Goal: Task Accomplishment & Management: Manage account settings

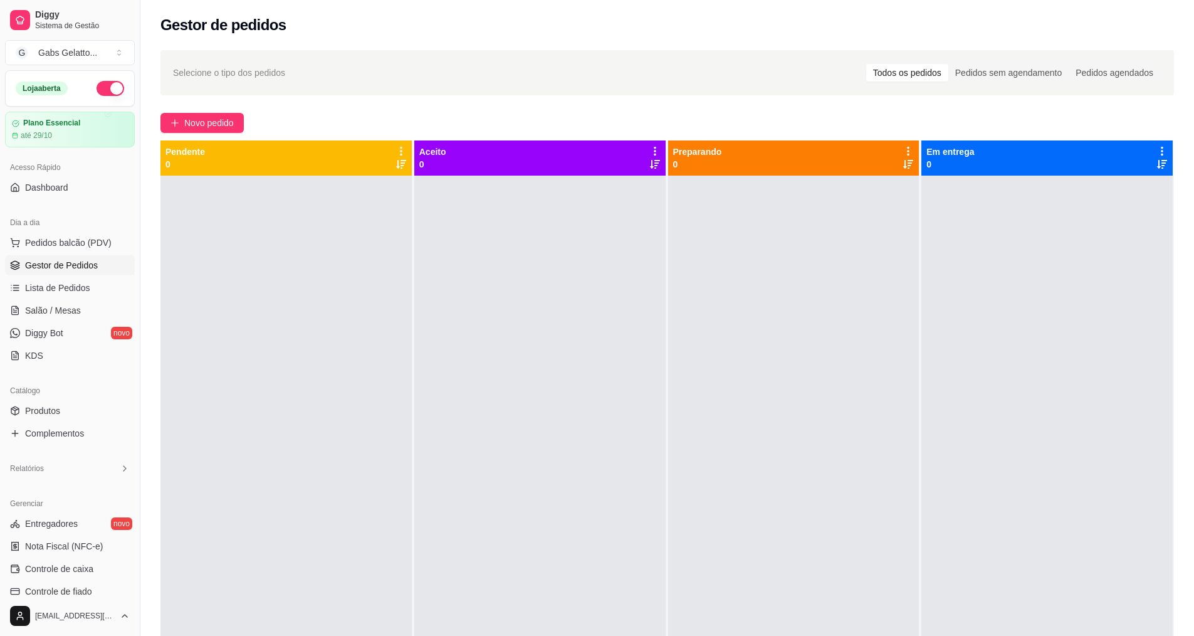
drag, startPoint x: 94, startPoint y: 241, endPoint x: 120, endPoint y: 231, distance: 27.4
click at [94, 240] on span "Pedidos balcão (PDV)" at bounding box center [68, 242] width 87 height 13
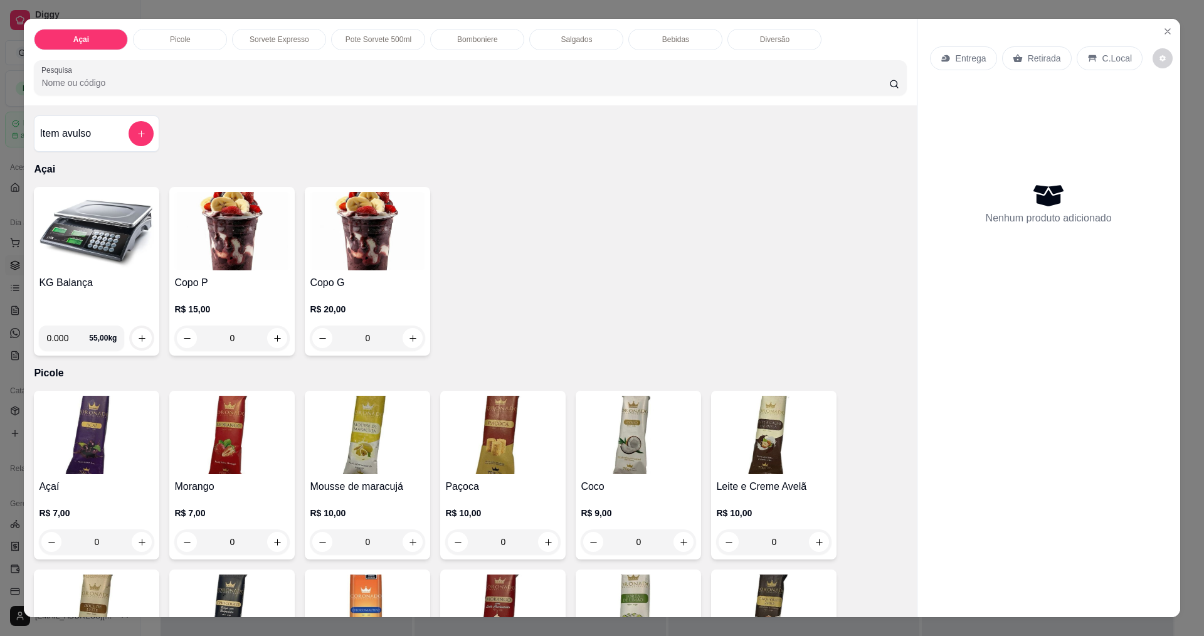
click at [102, 251] on img at bounding box center [96, 231] width 115 height 78
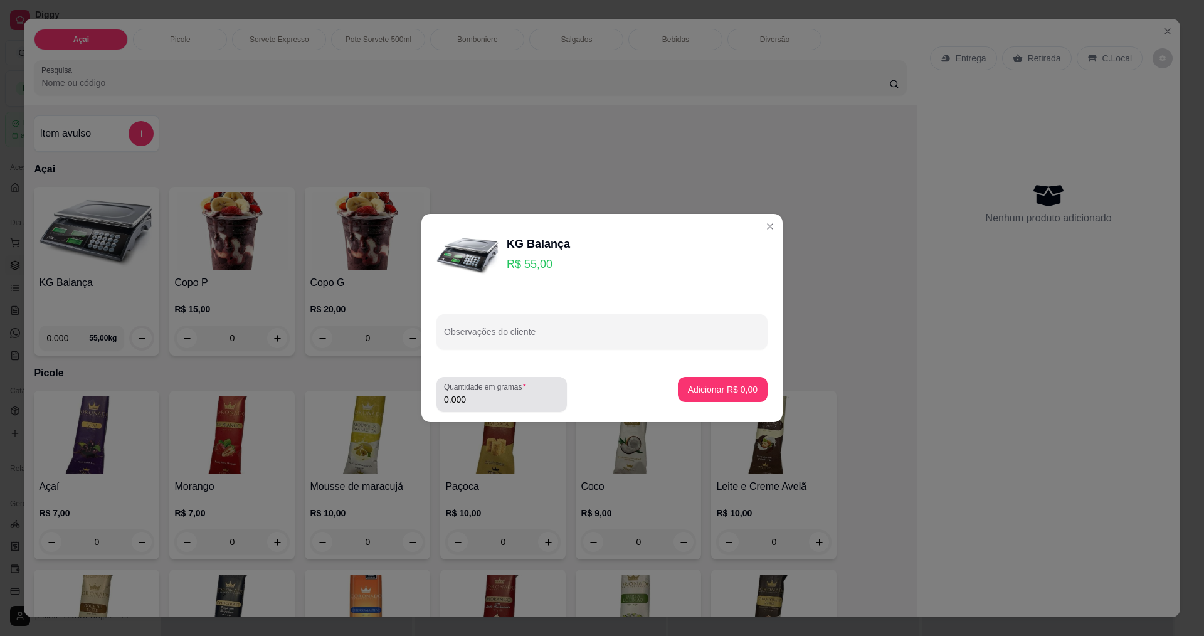
click at [517, 394] on input "0.000" at bounding box center [501, 399] width 115 height 13
type input "0.198"
click at [711, 377] on button "Adicionar R$ 10,89" at bounding box center [720, 389] width 92 height 24
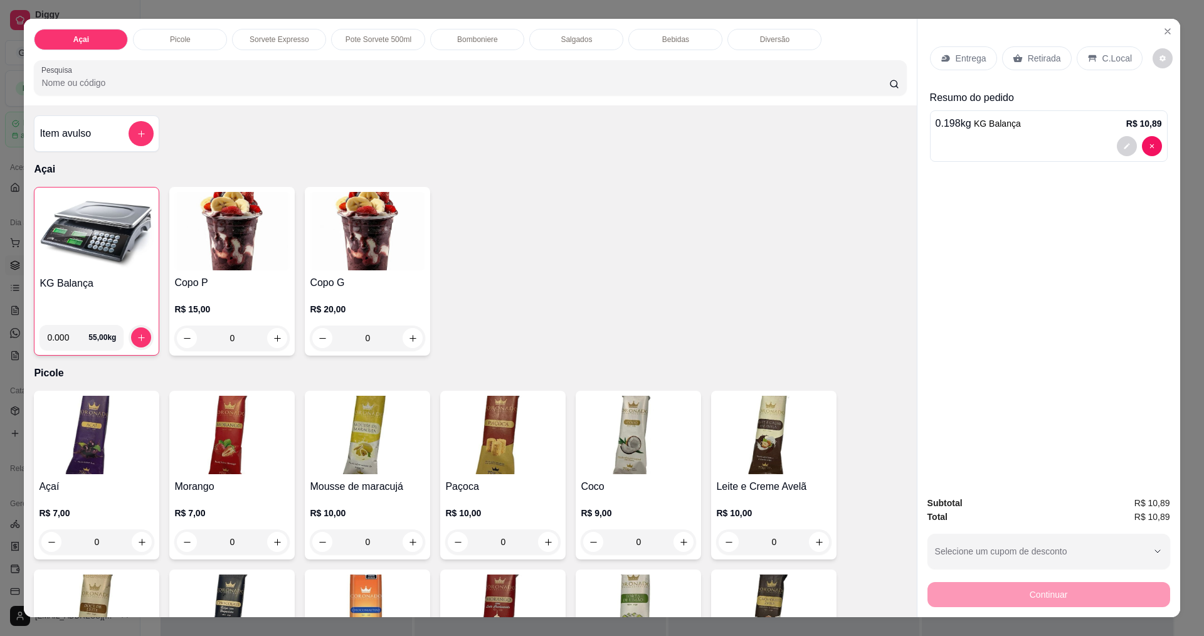
click at [1109, 69] on div "C.Local" at bounding box center [1109, 58] width 66 height 24
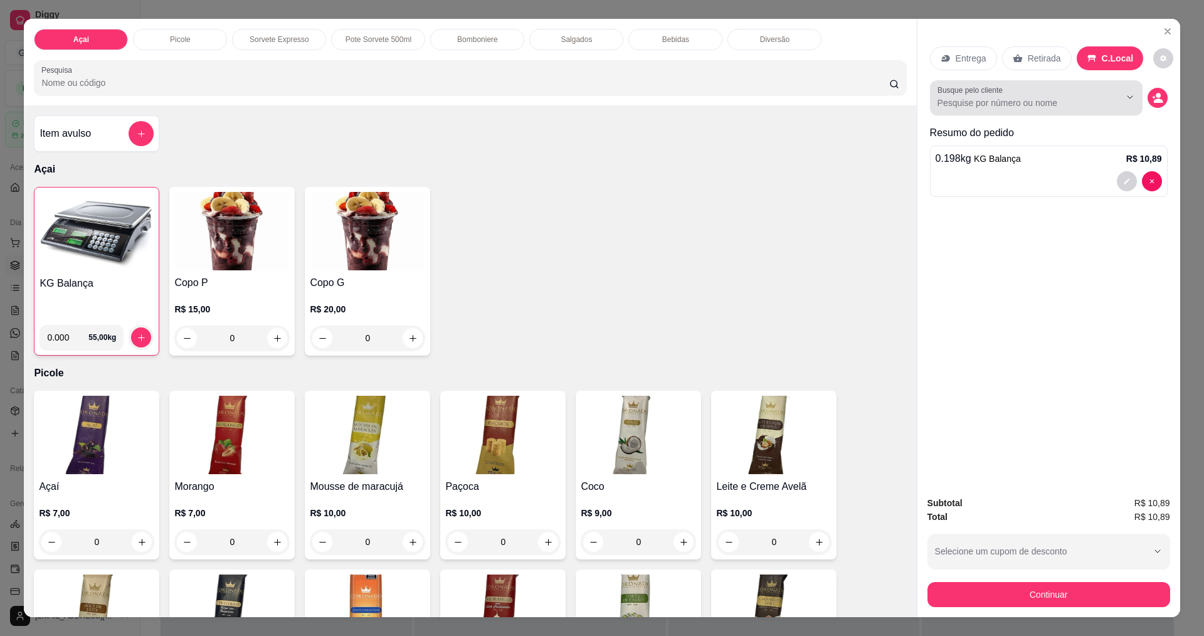
click at [1037, 103] on input "Busque pelo cliente" at bounding box center [1018, 103] width 162 height 13
type input "Isabela"
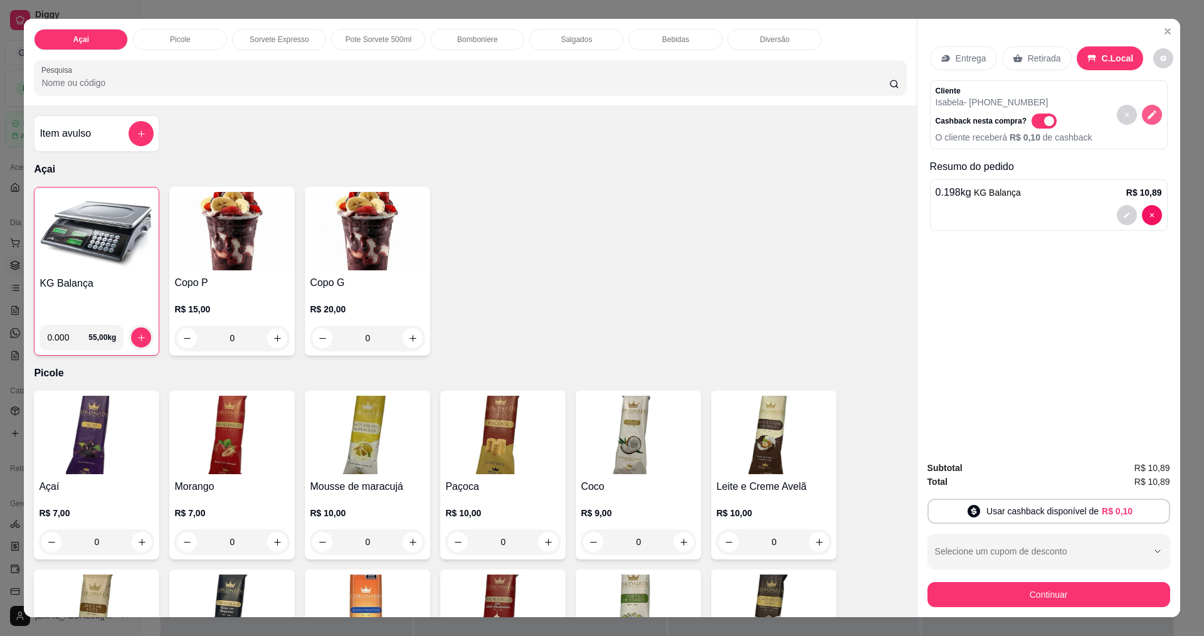
click at [1146, 113] on icon "decrease-product-quantity" at bounding box center [1151, 114] width 11 height 11
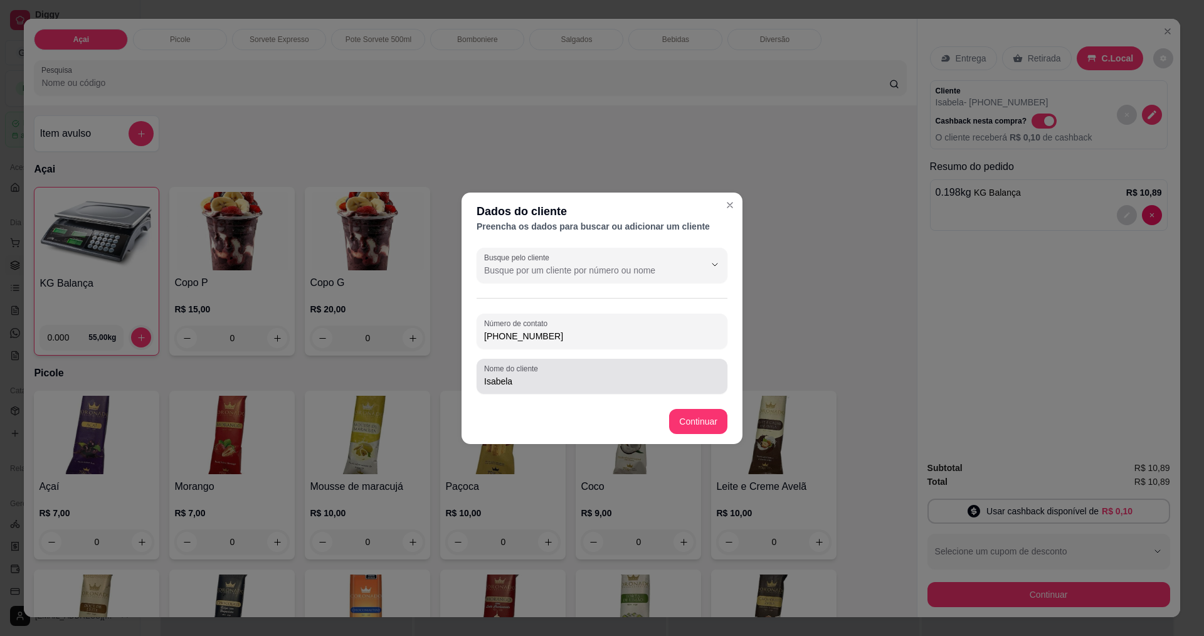
click at [582, 383] on input "Isabela" at bounding box center [602, 381] width 236 height 13
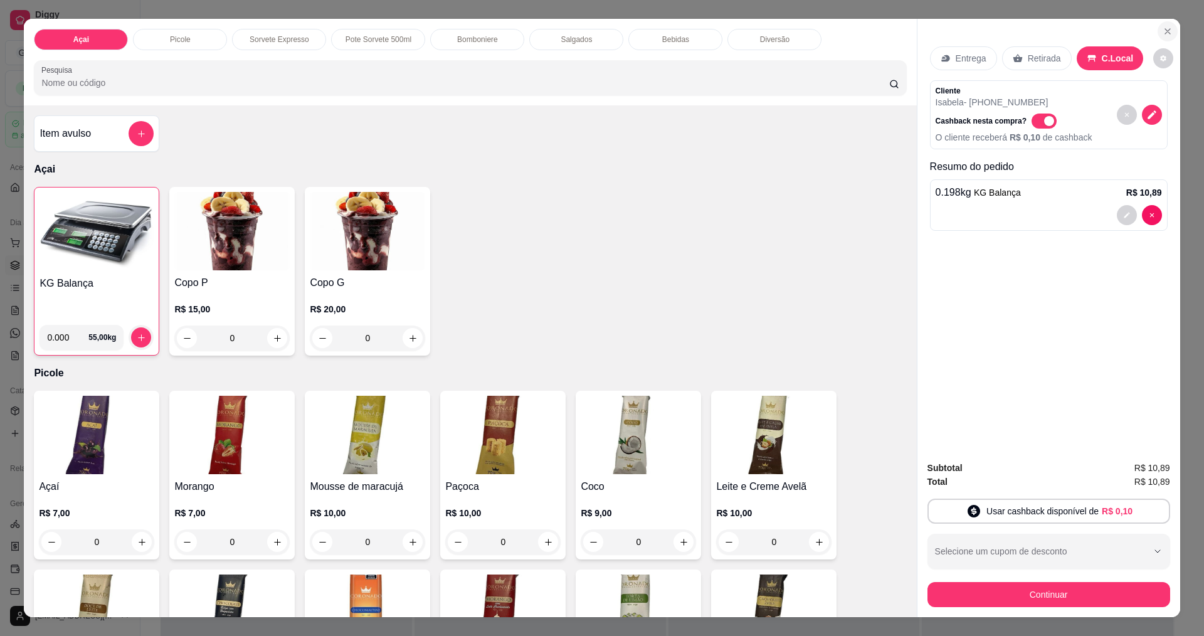
click at [1165, 30] on icon "Close" at bounding box center [1167, 31] width 10 height 10
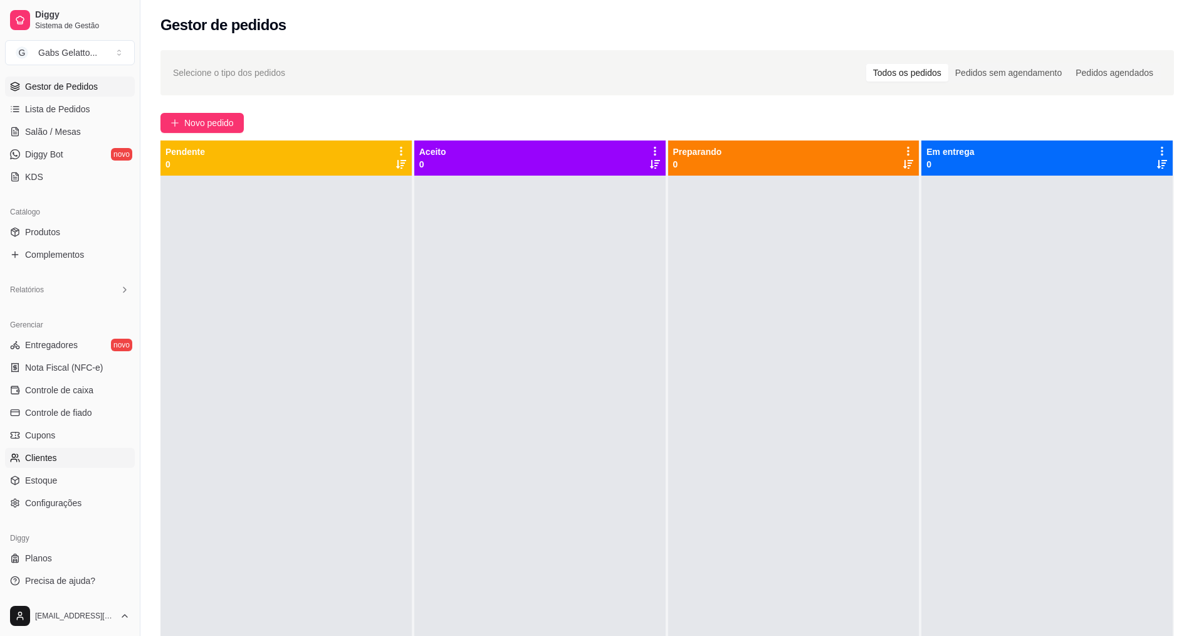
scroll to position [188, 0]
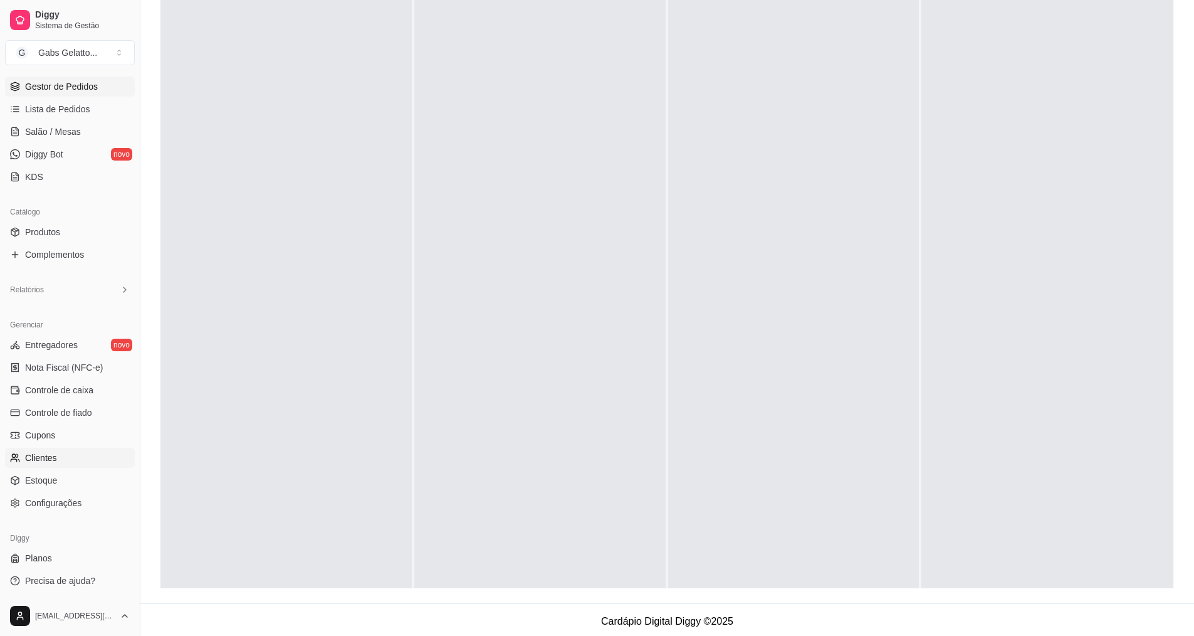
drag, startPoint x: 52, startPoint y: 455, endPoint x: 75, endPoint y: 444, distance: 25.2
click at [51, 455] on span "Clientes" at bounding box center [41, 457] width 32 height 13
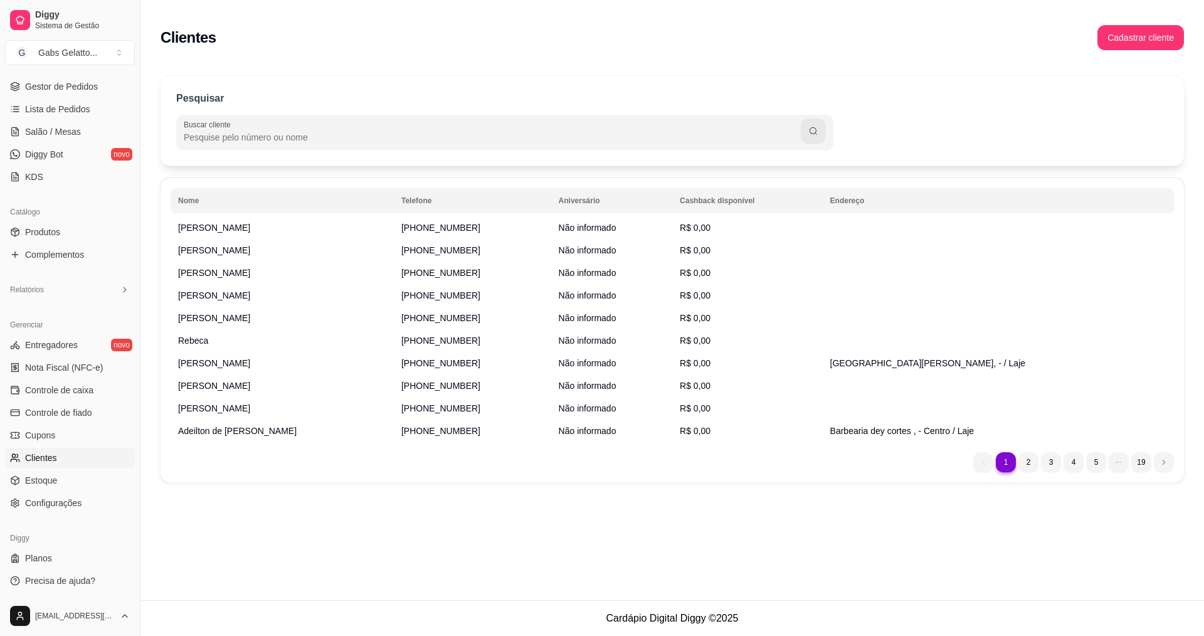
click at [390, 139] on input "Buscar cliente" at bounding box center [492, 137] width 617 height 13
type input "isabela"
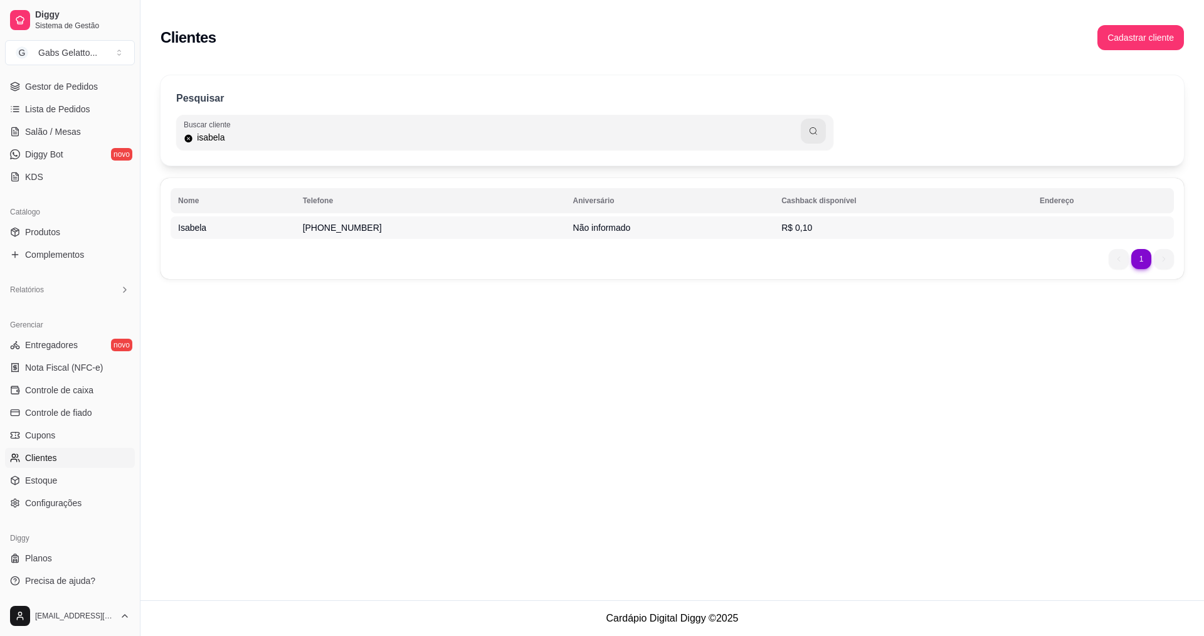
click at [352, 233] on span "[PHONE_NUMBER]" at bounding box center [342, 228] width 79 height 10
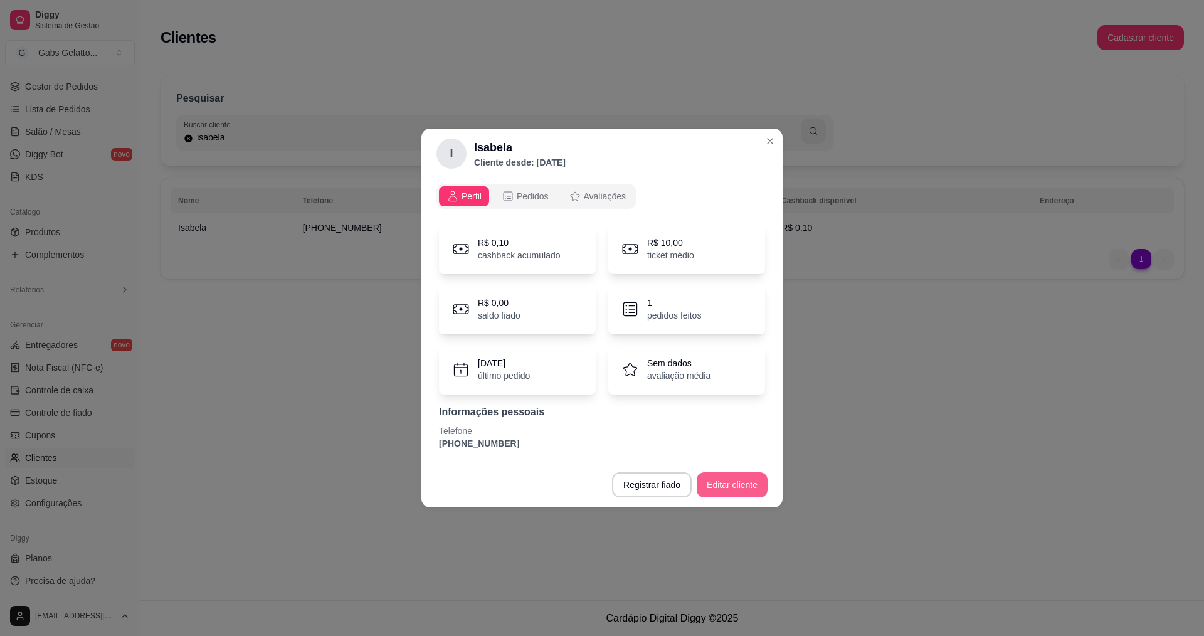
click at [728, 486] on button "Editar cliente" at bounding box center [731, 484] width 71 height 25
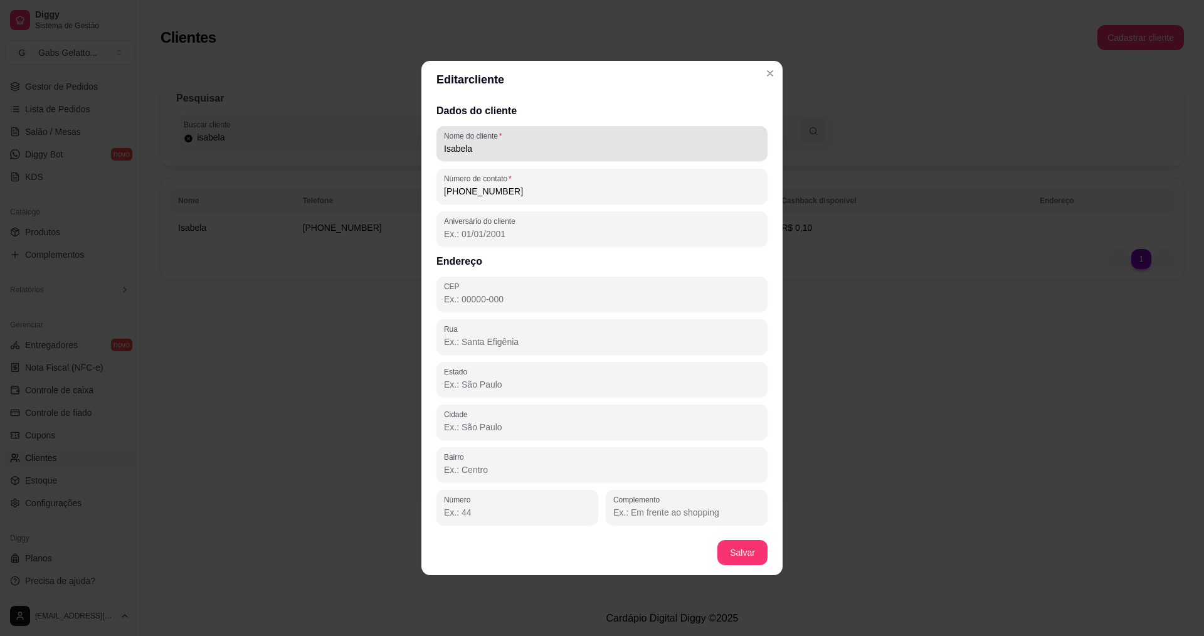
click at [535, 159] on div "Nome do cliente [PERSON_NAME]" at bounding box center [601, 143] width 331 height 35
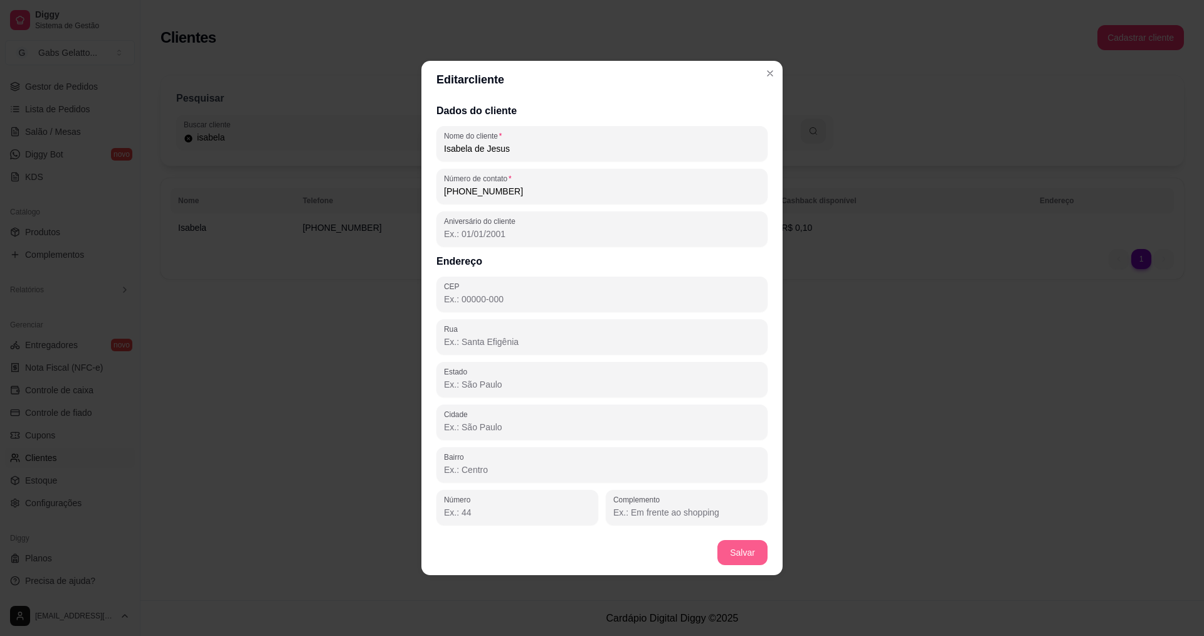
type input "Isabela de Jesus"
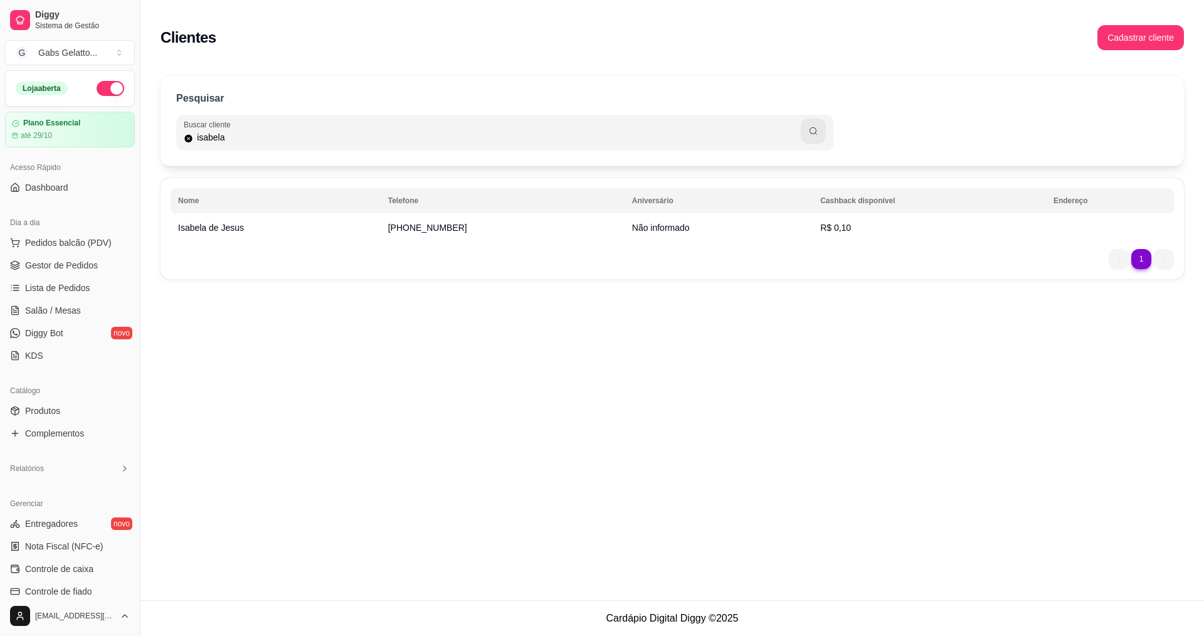
drag, startPoint x: 99, startPoint y: 246, endPoint x: 117, endPoint y: 230, distance: 23.5
click at [99, 245] on span "Pedidos balcão (PDV)" at bounding box center [68, 242] width 87 height 13
click at [97, 248] on img at bounding box center [96, 231] width 115 height 78
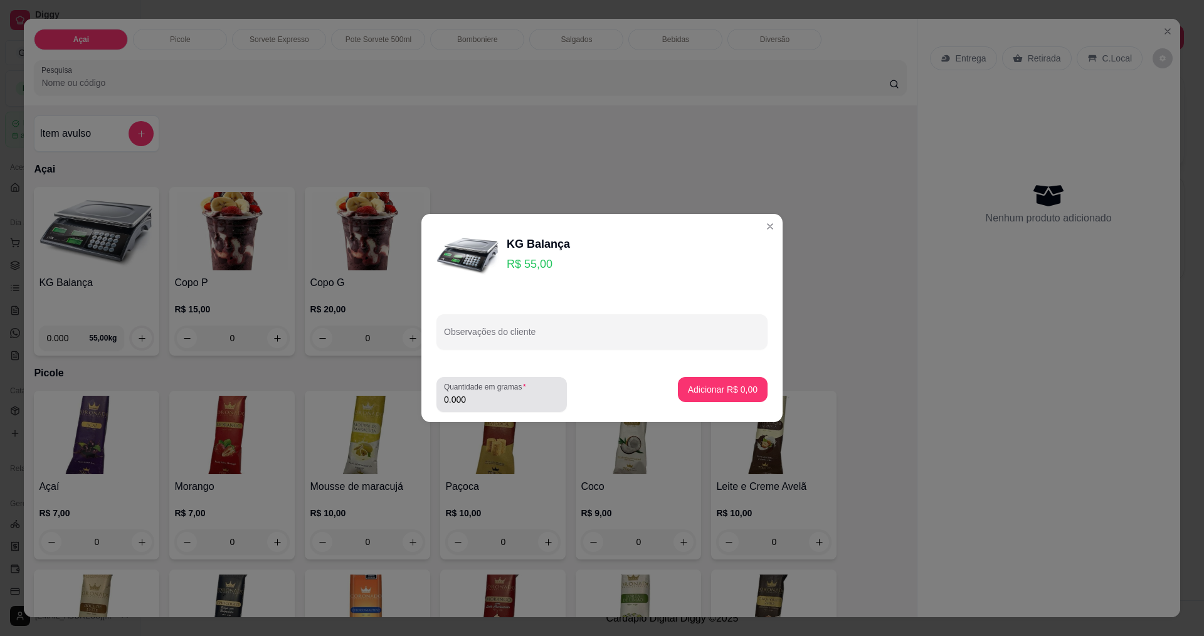
click at [530, 382] on div "Quantidade em gramas 0.000" at bounding box center [501, 394] width 130 height 35
type input "0.198"
click at [717, 386] on p "Adicionar R$ 10,89" at bounding box center [720, 389] width 75 height 13
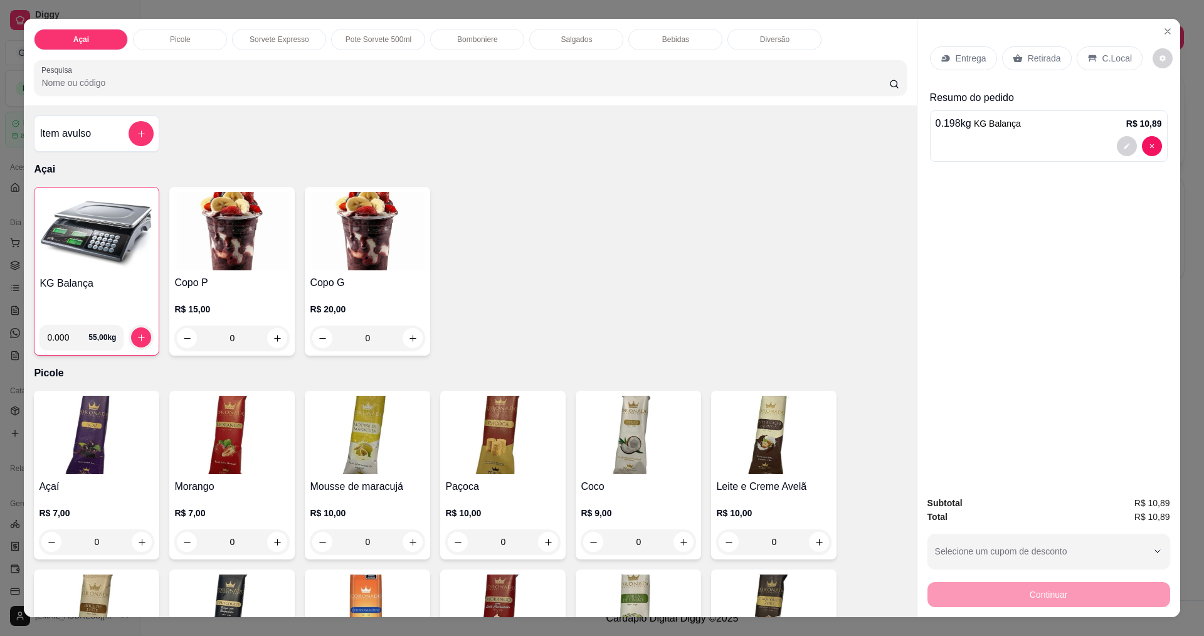
click at [1113, 56] on p "C.Local" at bounding box center [1116, 58] width 29 height 13
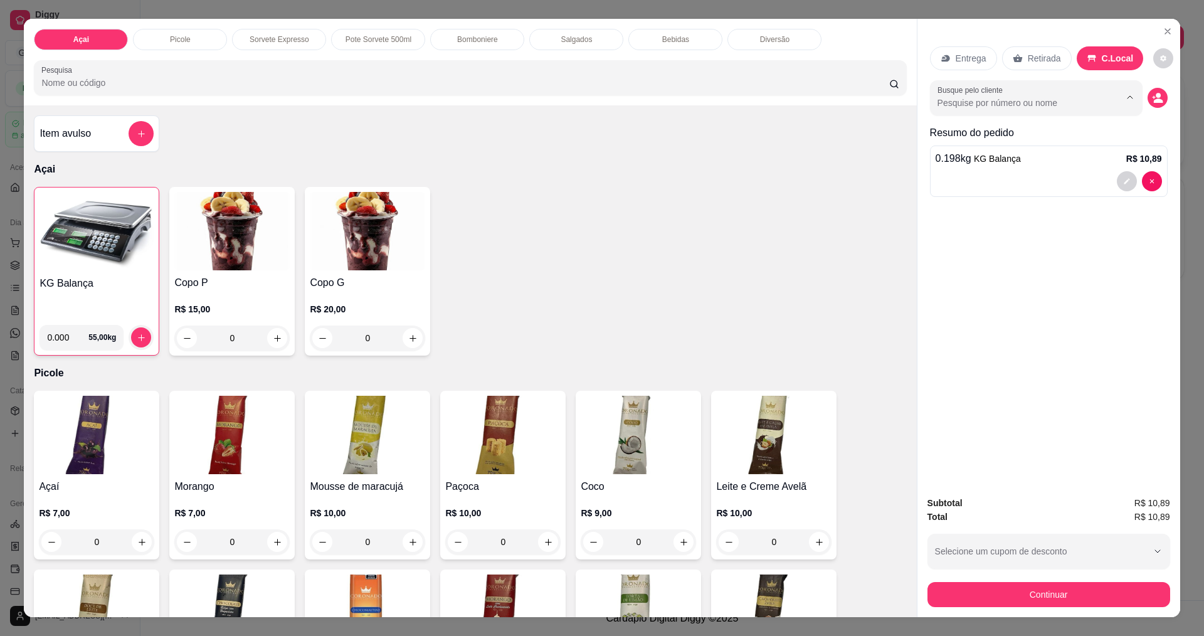
click at [1032, 108] on input "Busque pelo cliente" at bounding box center [1018, 103] width 162 height 13
type input "[PERSON_NAME]"
click at [1009, 102] on input "Busque pelo cliente" at bounding box center [1018, 103] width 162 height 13
type input "isabela"
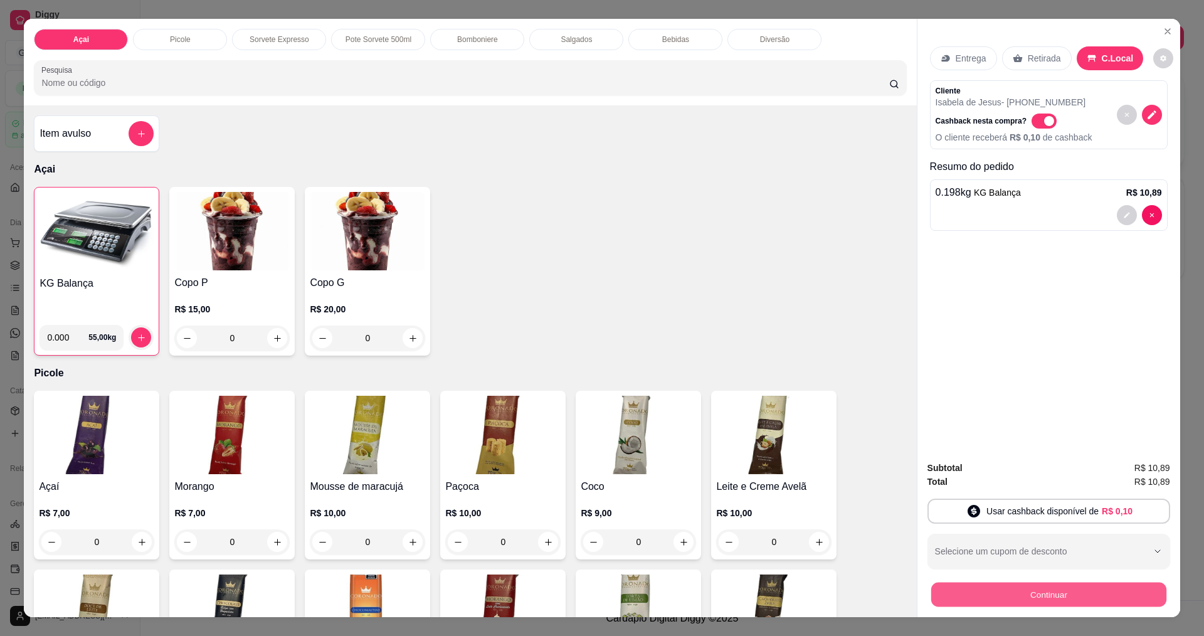
click at [994, 601] on button "Continuar" at bounding box center [1047, 594] width 235 height 24
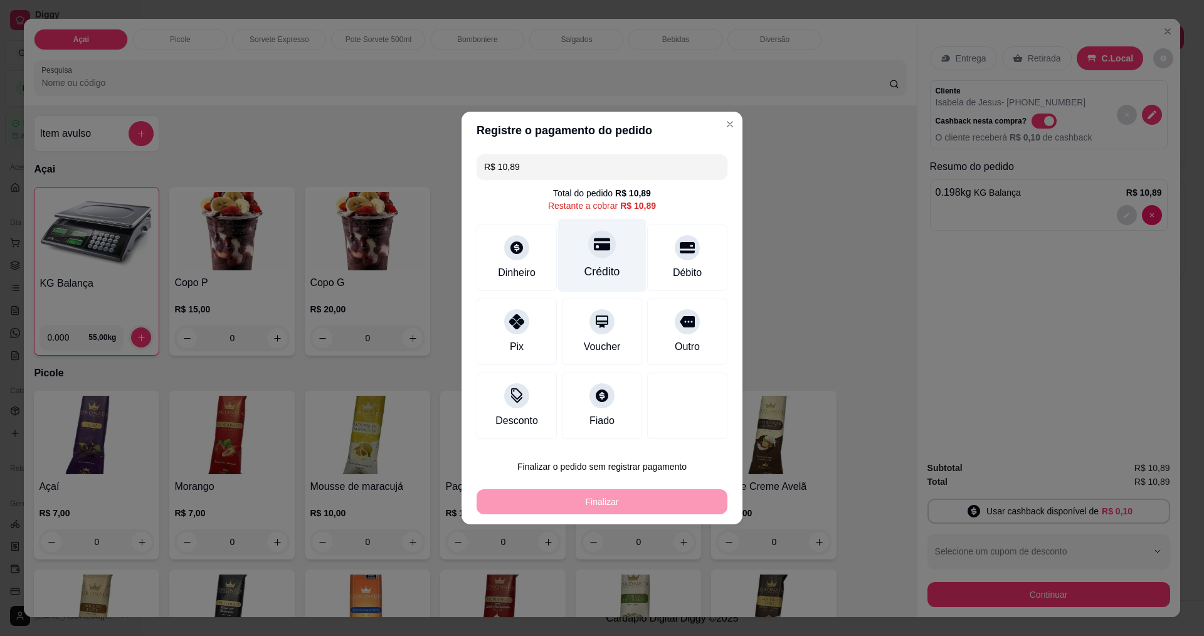
click at [606, 241] on div at bounding box center [602, 244] width 28 height 28
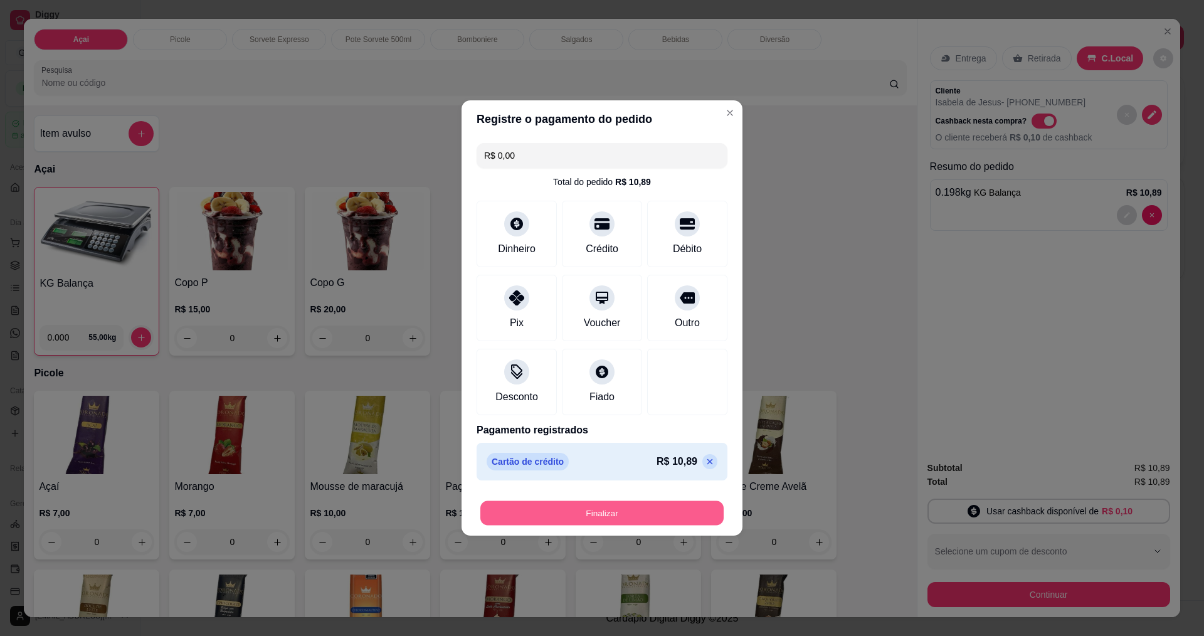
click at [640, 508] on button "Finalizar" at bounding box center [601, 513] width 243 height 24
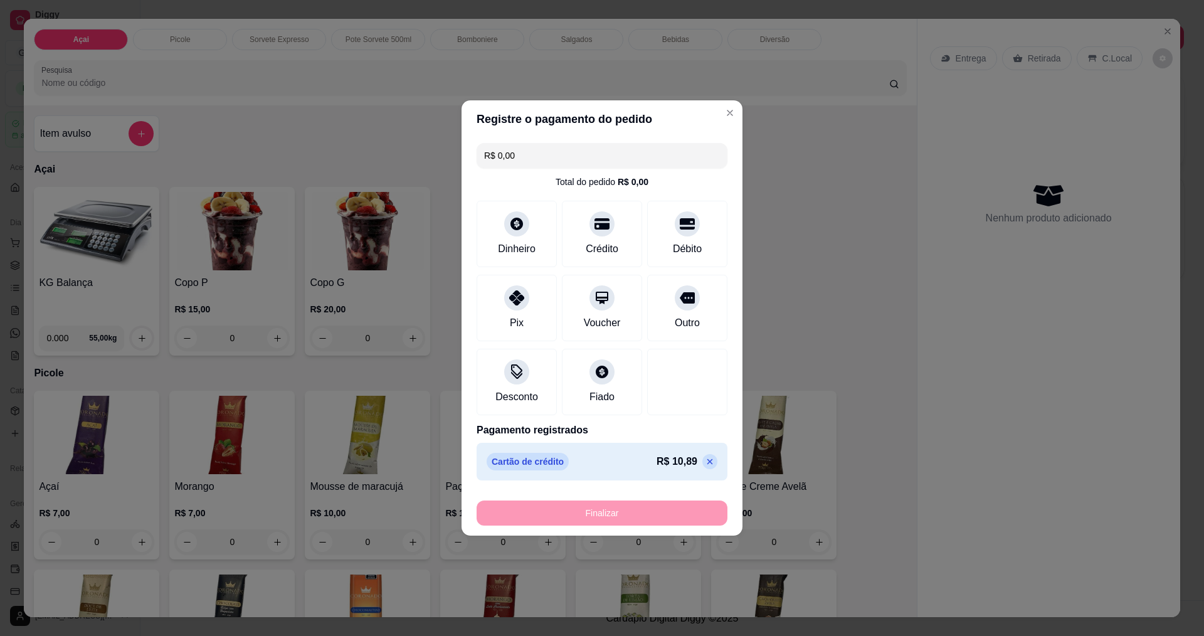
type input "-R$ 10,89"
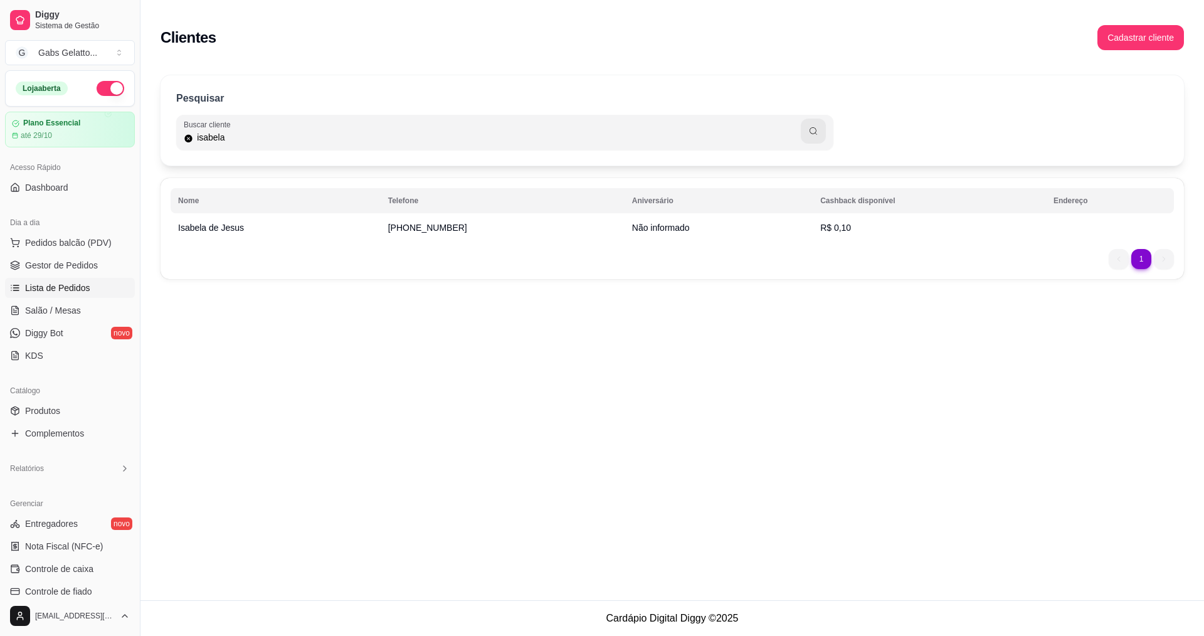
click at [103, 291] on link "Lista de Pedidos" at bounding box center [70, 288] width 130 height 20
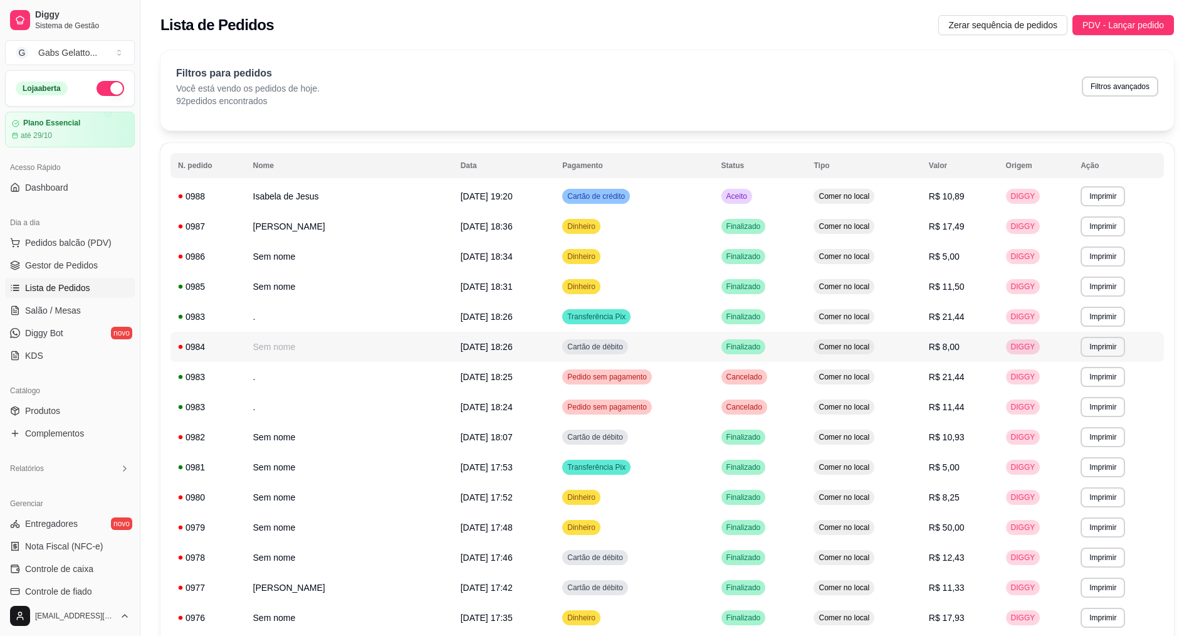
click at [713, 352] on td "Cartão de débito" at bounding box center [634, 347] width 159 height 30
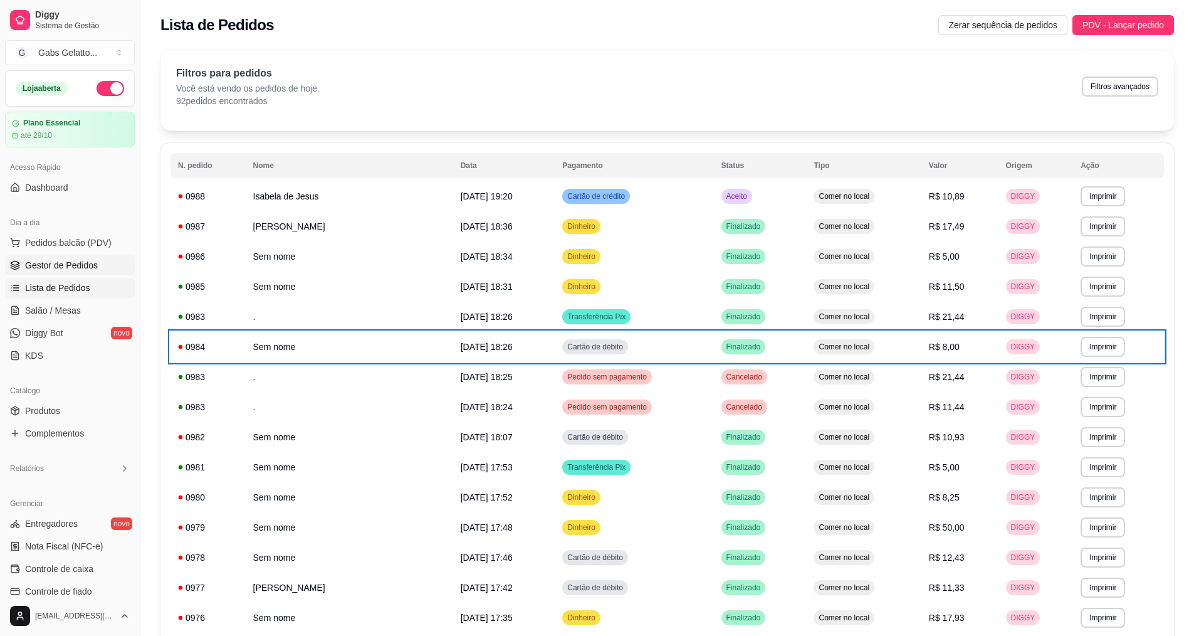
click at [104, 271] on link "Gestor de Pedidos" at bounding box center [70, 265] width 130 height 20
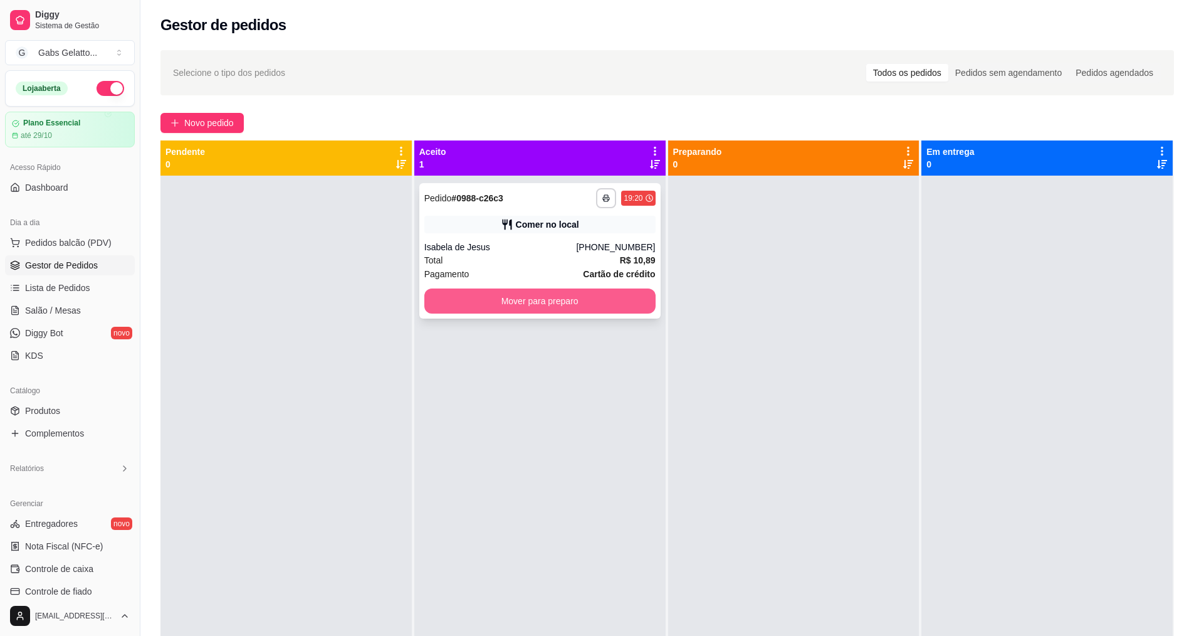
click at [495, 293] on button "Mover para preparo" at bounding box center [539, 300] width 231 height 25
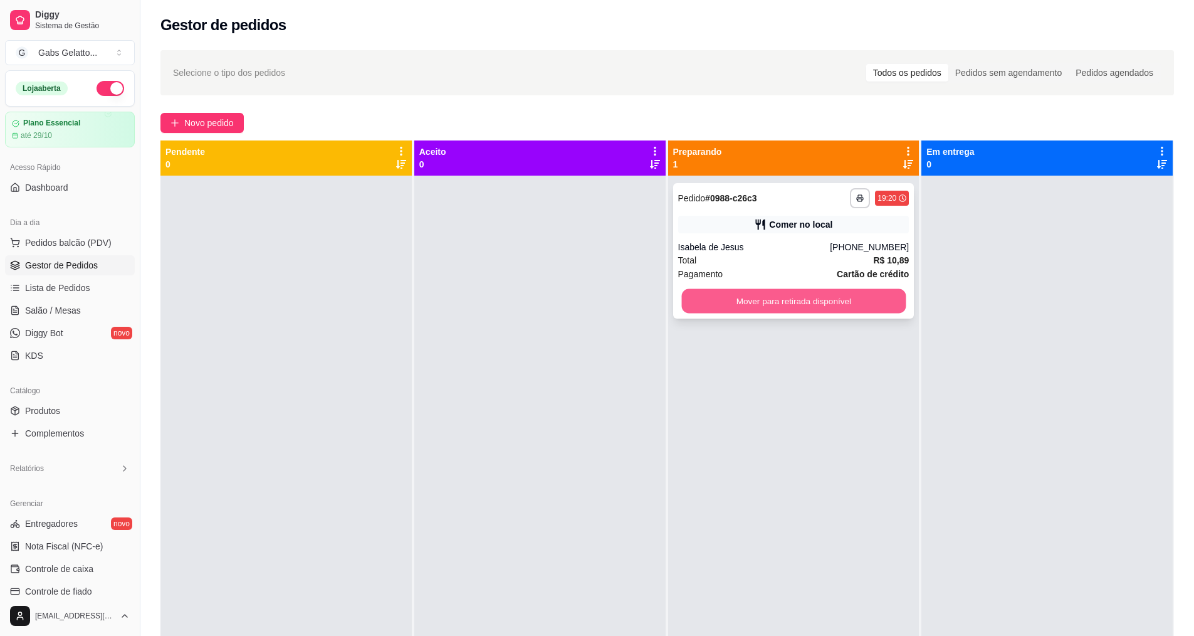
click at [838, 303] on button "Mover para retirada disponível" at bounding box center [793, 301] width 224 height 24
click at [853, 299] on button "Mover para retirada disponível" at bounding box center [793, 300] width 231 height 25
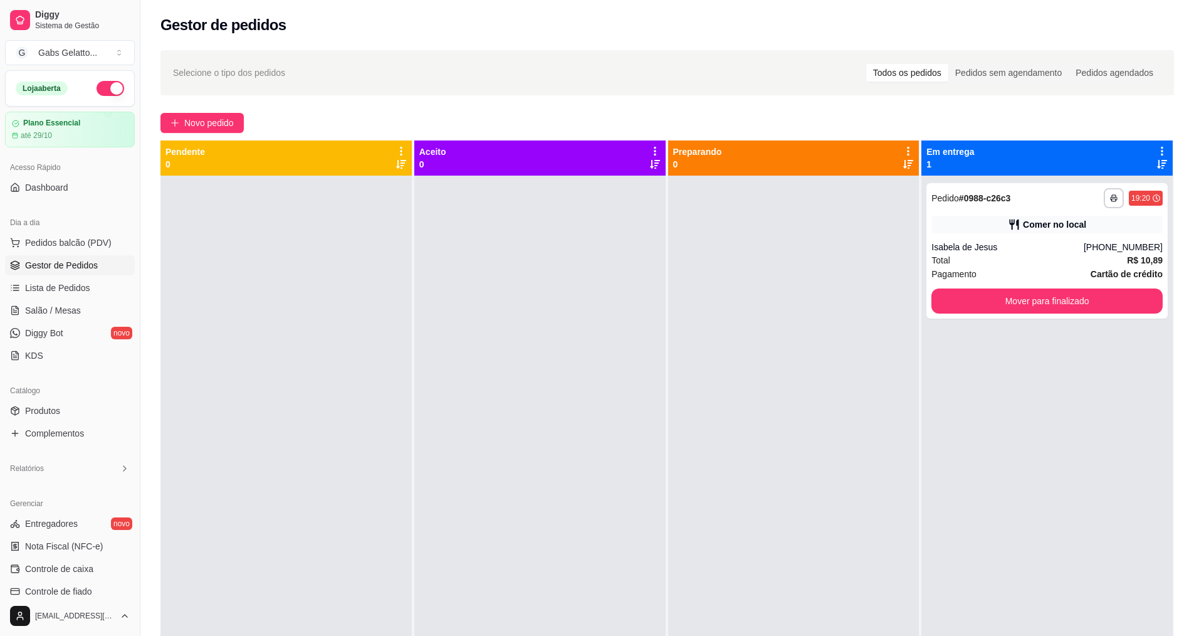
click at [804, 300] on div at bounding box center [793, 494] width 251 height 636
click at [1007, 296] on button "Mover para finalizado" at bounding box center [1047, 300] width 231 height 25
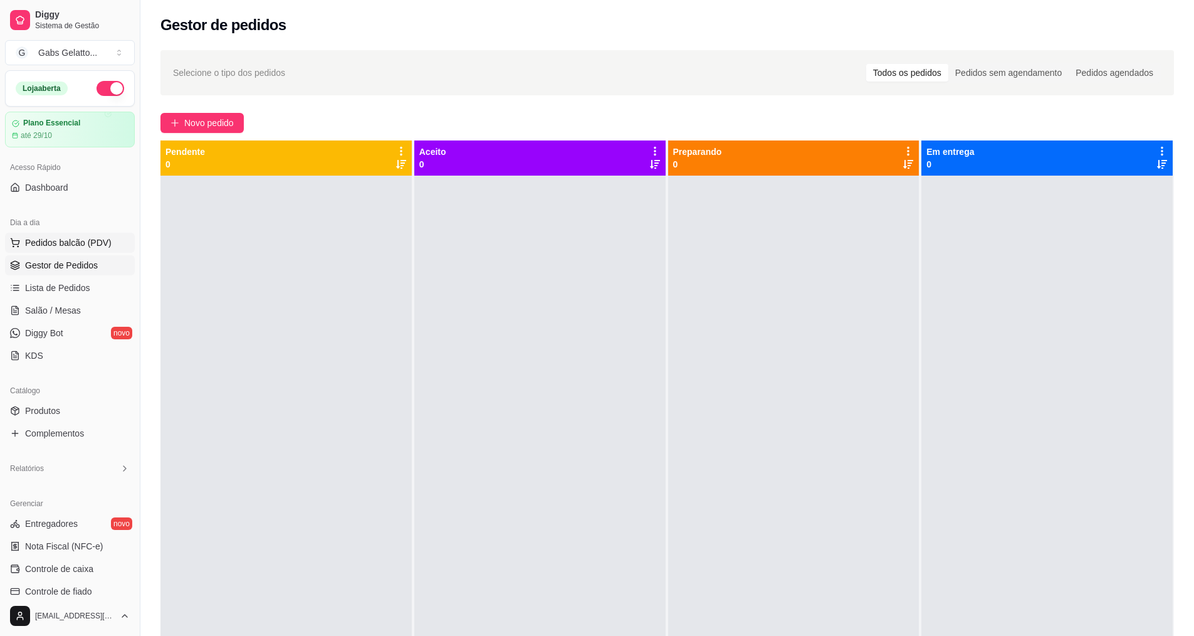
click at [102, 235] on button "Pedidos balcão (PDV)" at bounding box center [70, 243] width 130 height 20
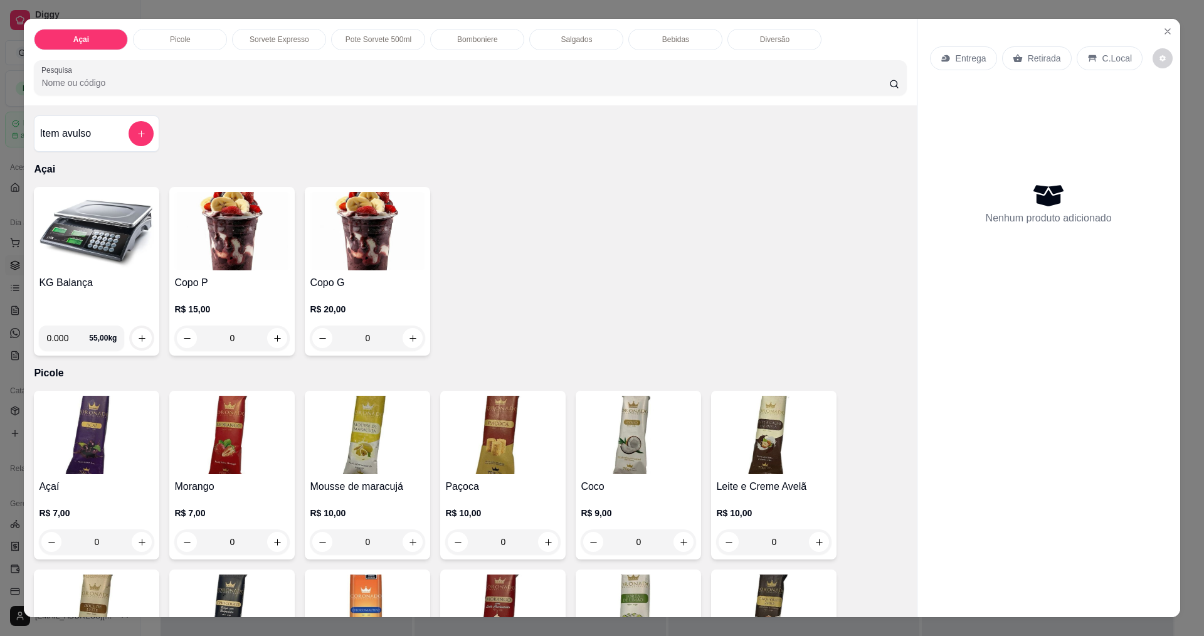
click at [98, 229] on img at bounding box center [96, 231] width 115 height 78
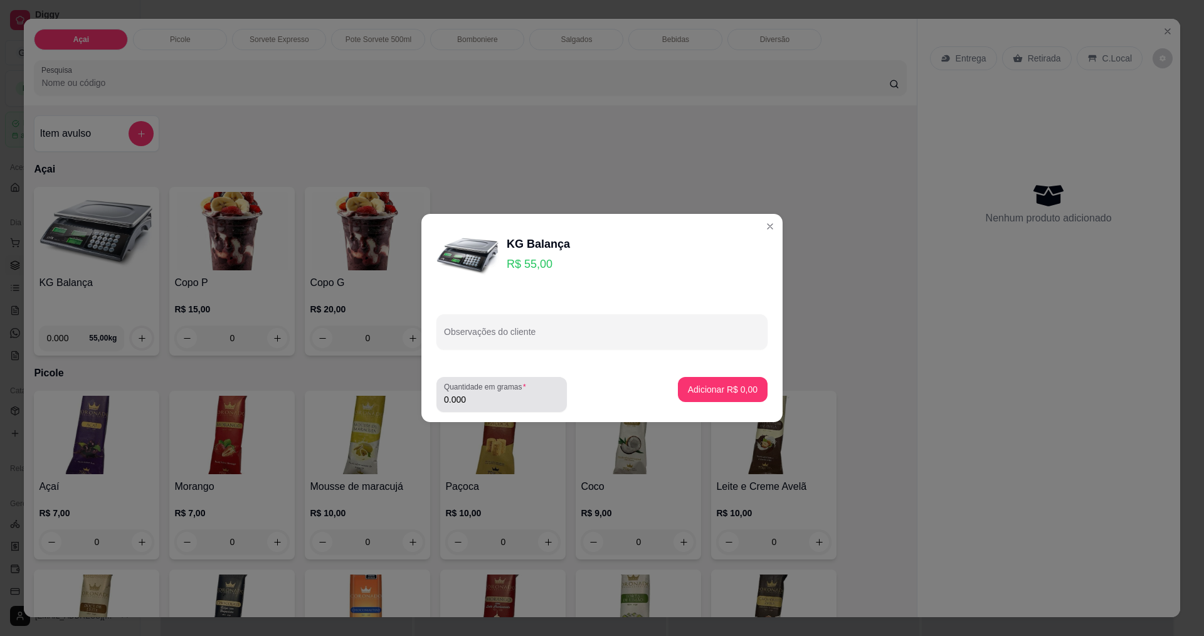
click at [523, 407] on div "Quantidade em gramas 0.000" at bounding box center [501, 394] width 130 height 35
type input "0.376"
click at [675, 378] on button "Adicionar R$ 20,68" at bounding box center [720, 389] width 95 height 25
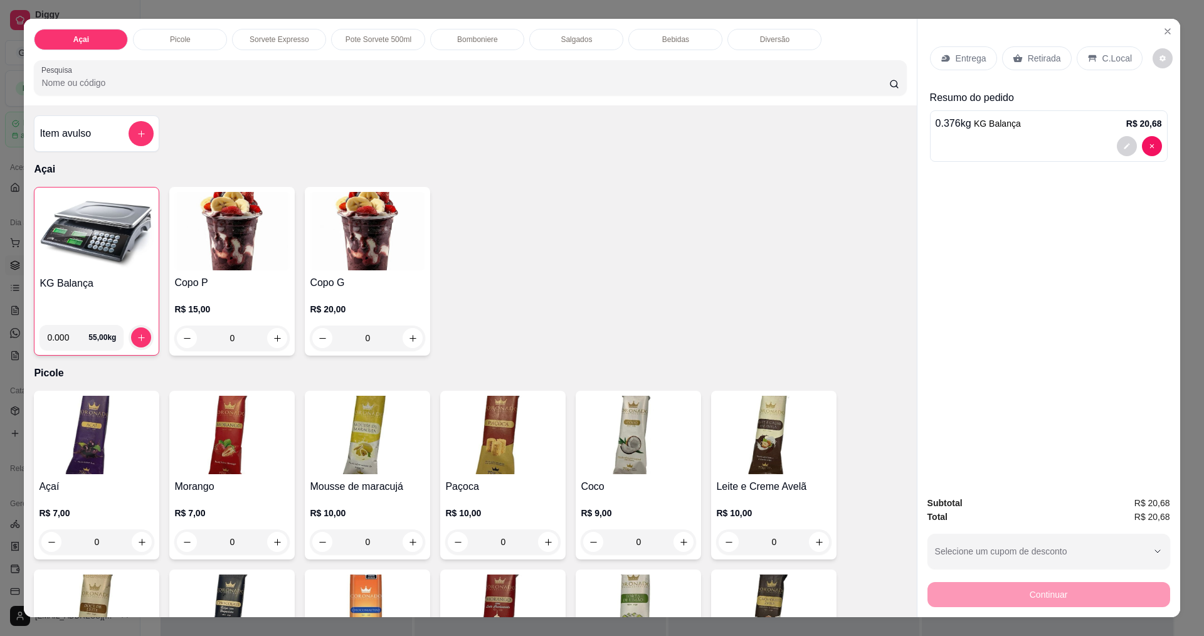
click at [1121, 55] on p "C.Local" at bounding box center [1116, 58] width 29 height 13
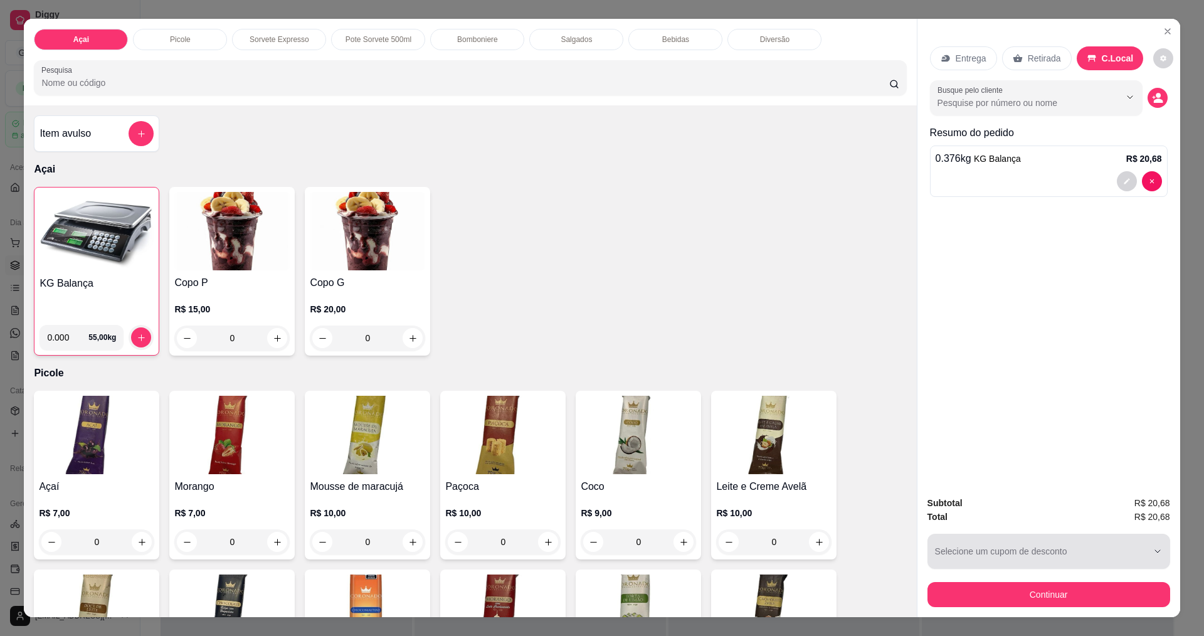
click at [1061, 606] on button "Continuar" at bounding box center [1048, 594] width 243 height 25
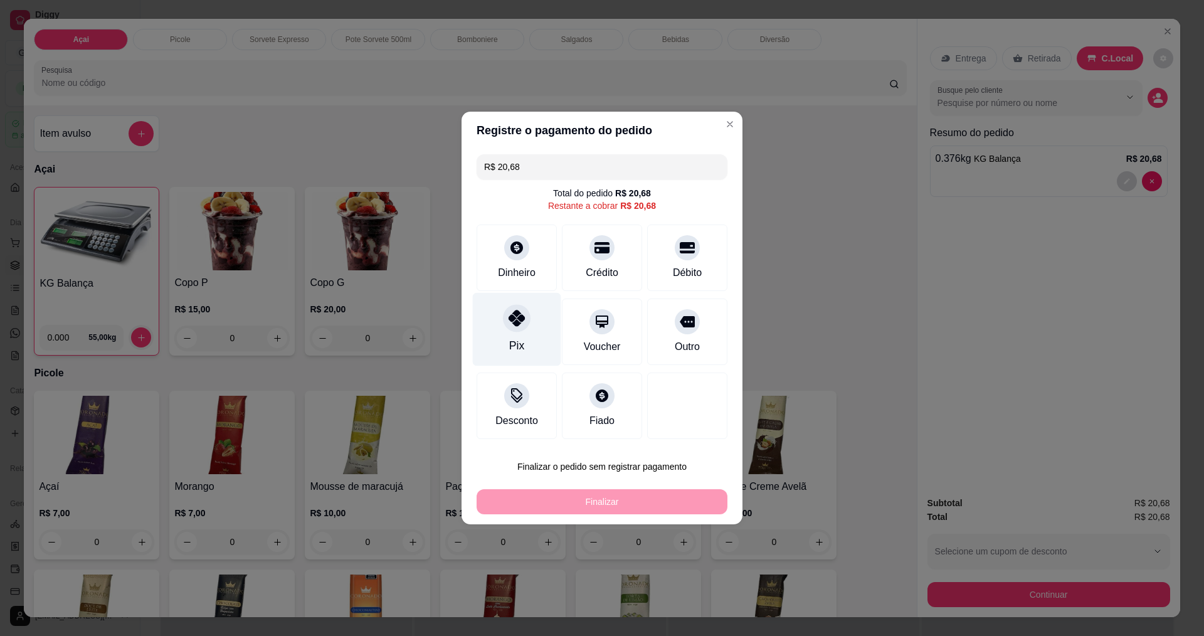
click at [525, 323] on div at bounding box center [517, 318] width 28 height 28
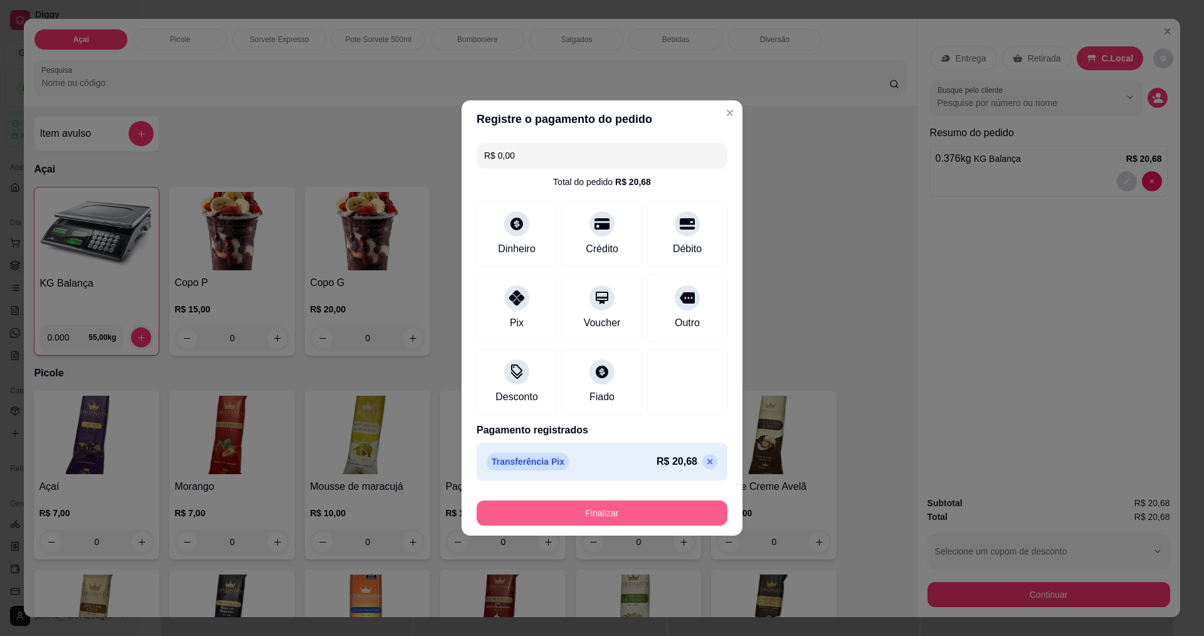
click at [540, 506] on button "Finalizar" at bounding box center [601, 512] width 251 height 25
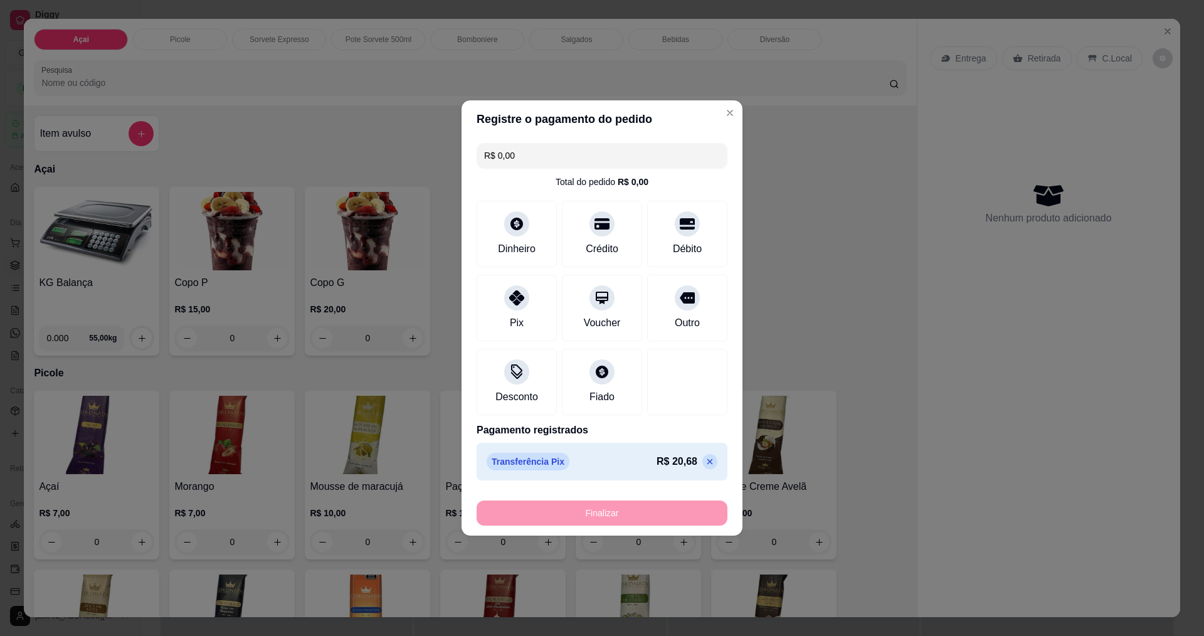
type input "-R$ 20,68"
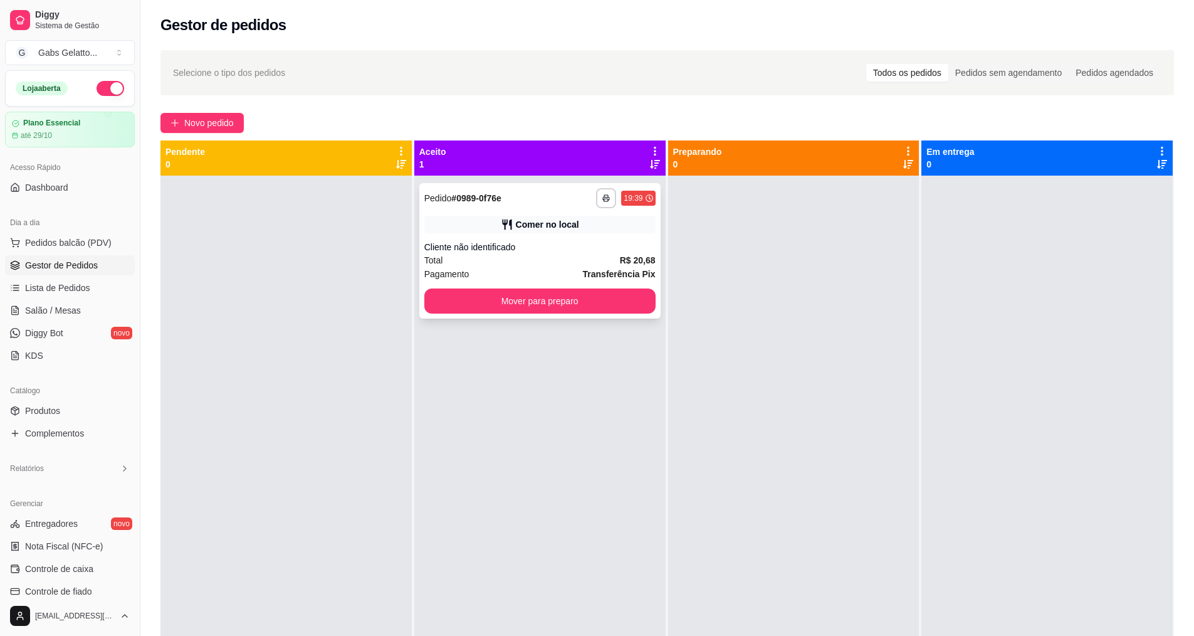
click at [629, 308] on button "Mover para preparo" at bounding box center [539, 300] width 231 height 25
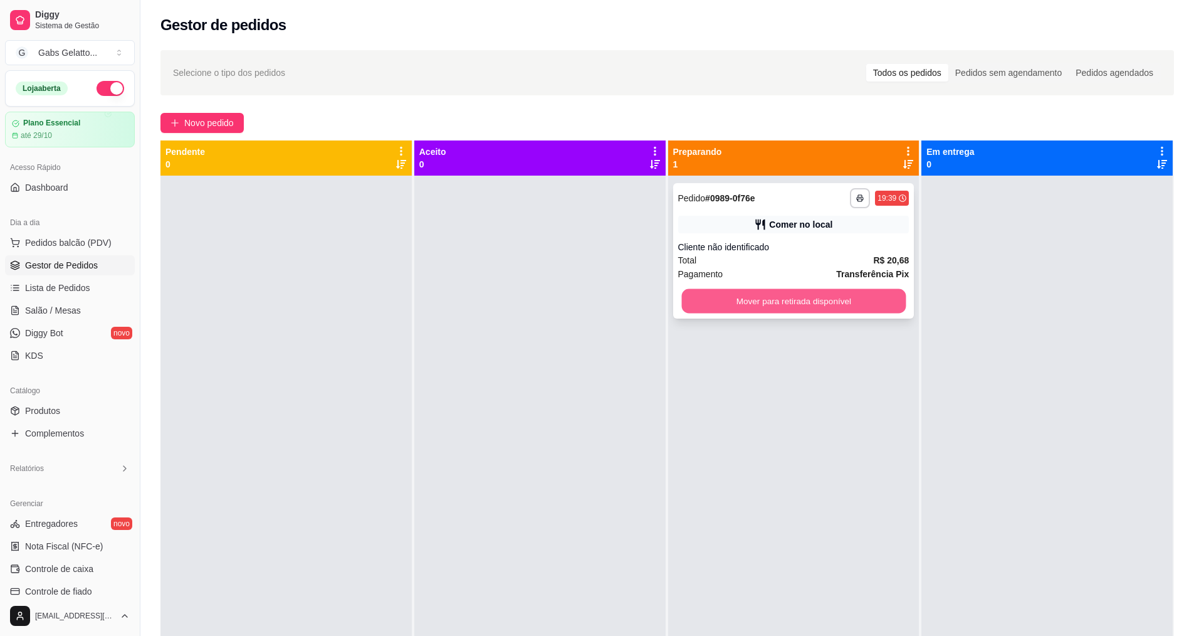
click at [831, 308] on button "Mover para retirada disponível" at bounding box center [793, 301] width 224 height 24
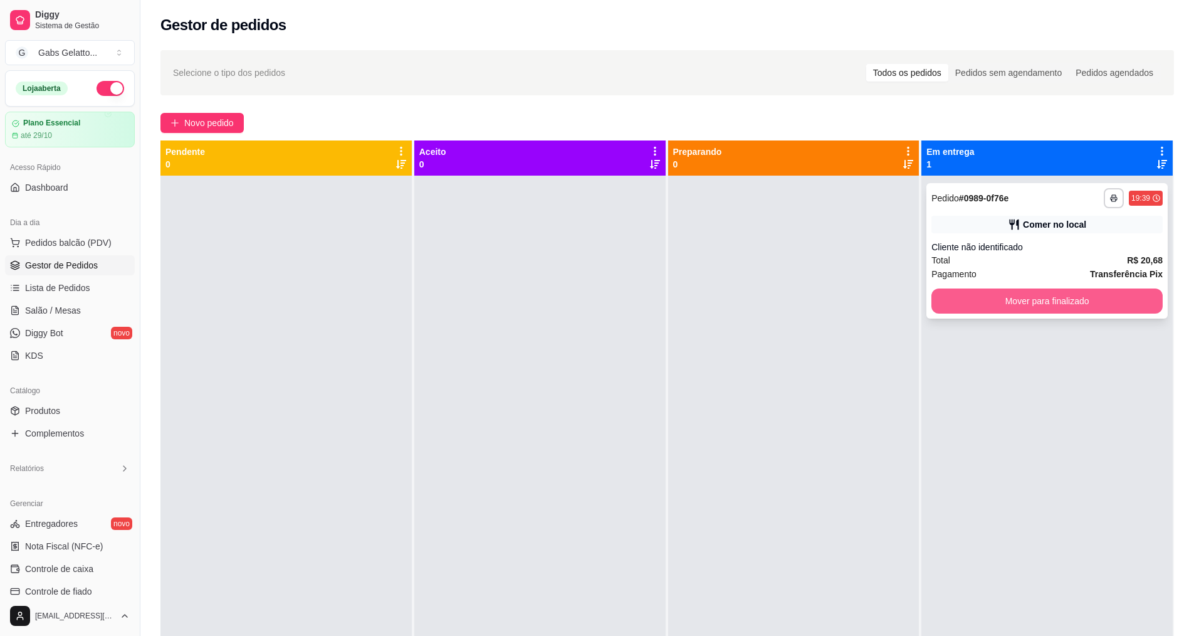
click at [1010, 297] on button "Mover para finalizado" at bounding box center [1047, 300] width 231 height 25
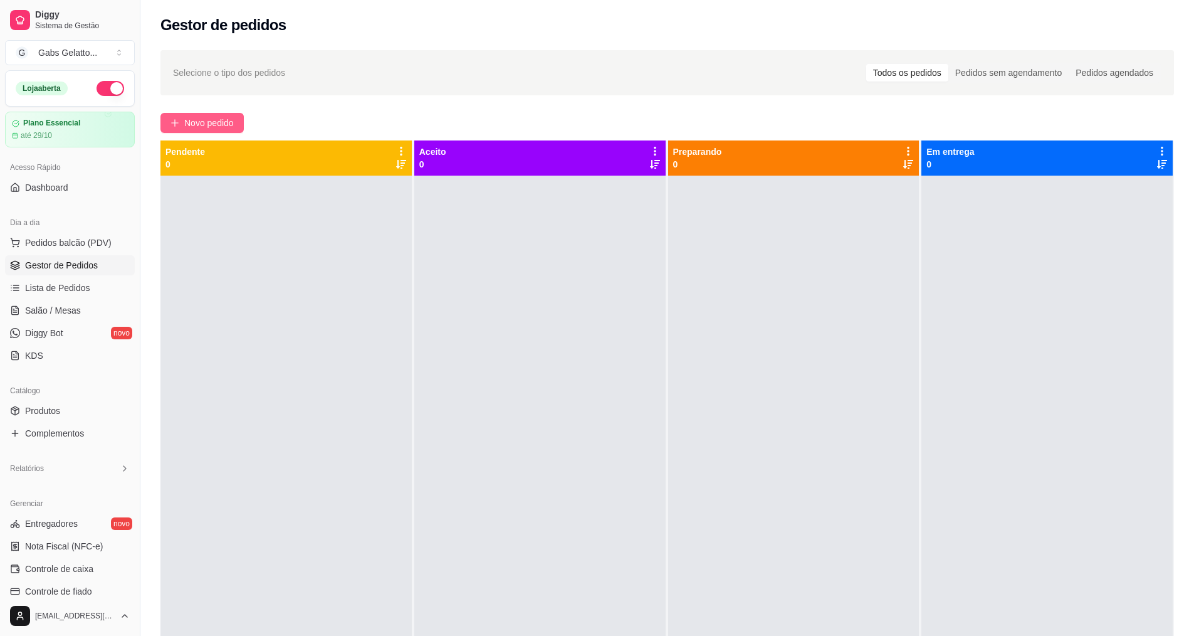
click at [197, 126] on span "Novo pedido" at bounding box center [209, 123] width 50 height 14
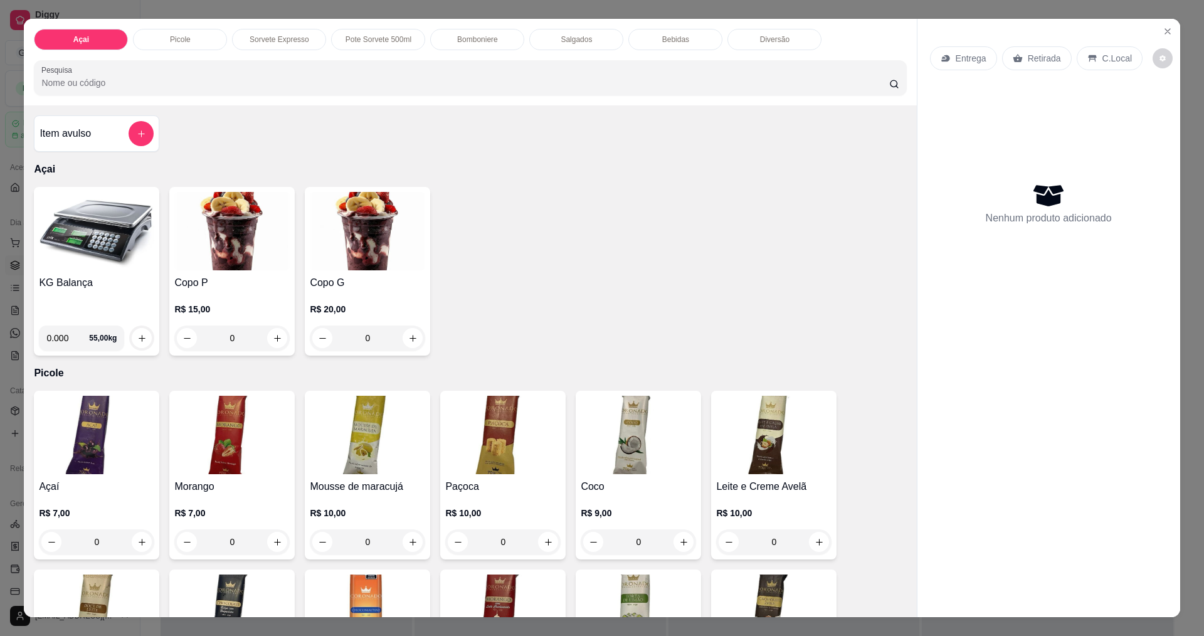
click at [63, 342] on input "0.000" at bounding box center [67, 337] width 43 height 25
type input "0.282"
click at [139, 338] on div at bounding box center [141, 337] width 25 height 25
click at [139, 337] on icon "increase-product-quantity" at bounding box center [141, 337] width 9 height 9
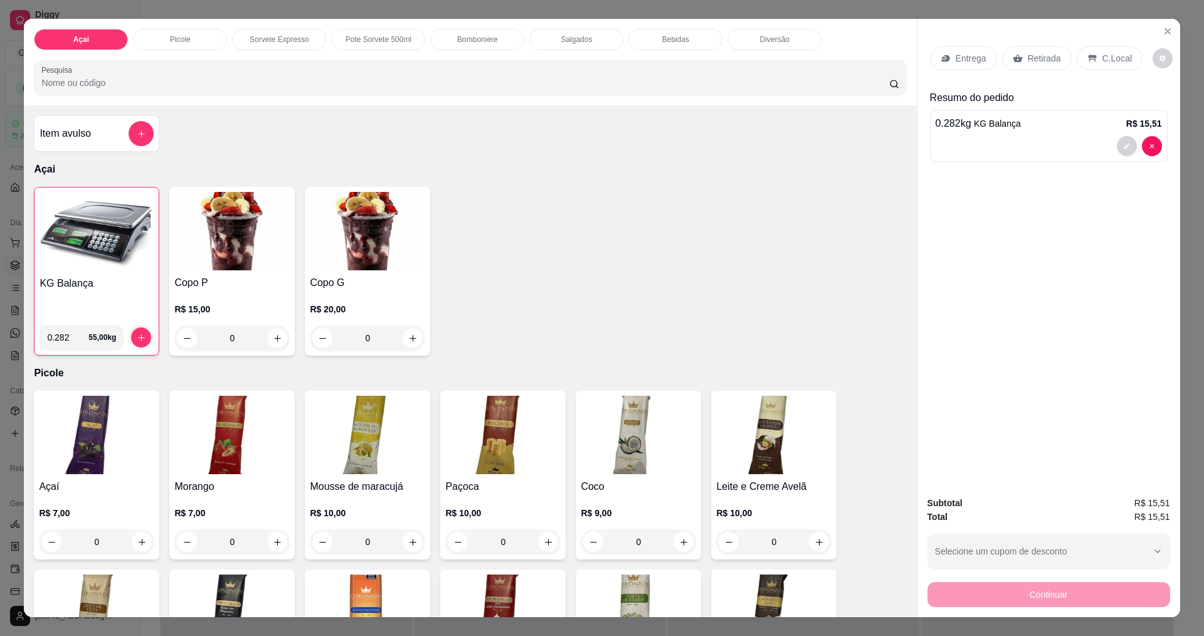
click at [1099, 70] on div "C.Local" at bounding box center [1109, 58] width 66 height 24
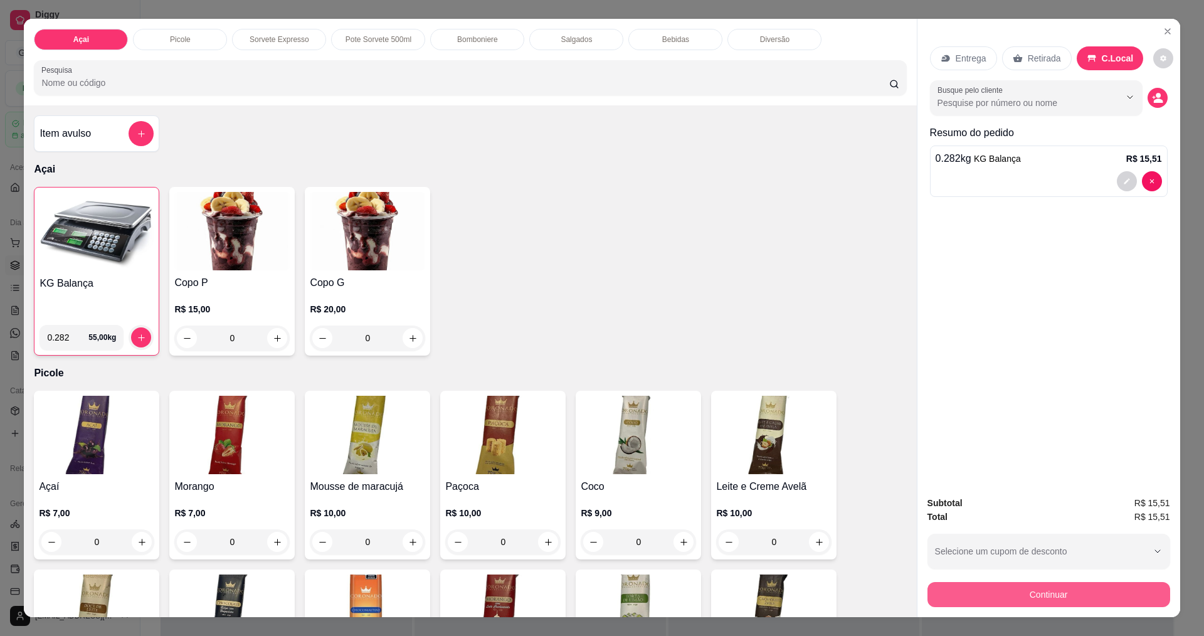
click at [1007, 583] on button "Continuar" at bounding box center [1048, 594] width 243 height 25
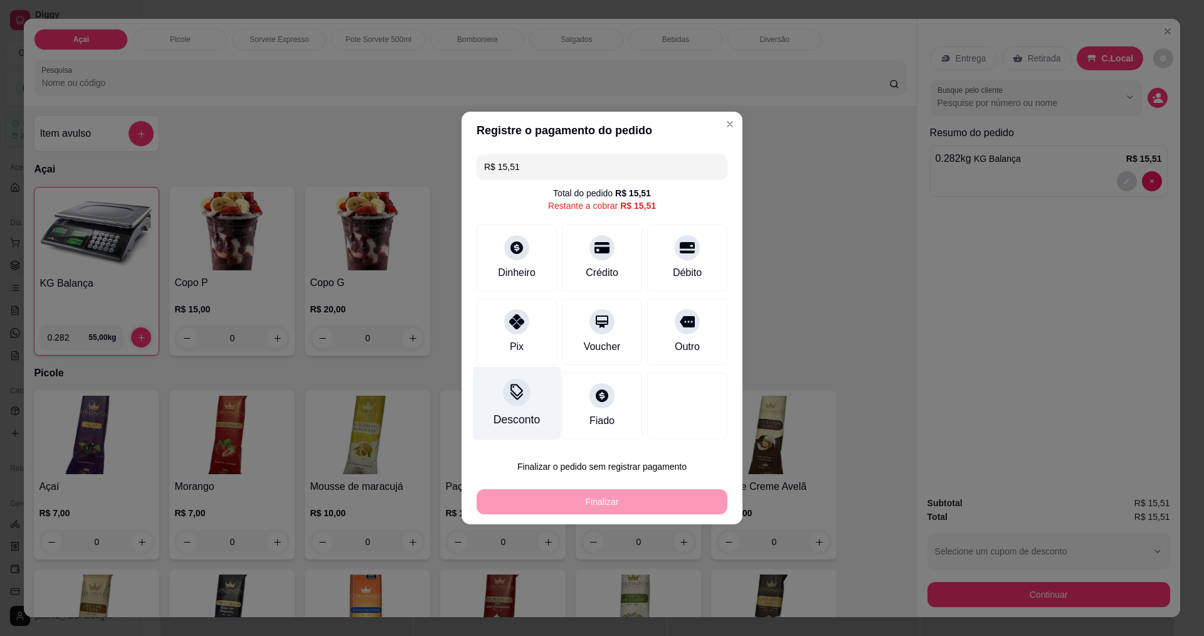
click at [529, 409] on div "Desconto" at bounding box center [517, 403] width 88 height 73
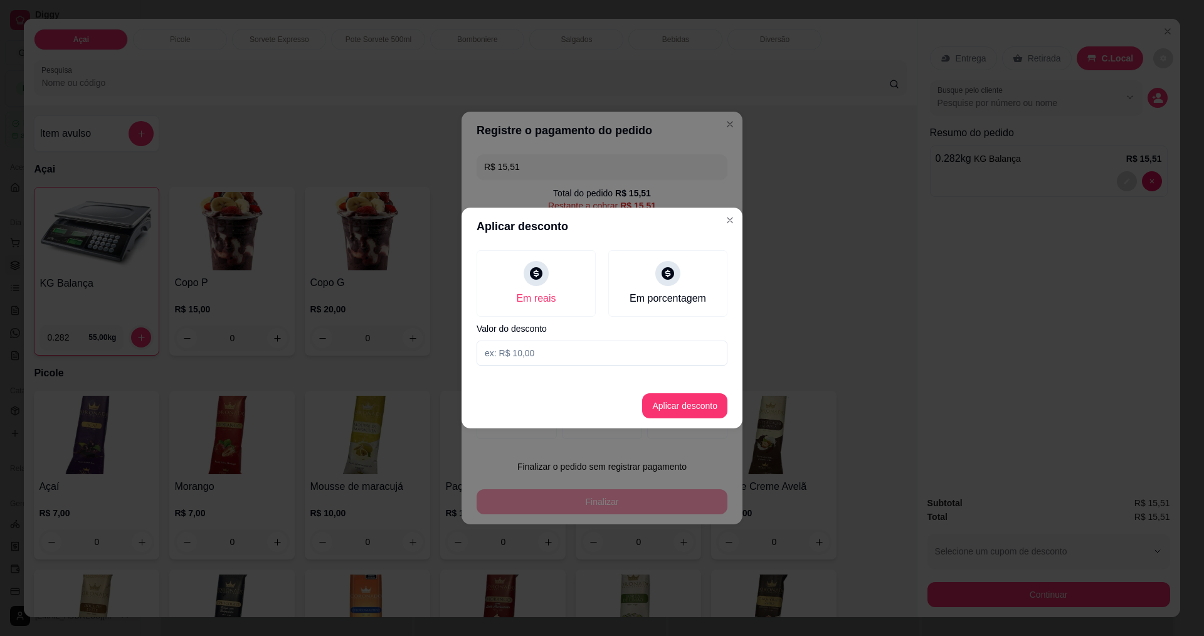
click at [545, 367] on div "Em reais Em porcentagem Valor do desconto" at bounding box center [601, 307] width 281 height 125
click at [547, 360] on input at bounding box center [601, 352] width 251 height 25
type input "0,01"
click at [693, 419] on footer "Aplicar desconto" at bounding box center [601, 405] width 281 height 45
click at [701, 408] on button "Aplicar desconto" at bounding box center [684, 405] width 85 height 25
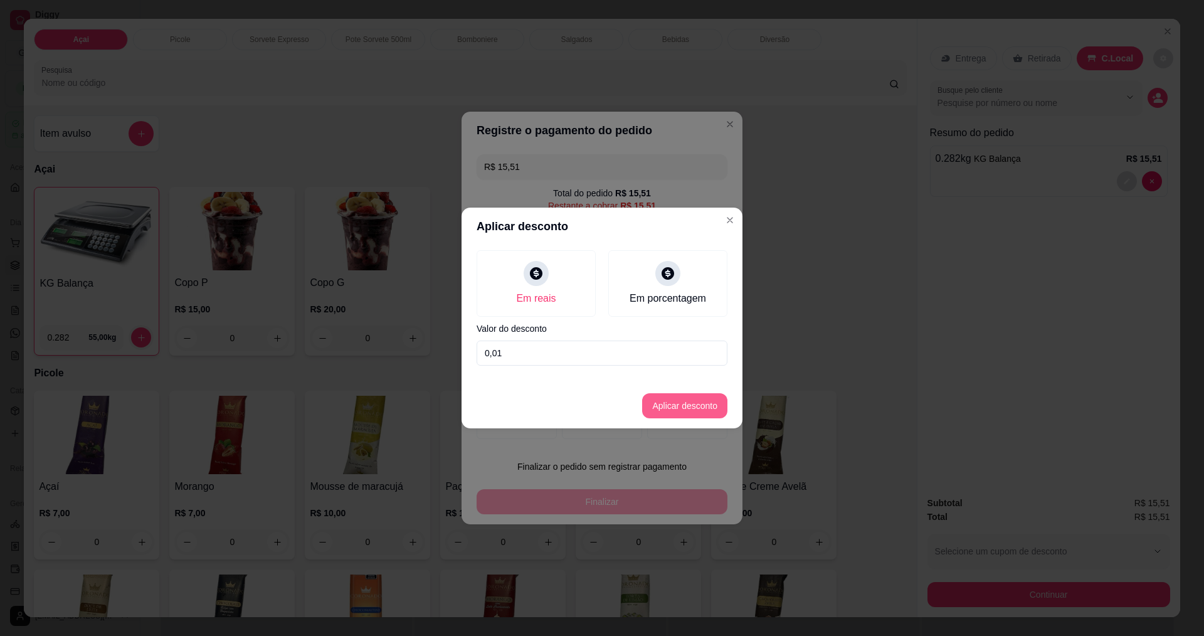
type input "R$ 15,50"
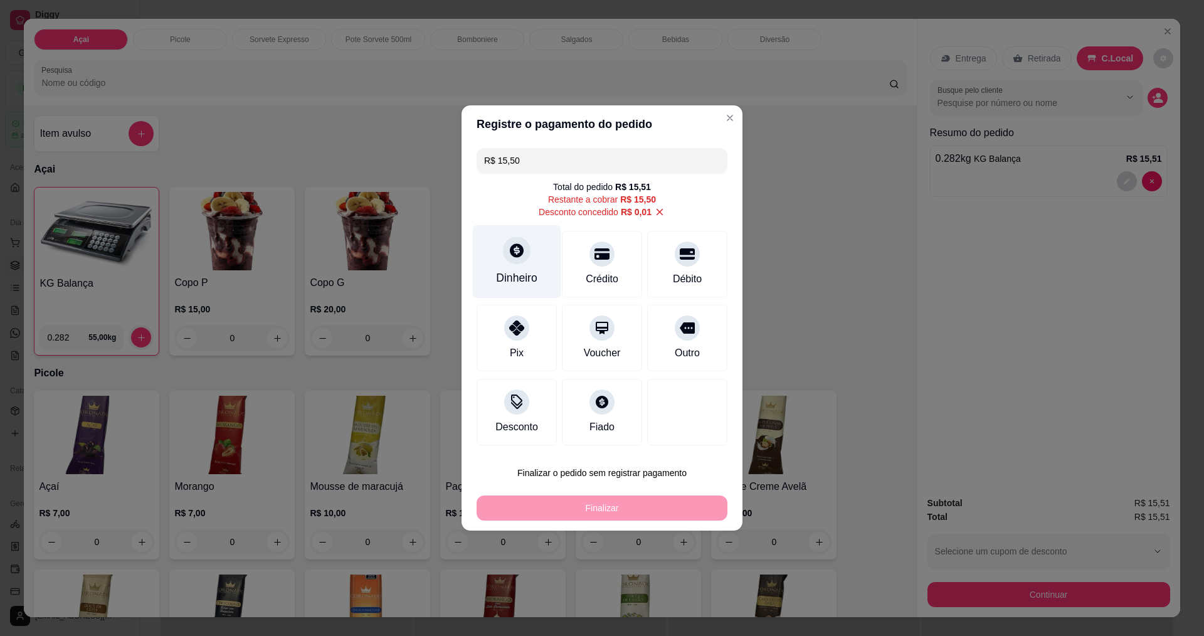
click at [527, 262] on div "Dinheiro" at bounding box center [517, 261] width 88 height 73
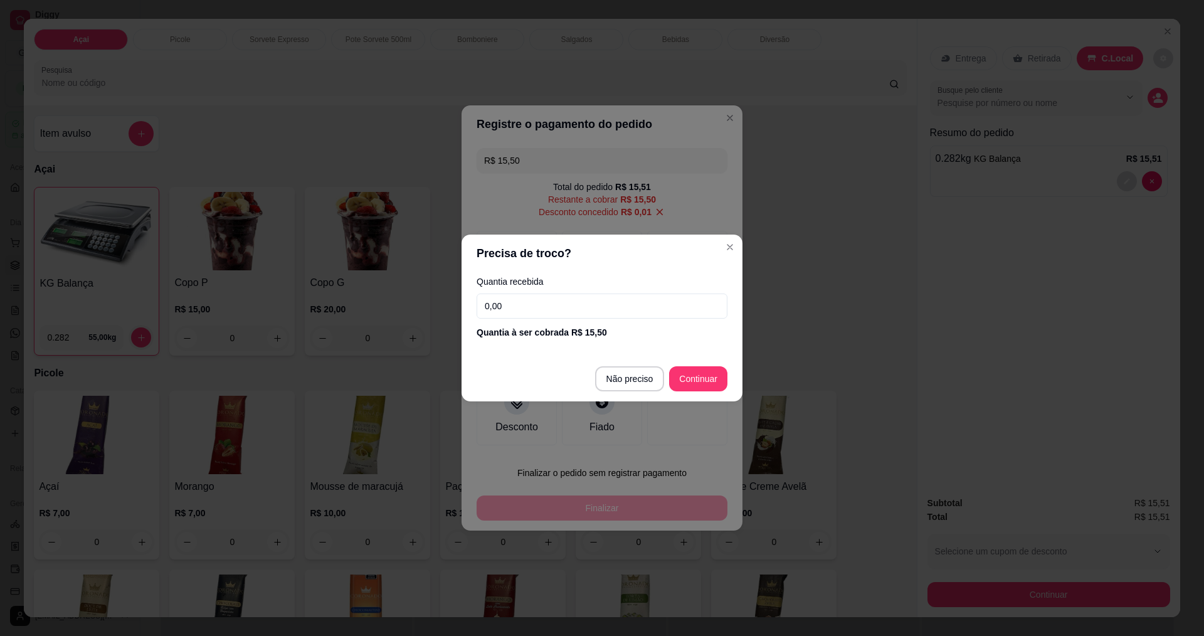
drag, startPoint x: 596, startPoint y: 311, endPoint x: 609, endPoint y: 318, distance: 15.4
click at [596, 310] on input "0,00" at bounding box center [601, 305] width 251 height 25
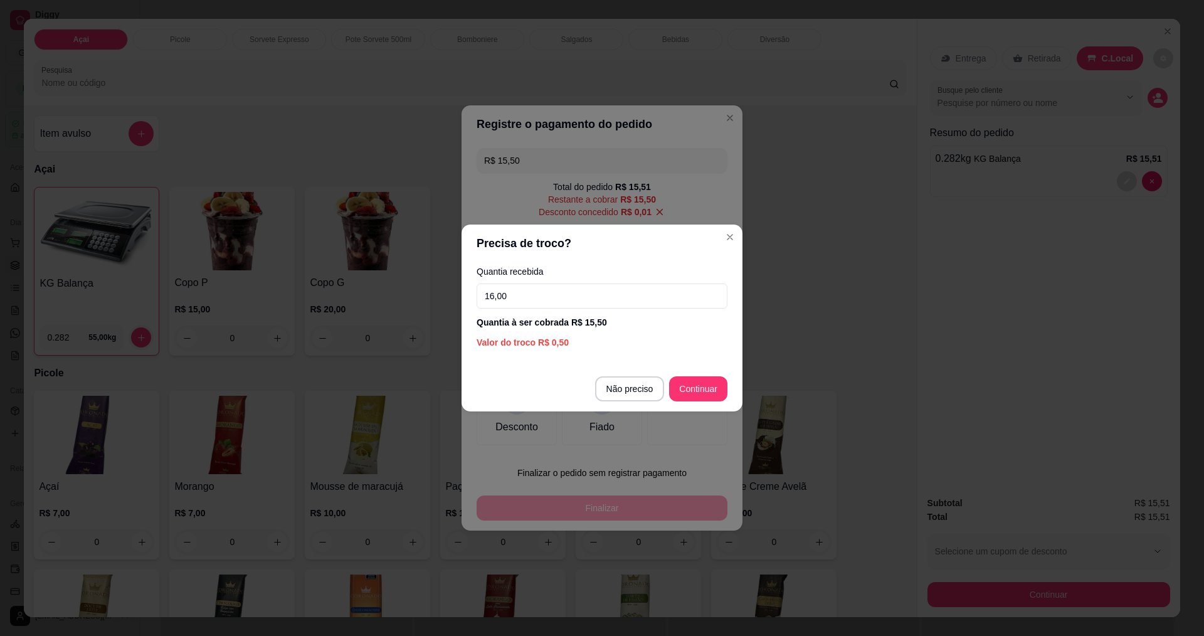
type input "16,00"
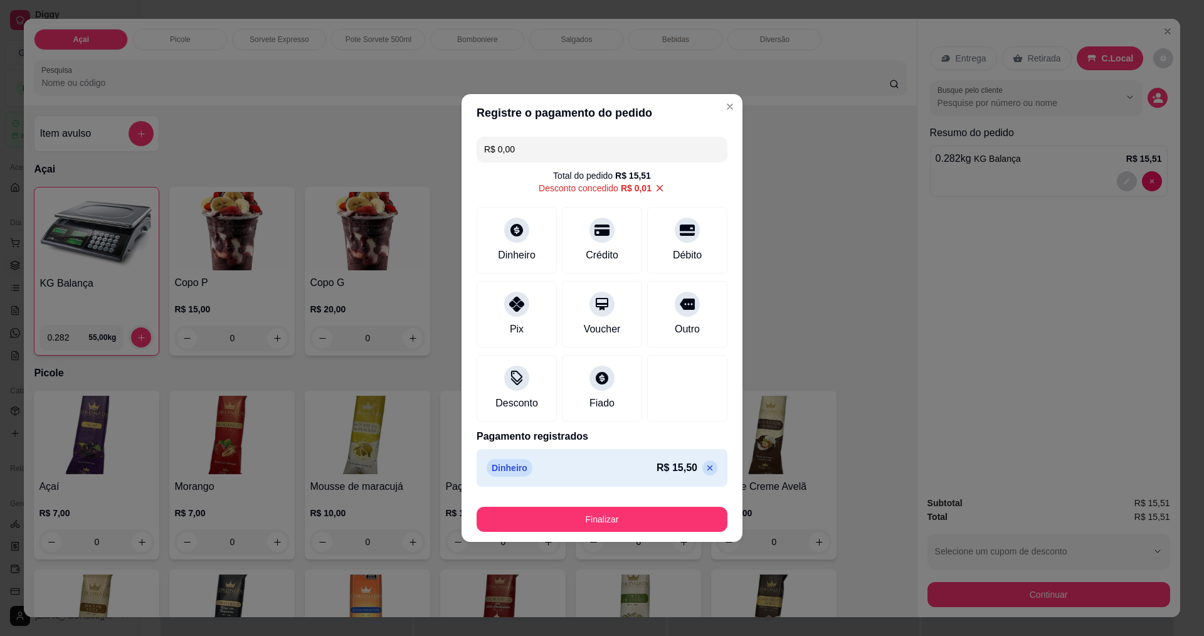
drag, startPoint x: 563, startPoint y: 505, endPoint x: 569, endPoint y: 514, distance: 11.0
click at [564, 505] on div "Finalizar" at bounding box center [601, 517] width 251 height 30
click at [569, 516] on button "Finalizar" at bounding box center [601, 519] width 243 height 24
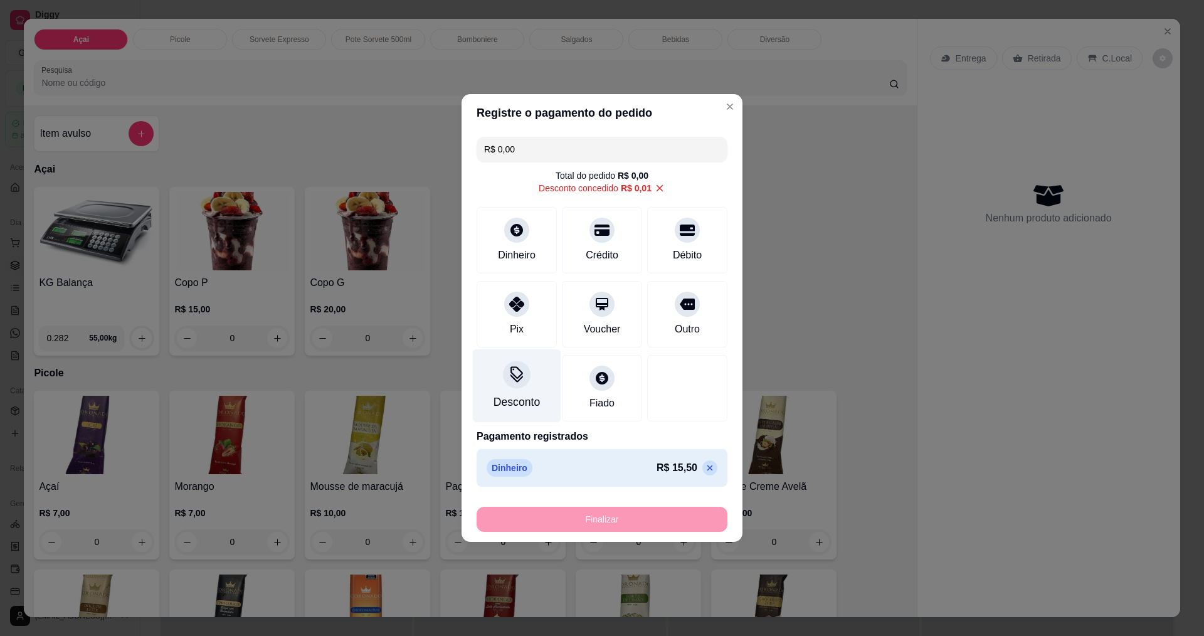
type input "-R$ 15,51"
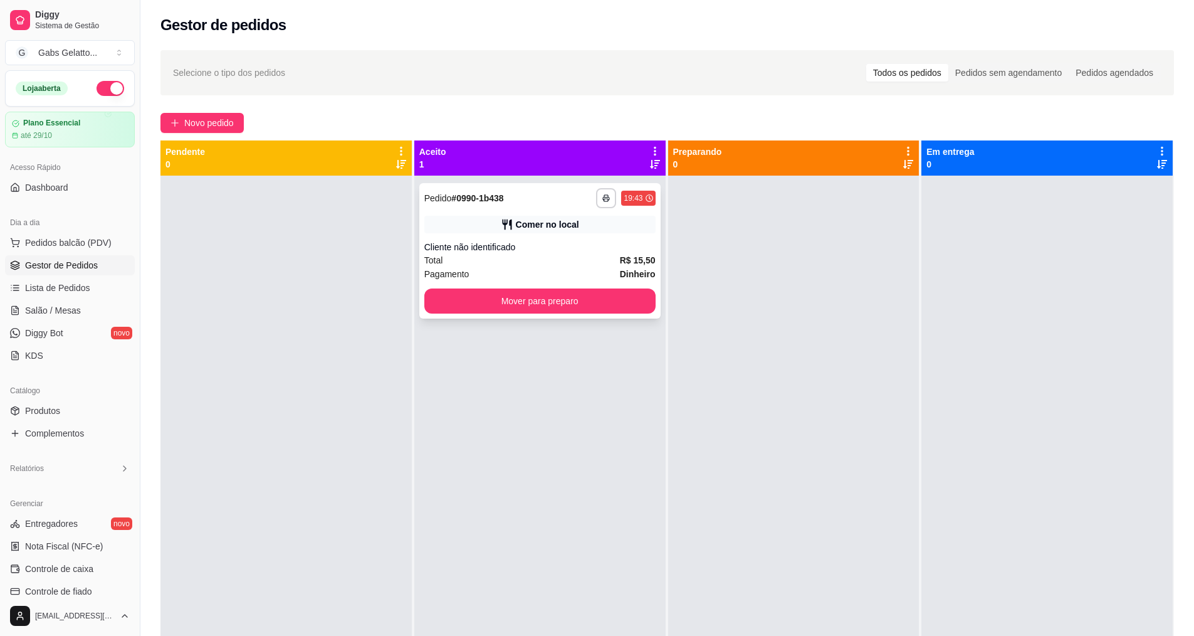
click at [479, 300] on button "Mover para preparo" at bounding box center [539, 300] width 231 height 25
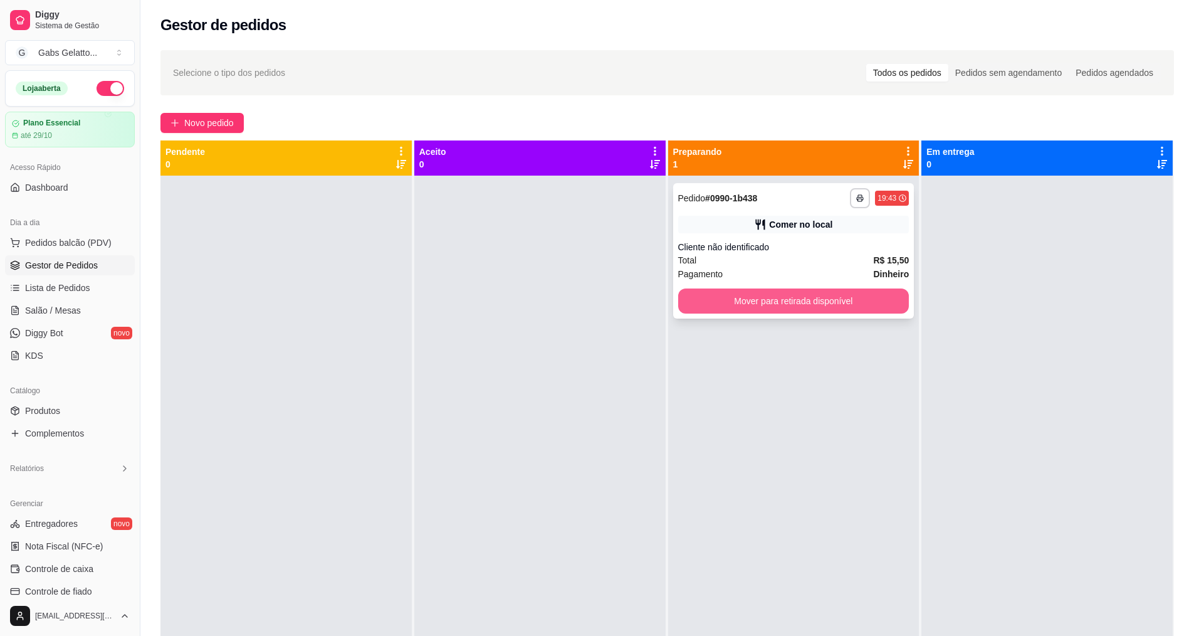
click at [792, 303] on button "Mover para retirada disponível" at bounding box center [793, 300] width 231 height 25
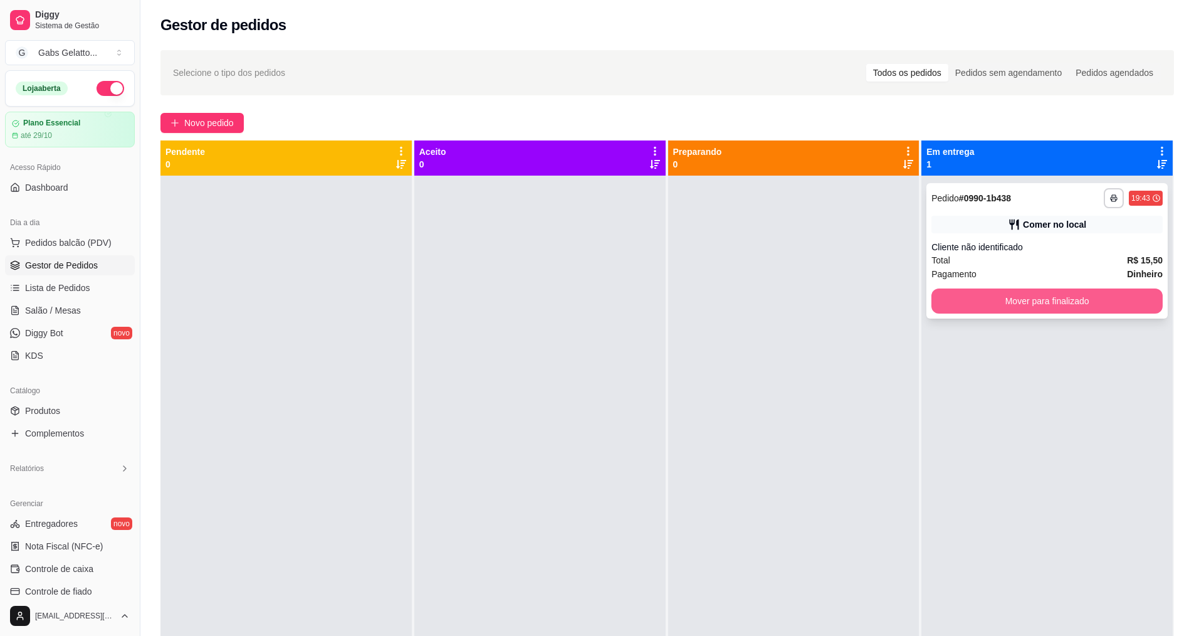
click at [970, 308] on button "Mover para finalizado" at bounding box center [1047, 300] width 231 height 25
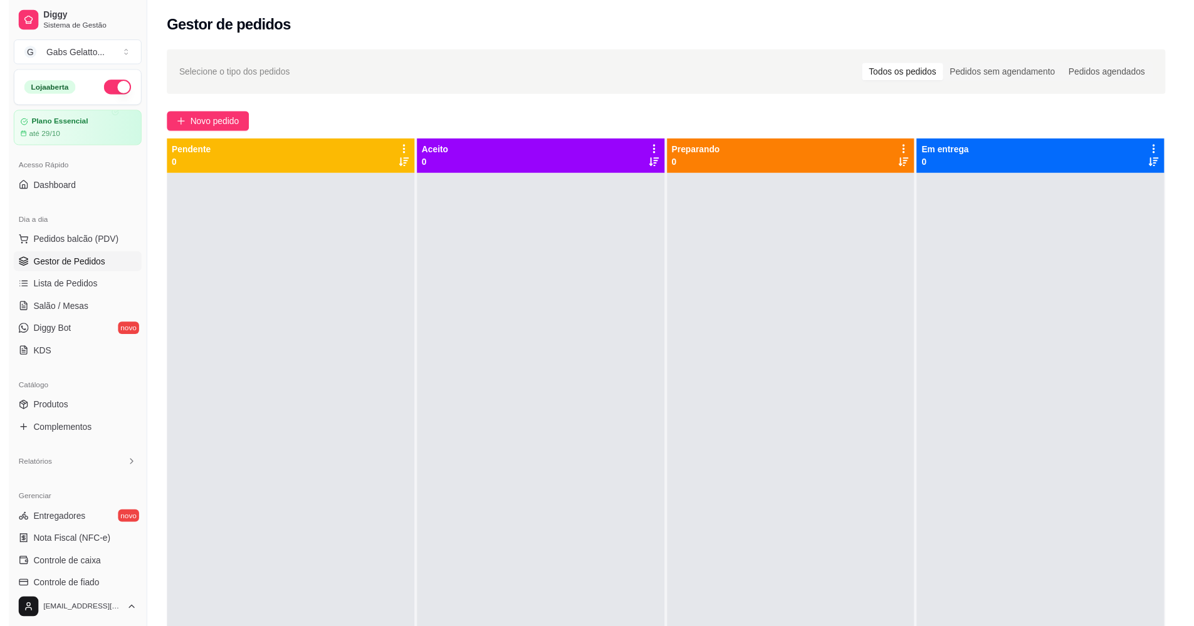
scroll to position [63, 0]
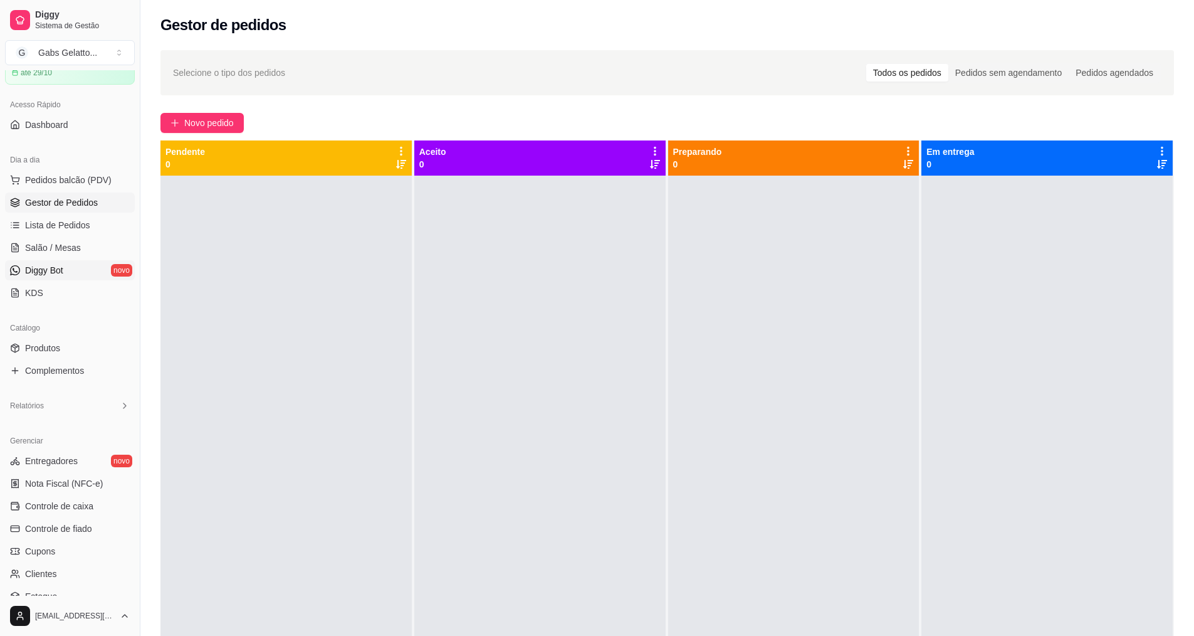
click at [78, 279] on link "Diggy Bot novo" at bounding box center [70, 270] width 130 height 20
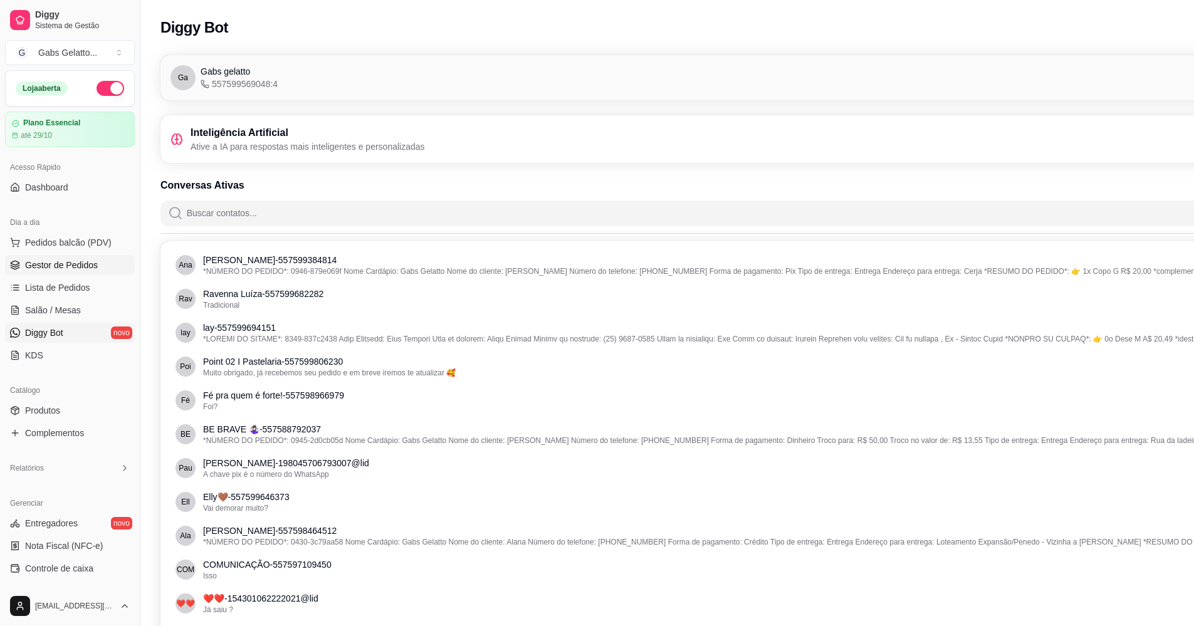
click at [78, 261] on span "Gestor de Pedidos" at bounding box center [61, 265] width 73 height 13
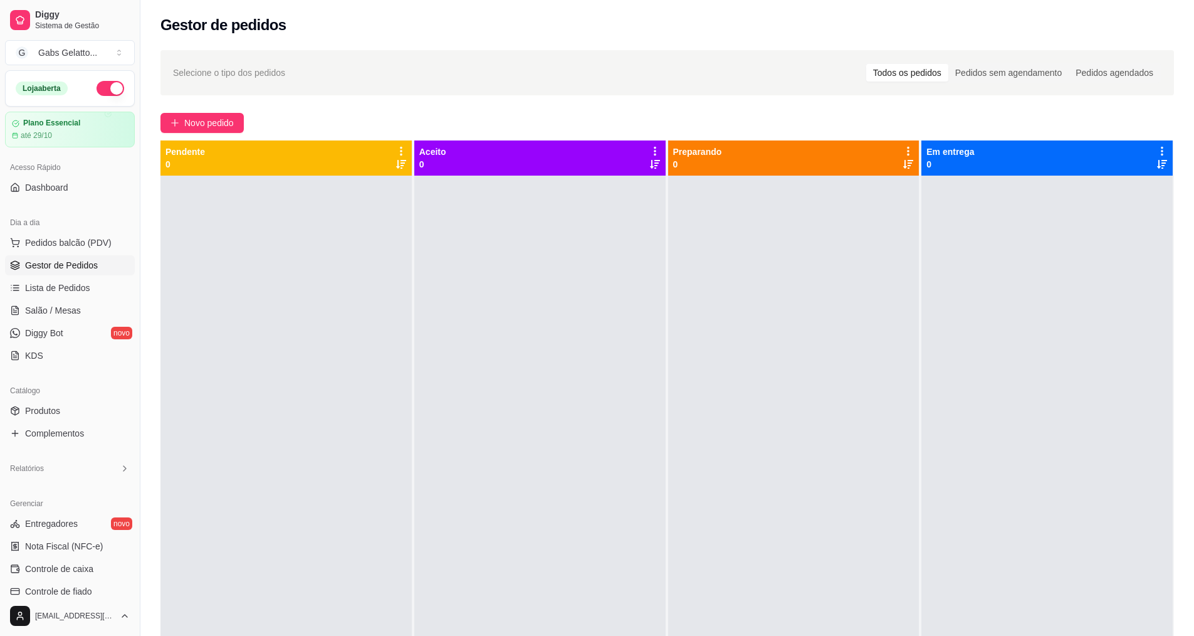
scroll to position [179, 0]
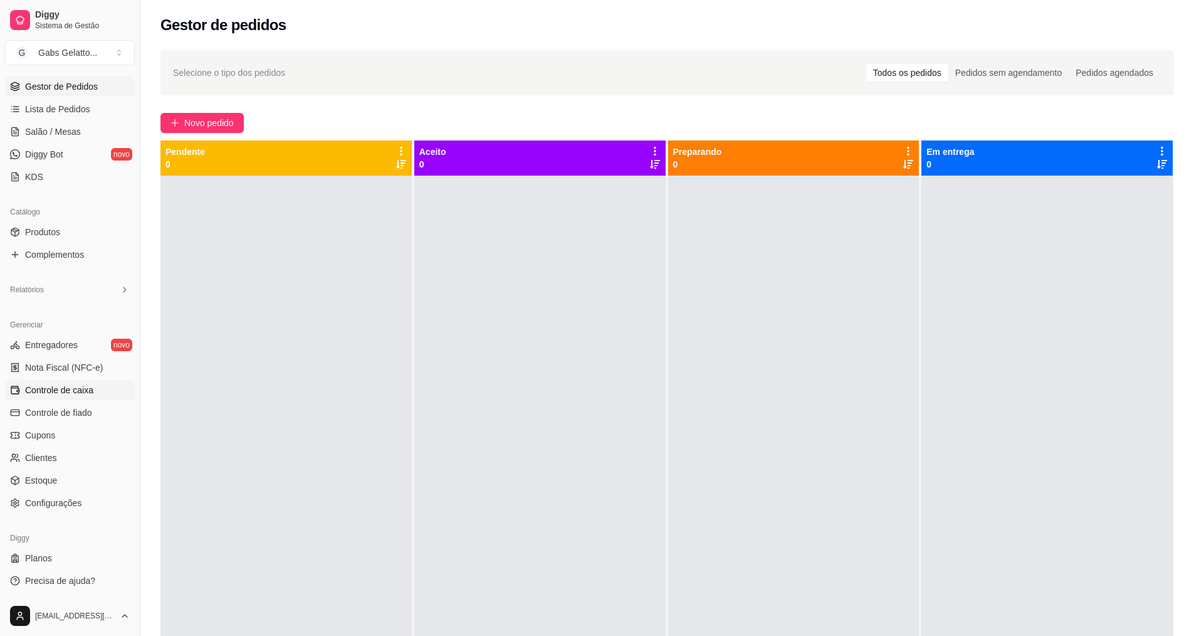
click at [58, 389] on span "Controle de caixa" at bounding box center [59, 390] width 68 height 13
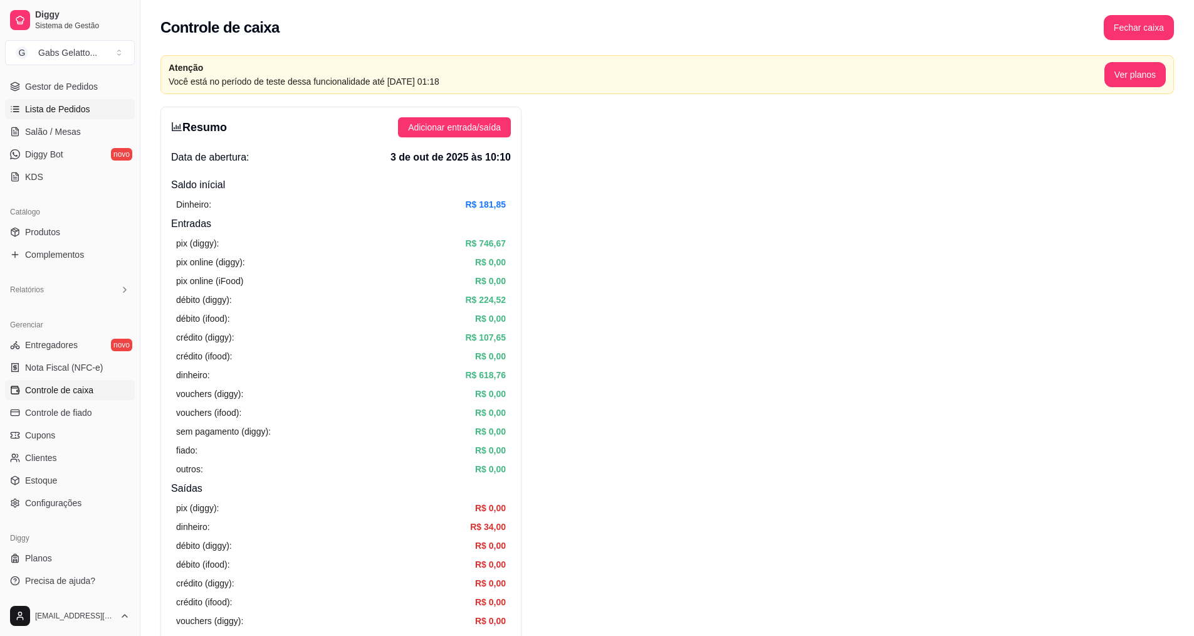
click at [75, 107] on span "Lista de Pedidos" at bounding box center [57, 109] width 65 height 13
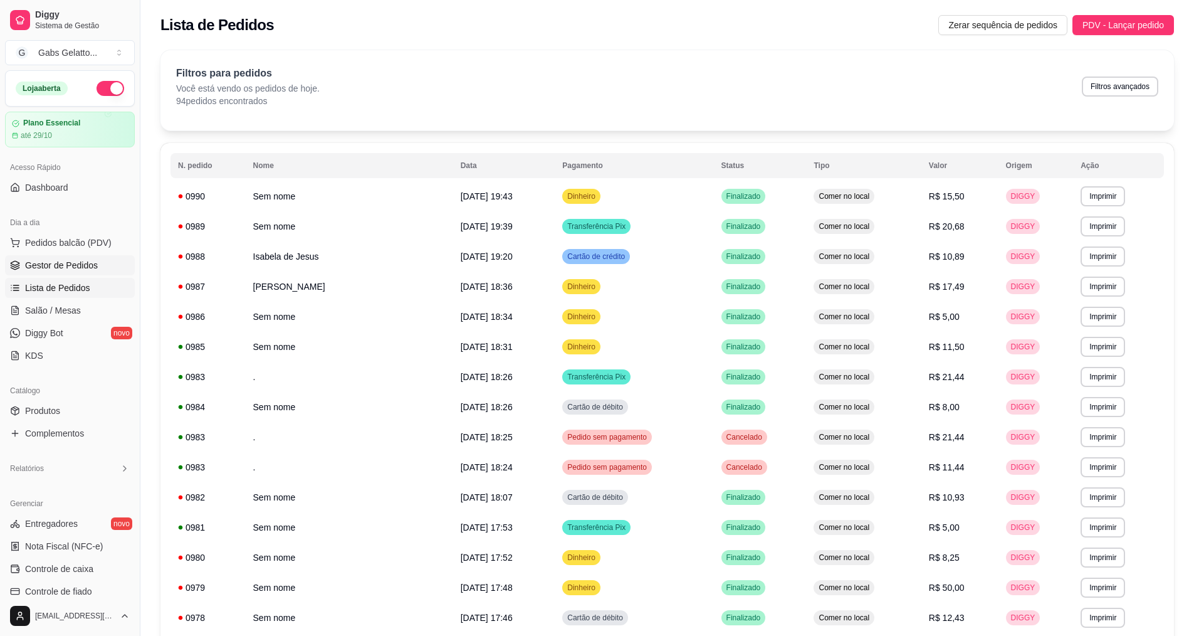
click at [81, 262] on span "Gestor de Pedidos" at bounding box center [61, 265] width 73 height 13
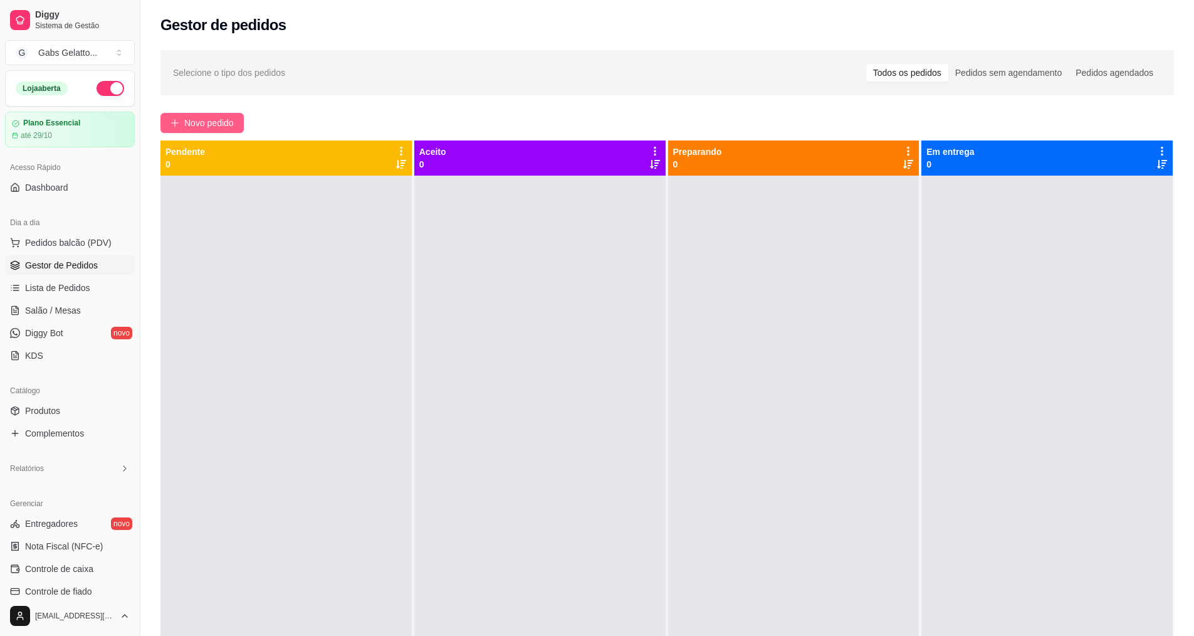
click at [212, 117] on span "Novo pedido" at bounding box center [209, 123] width 50 height 14
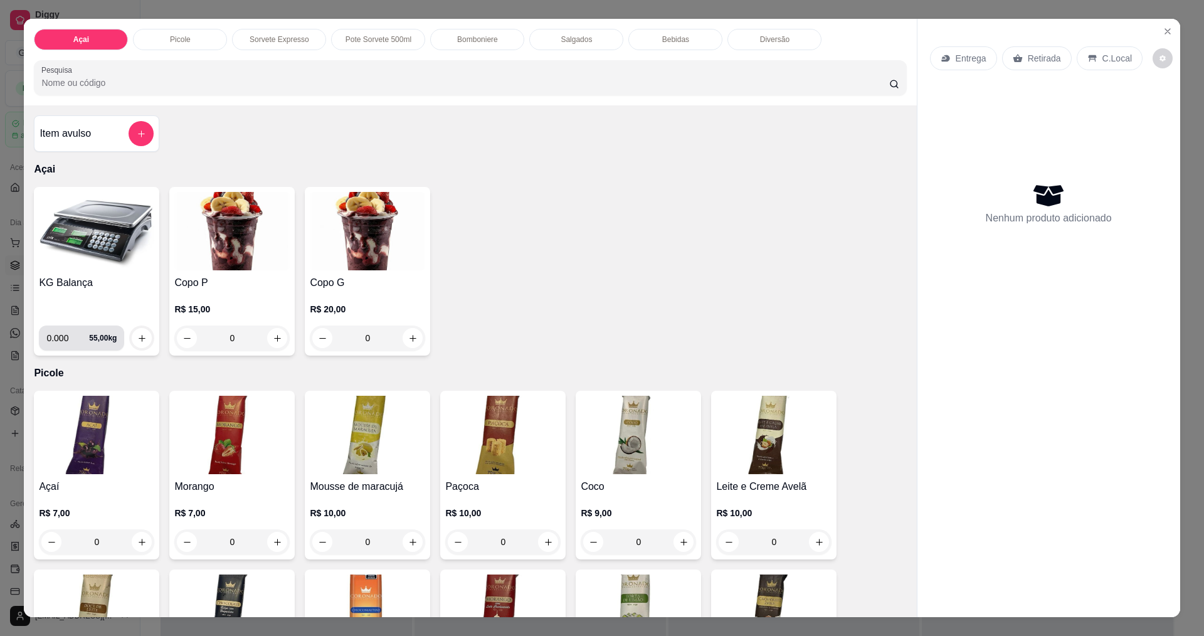
click at [62, 339] on input "0.000" at bounding box center [67, 337] width 43 height 25
type input "0.278"
click at [137, 334] on icon "increase-product-quantity" at bounding box center [141, 337] width 9 height 9
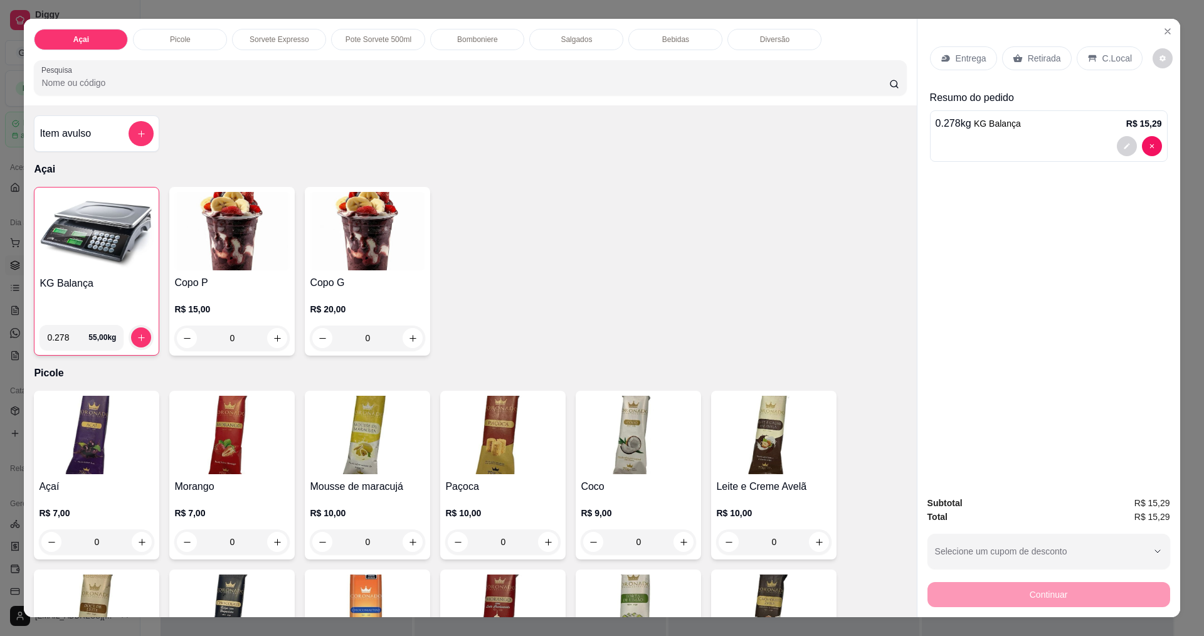
click at [992, 143] on div at bounding box center [1048, 146] width 226 height 20
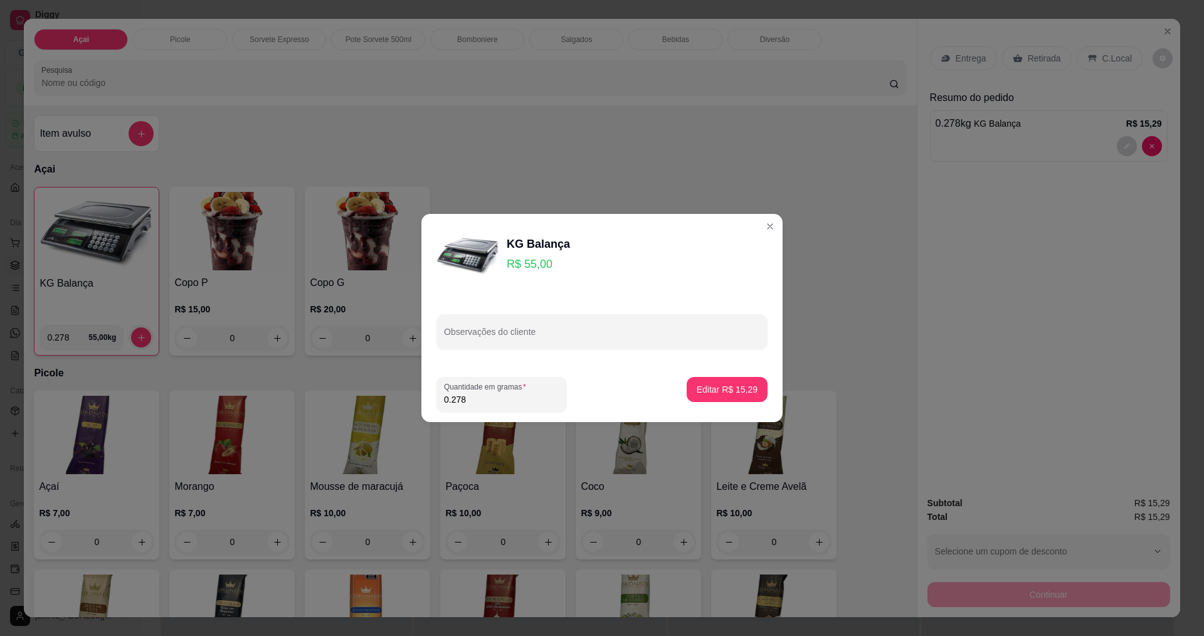
click at [531, 353] on div "Observações do cliente" at bounding box center [601, 332] width 361 height 70
click at [535, 333] on input "Observações do cliente" at bounding box center [602, 336] width 316 height 13
type input "1"
click at [709, 383] on p "Editar R$ 15,29" at bounding box center [726, 389] width 59 height 12
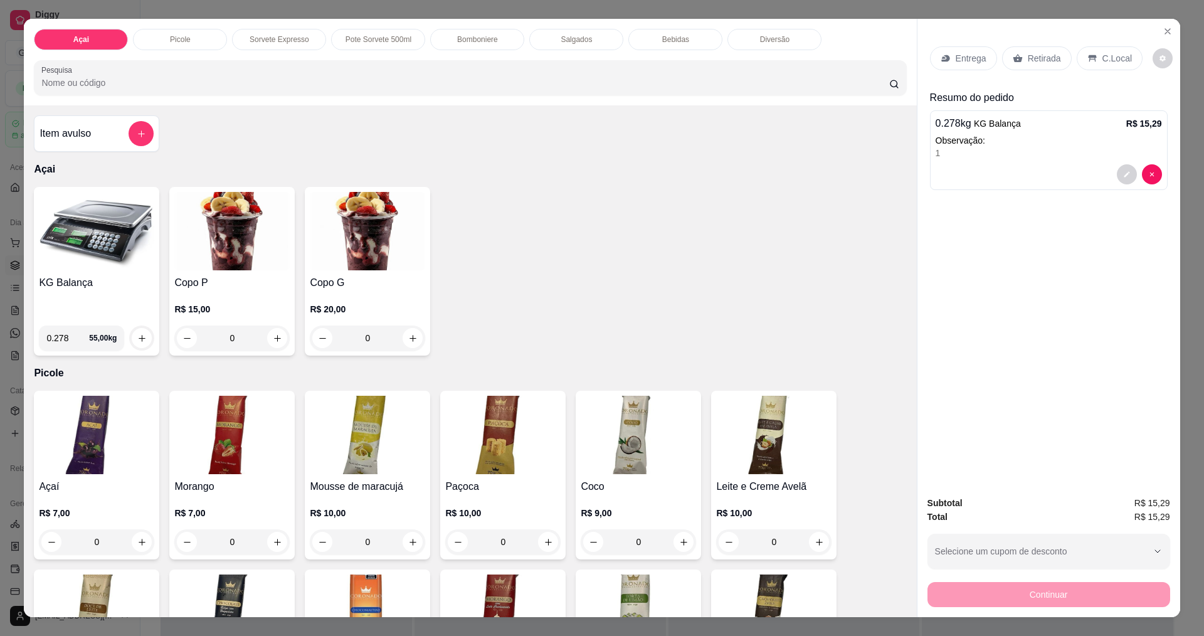
click at [66, 338] on input "0.278" at bounding box center [67, 337] width 43 height 25
type input "0.000"
click at [1102, 60] on p "C.Local" at bounding box center [1116, 58] width 29 height 13
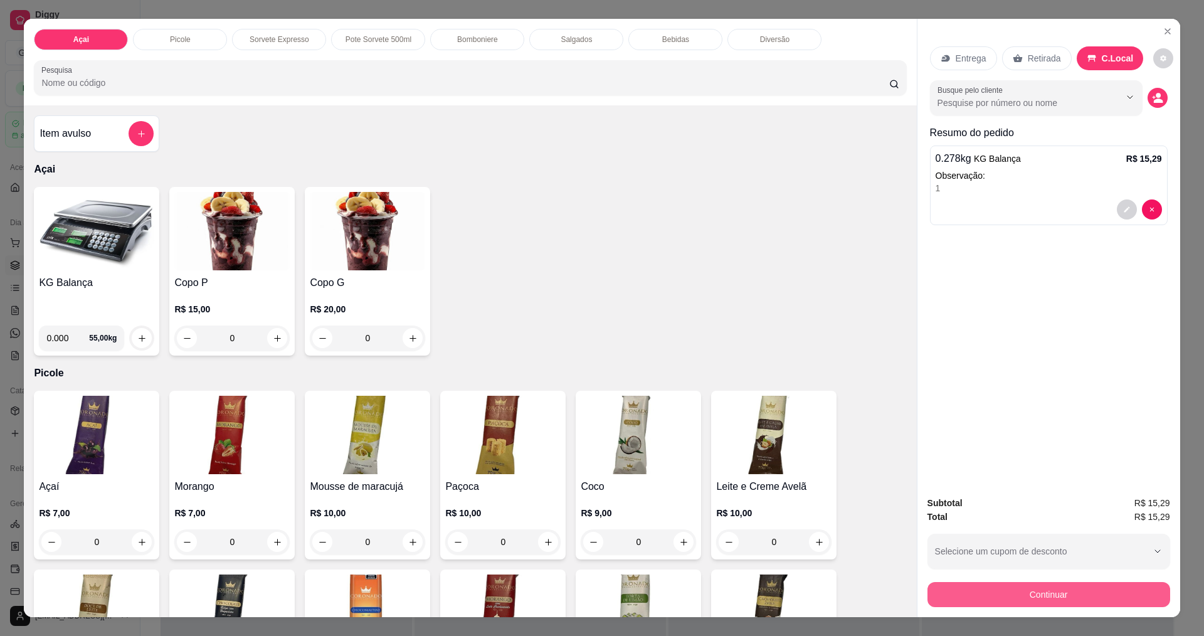
click at [1040, 598] on button "Continuar" at bounding box center [1048, 594] width 243 height 25
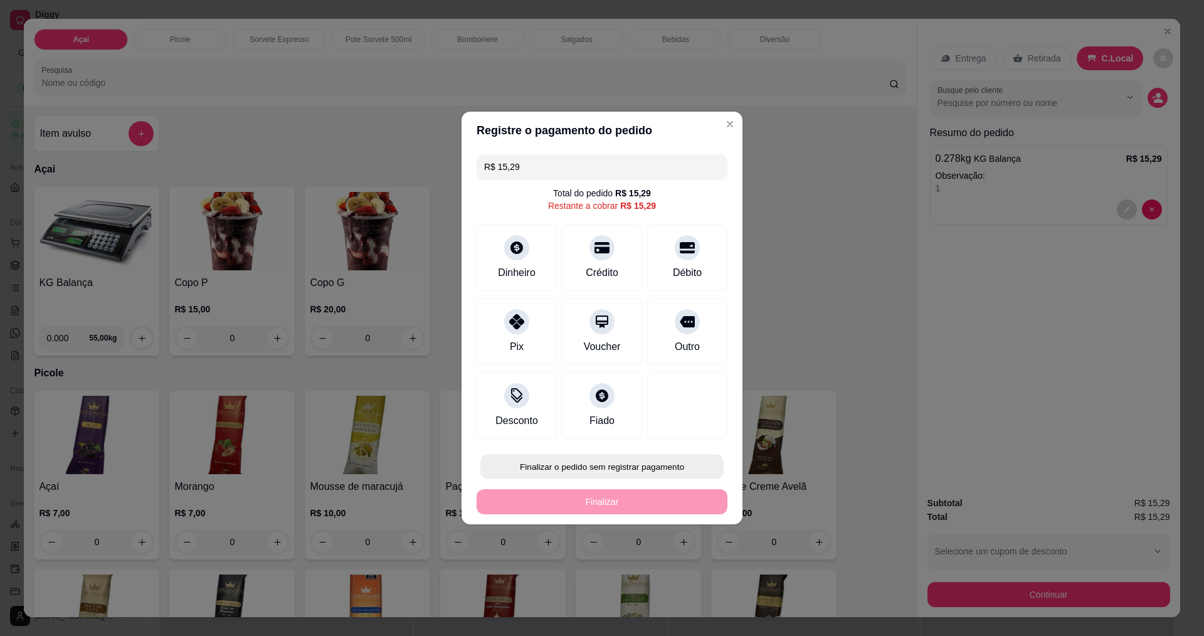
click at [599, 469] on button "Finalizar o pedido sem registrar pagamento" at bounding box center [601, 466] width 243 height 24
click at [680, 577] on button "Confirmar" at bounding box center [681, 569] width 46 height 19
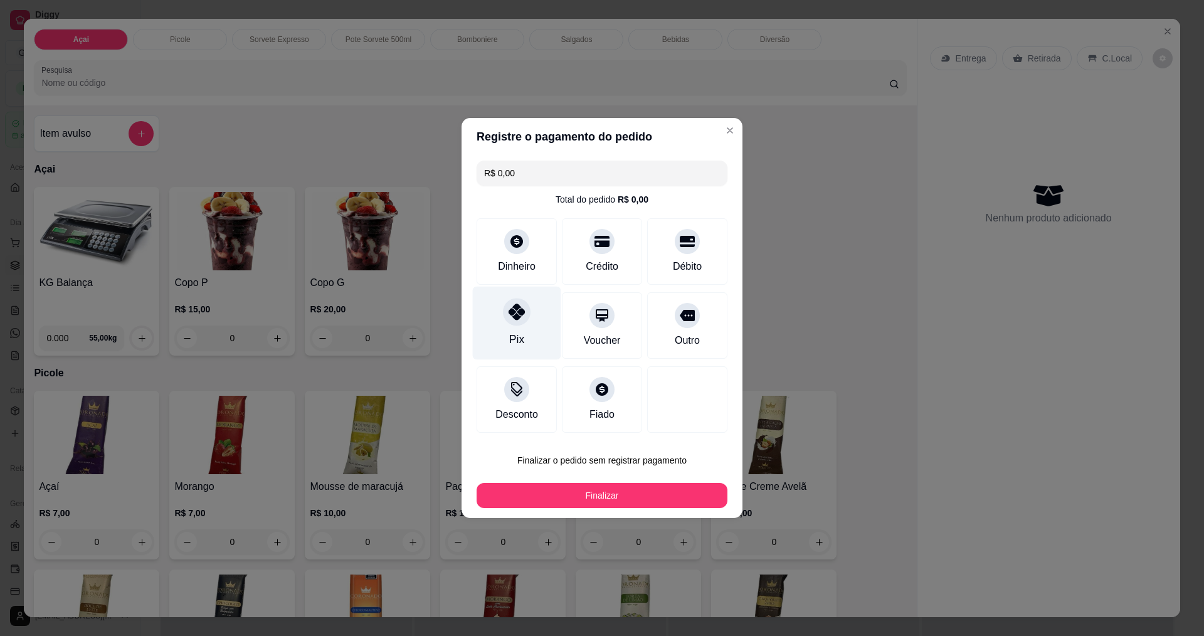
type input "R$ 0,00"
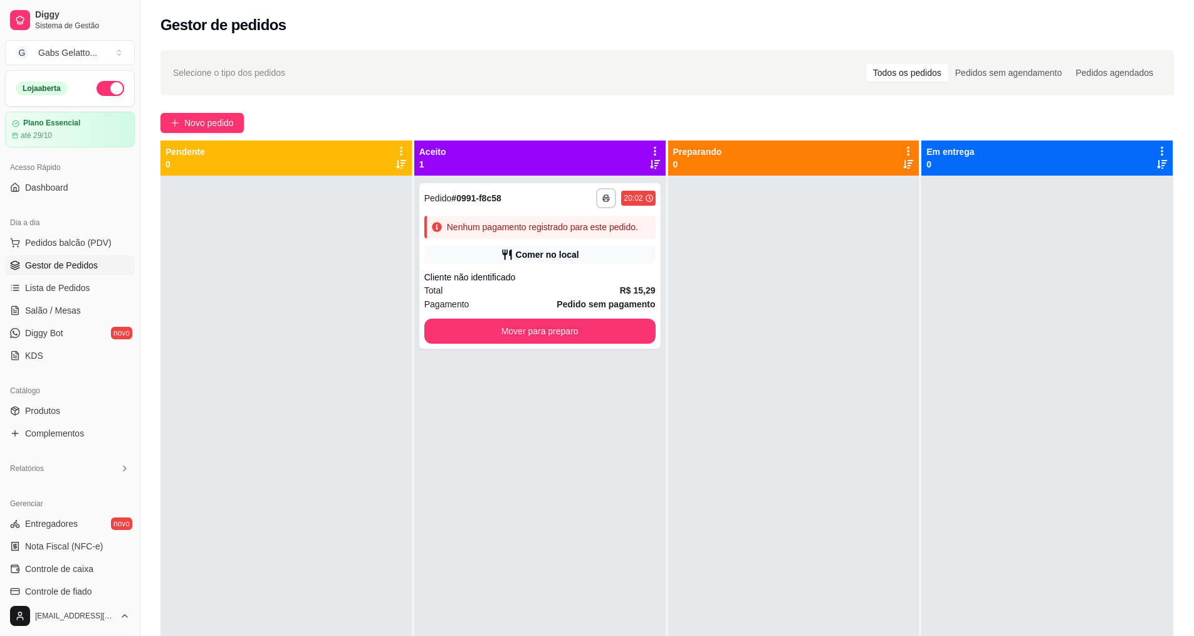
click at [196, 138] on div "**********" at bounding box center [667, 417] width 1054 height 748
click at [200, 119] on span "Novo pedido" at bounding box center [209, 123] width 50 height 14
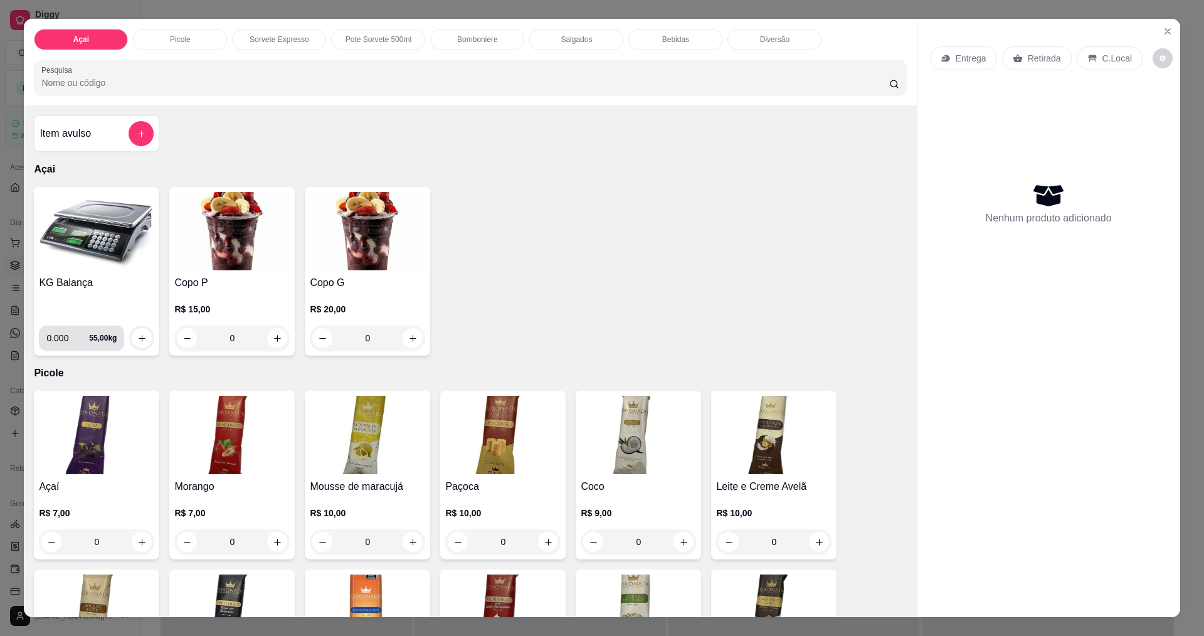
click at [63, 335] on input "0.000" at bounding box center [67, 337] width 43 height 25
type input "0.176"
click at [137, 334] on icon "increase-product-quantity" at bounding box center [141, 337] width 9 height 9
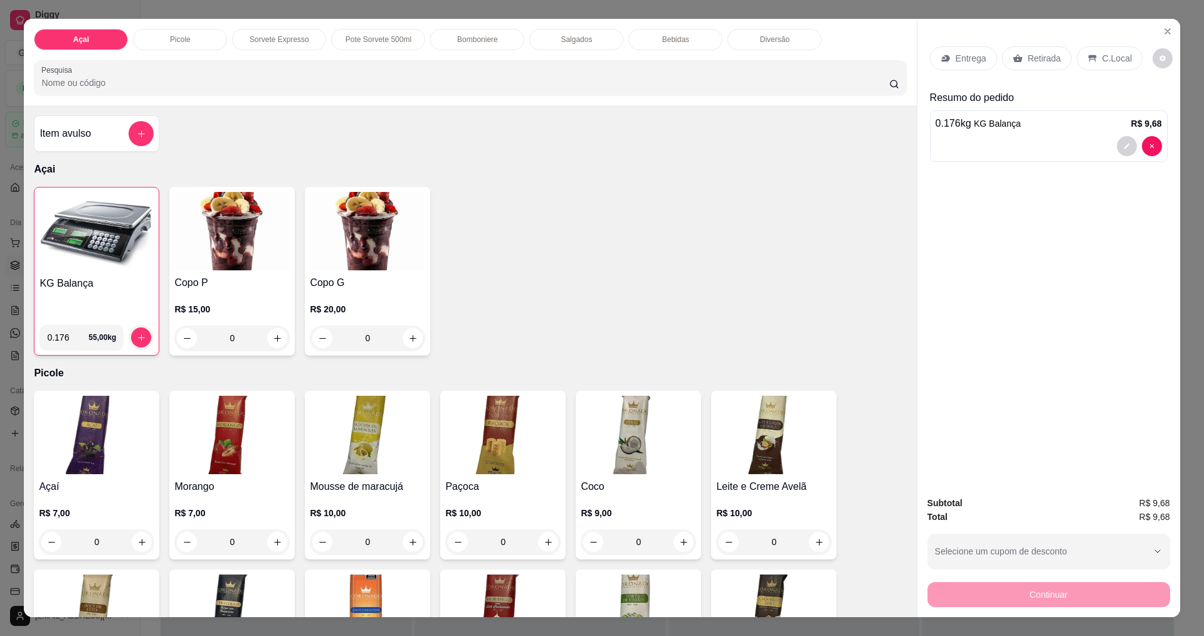
drag, startPoint x: 1113, startPoint y: 57, endPoint x: 1100, endPoint y: 57, distance: 13.2
click at [1113, 58] on p "C.Local" at bounding box center [1116, 58] width 29 height 13
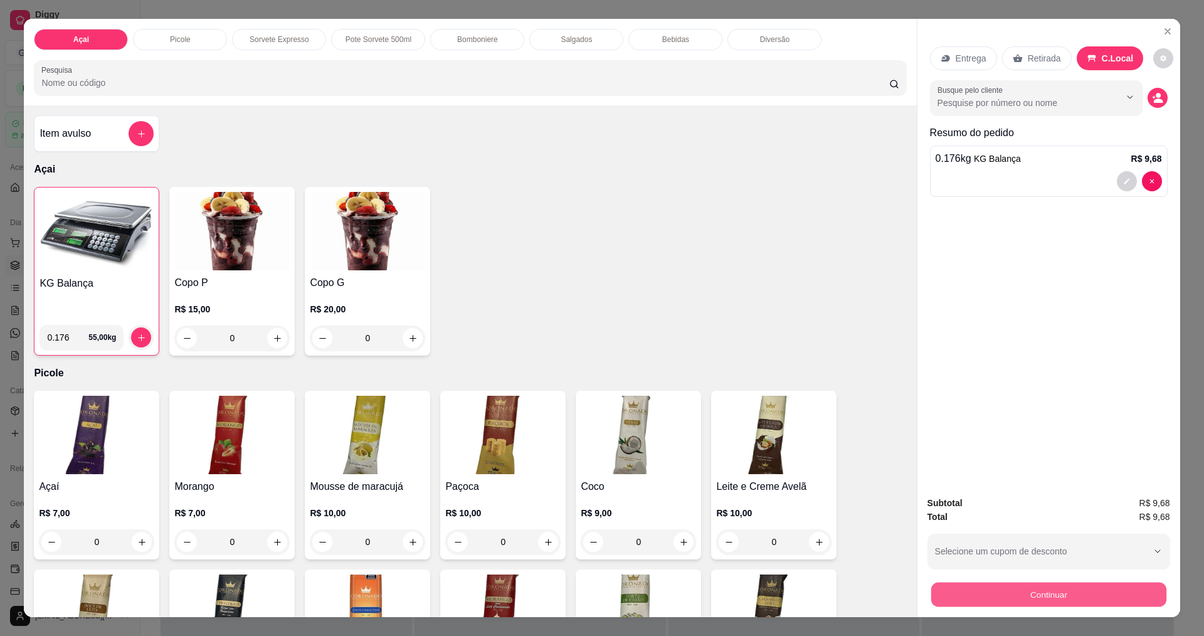
click at [1100, 597] on button "Continuar" at bounding box center [1047, 594] width 235 height 24
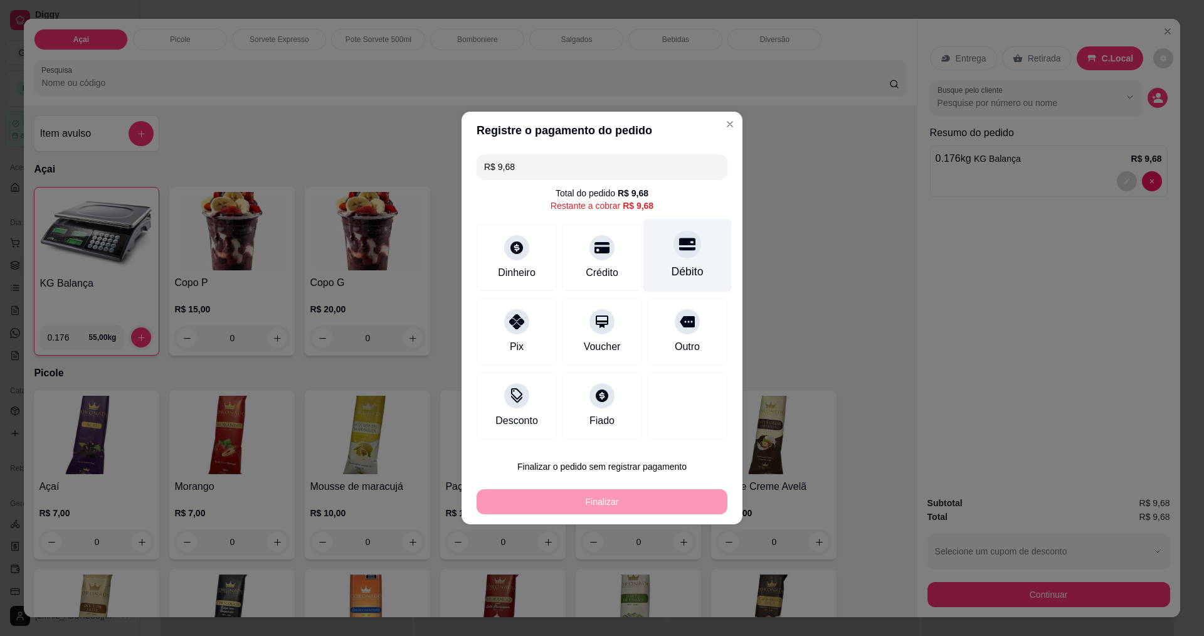
click at [691, 261] on div "Débito" at bounding box center [687, 255] width 88 height 73
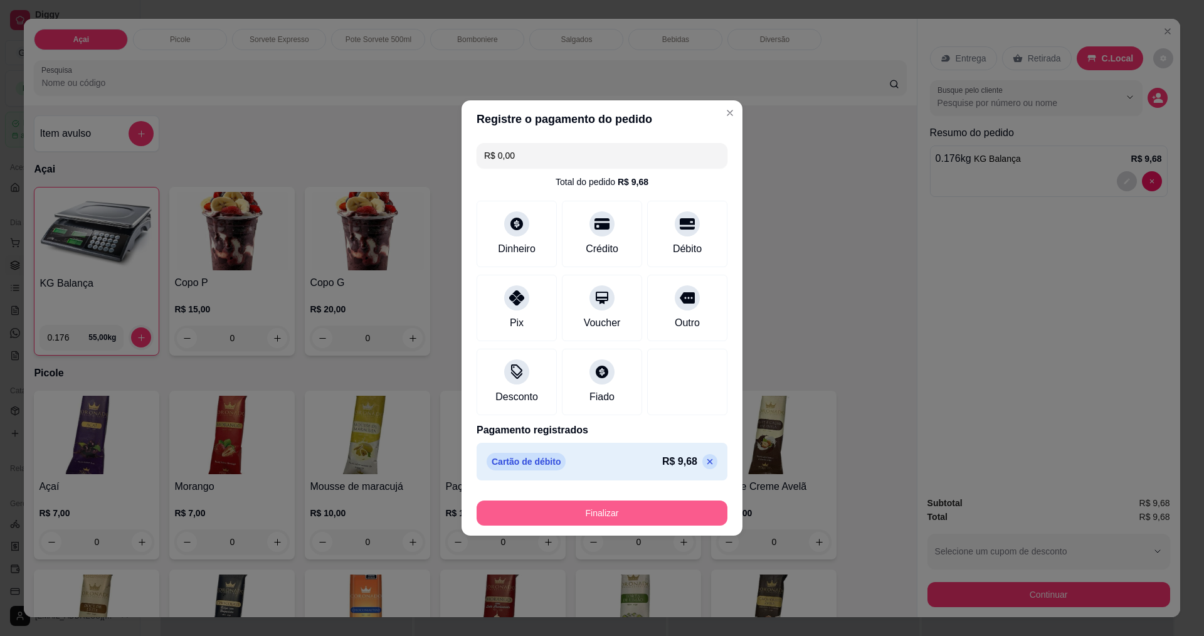
click at [658, 515] on button "Finalizar" at bounding box center [601, 512] width 251 height 25
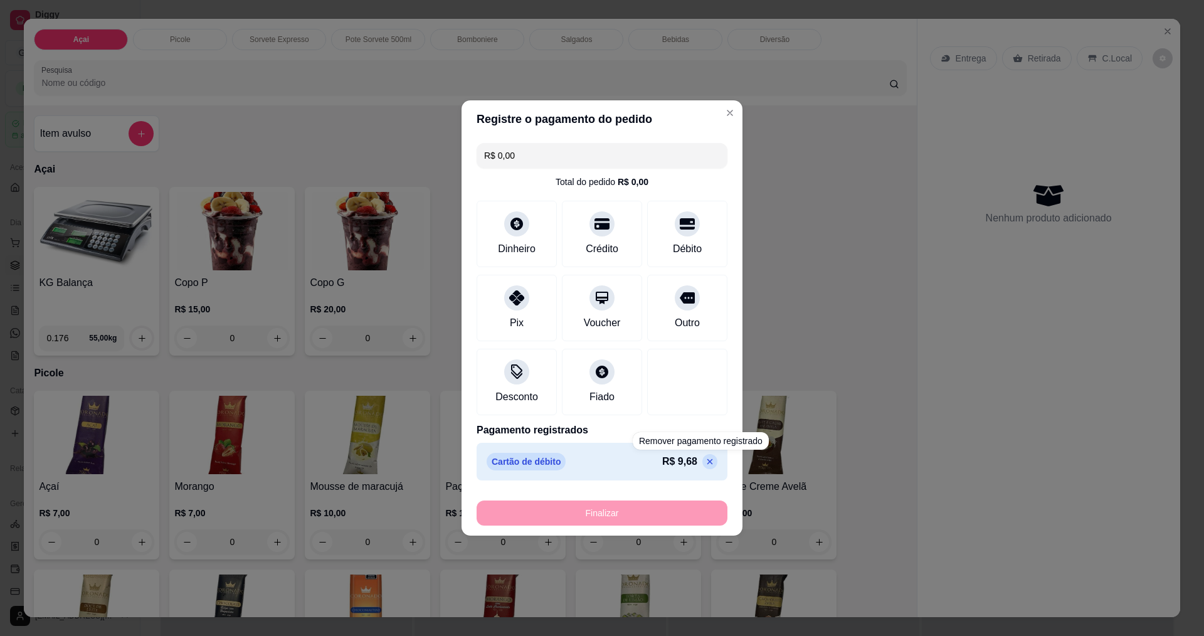
type input "-R$ 9,68"
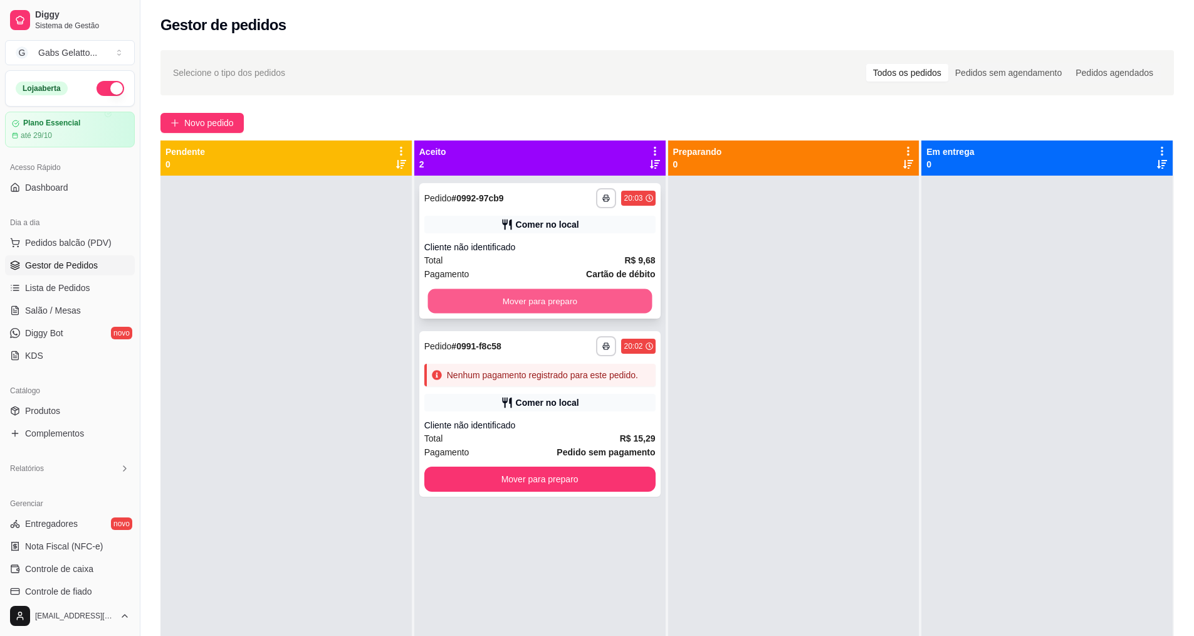
click at [553, 312] on button "Mover para preparo" at bounding box center [540, 301] width 224 height 24
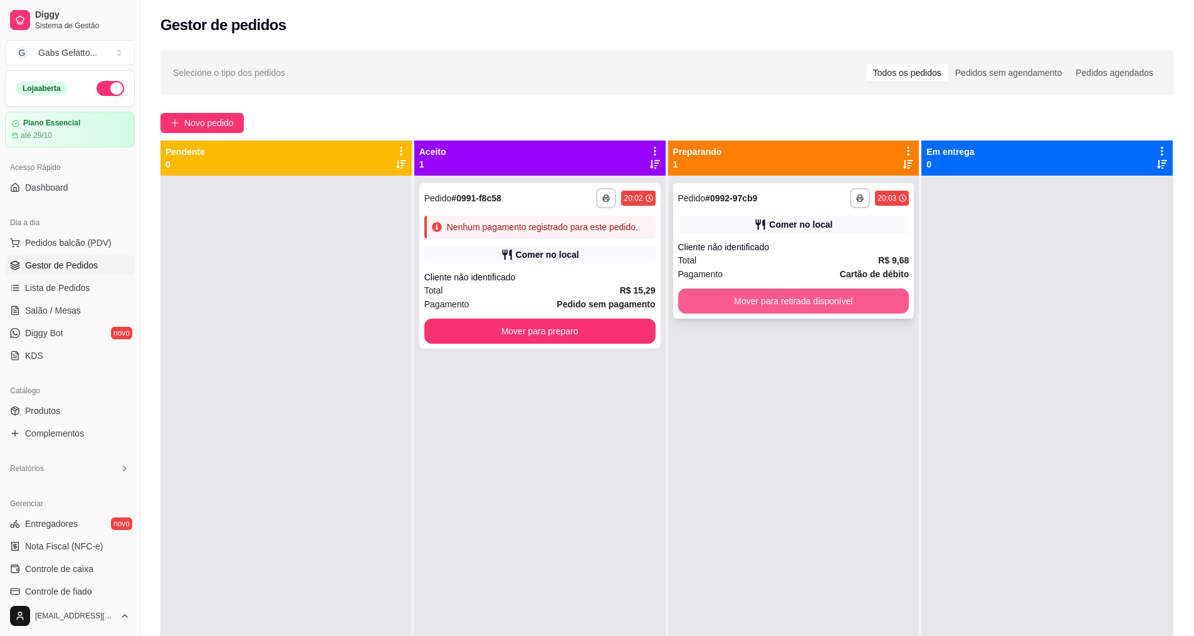
click at [827, 303] on button "Mover para retirada disponível" at bounding box center [793, 300] width 231 height 25
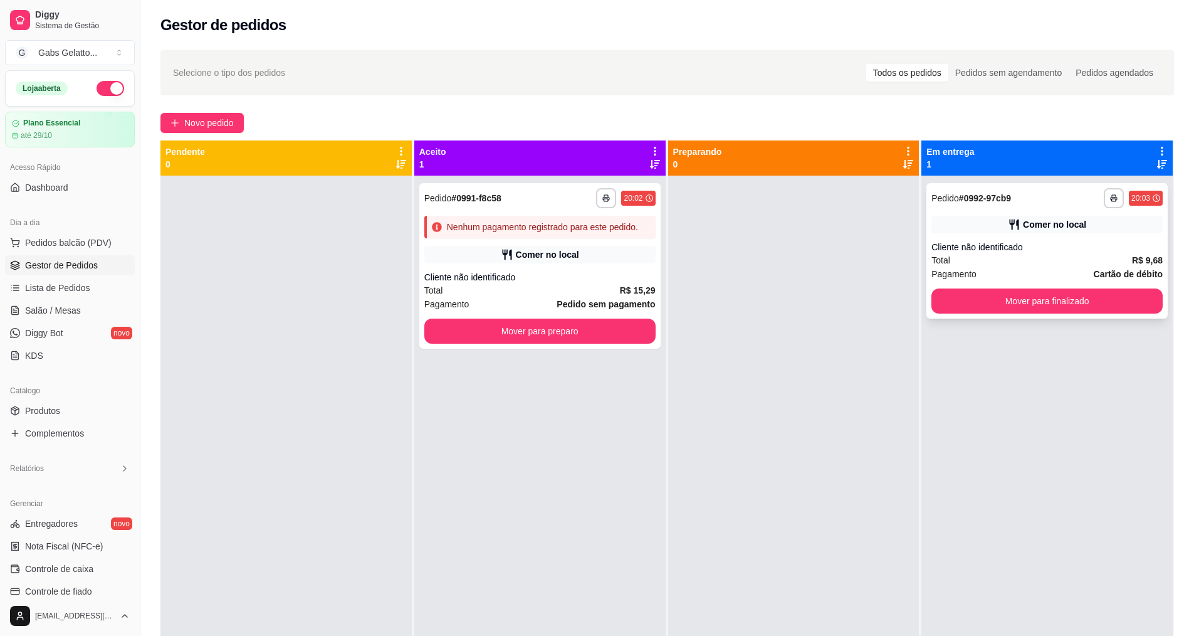
click at [1076, 302] on button "Mover para finalizado" at bounding box center [1047, 300] width 231 height 25
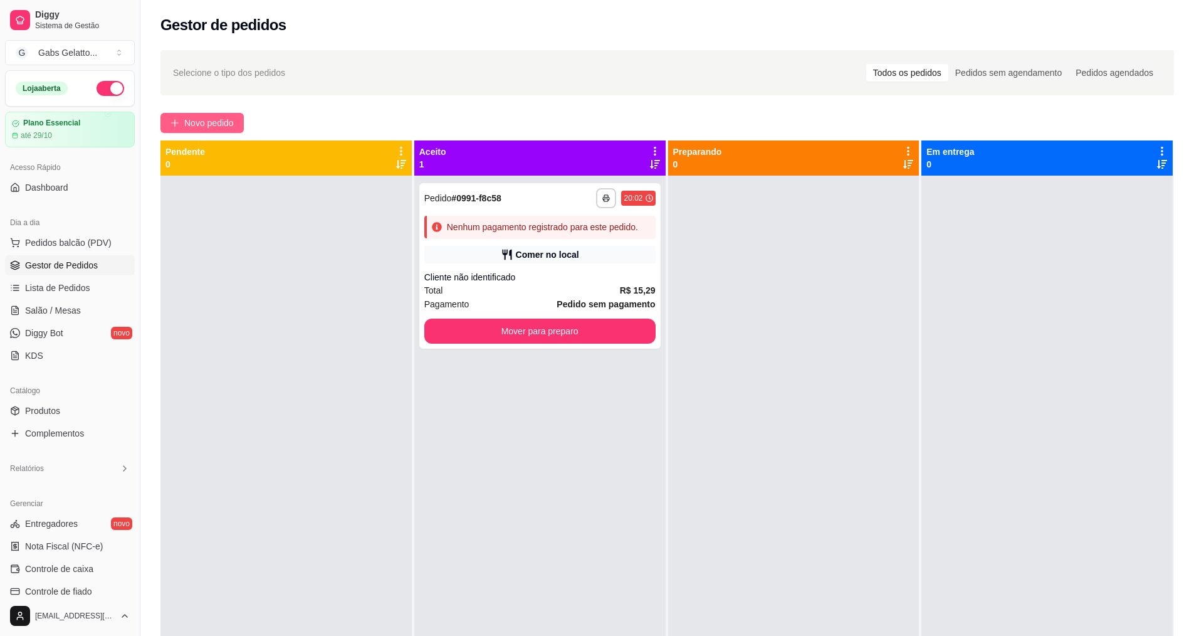
click at [207, 117] on span "Novo pedido" at bounding box center [209, 123] width 50 height 14
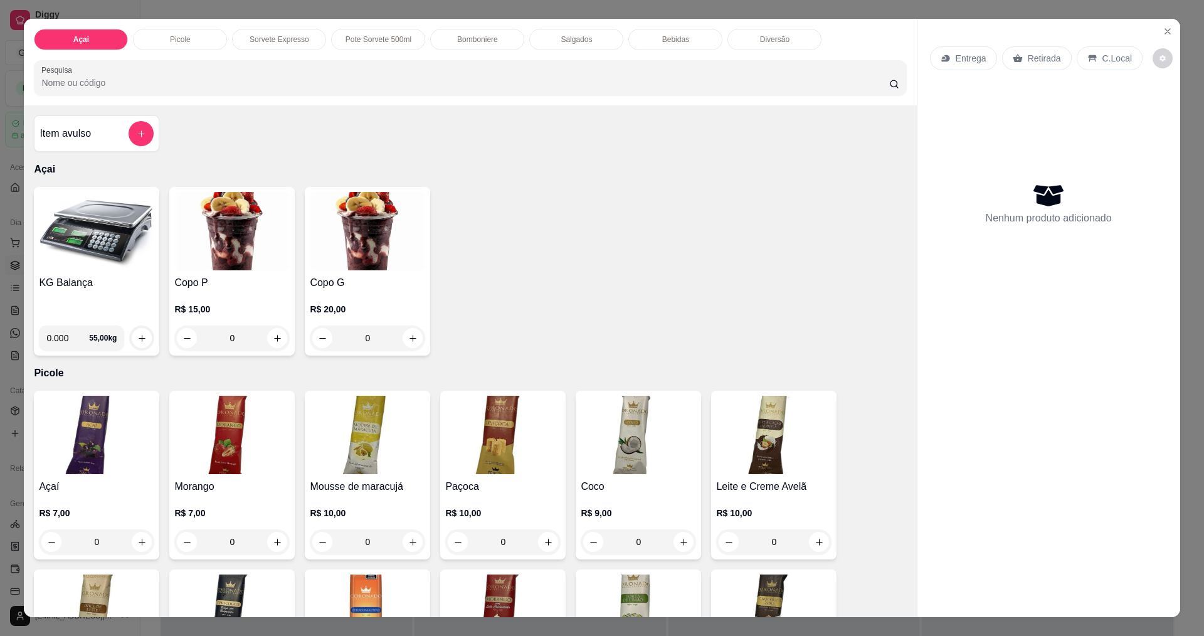
click at [61, 336] on input "0.000" at bounding box center [67, 337] width 43 height 25
type input "0.174"
click at [142, 330] on button "increase-product-quantity" at bounding box center [141, 337] width 19 height 19
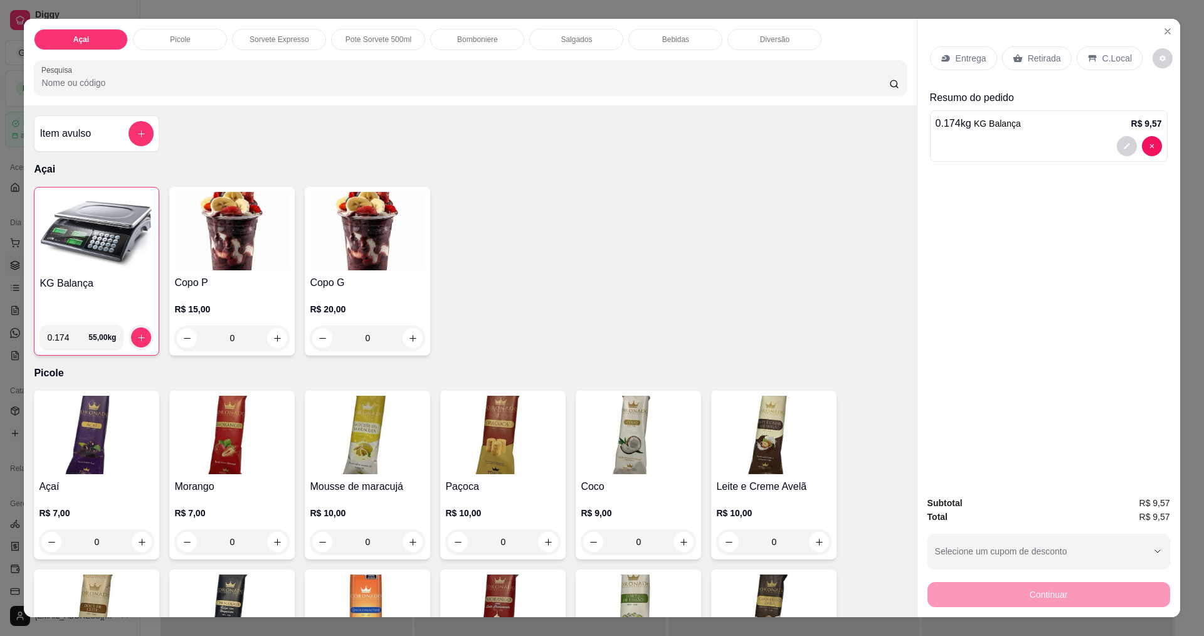
click at [1105, 43] on div "Entrega Retirada C.Local" at bounding box center [1049, 58] width 238 height 44
click at [1105, 58] on p "C.Local" at bounding box center [1116, 58] width 29 height 13
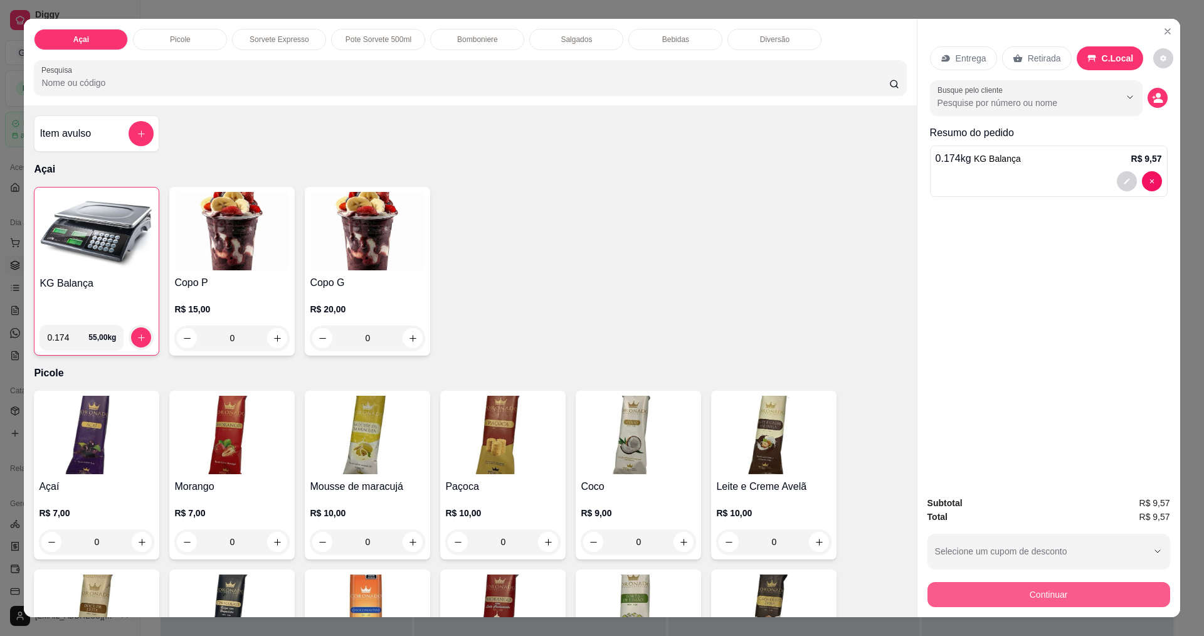
click at [1002, 603] on button "Continuar" at bounding box center [1048, 594] width 243 height 25
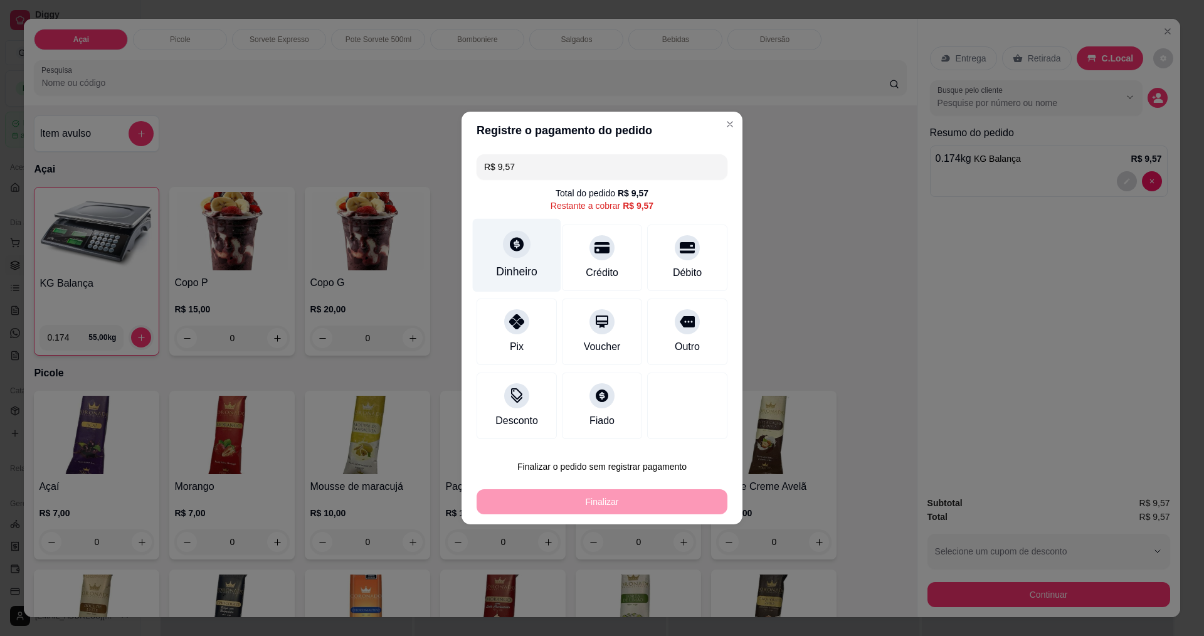
click at [508, 244] on icon at bounding box center [516, 244] width 16 height 16
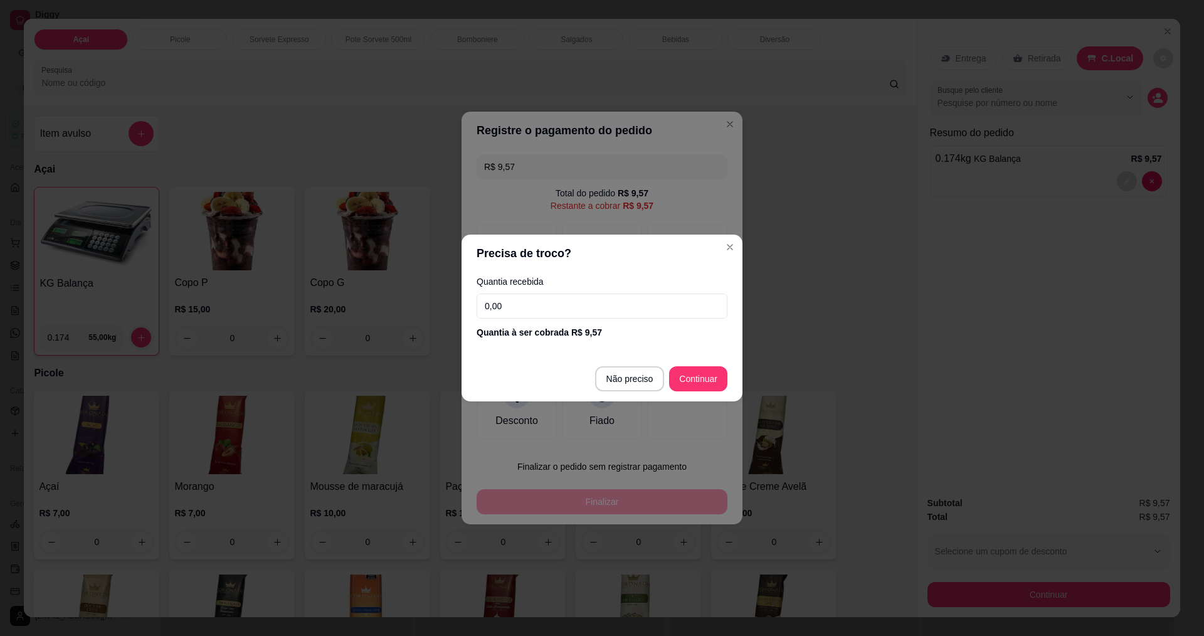
click at [540, 309] on input "0,00" at bounding box center [601, 305] width 251 height 25
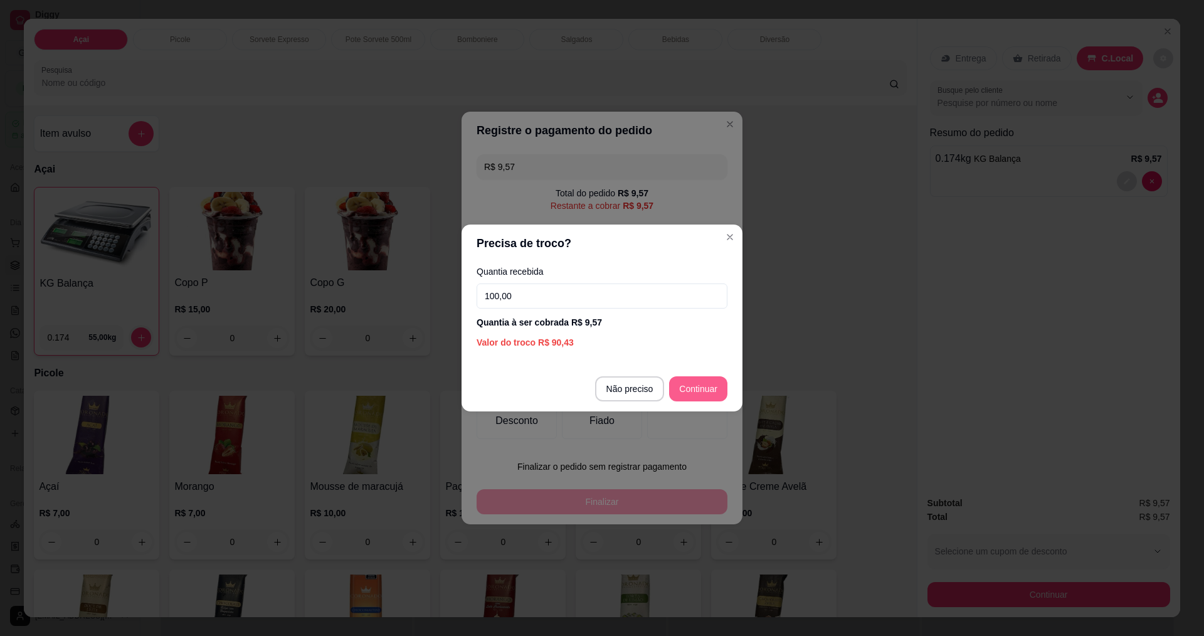
type input "100,00"
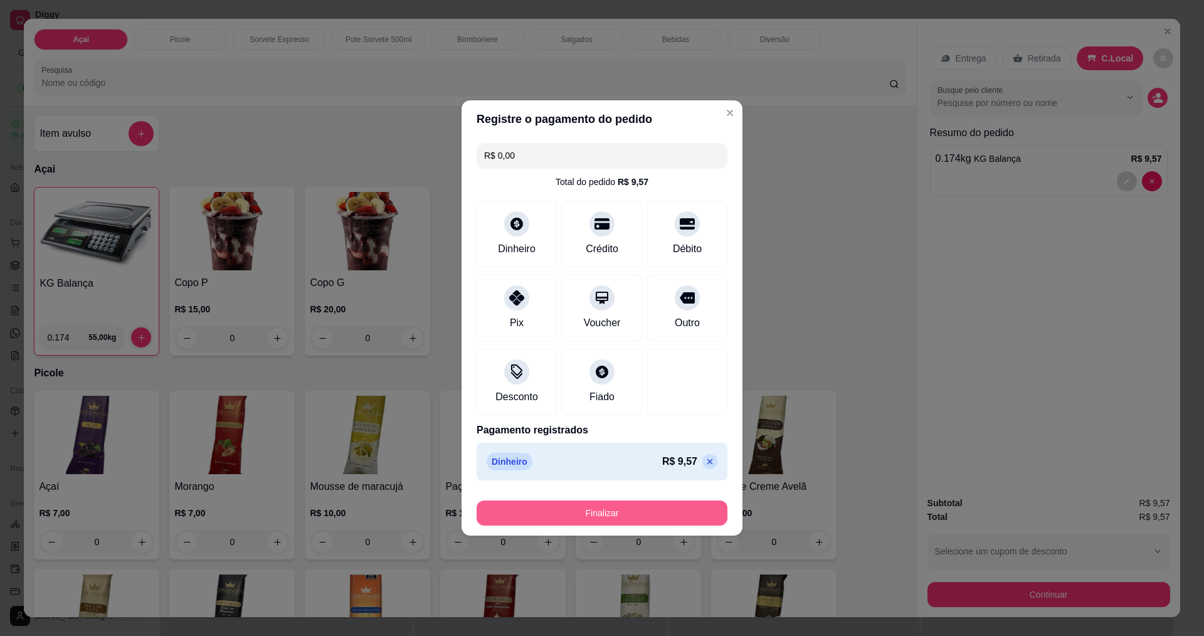
click at [579, 500] on div "Finalizar" at bounding box center [601, 510] width 251 height 30
click at [590, 508] on button "Finalizar" at bounding box center [601, 512] width 251 height 25
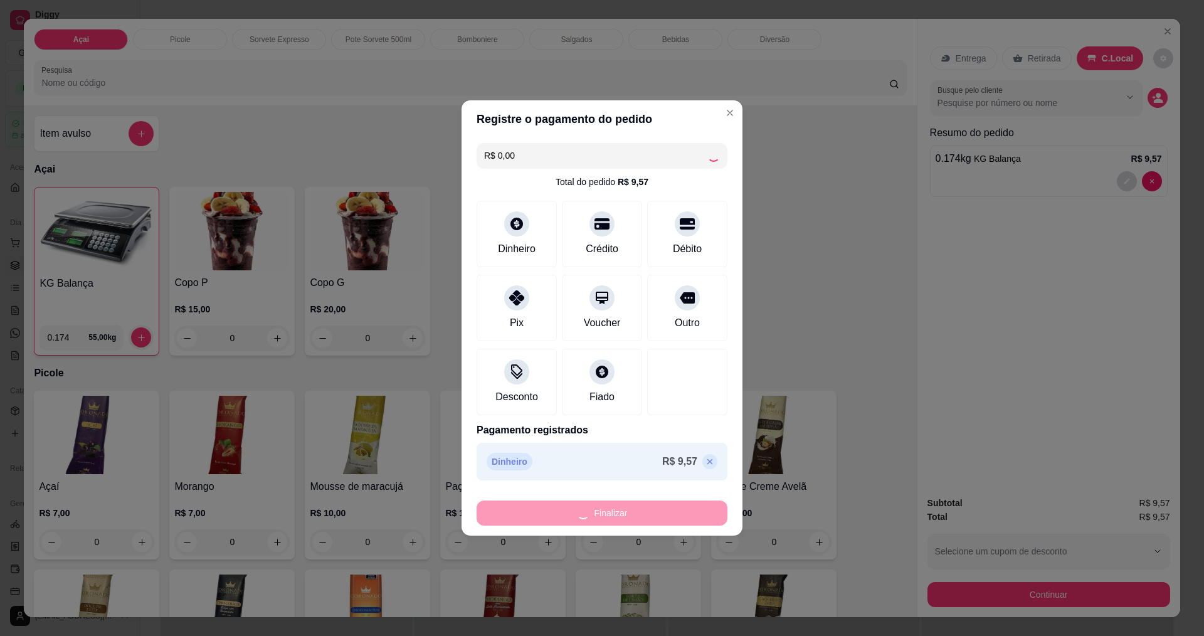
type input "-R$ 9,57"
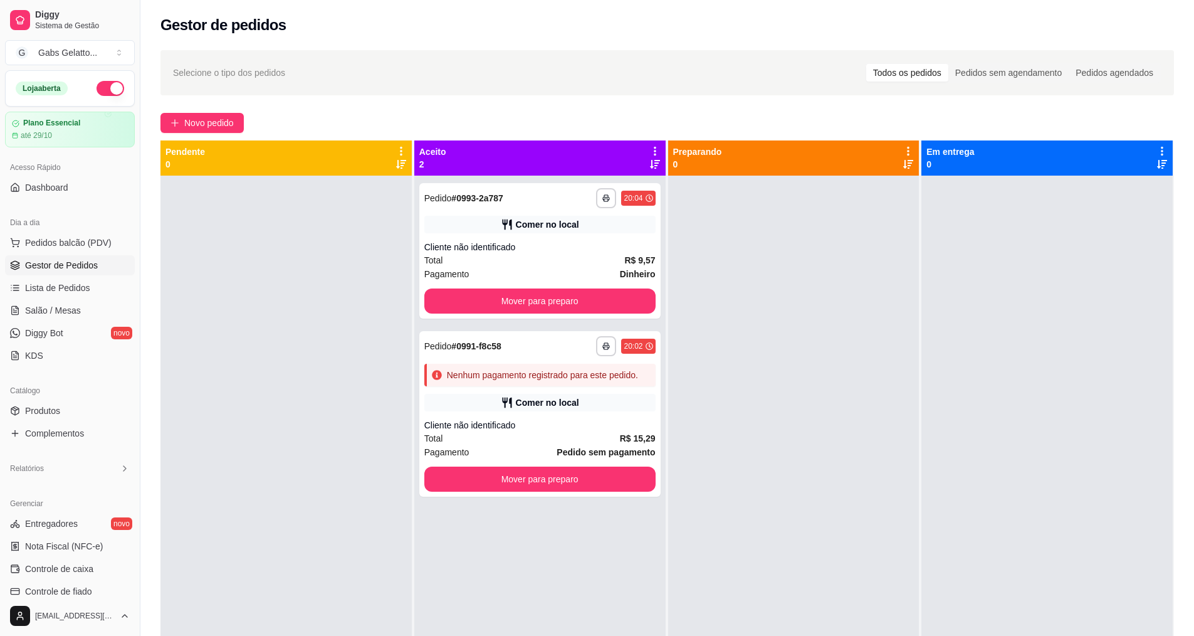
drag, startPoint x: 531, startPoint y: 362, endPoint x: 878, endPoint y: 369, distance: 346.7
click at [880, 369] on div at bounding box center [793, 494] width 251 height 636
click at [543, 387] on div "**********" at bounding box center [539, 413] width 241 height 165
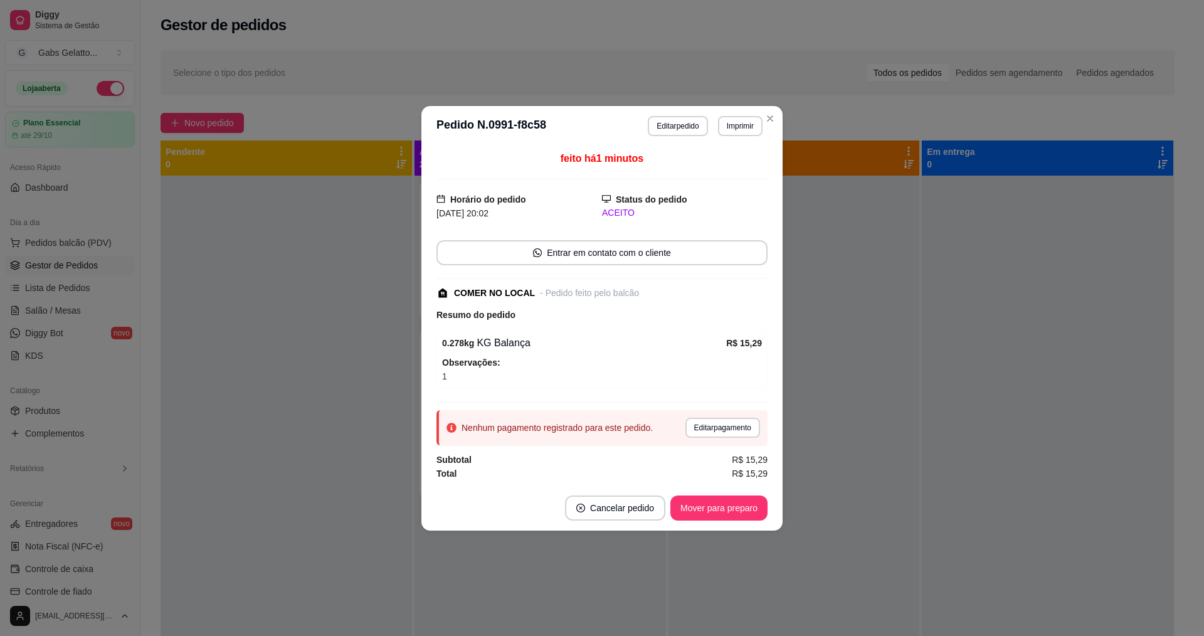
click at [670, 121] on button "Editar pedido" at bounding box center [678, 126] width 60 height 20
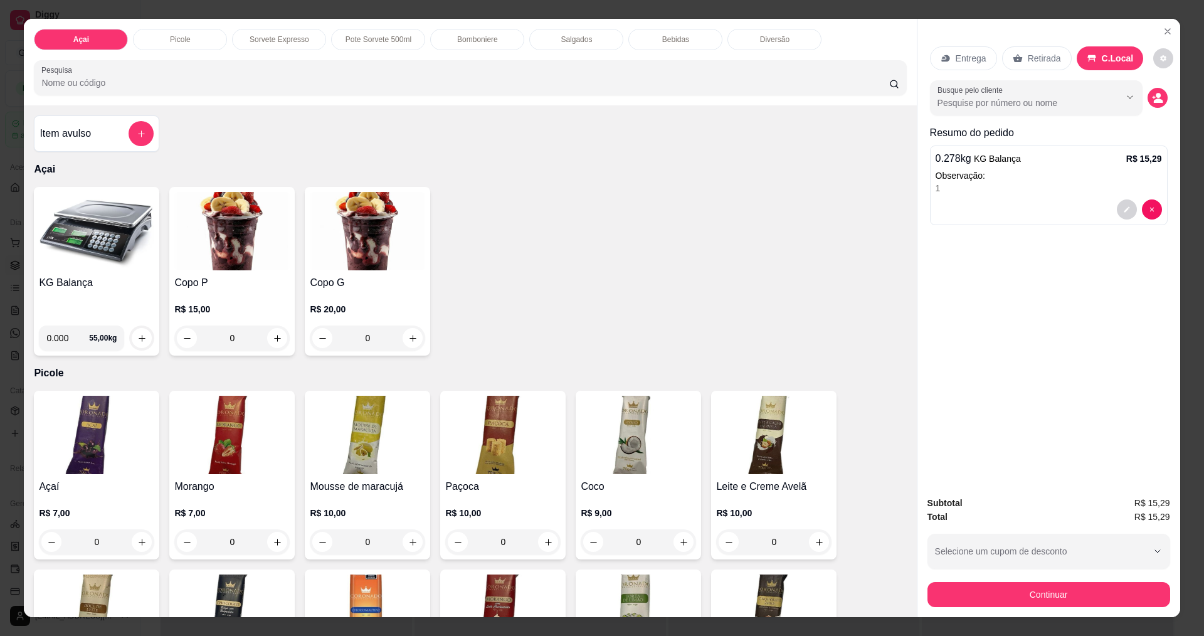
click at [64, 330] on input "0.000" at bounding box center [67, 337] width 43 height 25
type input "0.318"
click at [137, 336] on icon "increase-product-quantity" at bounding box center [141, 337] width 9 height 9
click at [1159, 96] on button "decrease-product-quantity" at bounding box center [1157, 98] width 20 height 20
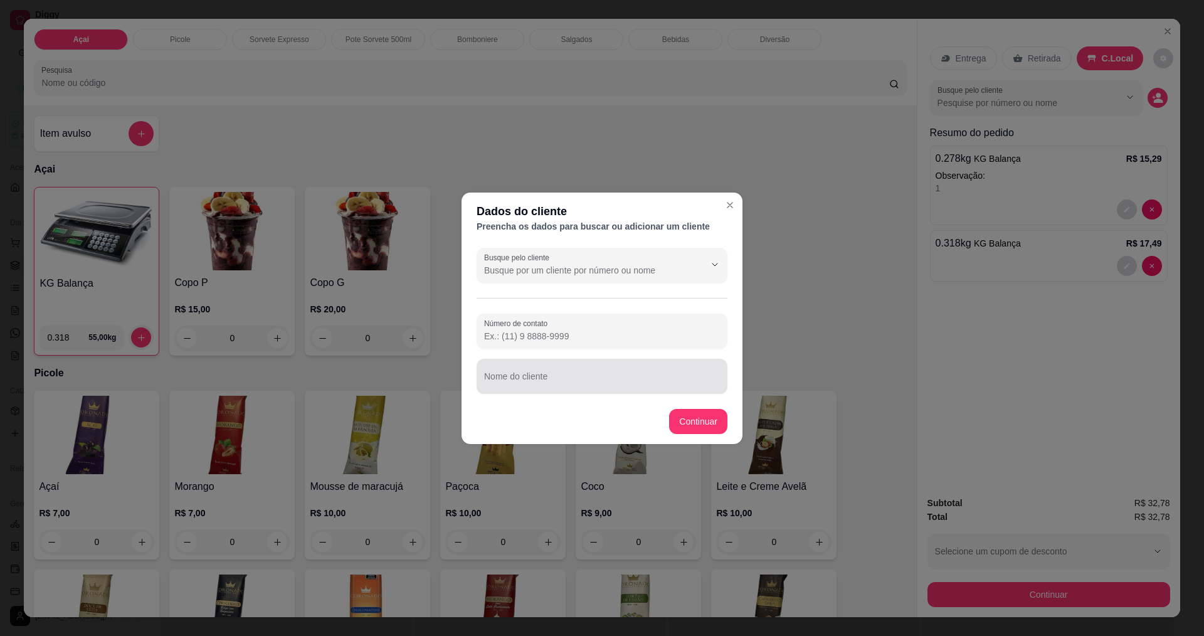
click at [631, 368] on div at bounding box center [602, 376] width 236 height 25
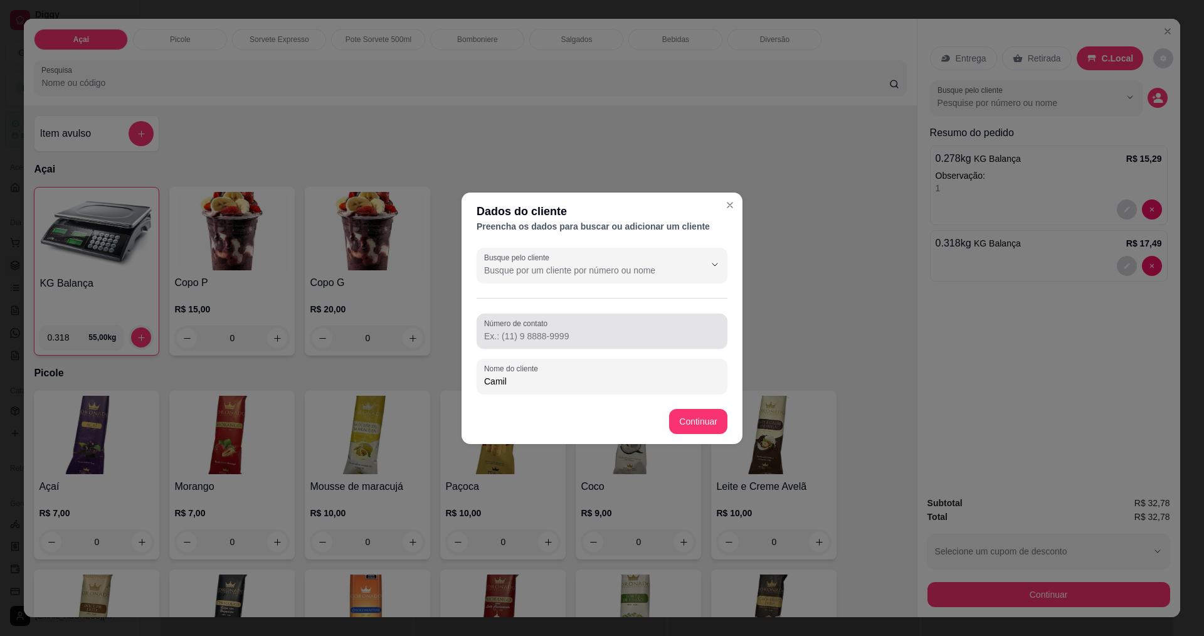
type input "Camila"
type input "[PERSON_NAME]"
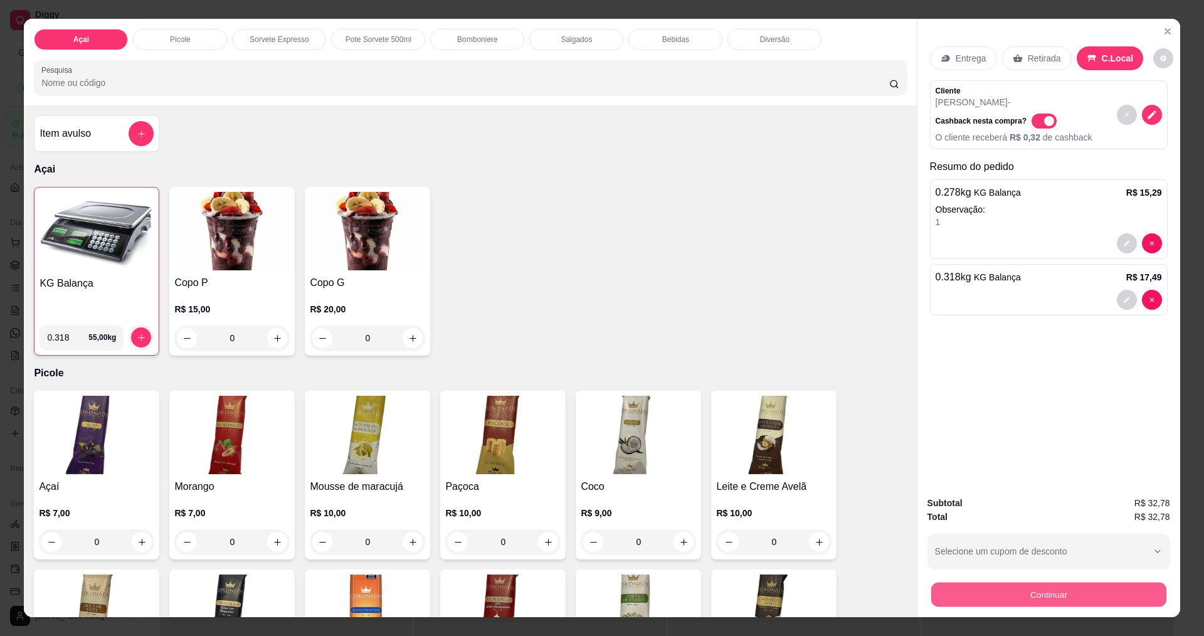
click at [1084, 598] on button "Continuar" at bounding box center [1047, 594] width 235 height 24
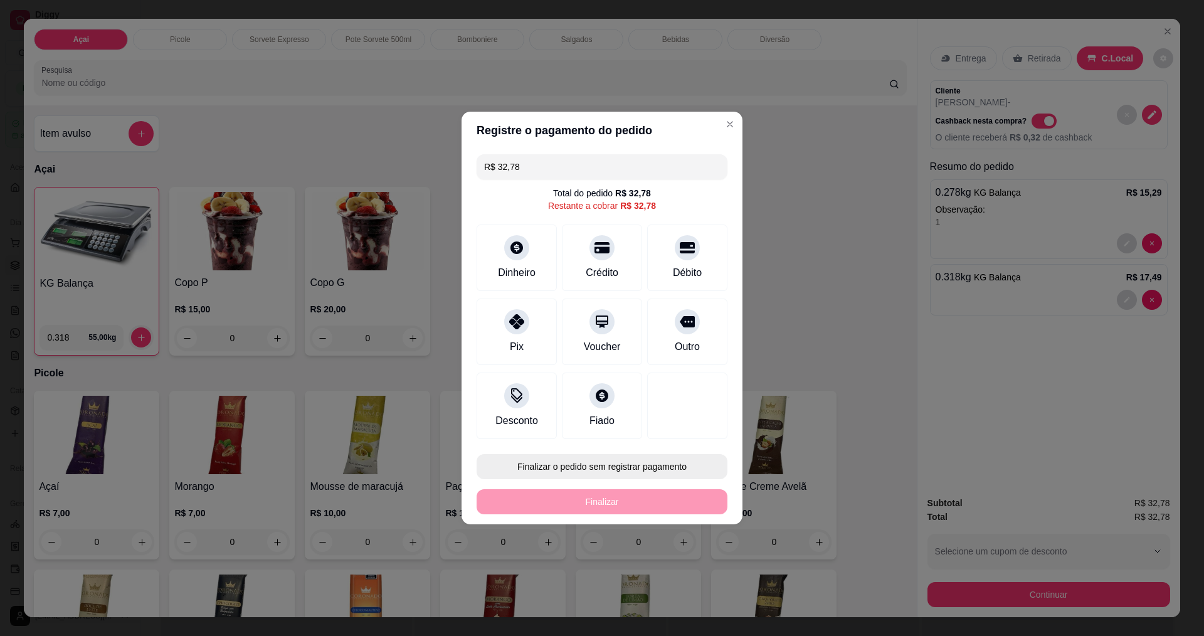
click at [570, 462] on button "Finalizar o pedido sem registrar pagamento" at bounding box center [601, 466] width 251 height 25
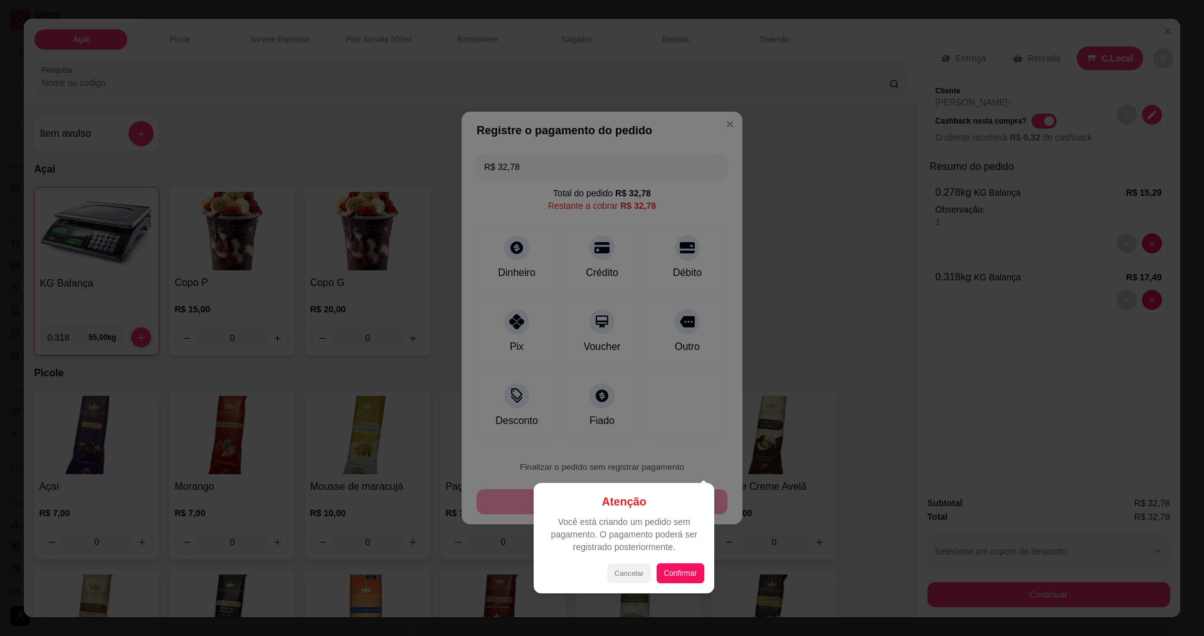
click at [644, 574] on button "Cancelar" at bounding box center [629, 572] width 44 height 19
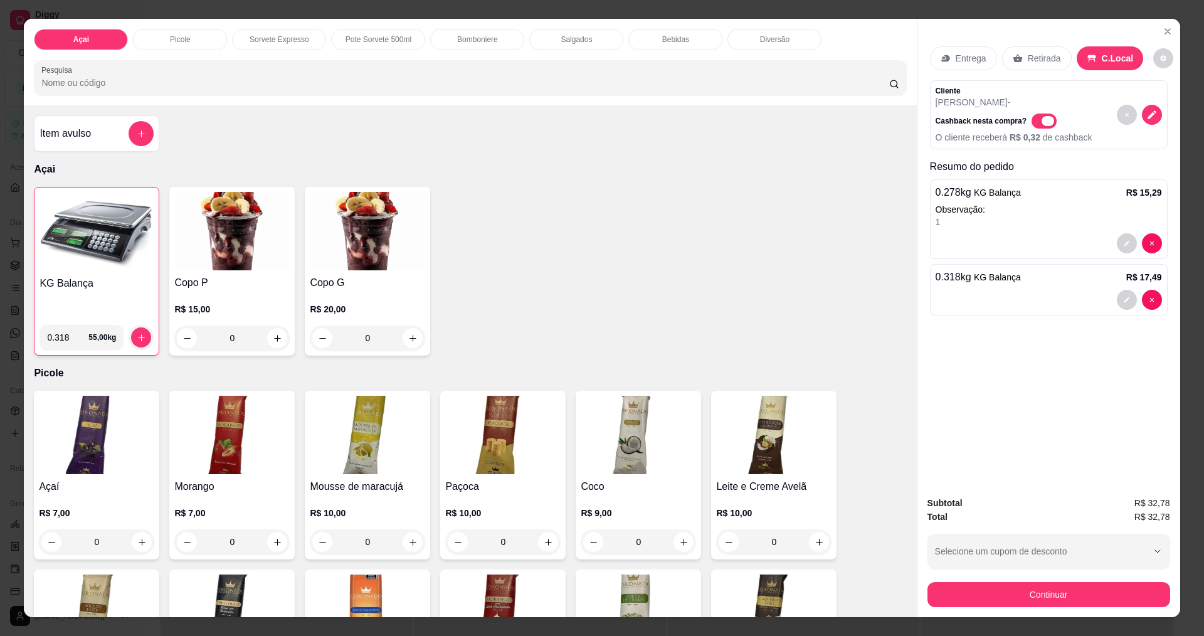
click at [1041, 117] on span "Automatic updates" at bounding box center [1047, 121] width 13 height 10
click at [1036, 123] on input "Automatic updates" at bounding box center [1035, 127] width 8 height 8
checkbox input "false"
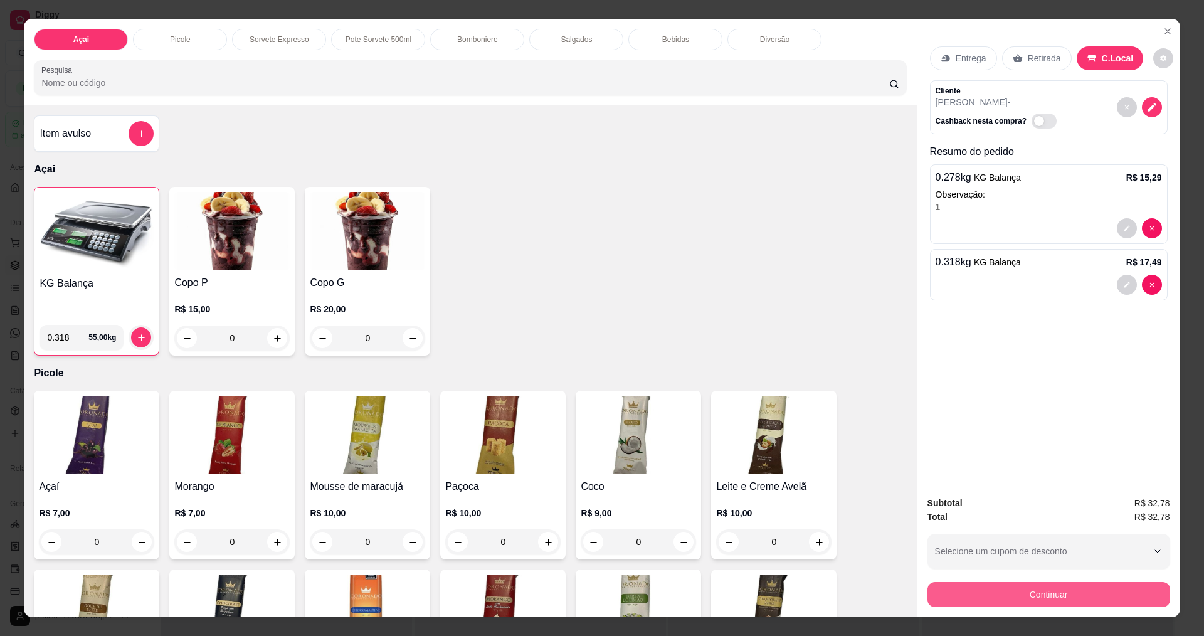
click at [1067, 581] on div "Continuar" at bounding box center [1048, 593] width 243 height 28
click at [1014, 597] on button "Continuar" at bounding box center [1047, 594] width 235 height 24
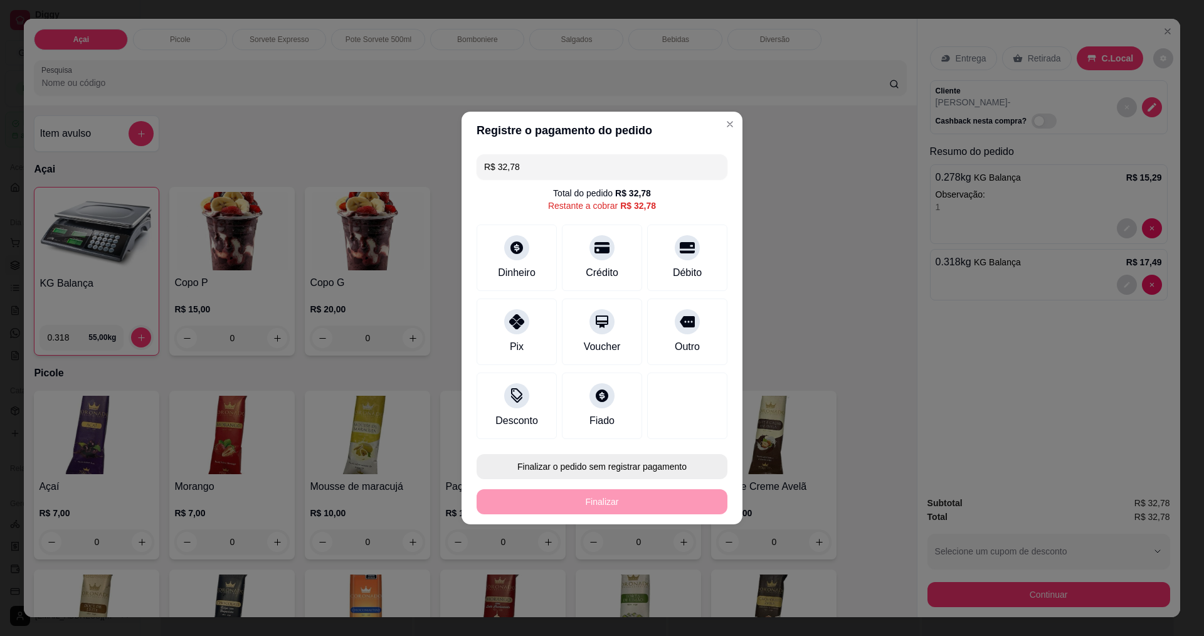
click at [632, 458] on button "Finalizar o pedido sem registrar pagamento" at bounding box center [601, 466] width 251 height 25
click at [685, 571] on button "Confirmar" at bounding box center [681, 569] width 46 height 19
type input "R$ 0,00"
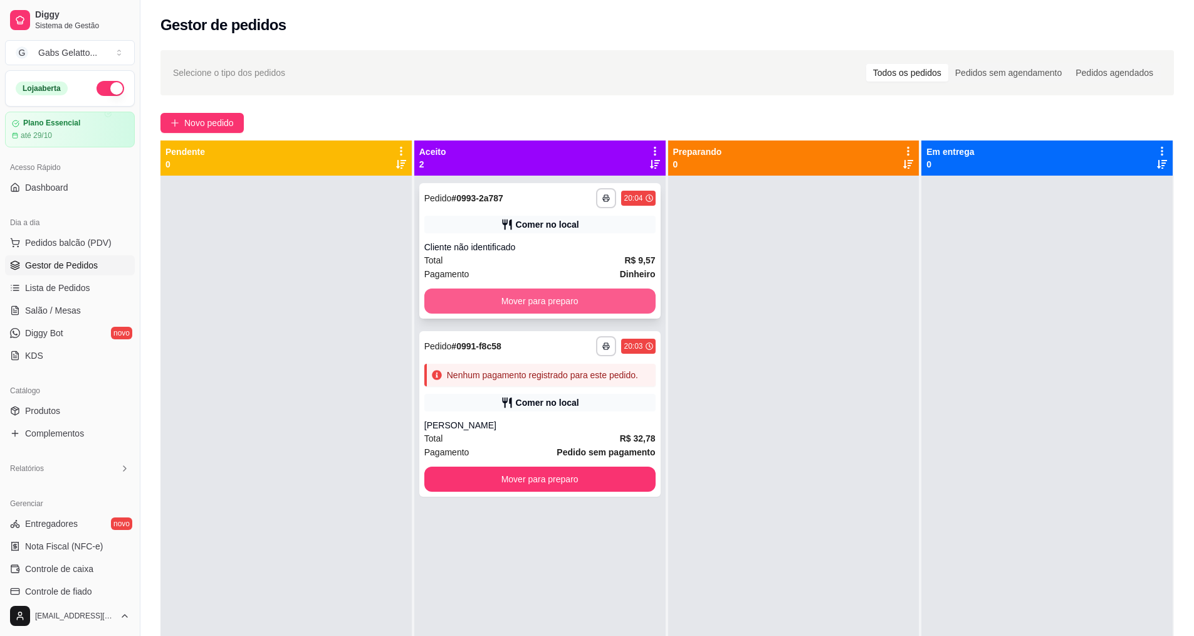
click at [564, 295] on button "Mover para preparo" at bounding box center [539, 300] width 231 height 25
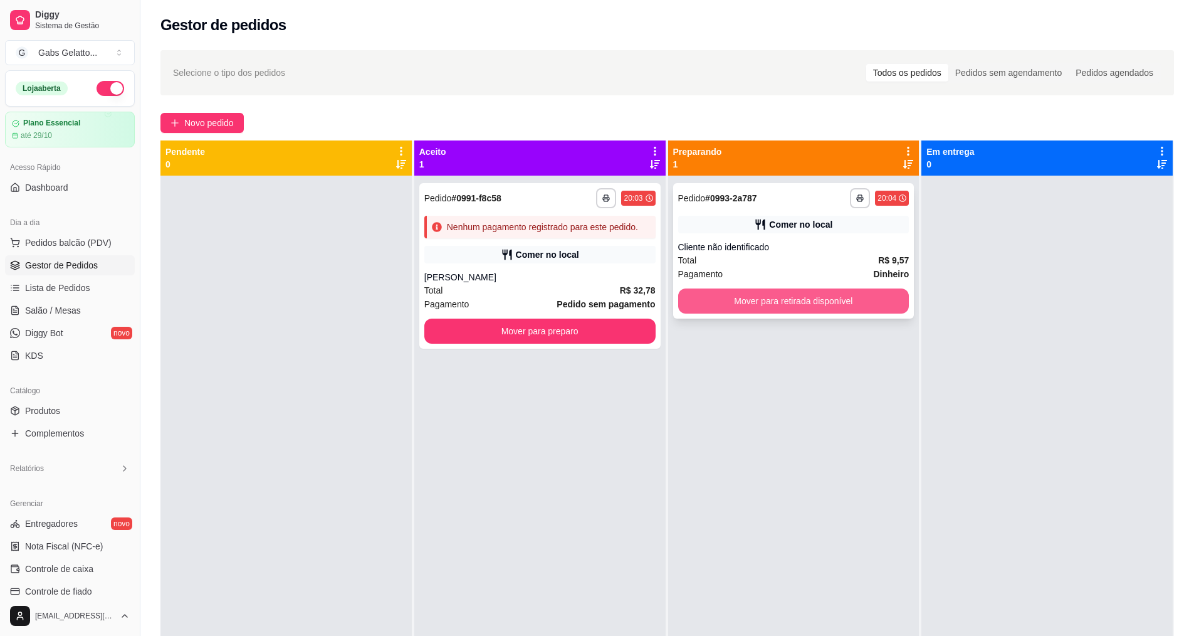
click at [836, 310] on button "Mover para retirada disponível" at bounding box center [793, 300] width 231 height 25
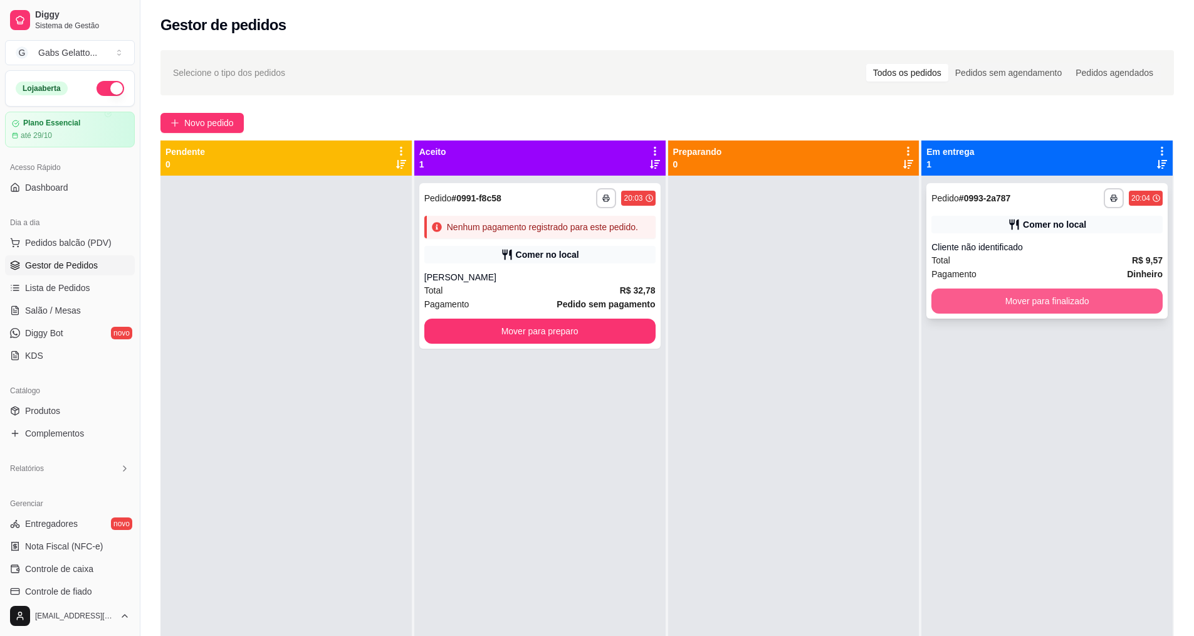
click at [1053, 299] on button "Mover para finalizado" at bounding box center [1047, 300] width 231 height 25
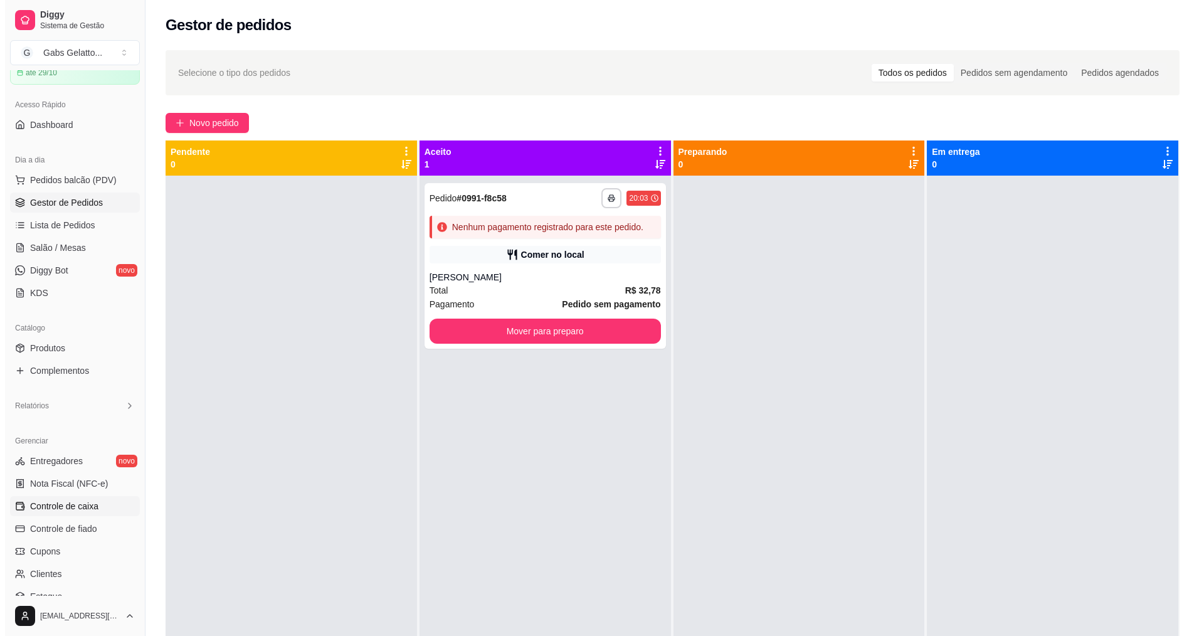
scroll to position [125, 0]
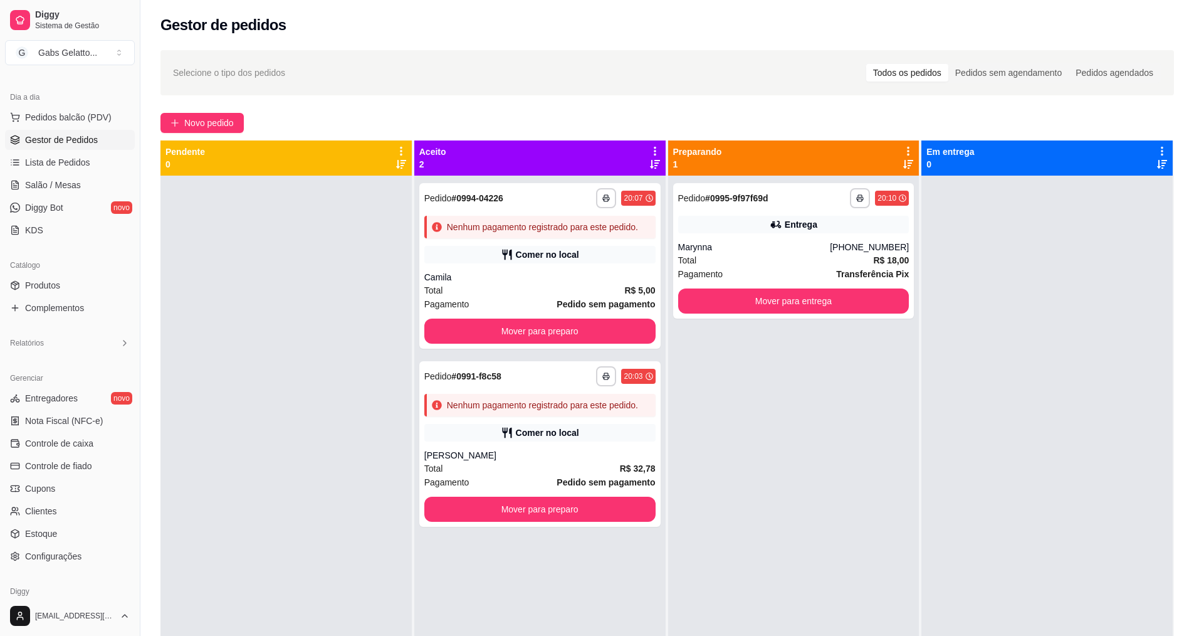
click at [209, 112] on div "**********" at bounding box center [667, 417] width 1054 height 748
click at [213, 130] on button "Novo pedido" at bounding box center [201, 123] width 83 height 20
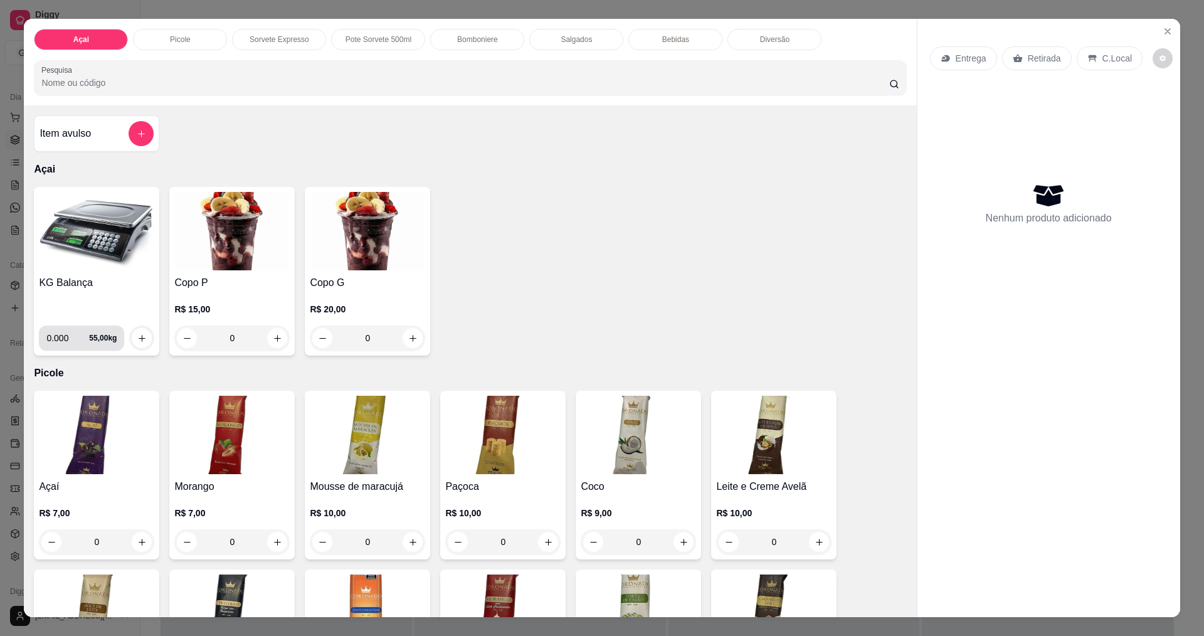
click at [68, 337] on input "0.000" at bounding box center [67, 337] width 43 height 25
type input "0.292"
click at [139, 340] on icon "increase-product-quantity" at bounding box center [142, 338] width 7 height 7
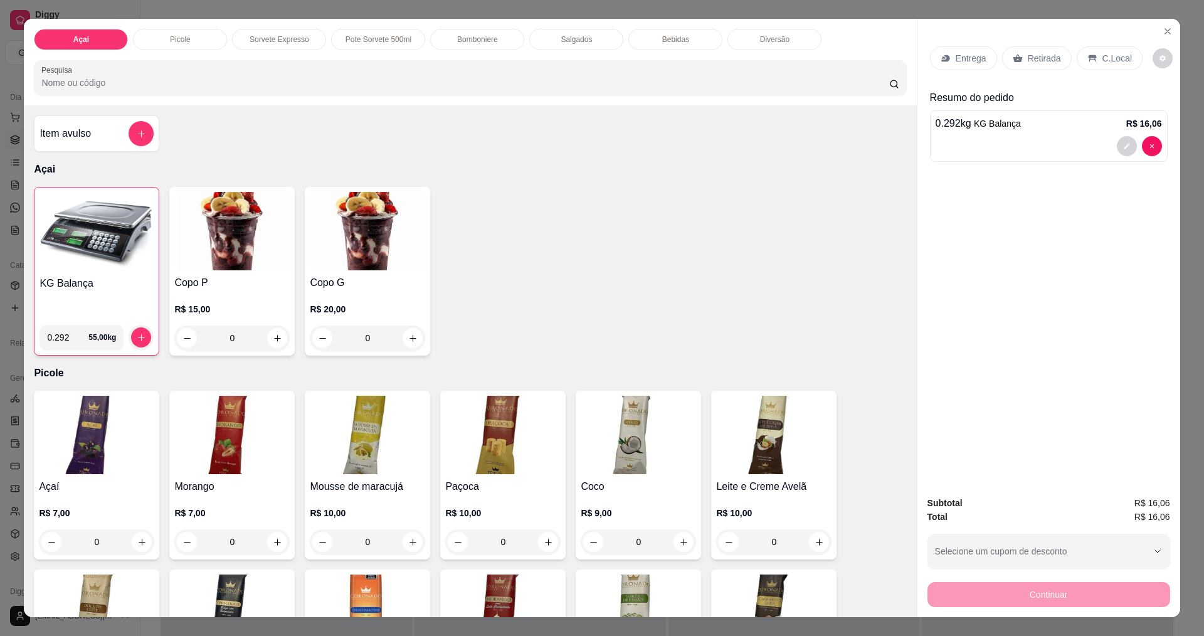
scroll to position [21, 0]
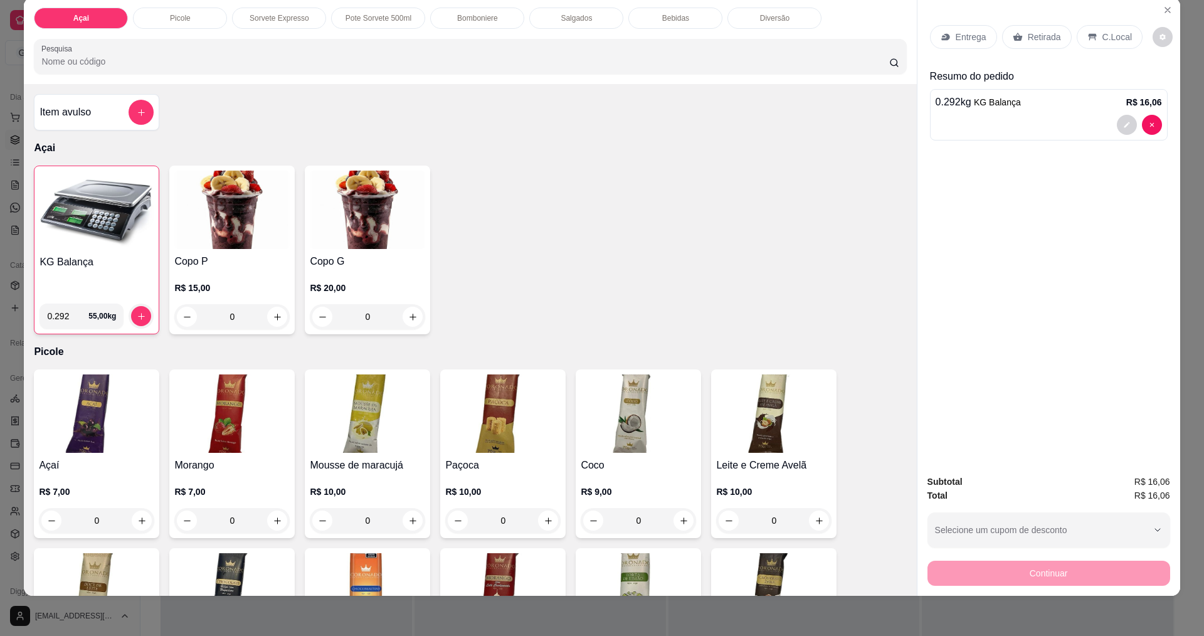
click at [1111, 46] on div "C.Local" at bounding box center [1109, 37] width 66 height 24
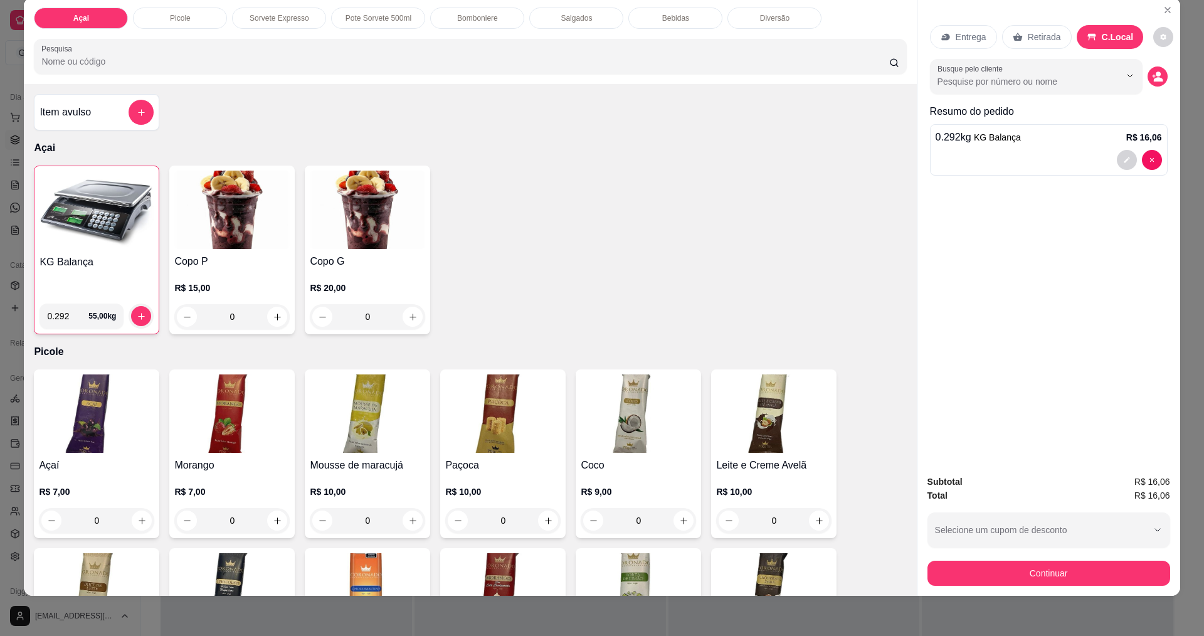
click at [1070, 577] on button "Continuar" at bounding box center [1048, 572] width 243 height 25
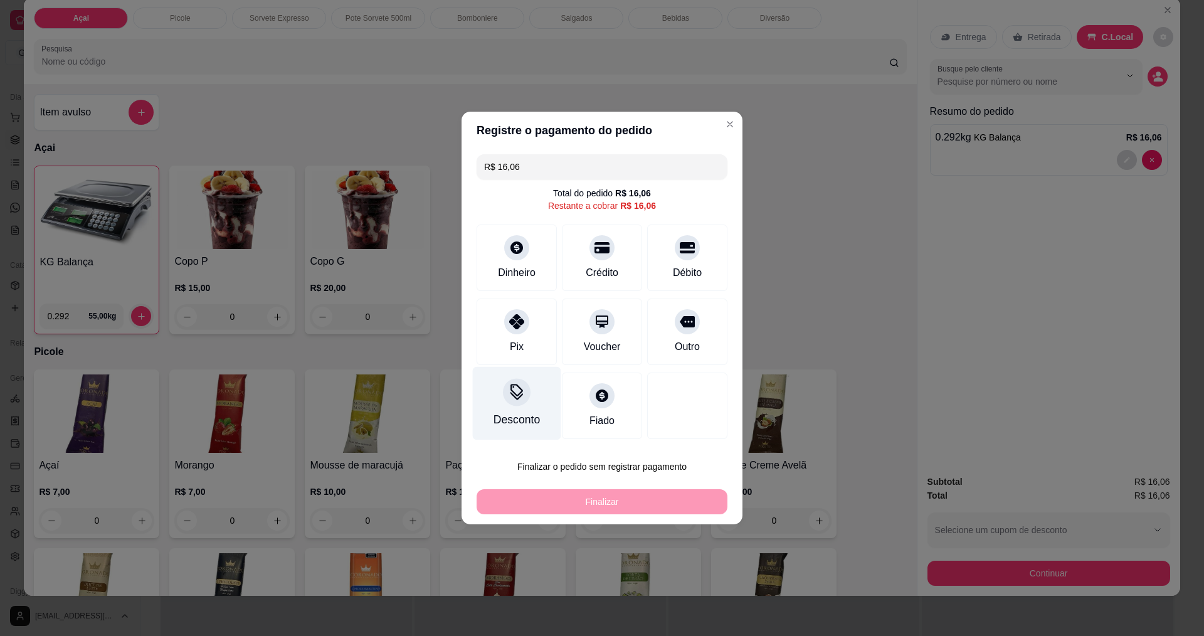
click at [520, 401] on div at bounding box center [517, 392] width 28 height 28
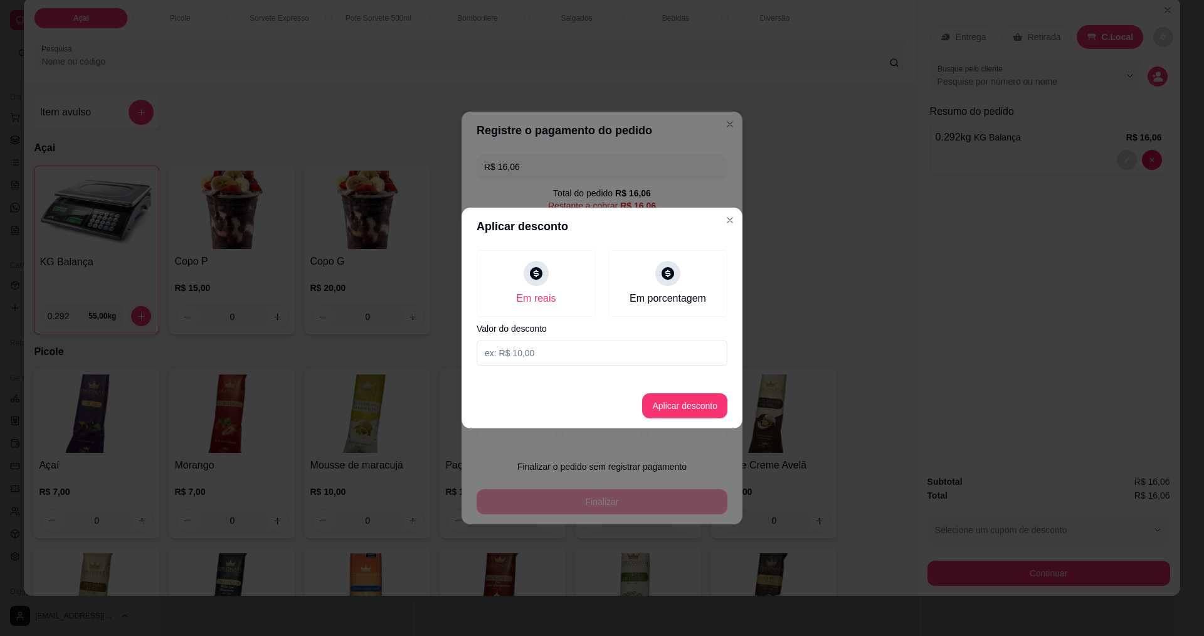
click at [545, 351] on input at bounding box center [601, 352] width 251 height 25
type input "0,06"
click at [698, 416] on button "Aplicar desconto" at bounding box center [685, 406] width 82 height 24
type input "R$ 16,00"
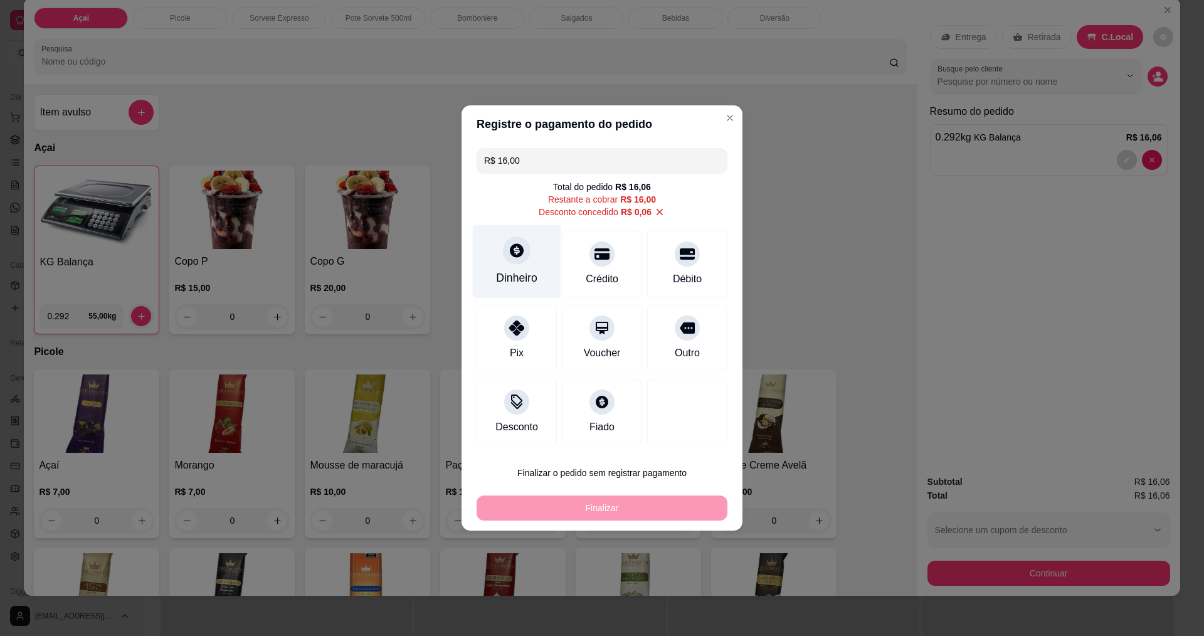
click at [513, 254] on icon at bounding box center [517, 250] width 14 height 14
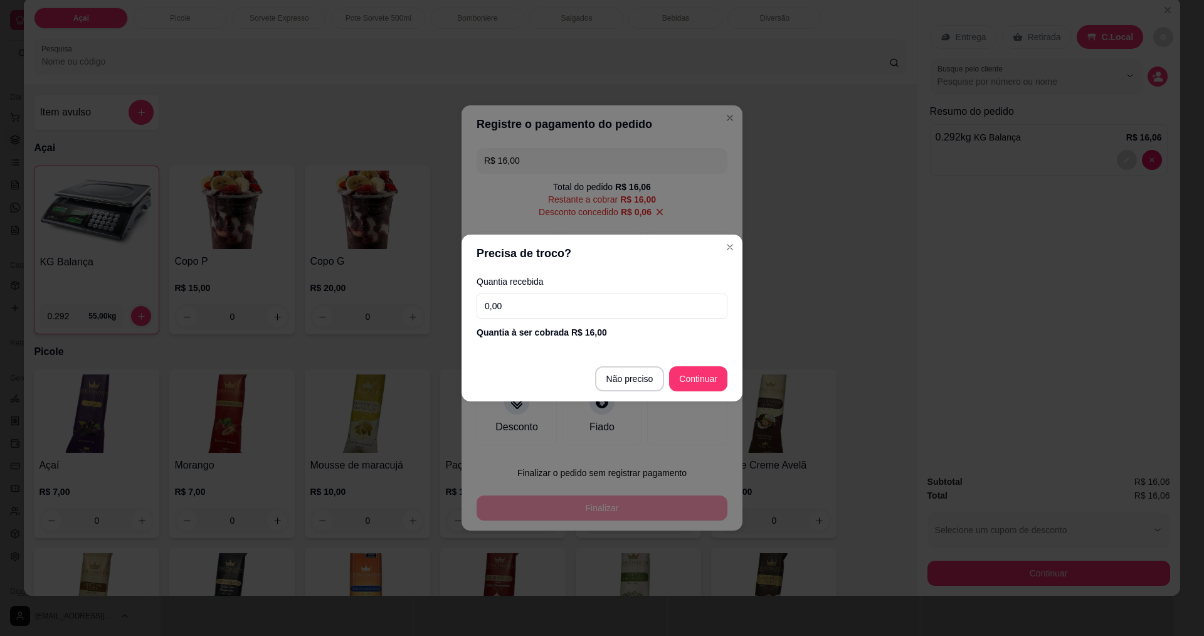
click at [604, 315] on input "0,00" at bounding box center [601, 305] width 251 height 25
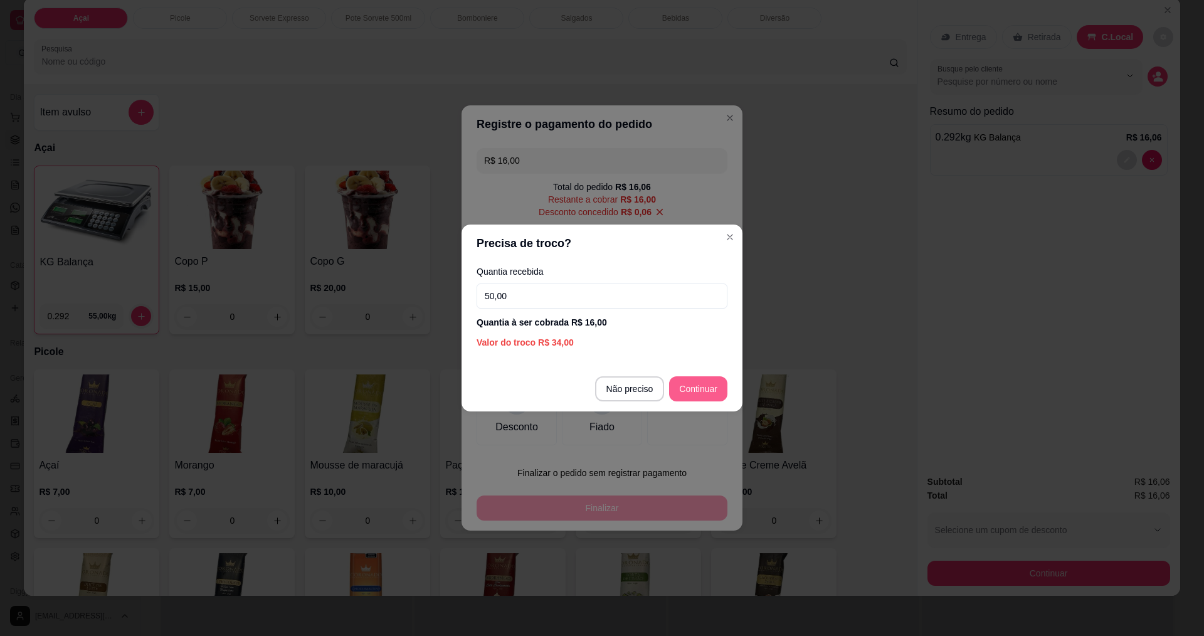
type input "50,00"
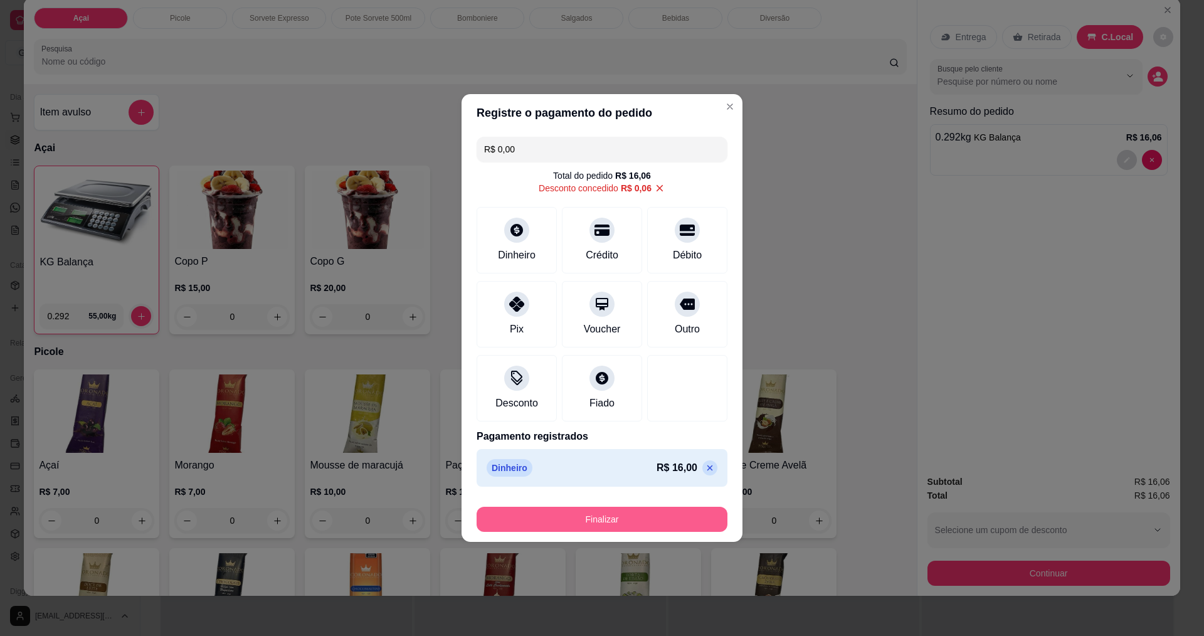
click at [636, 518] on button "Finalizar" at bounding box center [601, 519] width 251 height 25
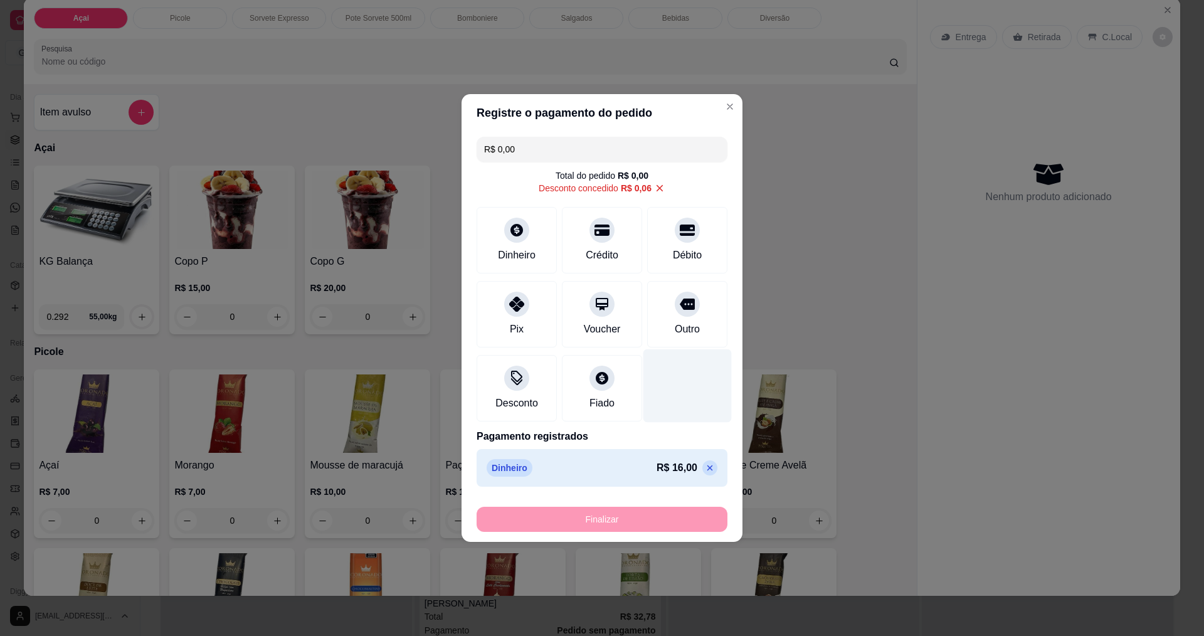
type input "-R$ 16,06"
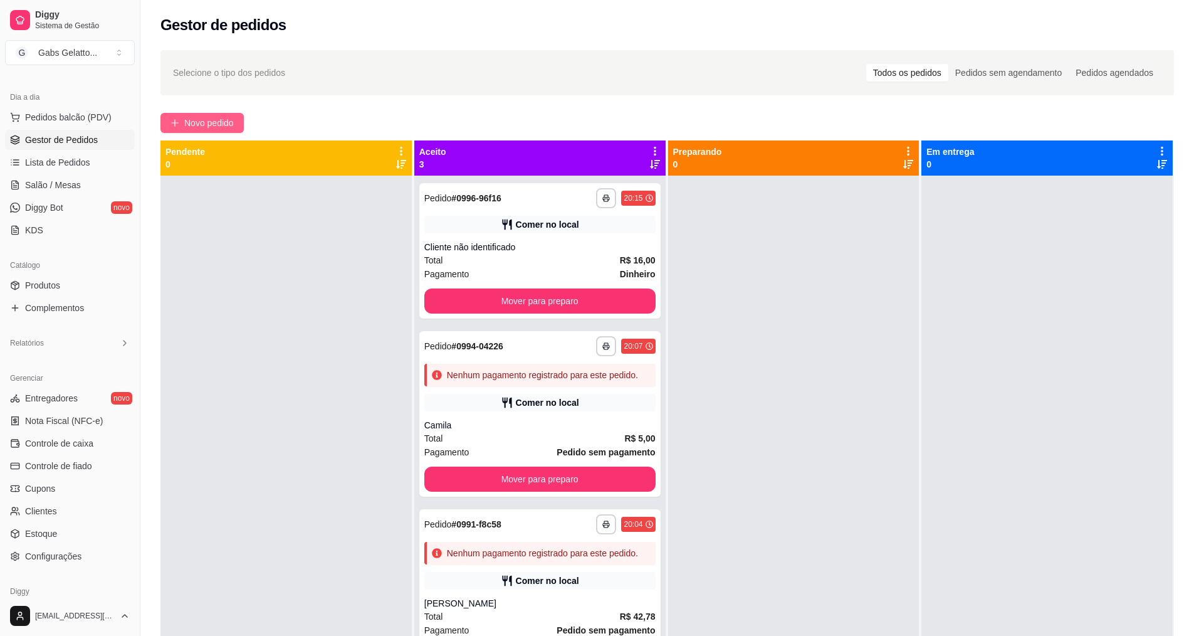
click at [238, 125] on button "Novo pedido" at bounding box center [201, 123] width 83 height 20
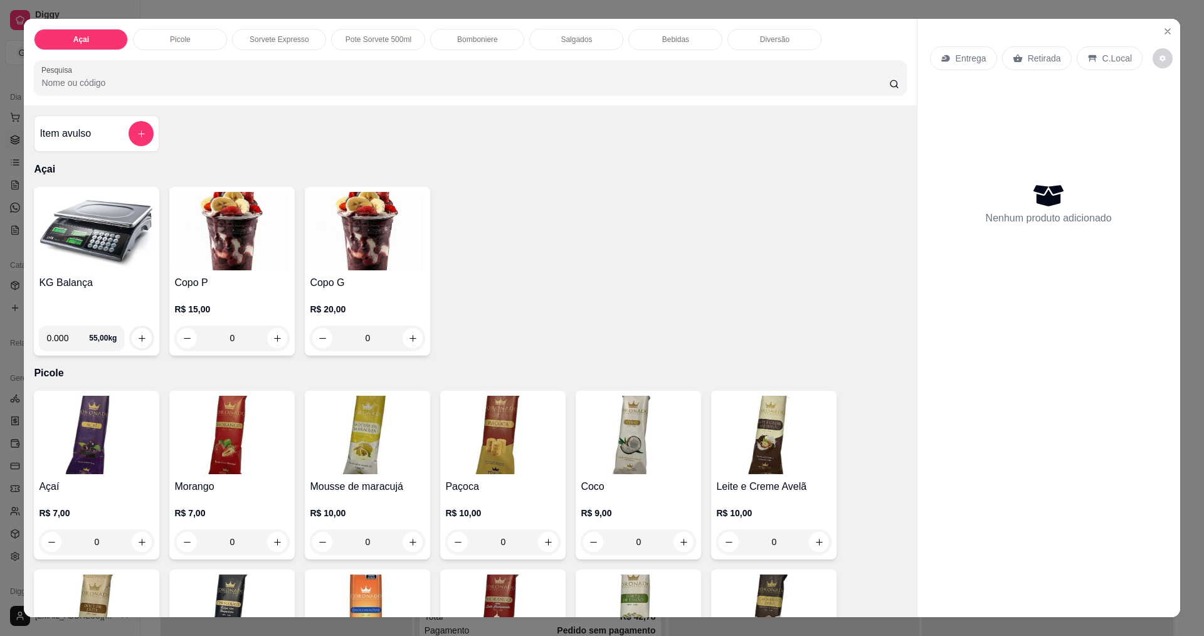
click at [777, 45] on p "Diversão" at bounding box center [774, 39] width 29 height 10
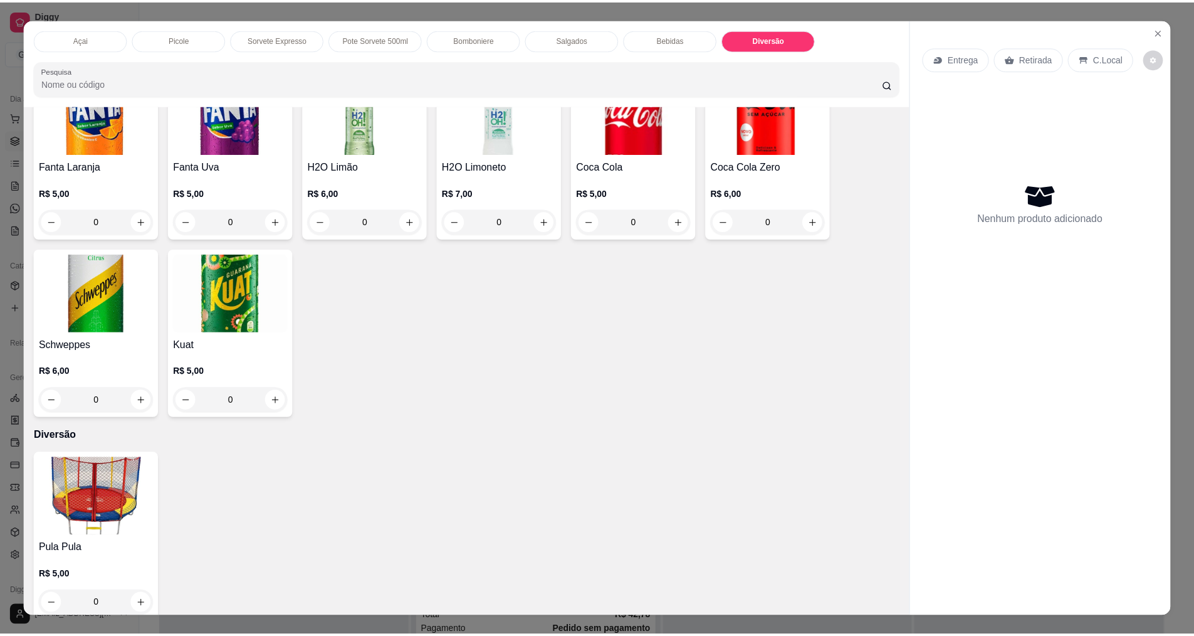
scroll to position [21, 0]
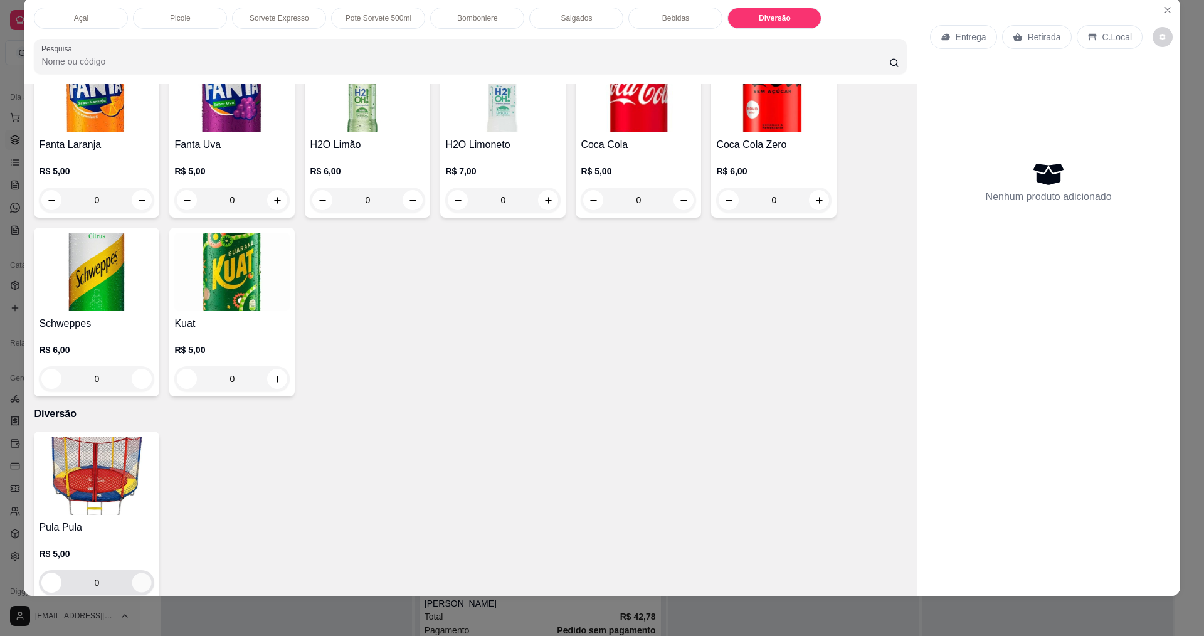
click at [132, 573] on button "increase-product-quantity" at bounding box center [141, 582] width 19 height 19
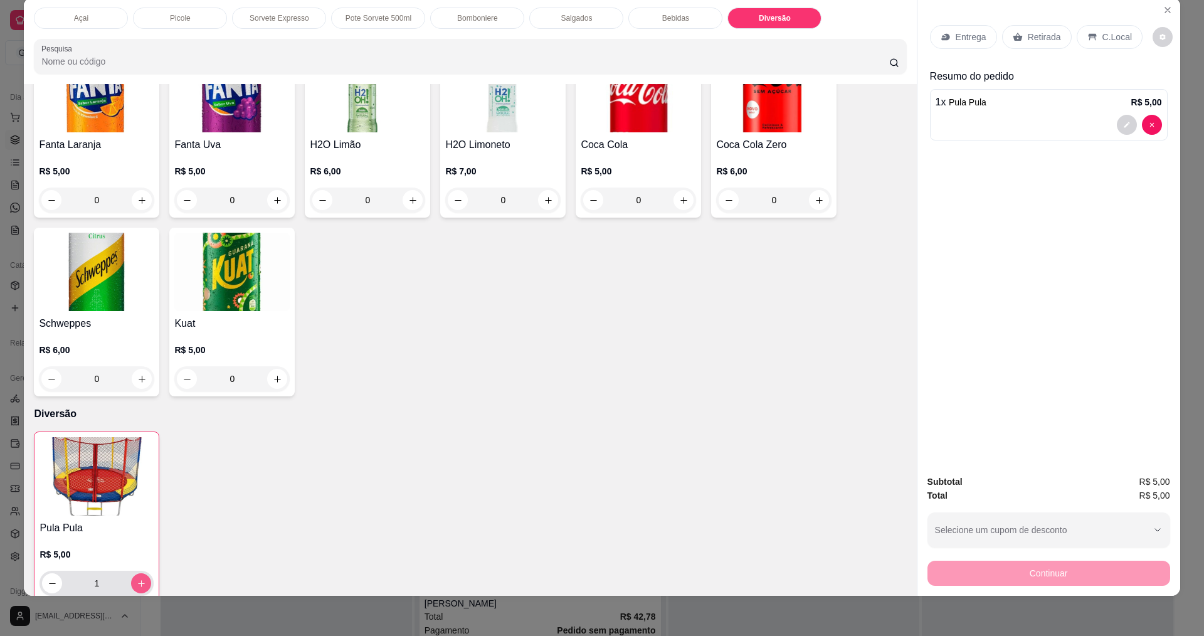
click at [132, 573] on button "increase-product-quantity" at bounding box center [141, 583] width 20 height 20
type input "2"
click at [1078, 31] on div "C.Local" at bounding box center [1109, 37] width 66 height 24
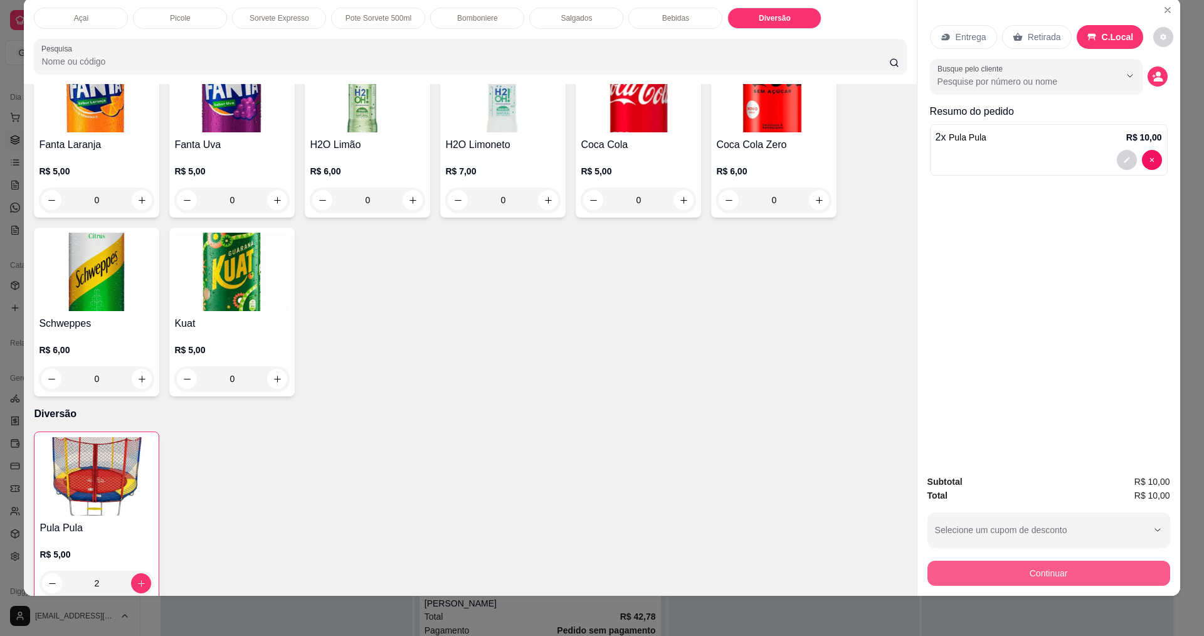
click at [1028, 582] on button "Continuar" at bounding box center [1048, 572] width 243 height 25
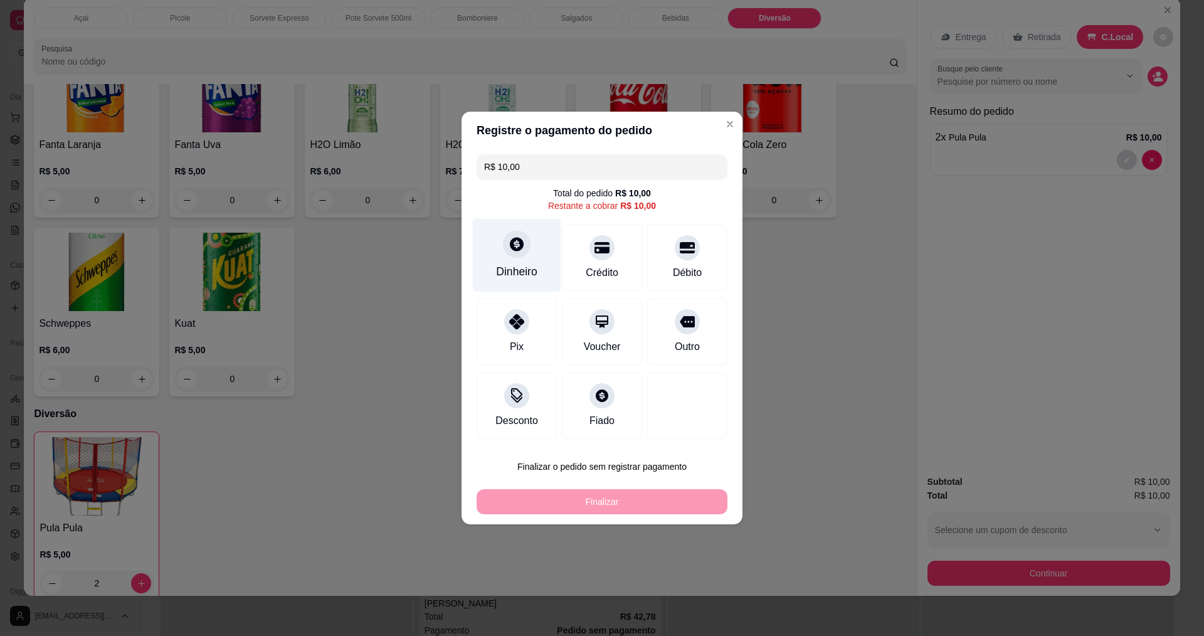
click at [536, 251] on div "Dinheiro" at bounding box center [517, 255] width 88 height 73
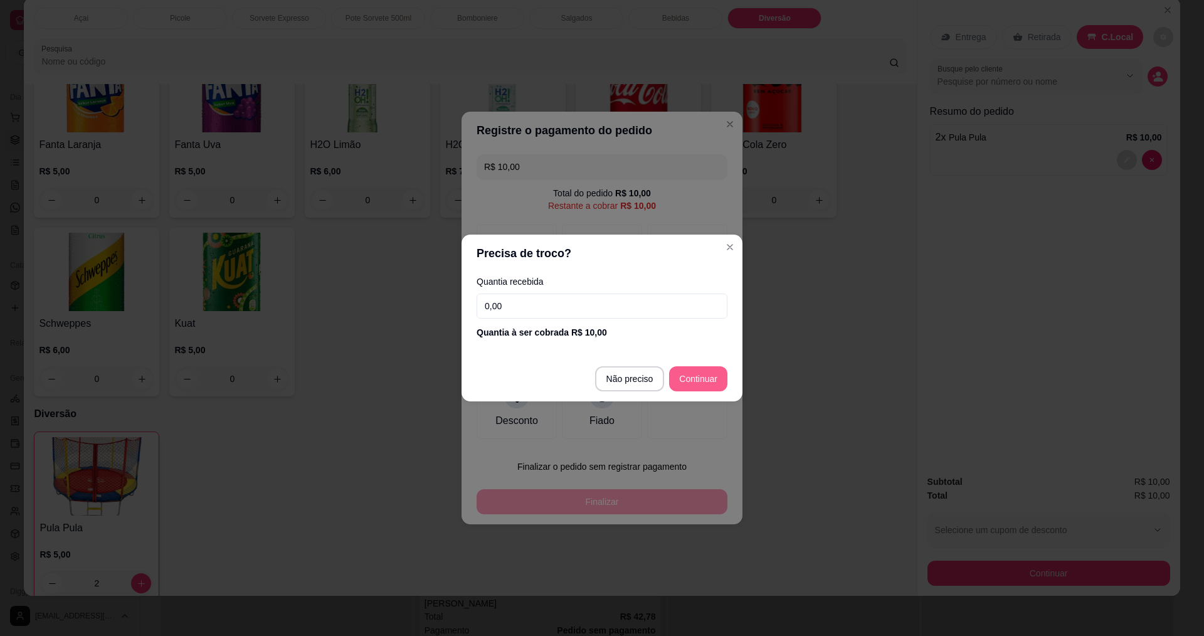
type input "R$ 0,00"
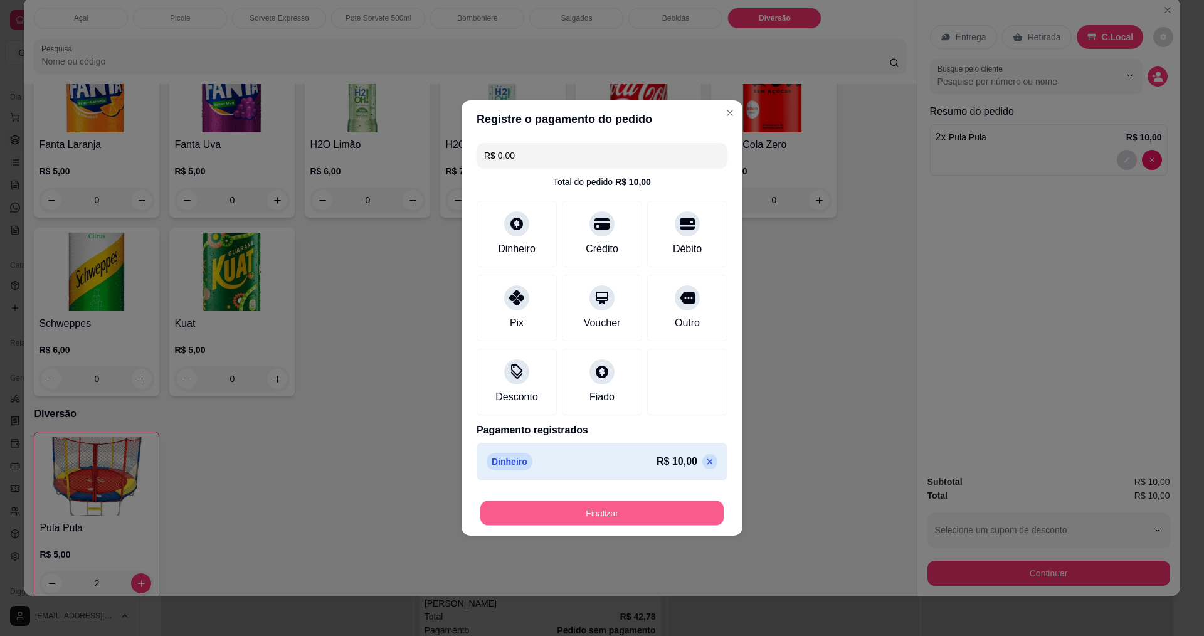
click at [616, 514] on button "Finalizar" at bounding box center [601, 513] width 243 height 24
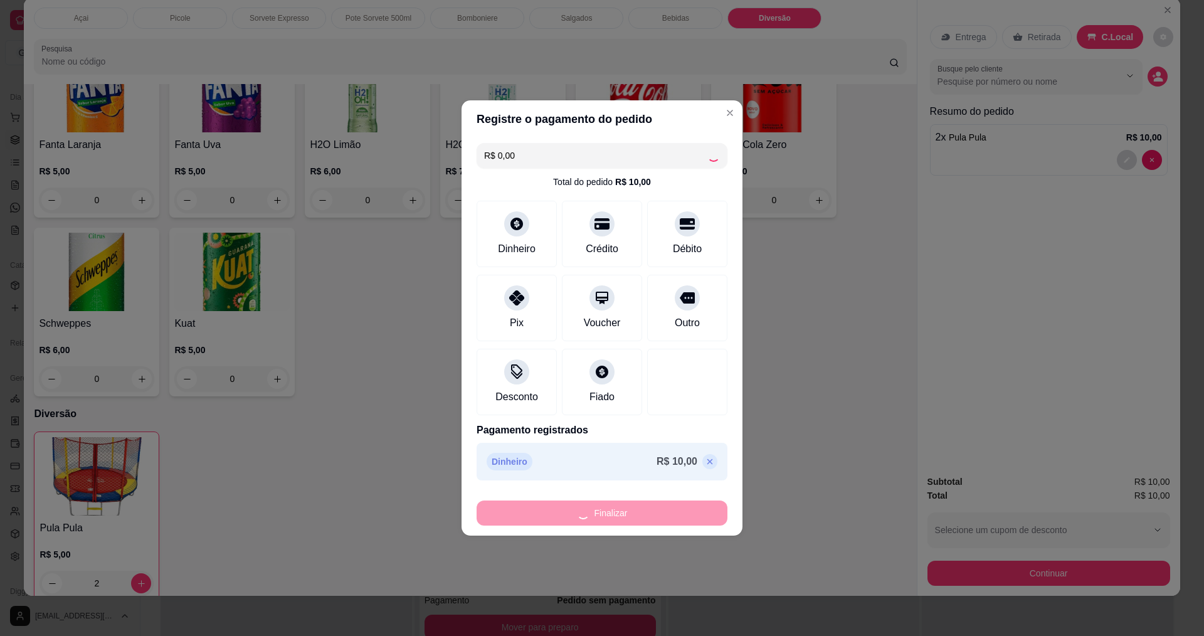
type input "0"
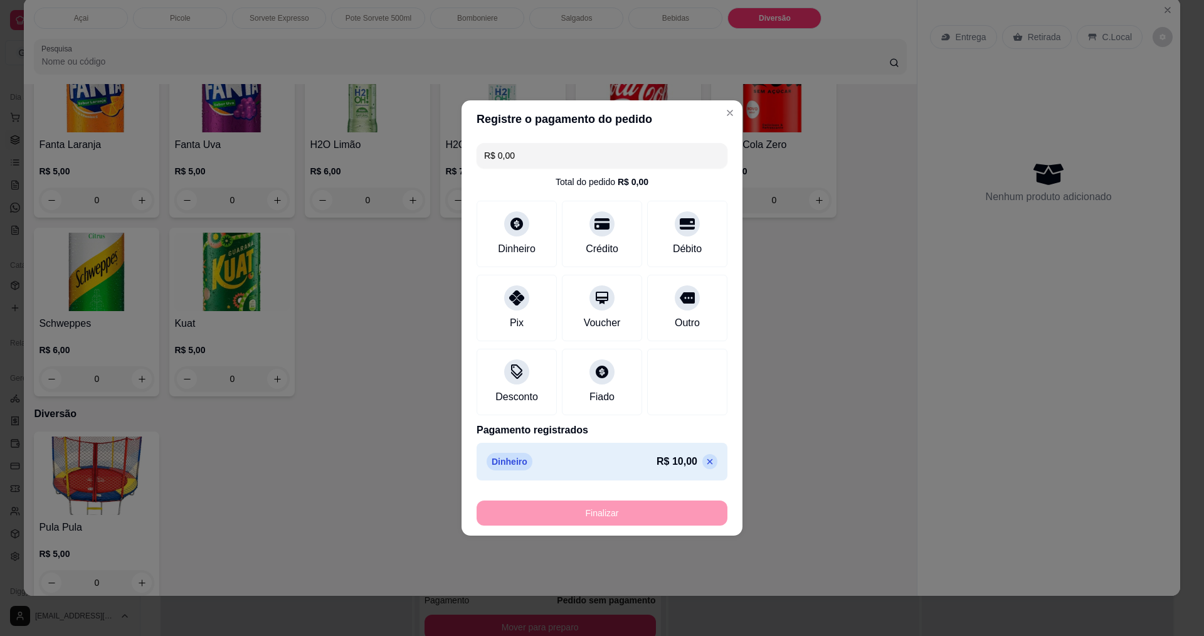
type input "-R$ 10,00"
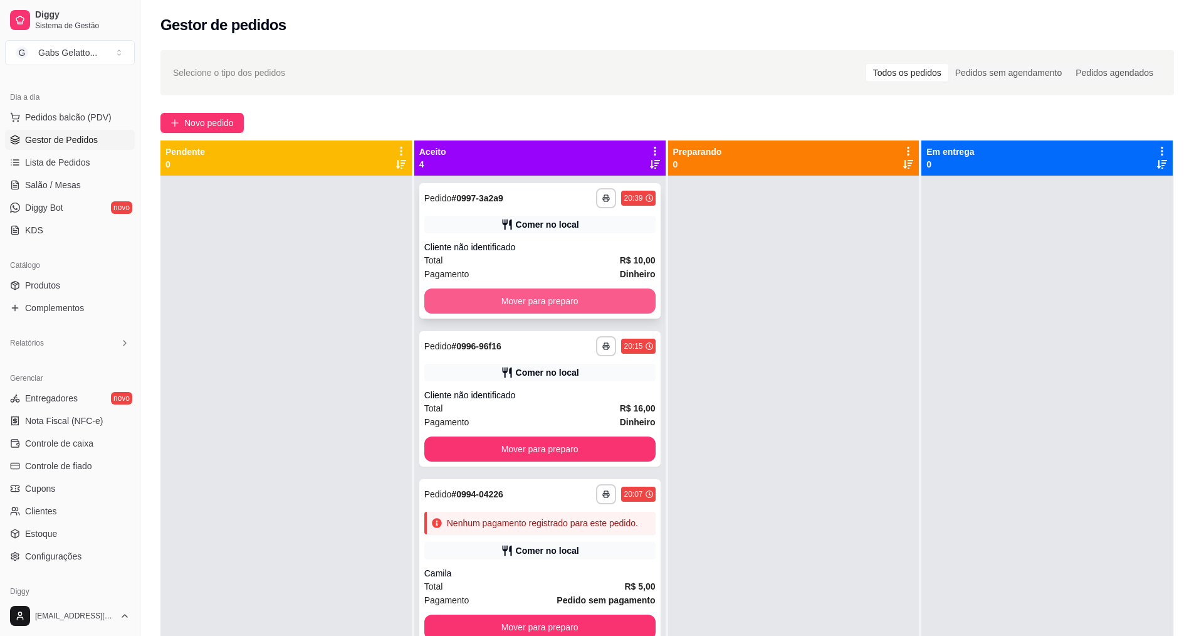
click at [537, 291] on button "Mover para preparo" at bounding box center [539, 300] width 231 height 25
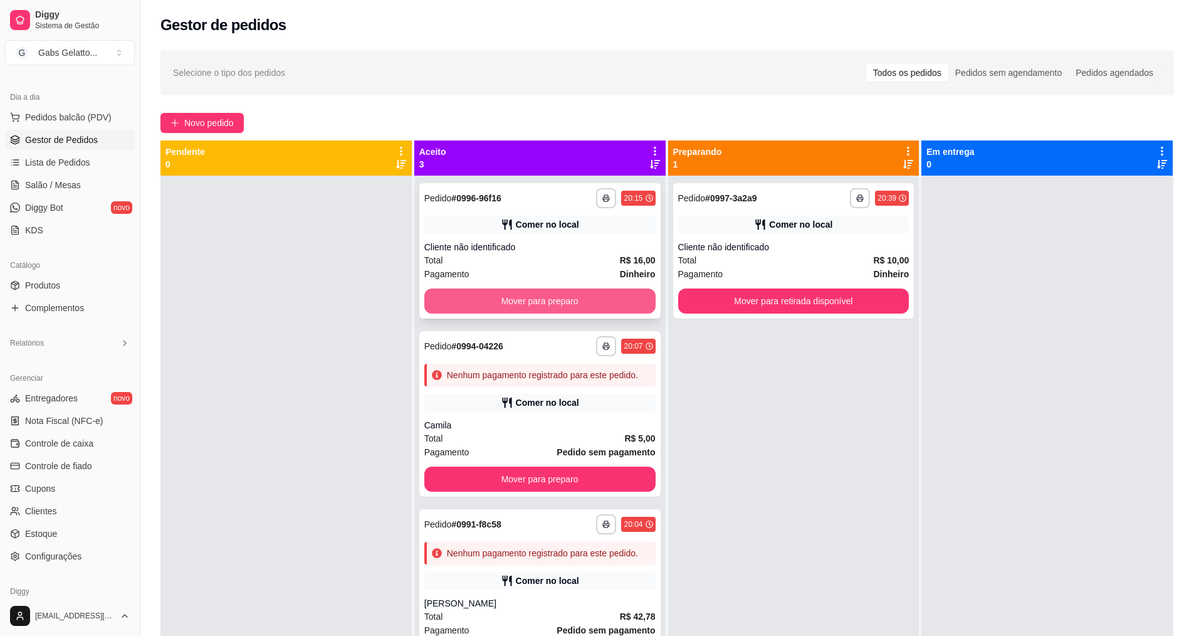
click at [572, 300] on button "Mover para preparo" at bounding box center [539, 300] width 231 height 25
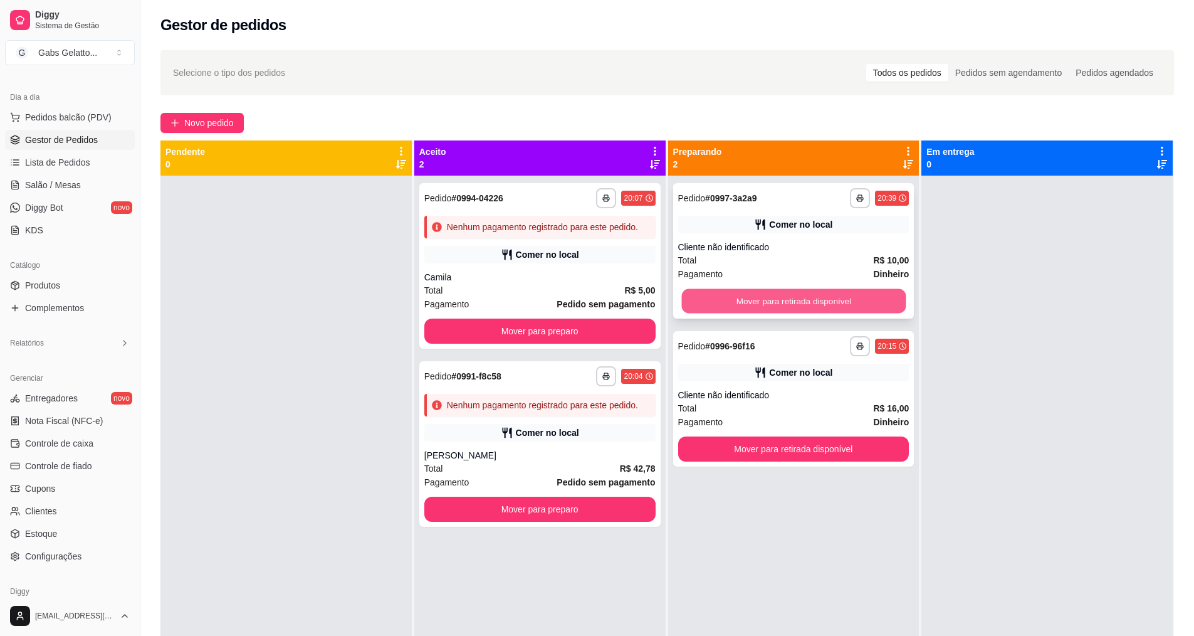
click at [777, 302] on button "Mover para retirada disponível" at bounding box center [793, 301] width 224 height 24
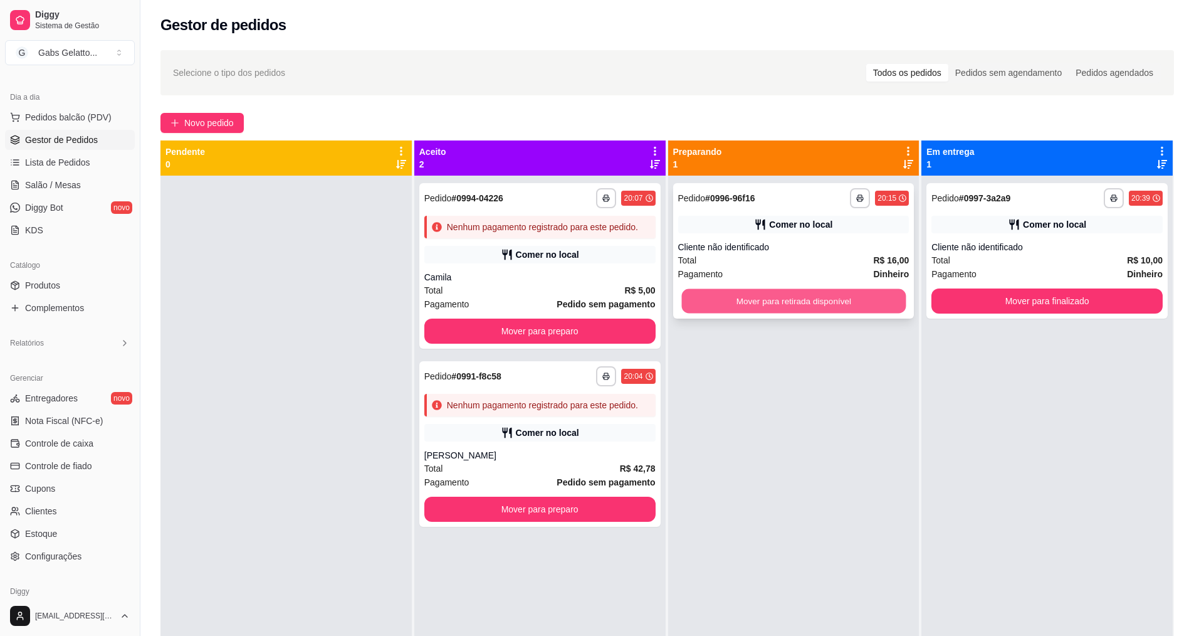
click at [854, 301] on button "Mover para retirada disponível" at bounding box center [793, 301] width 224 height 24
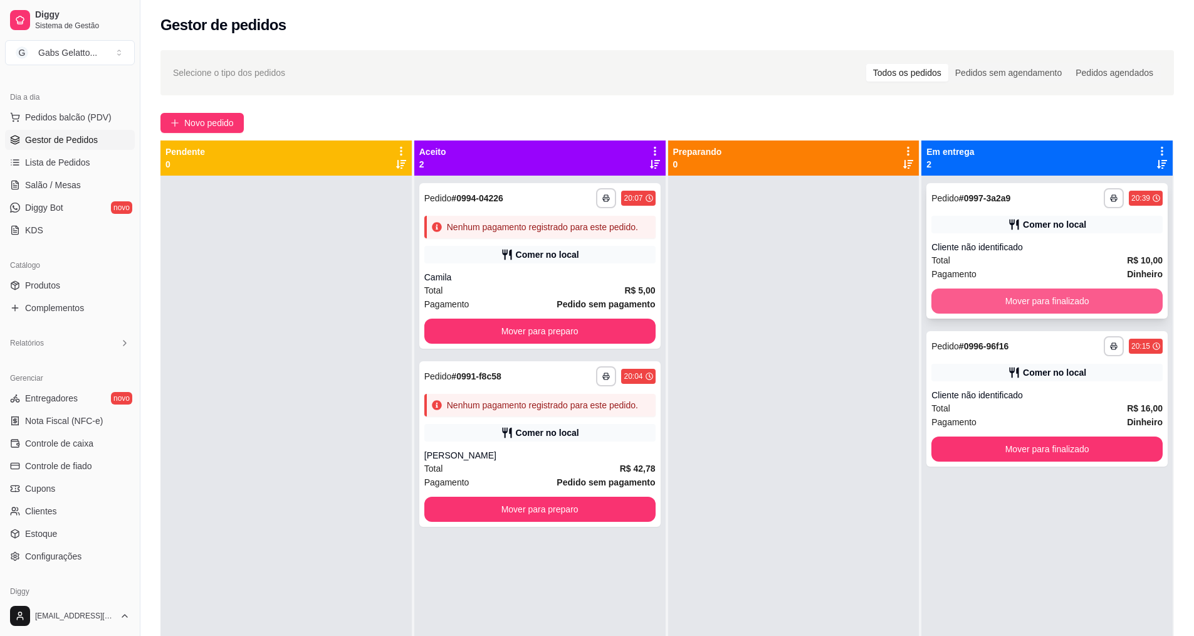
click at [1015, 302] on button "Mover para finalizado" at bounding box center [1047, 300] width 231 height 25
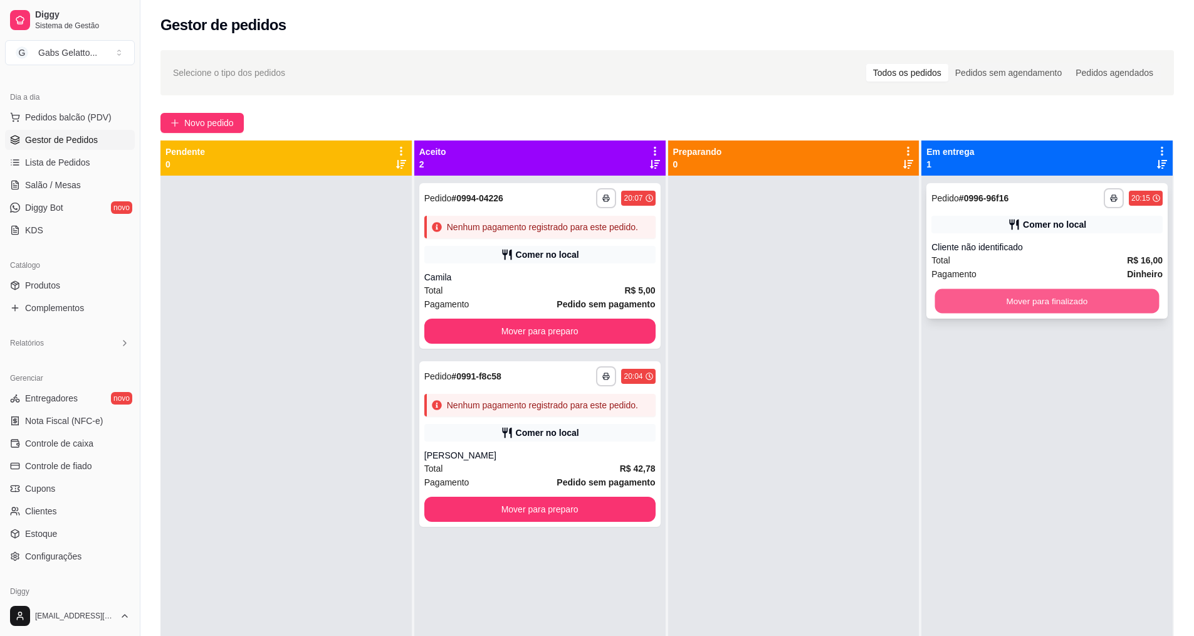
click at [1021, 305] on button "Mover para finalizado" at bounding box center [1047, 301] width 224 height 24
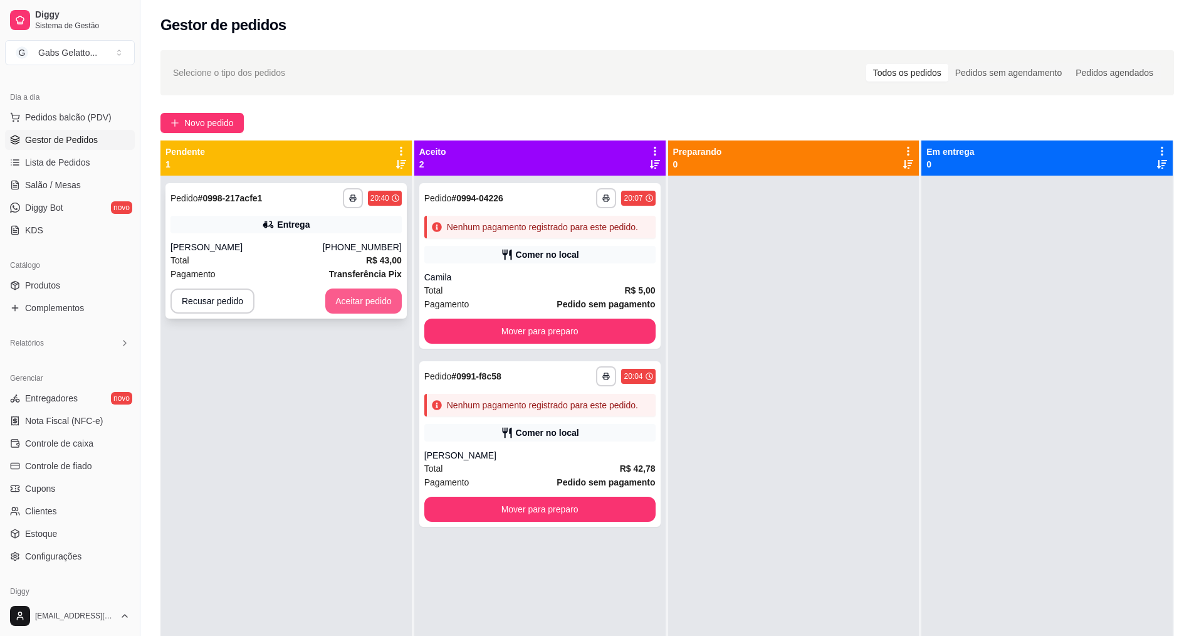
click at [350, 302] on button "Aceitar pedido" at bounding box center [363, 300] width 76 height 25
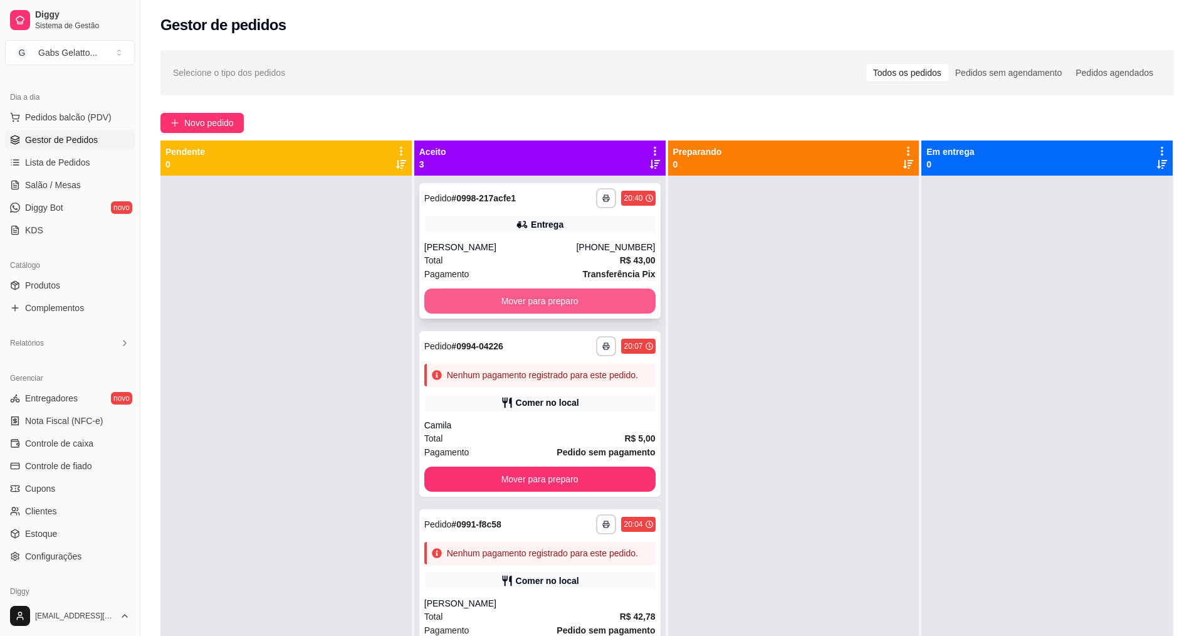
click at [561, 303] on button "Mover para preparo" at bounding box center [539, 300] width 231 height 25
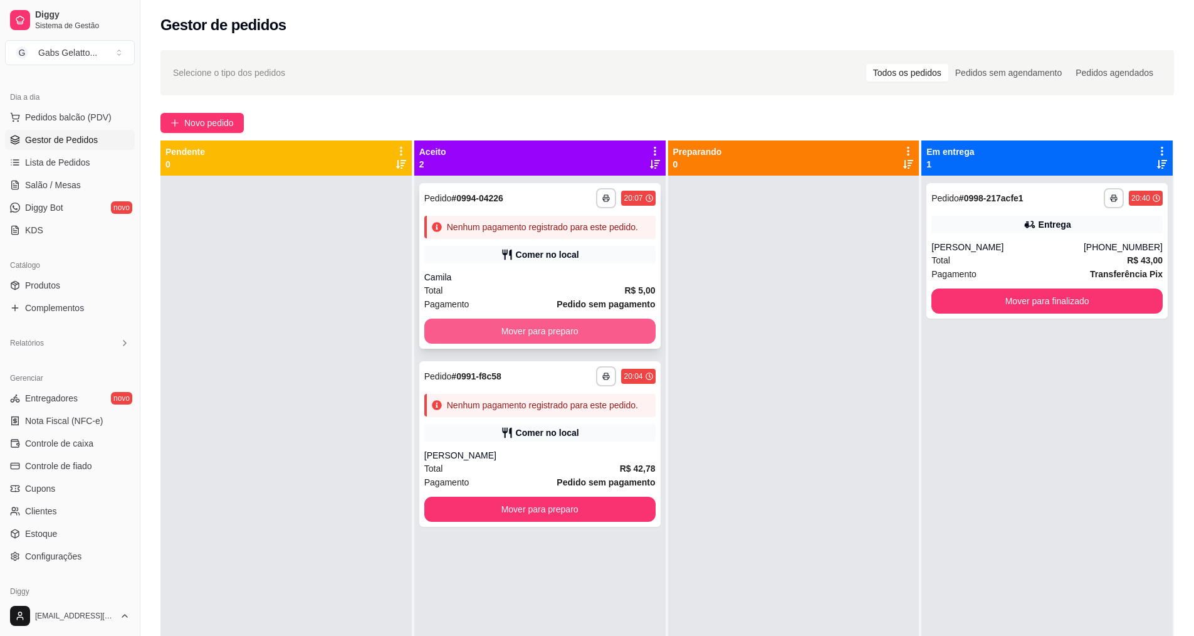
click at [545, 325] on button "Mover para preparo" at bounding box center [539, 330] width 231 height 25
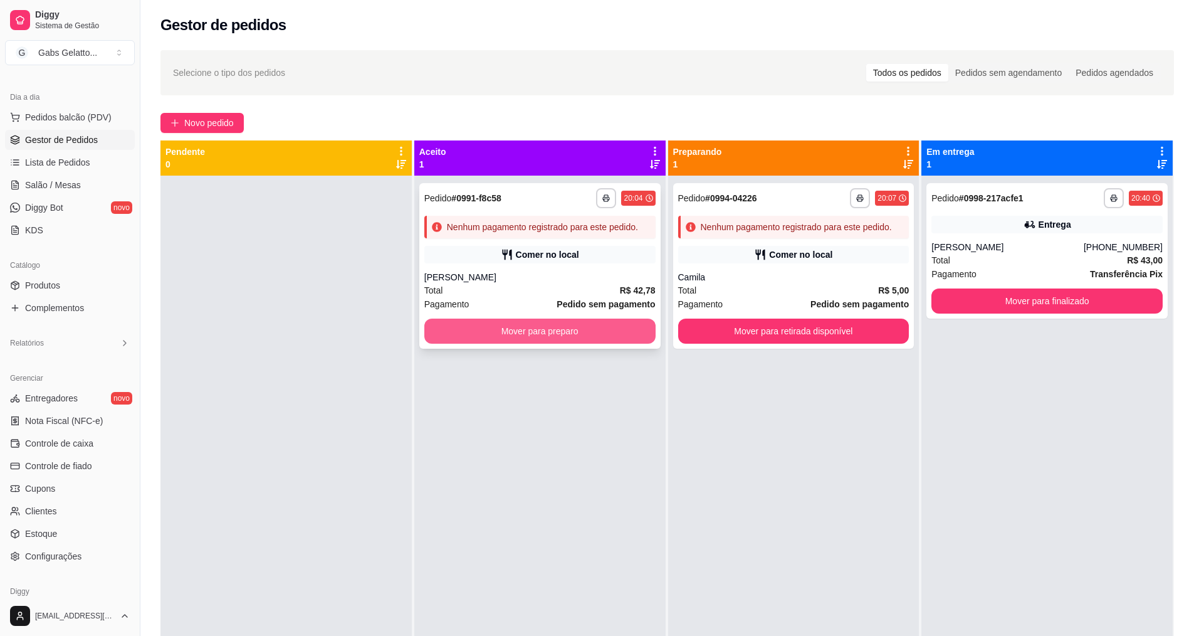
click at [574, 335] on button "Mover para preparo" at bounding box center [539, 330] width 231 height 25
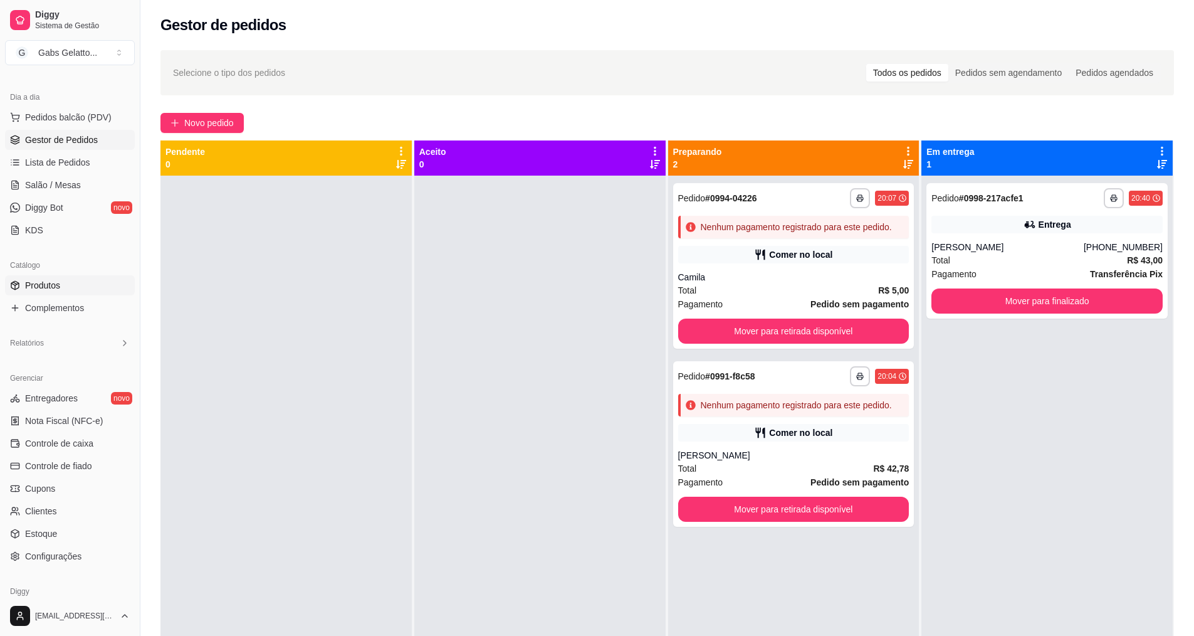
click at [29, 280] on span "Produtos" at bounding box center [42, 285] width 35 height 13
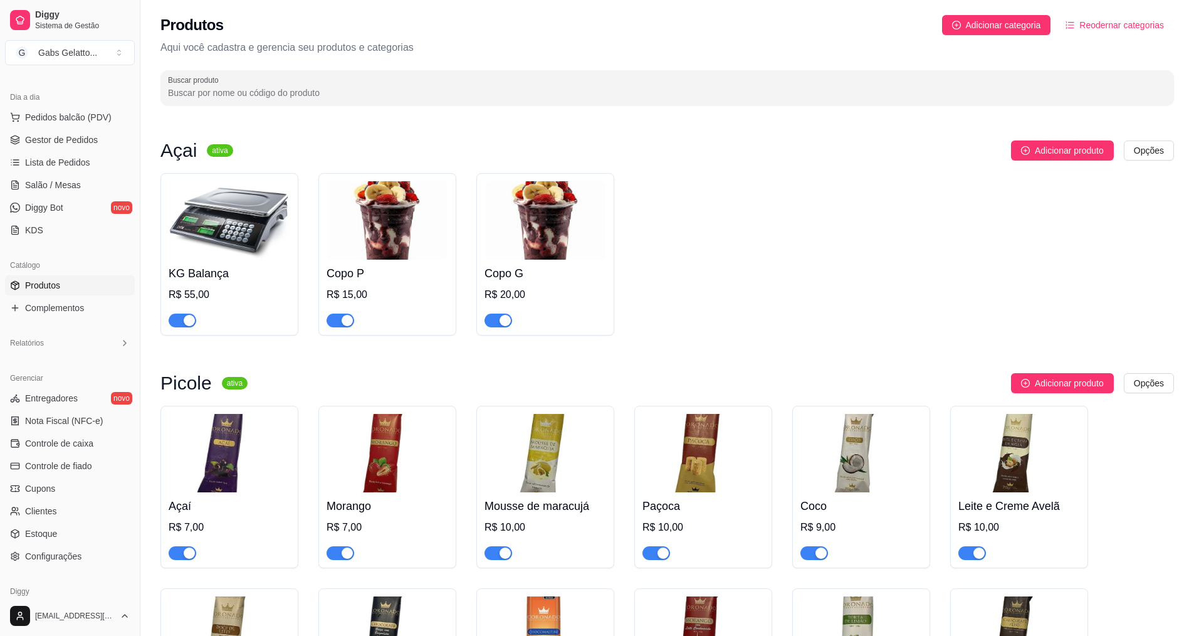
click at [419, 223] on img at bounding box center [388, 220] width 122 height 78
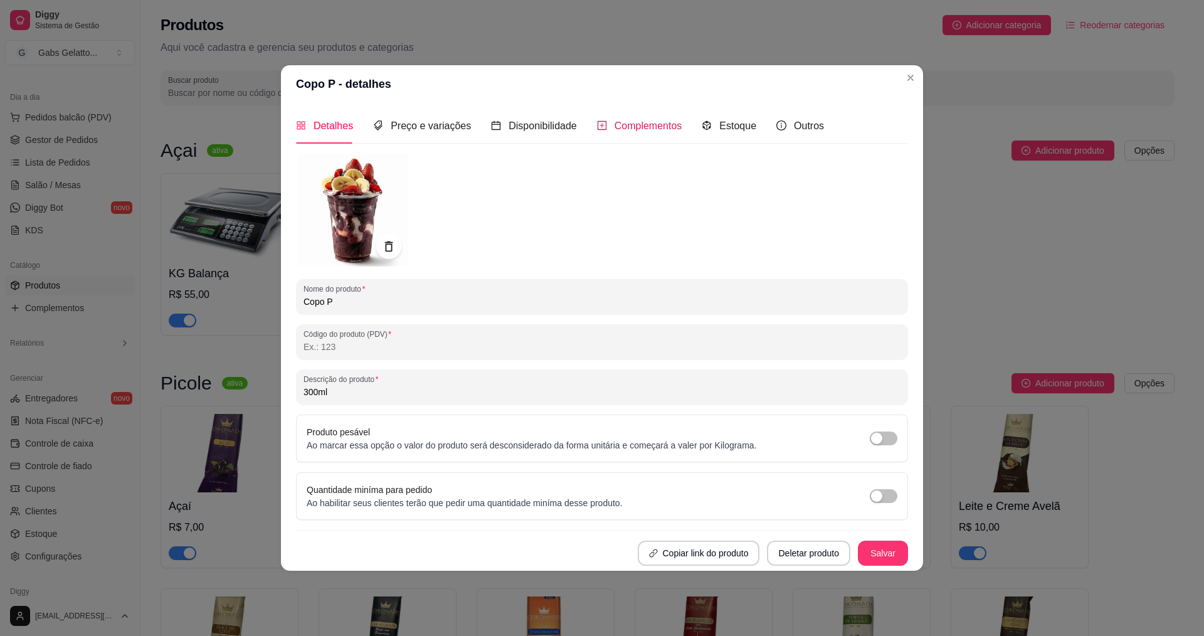
click at [652, 118] on div "Complementos" at bounding box center [639, 126] width 85 height 16
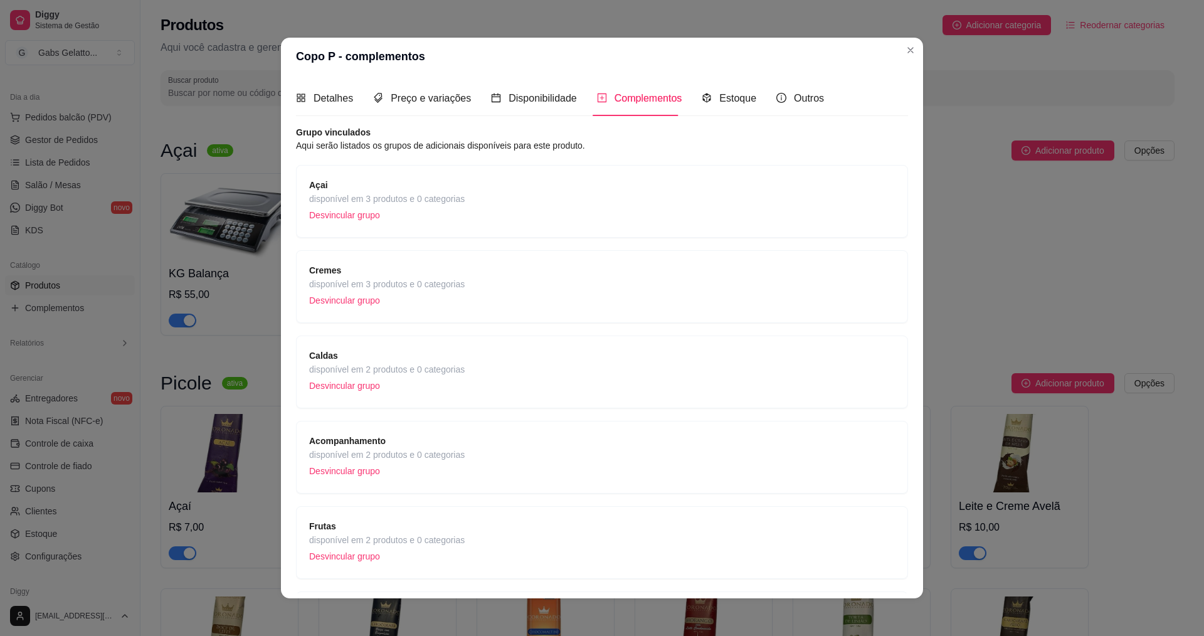
drag, startPoint x: 429, startPoint y: 273, endPoint x: 434, endPoint y: 199, distance: 74.2
click at [434, 199] on div "Açai disponível em 3 produtos e 0 categorias Desvincular grupo Cremes disponíve…" at bounding box center [602, 414] width 612 height 499
click at [434, 199] on span "disponível em 3 produtos e 0 categorias" at bounding box center [386, 199] width 155 height 14
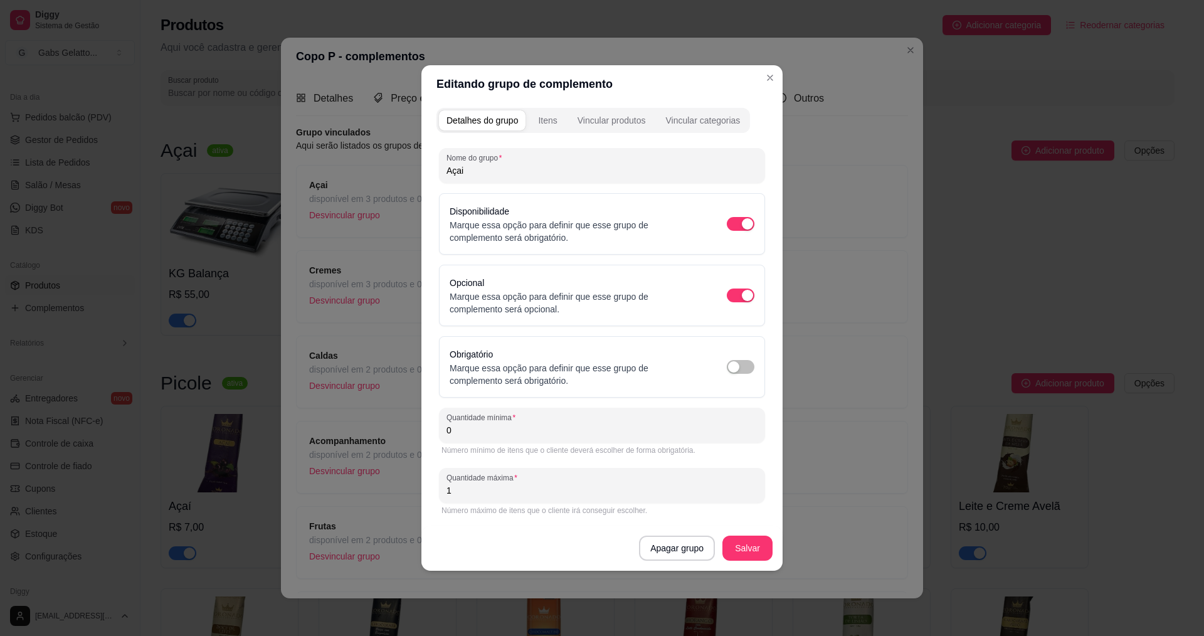
click at [600, 110] on div "Detalhes do grupo Itens Vincular produtos Vincular categorias" at bounding box center [592, 120] width 313 height 25
click at [544, 123] on div "Itens" at bounding box center [547, 120] width 19 height 13
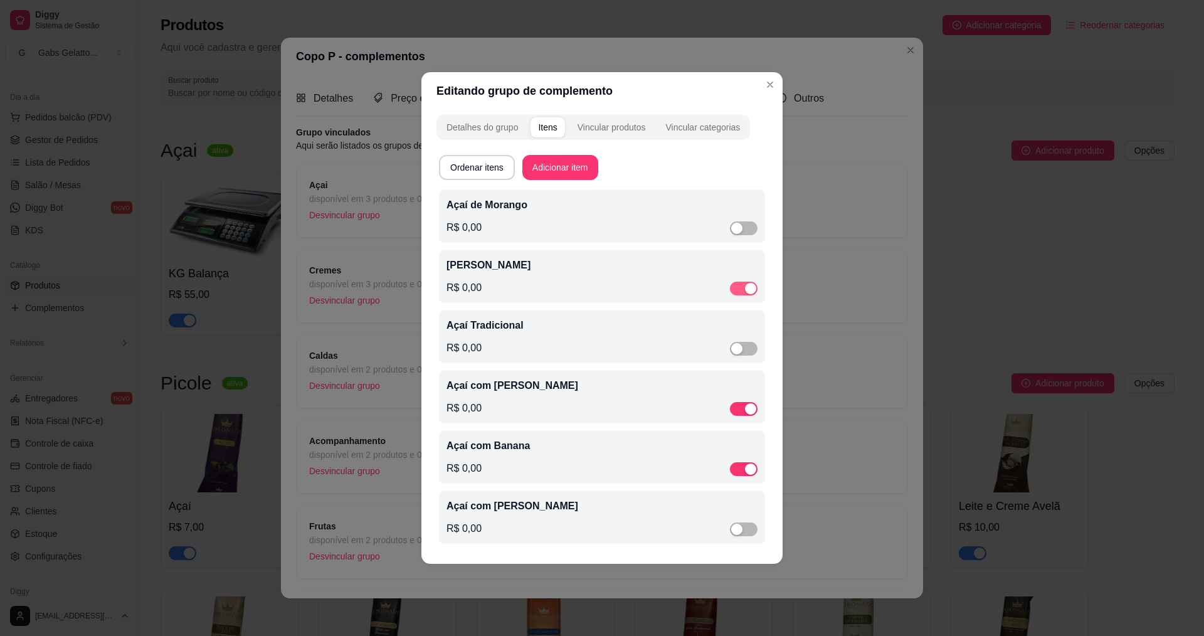
click at [750, 284] on div "button" at bounding box center [750, 288] width 11 height 11
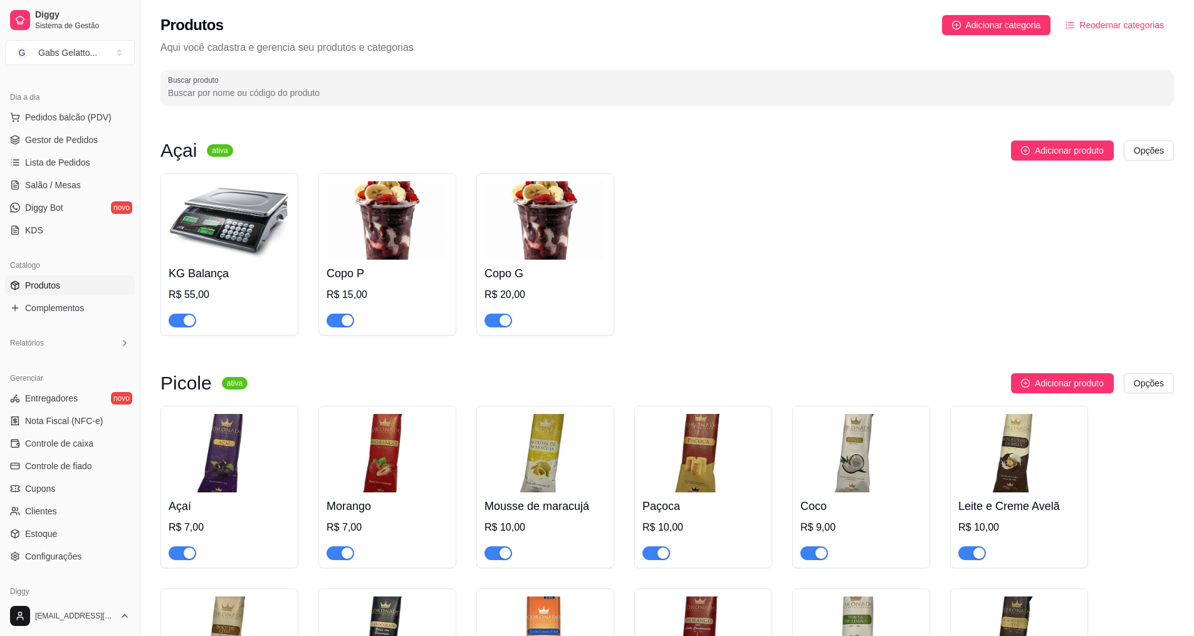
click at [43, 635] on div "[EMAIL_ADDRESS][DOMAIN_NAME]" at bounding box center [70, 616] width 140 height 40
click at [91, 157] on link "Lista de Pedidos" at bounding box center [70, 162] width 130 height 20
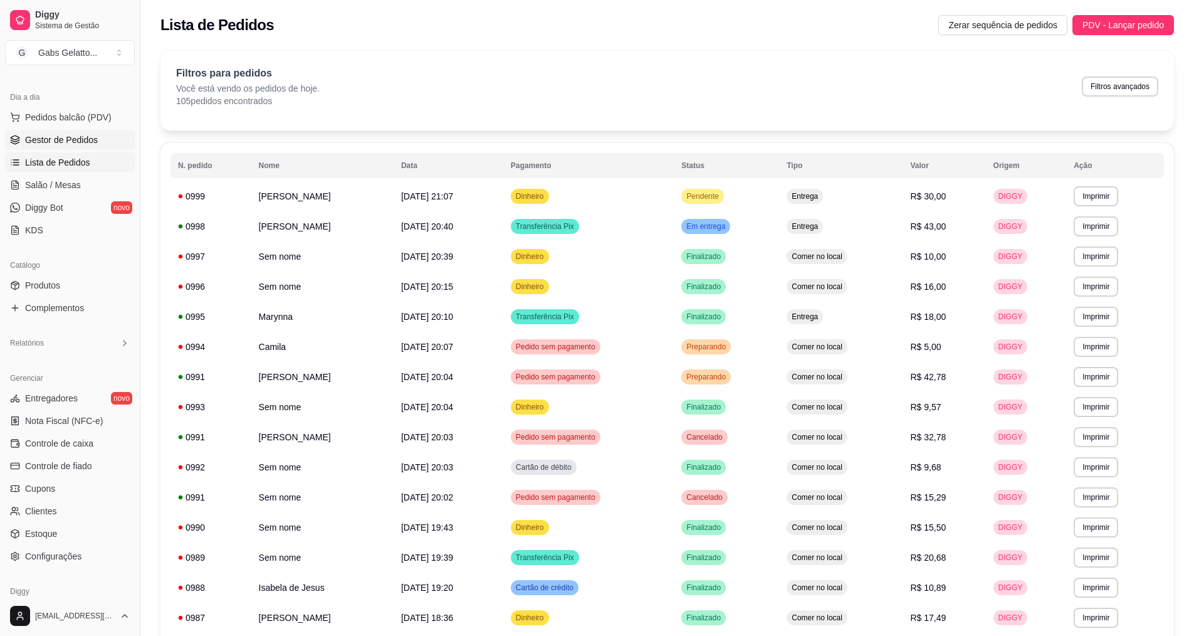
click at [95, 144] on span "Gestor de Pedidos" at bounding box center [61, 140] width 73 height 13
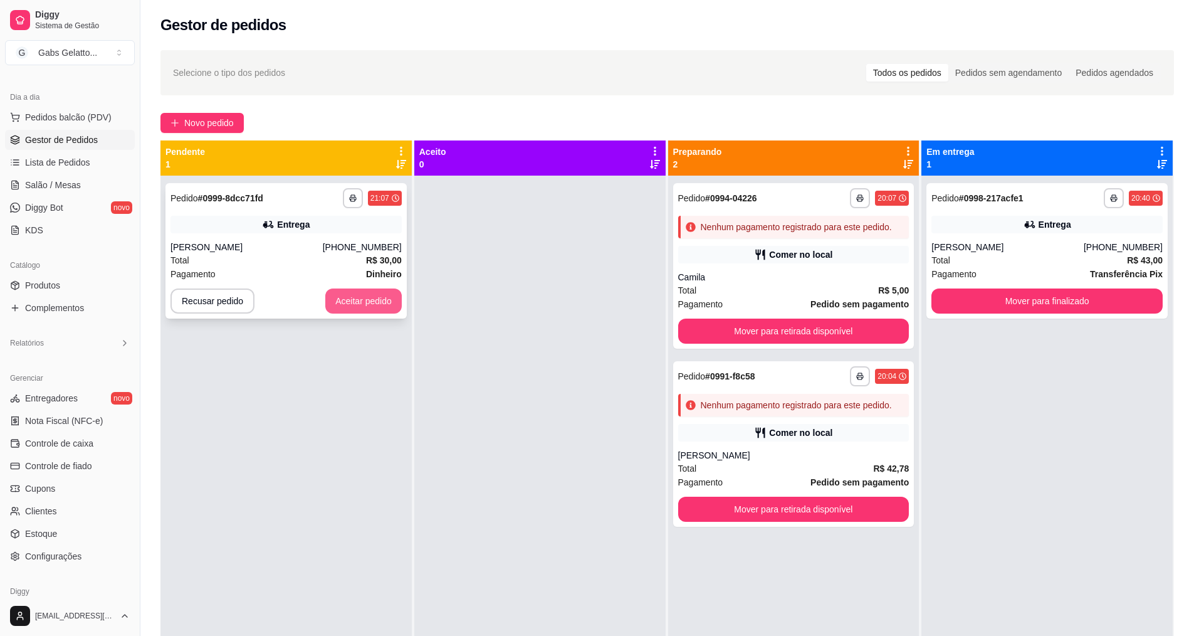
click at [377, 306] on button "Aceitar pedido" at bounding box center [363, 300] width 76 height 25
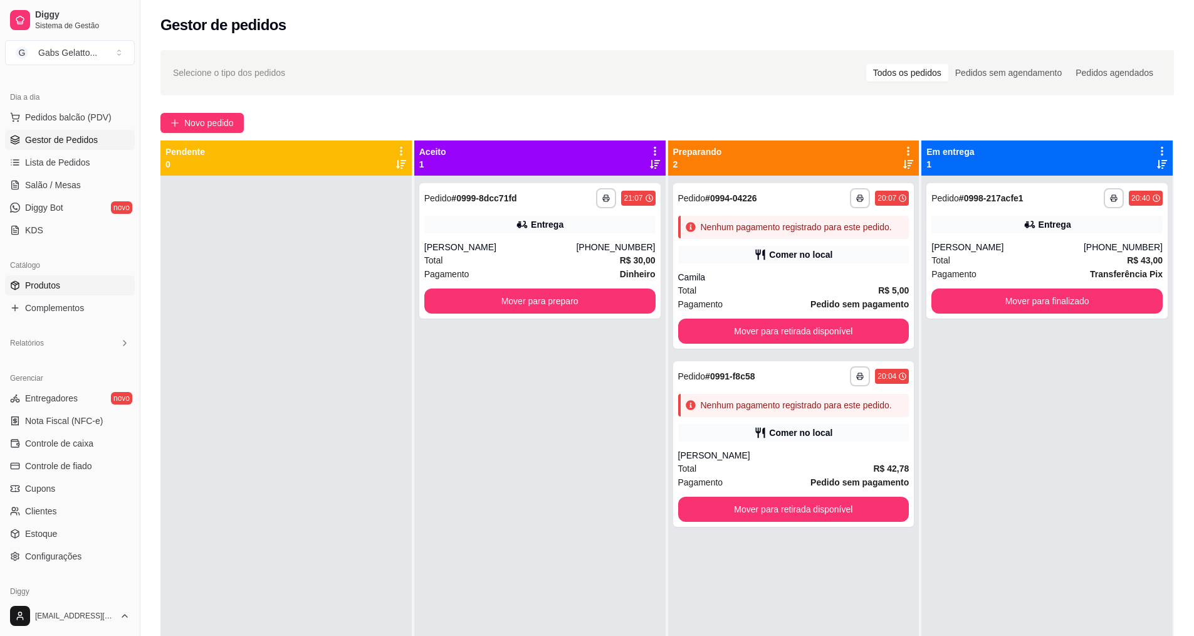
click at [86, 288] on link "Produtos" at bounding box center [70, 285] width 130 height 20
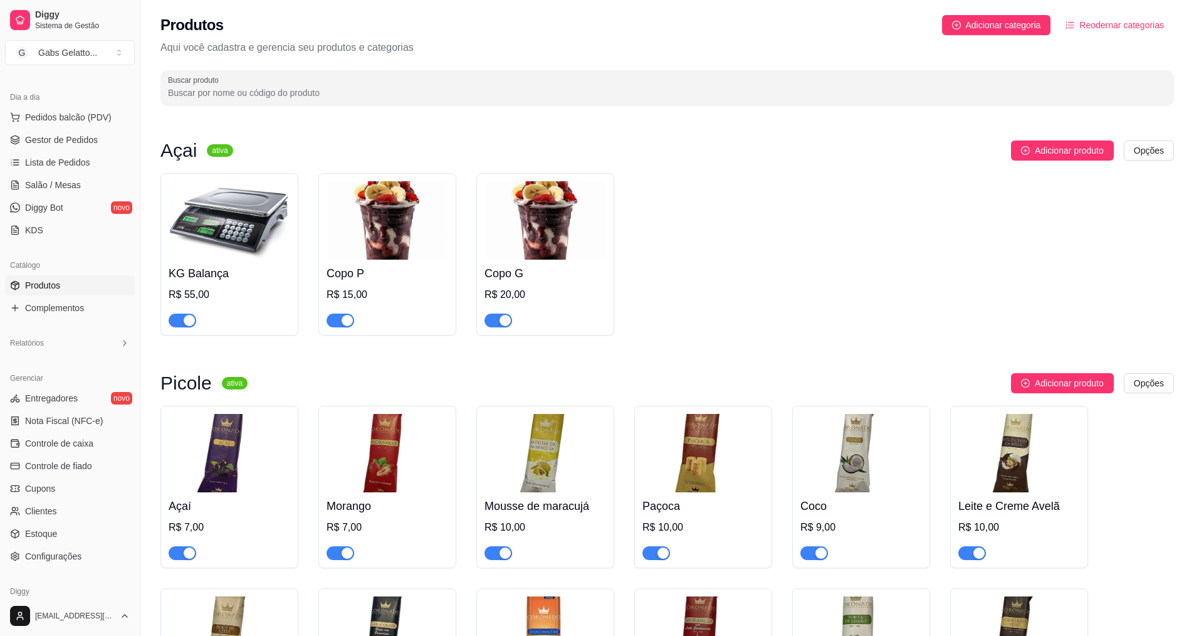
click at [401, 221] on img at bounding box center [388, 220] width 122 height 78
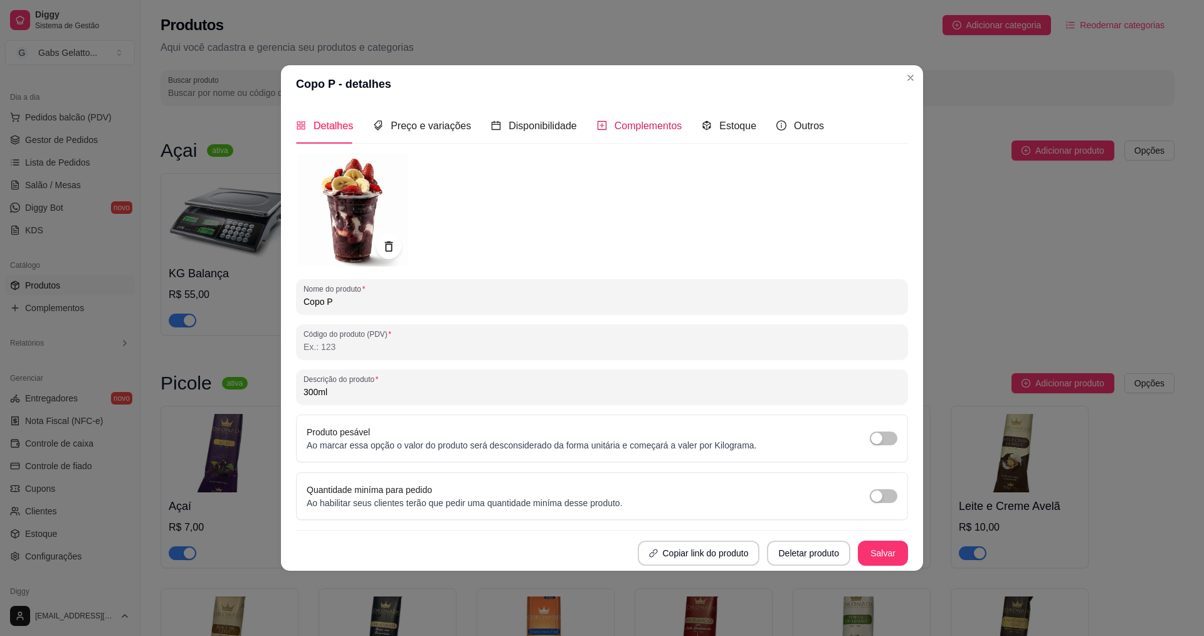
click at [647, 120] on span "Complementos" at bounding box center [648, 125] width 68 height 11
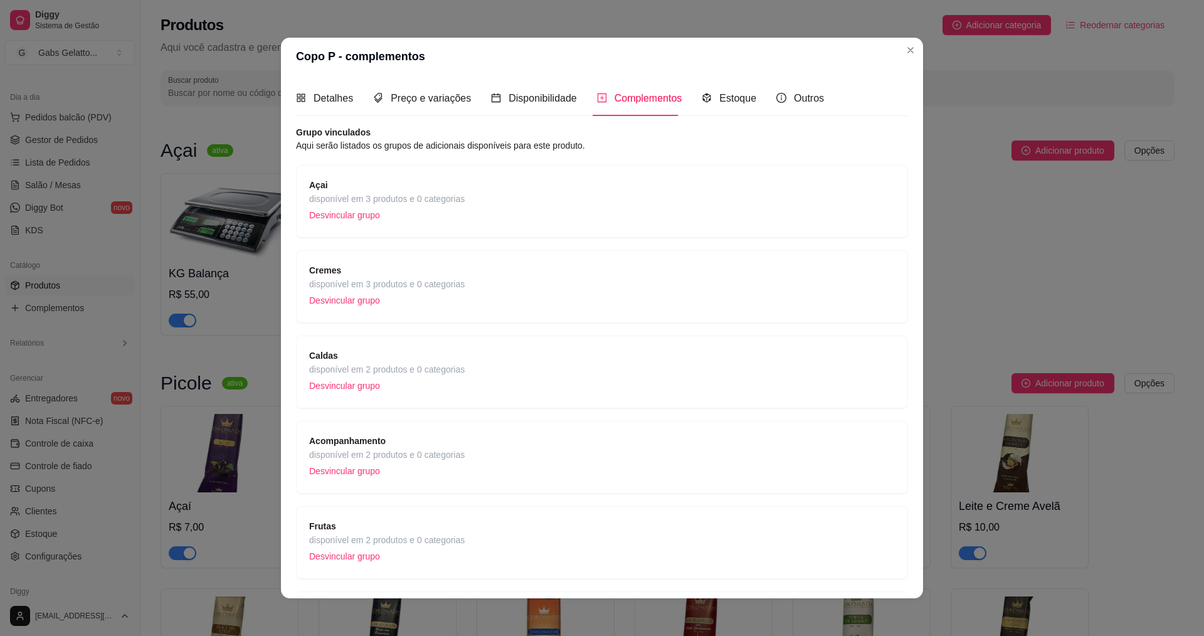
click at [400, 180] on span "Açai" at bounding box center [386, 185] width 155 height 14
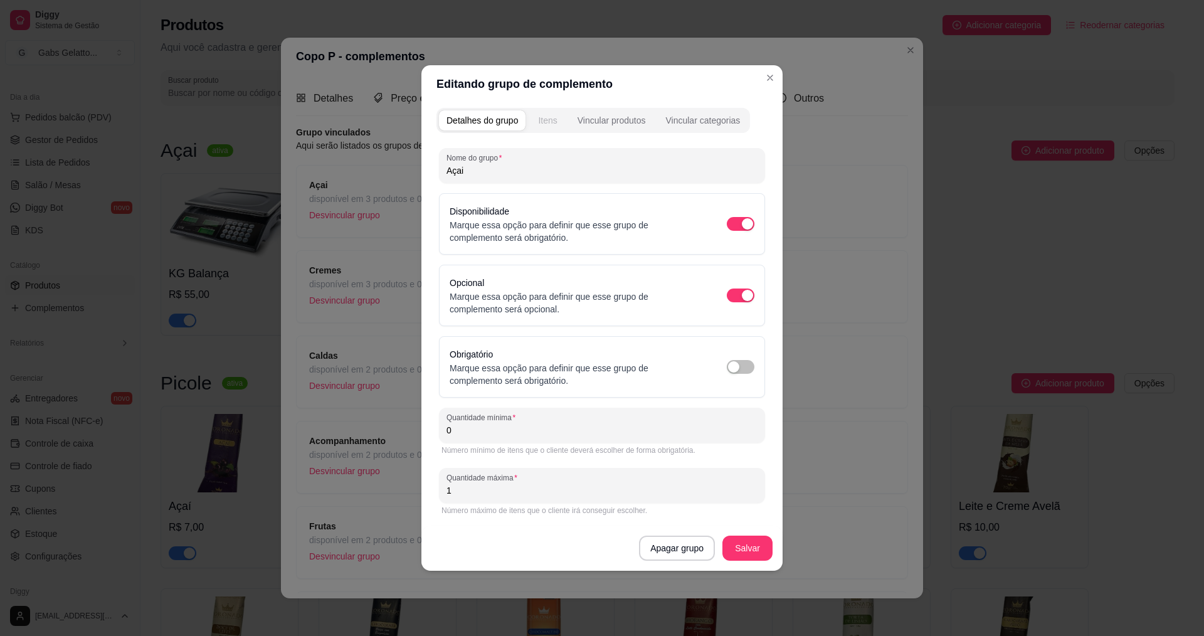
click at [550, 116] on div "Itens" at bounding box center [547, 120] width 19 height 13
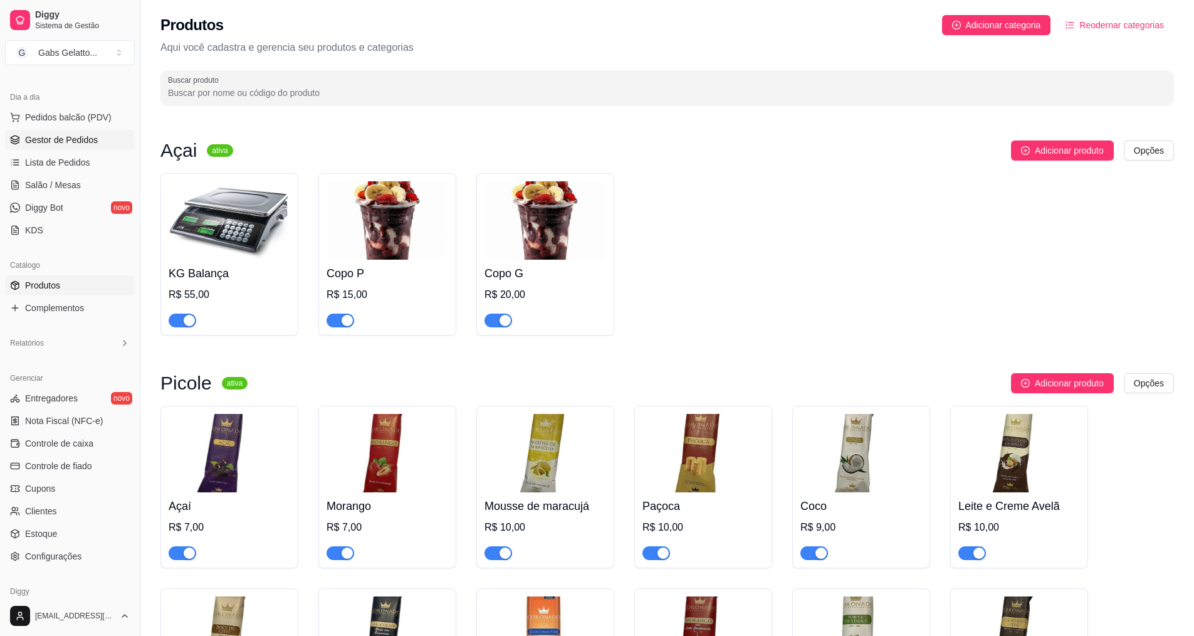
click at [93, 140] on span "Gestor de Pedidos" at bounding box center [61, 140] width 73 height 13
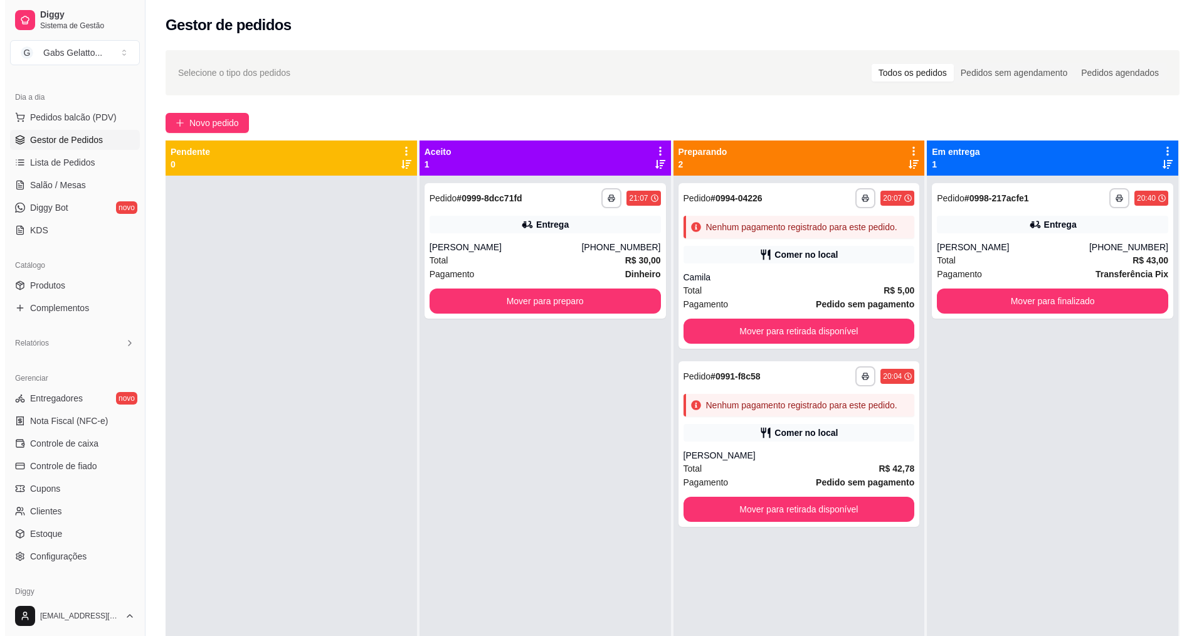
scroll to position [35, 0]
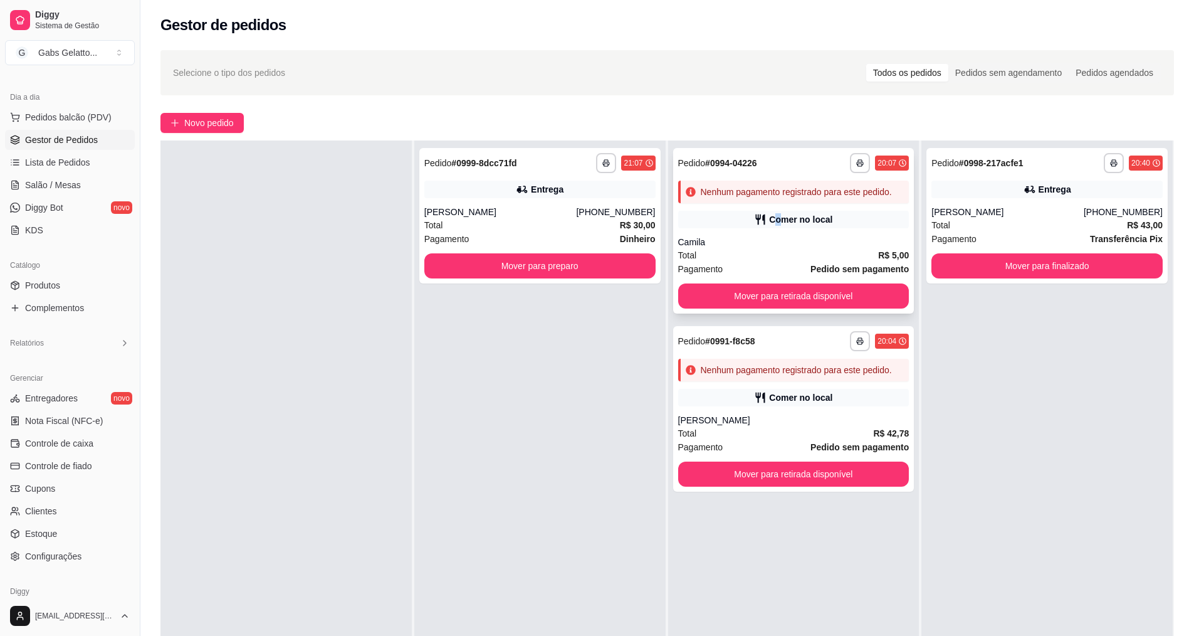
click at [774, 215] on div "Comer no local" at bounding box center [800, 219] width 63 height 13
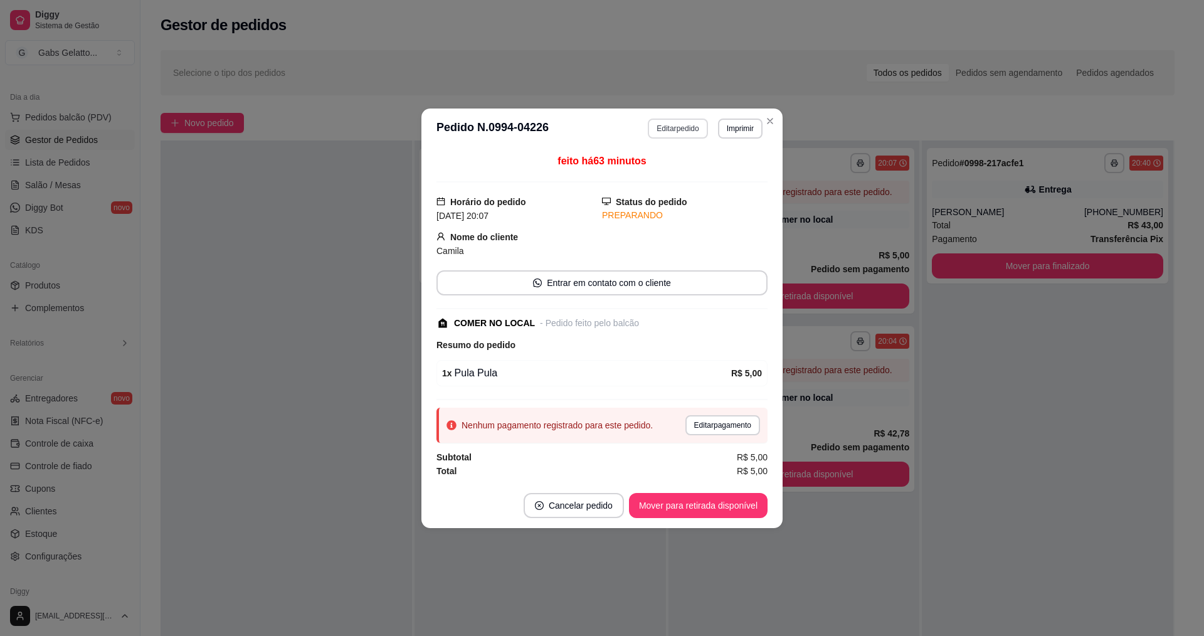
click at [682, 133] on button "Editar pedido" at bounding box center [678, 128] width 60 height 20
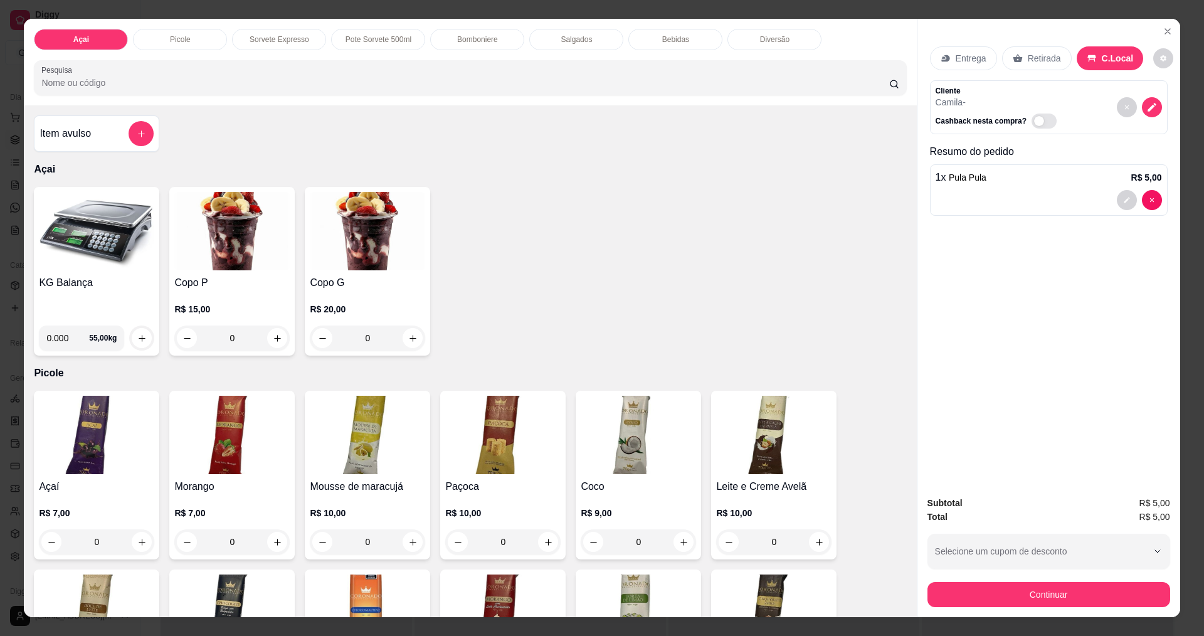
click at [71, 328] on input "0.000" at bounding box center [67, 337] width 43 height 25
type input "0.144"
click at [138, 335] on icon "increase-product-quantity" at bounding box center [141, 337] width 9 height 9
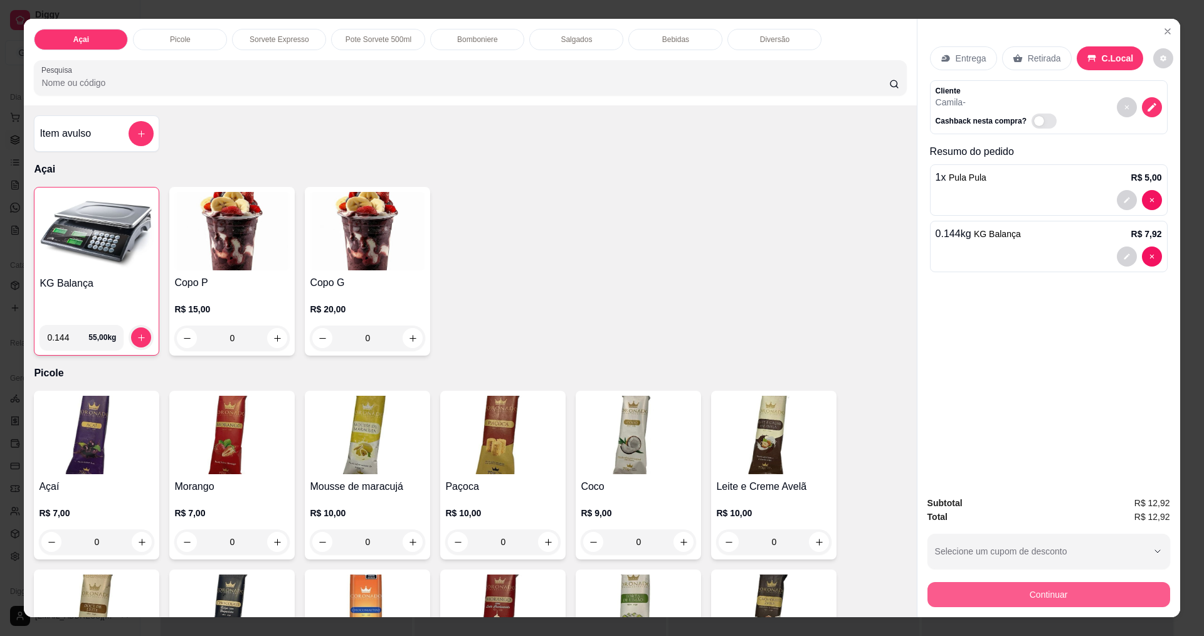
click at [1070, 598] on button "Continuar" at bounding box center [1048, 594] width 243 height 25
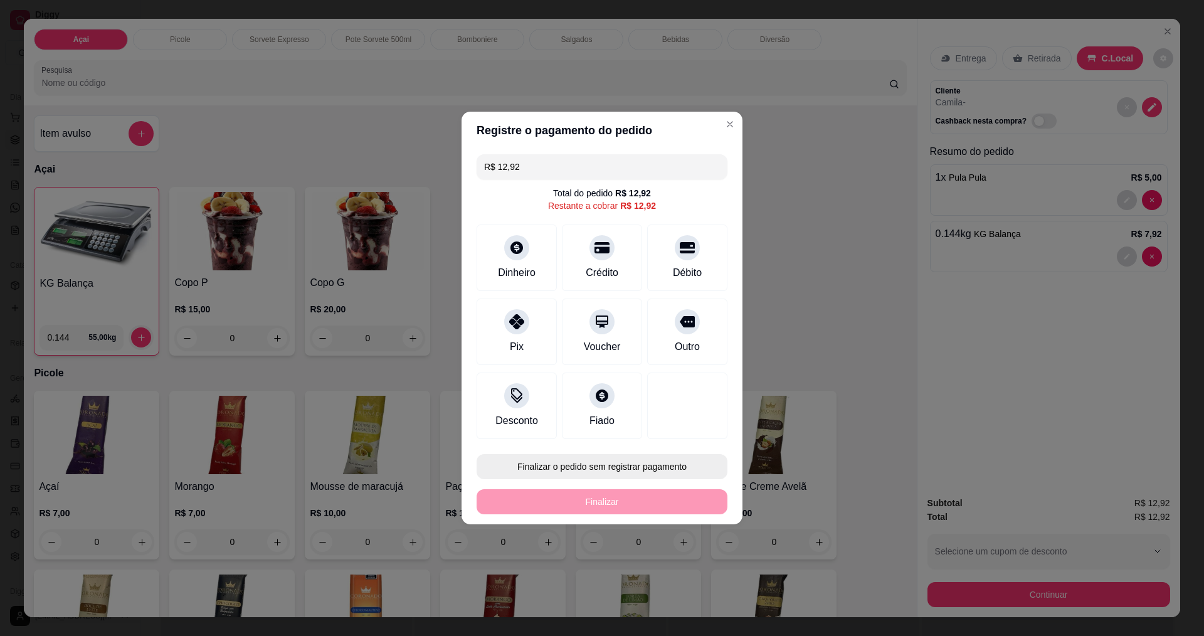
click at [649, 464] on button "Finalizar o pedido sem registrar pagamento" at bounding box center [601, 466] width 251 height 25
click at [666, 569] on button "Confirmar" at bounding box center [681, 569] width 46 height 19
type input "0"
type input "R$ 0,00"
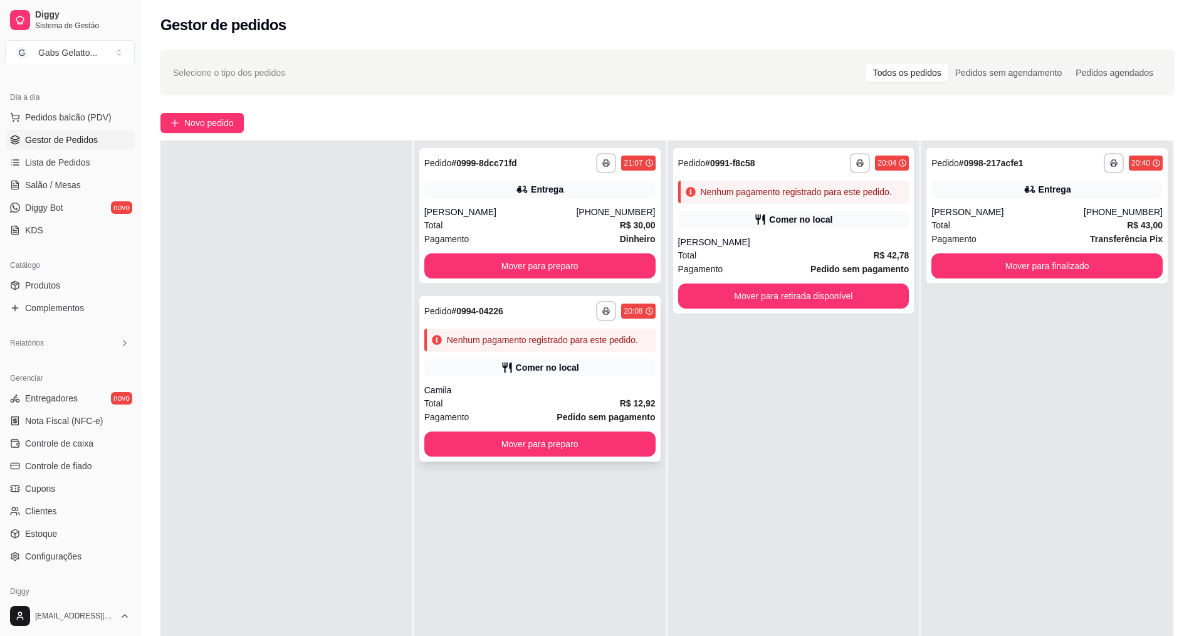
click at [533, 374] on div "Comer no local" at bounding box center [539, 368] width 231 height 18
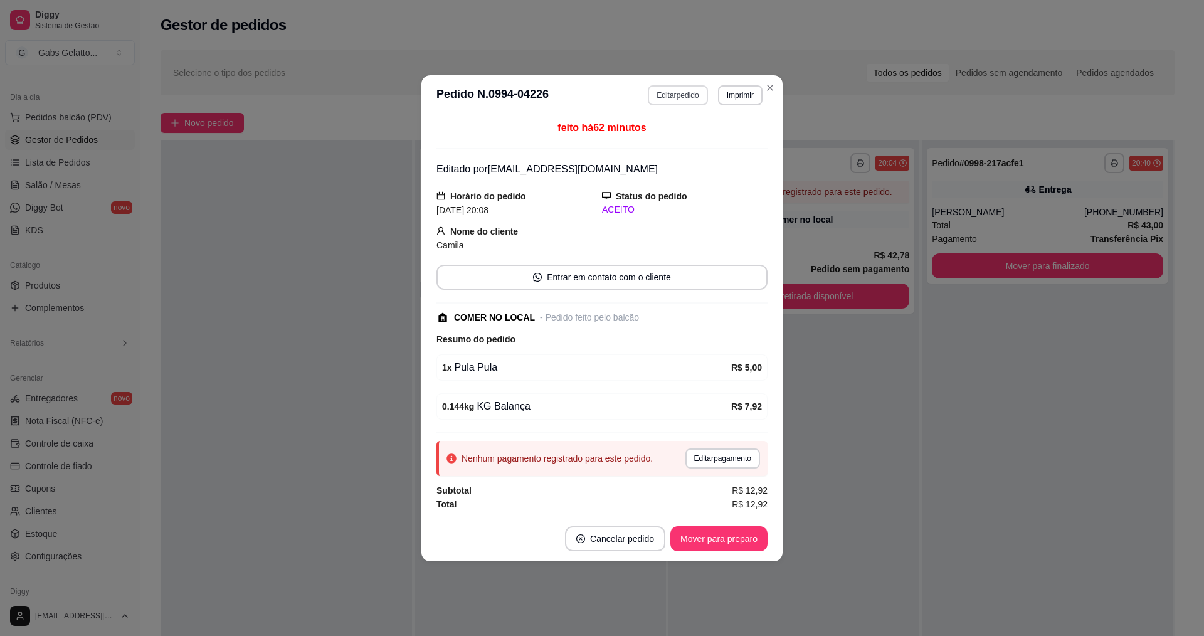
click at [666, 103] on button "Editar pedido" at bounding box center [678, 95] width 60 height 20
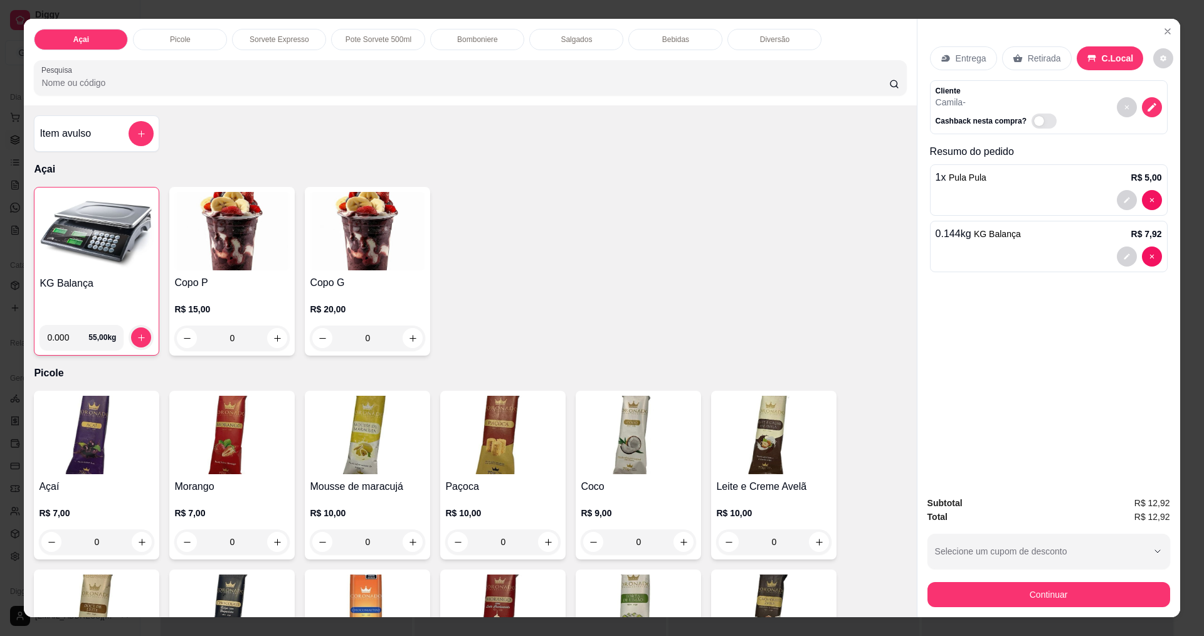
click at [774, 41] on p "Diversão" at bounding box center [774, 39] width 29 height 10
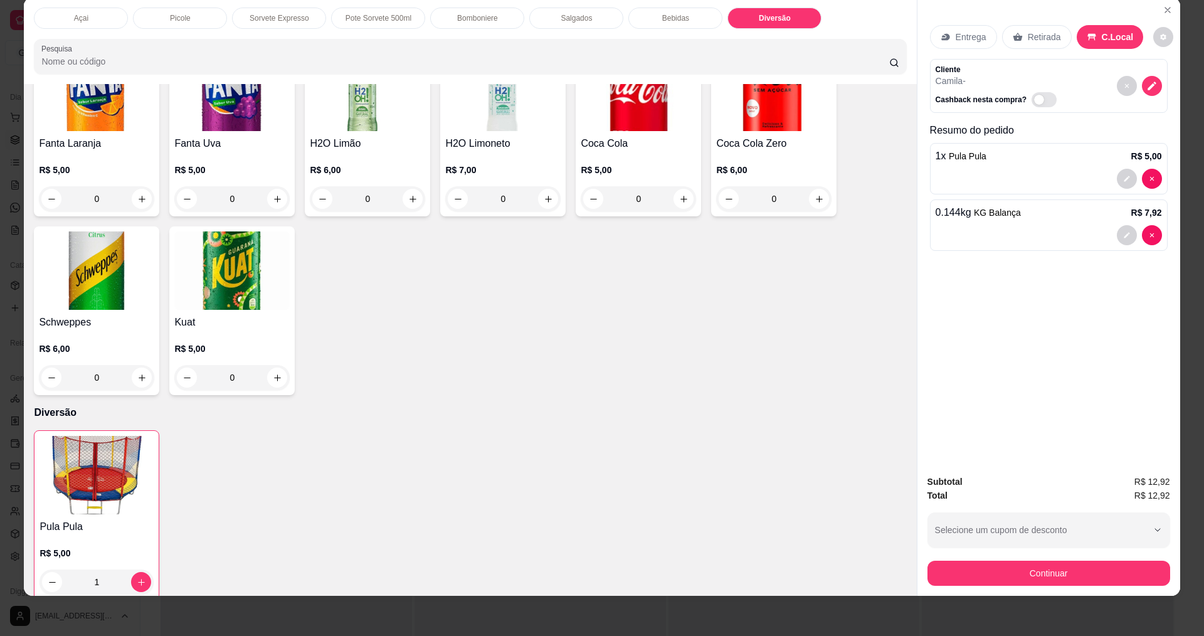
scroll to position [2442, 0]
click at [137, 578] on icon "increase-product-quantity" at bounding box center [141, 582] width 9 height 9
click at [984, 571] on button "Continuar" at bounding box center [1048, 572] width 243 height 25
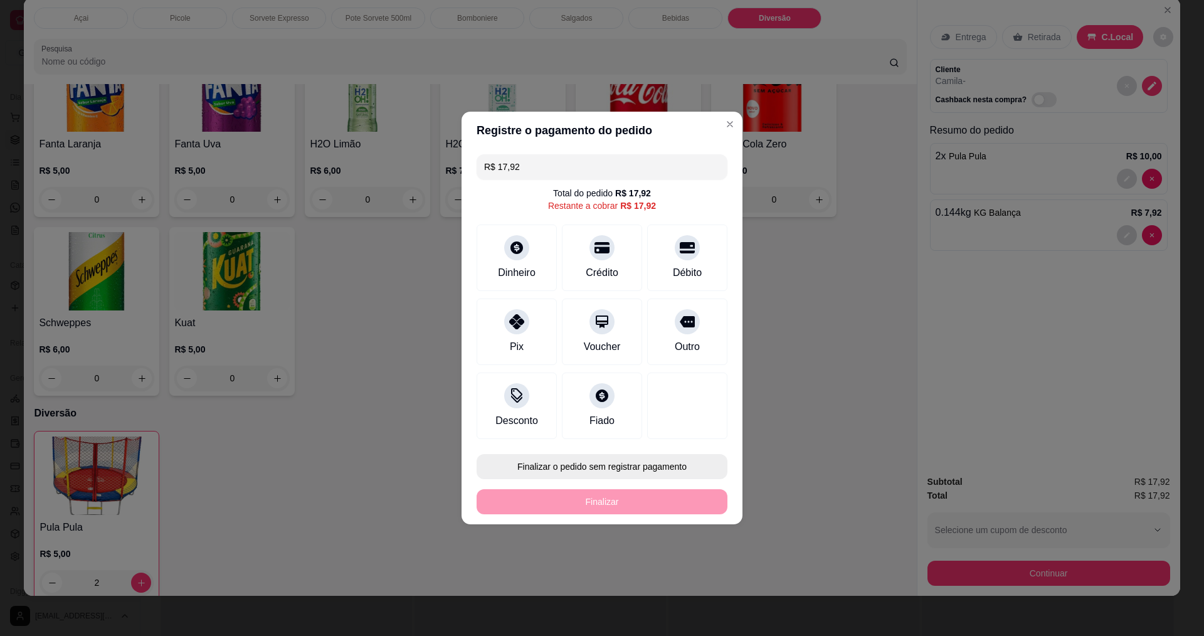
click at [615, 467] on button "Finalizar o pedido sem registrar pagamento" at bounding box center [601, 466] width 251 height 25
click at [692, 566] on button "Confirmar" at bounding box center [681, 569] width 45 height 19
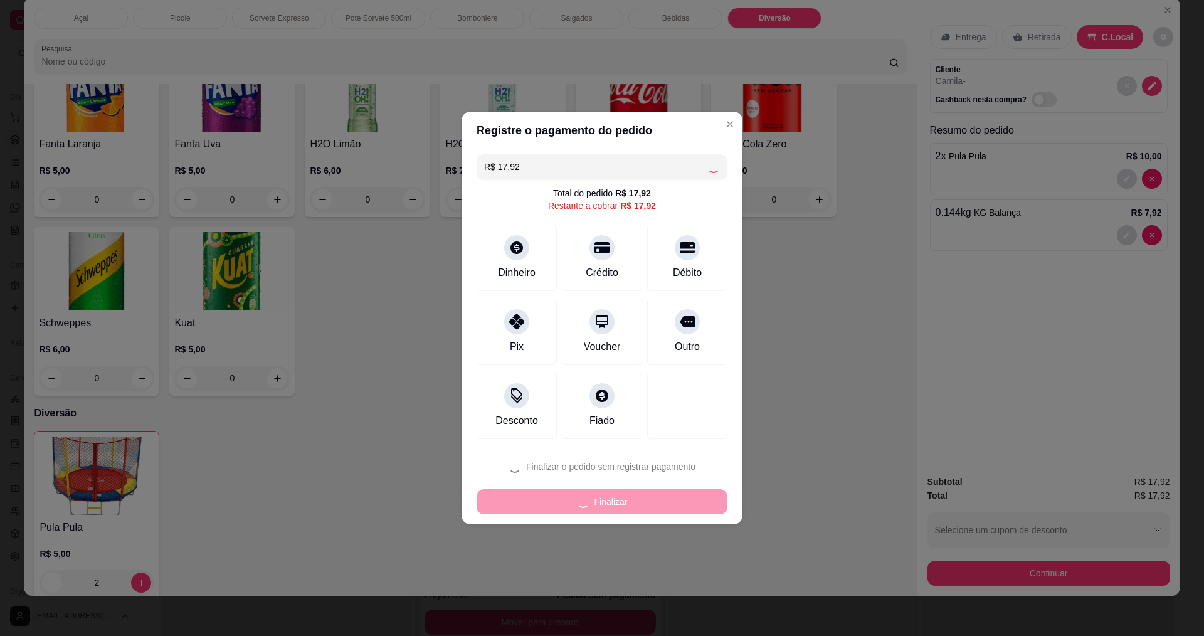
type input "0"
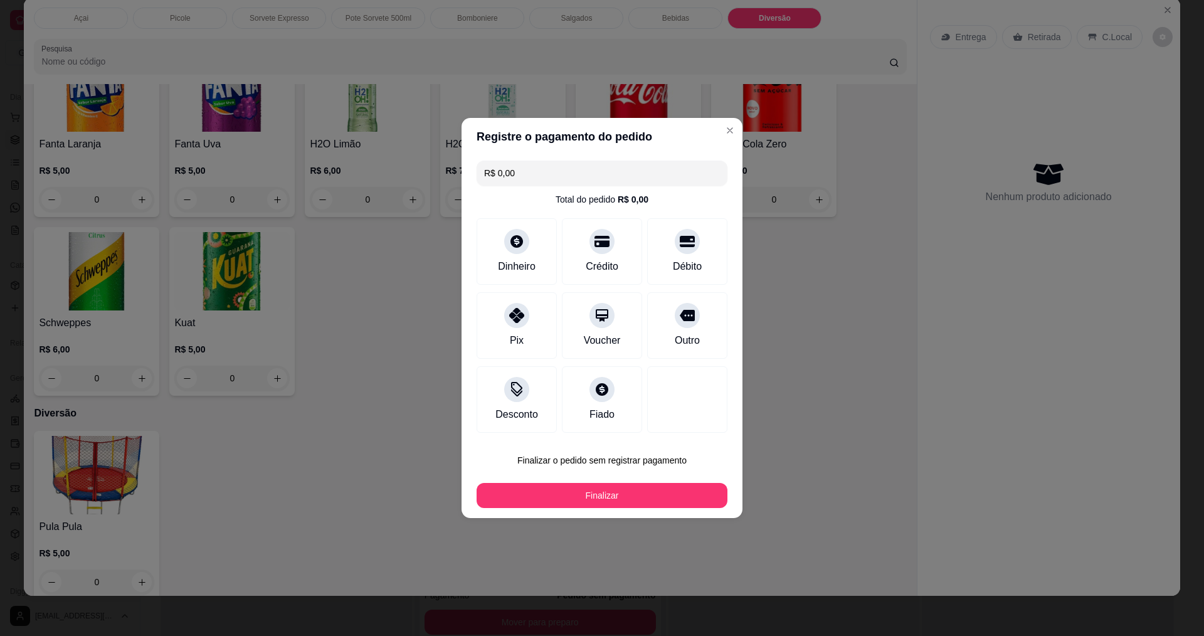
type input "R$ 0,00"
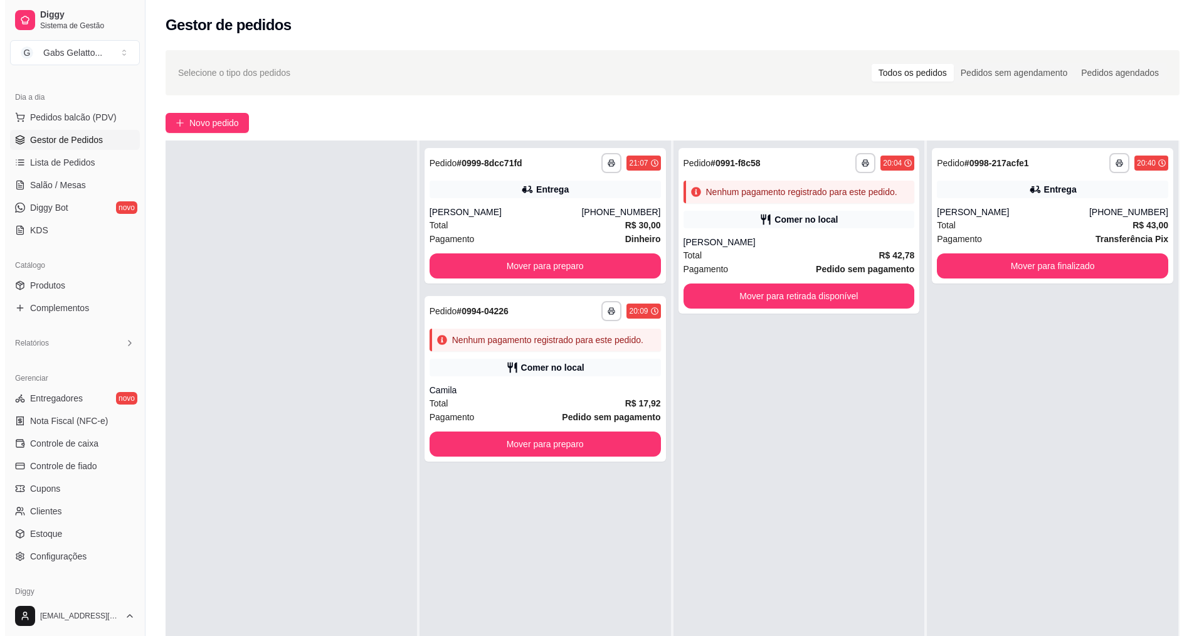
scroll to position [0, 0]
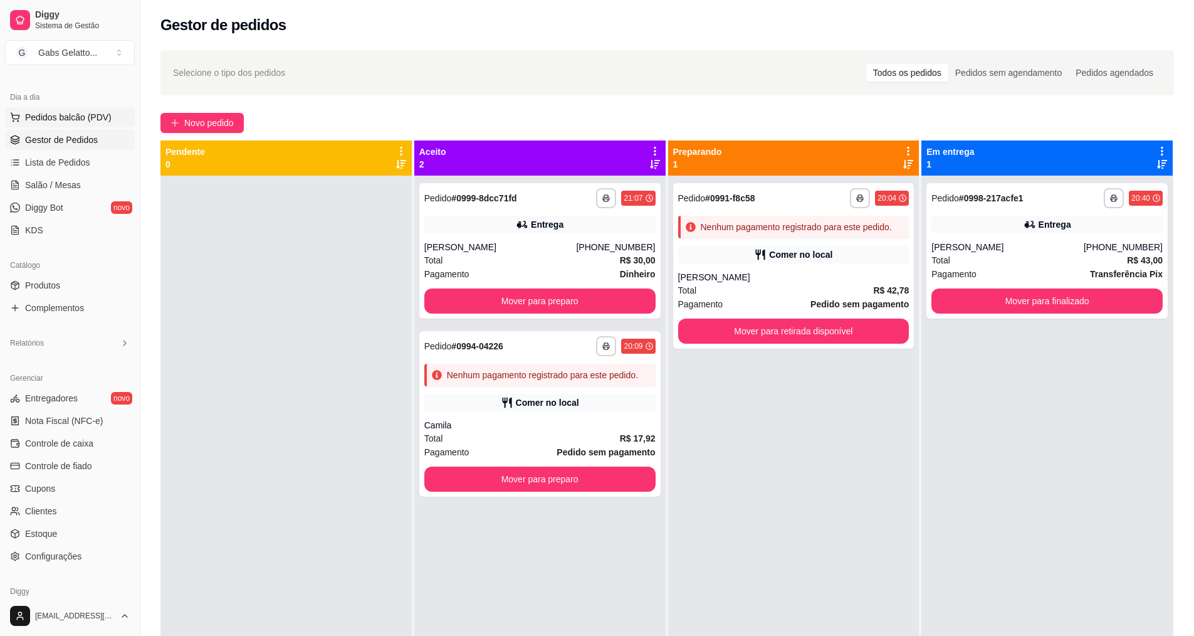
click at [90, 115] on span "Pedidos balcão (PDV)" at bounding box center [68, 117] width 87 height 13
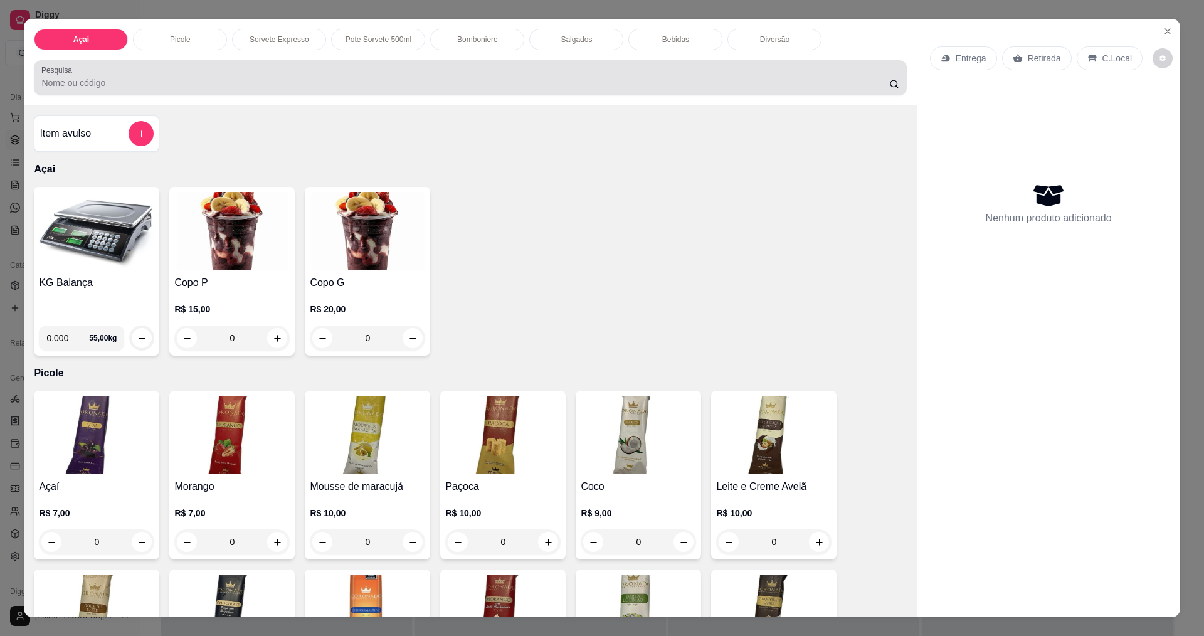
click at [574, 71] on div at bounding box center [469, 77] width 857 height 25
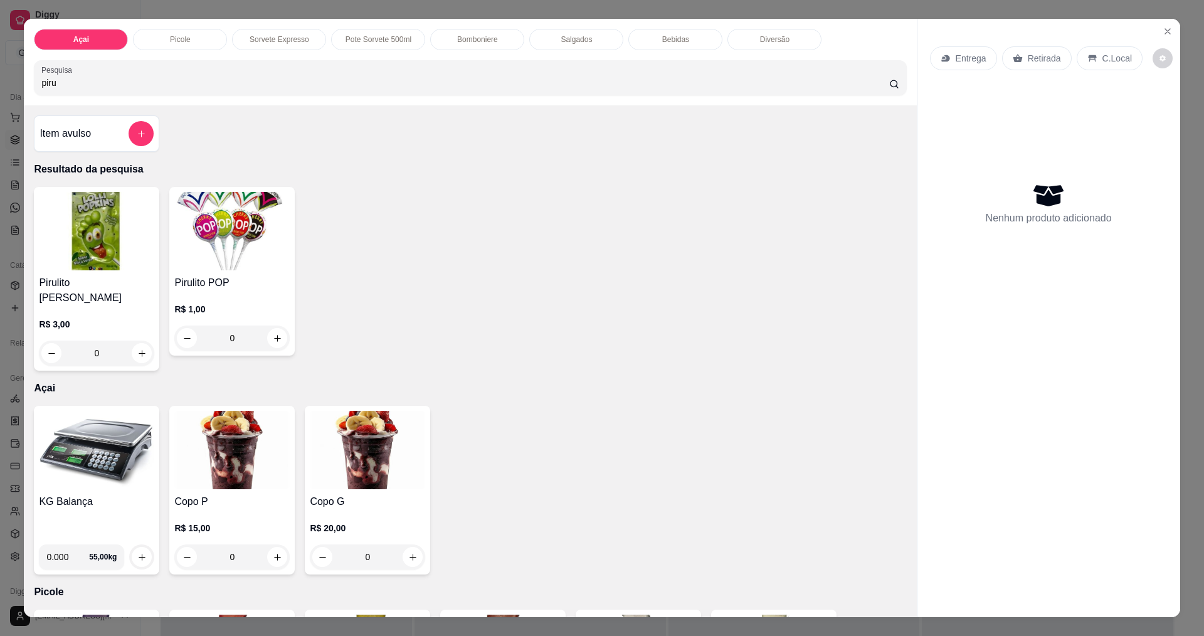
type input "piru"
click at [223, 227] on img at bounding box center [231, 231] width 115 height 78
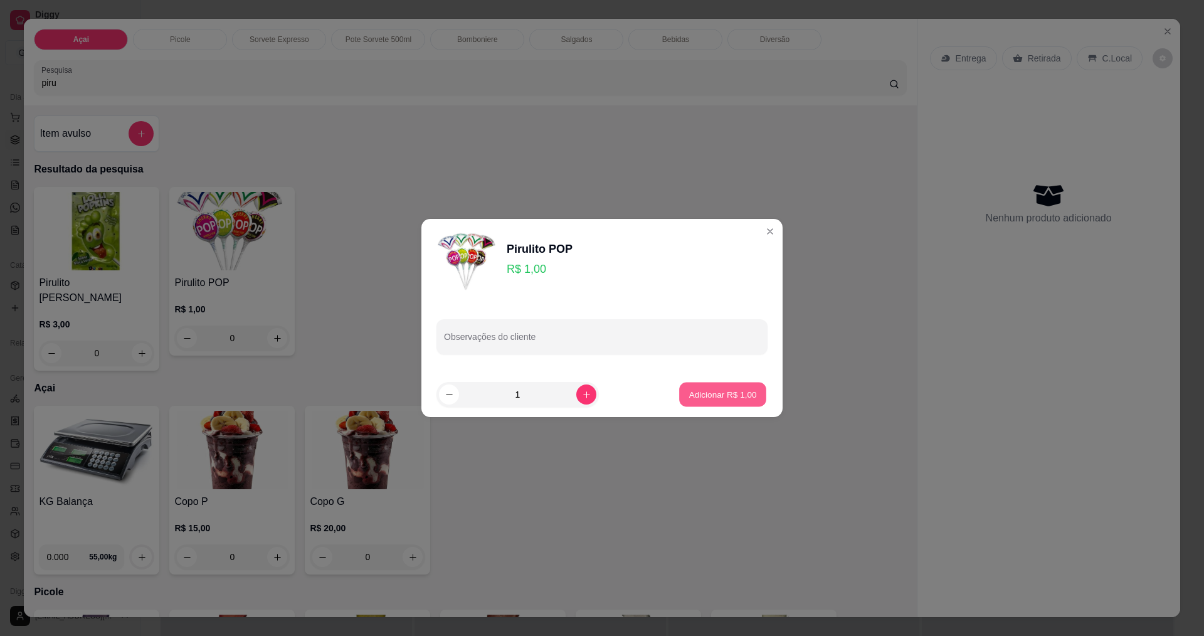
click at [706, 403] on button "Adicionar R$ 1,00" at bounding box center [722, 394] width 87 height 24
type input "1"
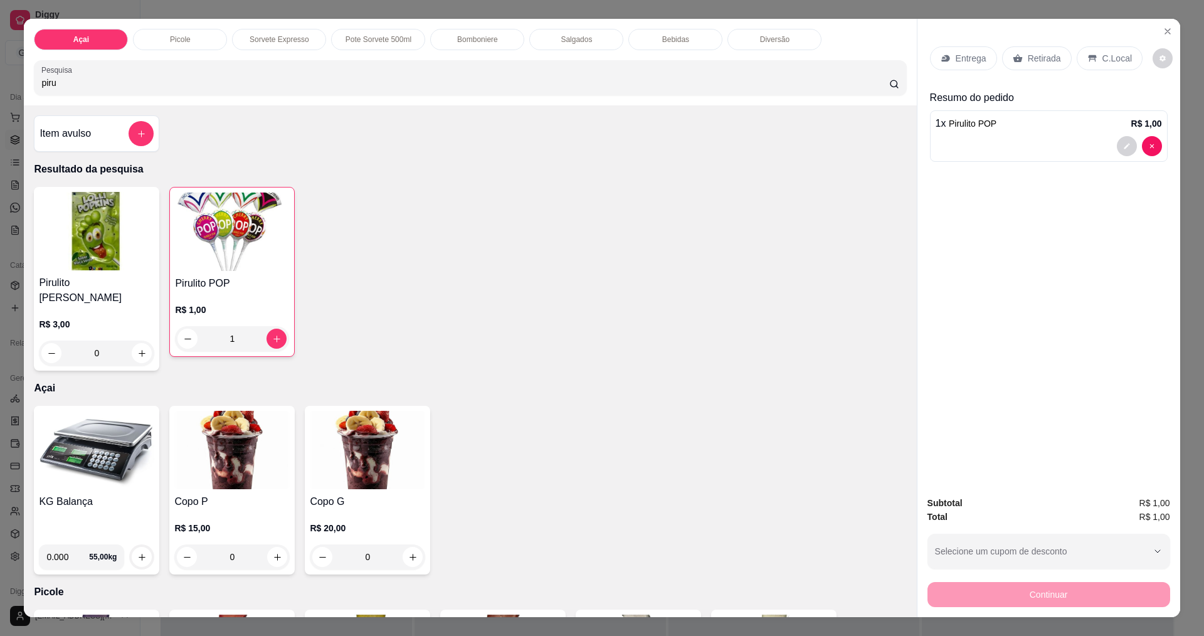
click at [1087, 59] on icon at bounding box center [1092, 58] width 10 height 10
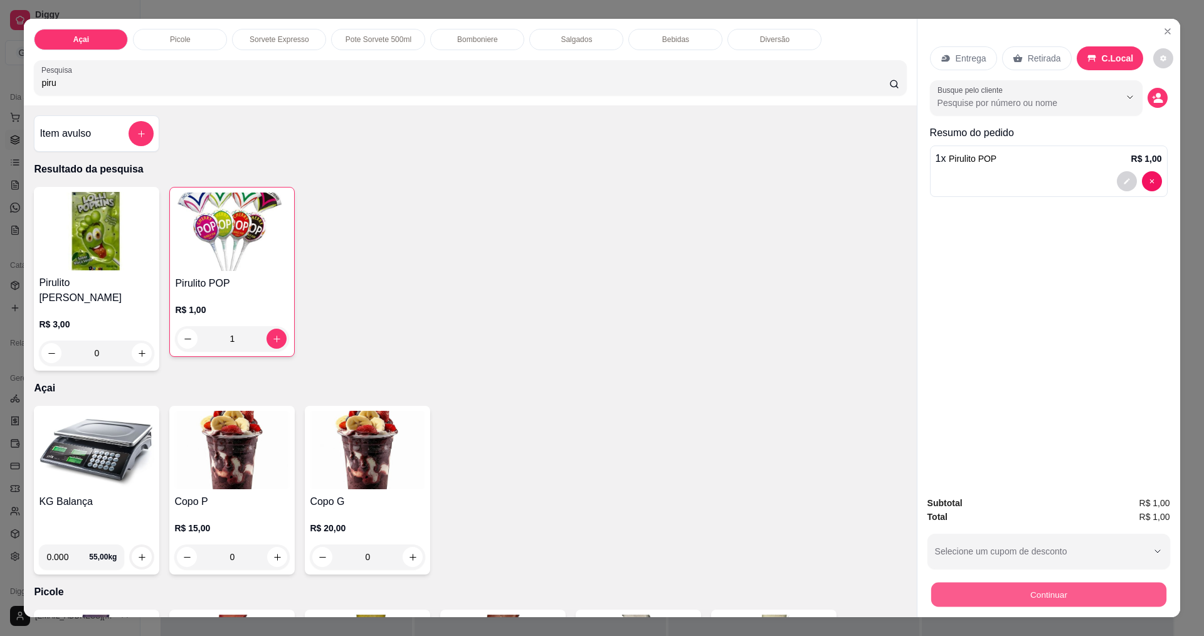
click at [1013, 592] on button "Continuar" at bounding box center [1047, 594] width 235 height 24
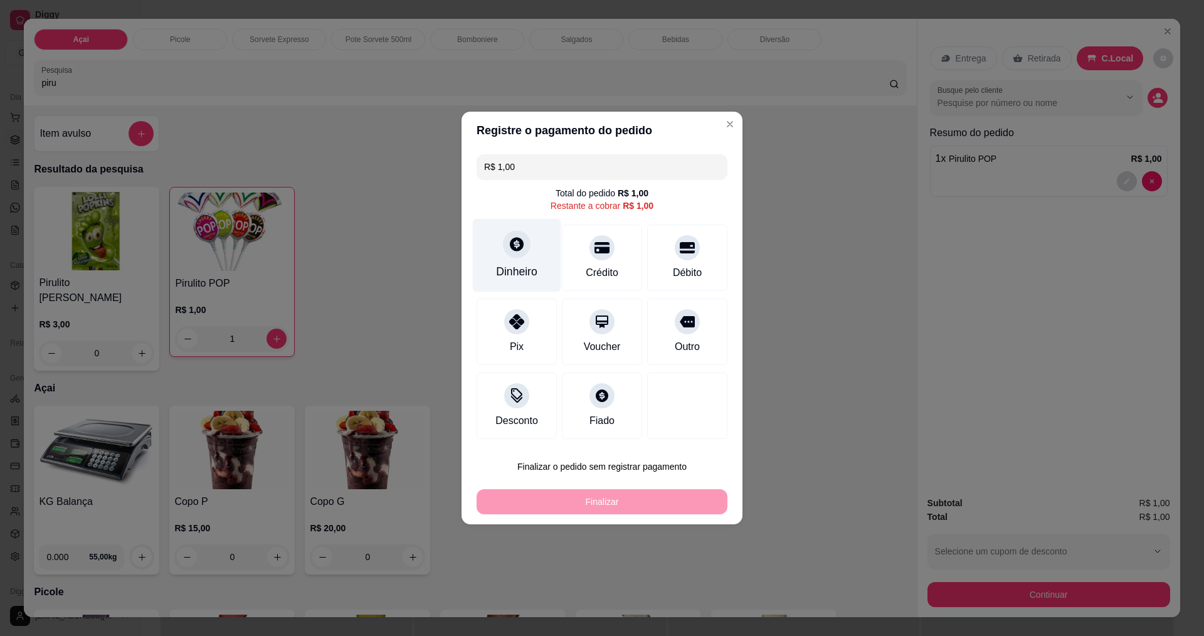
click at [512, 244] on icon at bounding box center [516, 244] width 16 height 16
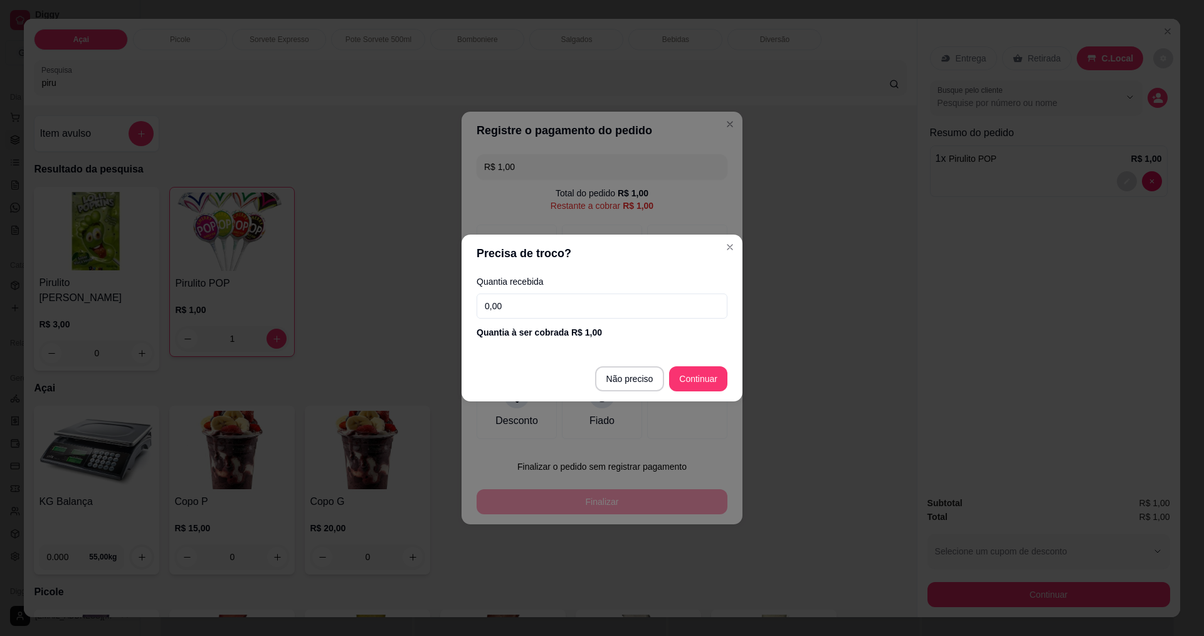
type input "R$ 0,00"
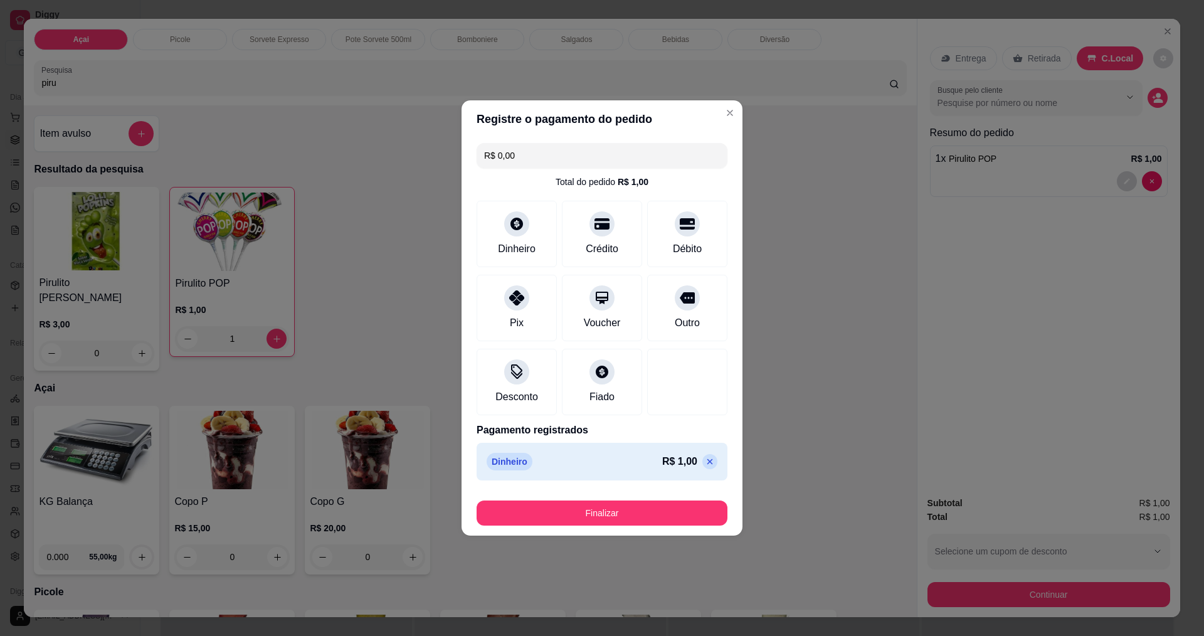
click at [640, 510] on button "Finalizar" at bounding box center [601, 512] width 251 height 25
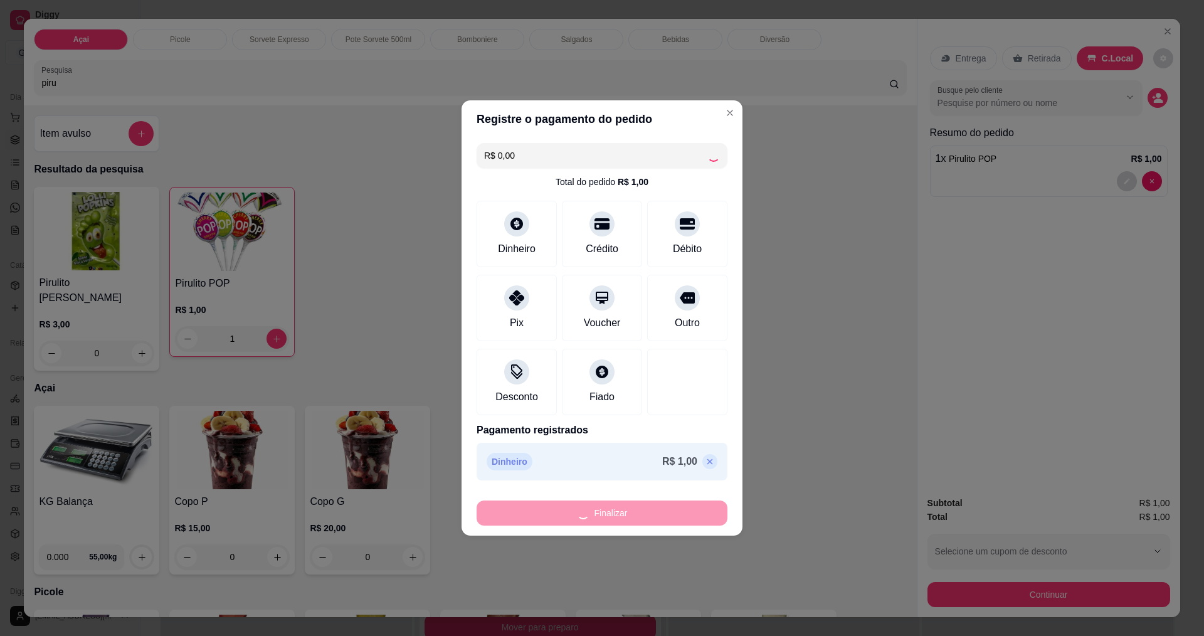
type input "0"
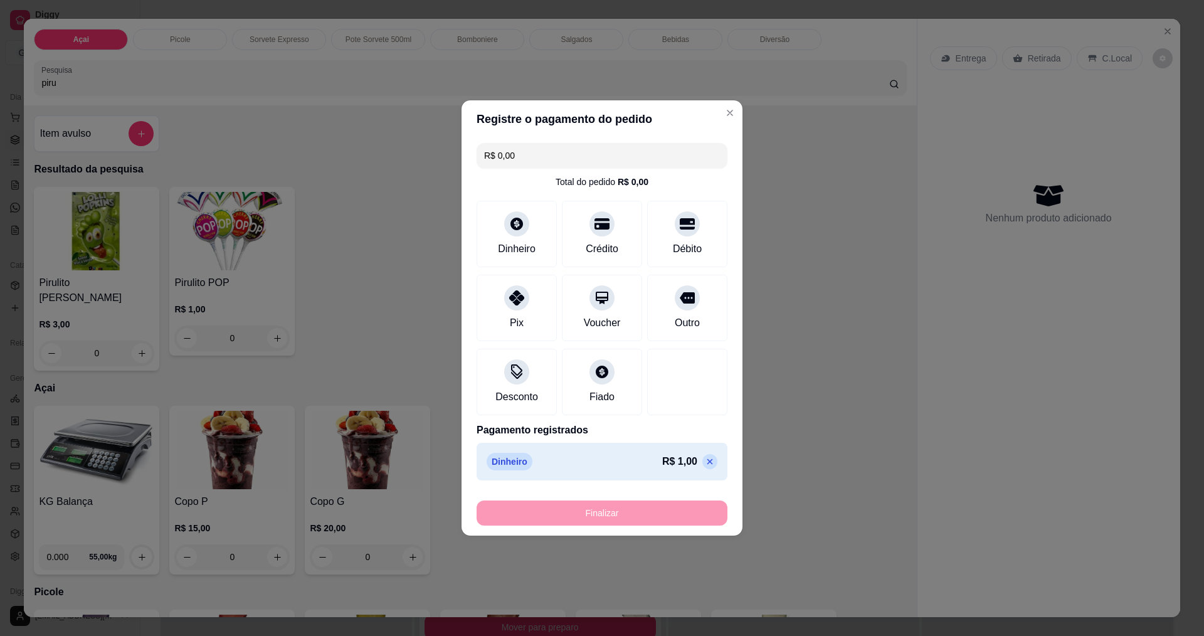
type input "-R$ 1,00"
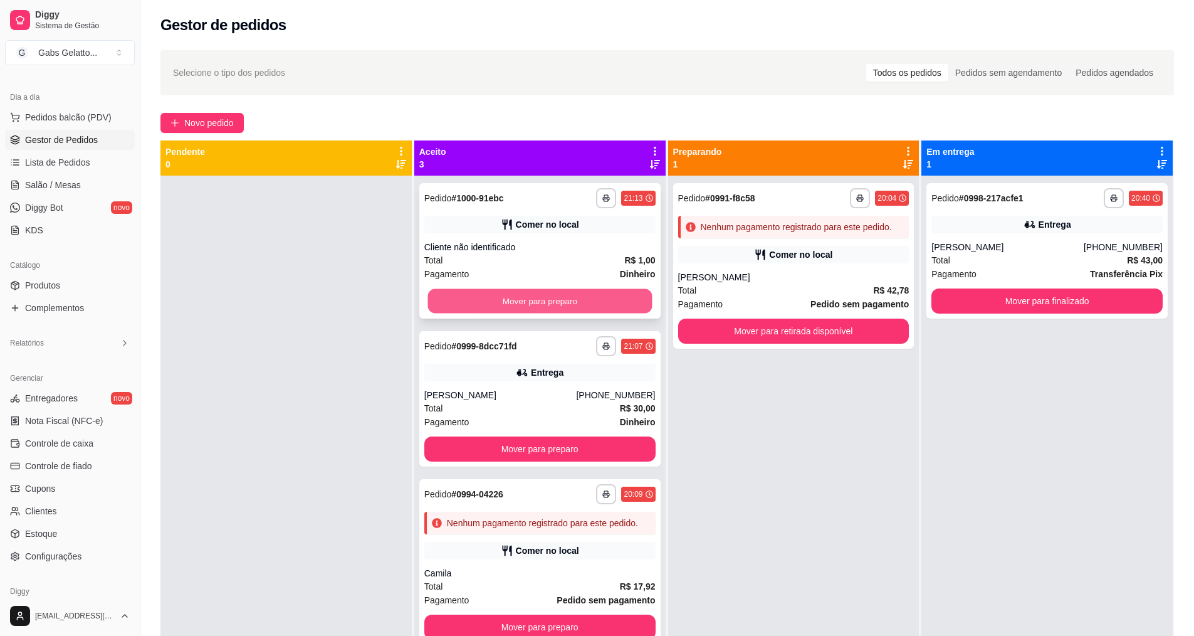
click at [628, 305] on button "Mover para preparo" at bounding box center [540, 301] width 224 height 24
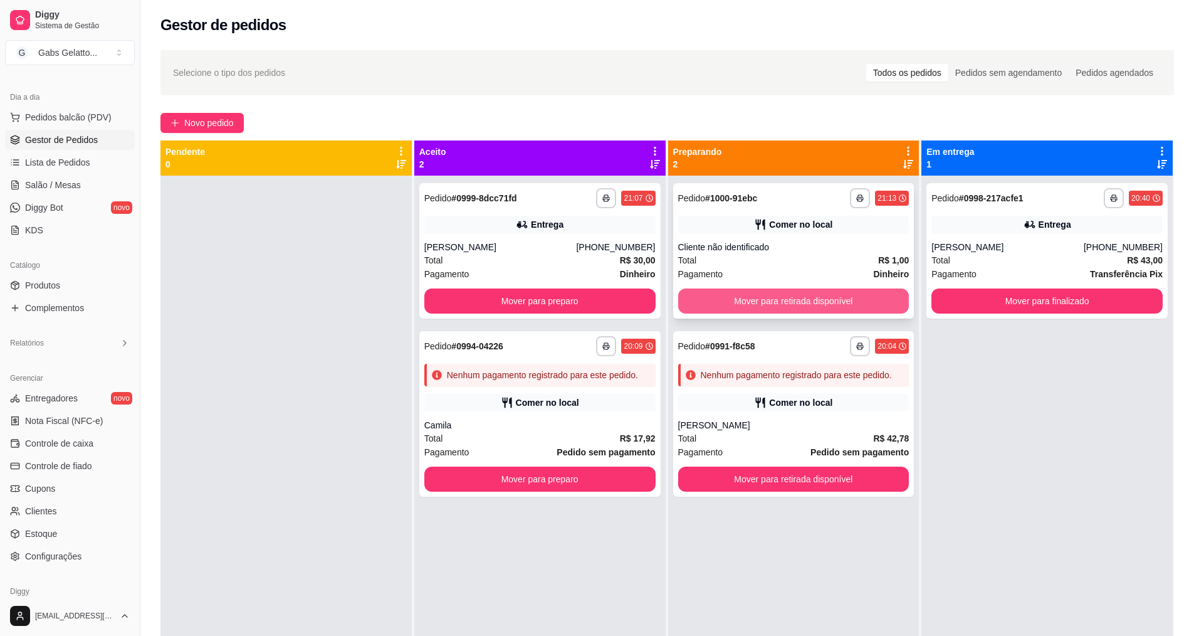
click at [799, 304] on button "Mover para retirada disponível" at bounding box center [793, 300] width 231 height 25
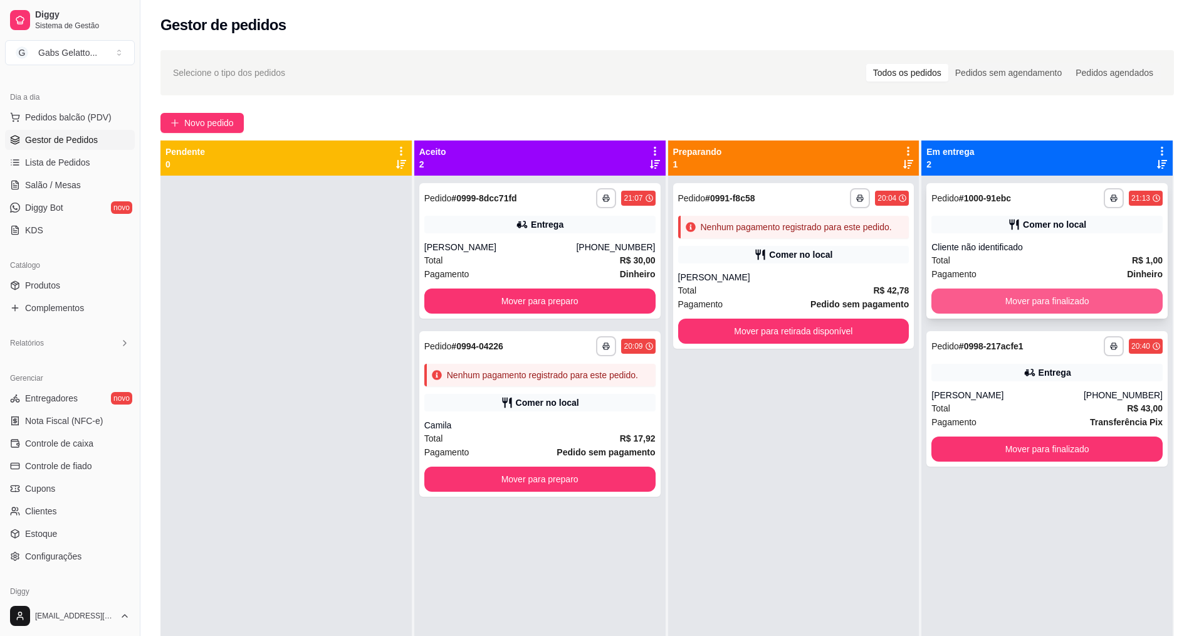
click at [1032, 302] on button "Mover para finalizado" at bounding box center [1047, 300] width 231 height 25
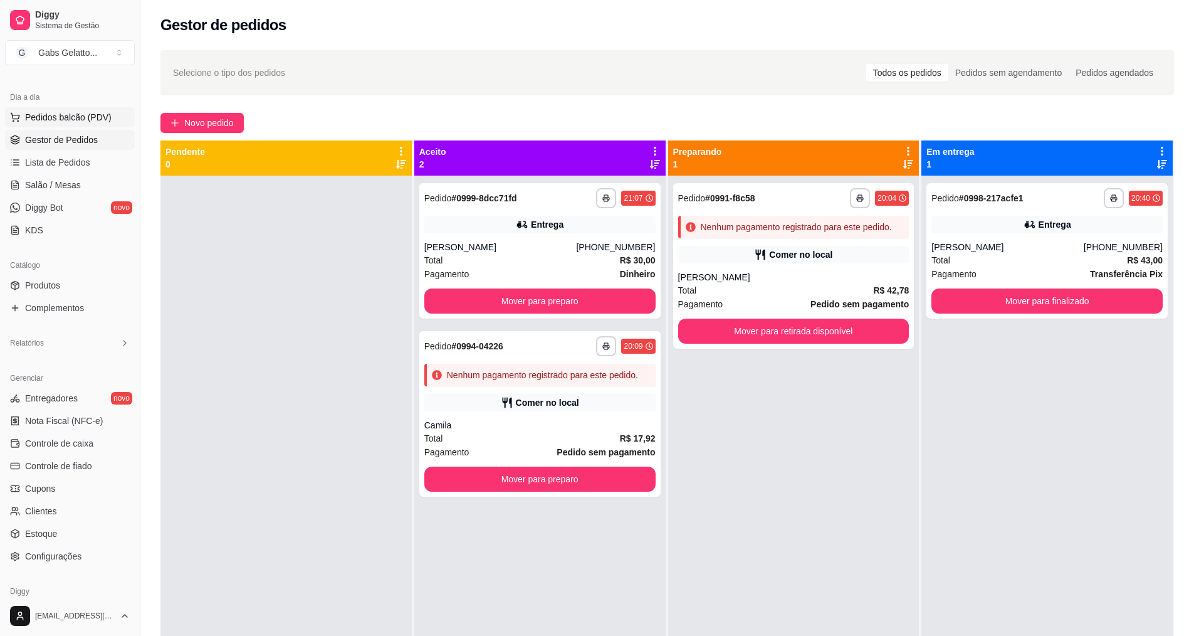
click at [85, 113] on span "Pedidos balcão (PDV)" at bounding box center [68, 117] width 87 height 13
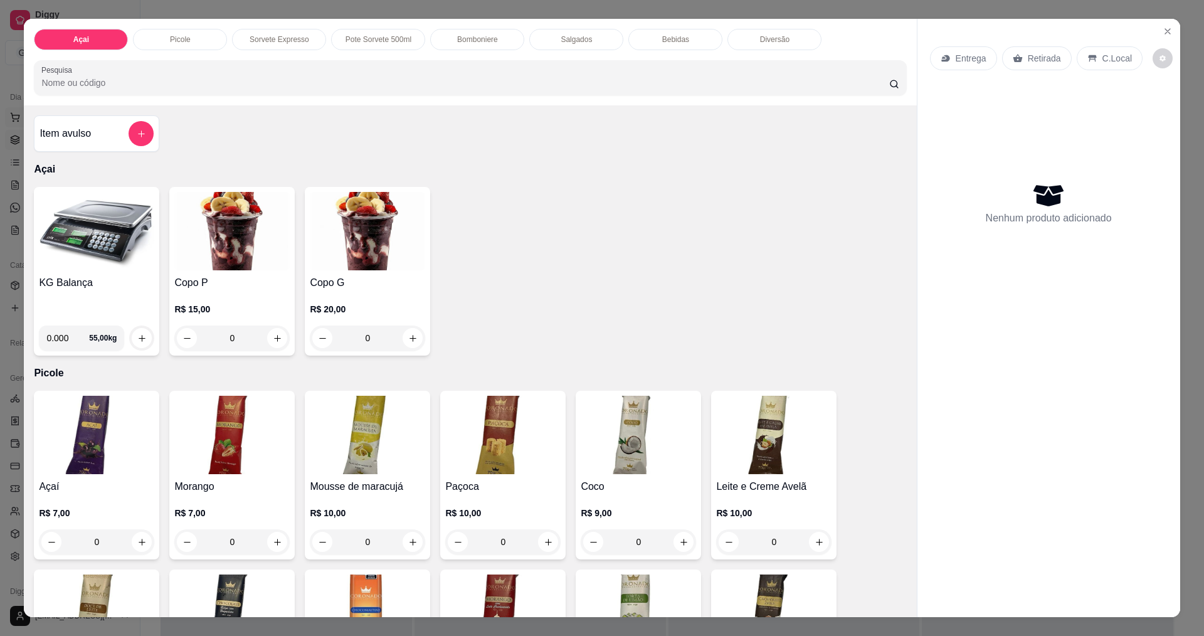
click at [1165, 31] on icon "Close" at bounding box center [1167, 31] width 10 height 10
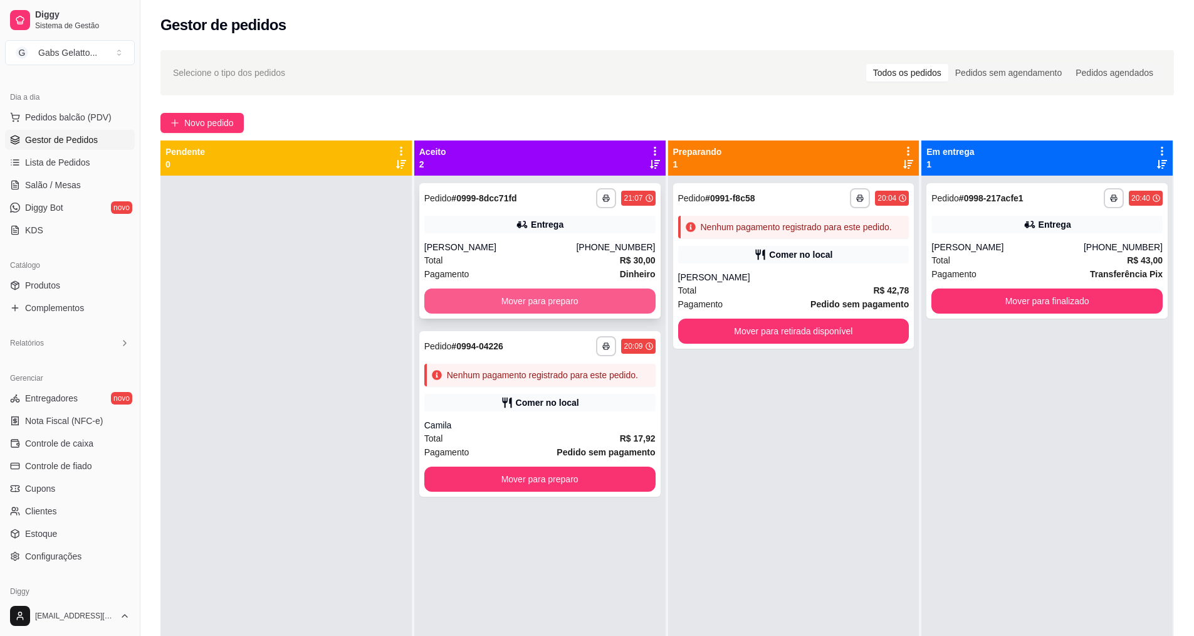
click at [589, 298] on button "Mover para preparo" at bounding box center [539, 300] width 231 height 25
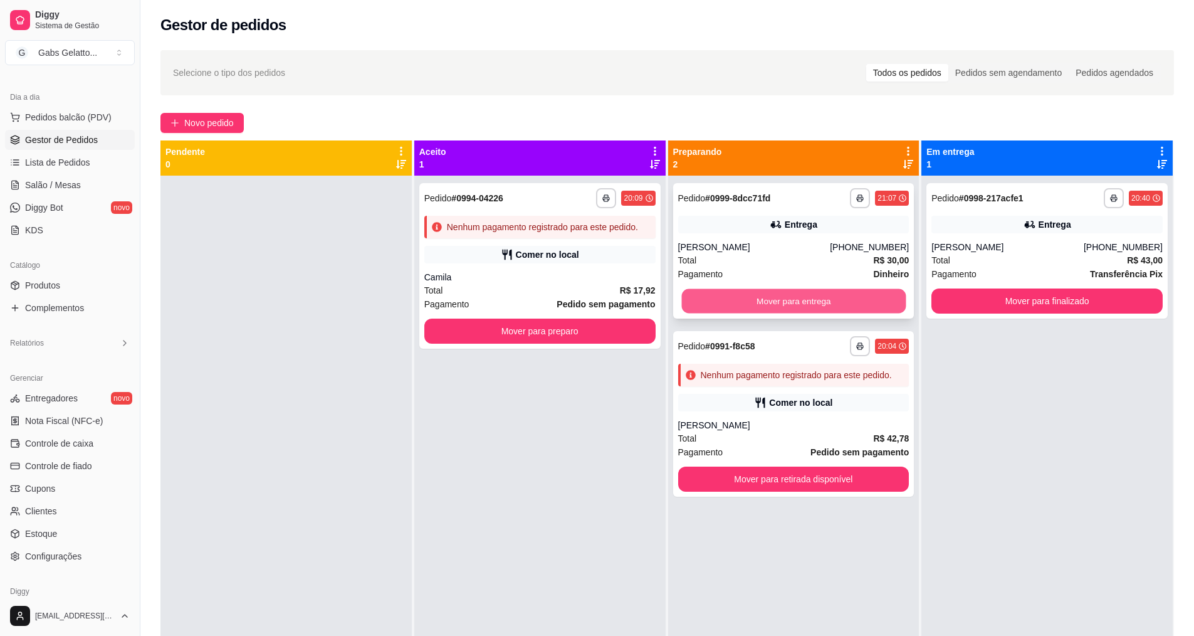
click at [765, 300] on button "Mover para entrega" at bounding box center [793, 301] width 224 height 24
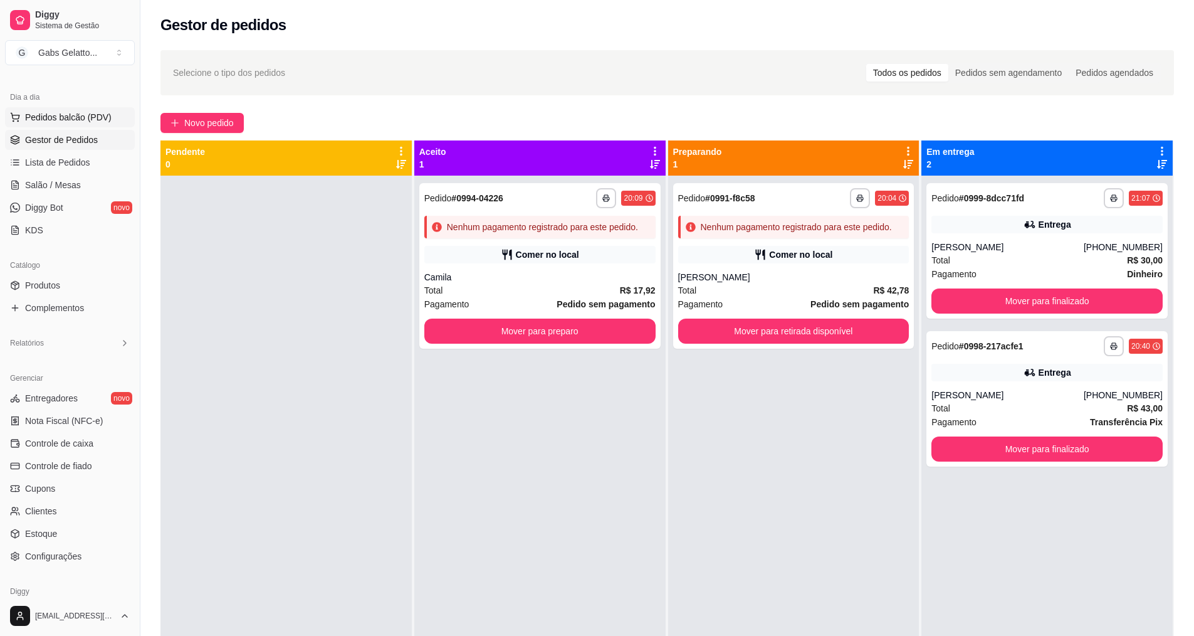
click at [92, 122] on span "Pedidos balcão (PDV)" at bounding box center [68, 117] width 87 height 13
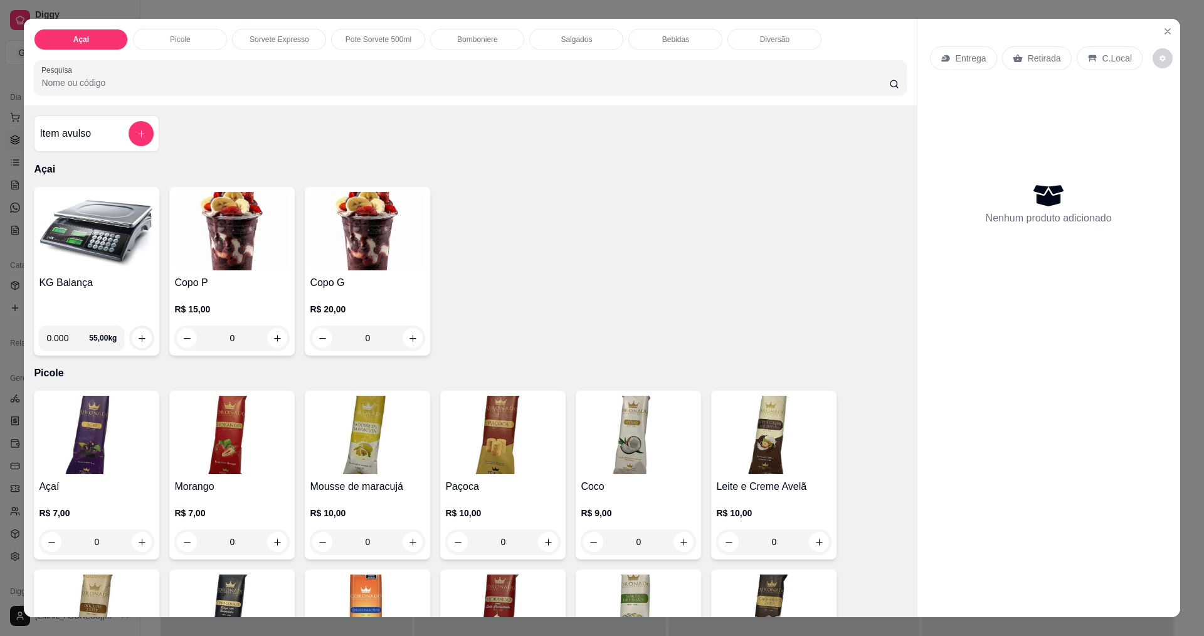
scroll to position [439, 0]
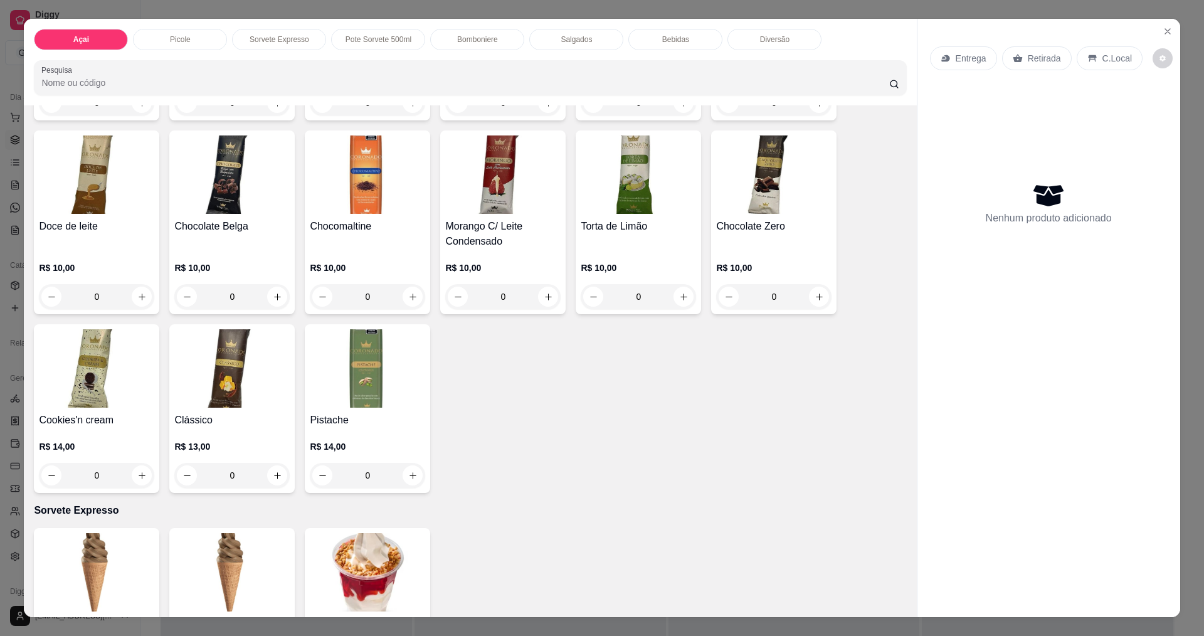
click at [497, 30] on div "Bomboniere" at bounding box center [477, 39] width 94 height 21
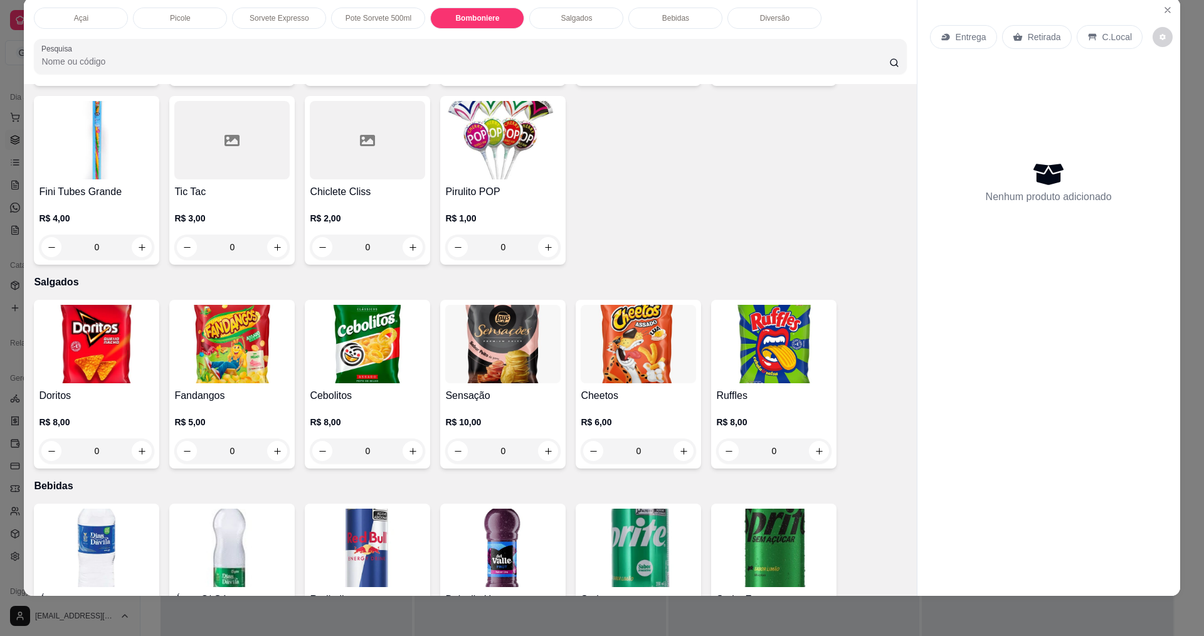
scroll to position [1683, 0]
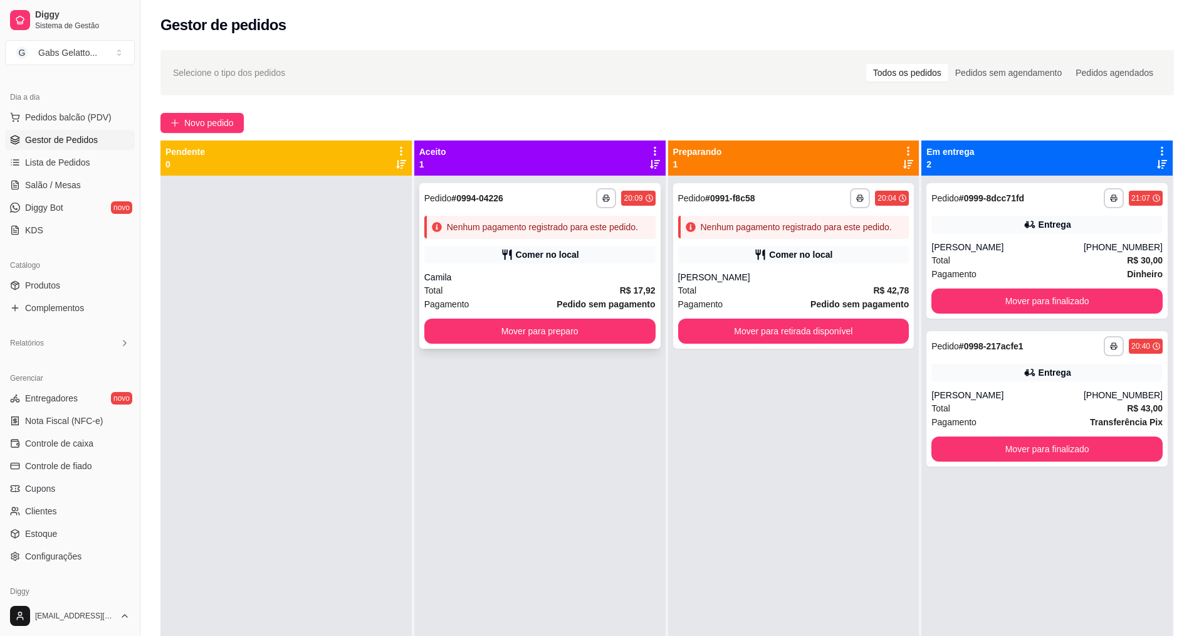
click at [579, 268] on div "**********" at bounding box center [539, 265] width 241 height 165
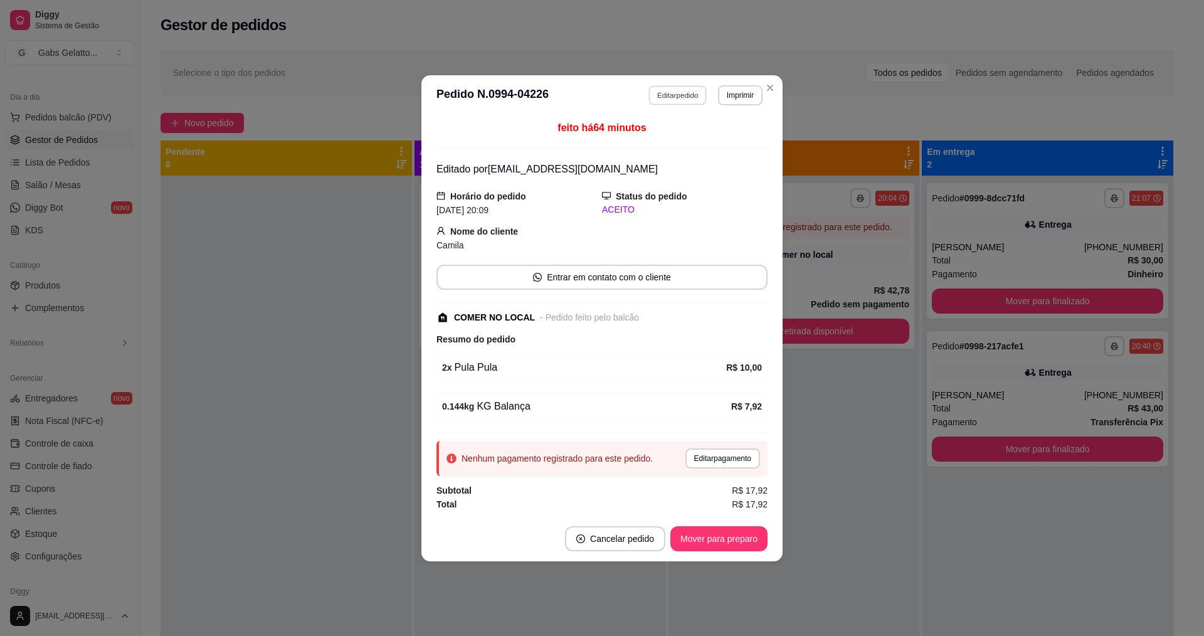
click at [690, 93] on button "Editar pedido" at bounding box center [678, 94] width 58 height 19
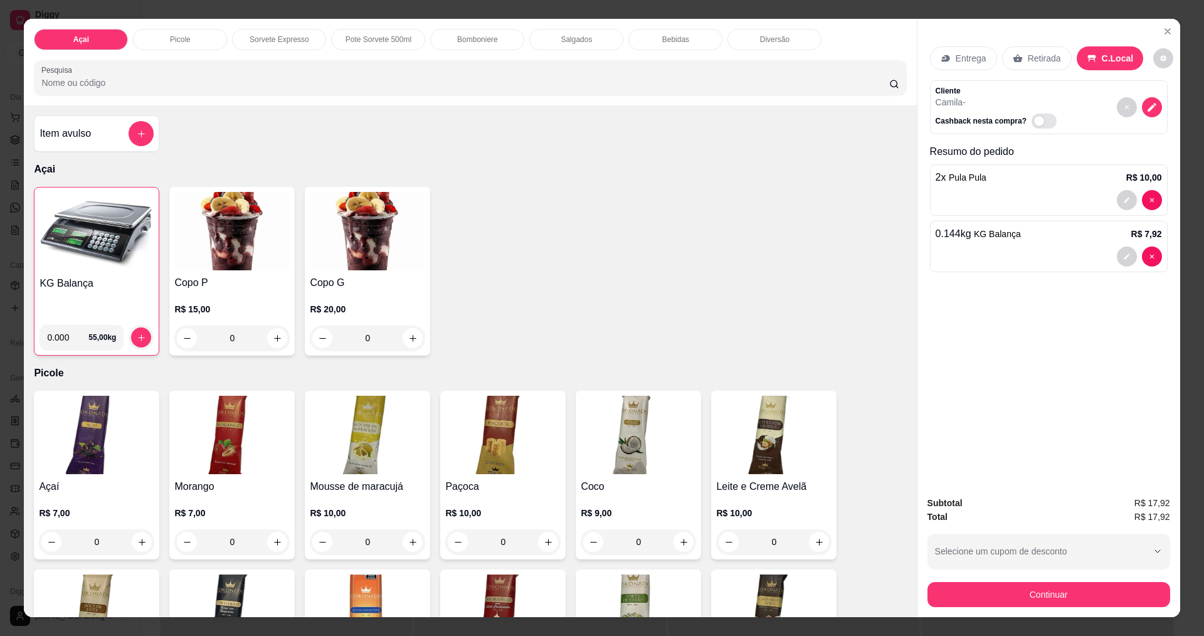
click at [777, 42] on p "Diversão" at bounding box center [774, 39] width 29 height 10
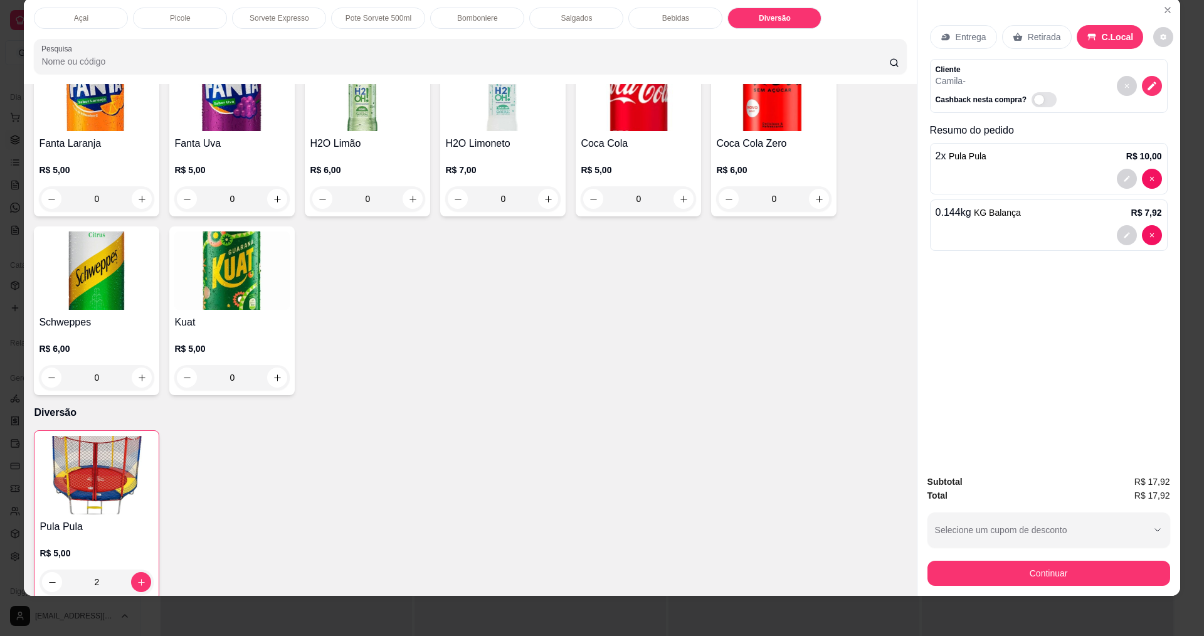
click at [110, 471] on img at bounding box center [96, 475] width 114 height 78
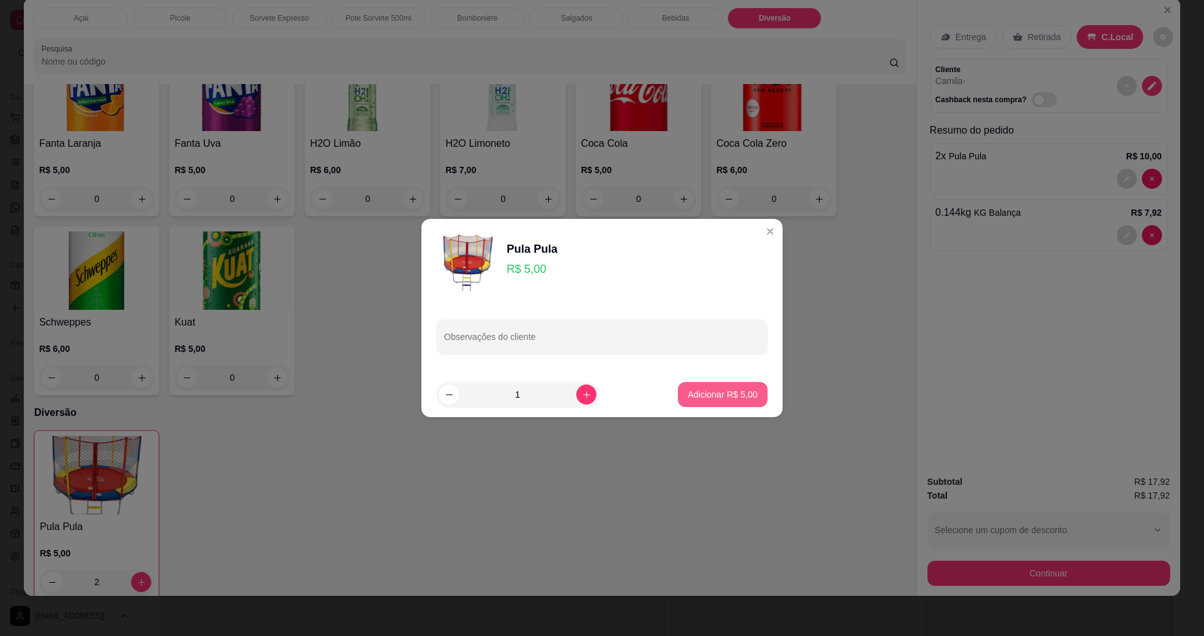
click at [733, 397] on p "Adicionar R$ 5,00" at bounding box center [723, 394] width 70 height 13
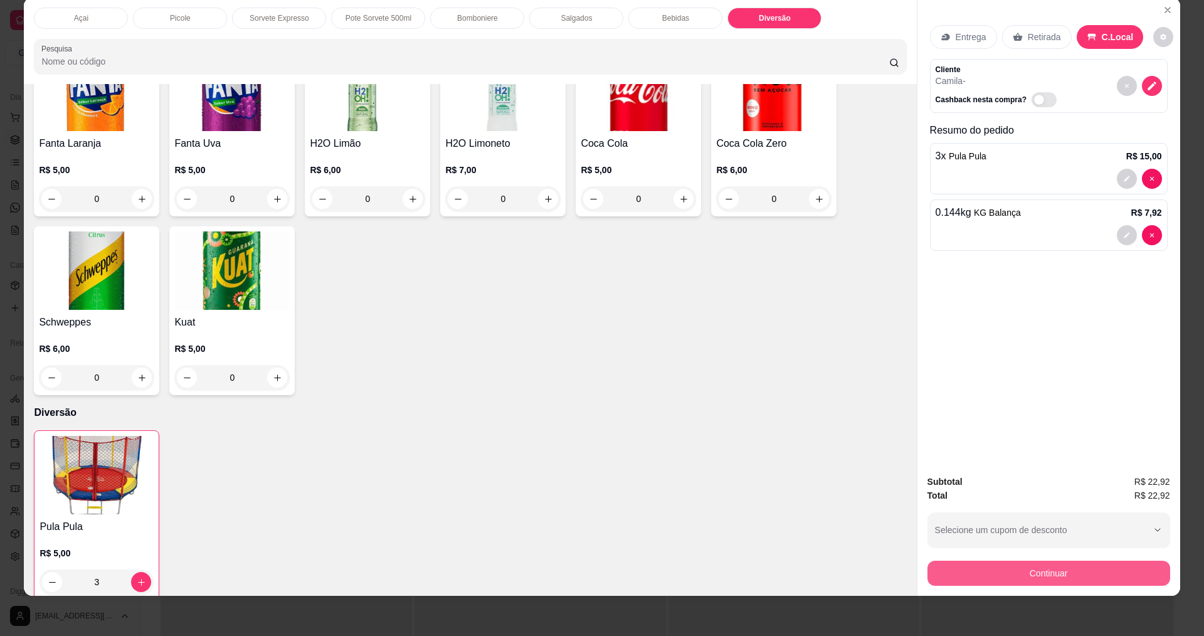
click at [1059, 565] on button "Continuar" at bounding box center [1048, 572] width 243 height 25
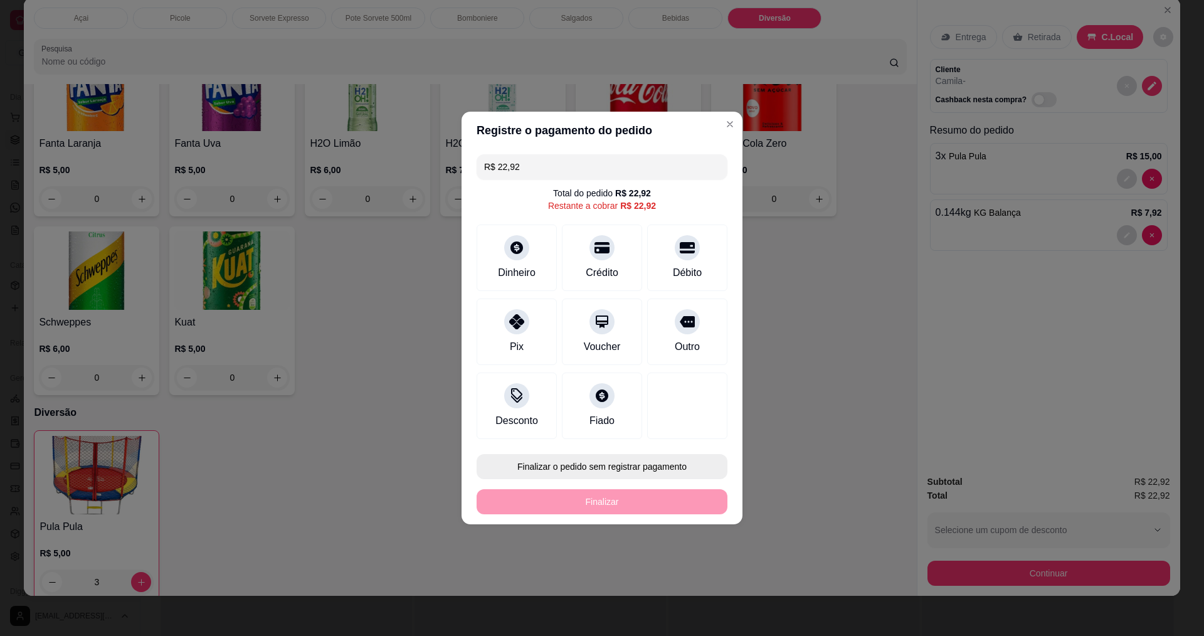
click at [563, 463] on button "Finalizar o pedido sem registrar pagamento" at bounding box center [601, 466] width 251 height 25
click at [682, 569] on button "Confirmar" at bounding box center [681, 569] width 45 height 19
type input "0"
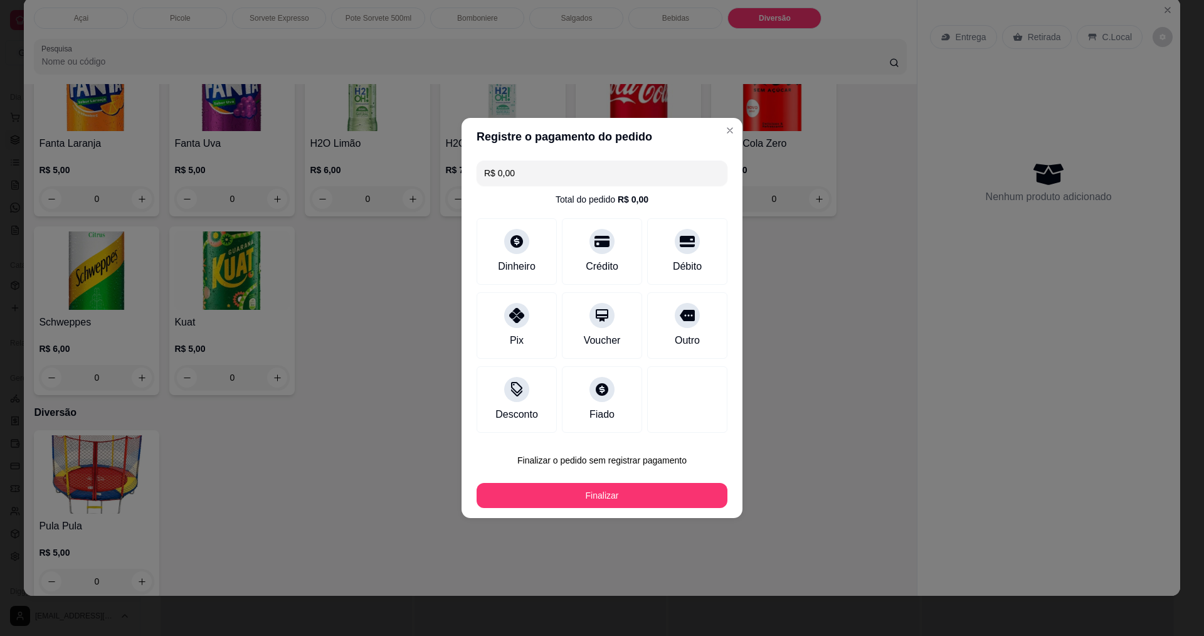
type input "R$ 0,00"
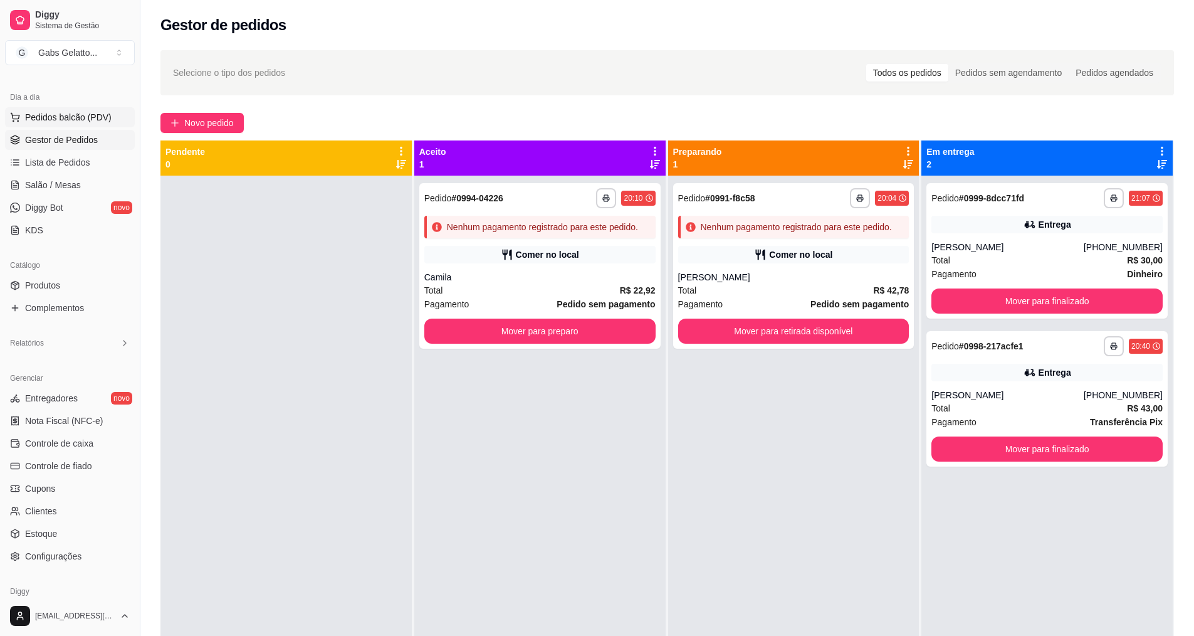
click at [82, 118] on span "Pedidos balcão (PDV)" at bounding box center [68, 117] width 87 height 13
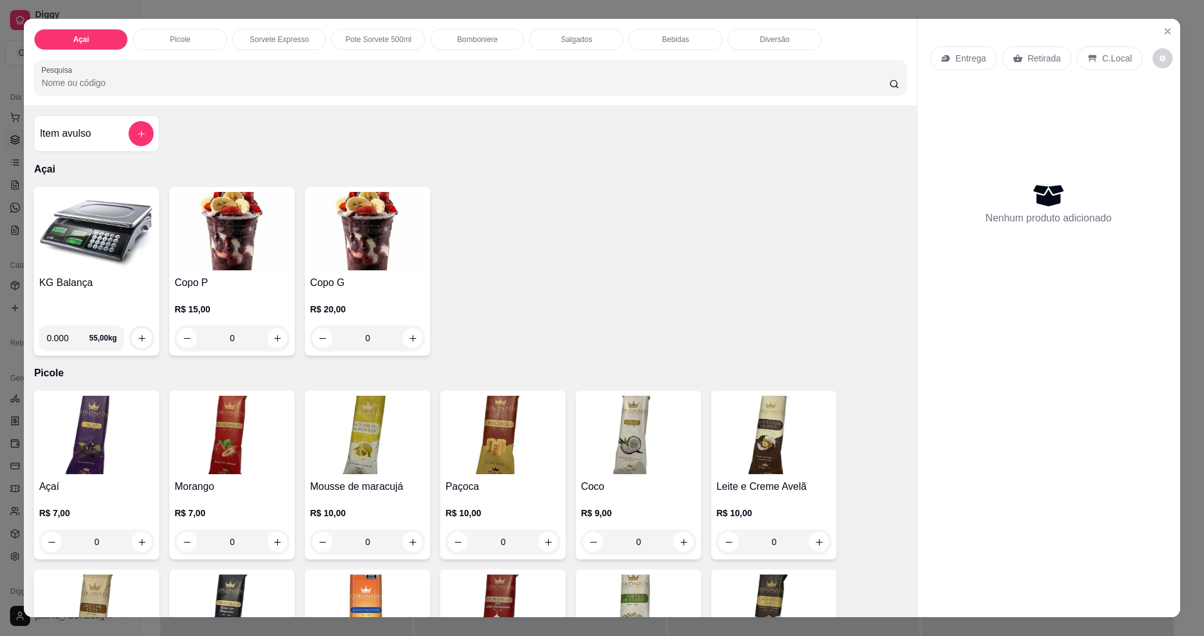
click at [575, 46] on div "Salgados" at bounding box center [576, 39] width 94 height 21
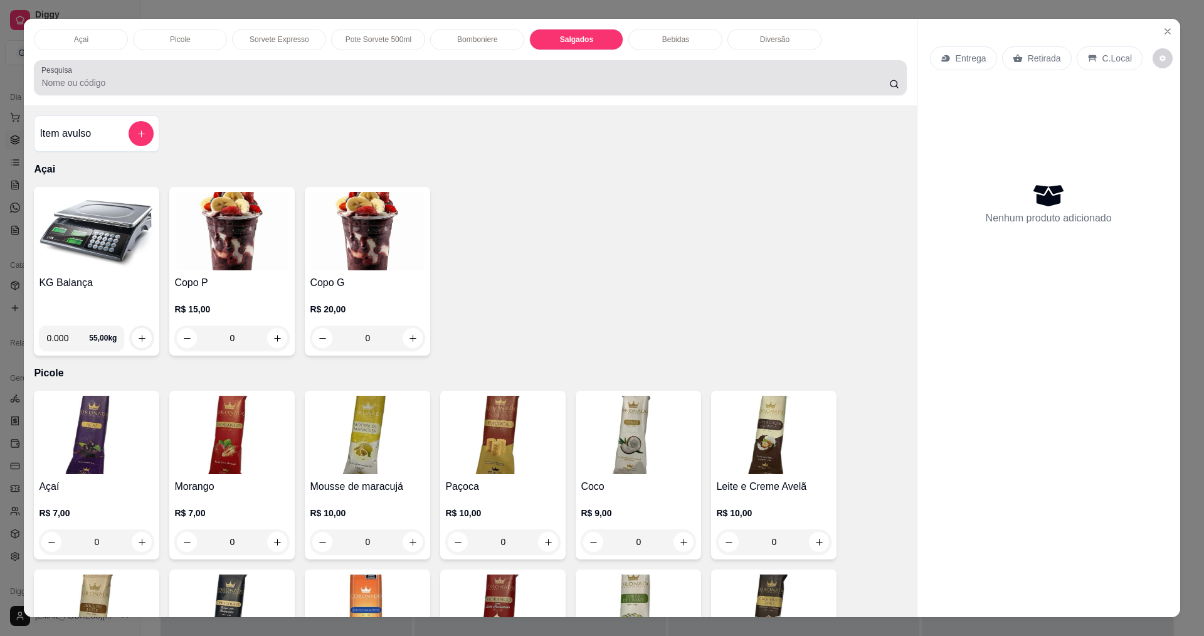
scroll to position [21, 0]
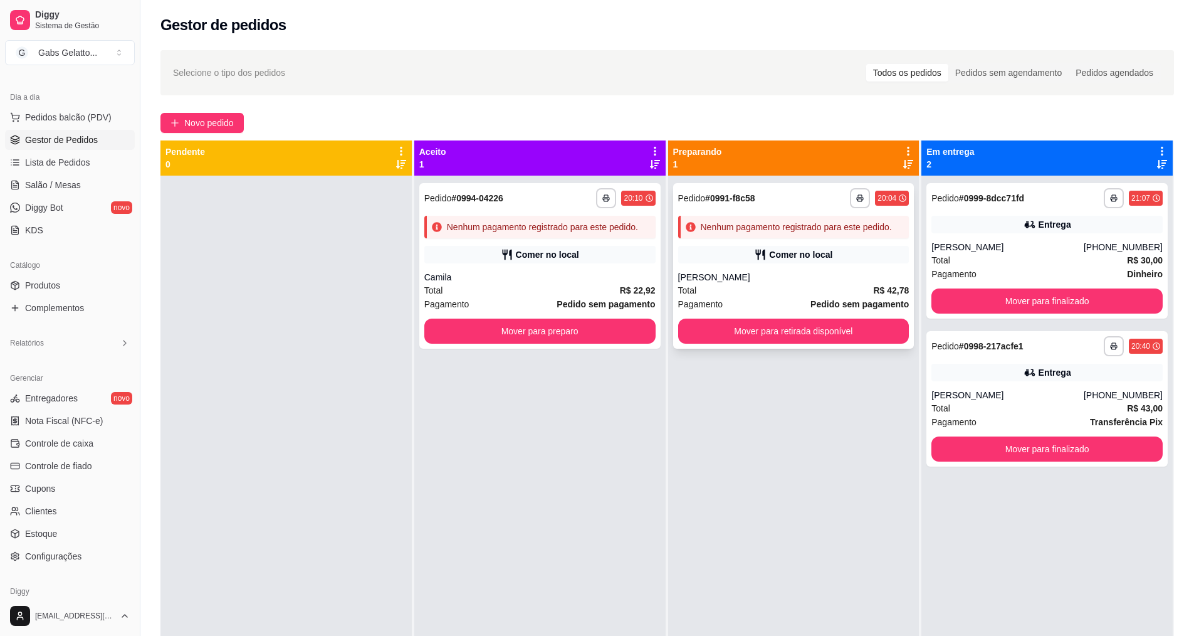
click at [822, 282] on div "[PERSON_NAME]" at bounding box center [793, 277] width 231 height 13
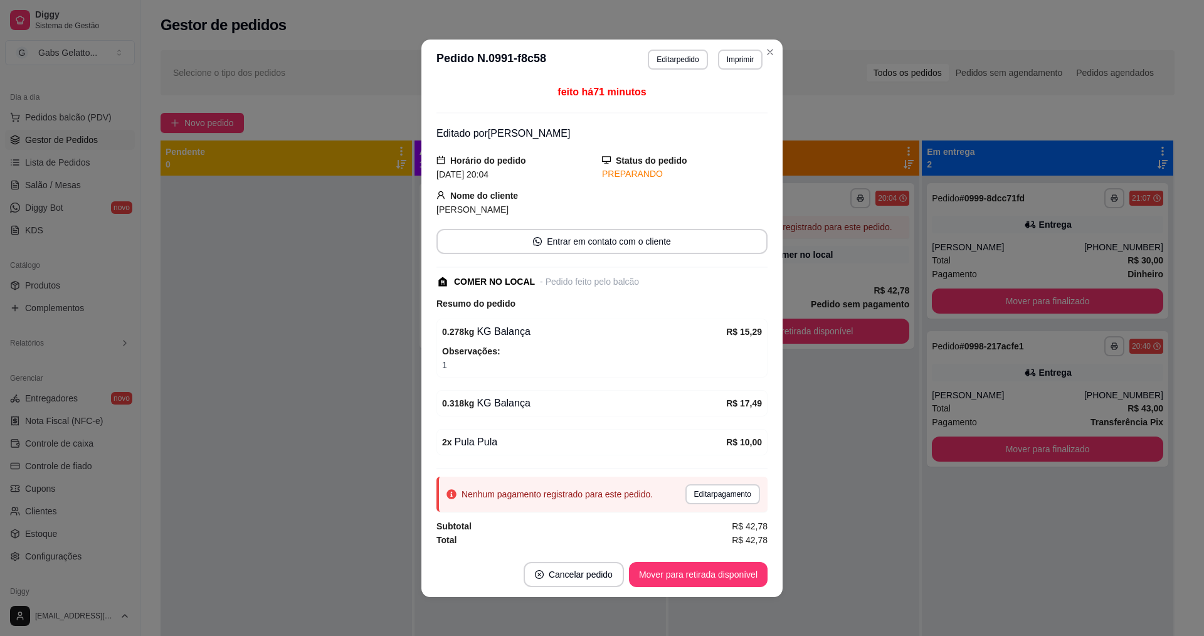
scroll to position [1, 0]
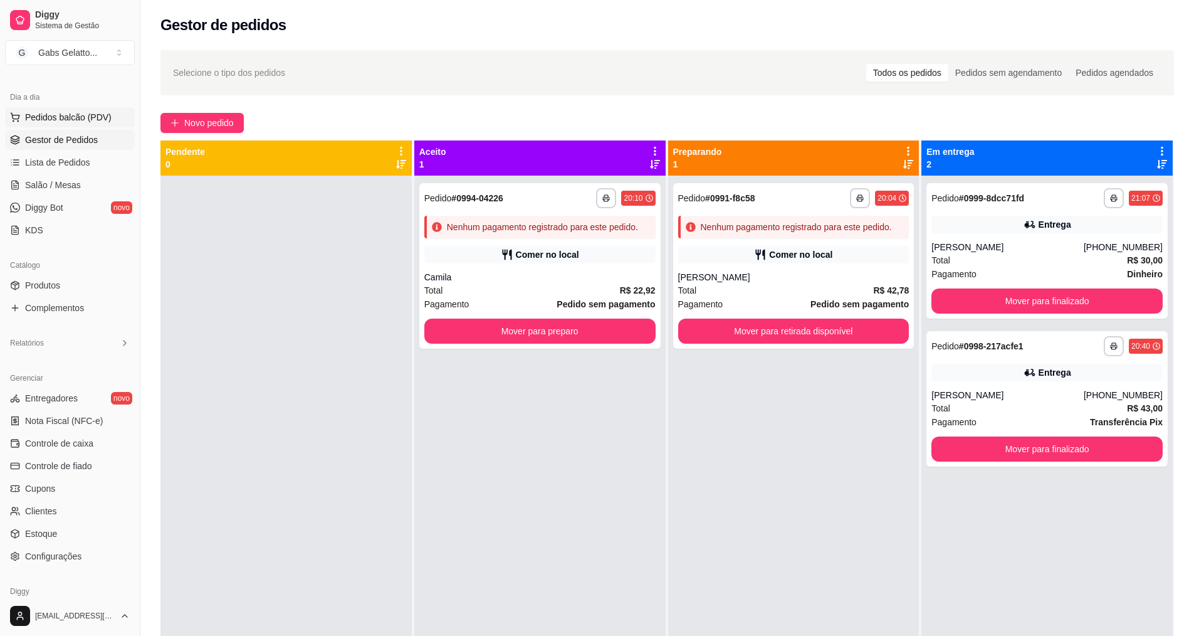
click at [92, 115] on span "Pedidos balcão (PDV)" at bounding box center [68, 117] width 87 height 13
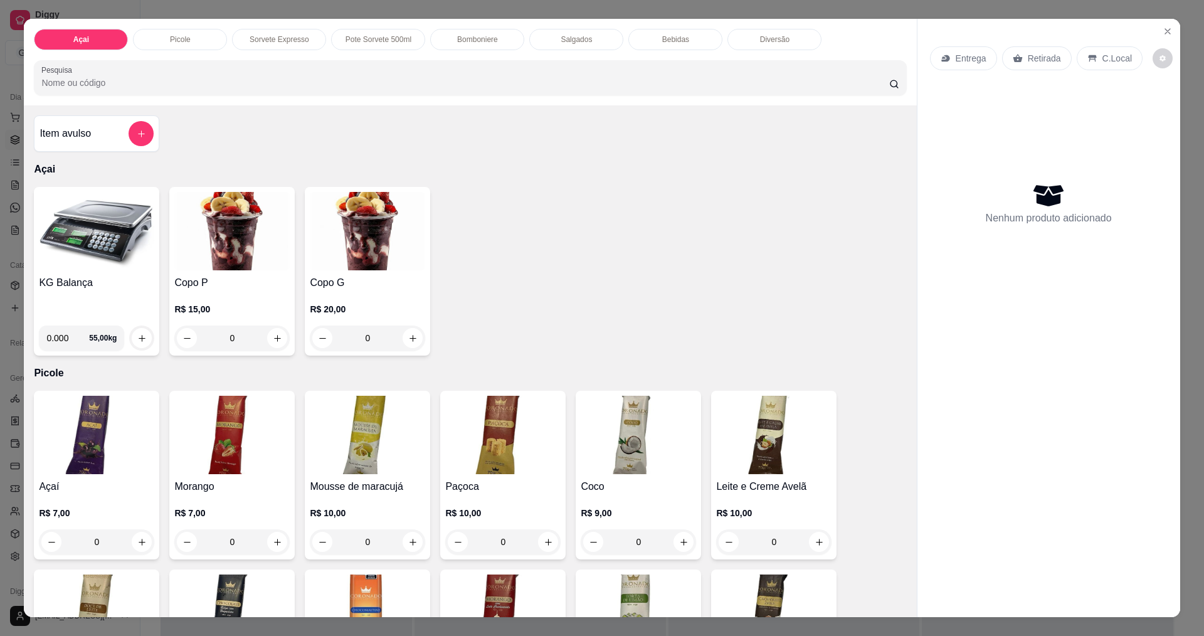
click at [706, 45] on div "Bebidas" at bounding box center [675, 39] width 94 height 21
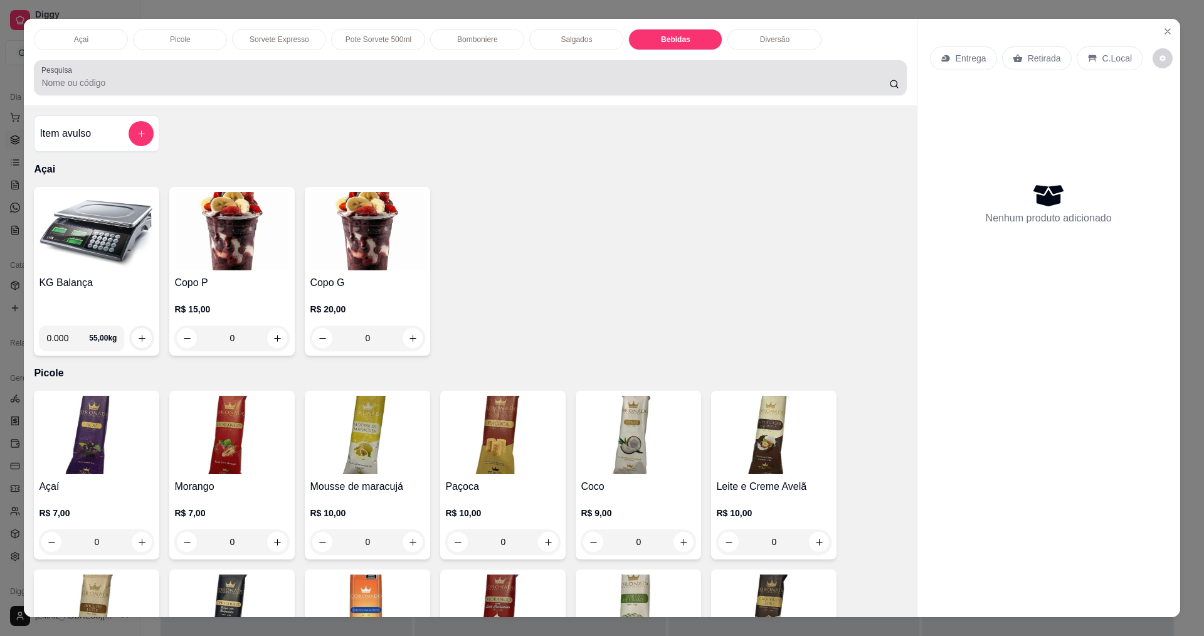
scroll to position [21, 0]
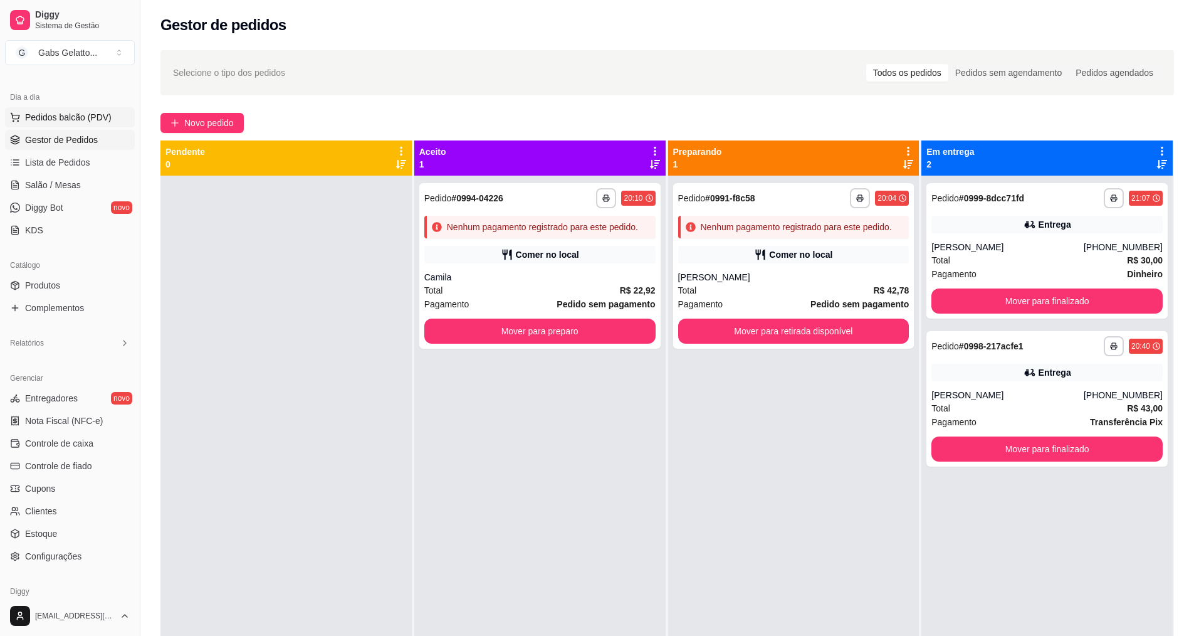
click at [80, 110] on button "Pedidos balcão (PDV)" at bounding box center [70, 117] width 130 height 20
click at [81, 113] on span "Pedidos balcão (PDV)" at bounding box center [68, 117] width 87 height 13
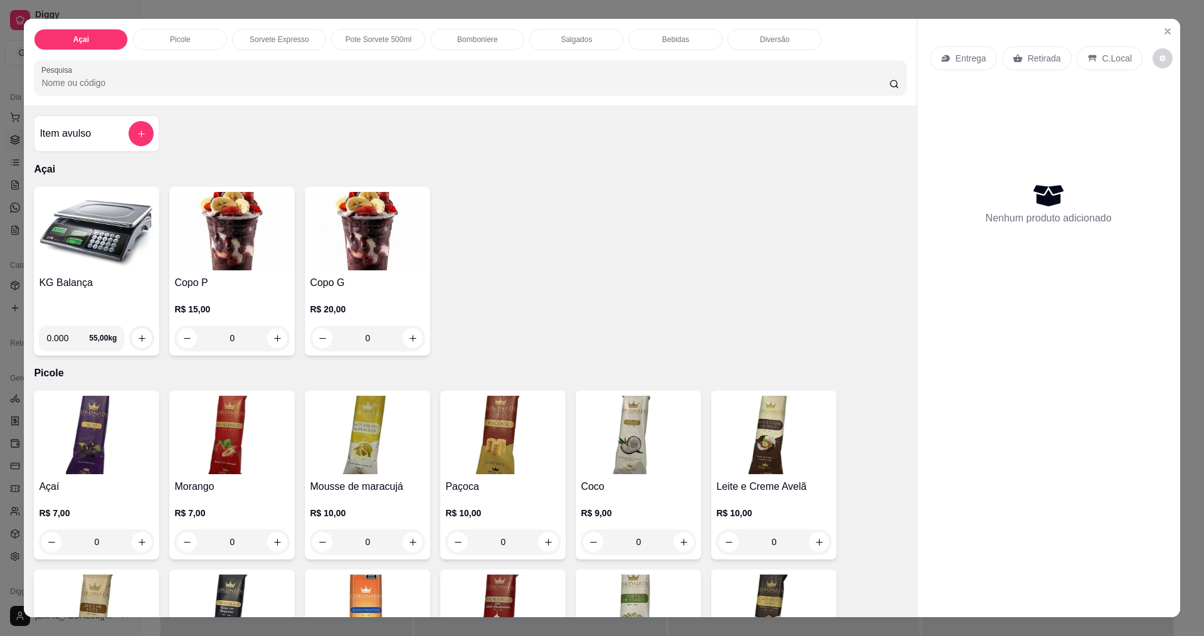
click at [457, 42] on p "Bomboniere" at bounding box center [477, 39] width 41 height 10
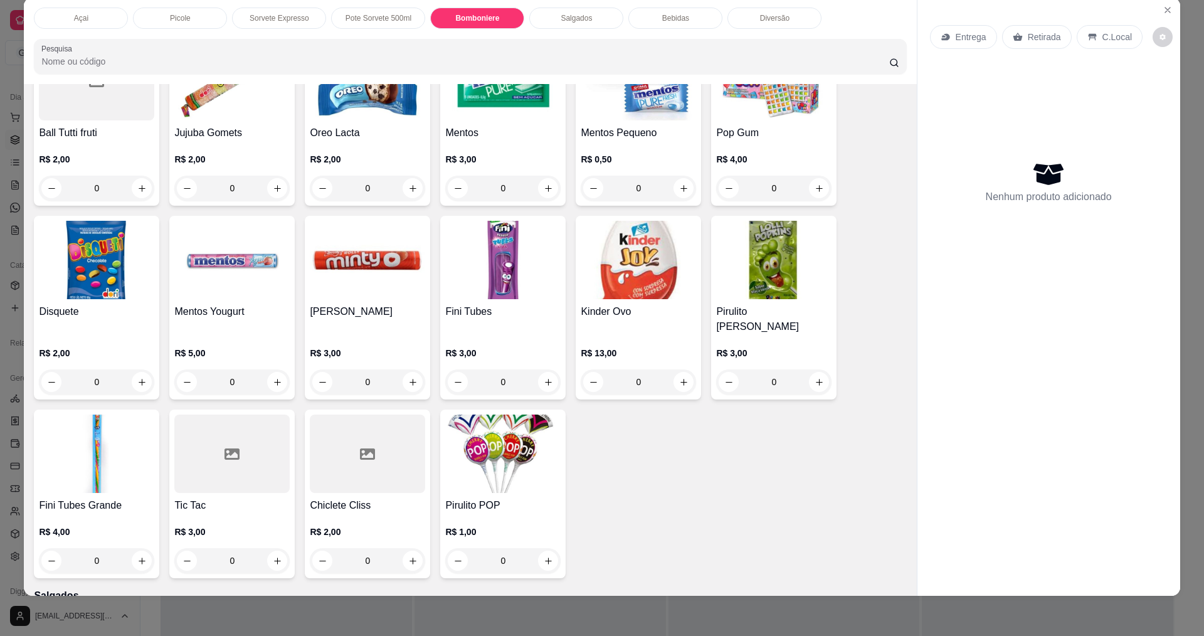
scroll to position [1557, 0]
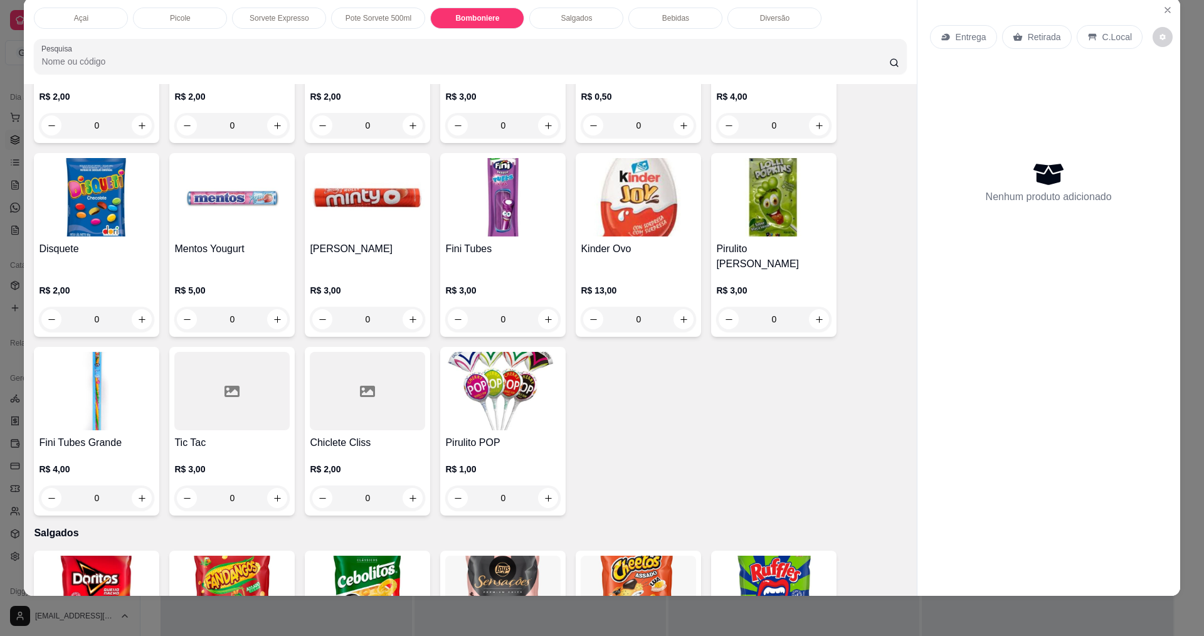
click at [488, 362] on img at bounding box center [502, 391] width 115 height 78
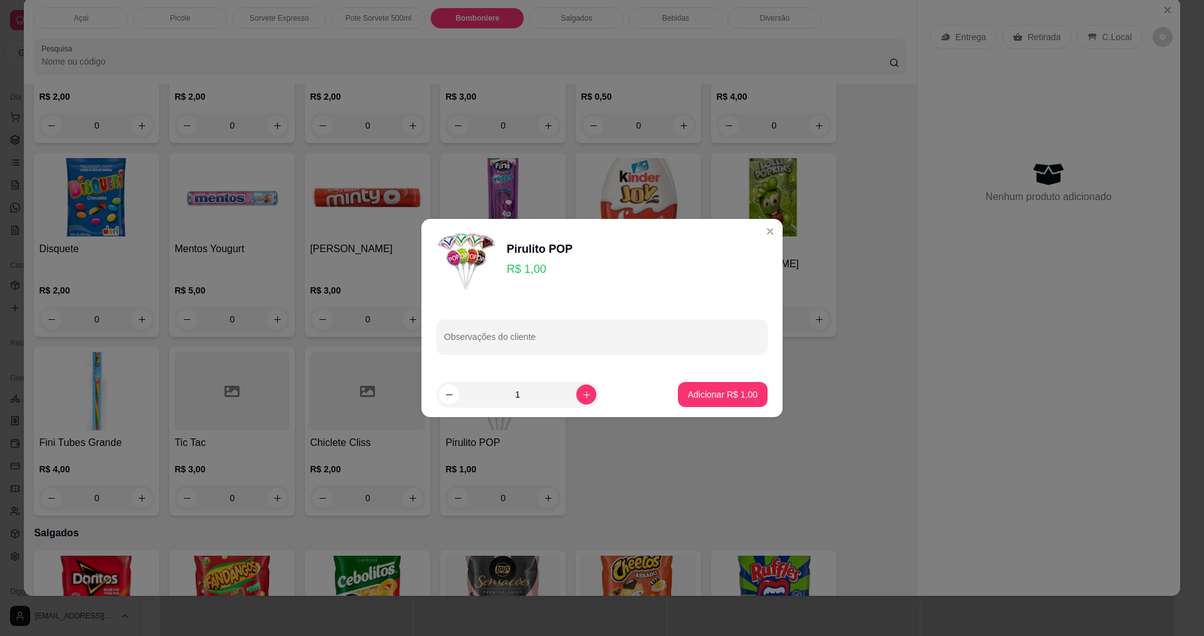
click at [717, 389] on p "Adicionar R$ 1,00" at bounding box center [723, 394] width 70 height 13
type input "1"
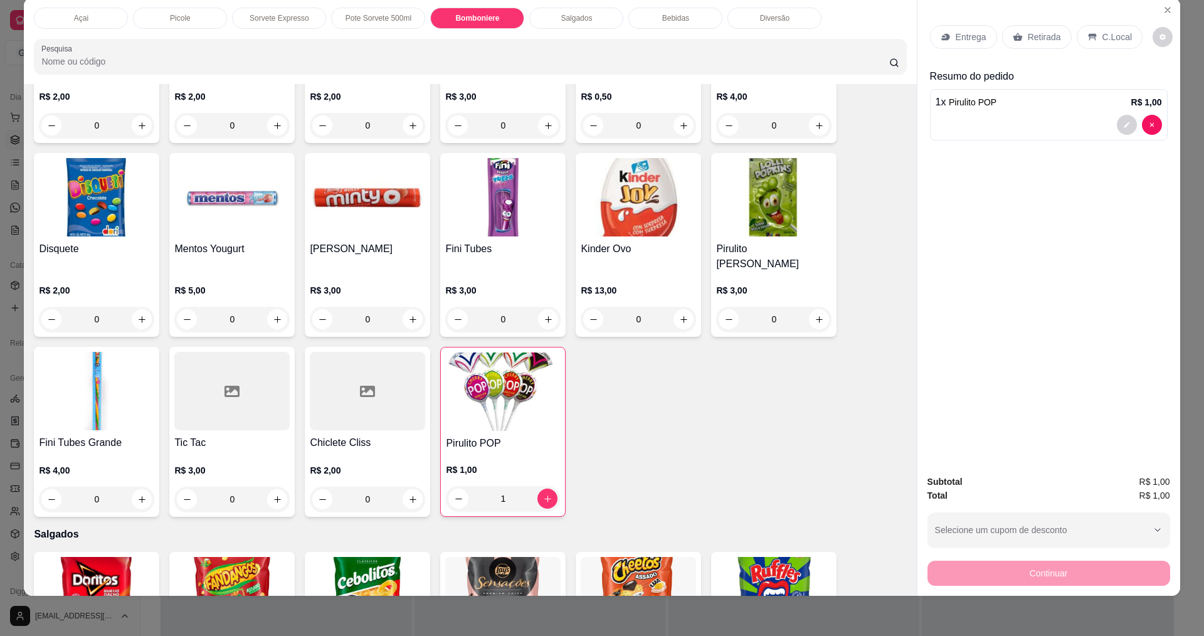
click at [1102, 40] on p "C.Local" at bounding box center [1116, 37] width 29 height 13
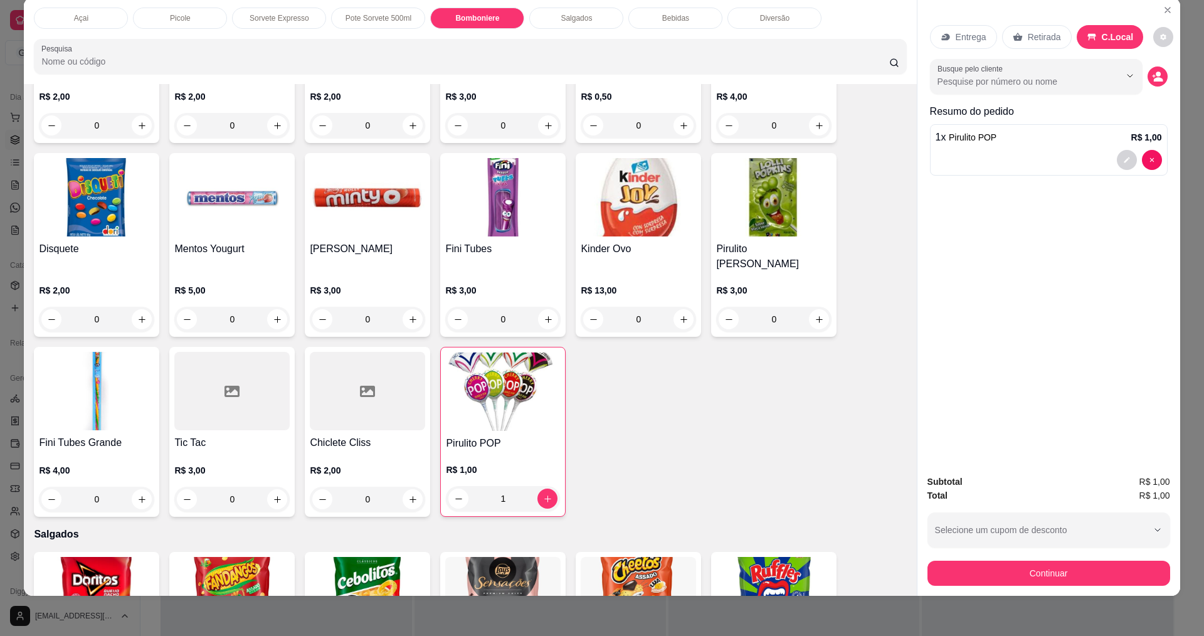
click at [1002, 559] on div "Continuar" at bounding box center [1048, 571] width 243 height 28
click at [1001, 569] on button "Continuar" at bounding box center [1048, 572] width 243 height 25
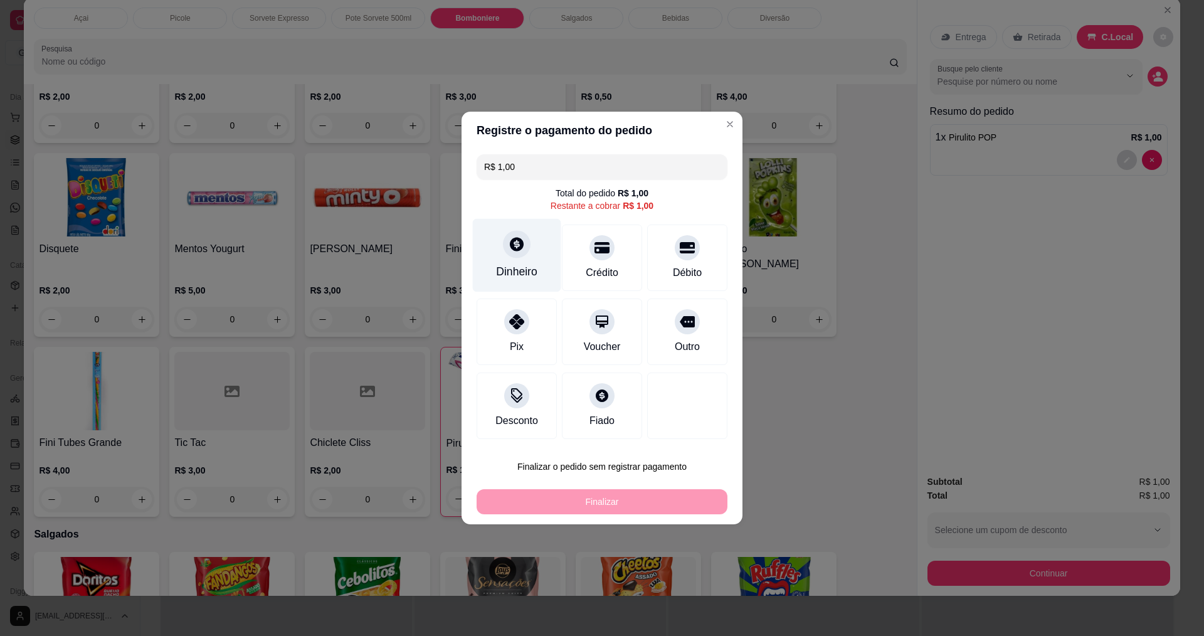
click at [508, 245] on icon at bounding box center [516, 244] width 16 height 16
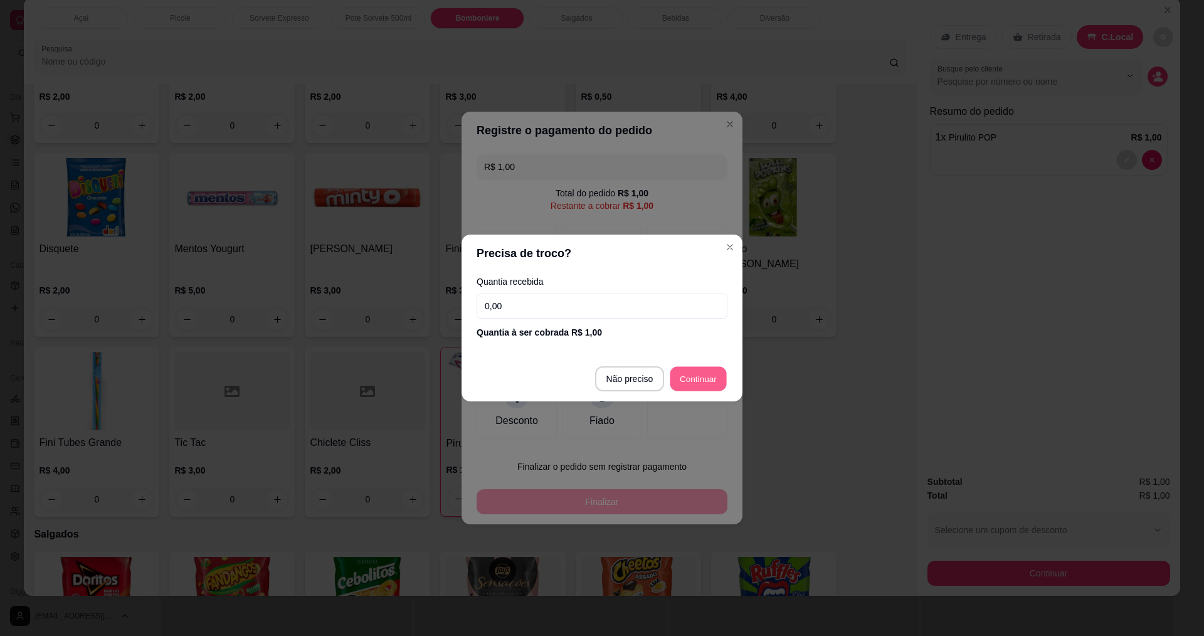
type input "R$ 0,00"
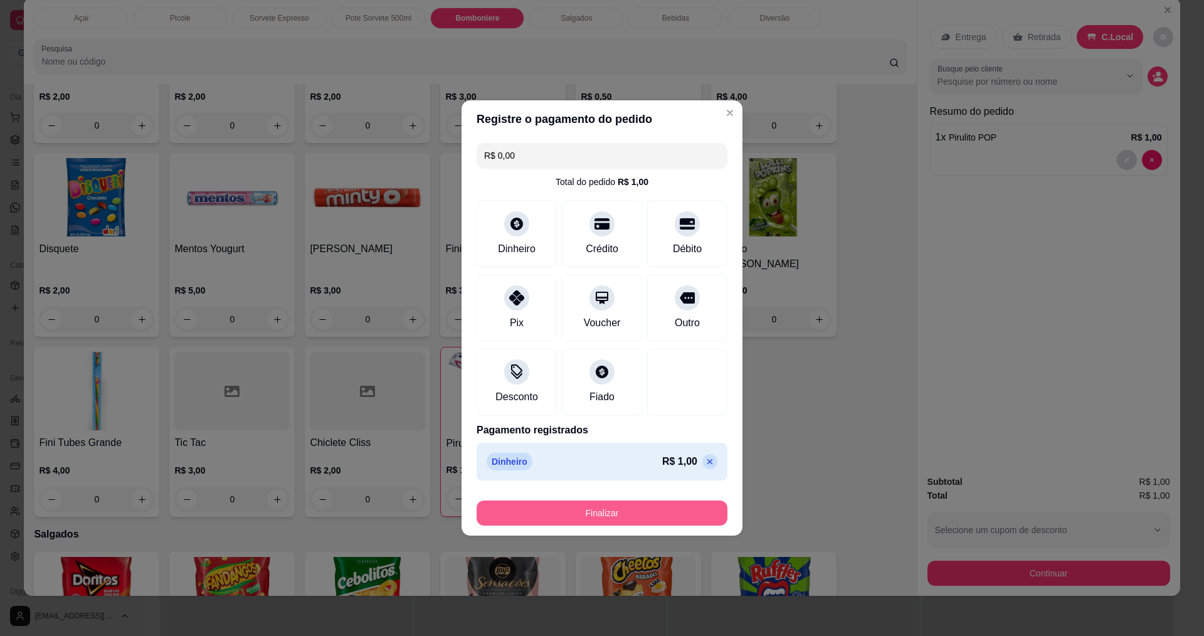
click at [624, 513] on button "Finalizar" at bounding box center [601, 512] width 251 height 25
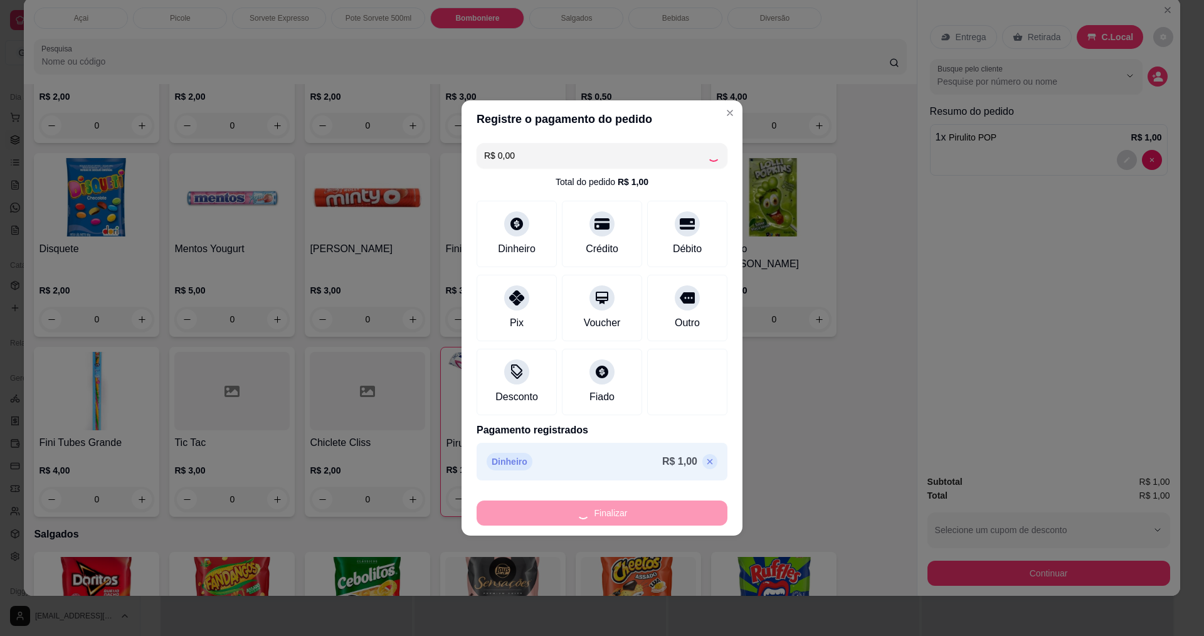
type input "0"
type input "-R$ 1,00"
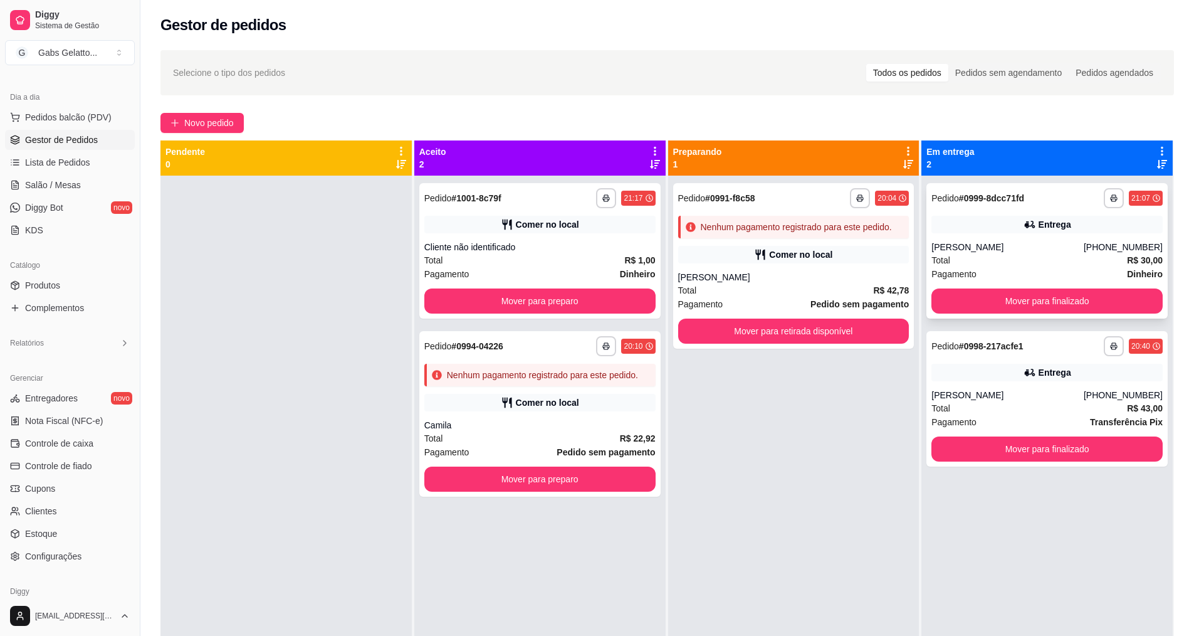
click at [1019, 253] on div "Total R$ 30,00" at bounding box center [1047, 260] width 231 height 14
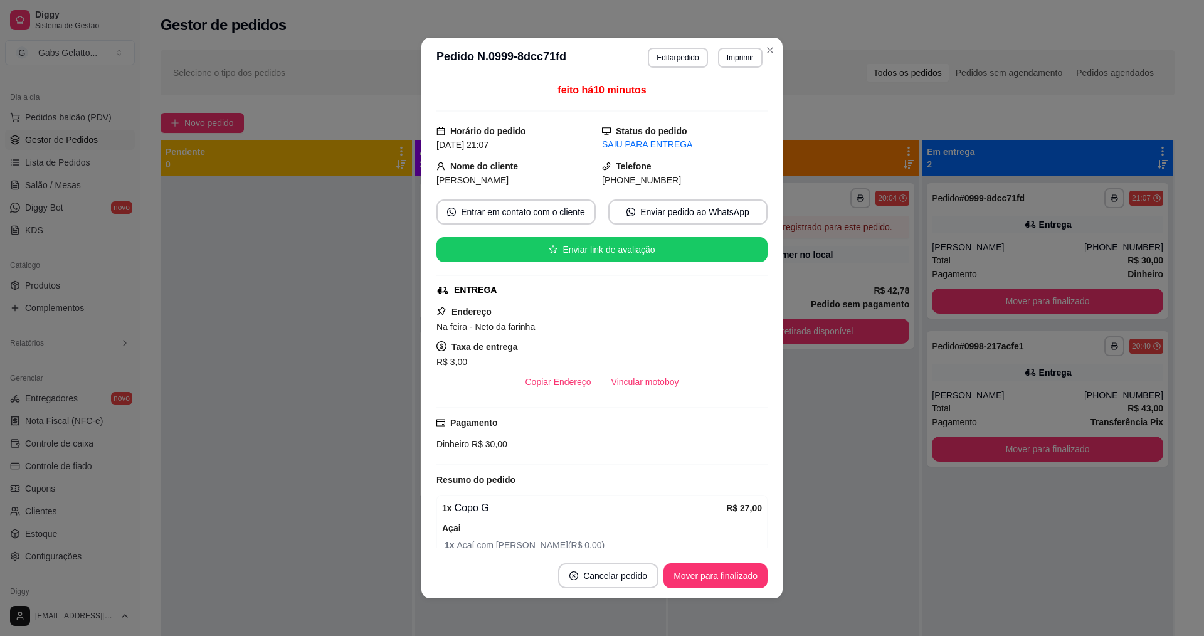
scroll to position [63, 0]
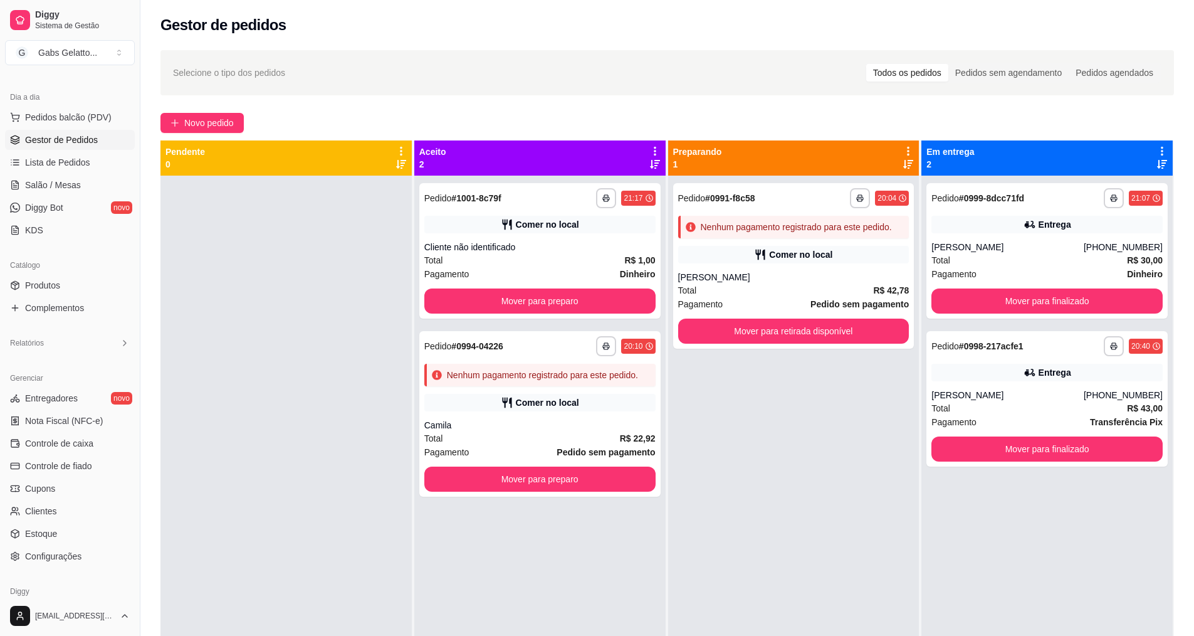
click at [97, 105] on div "Dia a dia" at bounding box center [70, 97] width 130 height 20
click at [97, 110] on button "Pedidos balcão (PDV)" at bounding box center [70, 117] width 130 height 20
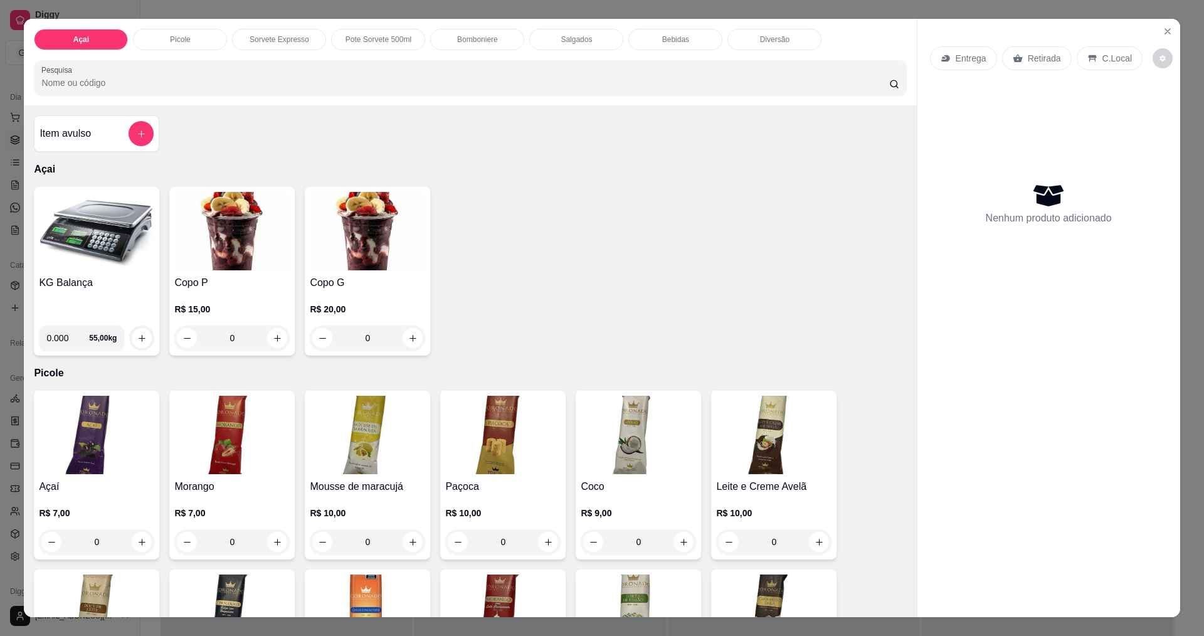
click at [446, 40] on div "Bomboniere" at bounding box center [477, 39] width 94 height 21
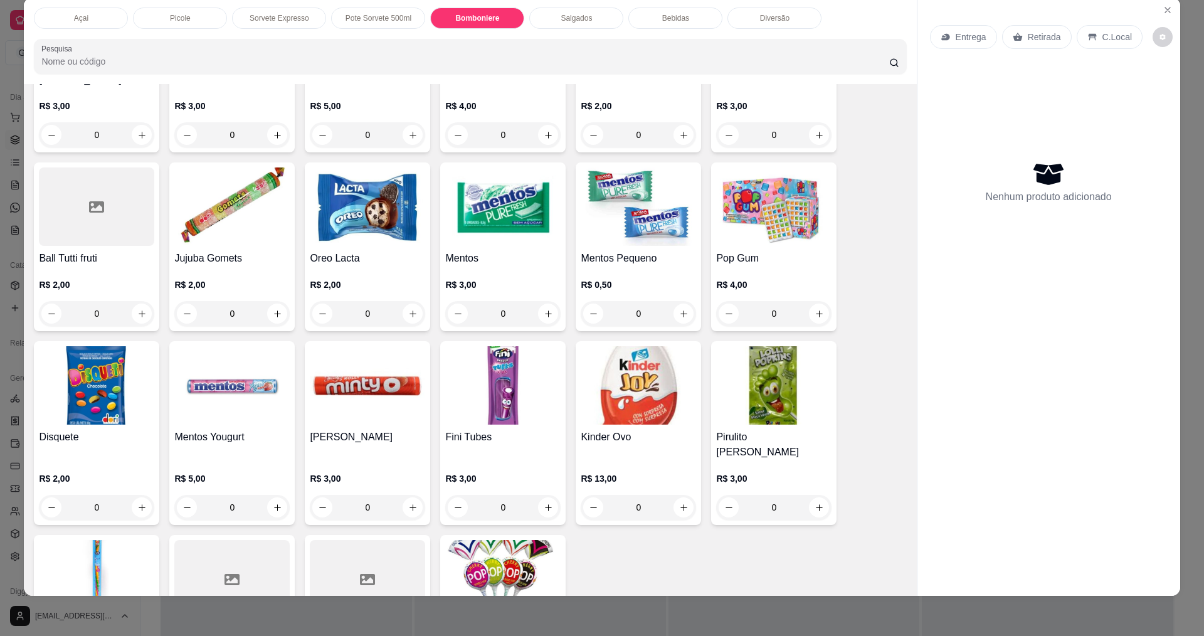
scroll to position [1432, 0]
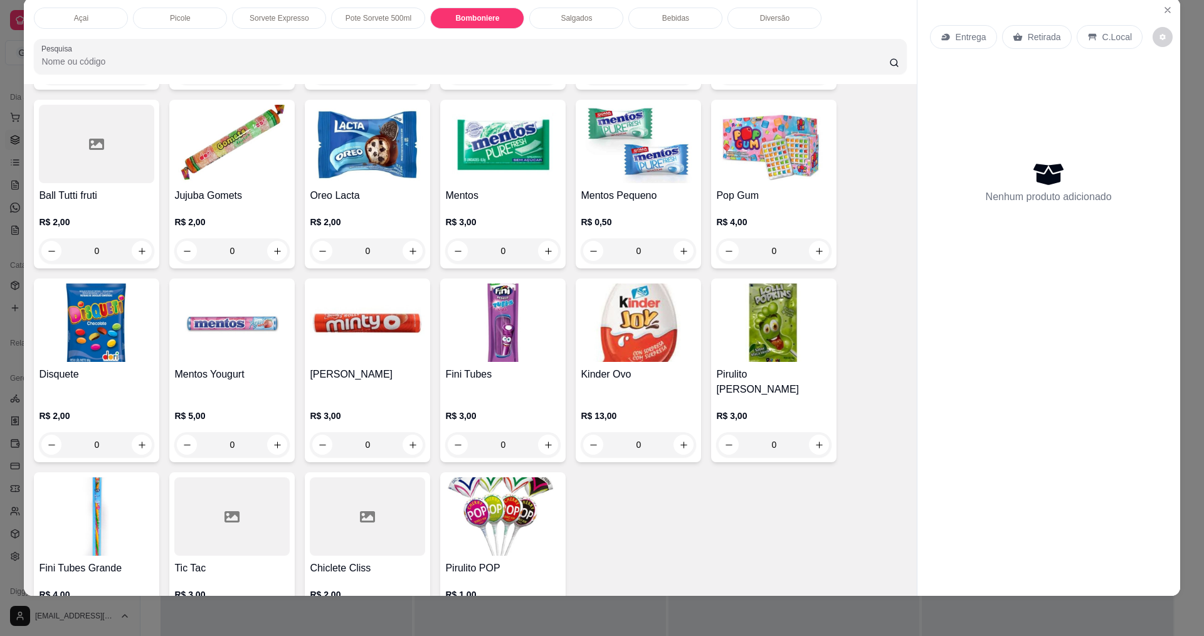
click at [726, 333] on img at bounding box center [773, 322] width 115 height 78
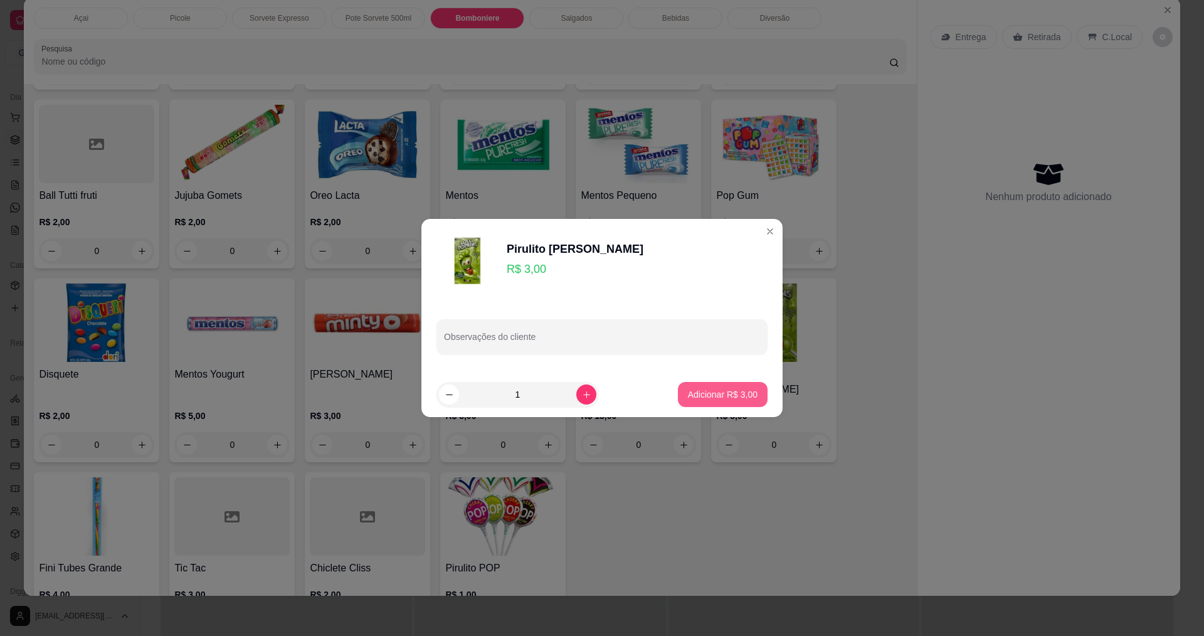
click at [730, 394] on p "Adicionar R$ 3,00" at bounding box center [723, 394] width 70 height 13
type input "1"
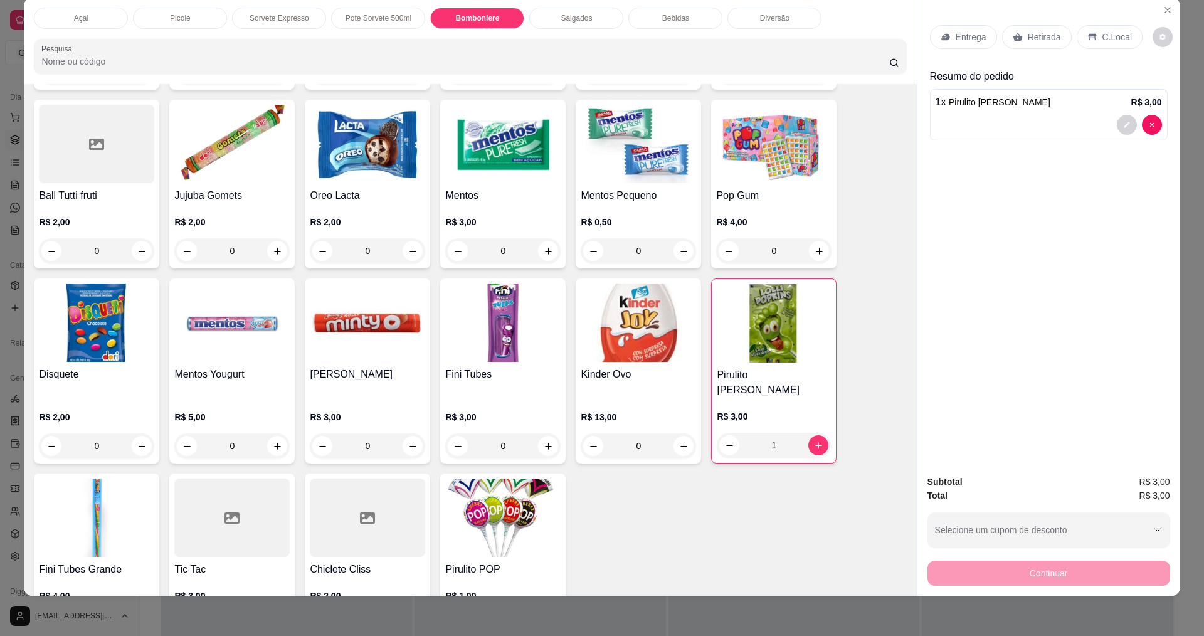
click at [1086, 45] on div "C.Local" at bounding box center [1109, 37] width 66 height 24
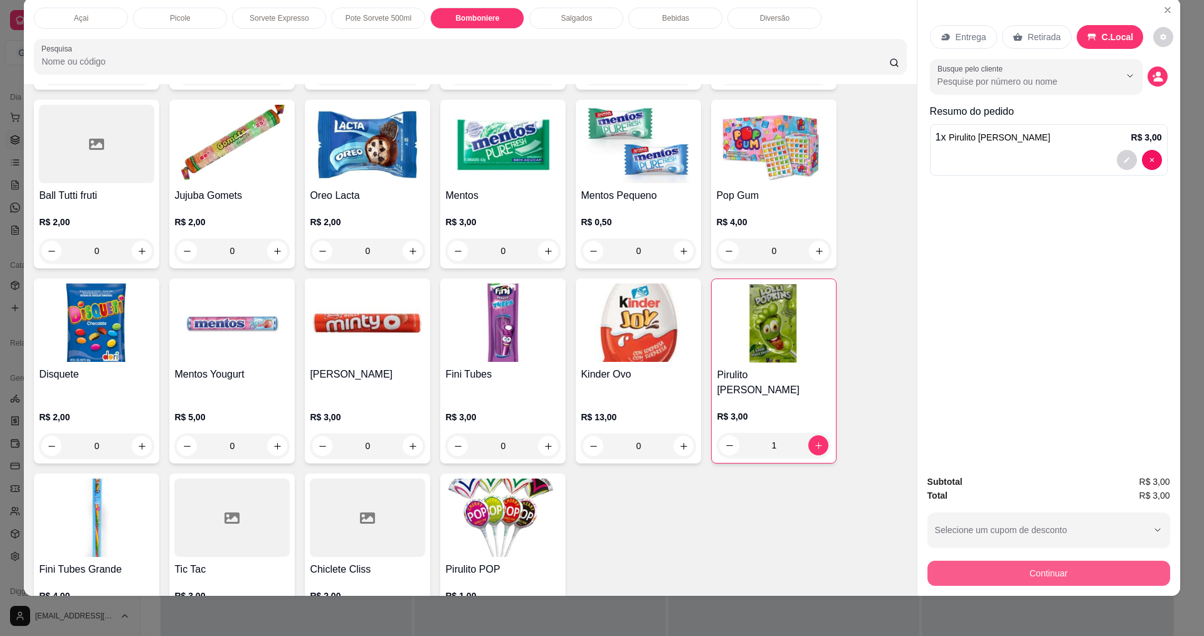
click at [1022, 579] on button "Continuar" at bounding box center [1048, 572] width 243 height 25
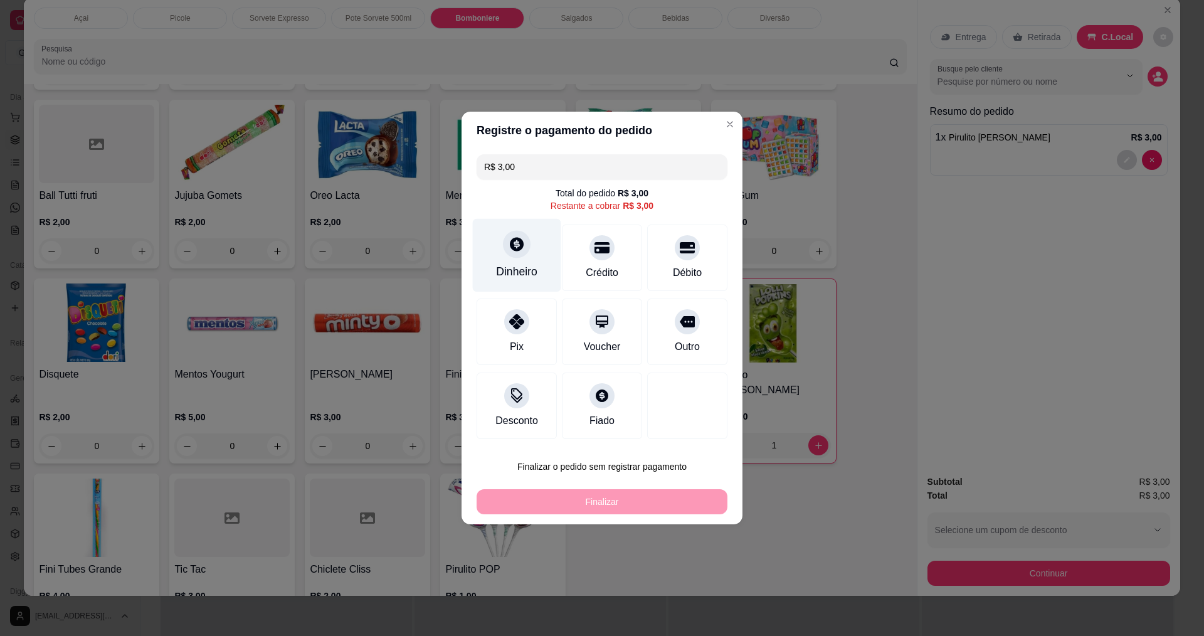
click at [497, 258] on div "Dinheiro" at bounding box center [517, 255] width 88 height 73
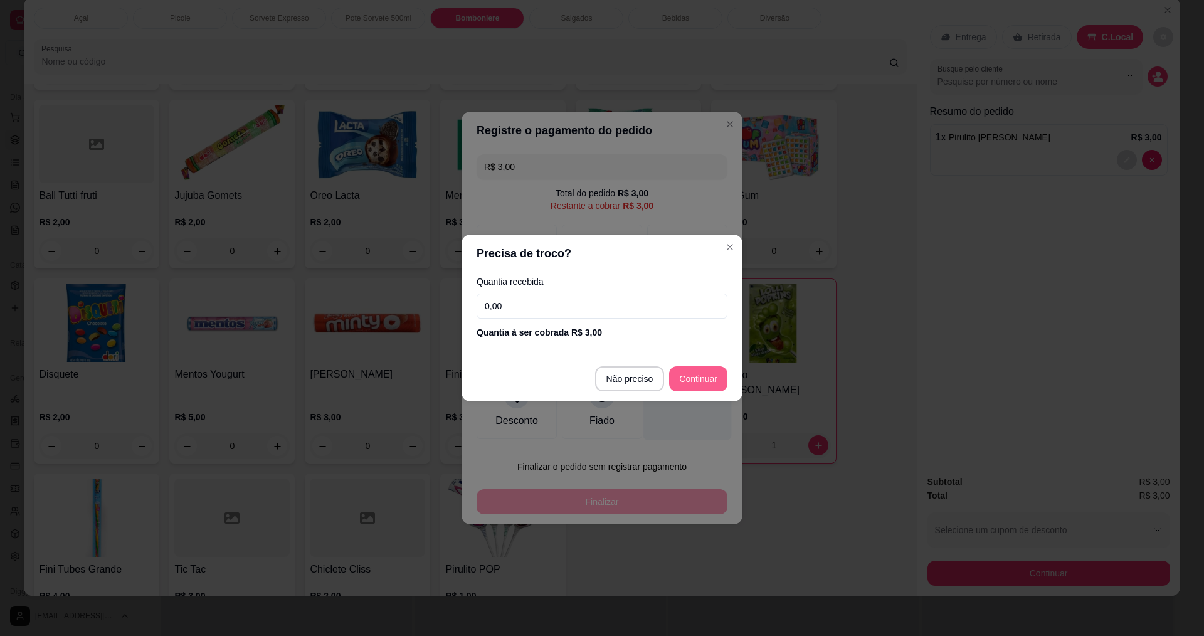
type input "R$ 0,00"
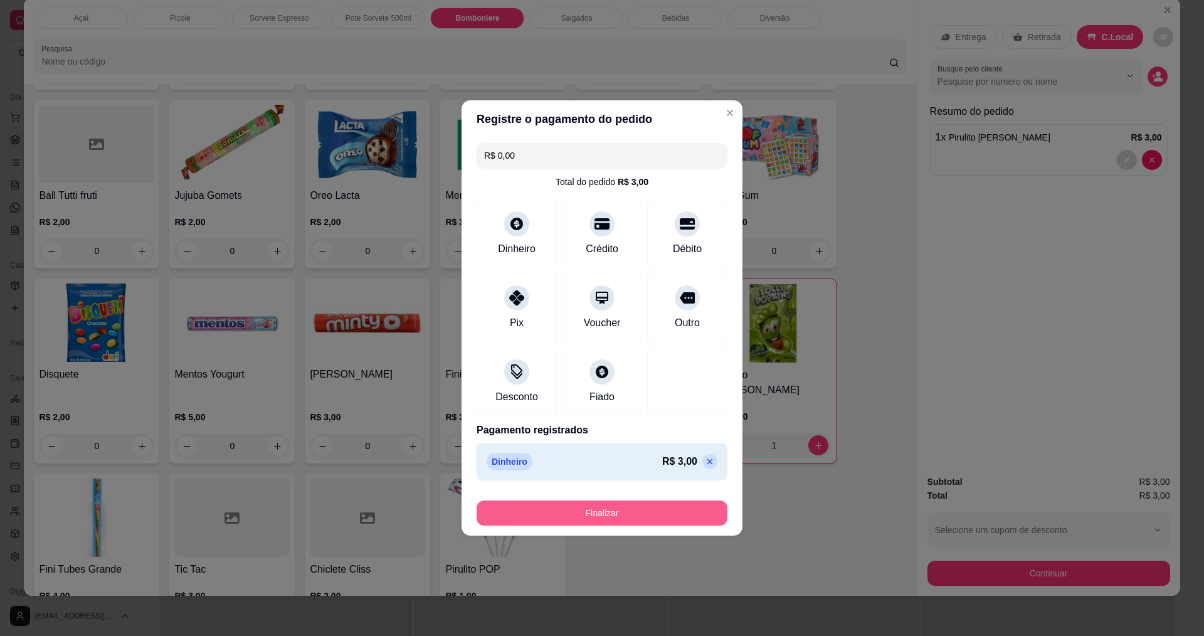
click at [584, 508] on button "Finalizar" at bounding box center [601, 512] width 251 height 25
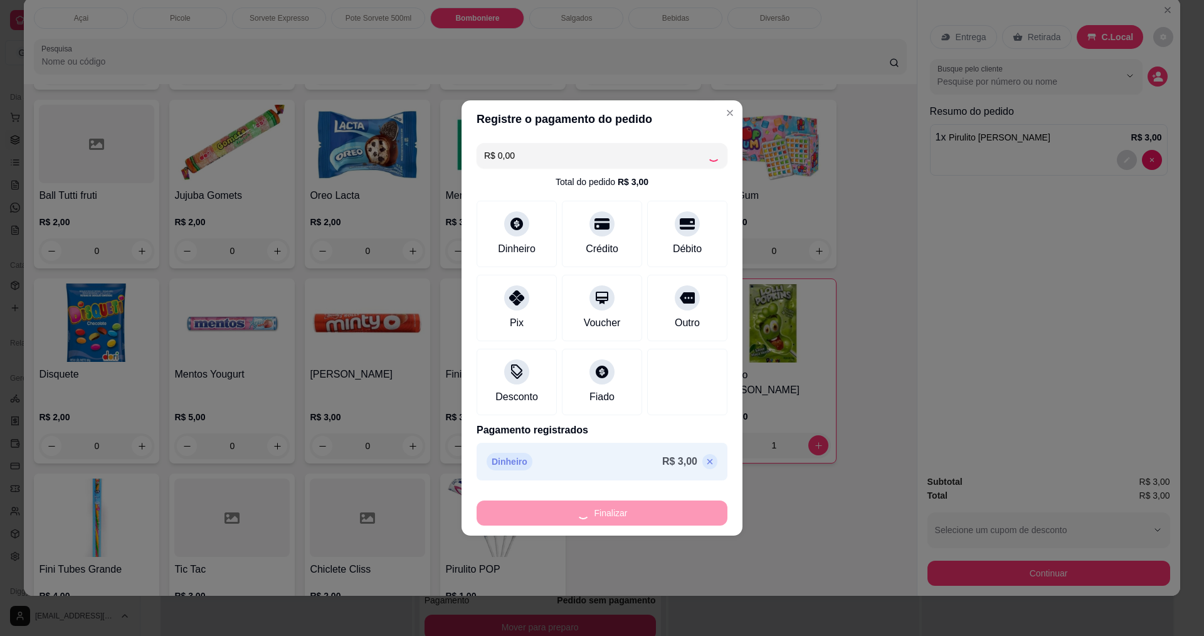
type input "0"
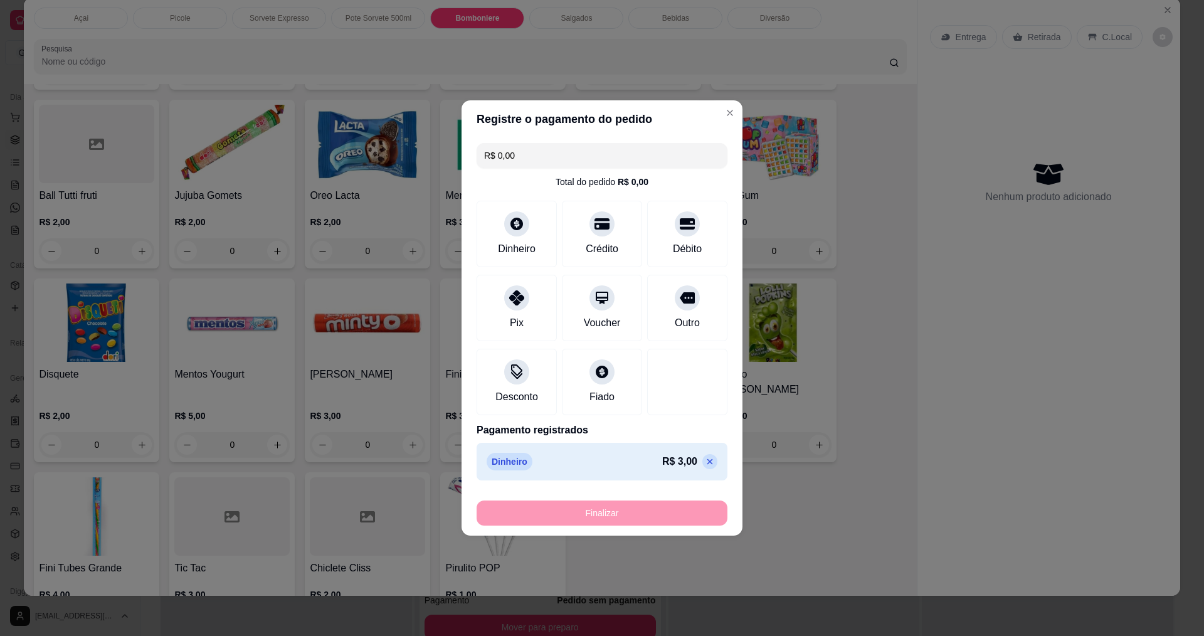
type input "-R$ 3,00"
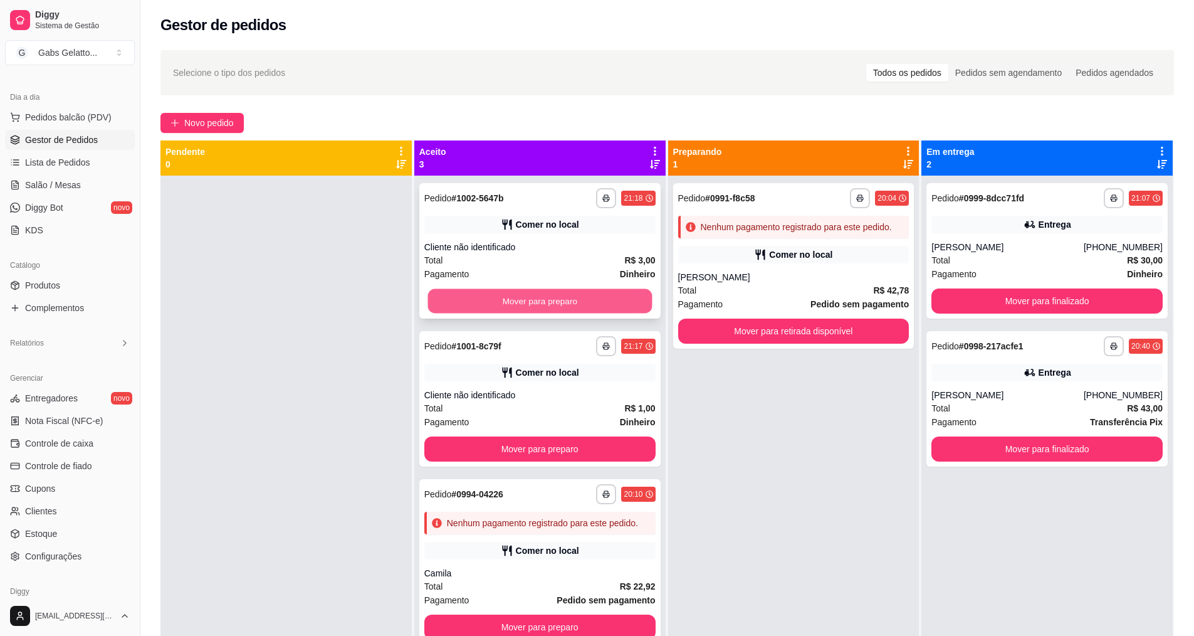
click at [618, 304] on button "Mover para preparo" at bounding box center [540, 301] width 224 height 24
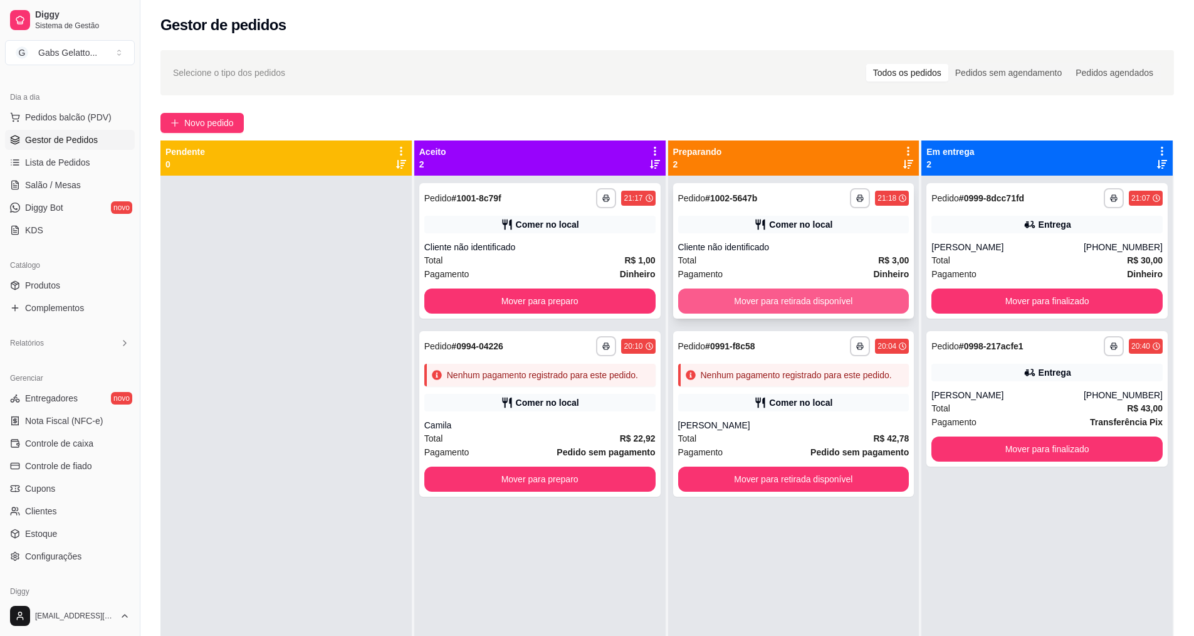
click at [783, 304] on button "Mover para retirada disponível" at bounding box center [793, 300] width 231 height 25
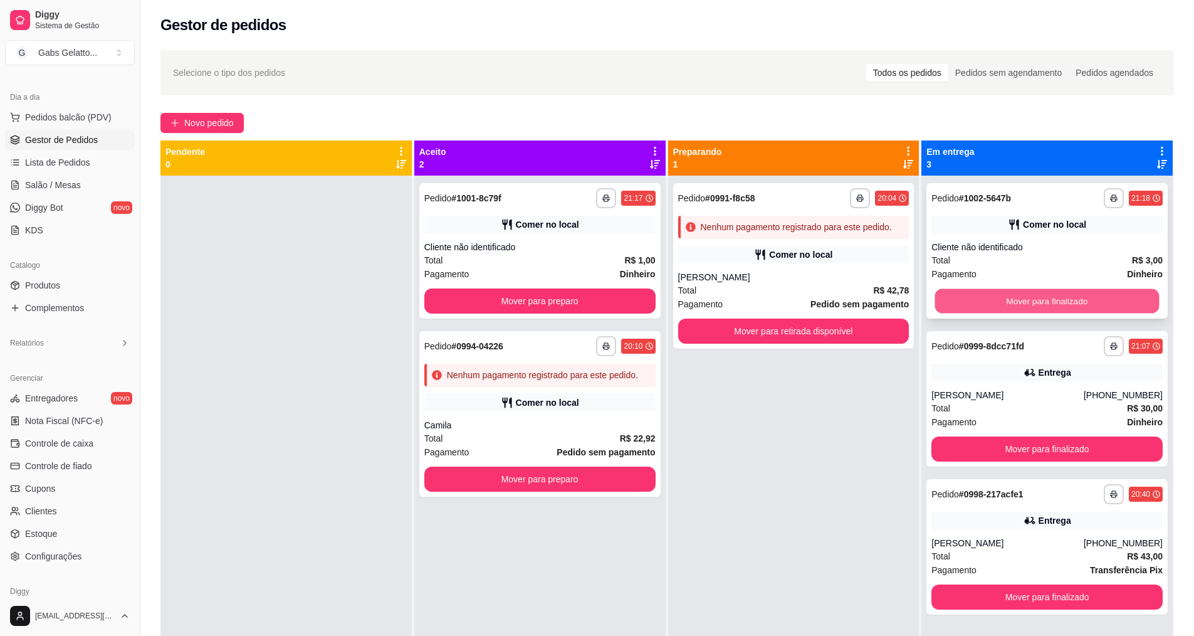
click at [1002, 297] on button "Mover para finalizado" at bounding box center [1047, 301] width 224 height 24
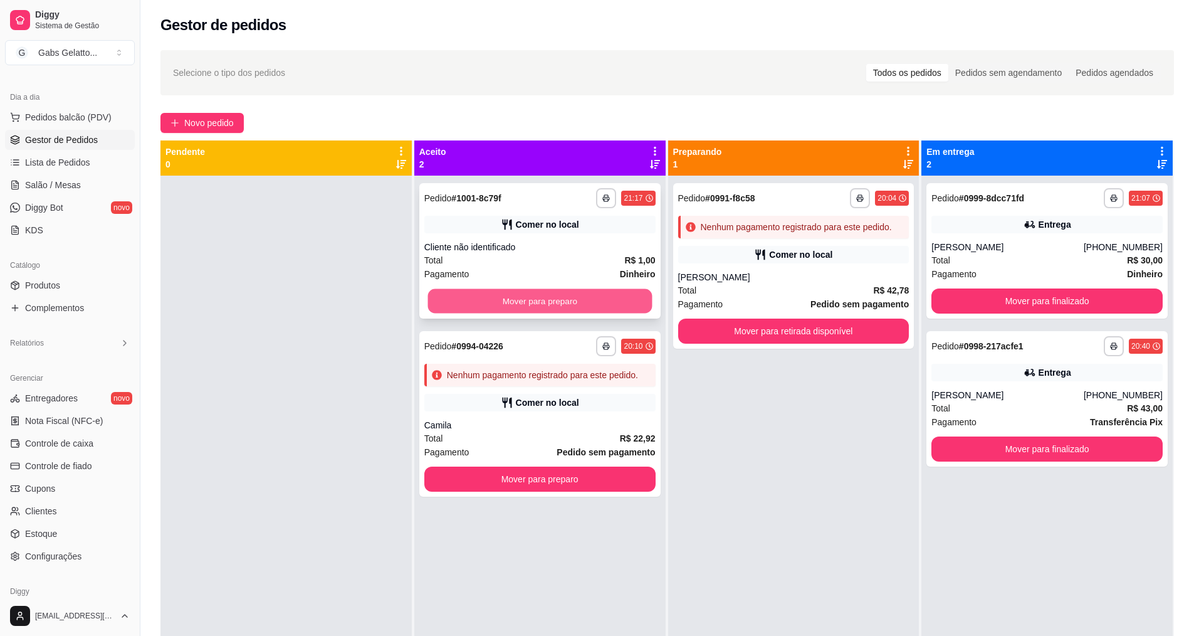
click at [575, 304] on button "Mover para preparo" at bounding box center [540, 301] width 224 height 24
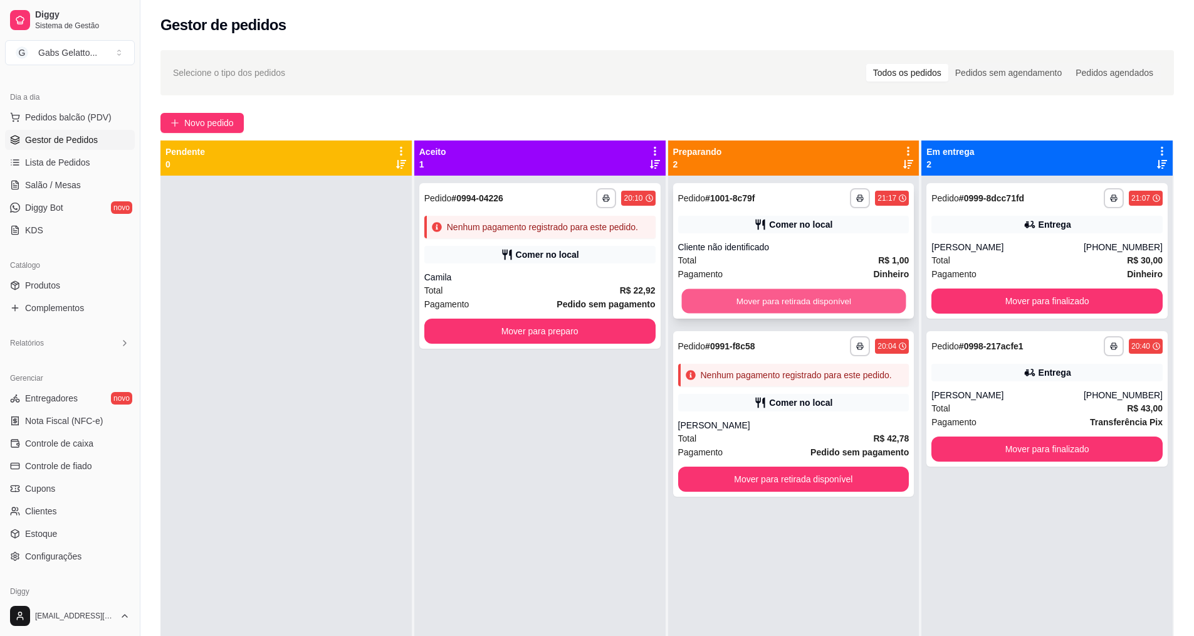
click at [814, 302] on button "Mover para retirada disponível" at bounding box center [793, 301] width 224 height 24
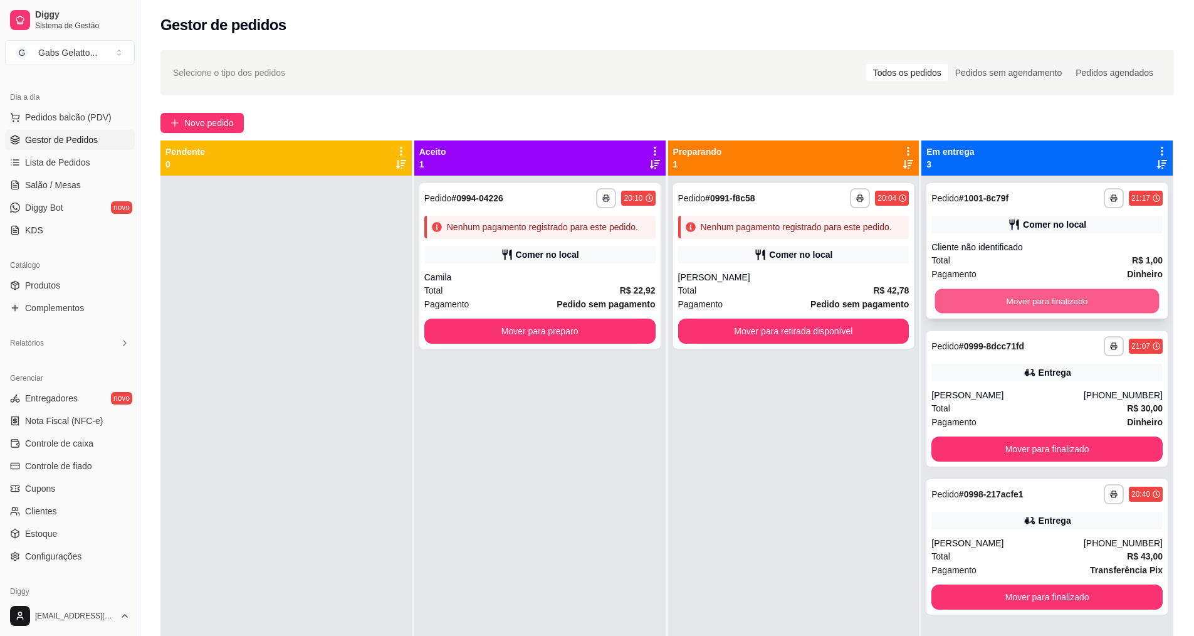
click at [1064, 298] on button "Mover para finalizado" at bounding box center [1047, 301] width 224 height 24
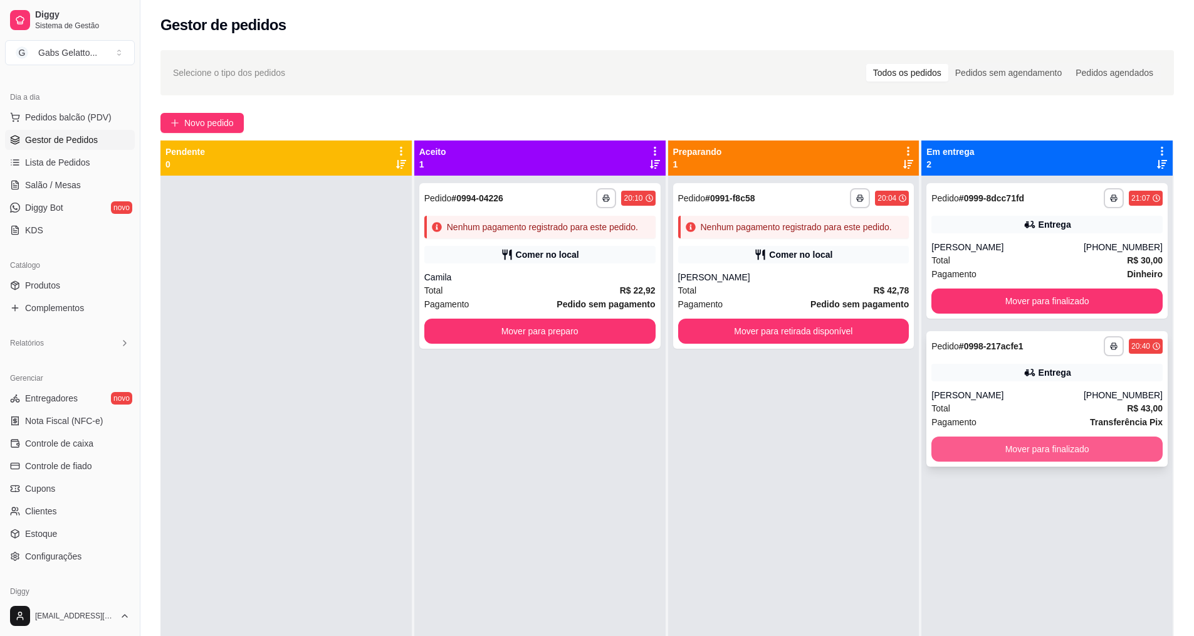
click at [1057, 452] on button "Mover para finalizado" at bounding box center [1047, 448] width 231 height 25
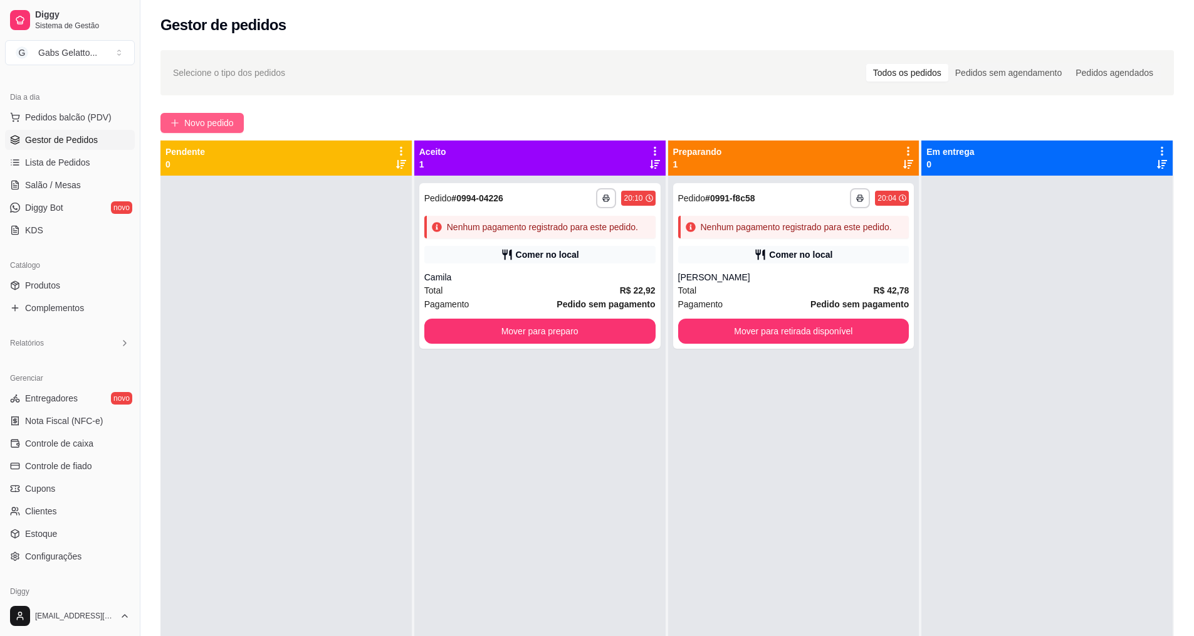
click at [194, 127] on span "Novo pedido" at bounding box center [209, 123] width 50 height 14
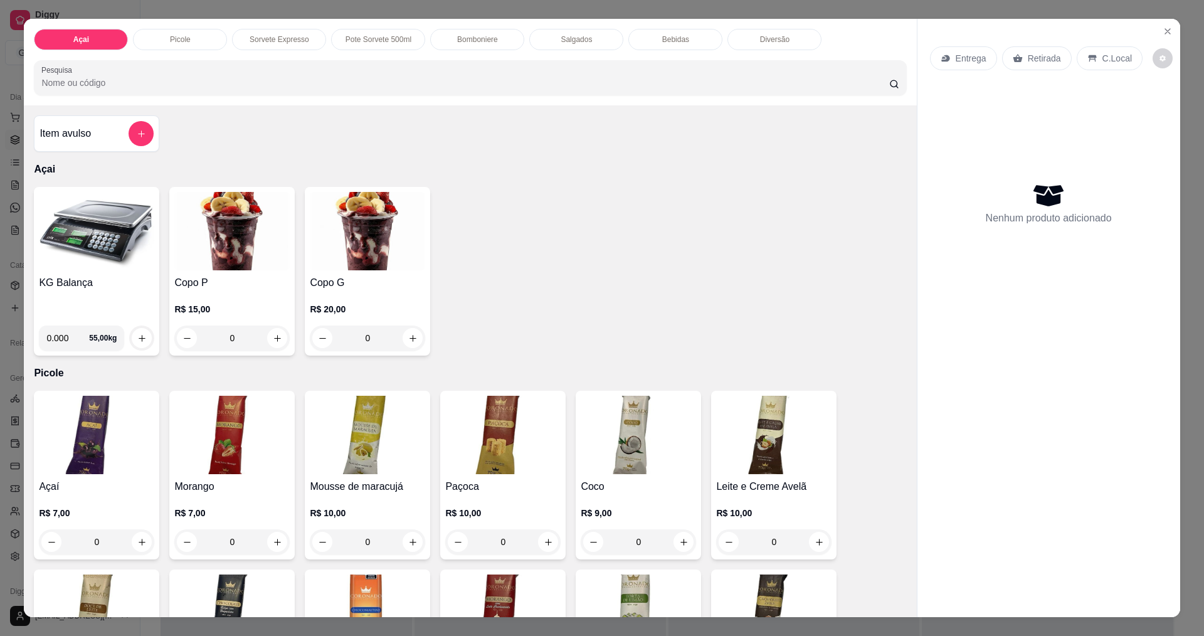
click at [65, 328] on input "0.000" at bounding box center [67, 337] width 43 height 25
type input "0.314"
click at [140, 341] on icon "increase-product-quantity" at bounding box center [141, 337] width 9 height 9
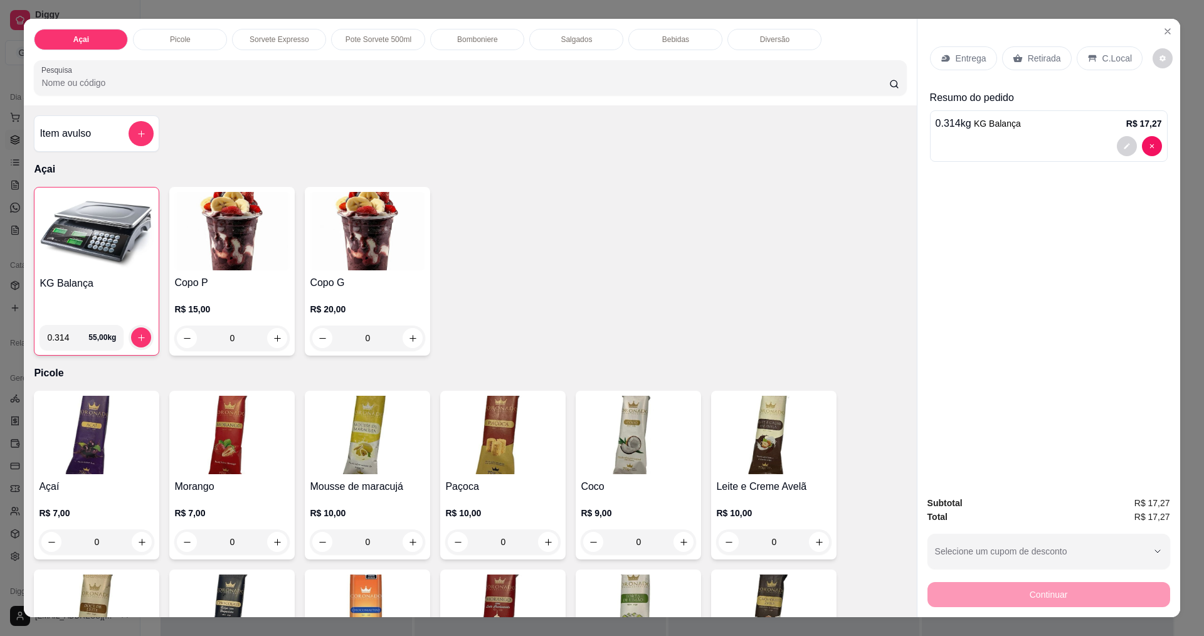
click at [1090, 61] on div "C.Local" at bounding box center [1109, 58] width 66 height 24
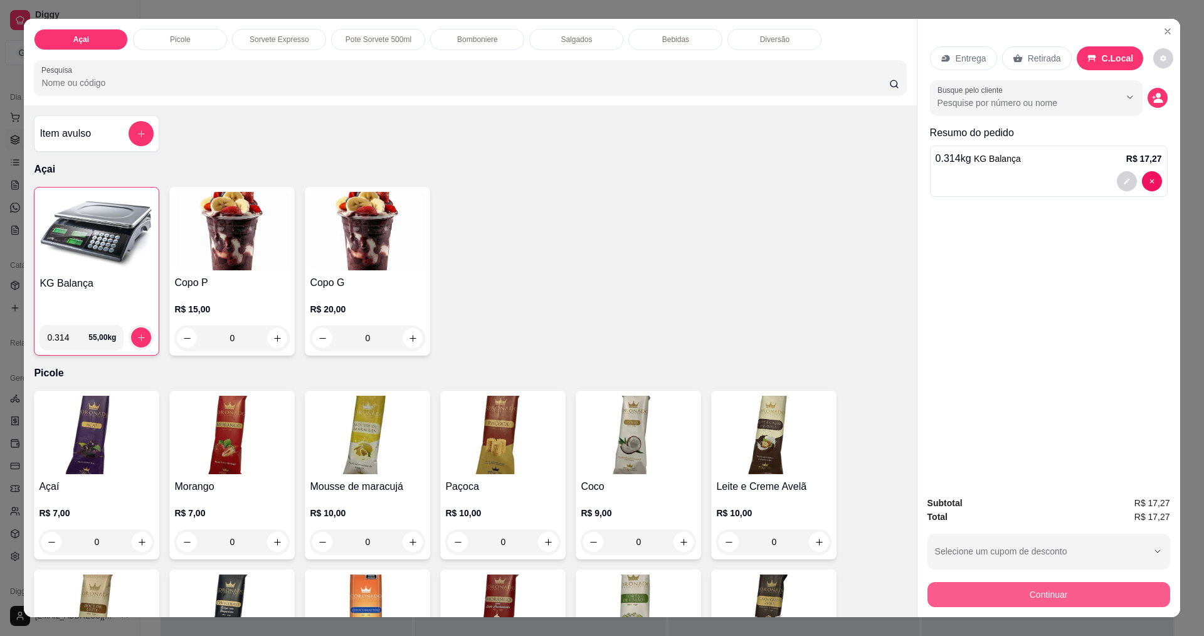
click at [994, 587] on button "Continuar" at bounding box center [1048, 594] width 243 height 25
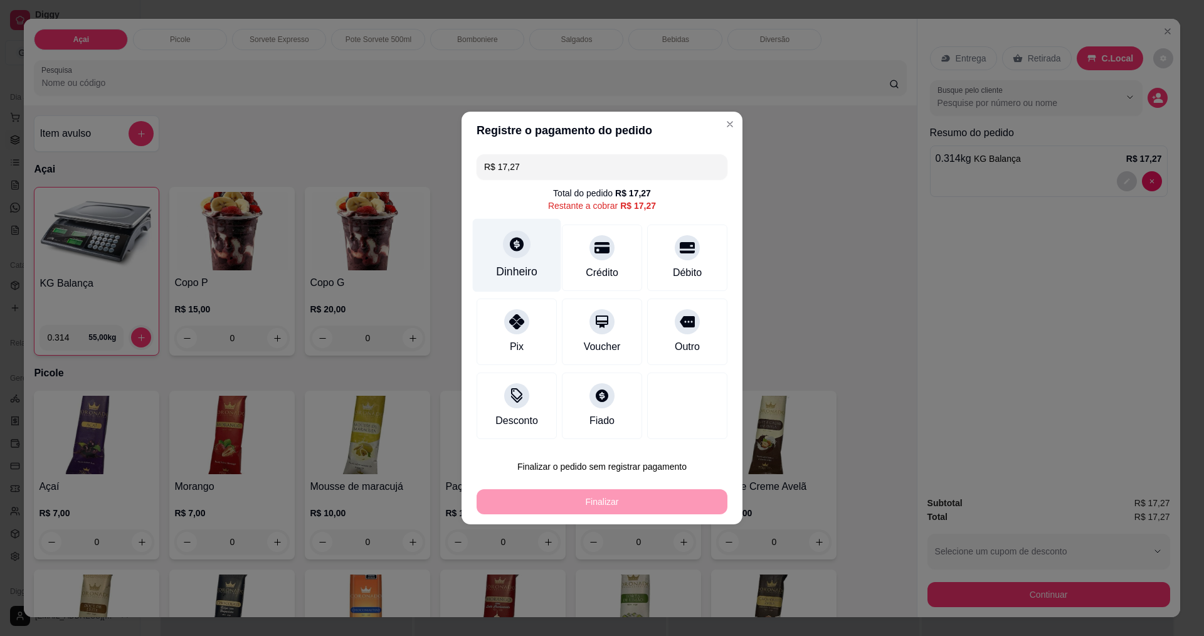
click at [509, 248] on icon at bounding box center [516, 244] width 16 height 16
click at [511, 295] on input "0,00" at bounding box center [601, 305] width 251 height 25
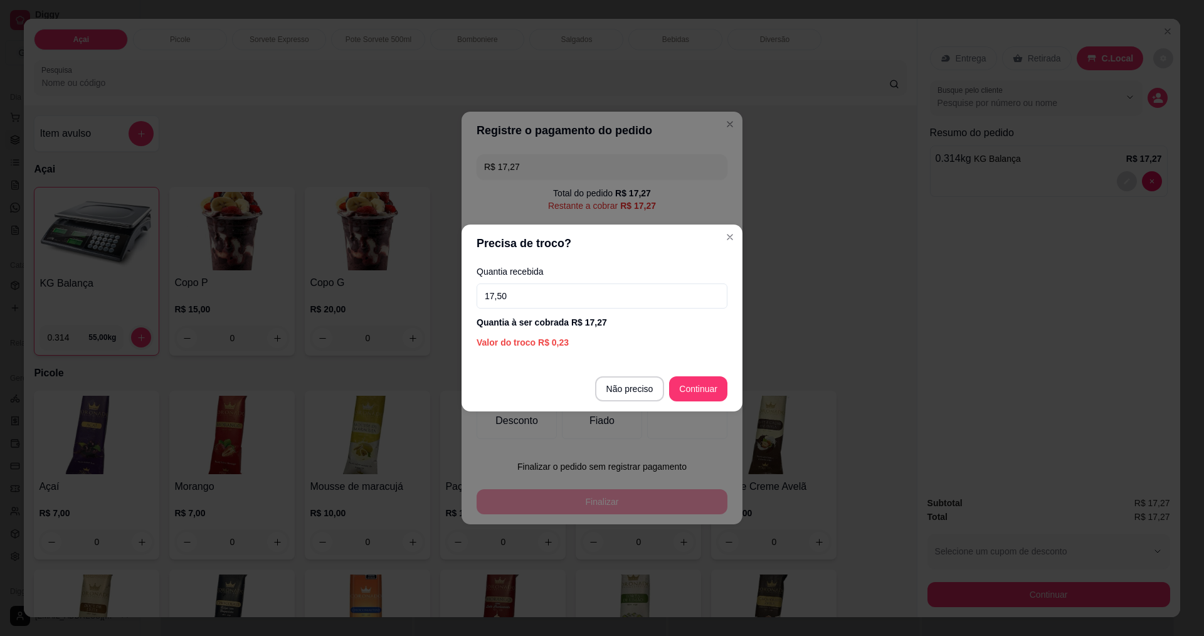
type input "17,50"
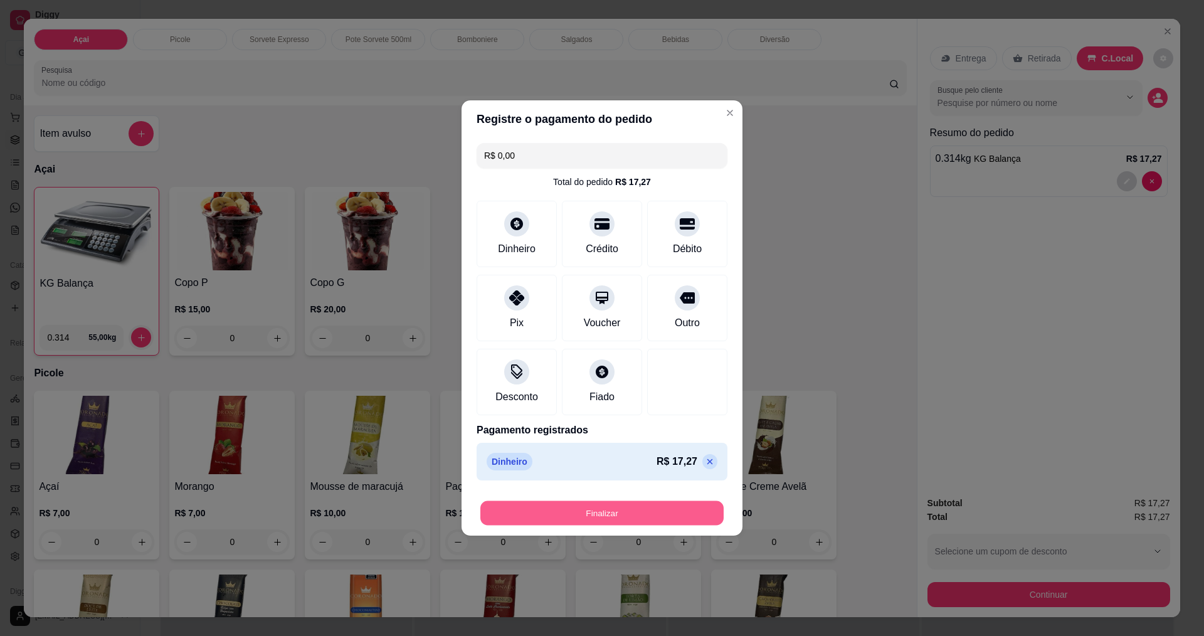
click at [609, 510] on button "Finalizar" at bounding box center [601, 513] width 243 height 24
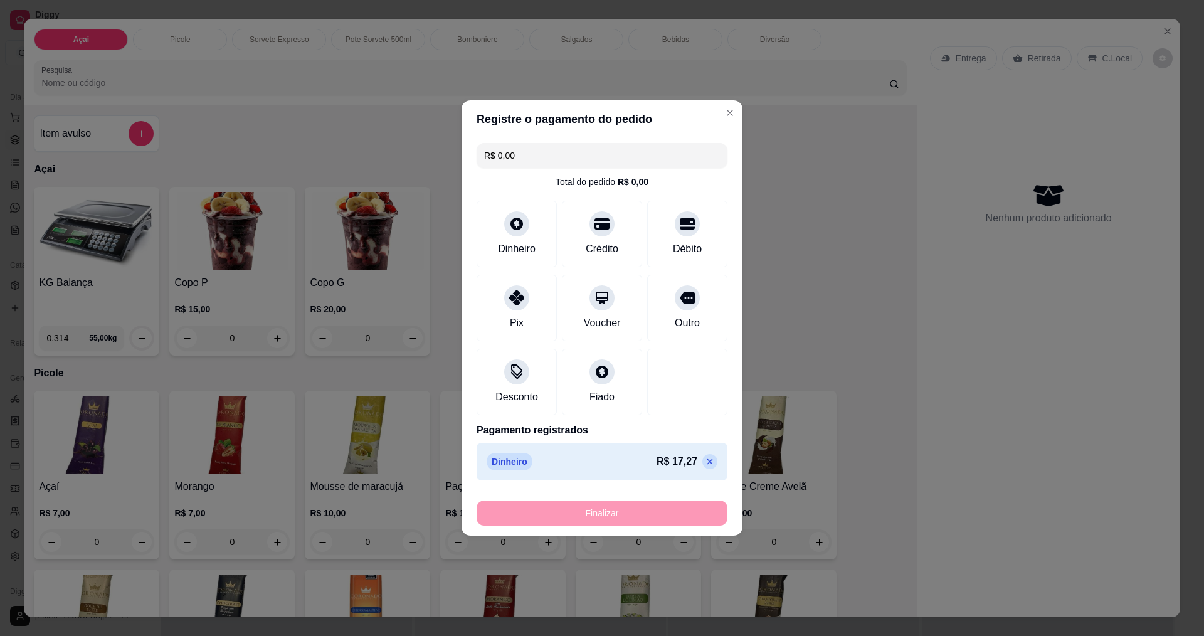
type input "-R$ 17,27"
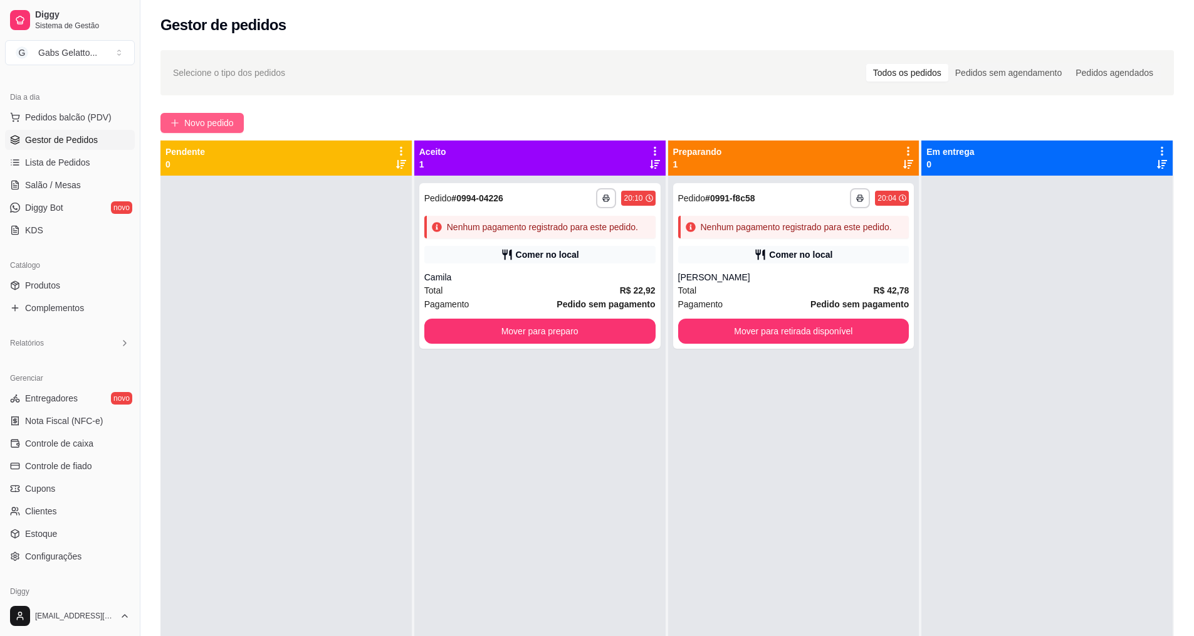
click at [214, 118] on span "Novo pedido" at bounding box center [209, 123] width 50 height 14
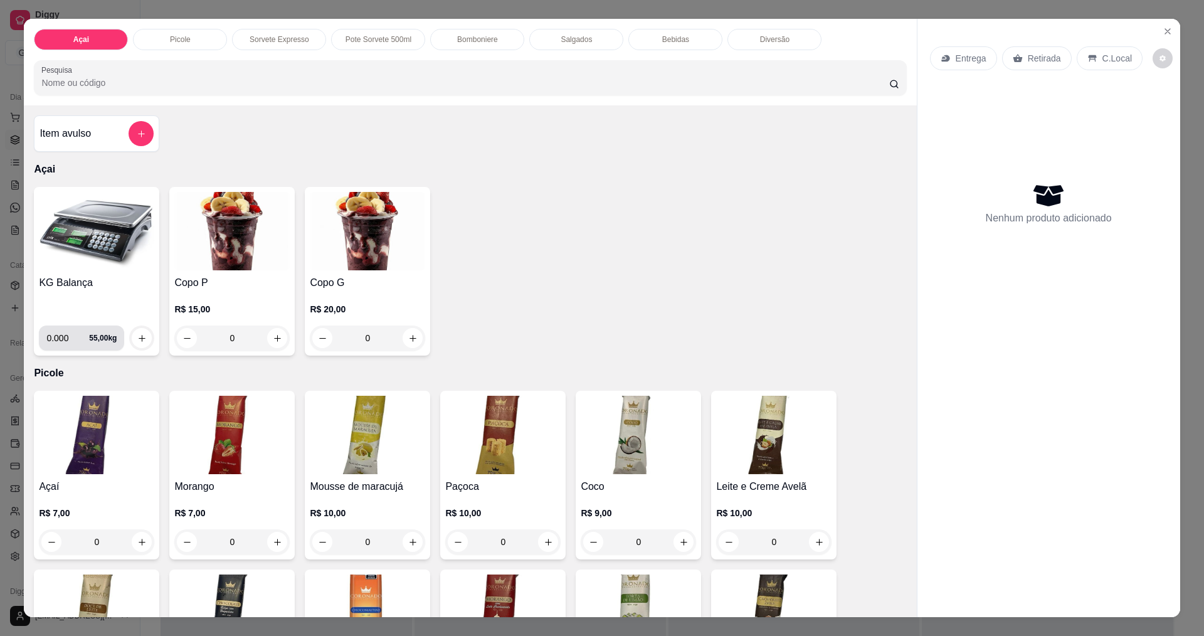
click at [68, 335] on input "0.000" at bounding box center [67, 337] width 43 height 25
type input "0.172"
click at [137, 339] on icon "increase-product-quantity" at bounding box center [141, 337] width 9 height 9
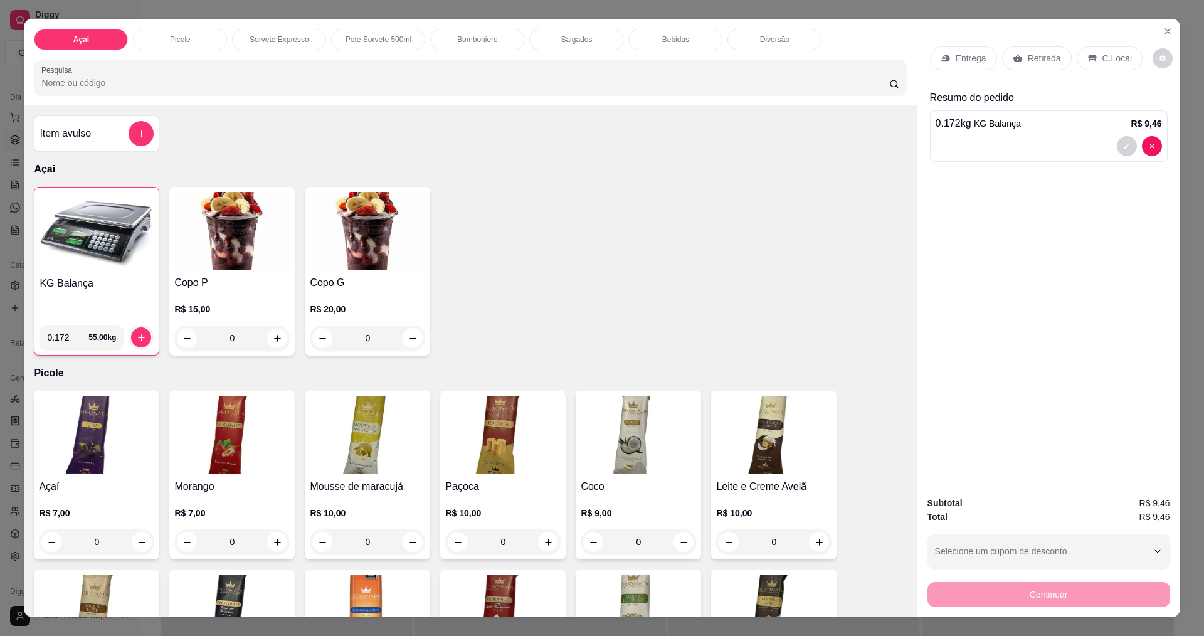
scroll to position [21, 0]
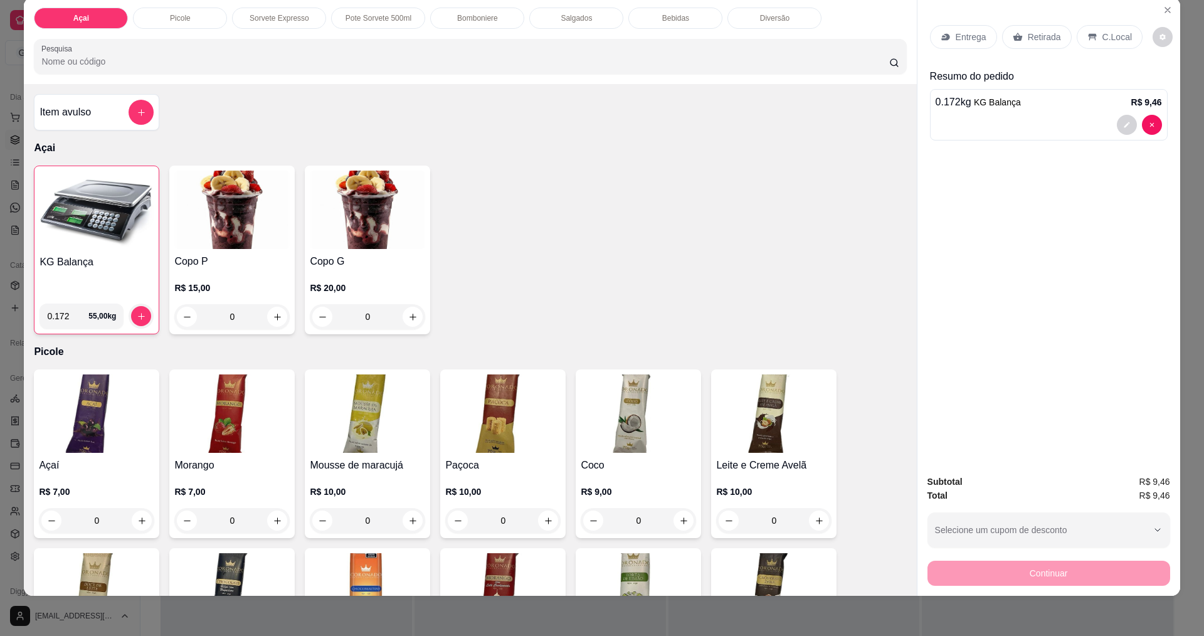
drag, startPoint x: 1116, startPoint y: 39, endPoint x: 1103, endPoint y: 48, distance: 15.8
click at [1116, 39] on p "C.Local" at bounding box center [1116, 37] width 29 height 13
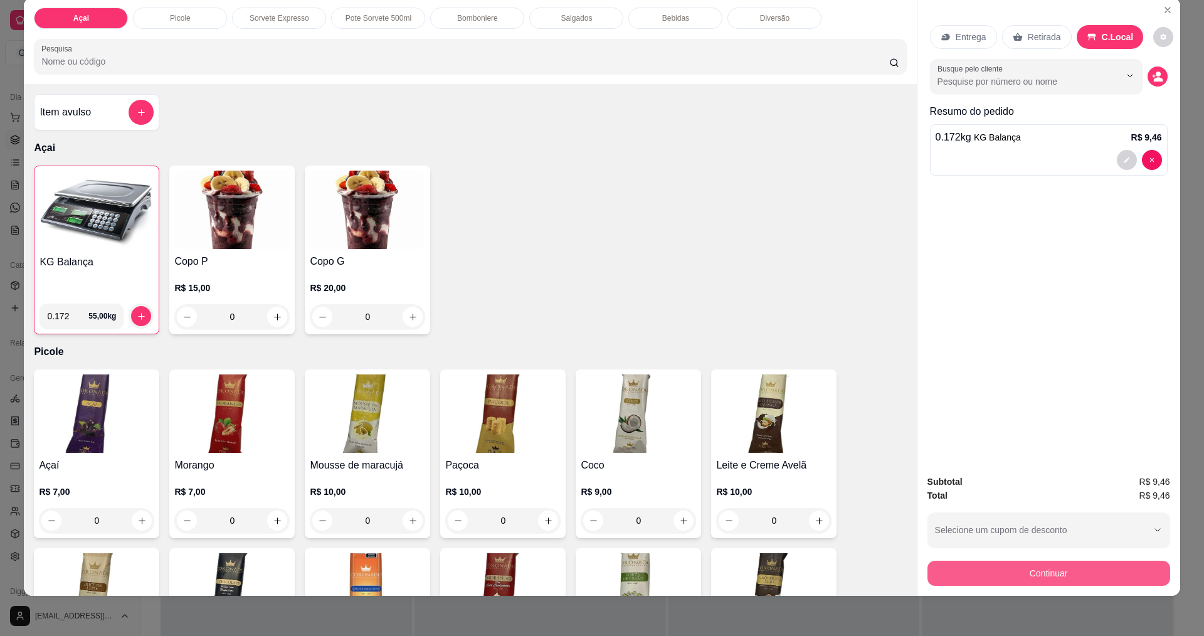
click at [985, 578] on button "Continuar" at bounding box center [1048, 572] width 243 height 25
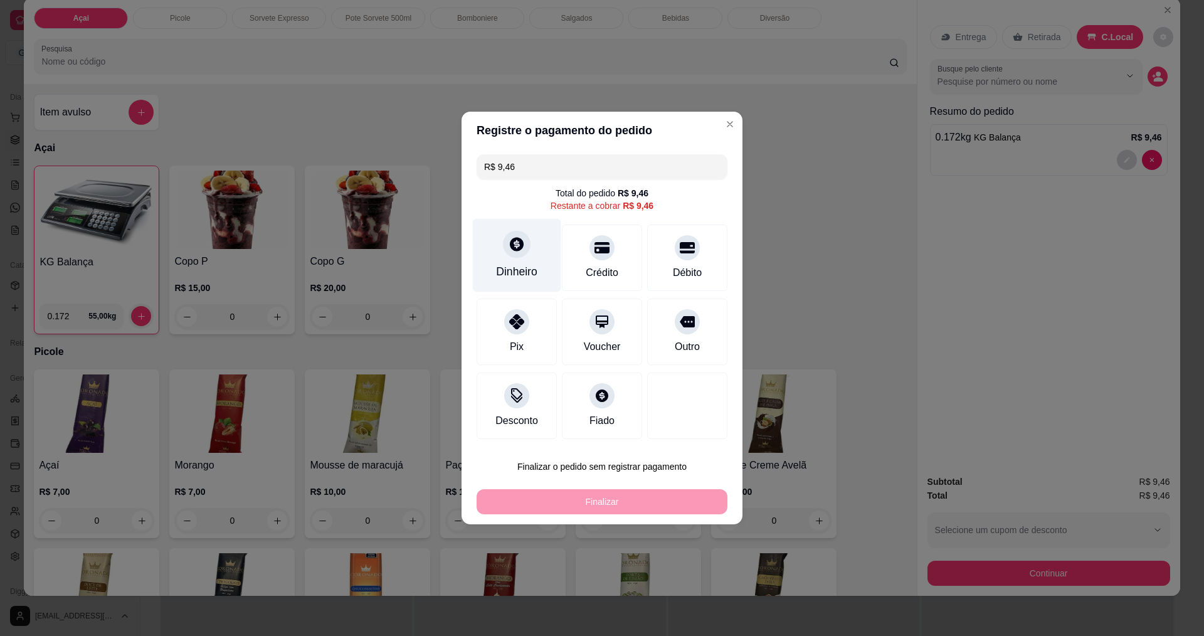
click at [528, 261] on div "Dinheiro" at bounding box center [517, 255] width 88 height 73
click at [552, 317] on input "0,00" at bounding box center [601, 305] width 251 height 25
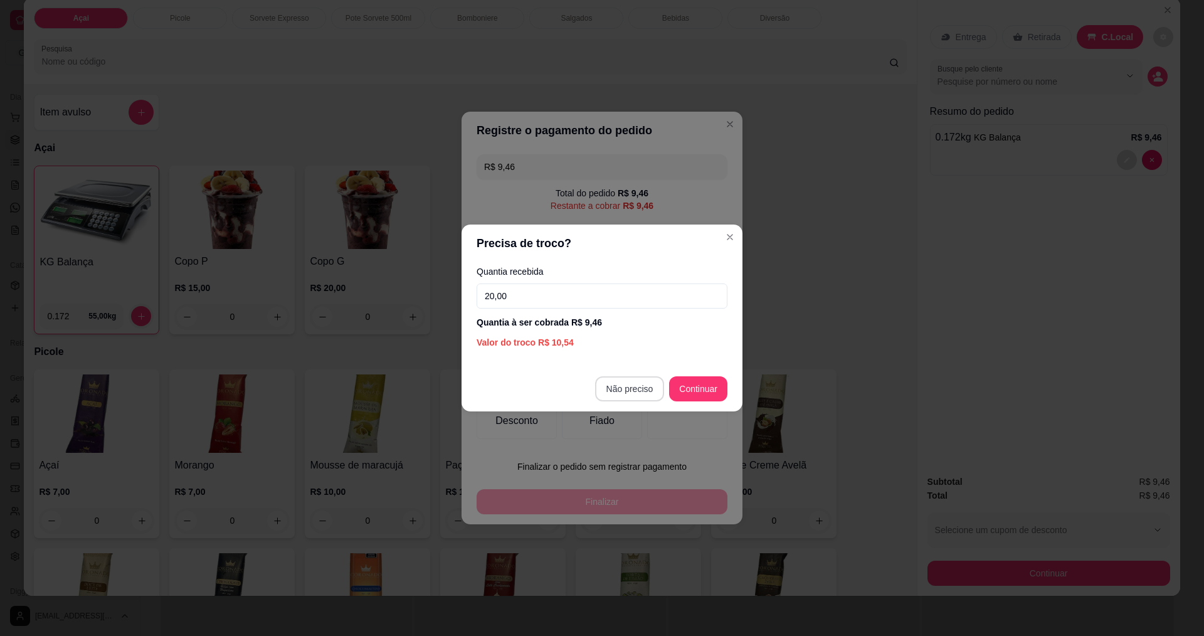
type input "20,00"
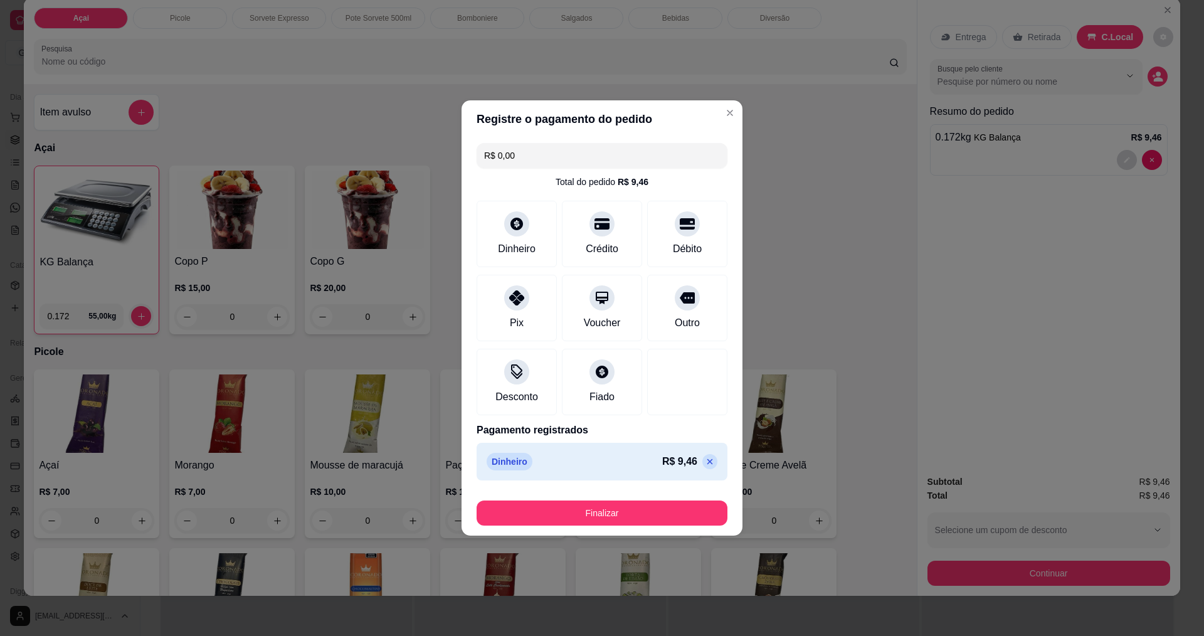
click at [663, 503] on button "Finalizar" at bounding box center [601, 512] width 251 height 25
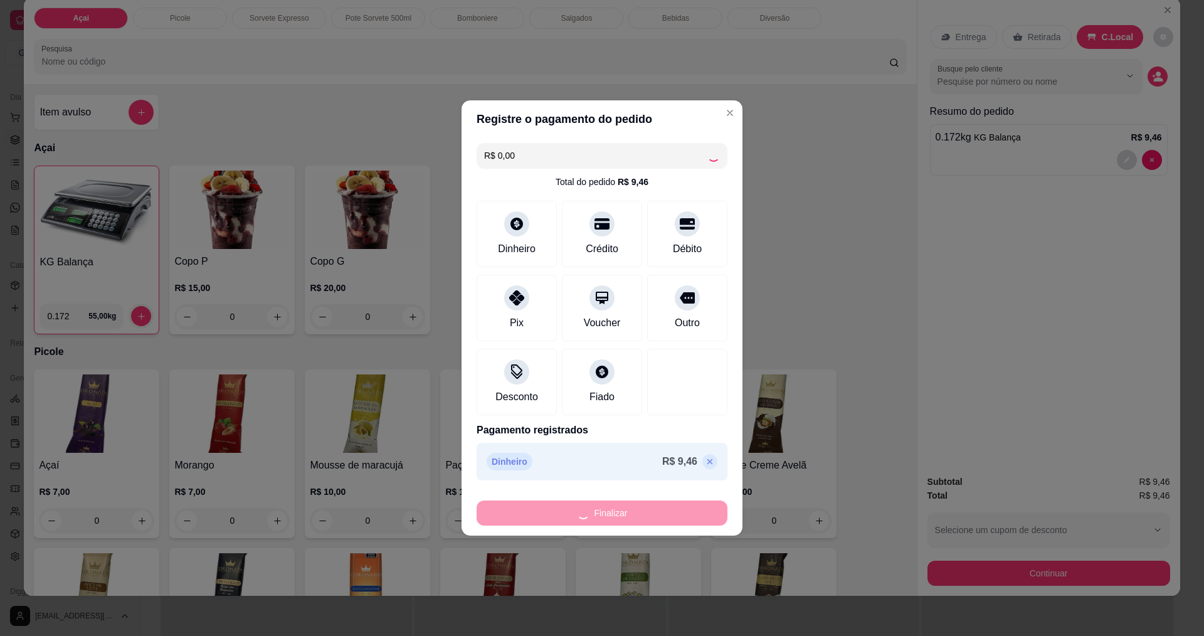
type input "-R$ 9,46"
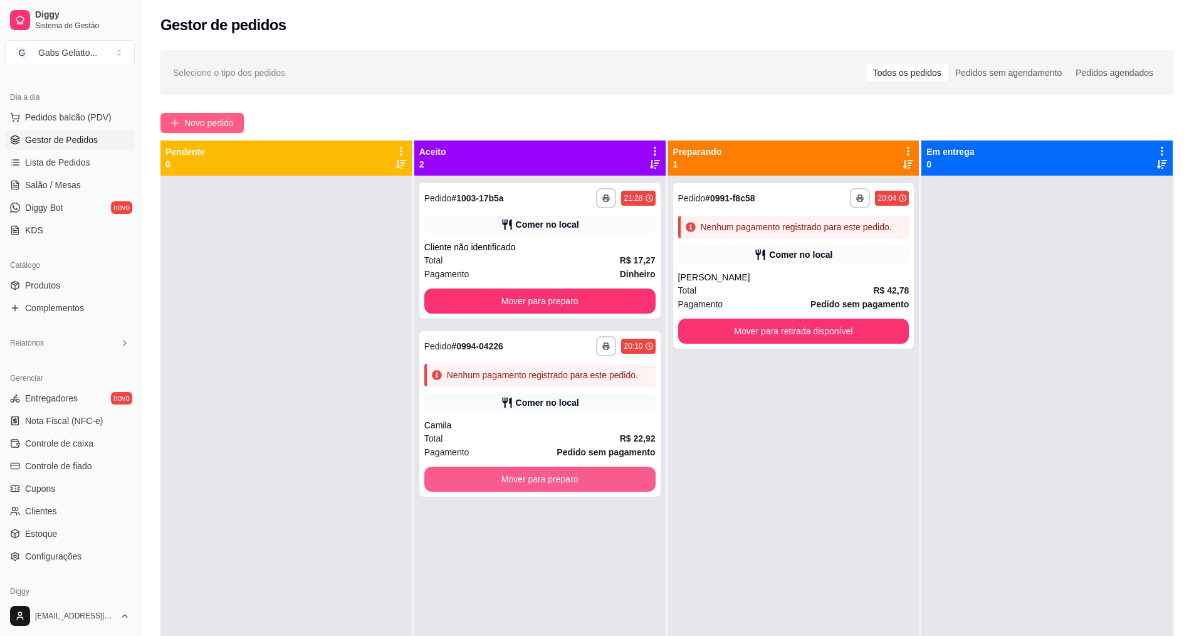
drag, startPoint x: 644, startPoint y: 471, endPoint x: 224, endPoint y: 131, distance: 540.7
click at [224, 131] on button "Novo pedido" at bounding box center [201, 123] width 83 height 20
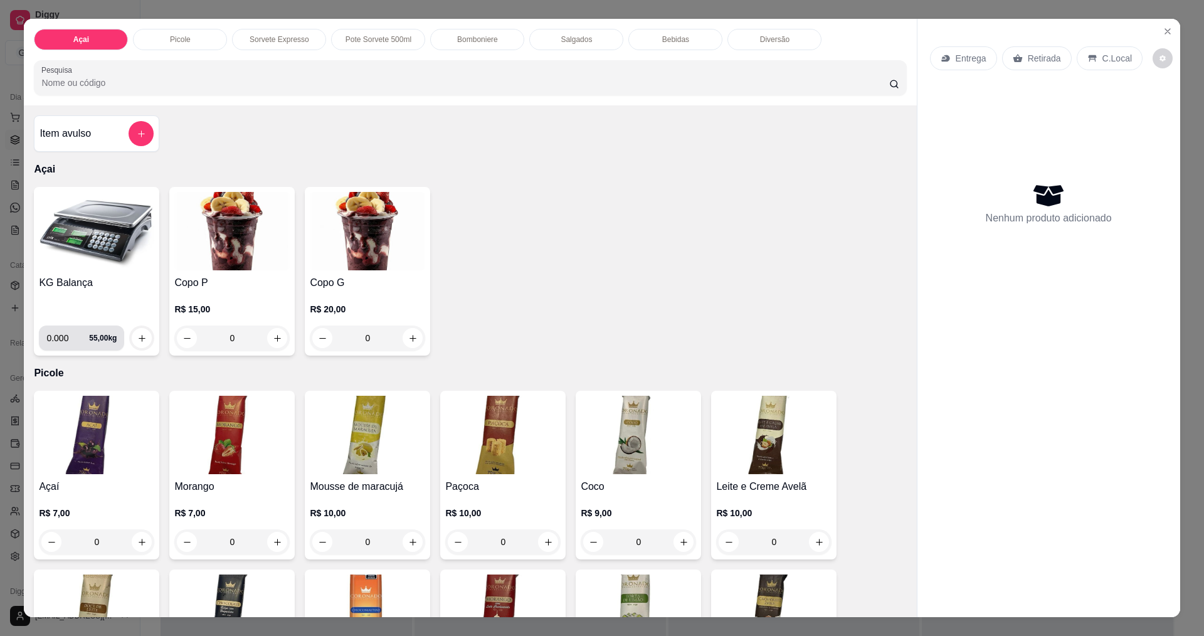
click at [66, 339] on input "0.000" at bounding box center [67, 337] width 43 height 25
type input "0.324"
click at [140, 337] on icon "increase-product-quantity" at bounding box center [141, 337] width 9 height 9
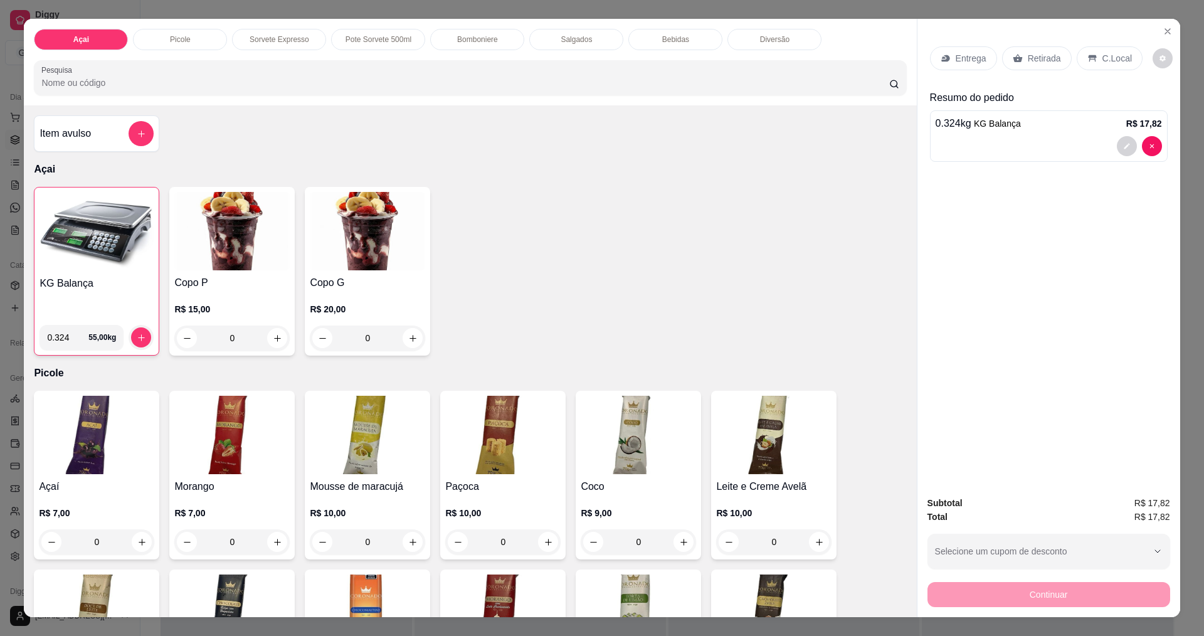
click at [1106, 61] on p "C.Local" at bounding box center [1116, 58] width 29 height 13
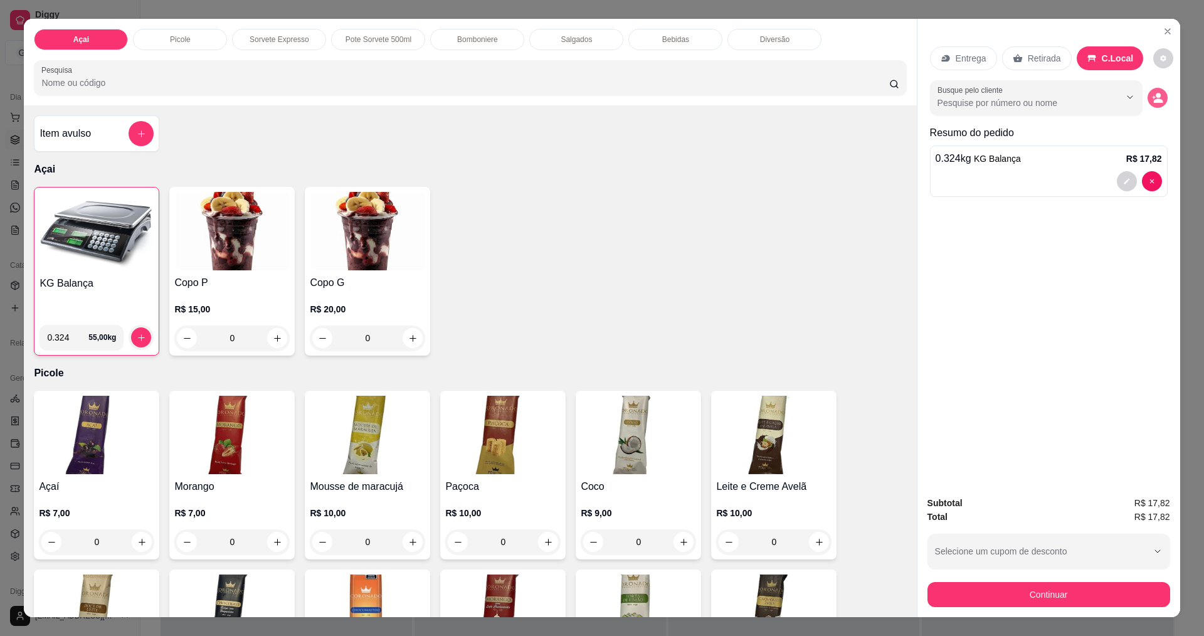
click at [1152, 97] on icon "decrease-product-quantity" at bounding box center [1157, 97] width 11 height 11
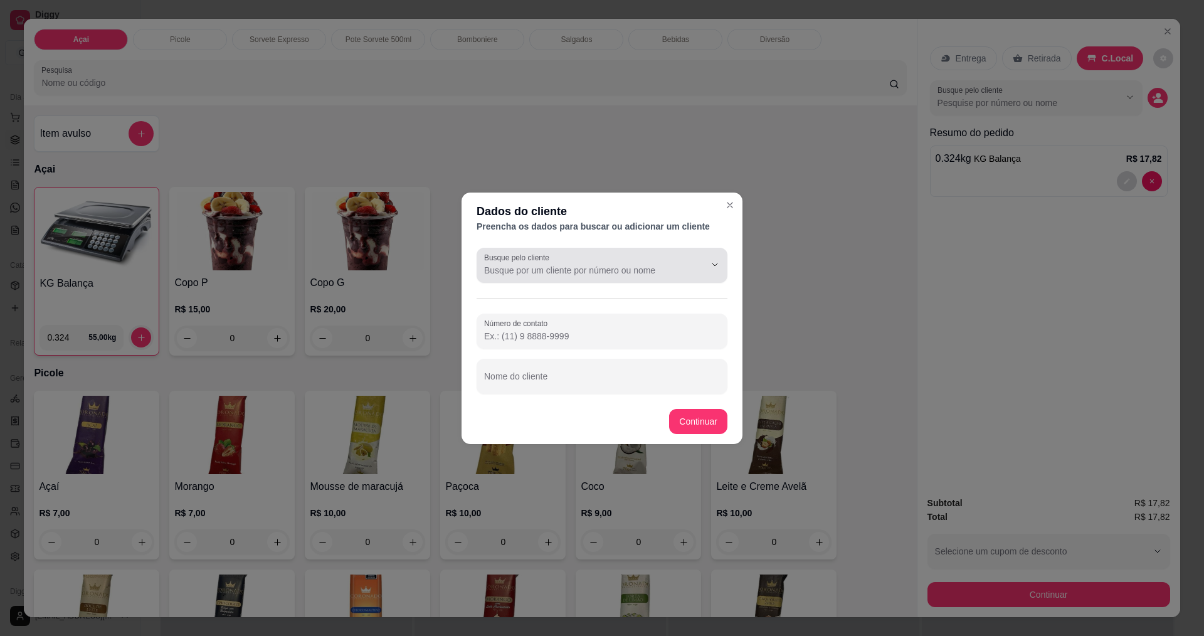
click at [633, 271] on input "Busque pelo cliente" at bounding box center [584, 270] width 201 height 13
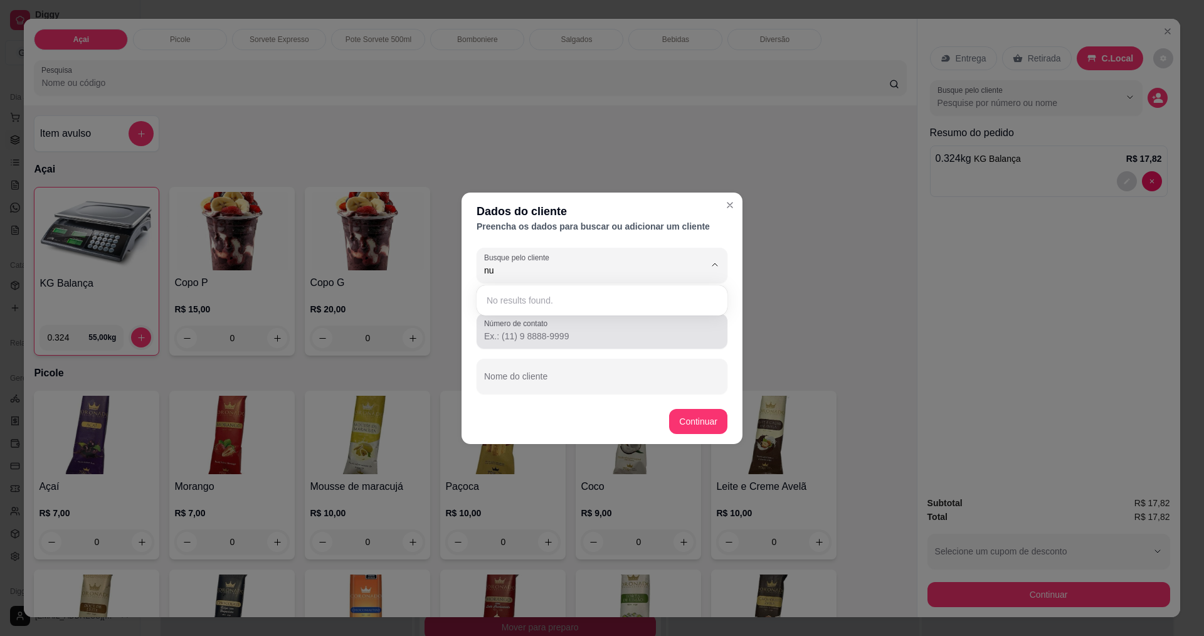
type input "n"
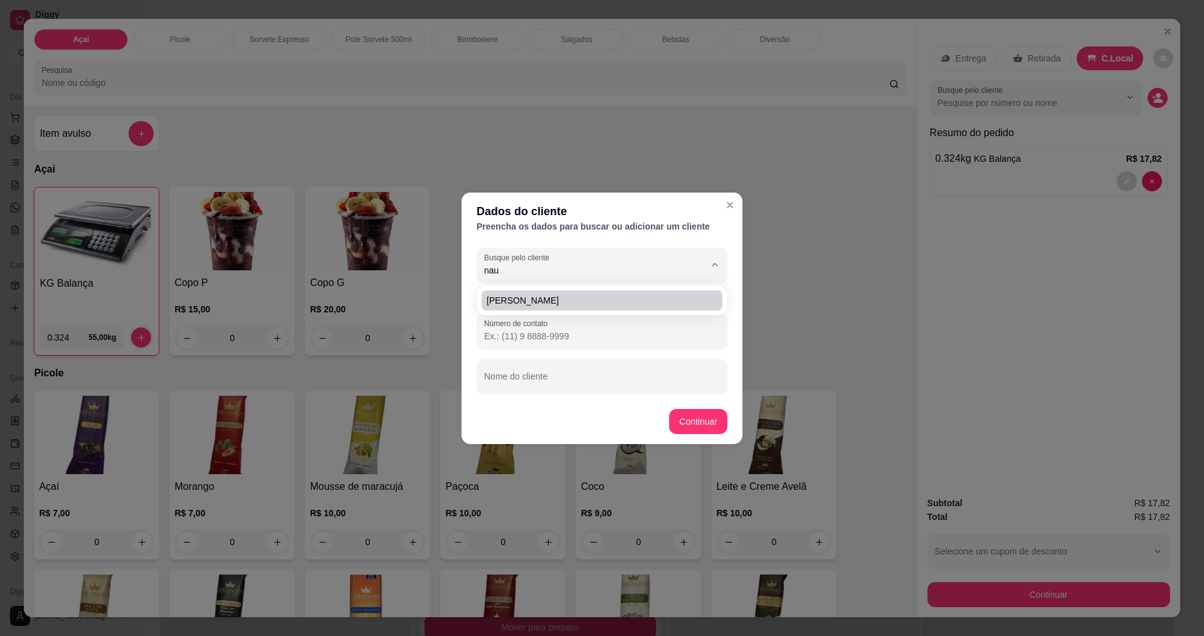
click at [607, 301] on span "[PERSON_NAME]" at bounding box center [595, 300] width 218 height 13
type input "[PERSON_NAME]"
type input "[PHONE_NUMBER]"
type input "[PERSON_NAME]"
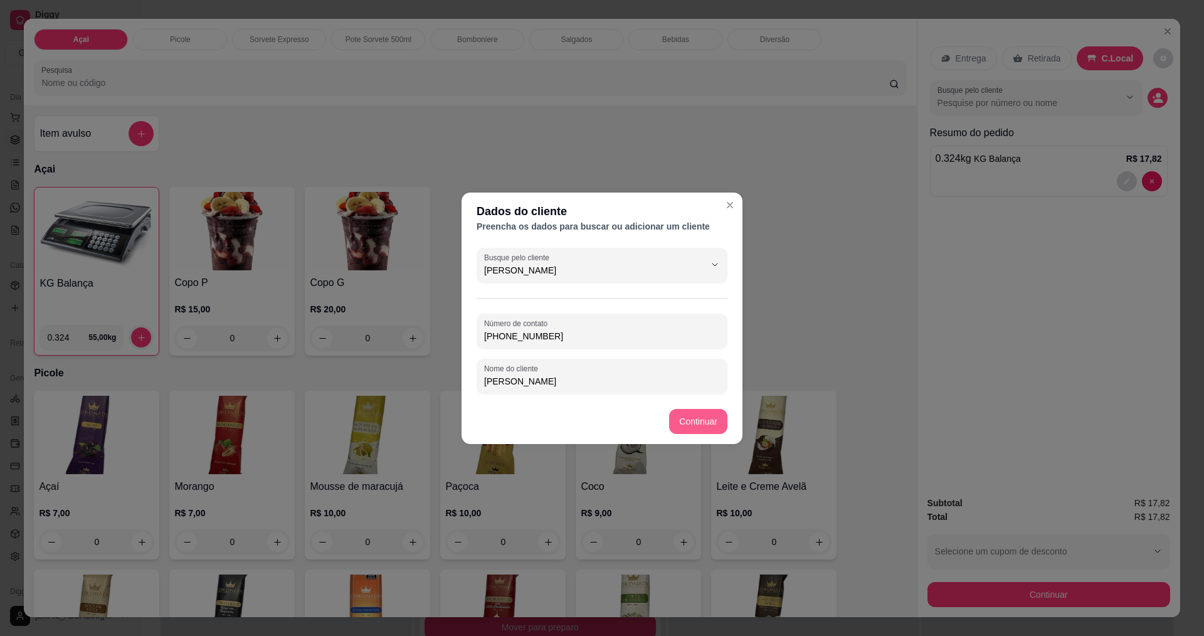
type input "[PERSON_NAME]"
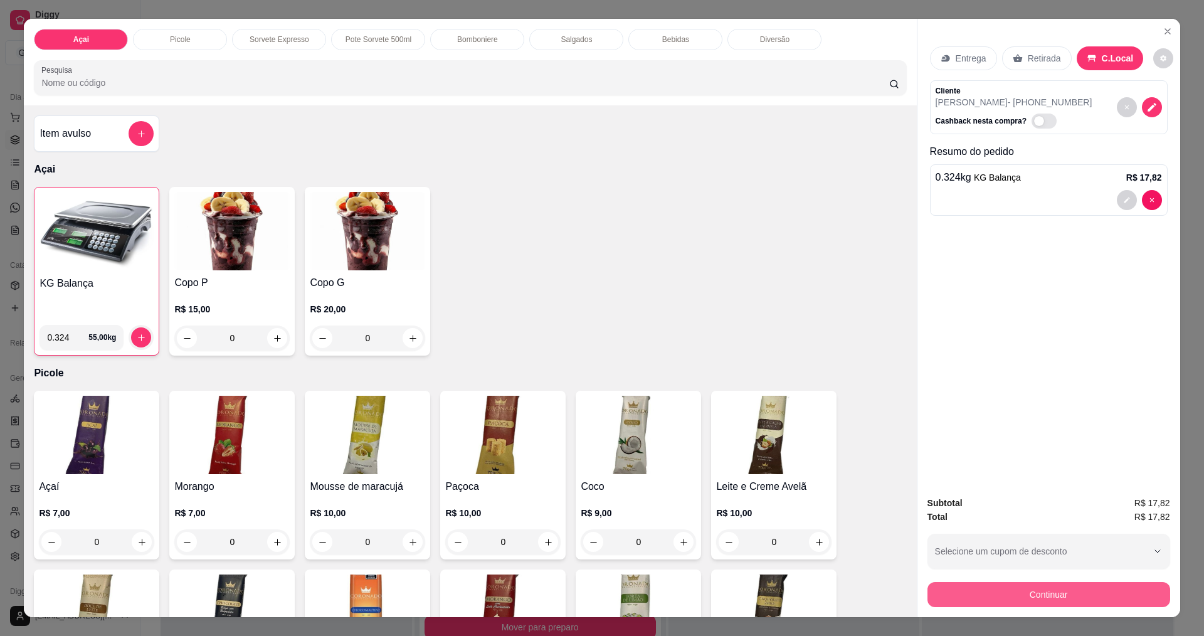
click at [1064, 604] on button "Continuar" at bounding box center [1048, 594] width 243 height 25
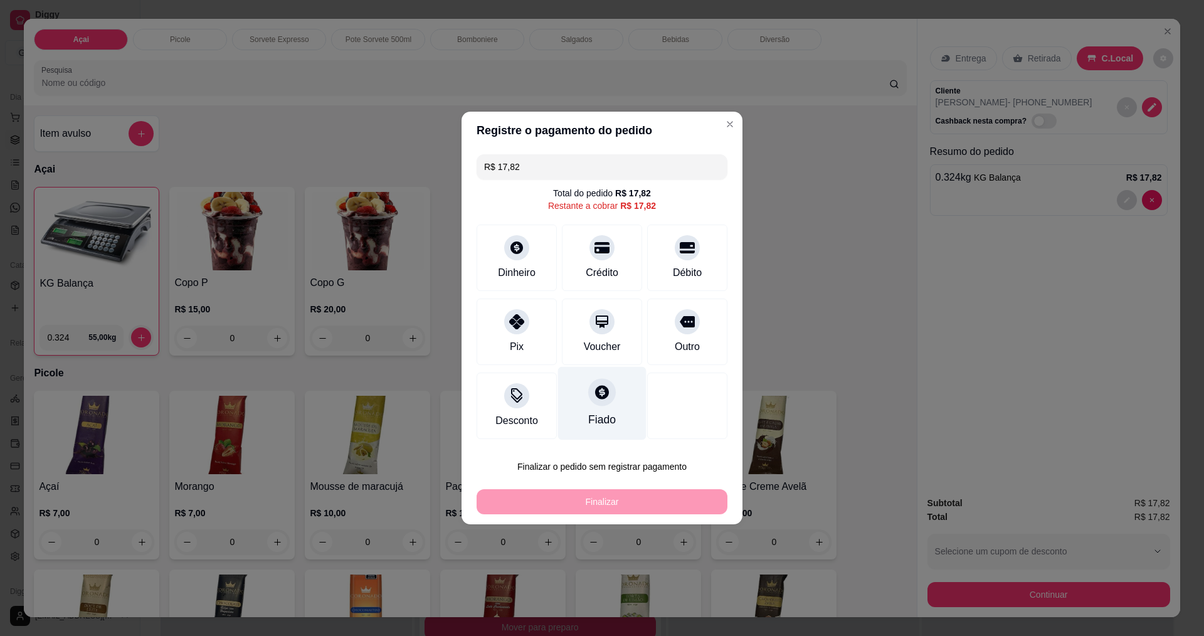
click at [591, 407] on div "Fiado" at bounding box center [602, 403] width 88 height 73
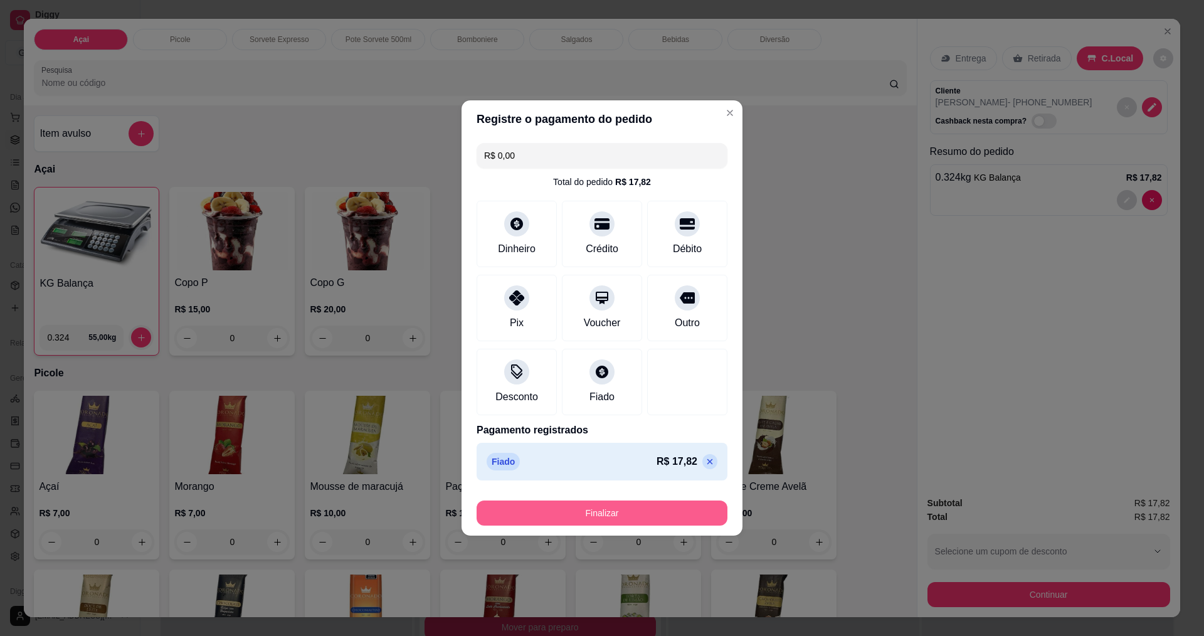
click at [634, 509] on button "Finalizar" at bounding box center [601, 512] width 251 height 25
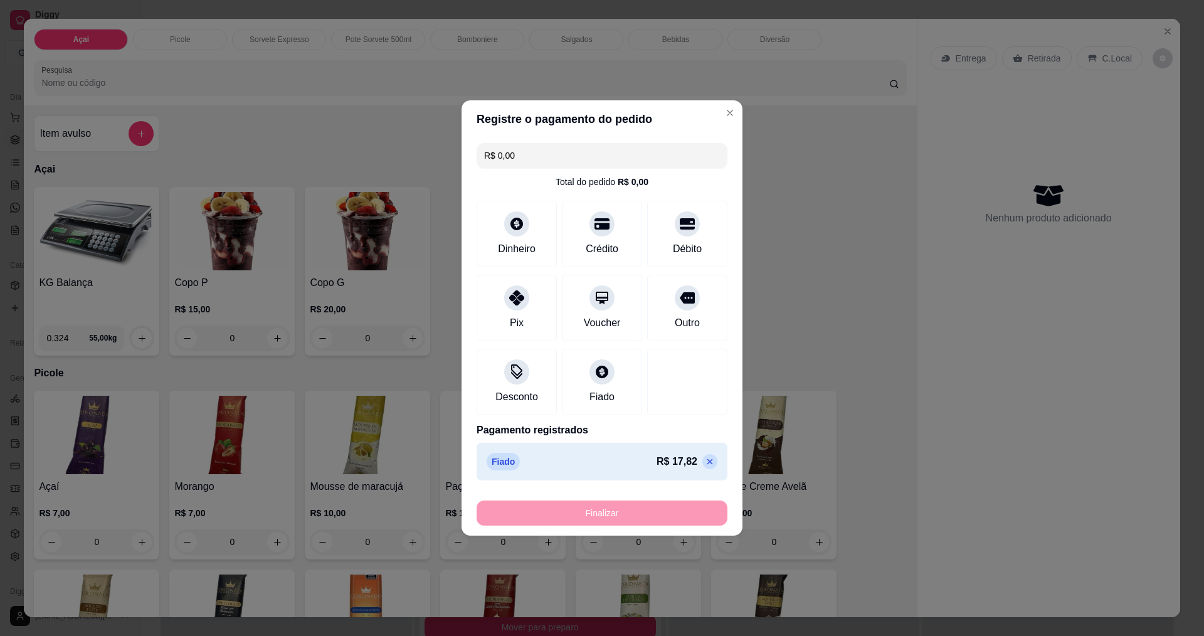
type input "-R$ 17,82"
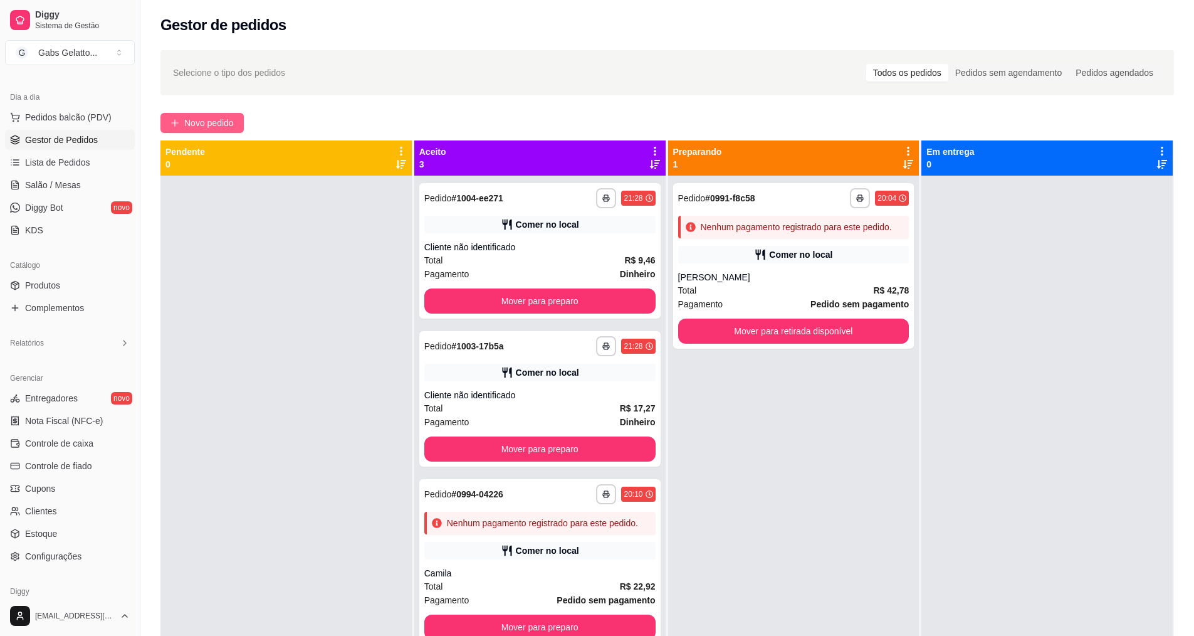
click at [227, 125] on span "Novo pedido" at bounding box center [209, 123] width 50 height 14
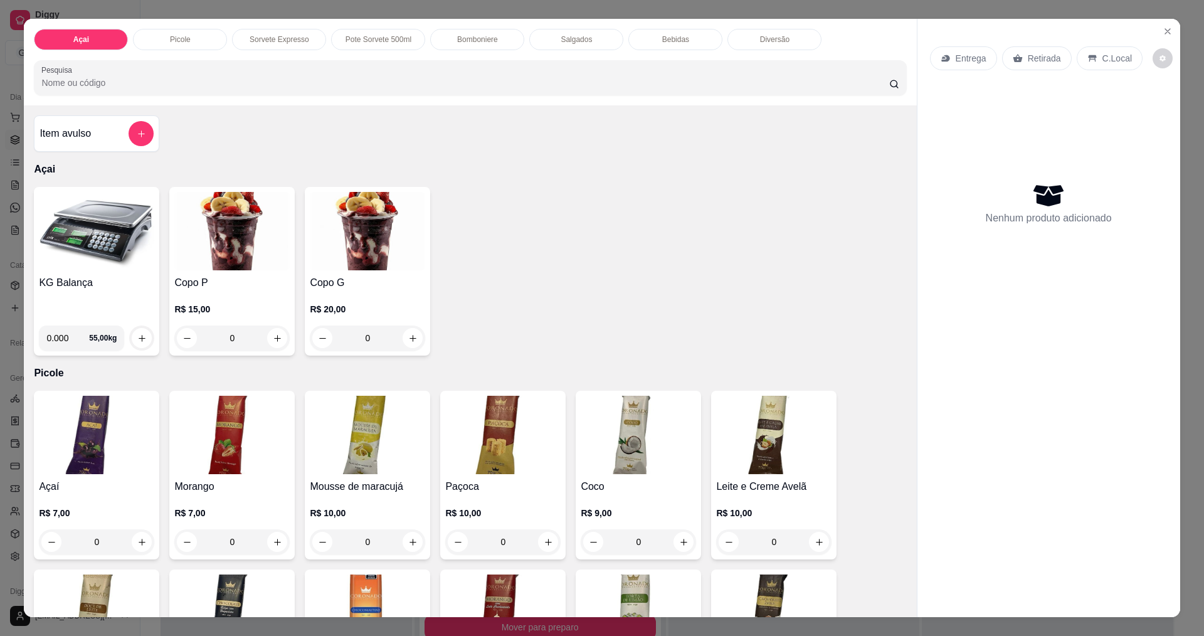
click at [463, 44] on p "Bomboniere" at bounding box center [477, 39] width 41 height 10
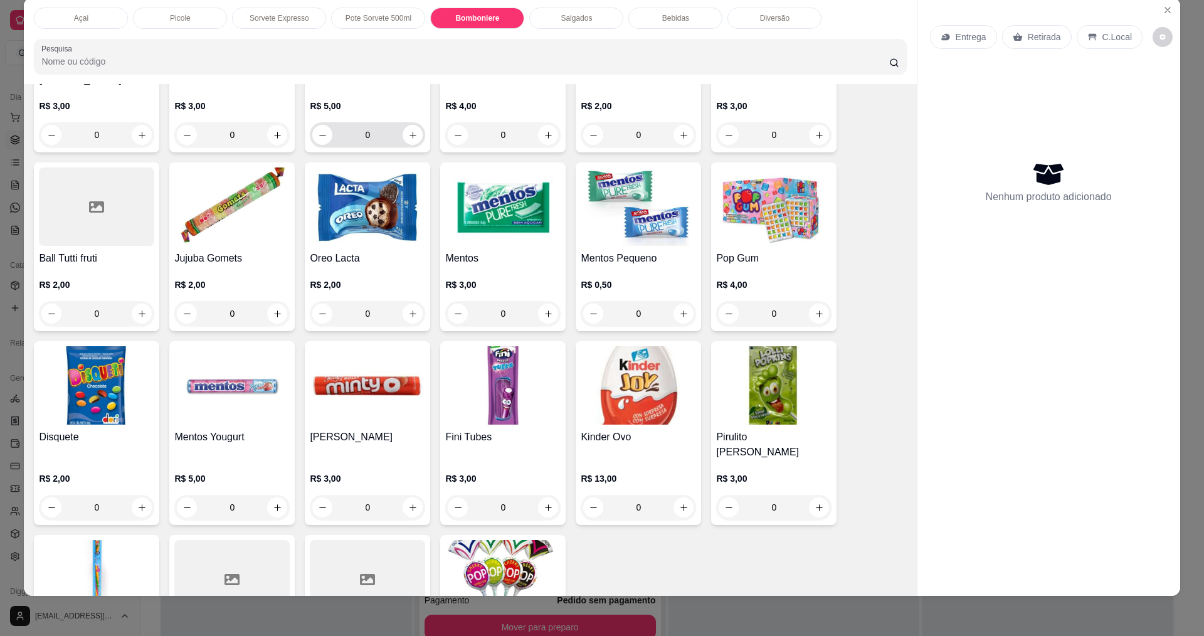
scroll to position [1494, 0]
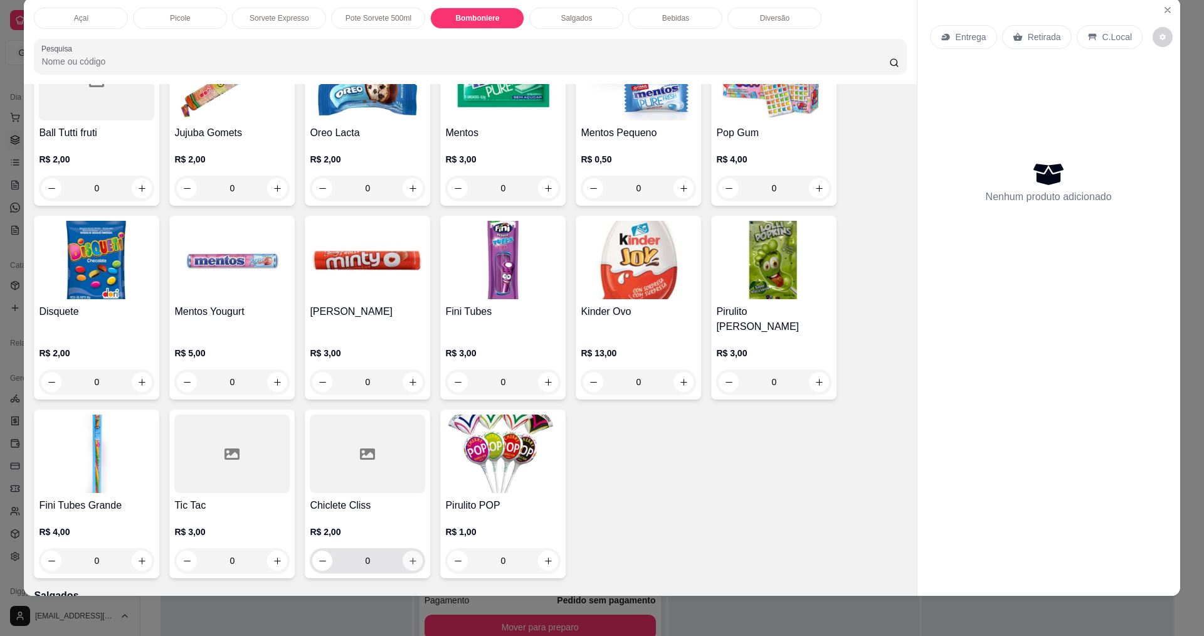
click at [413, 550] on button "increase-product-quantity" at bounding box center [412, 560] width 20 height 20
type input "1"
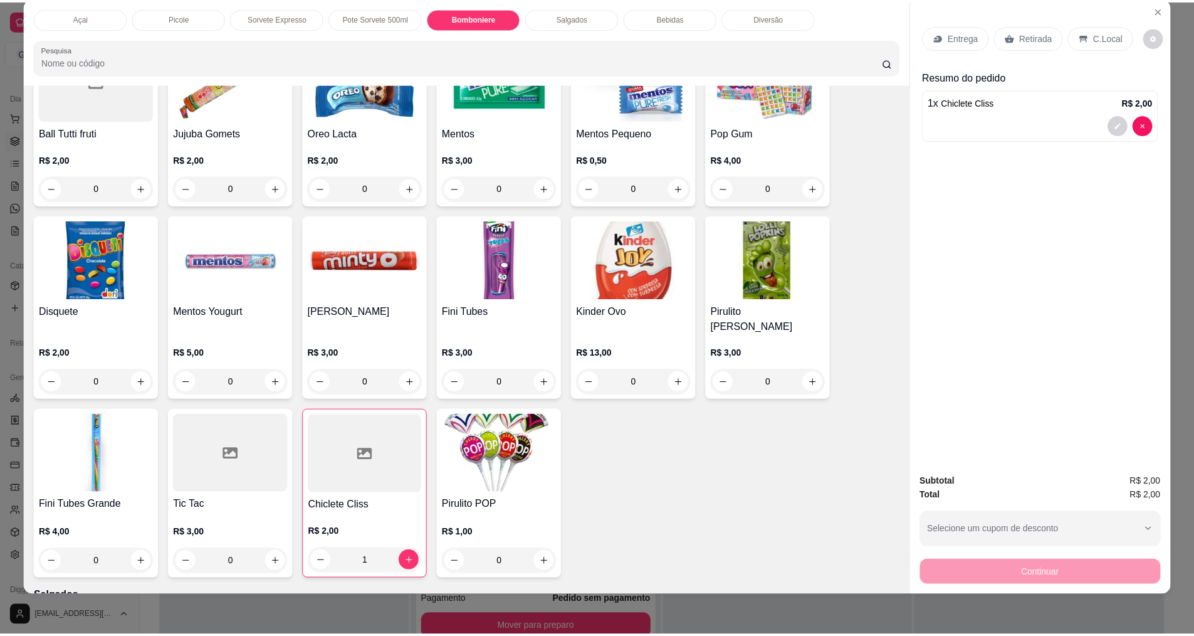
scroll to position [0, 0]
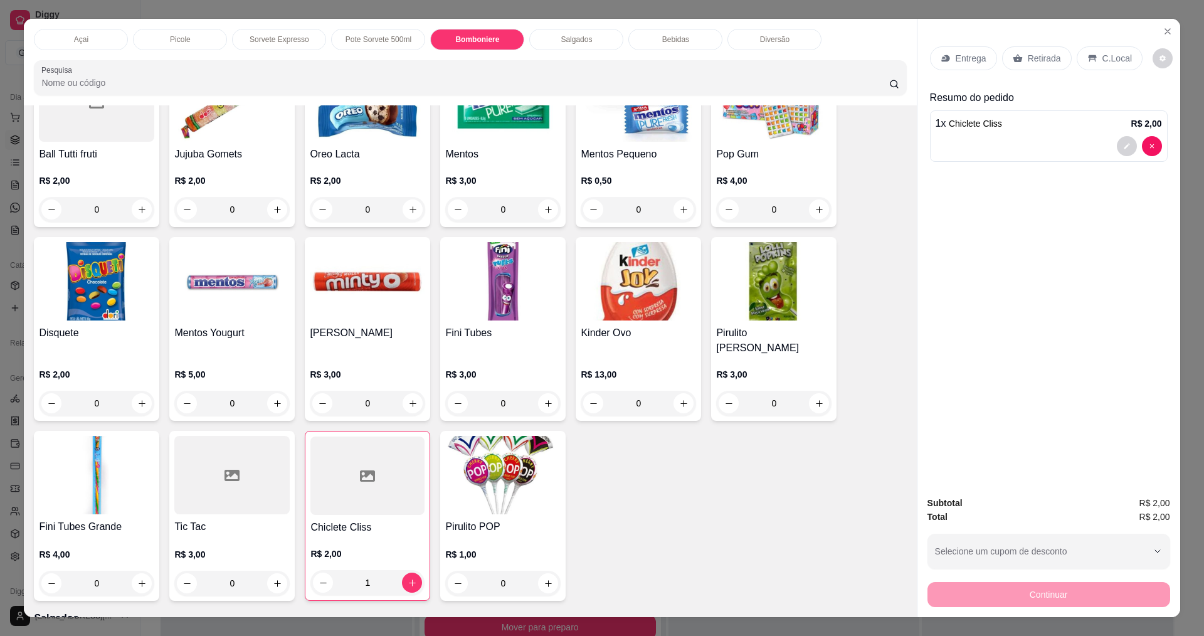
click at [1099, 65] on div "C.Local" at bounding box center [1109, 58] width 66 height 24
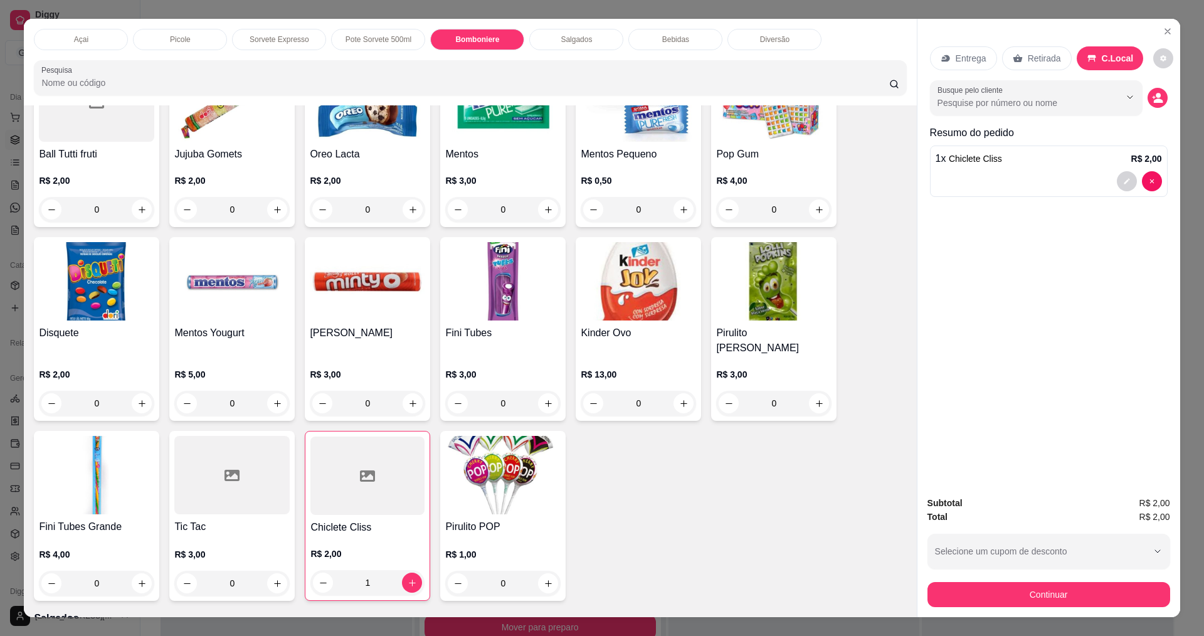
click at [1056, 584] on div "Continuar" at bounding box center [1048, 593] width 243 height 28
click at [1059, 589] on button "Continuar" at bounding box center [1048, 594] width 243 height 25
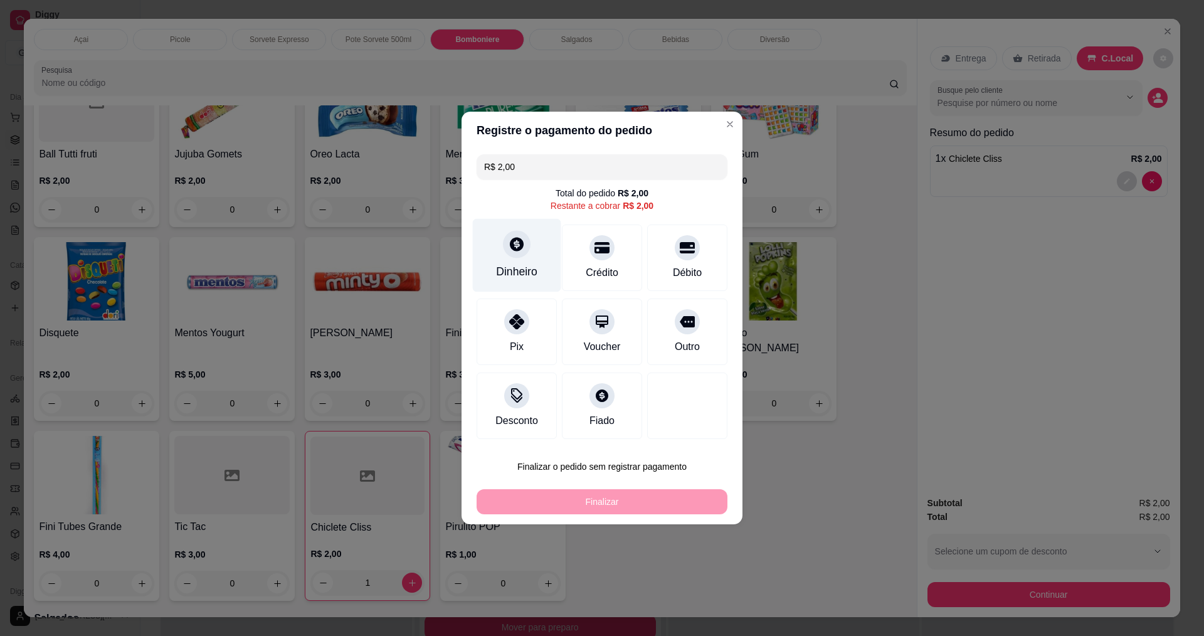
click at [533, 257] on div "Dinheiro" at bounding box center [517, 255] width 88 height 73
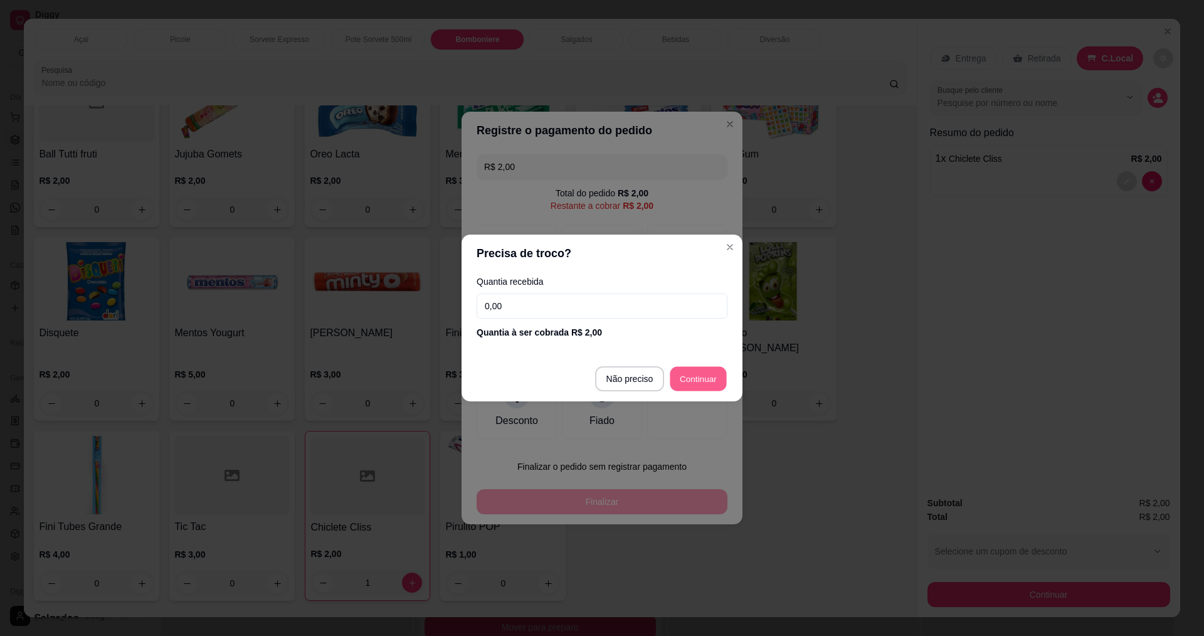
type input "R$ 0,00"
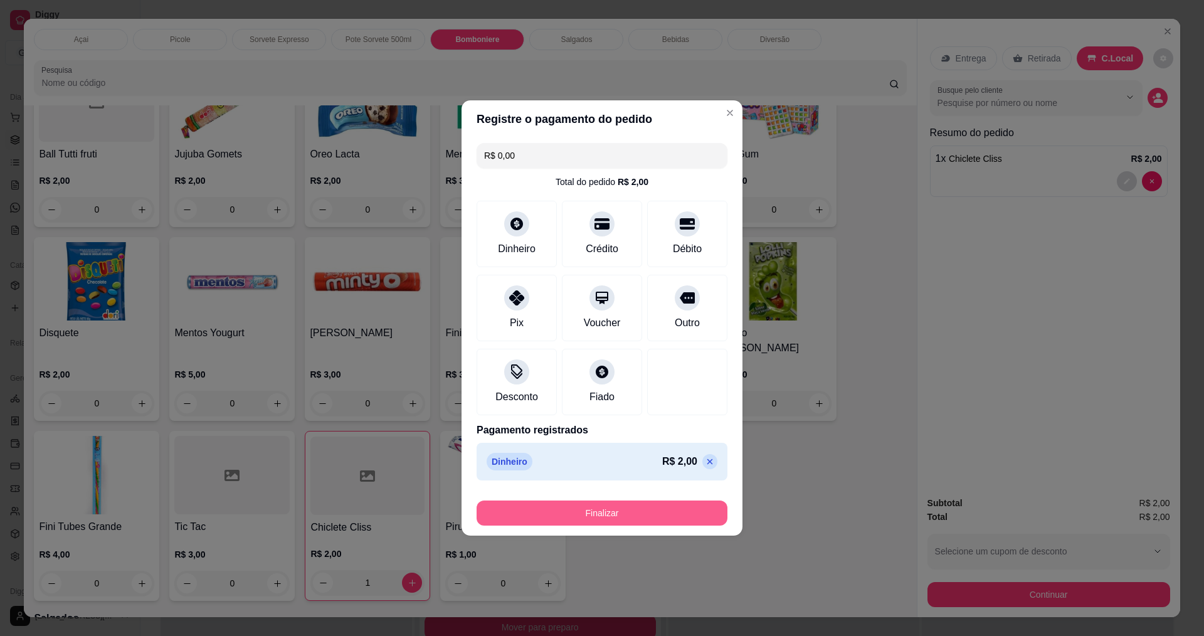
click at [654, 515] on button "Finalizar" at bounding box center [601, 512] width 251 height 25
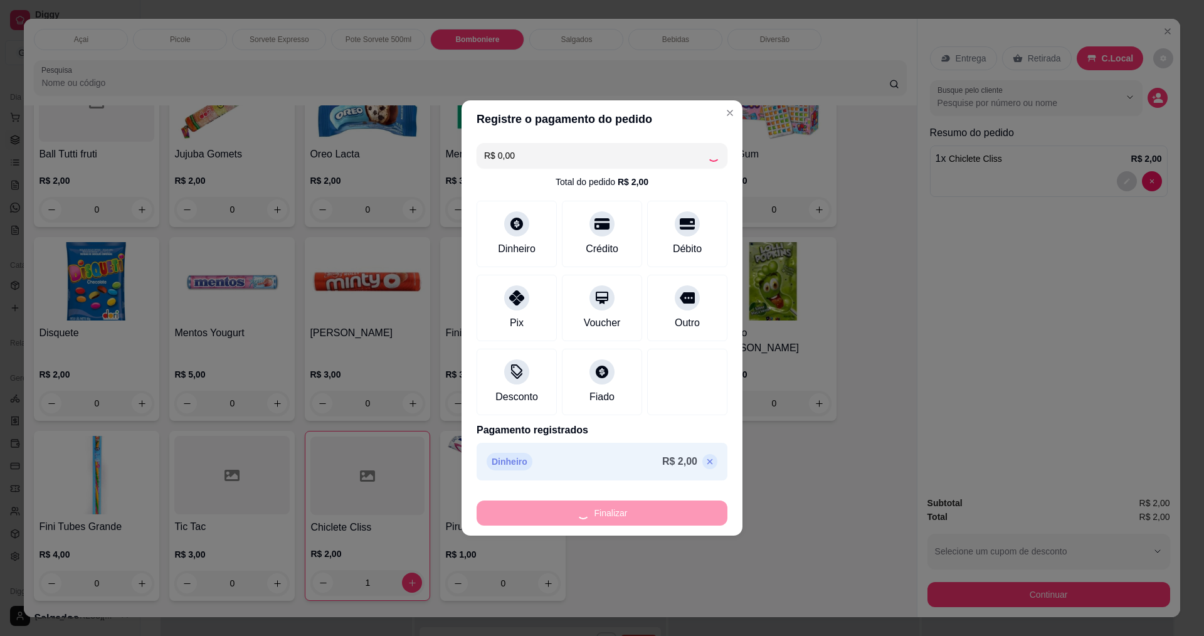
type input "0"
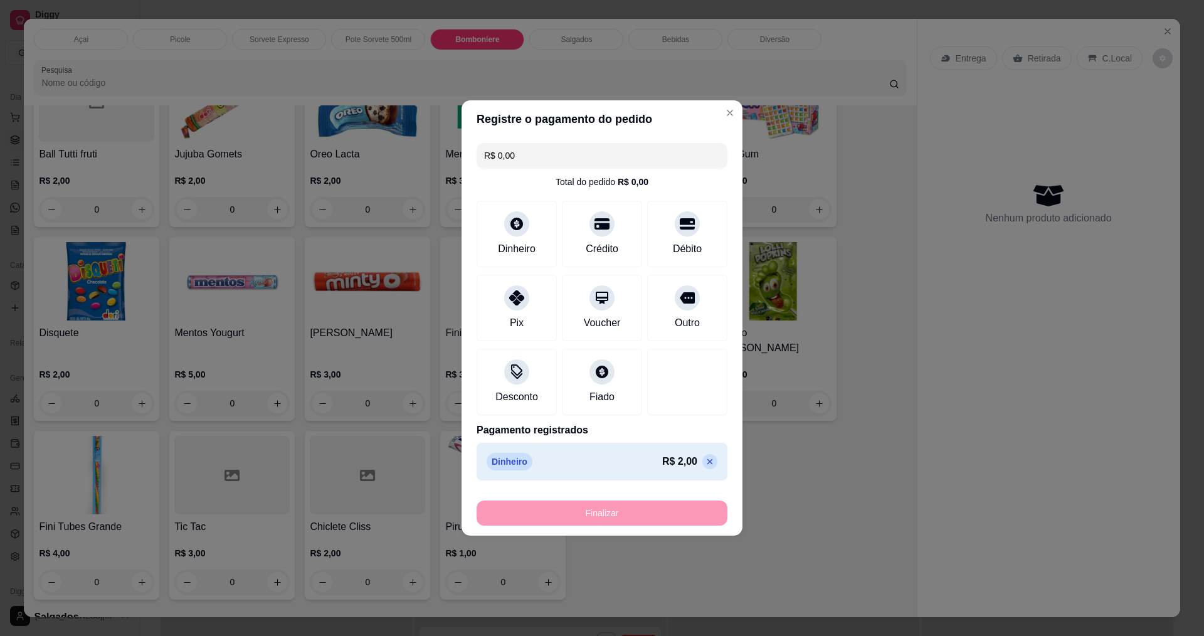
type input "-R$ 2,00"
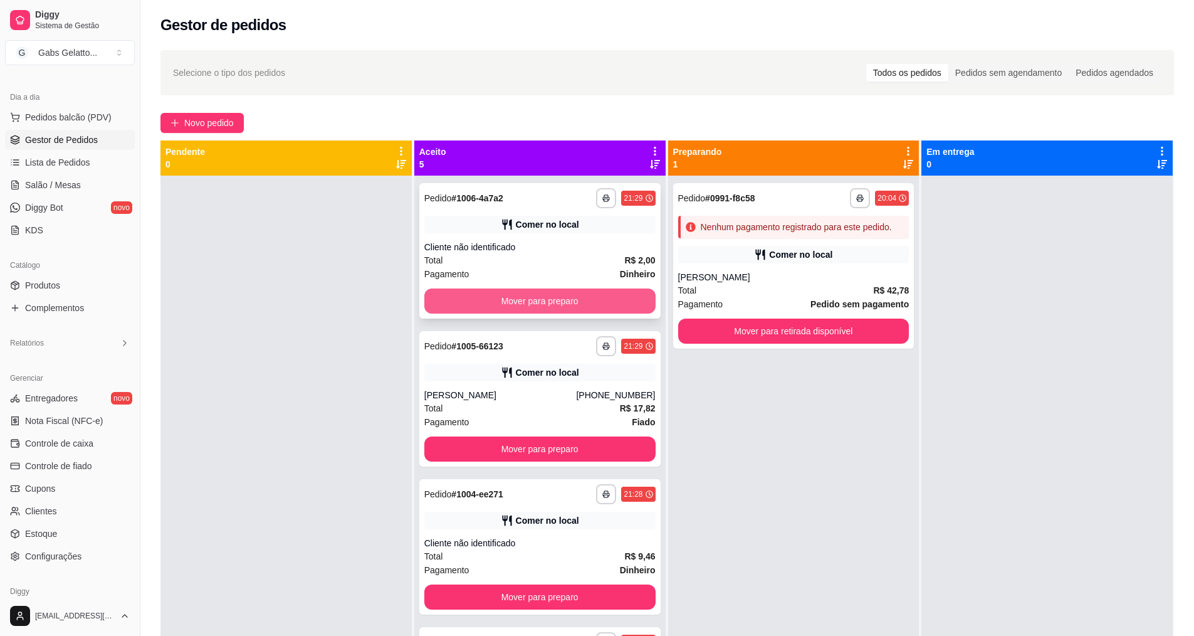
click at [568, 305] on button "Mover para preparo" at bounding box center [539, 300] width 231 height 25
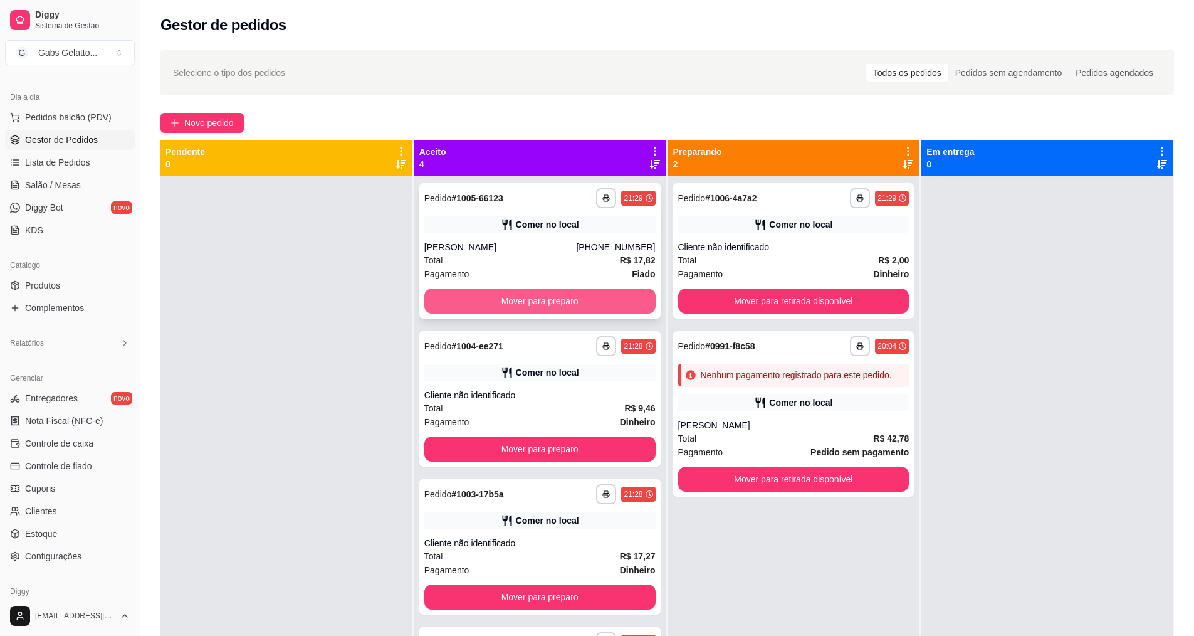
click at [555, 306] on button "Mover para preparo" at bounding box center [539, 300] width 231 height 25
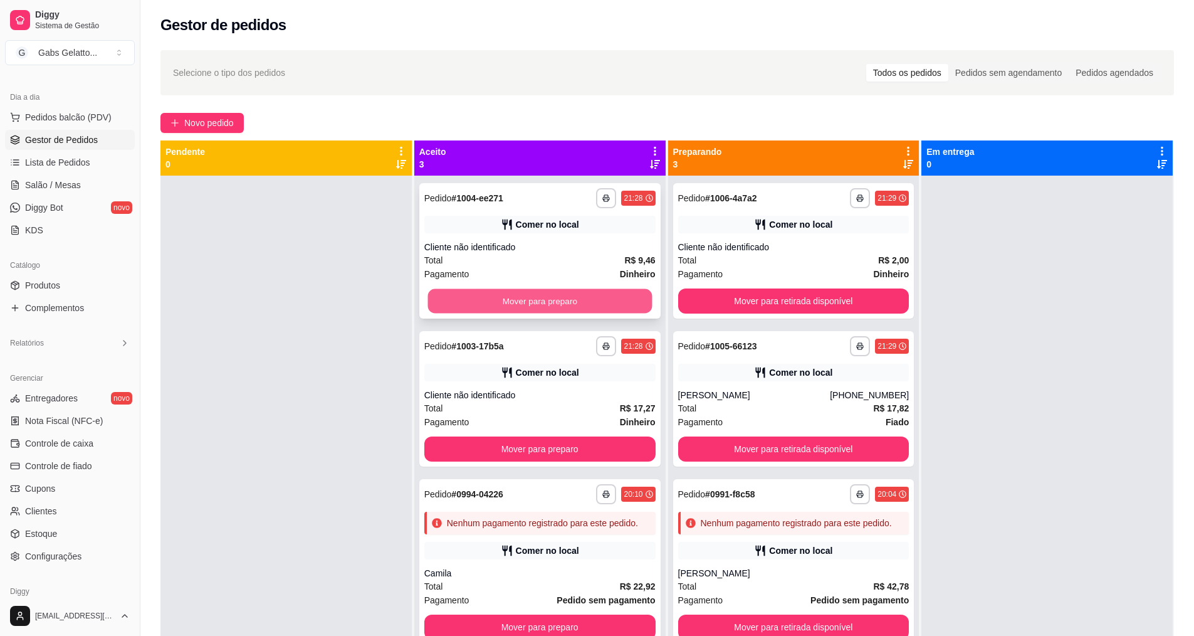
click at [582, 300] on button "Mover para preparo" at bounding box center [540, 301] width 224 height 24
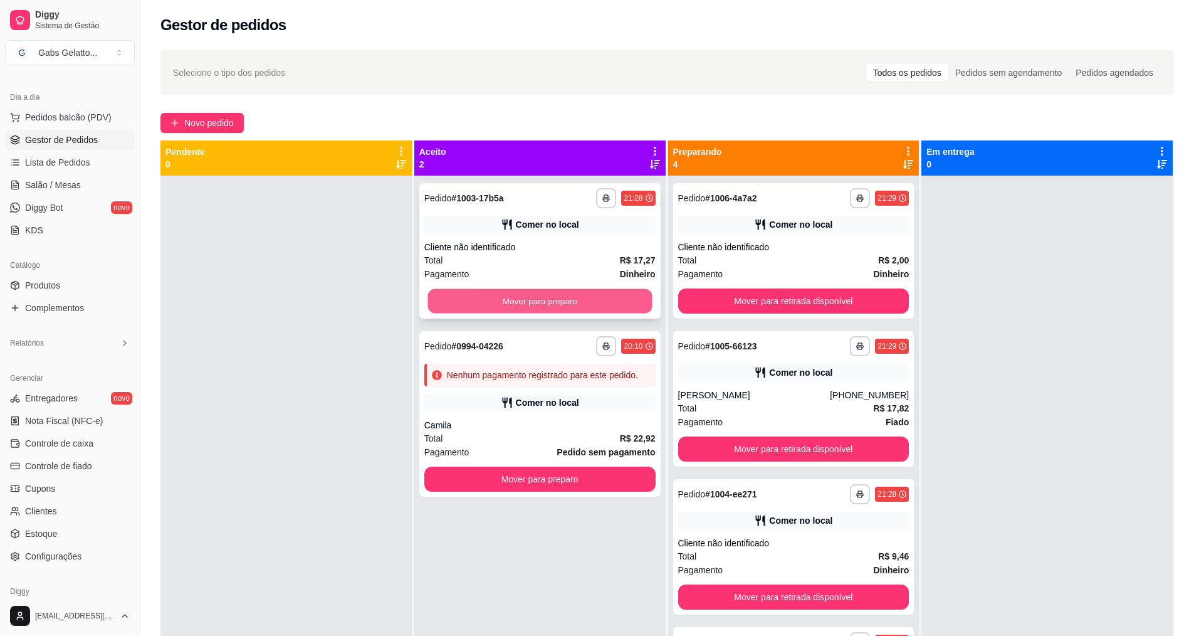
click at [566, 297] on button "Mover para preparo" at bounding box center [540, 301] width 224 height 24
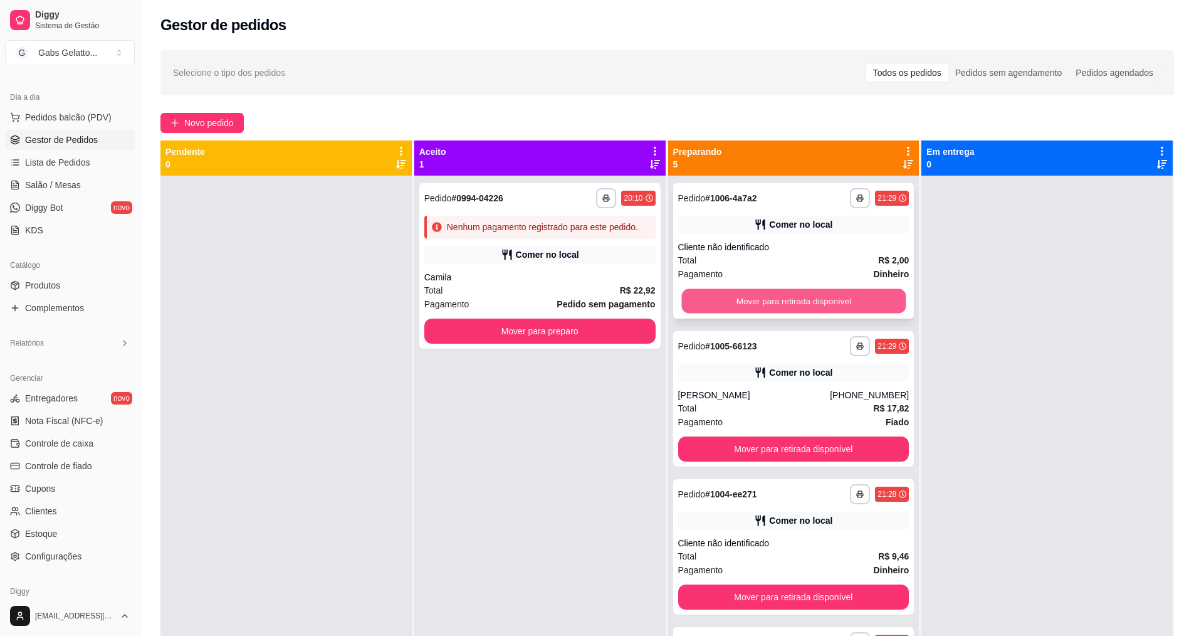
click at [834, 298] on button "Mover para retirada disponível" at bounding box center [793, 301] width 224 height 24
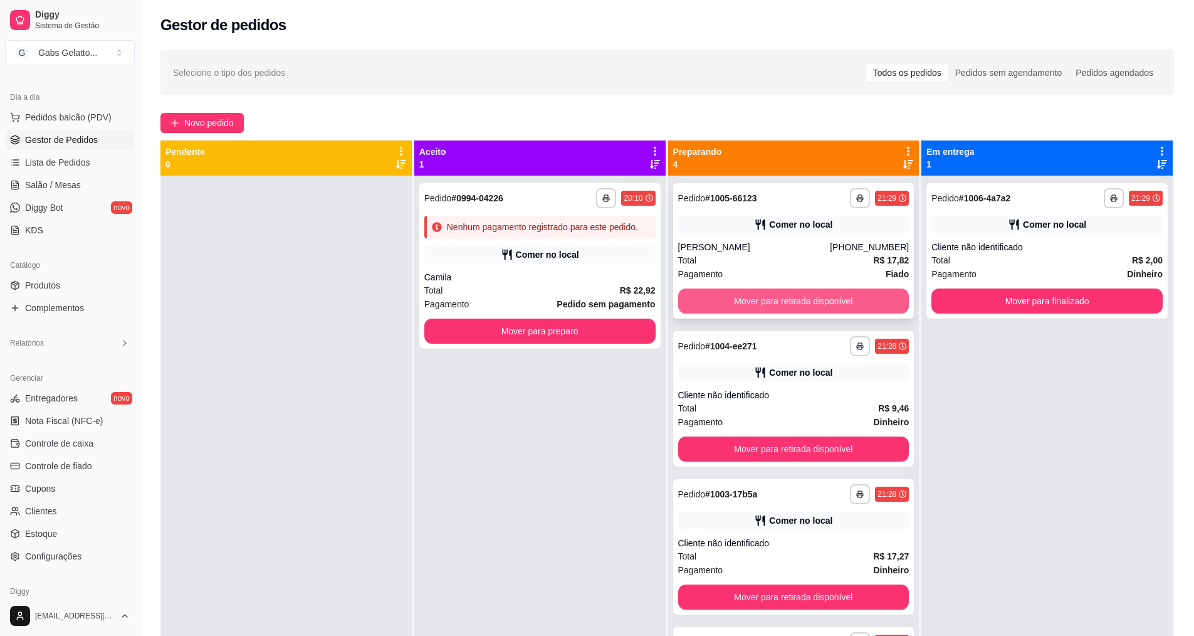
click at [841, 296] on button "Mover para retirada disponível" at bounding box center [793, 300] width 231 height 25
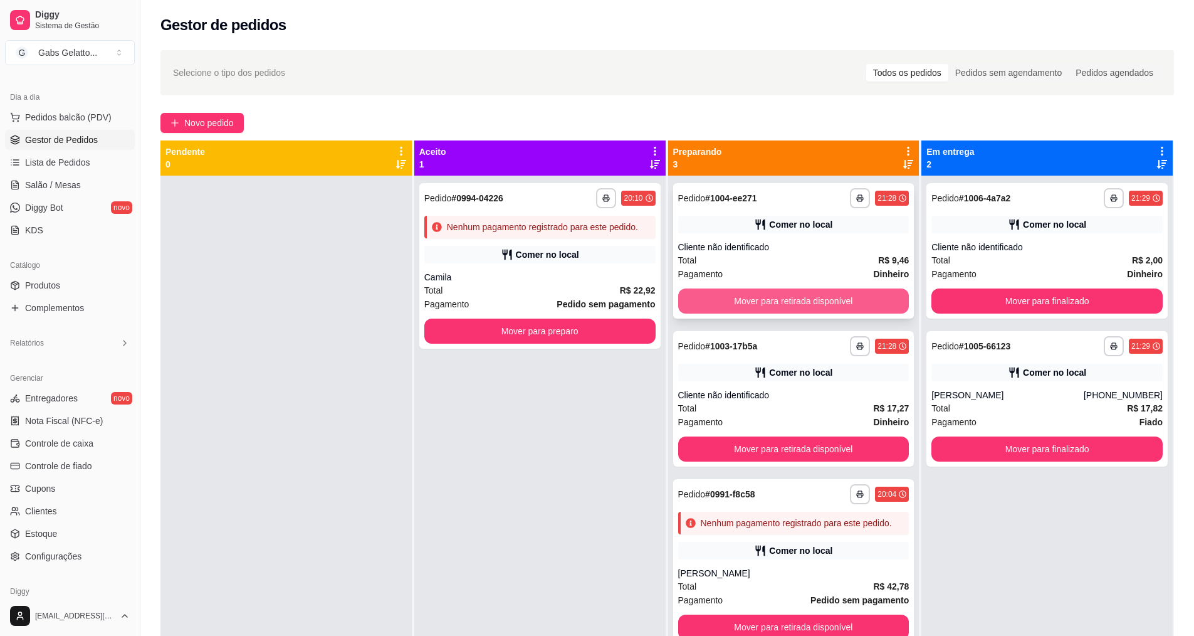
click at [845, 298] on button "Mover para retirada disponível" at bounding box center [793, 300] width 231 height 25
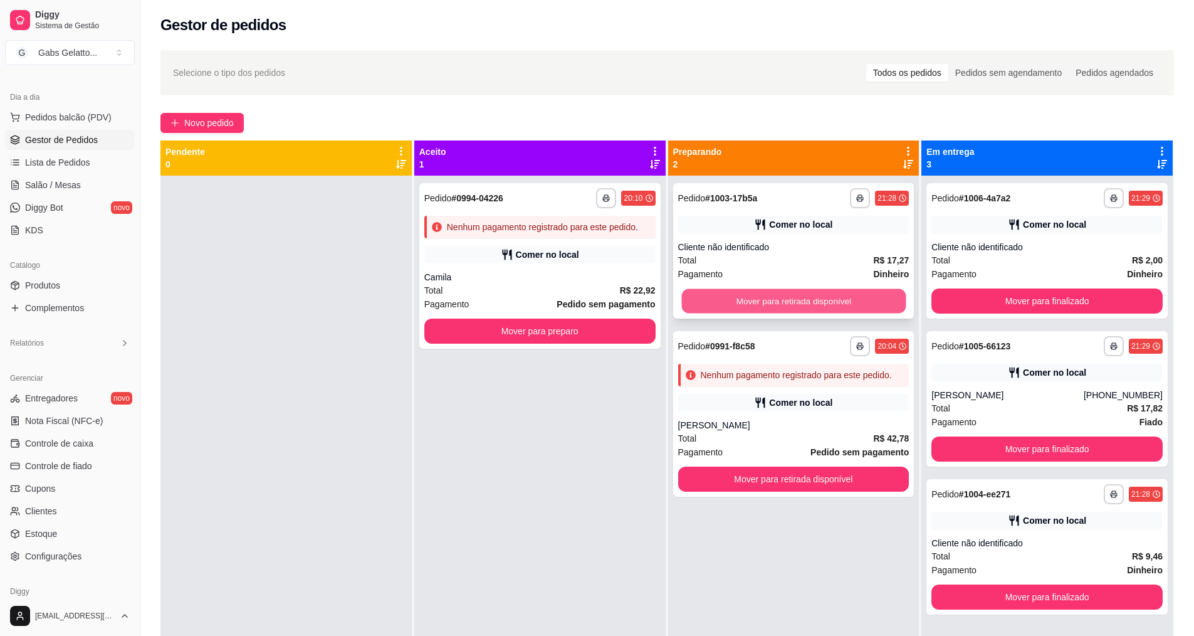
click at [850, 297] on button "Mover para retirada disponível" at bounding box center [793, 301] width 224 height 24
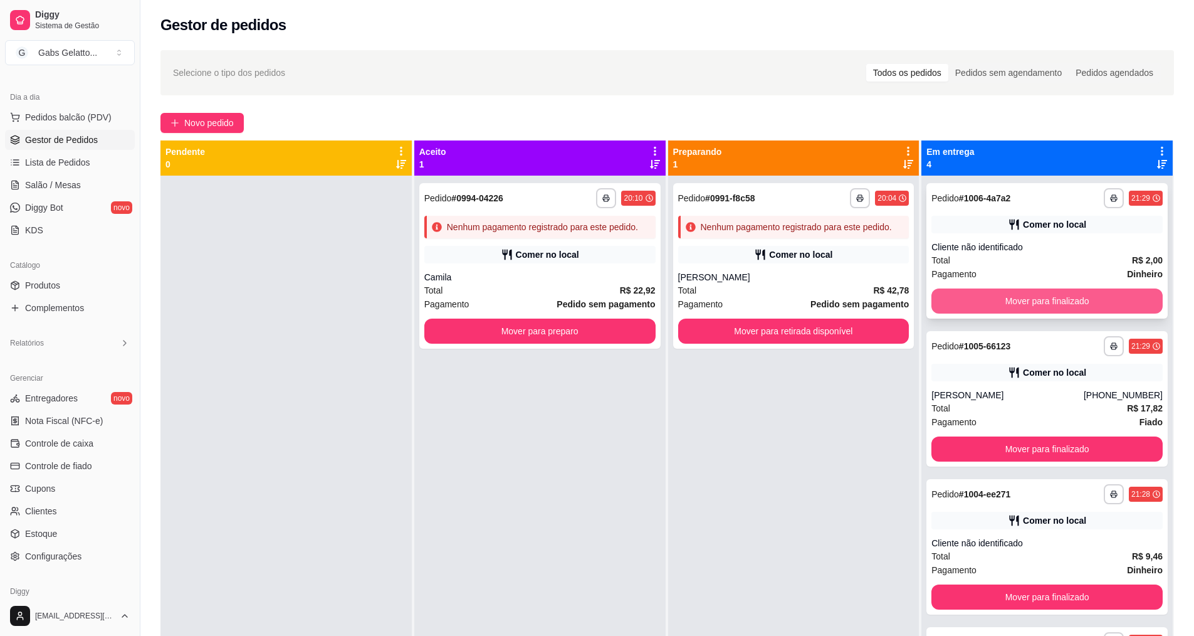
click at [995, 297] on button "Mover para finalizado" at bounding box center [1047, 300] width 231 height 25
click at [1015, 298] on button "Mover para finalizado" at bounding box center [1047, 301] width 224 height 24
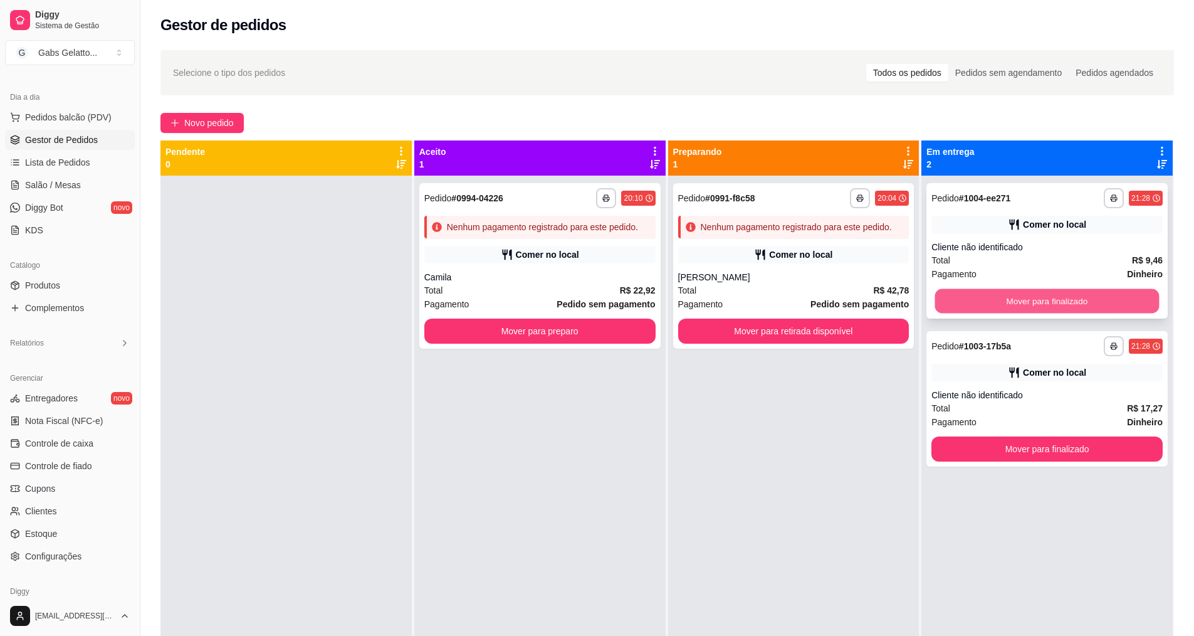
click at [1019, 304] on button "Mover para finalizado" at bounding box center [1047, 301] width 224 height 24
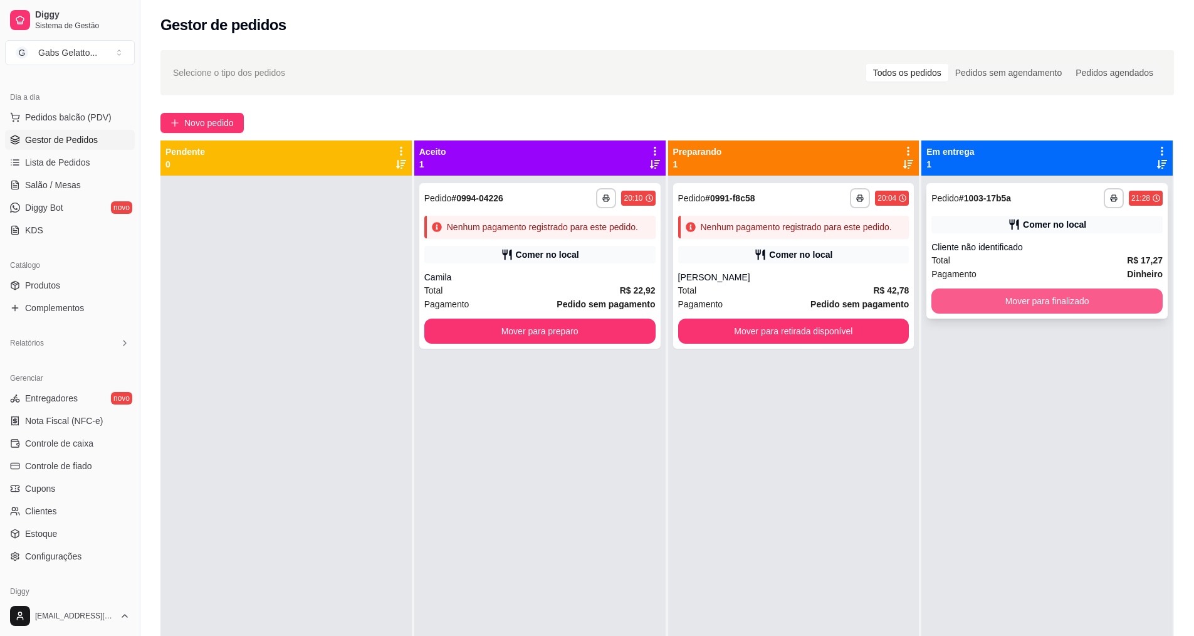
click at [1027, 299] on button "Mover para finalizado" at bounding box center [1047, 300] width 231 height 25
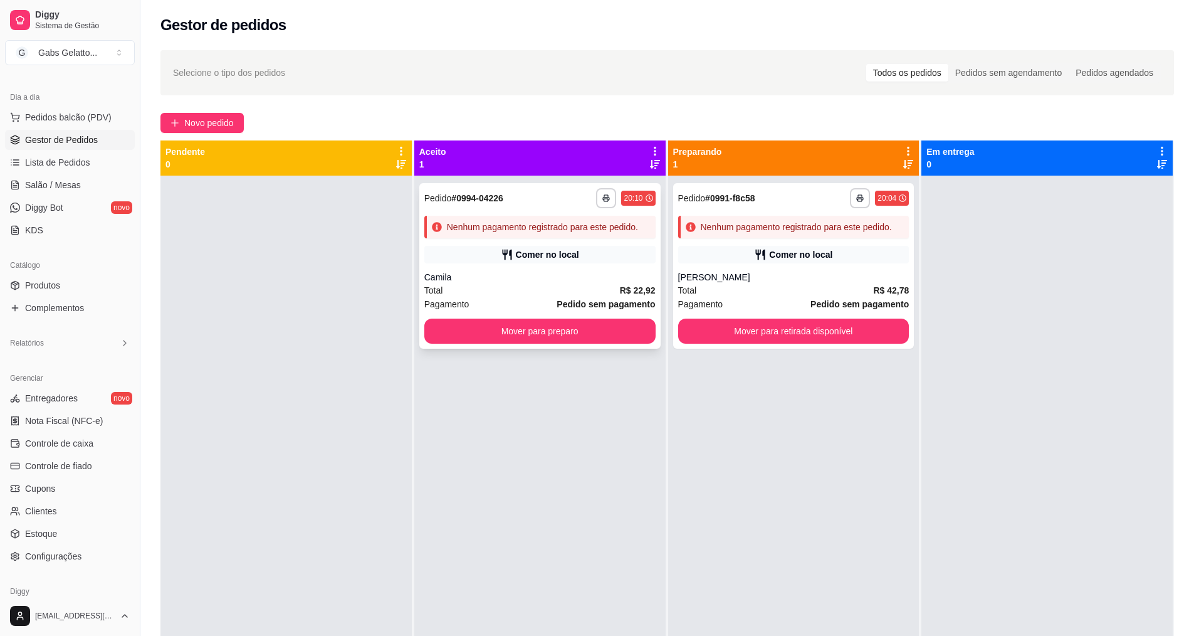
click at [552, 264] on div "**********" at bounding box center [539, 265] width 241 height 165
click at [769, 255] on div "Comer no local" at bounding box center [800, 254] width 63 height 13
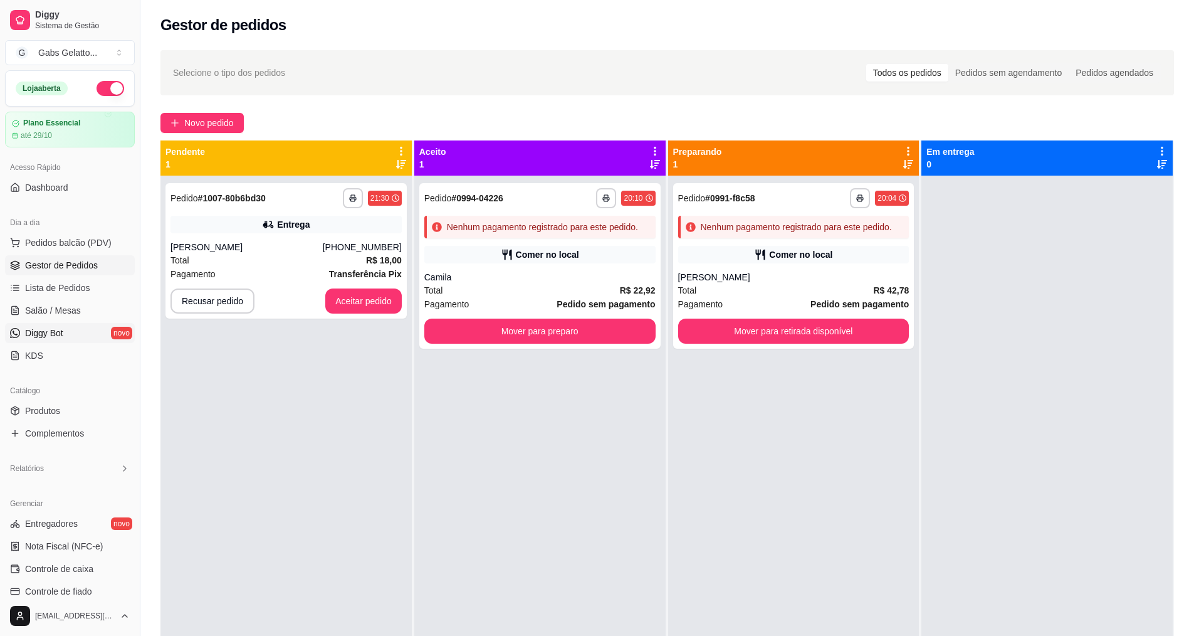
click at [67, 332] on link "Diggy Bot novo" at bounding box center [70, 333] width 130 height 20
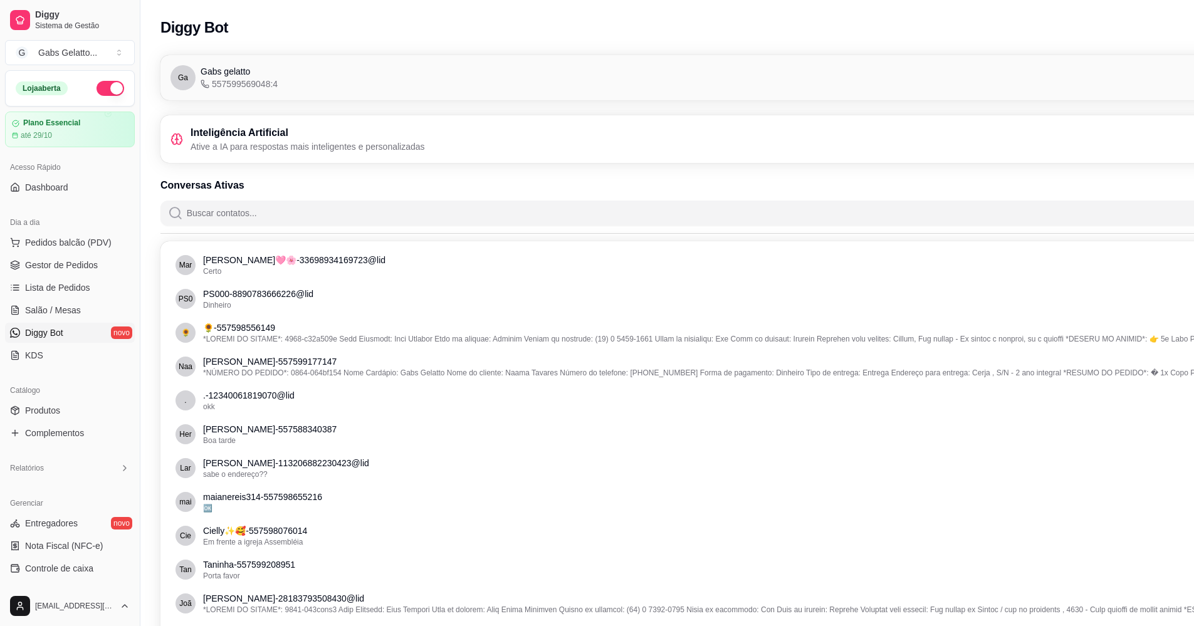
click at [88, 275] on ul "Pedidos balcão (PDV) Gestor de Pedidos Lista de Pedidos Salão / Mesas Diggy Bot…" at bounding box center [70, 299] width 130 height 133
click at [90, 269] on span "Gestor de Pedidos" at bounding box center [61, 265] width 73 height 13
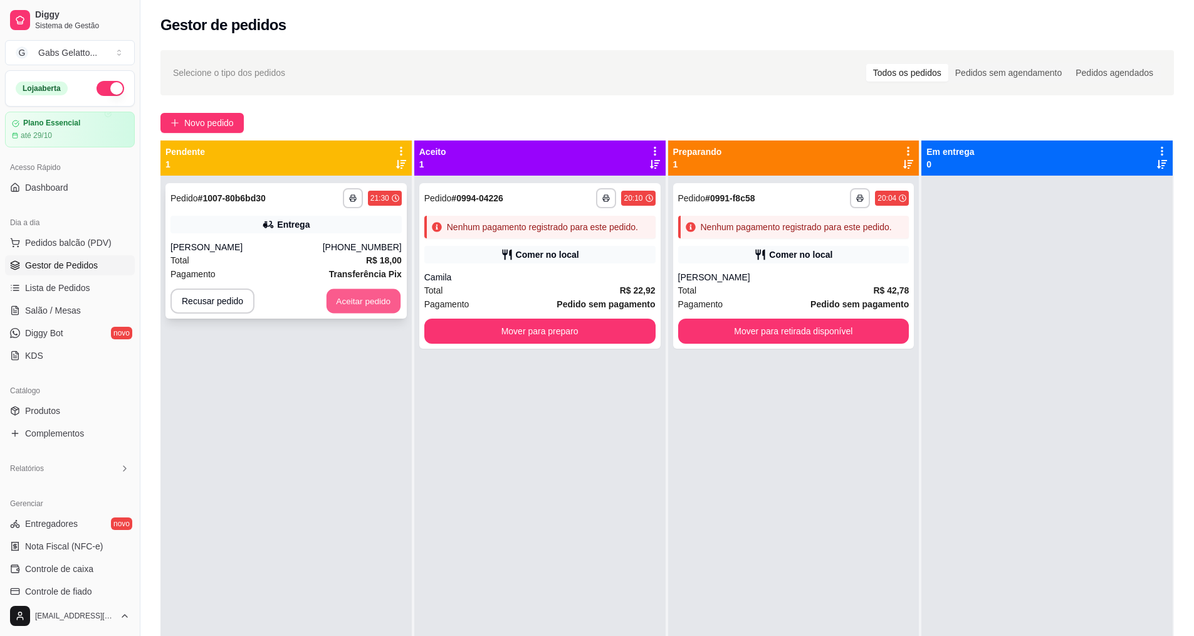
click at [349, 310] on button "Aceitar pedido" at bounding box center [364, 301] width 74 height 24
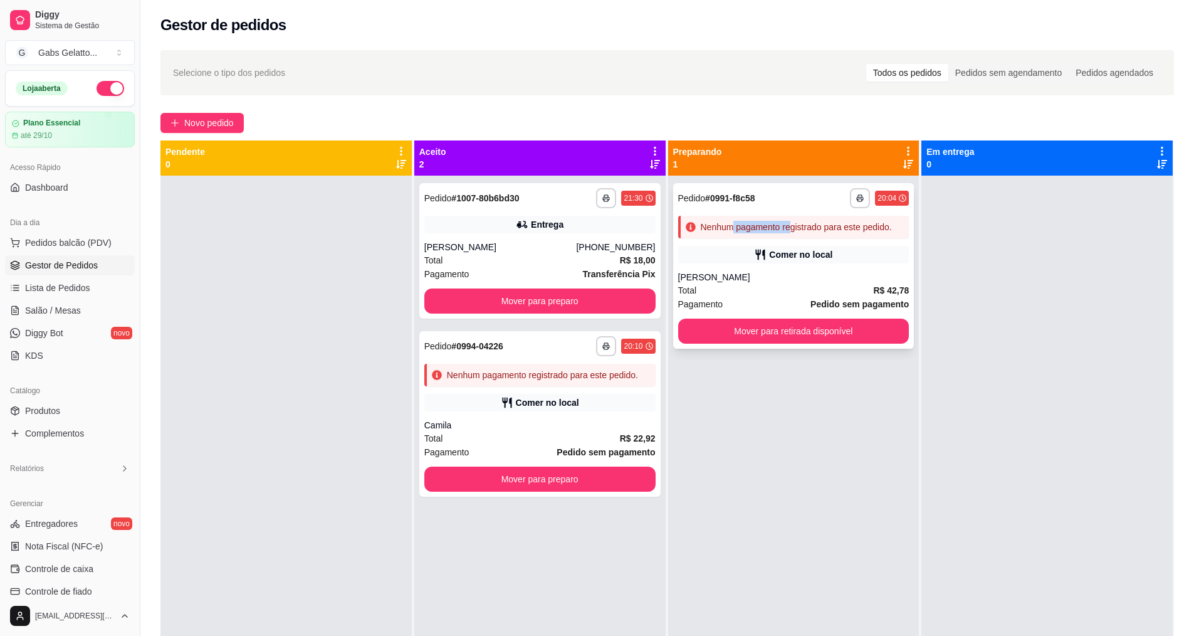
drag, startPoint x: 787, startPoint y: 225, endPoint x: 738, endPoint y: 219, distance: 49.9
click at [738, 219] on div "Nenhum pagamento registrado para este pedido." at bounding box center [793, 227] width 231 height 23
click at [901, 145] on div "Preparando 1" at bounding box center [793, 157] width 251 height 35
click at [564, 302] on button "Mover para preparo" at bounding box center [540, 301] width 224 height 24
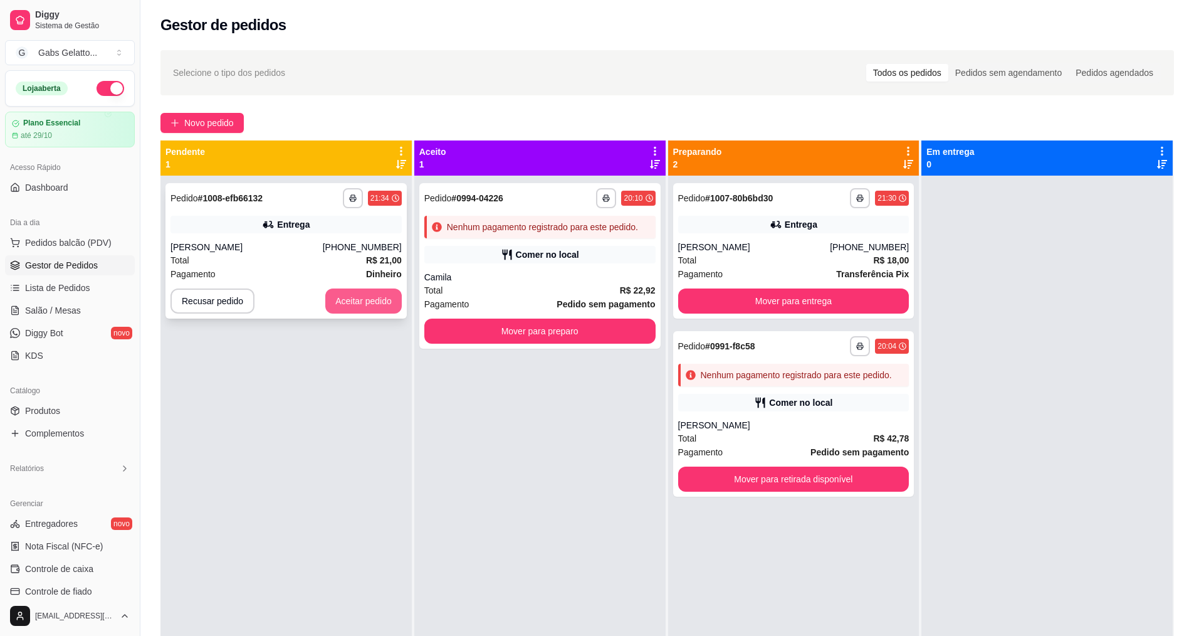
click at [371, 309] on button "Aceitar pedido" at bounding box center [363, 300] width 76 height 25
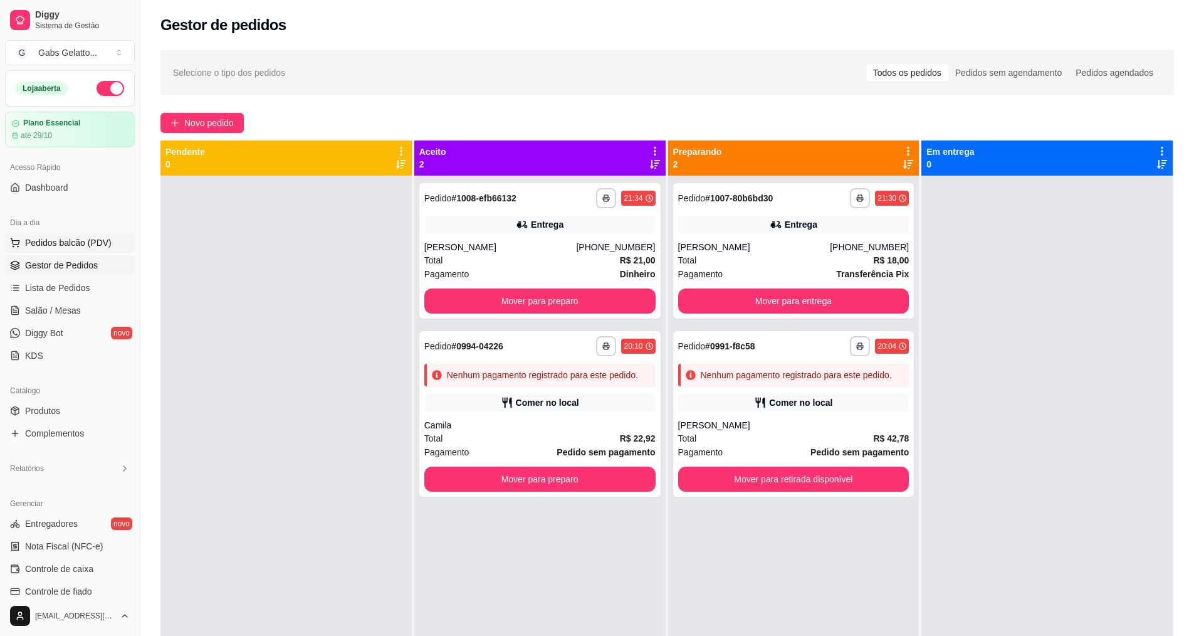
click at [63, 245] on span "Pedidos balcão (PDV)" at bounding box center [68, 242] width 87 height 13
click at [583, 300] on button "Mover para preparo" at bounding box center [539, 300] width 231 height 25
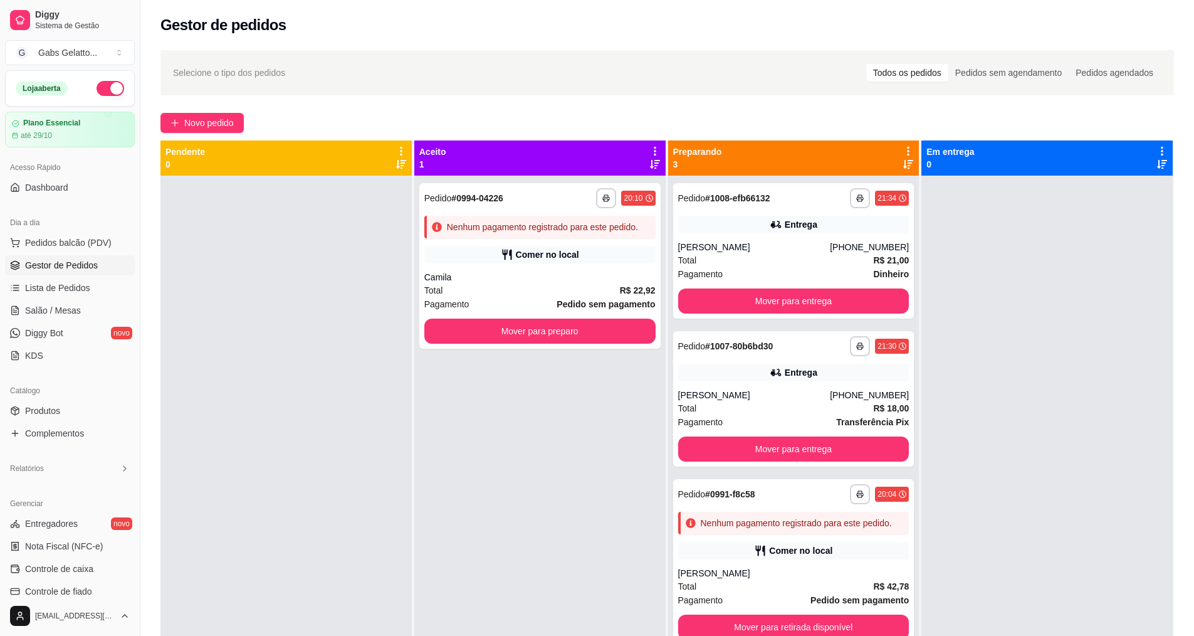
scroll to position [35, 0]
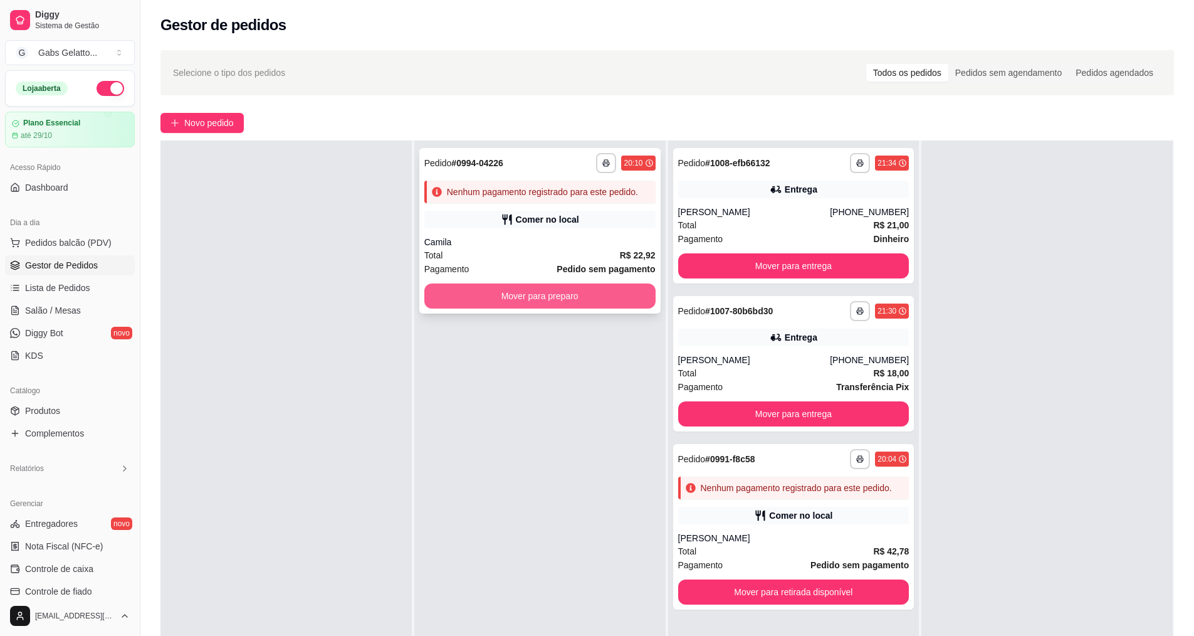
click at [539, 302] on button "Mover para preparo" at bounding box center [539, 295] width 231 height 25
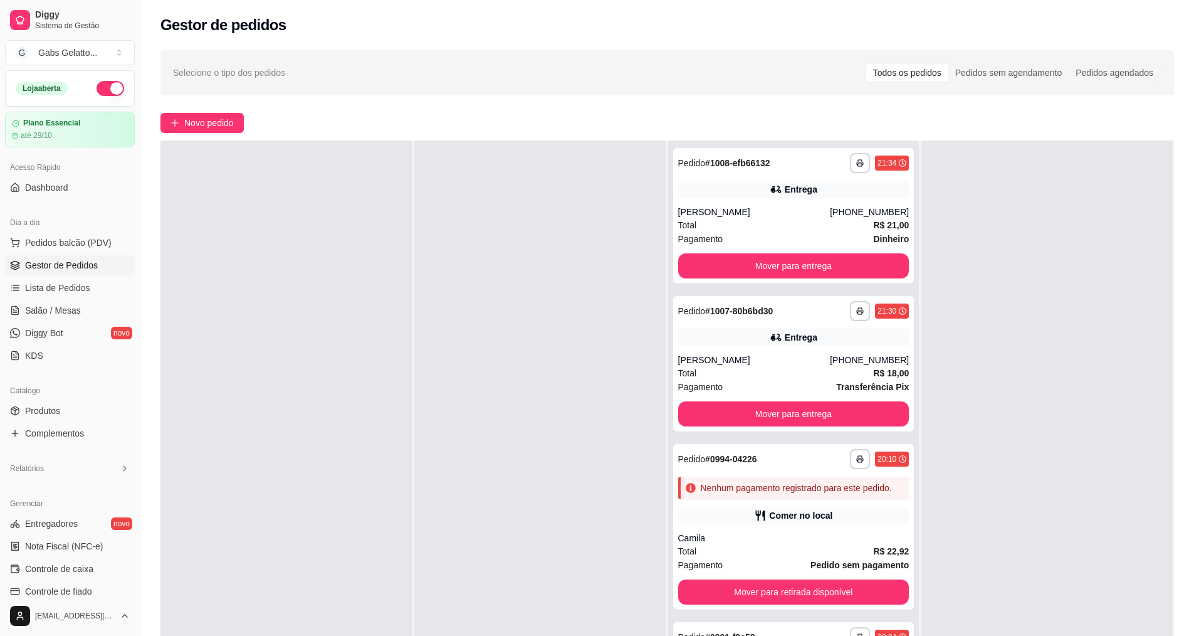
scroll to position [0, 0]
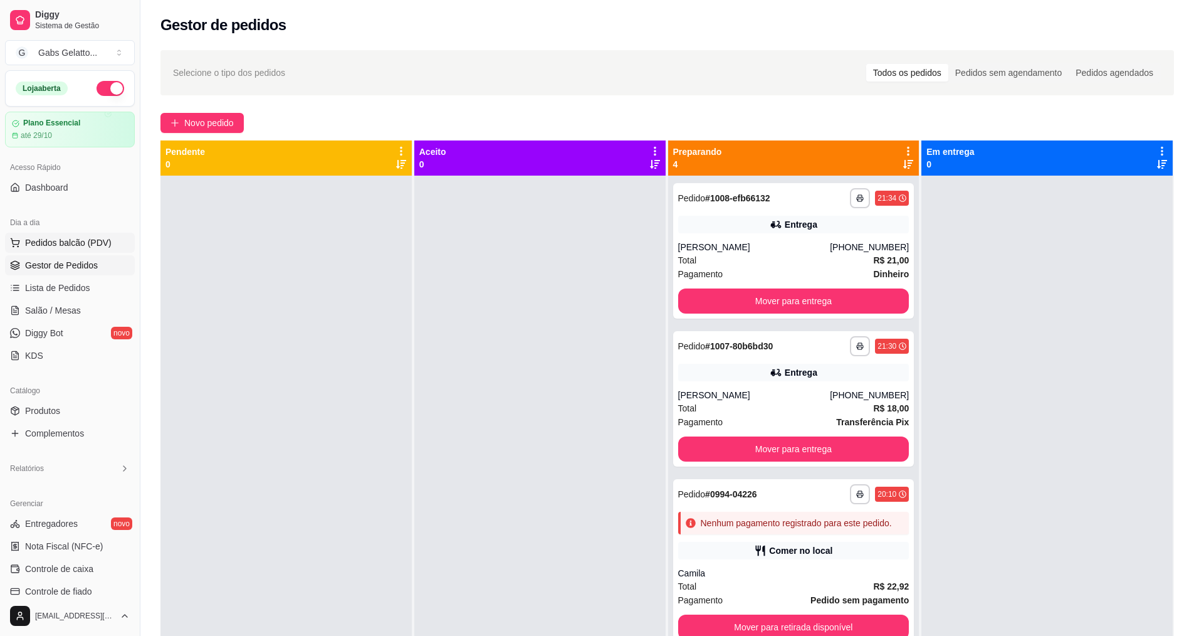
click at [84, 244] on span "Pedidos balcão (PDV)" at bounding box center [68, 242] width 87 height 13
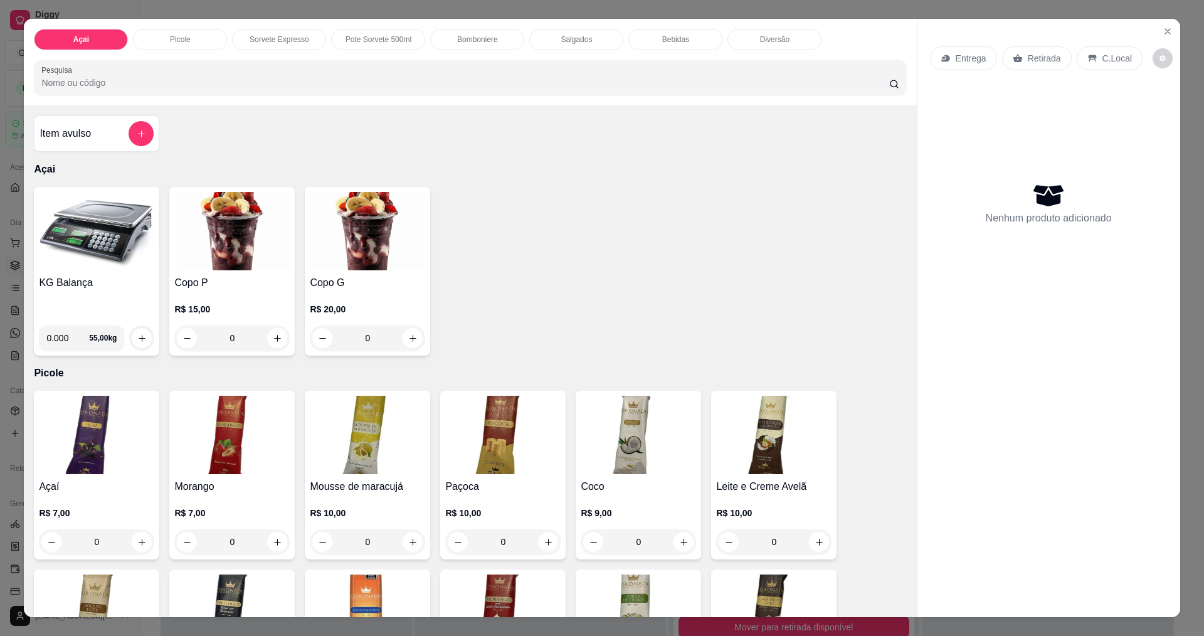
click at [131, 208] on img at bounding box center [96, 231] width 115 height 78
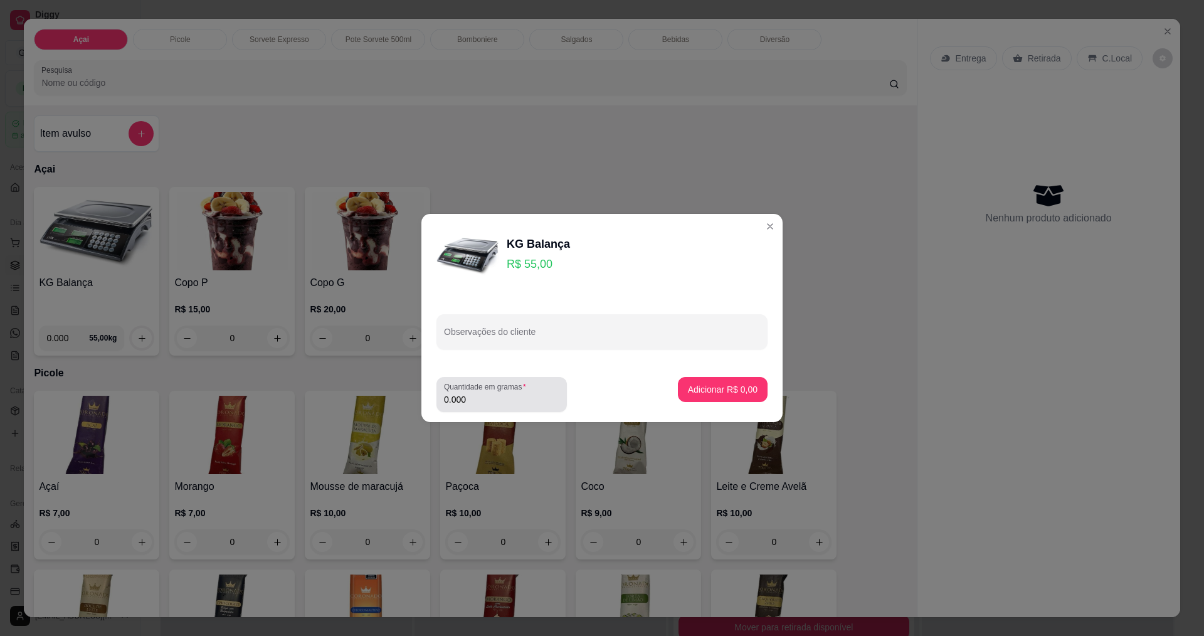
click at [467, 399] on input "0.000" at bounding box center [501, 399] width 115 height 13
type input "0.276"
click at [703, 383] on p "Adicionar R$ 15,18" at bounding box center [720, 389] width 73 height 12
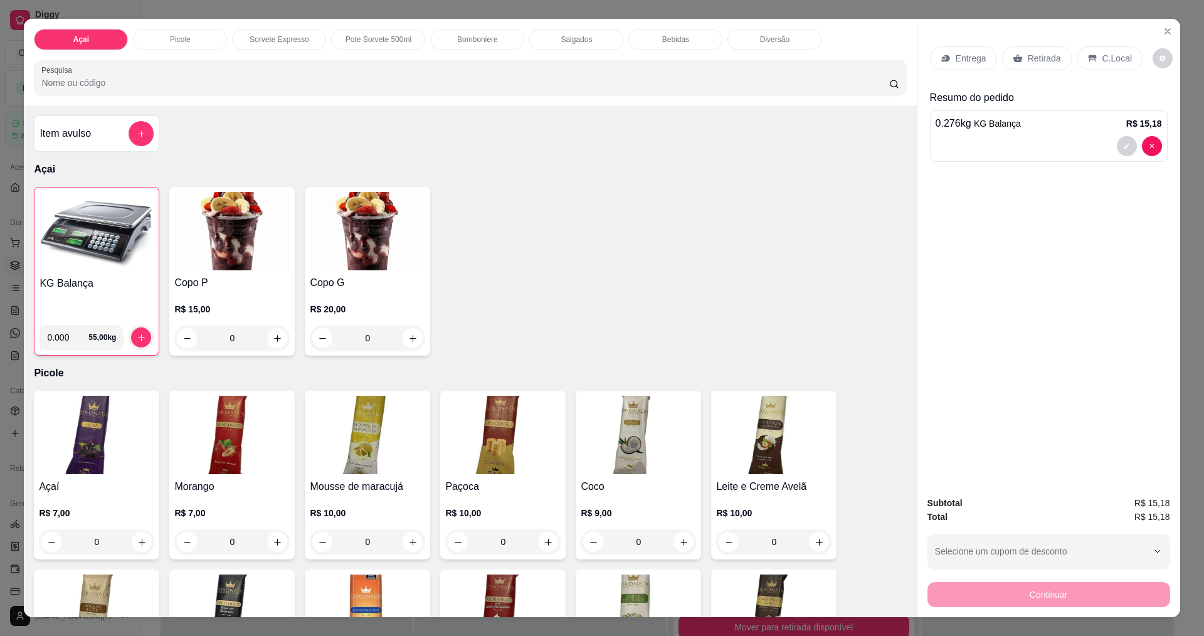
click at [1113, 62] on p "C.Local" at bounding box center [1116, 58] width 29 height 13
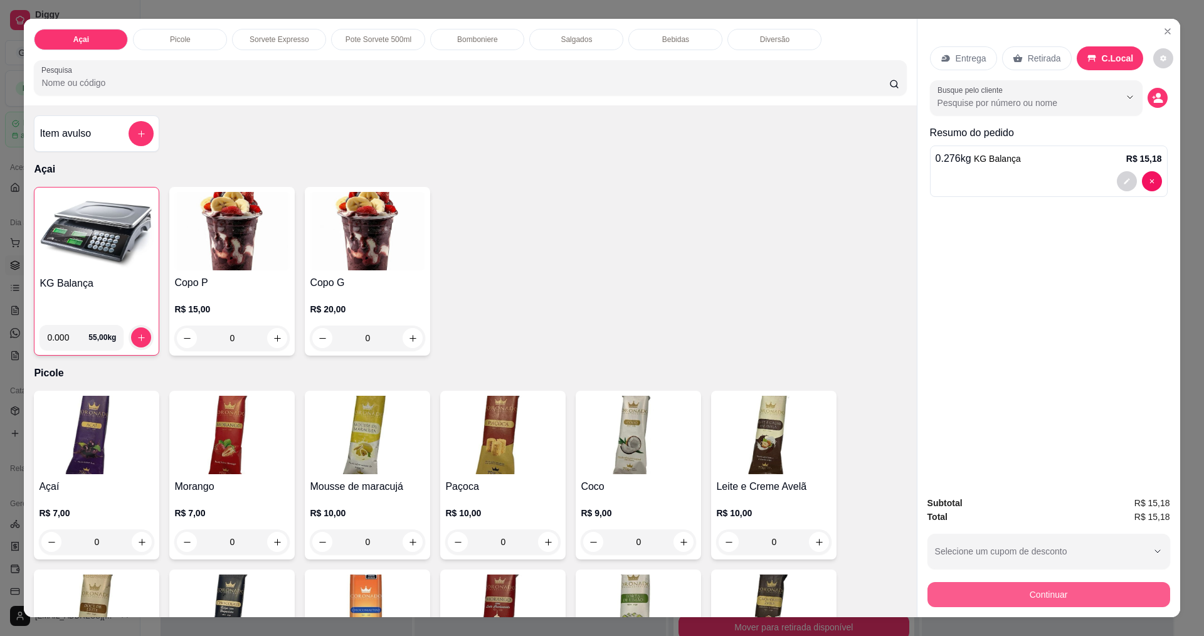
click at [1043, 576] on div "Subtotal R$ 15,18 Total R$ 15,18 Selecione um cupom de desconto [PERSON_NAME] u…" at bounding box center [1048, 551] width 243 height 111
click at [1050, 579] on div "Continuar" at bounding box center [1048, 593] width 243 height 28
click at [1059, 588] on button "Continuar" at bounding box center [1048, 594] width 243 height 25
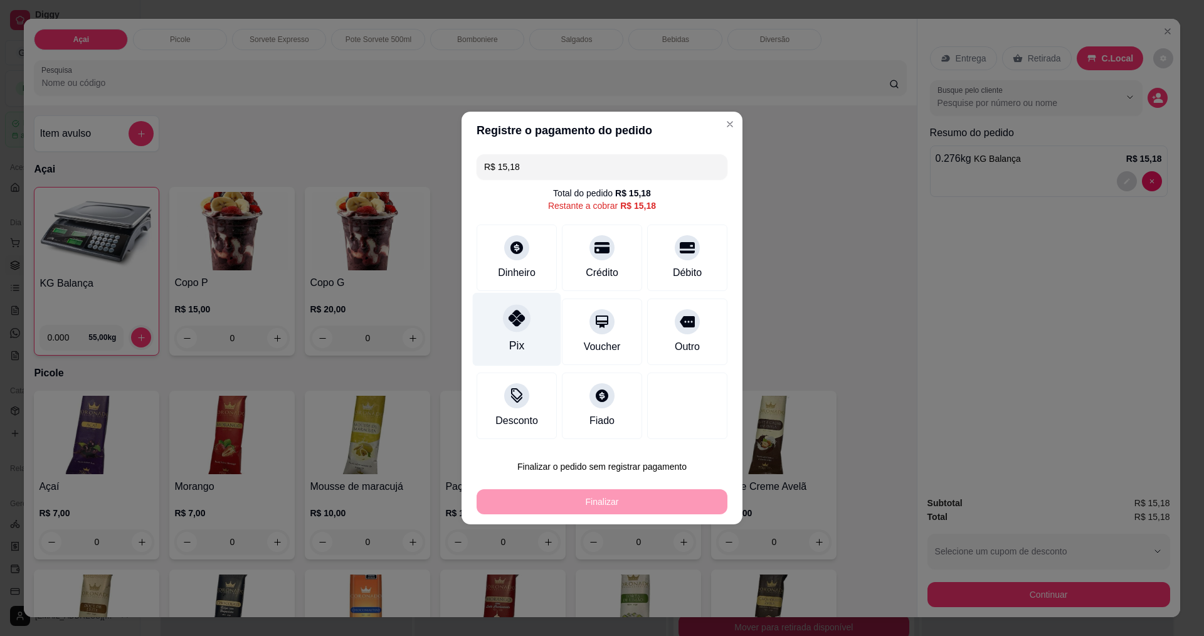
click at [549, 325] on div "Pix" at bounding box center [517, 329] width 88 height 73
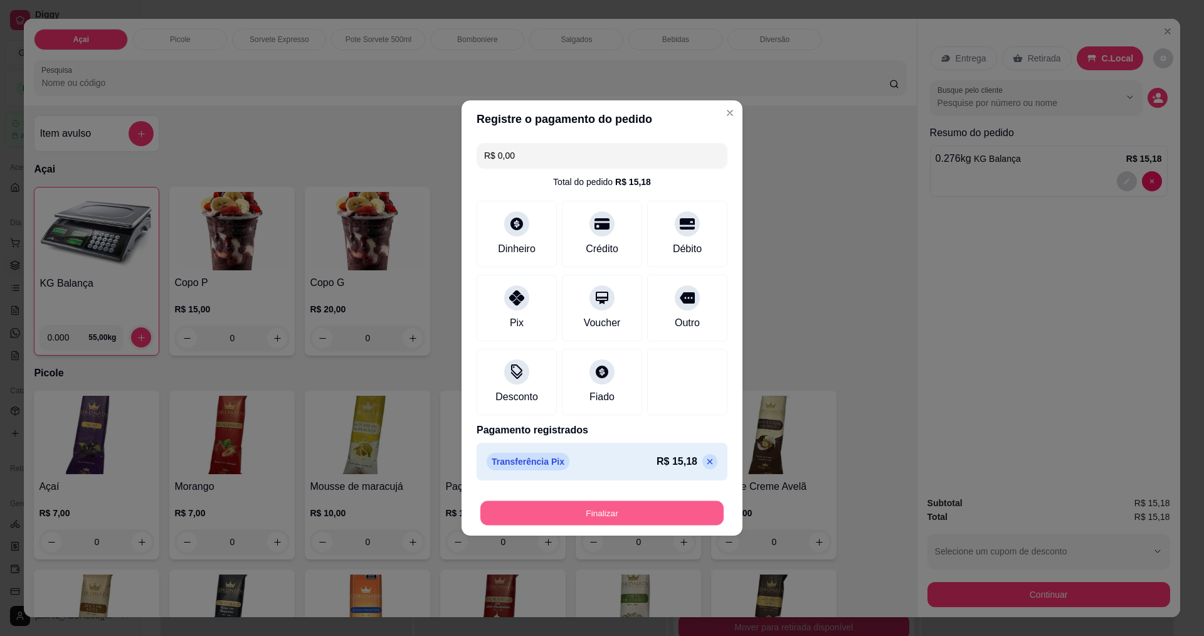
click at [653, 512] on button "Finalizar" at bounding box center [601, 513] width 243 height 24
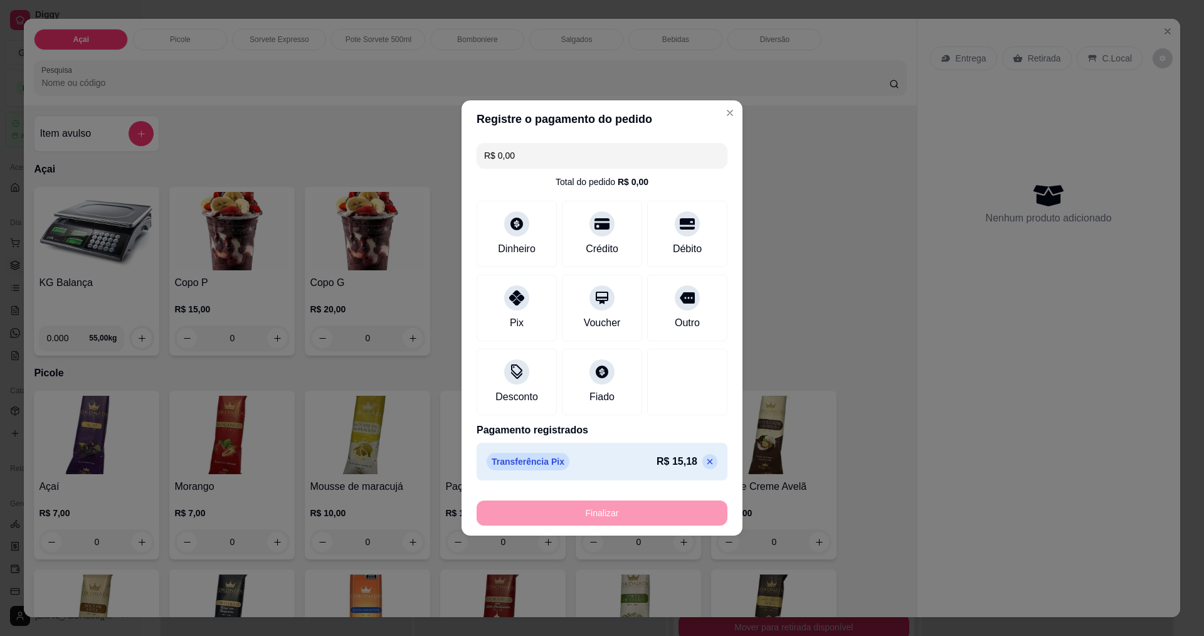
type input "-R$ 15,18"
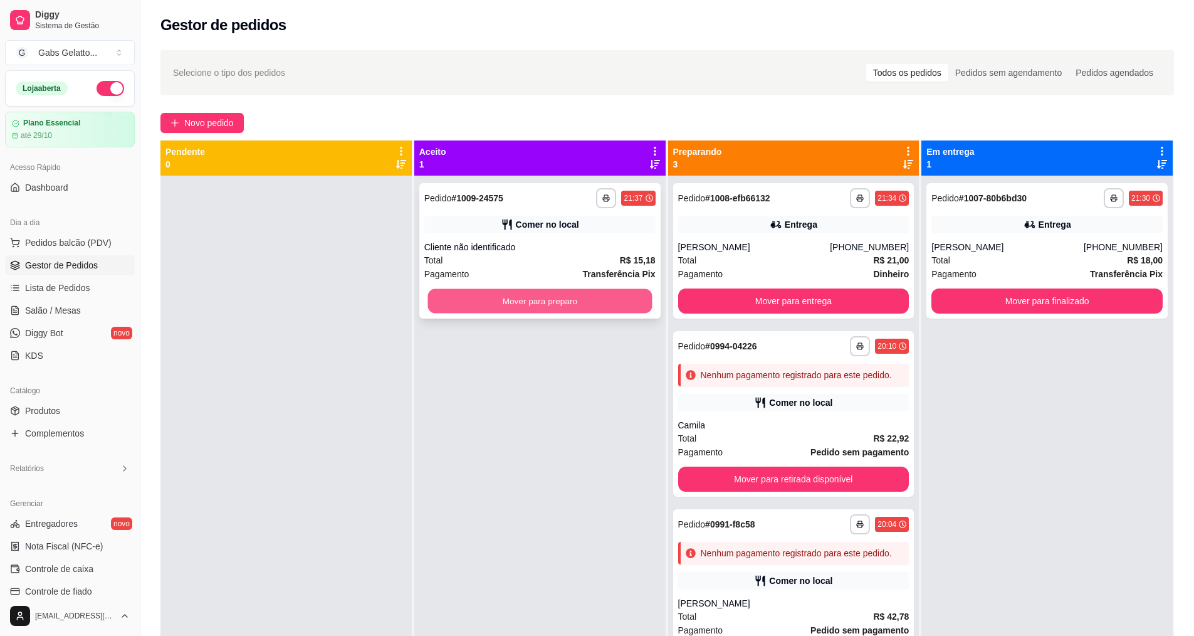
click at [622, 309] on button "Mover para preparo" at bounding box center [540, 301] width 224 height 24
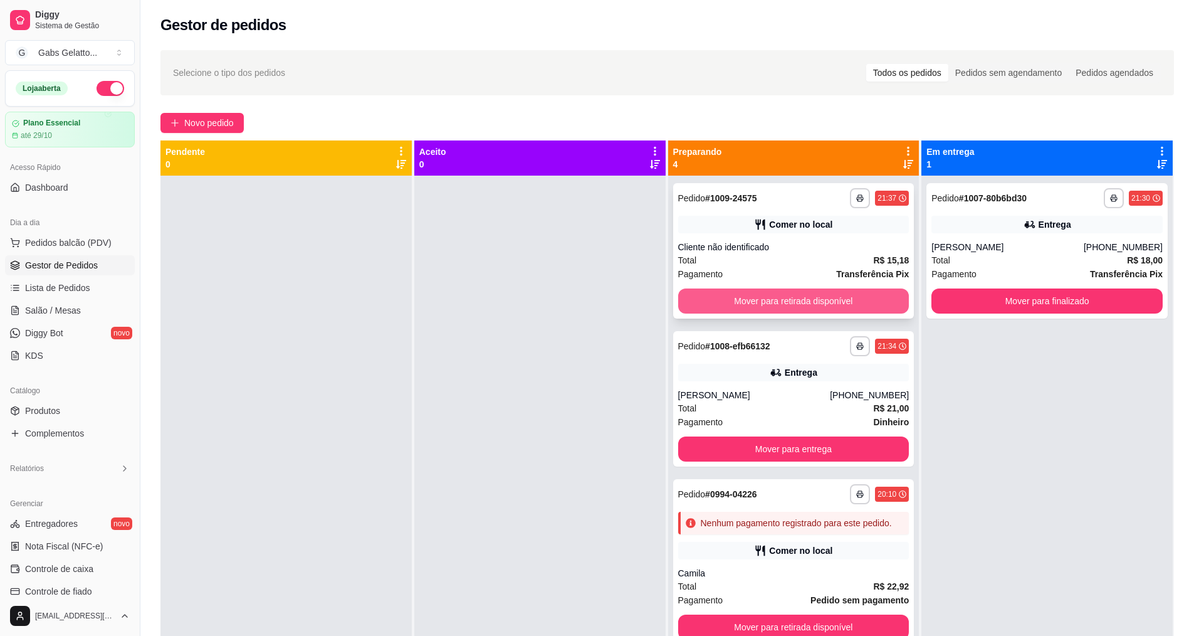
click at [822, 307] on button "Mover para retirada disponível" at bounding box center [793, 300] width 231 height 25
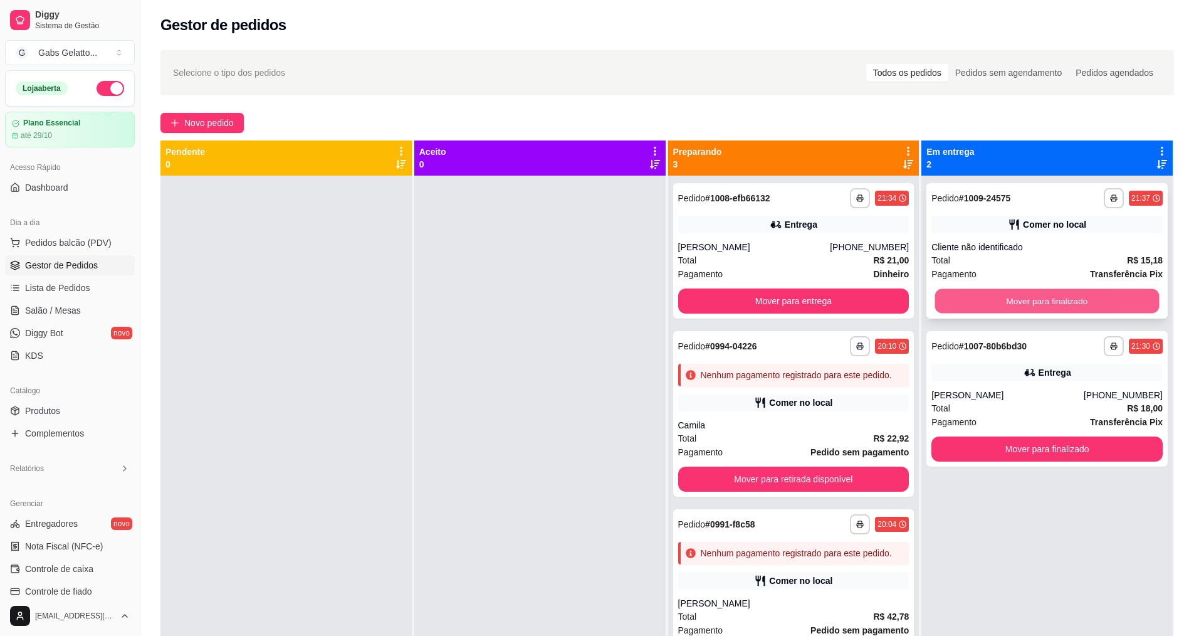
click at [1029, 303] on button "Mover para finalizado" at bounding box center [1047, 301] width 224 height 24
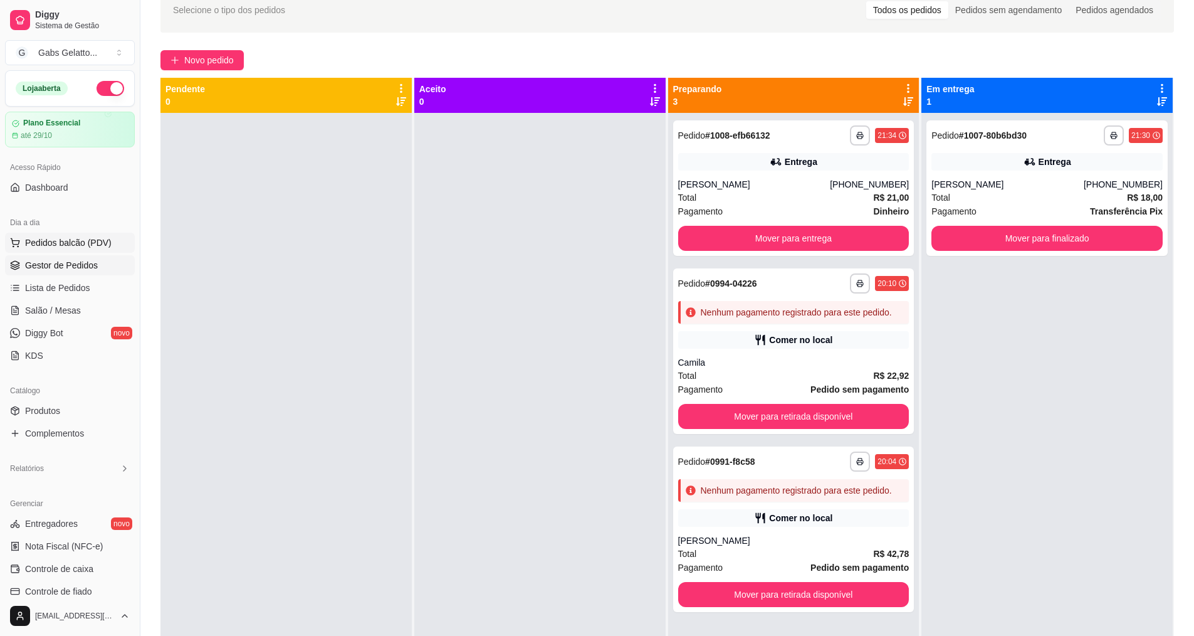
click at [101, 240] on span "Pedidos balcão (PDV)" at bounding box center [68, 242] width 87 height 13
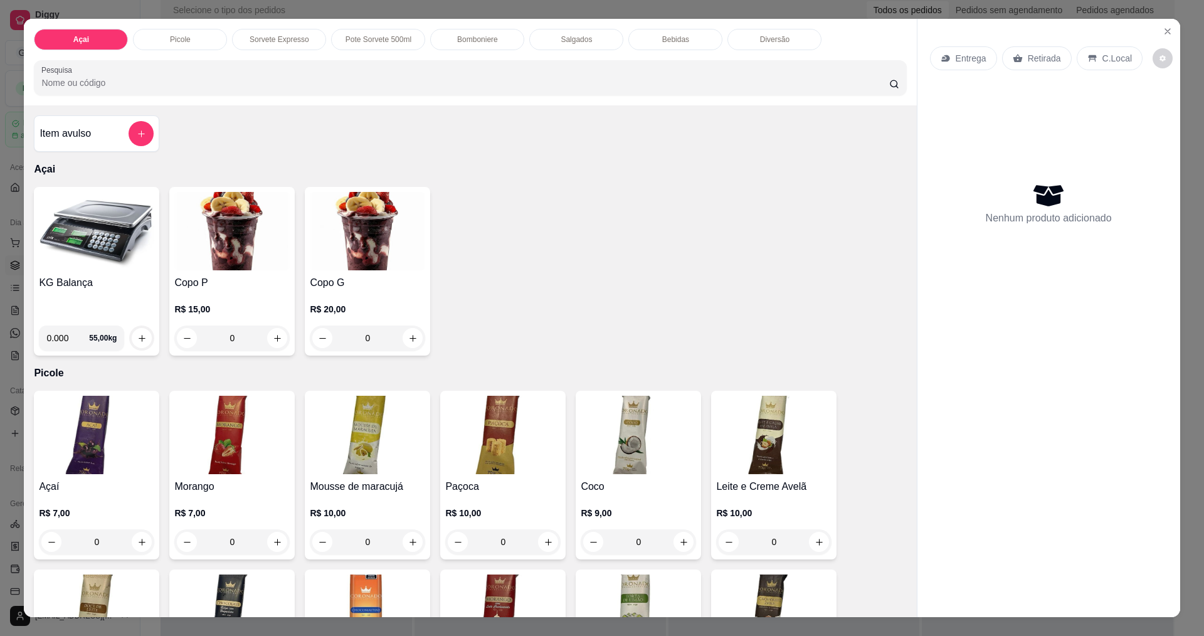
click at [90, 233] on img at bounding box center [96, 231] width 115 height 78
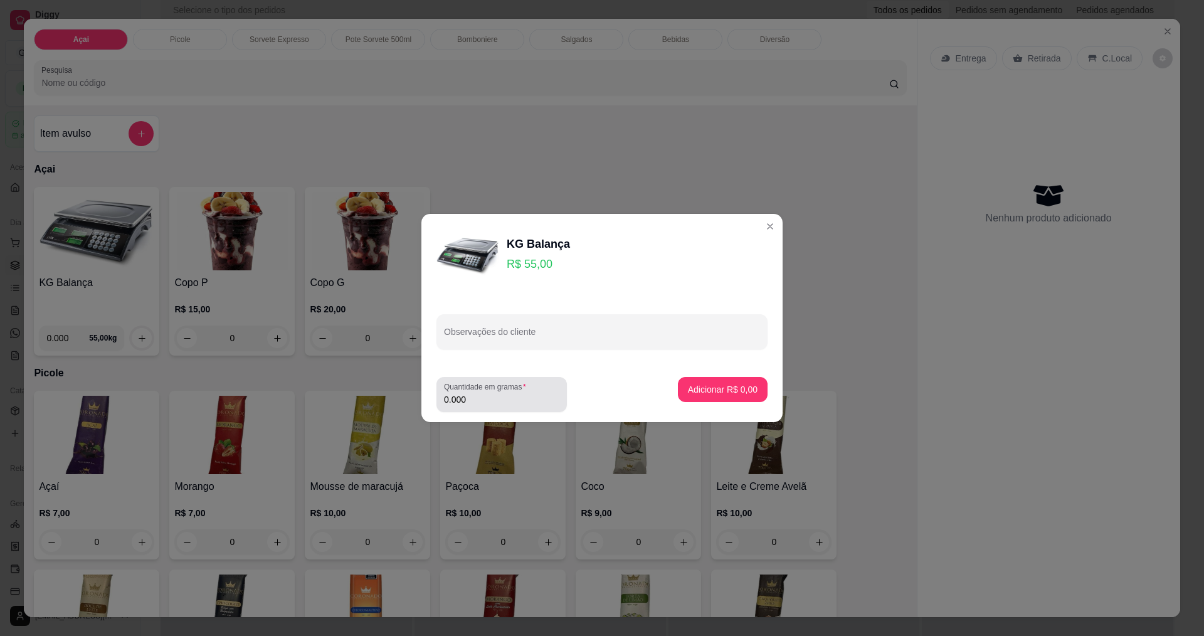
click at [502, 396] on input "0.000" at bounding box center [501, 399] width 115 height 13
type input "0.388"
click at [736, 385] on p "Adicionar R$ 21,34" at bounding box center [720, 389] width 73 height 12
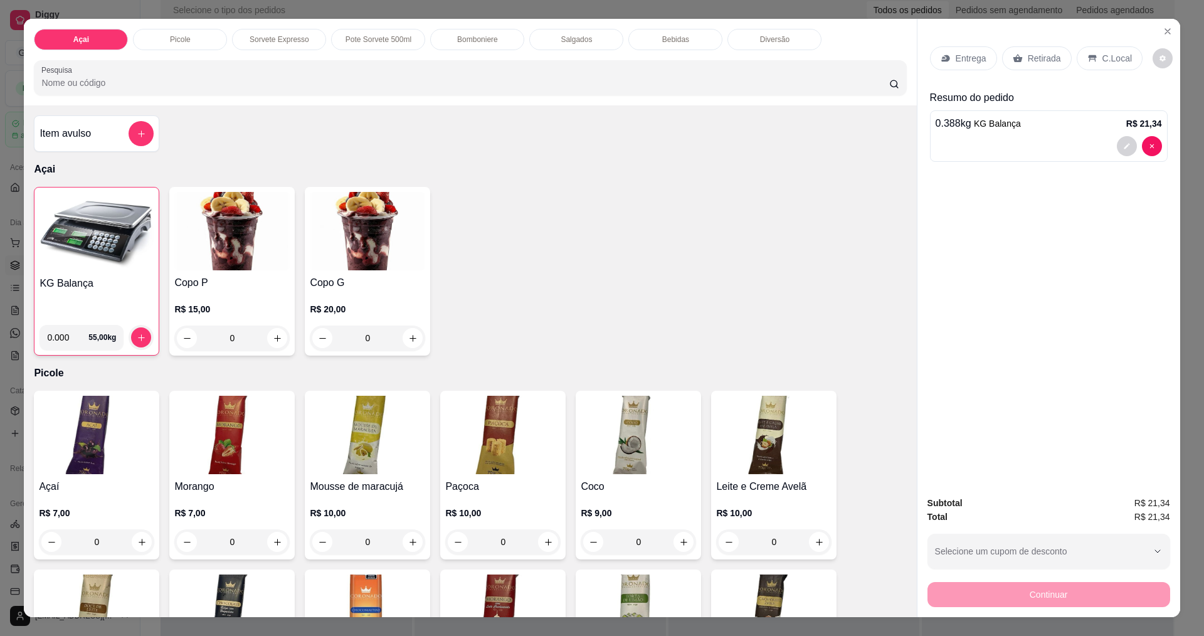
click at [1103, 56] on p "C.Local" at bounding box center [1116, 58] width 29 height 13
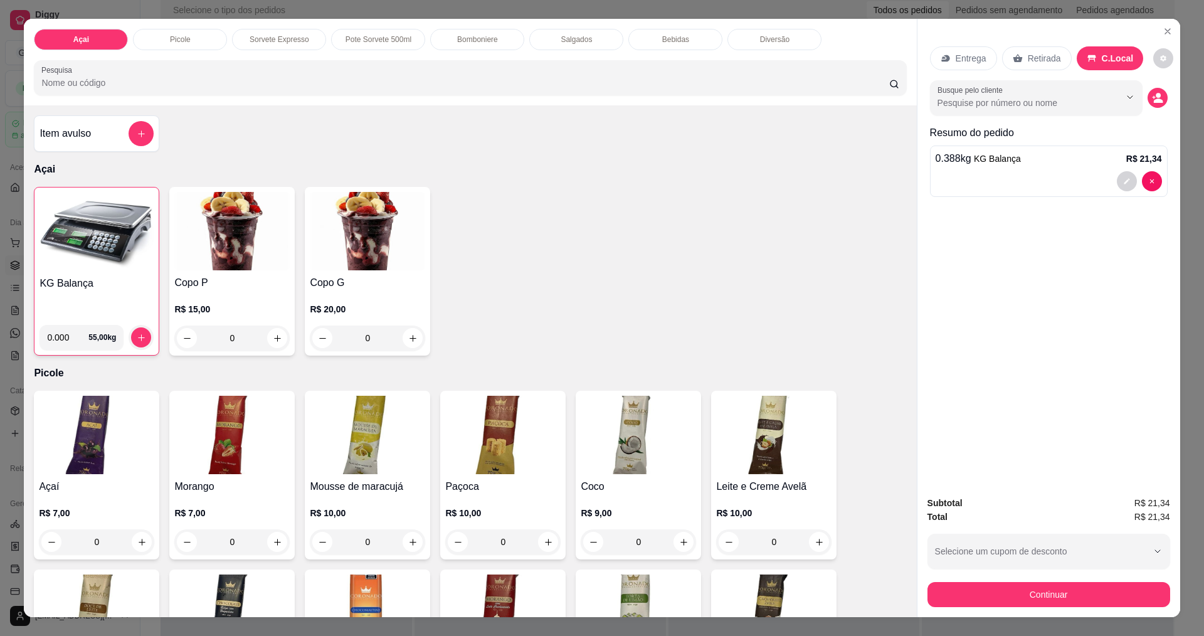
click at [1039, 602] on button "Continuar" at bounding box center [1048, 594] width 243 height 25
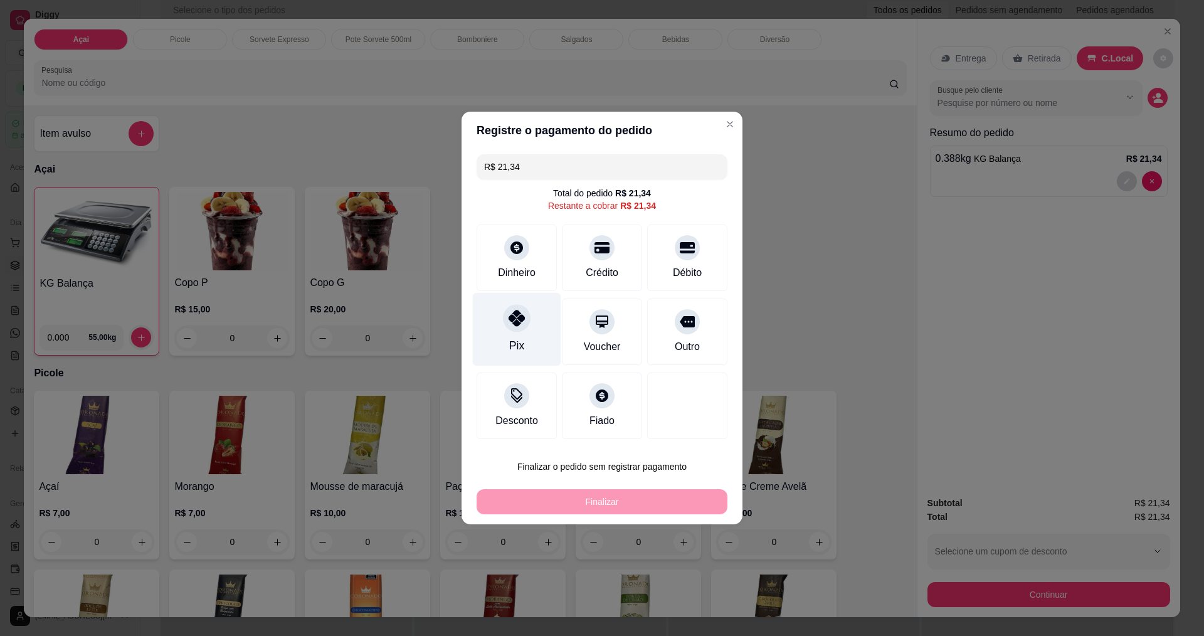
click at [521, 317] on icon at bounding box center [516, 318] width 16 height 16
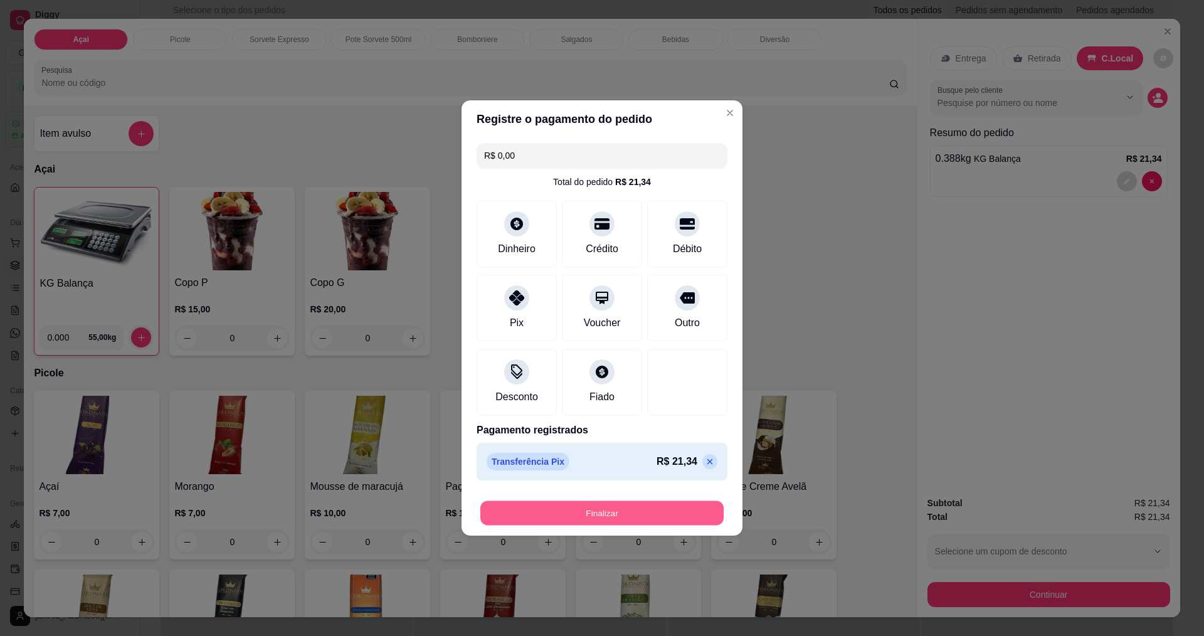
click at [637, 512] on button "Finalizar" at bounding box center [601, 513] width 243 height 24
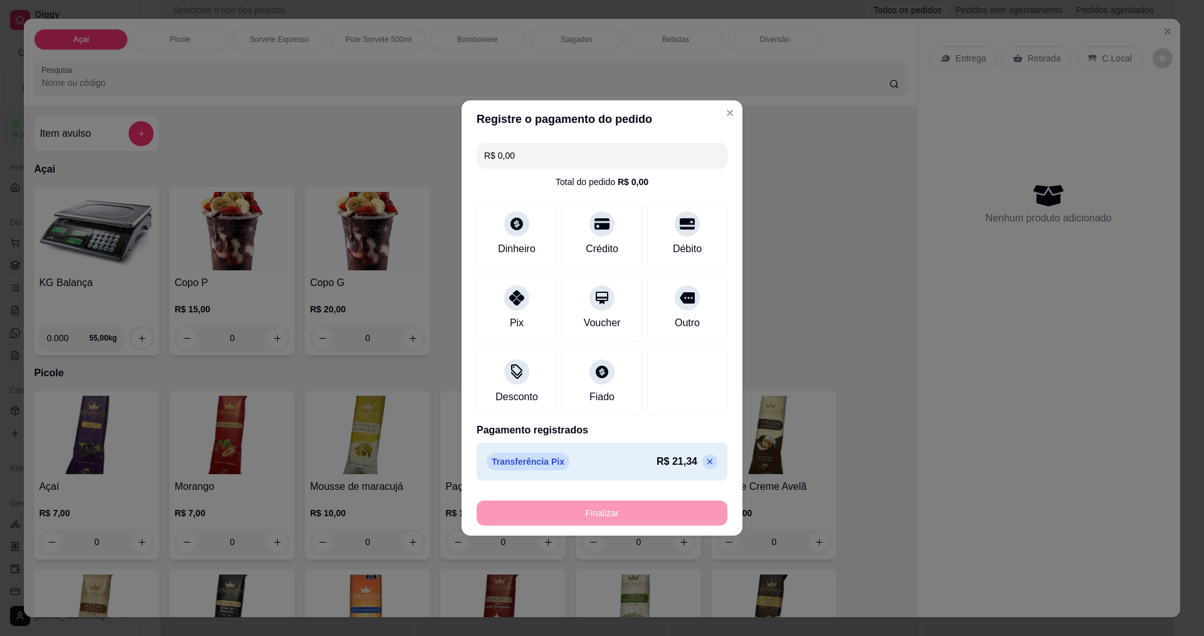
type input "-R$ 21,34"
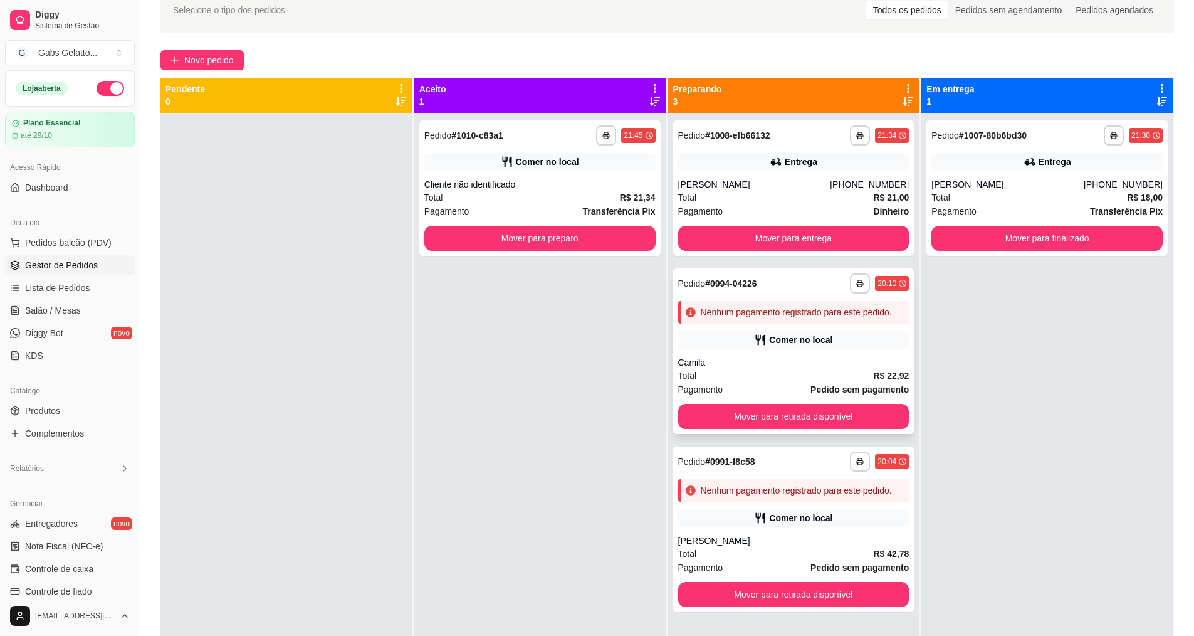
click at [754, 365] on div "Camila" at bounding box center [793, 362] width 231 height 13
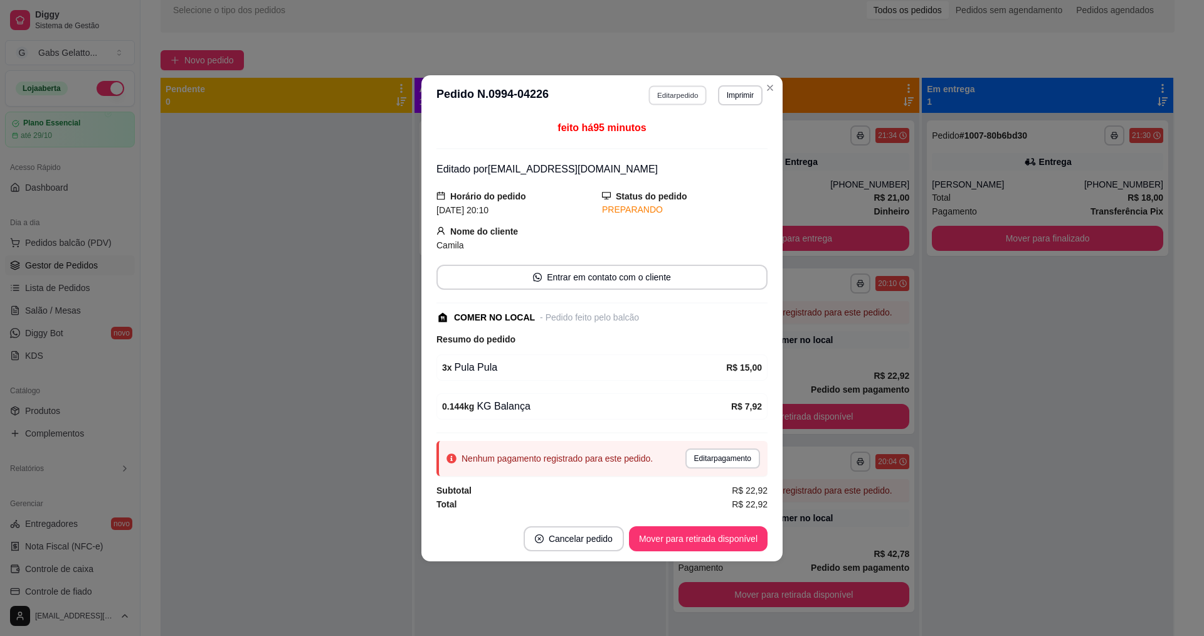
click at [689, 95] on button "Editar pedido" at bounding box center [678, 94] width 58 height 19
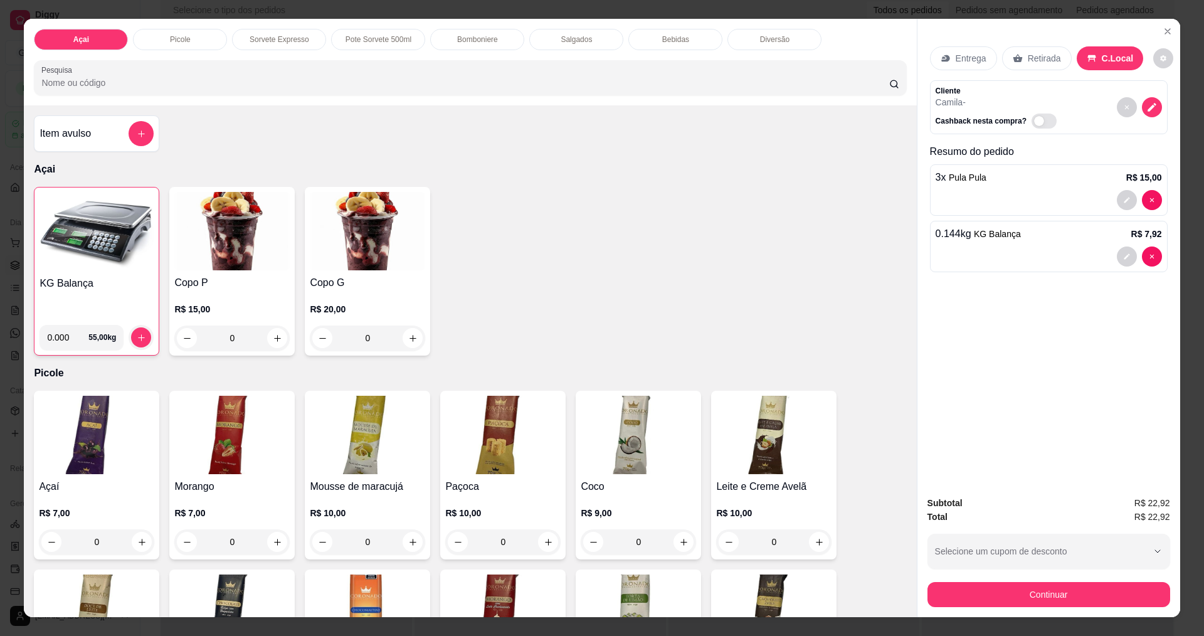
click at [683, 41] on p "Bebidas" at bounding box center [675, 39] width 27 height 10
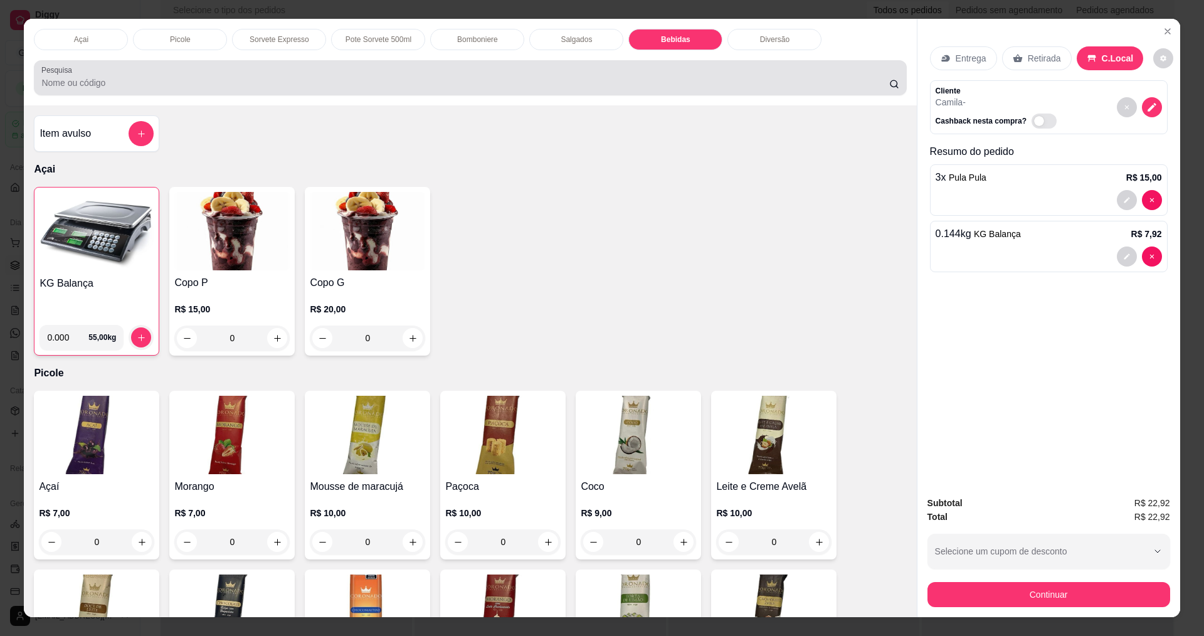
scroll to position [21, 0]
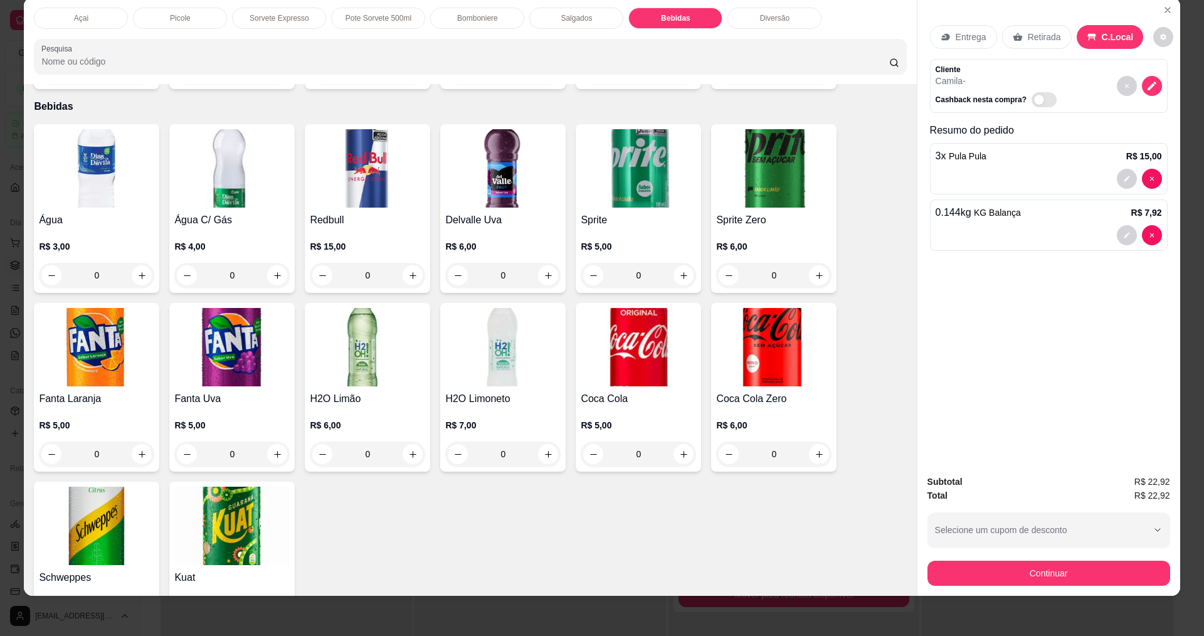
click at [477, 19] on p "Bomboniere" at bounding box center [477, 18] width 41 height 10
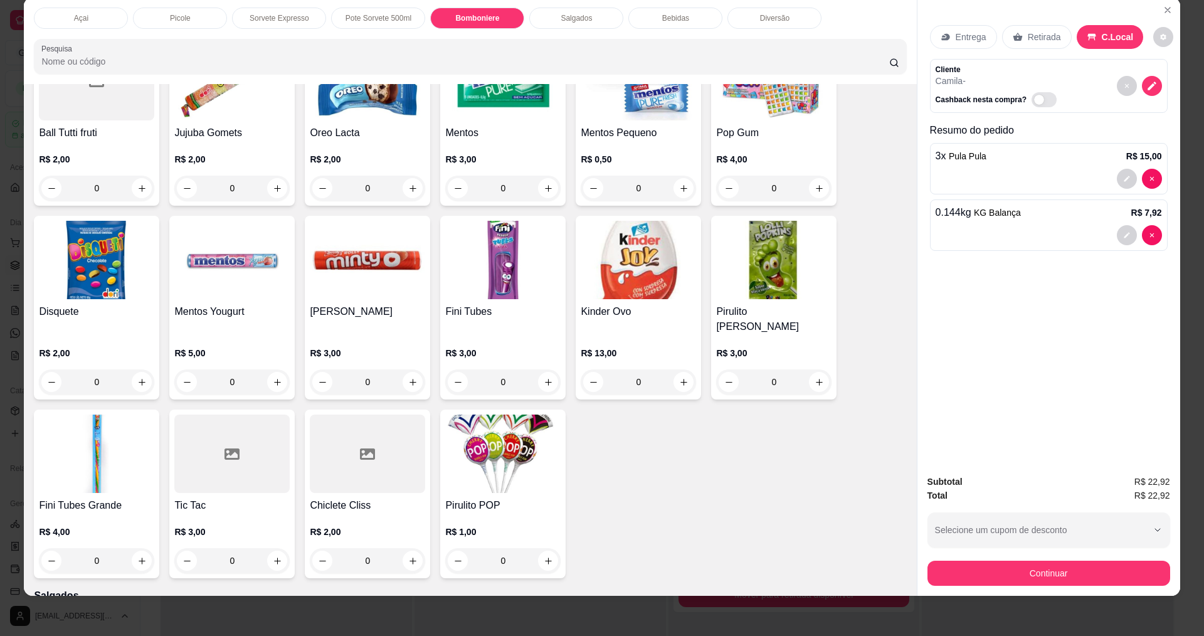
scroll to position [1369, 0]
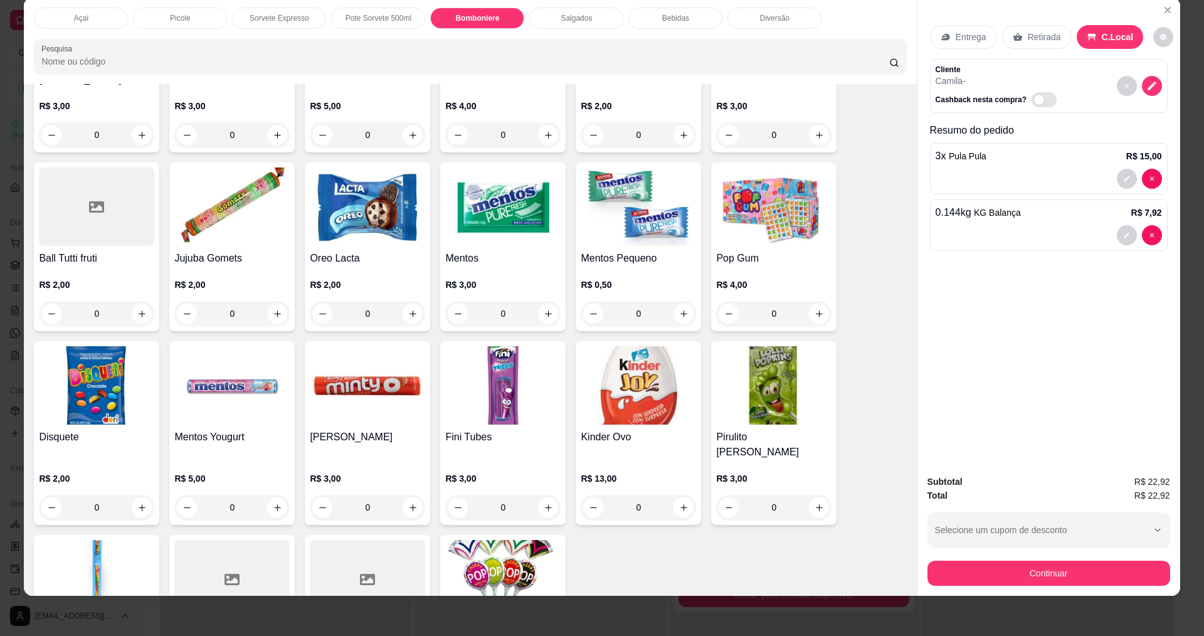
click at [535, 231] on img at bounding box center [502, 206] width 115 height 78
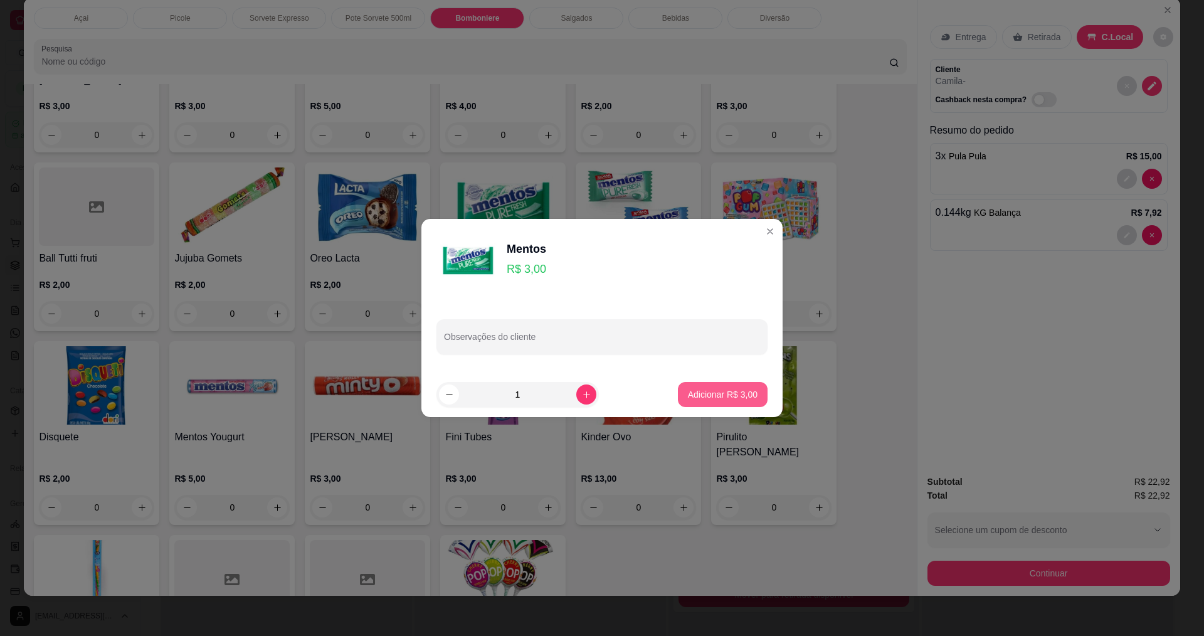
click at [716, 400] on p "Adicionar R$ 3,00" at bounding box center [723, 394] width 70 height 13
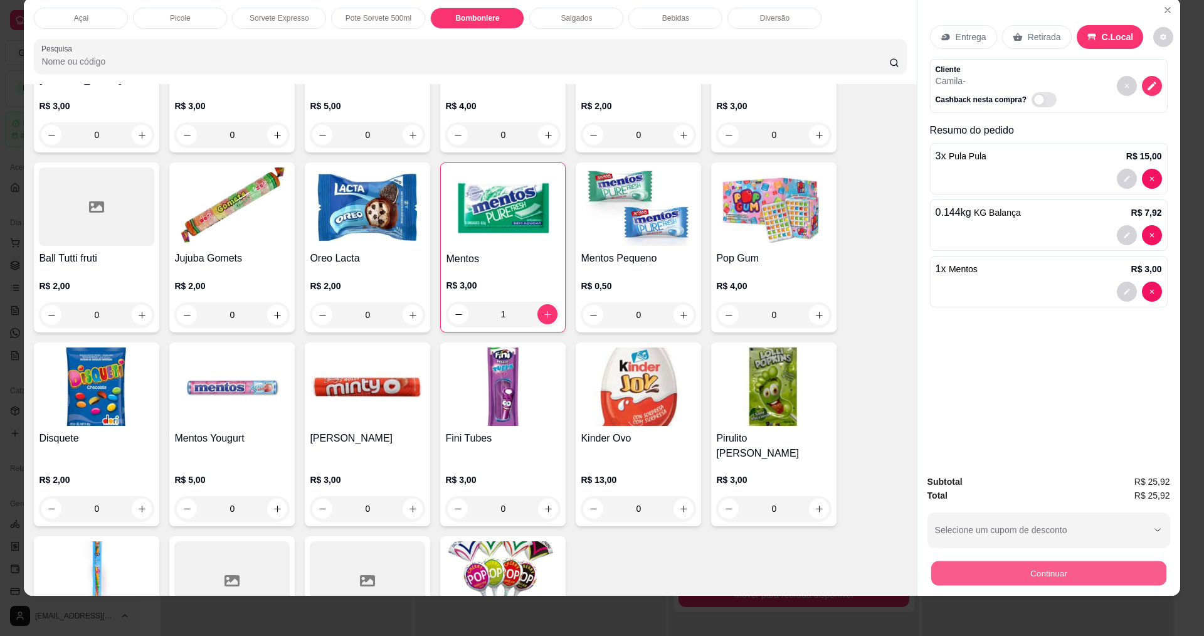
click at [1025, 582] on button "Continuar" at bounding box center [1047, 572] width 235 height 24
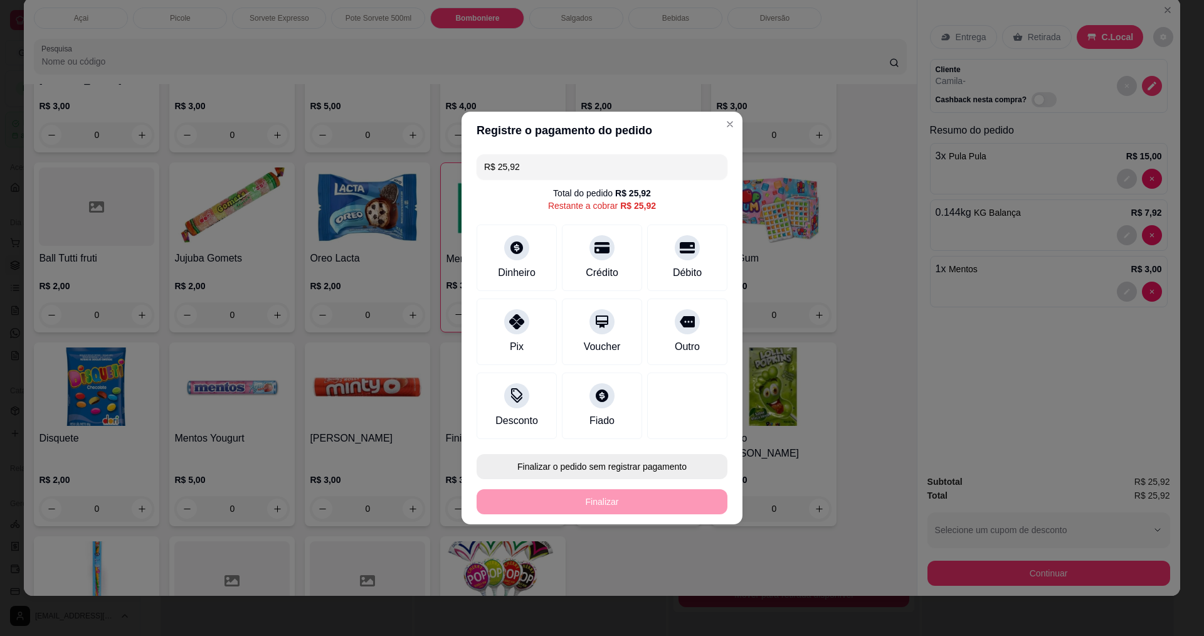
click at [576, 460] on button "Finalizar o pedido sem registrar pagamento" at bounding box center [601, 466] width 251 height 25
click at [675, 568] on button "Confirmar" at bounding box center [681, 569] width 45 height 19
type input "0"
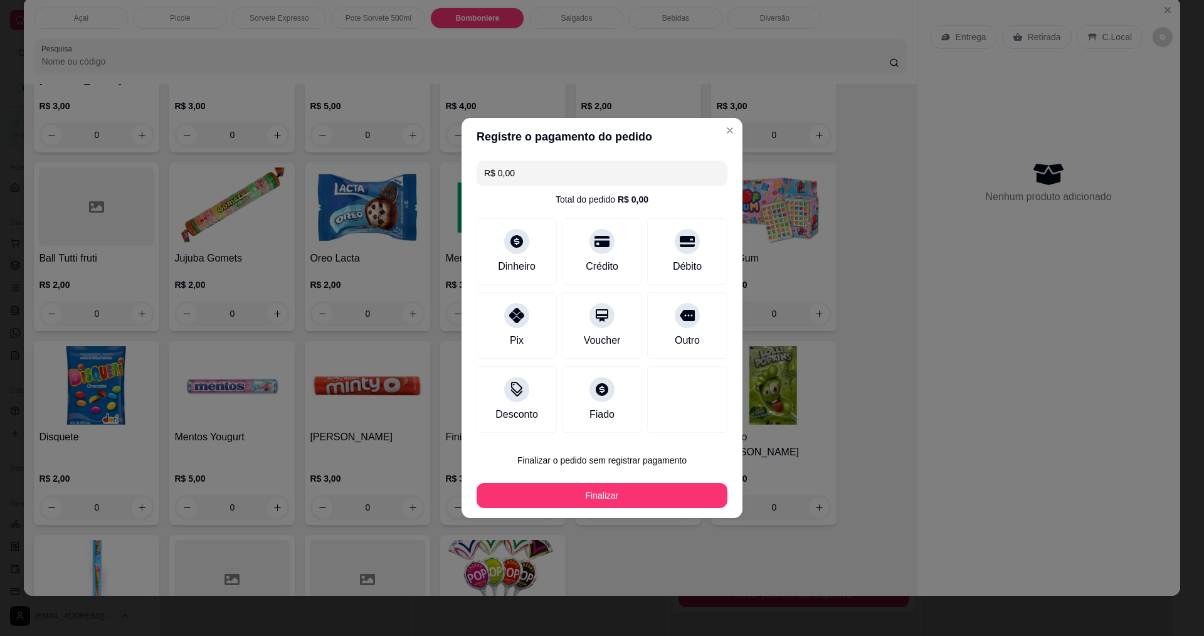
type input "R$ 0,00"
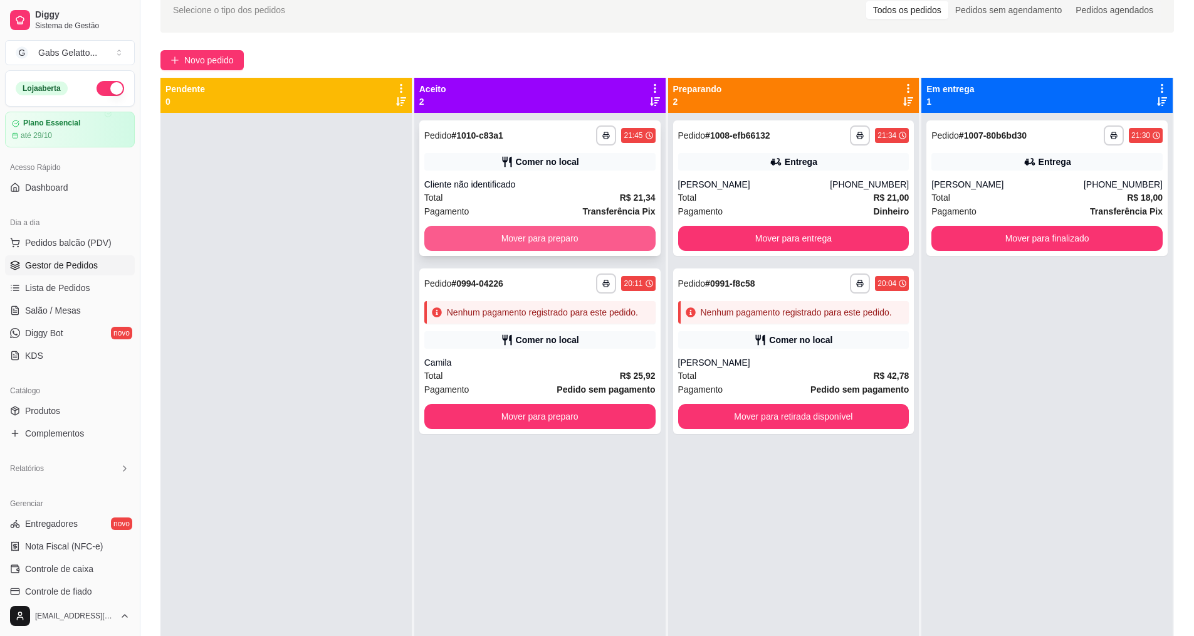
click at [509, 243] on button "Mover para preparo" at bounding box center [539, 238] width 231 height 25
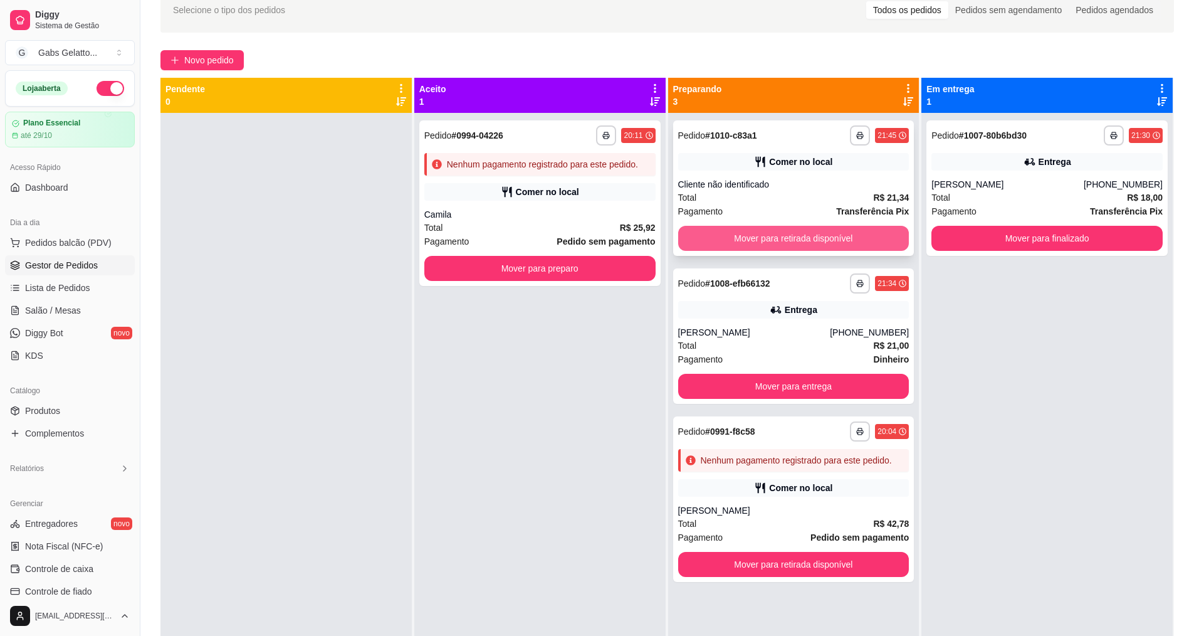
click at [776, 240] on button "Mover para retirada disponível" at bounding box center [793, 238] width 231 height 25
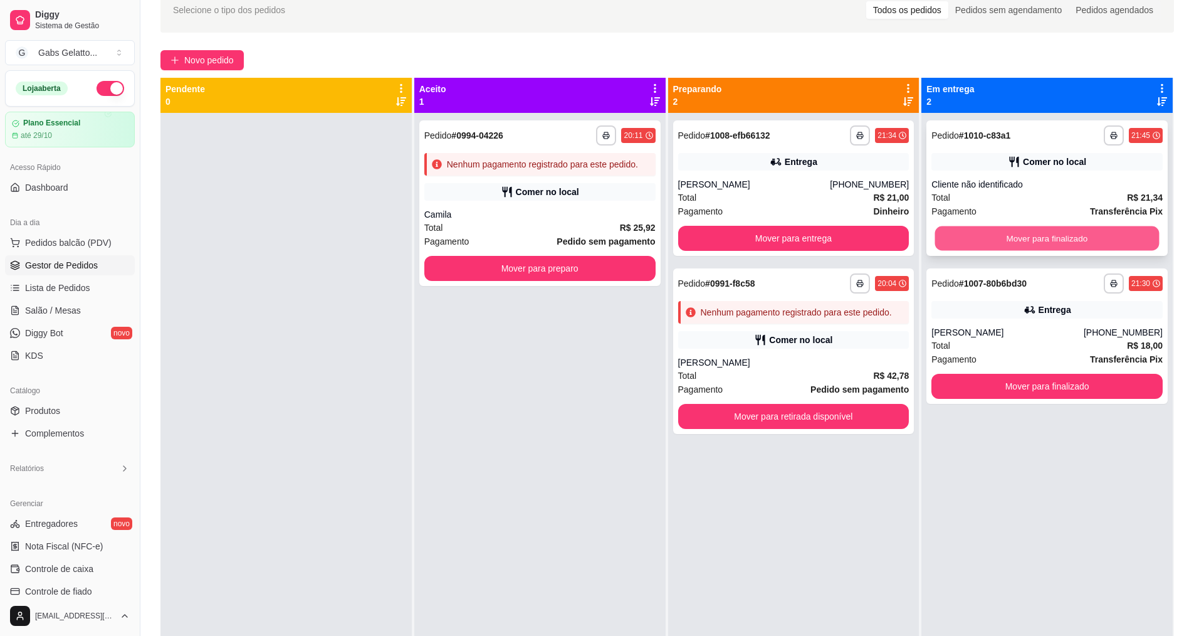
click at [1024, 237] on button "Mover para finalizado" at bounding box center [1047, 238] width 224 height 24
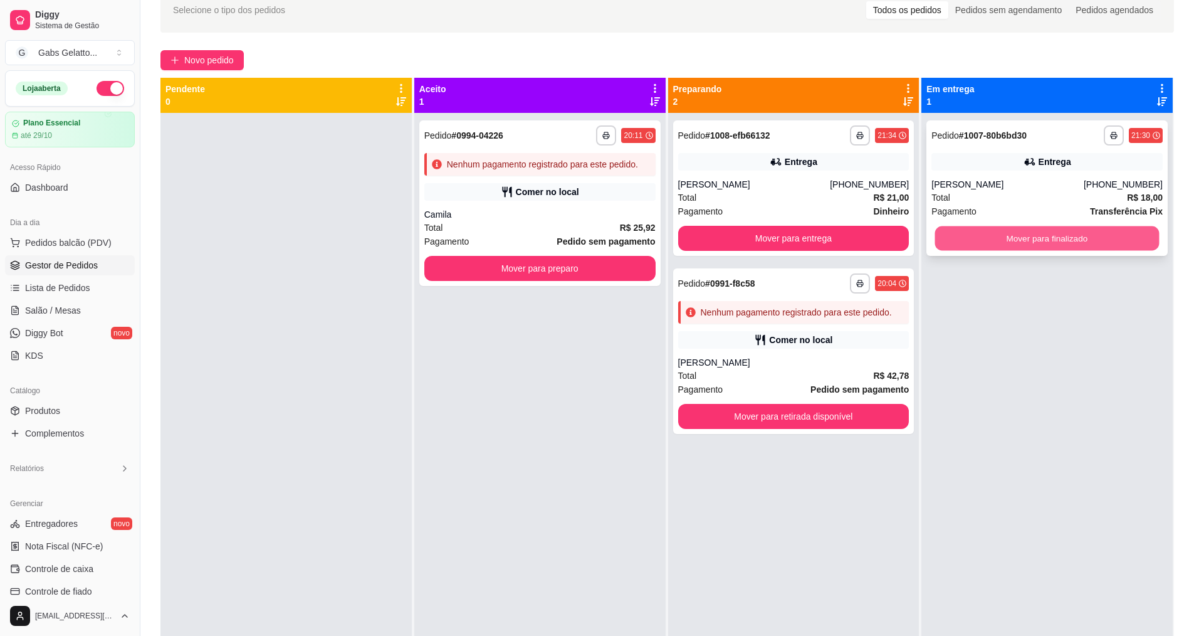
click at [1007, 247] on button "Mover para finalizado" at bounding box center [1047, 238] width 224 height 24
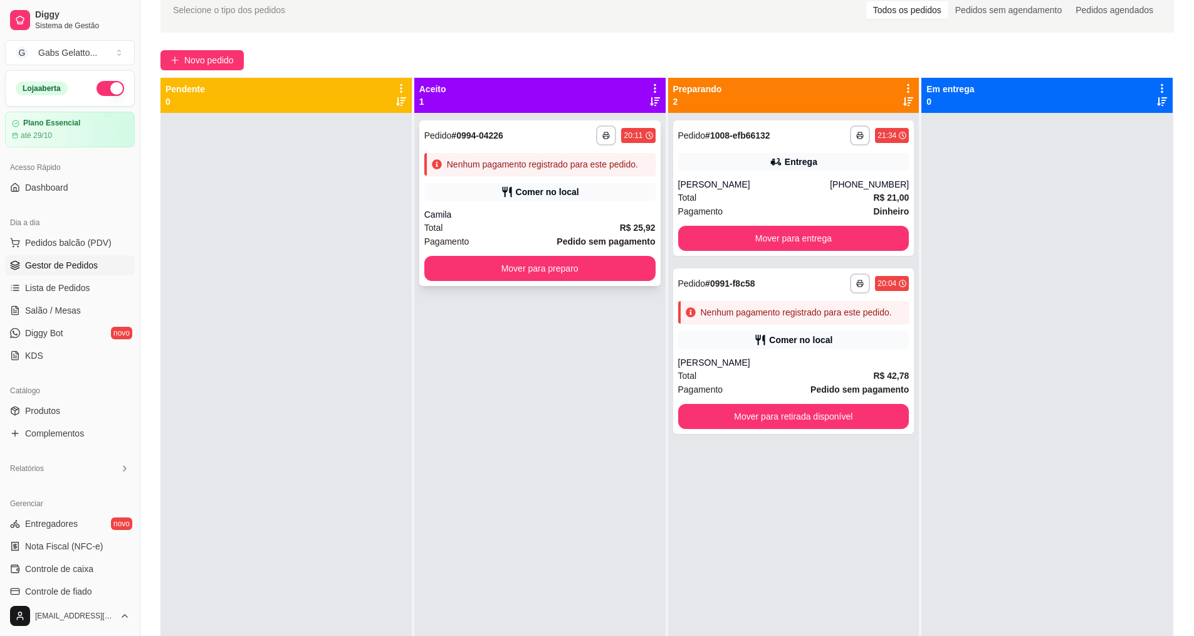
click at [542, 214] on div "Camila" at bounding box center [539, 214] width 231 height 13
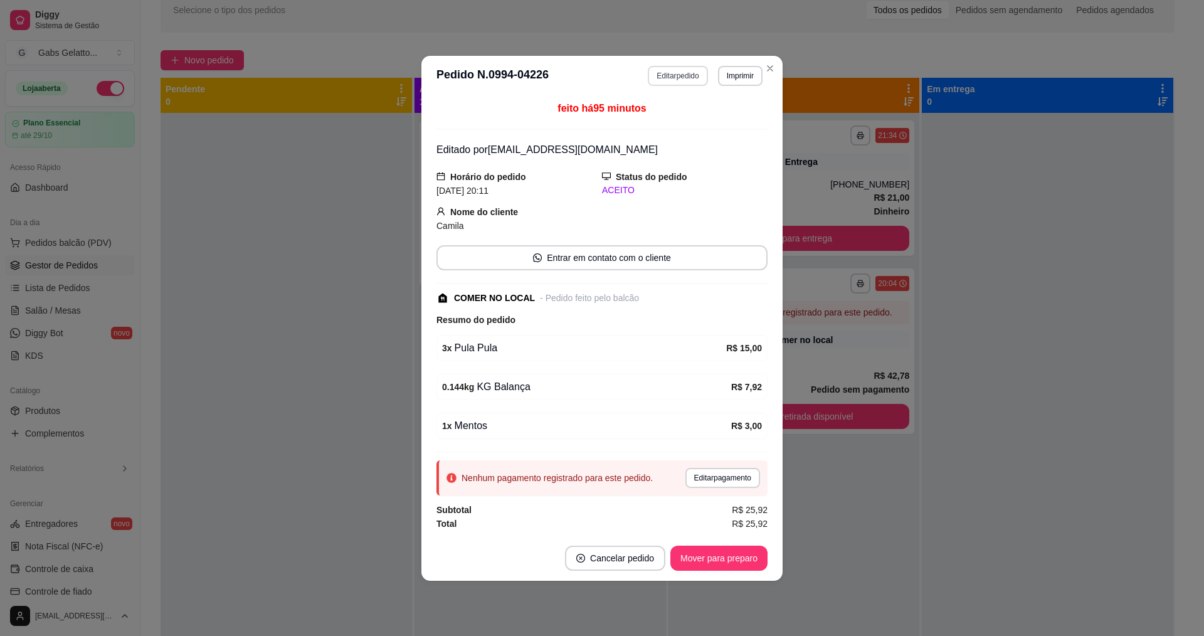
click at [676, 71] on button "Editar pedido" at bounding box center [678, 76] width 60 height 20
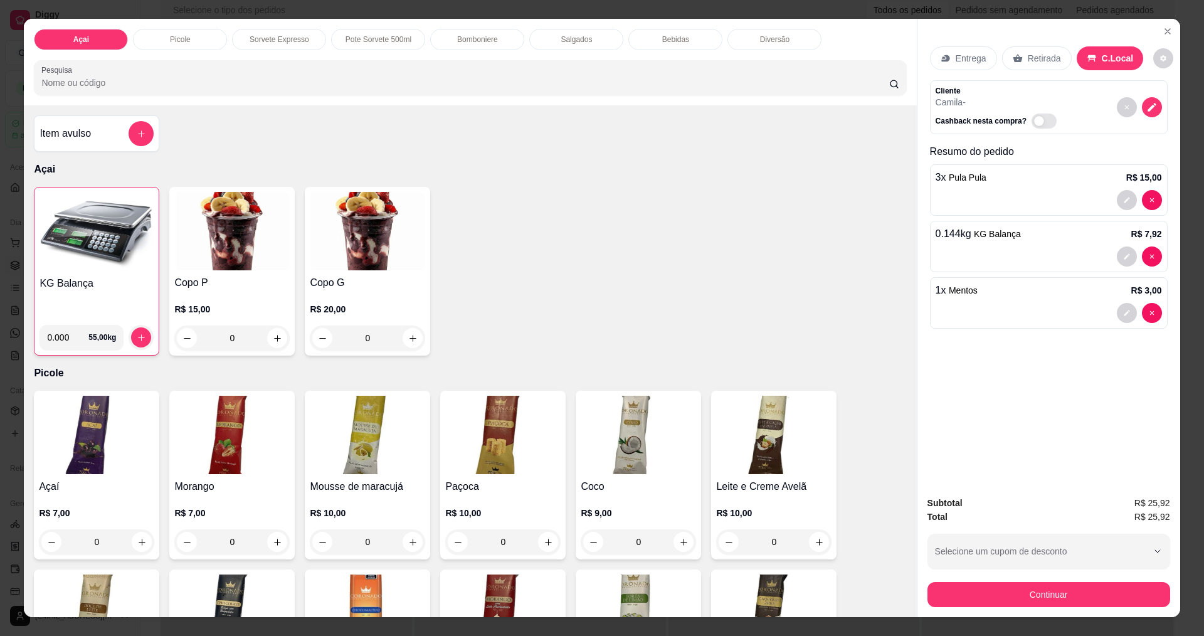
click at [479, 43] on p "Bomboniere" at bounding box center [477, 39] width 41 height 10
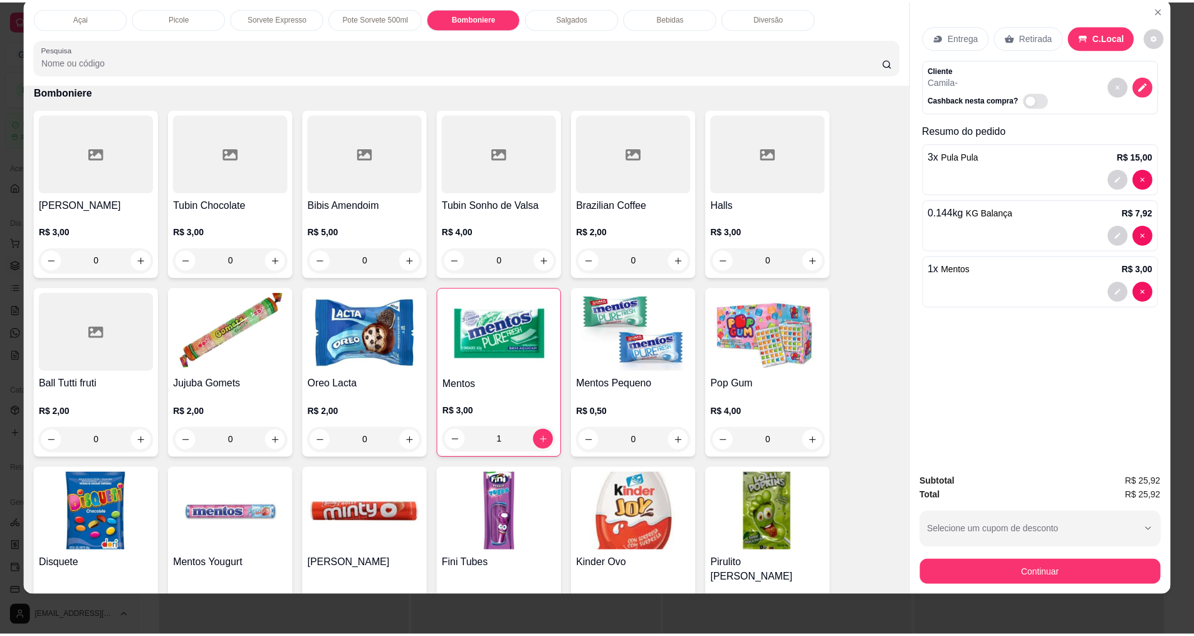
scroll to position [1432, 0]
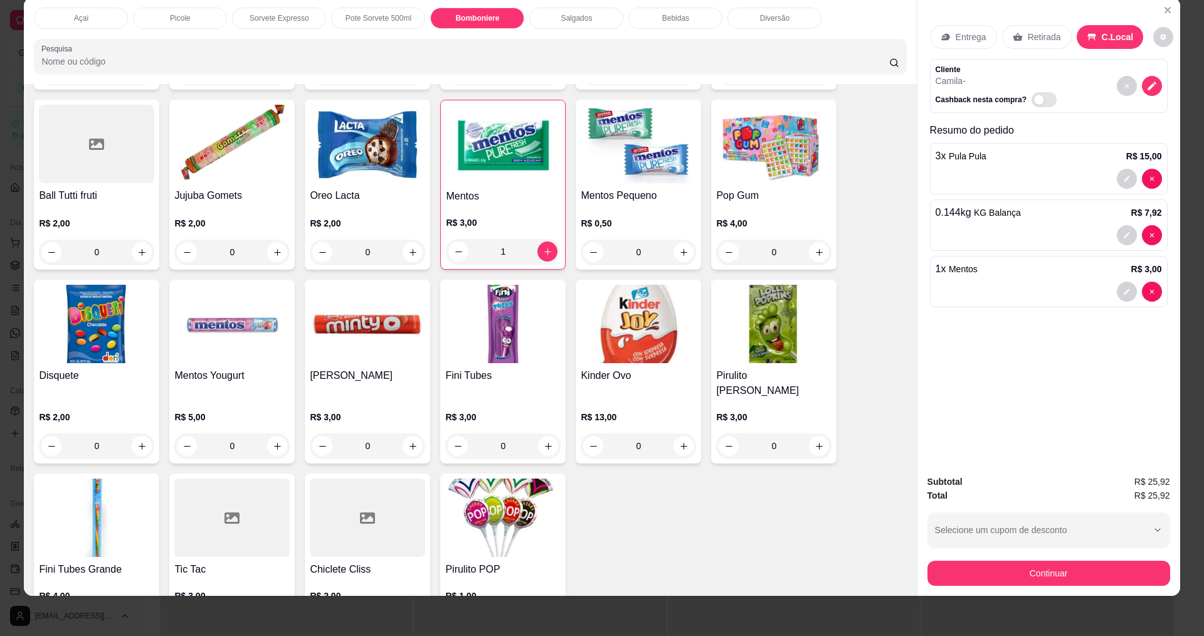
click at [775, 130] on img at bounding box center [773, 144] width 115 height 78
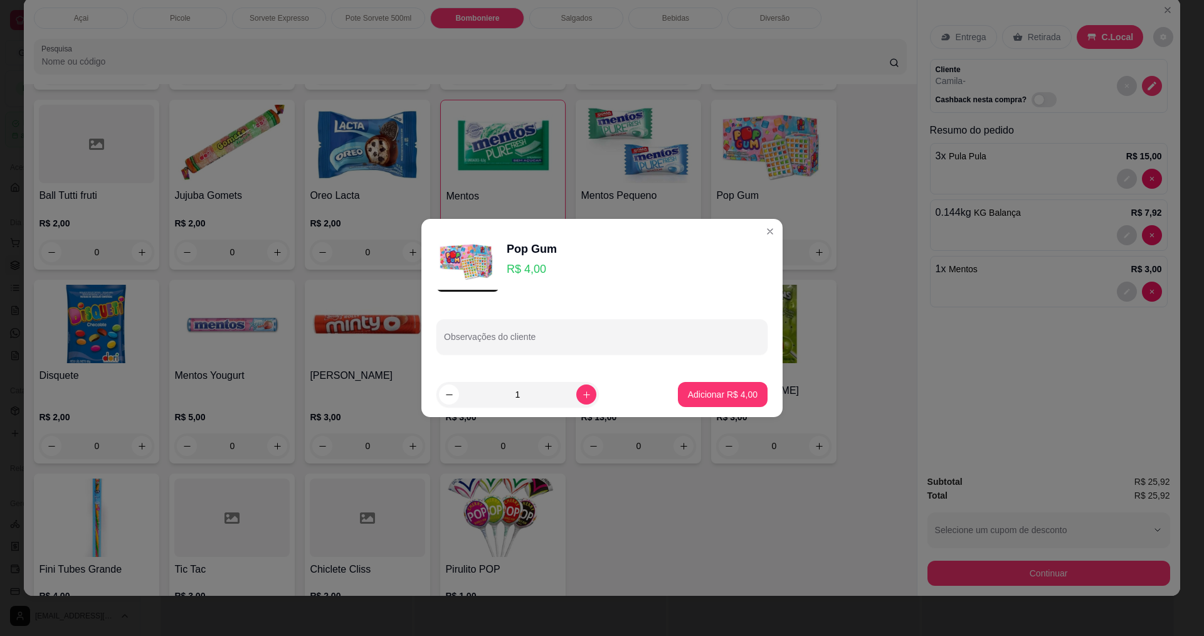
click at [729, 408] on footer "1 Adicionar R$ 4,00" at bounding box center [601, 394] width 361 height 45
click at [734, 399] on p "Adicionar R$ 4,00" at bounding box center [723, 394] width 70 height 13
type input "1"
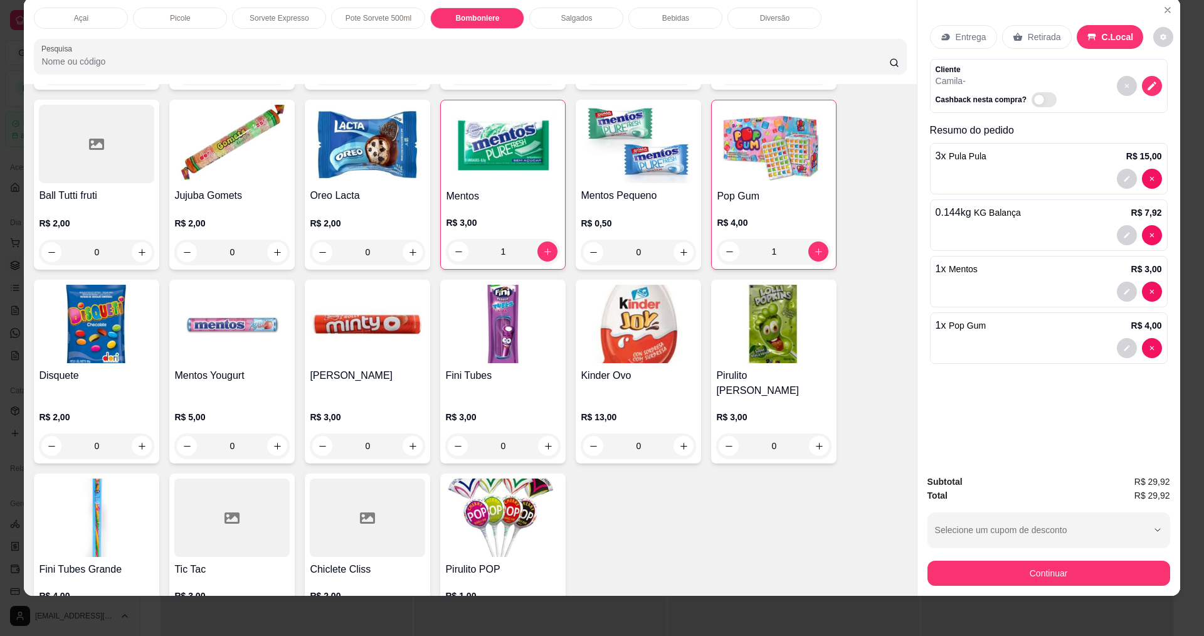
click at [759, 342] on img at bounding box center [773, 324] width 115 height 78
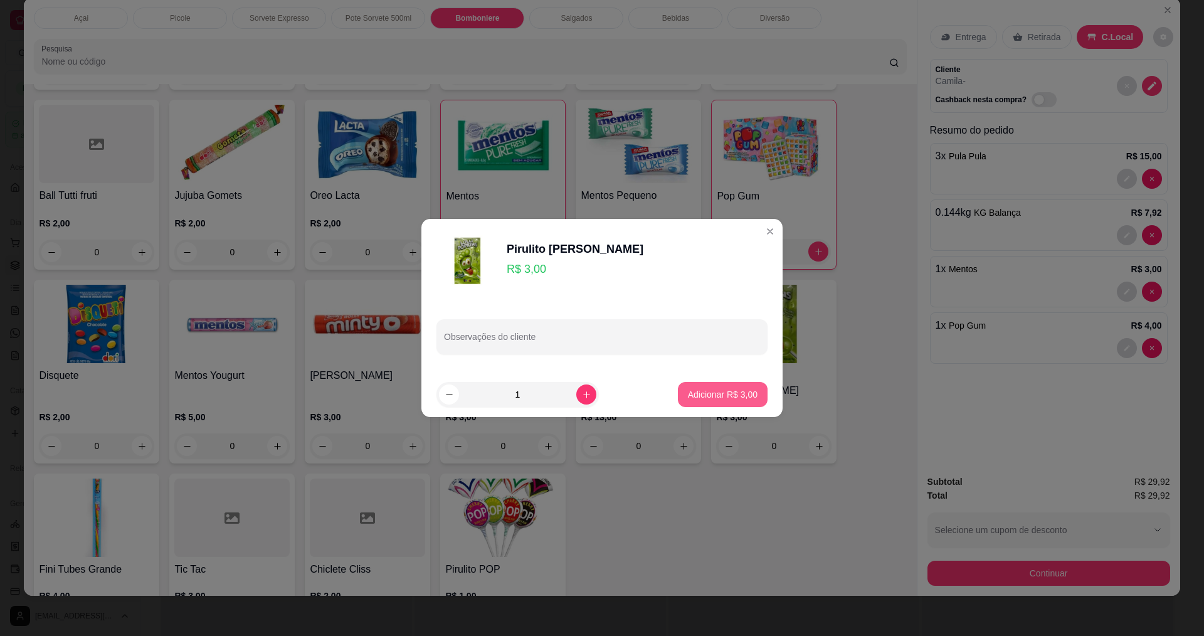
click at [724, 399] on p "Adicionar R$ 3,00" at bounding box center [723, 394] width 70 height 13
type input "1"
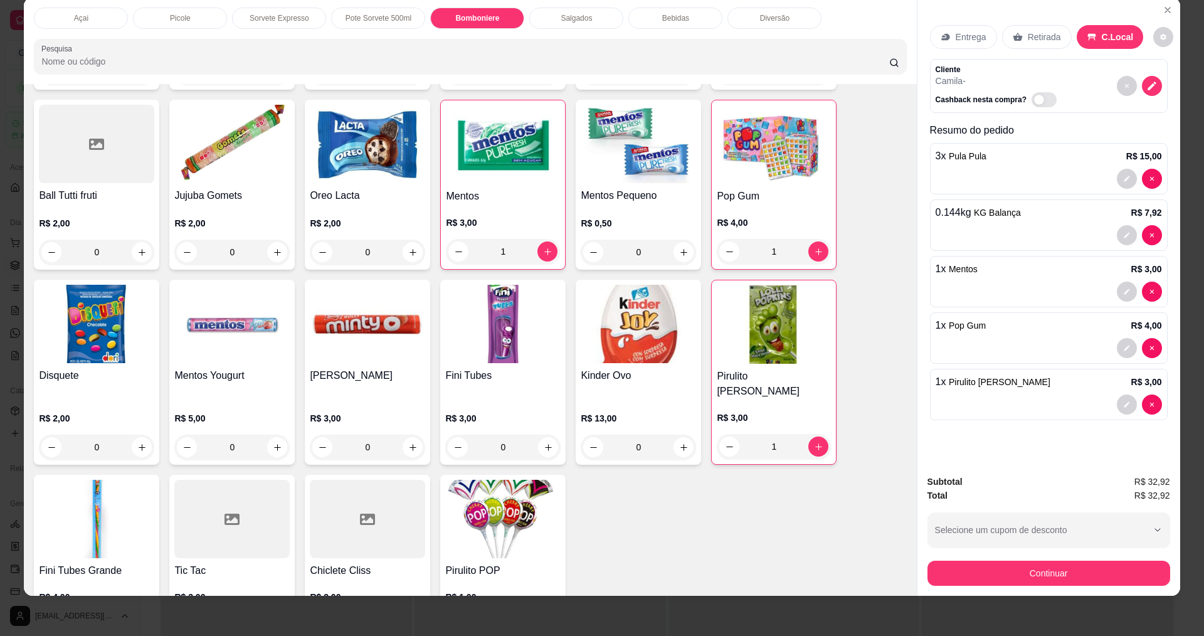
click at [350, 517] on div at bounding box center [367, 519] width 115 height 78
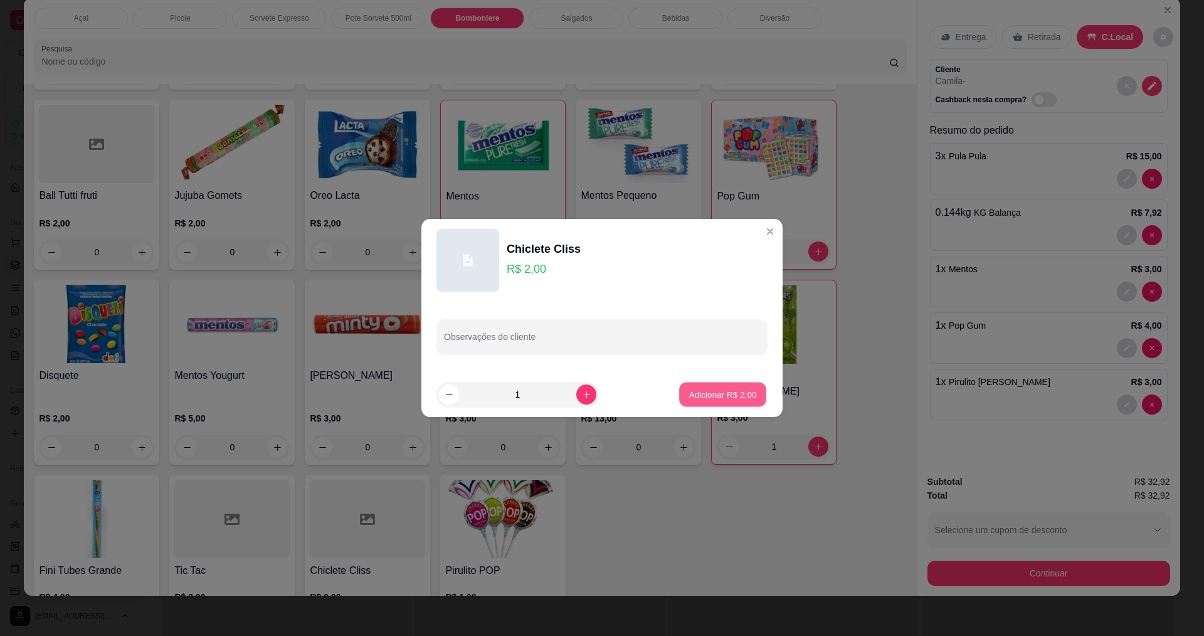
click at [696, 402] on button "Adicionar R$ 2,00" at bounding box center [722, 394] width 87 height 24
type input "1"
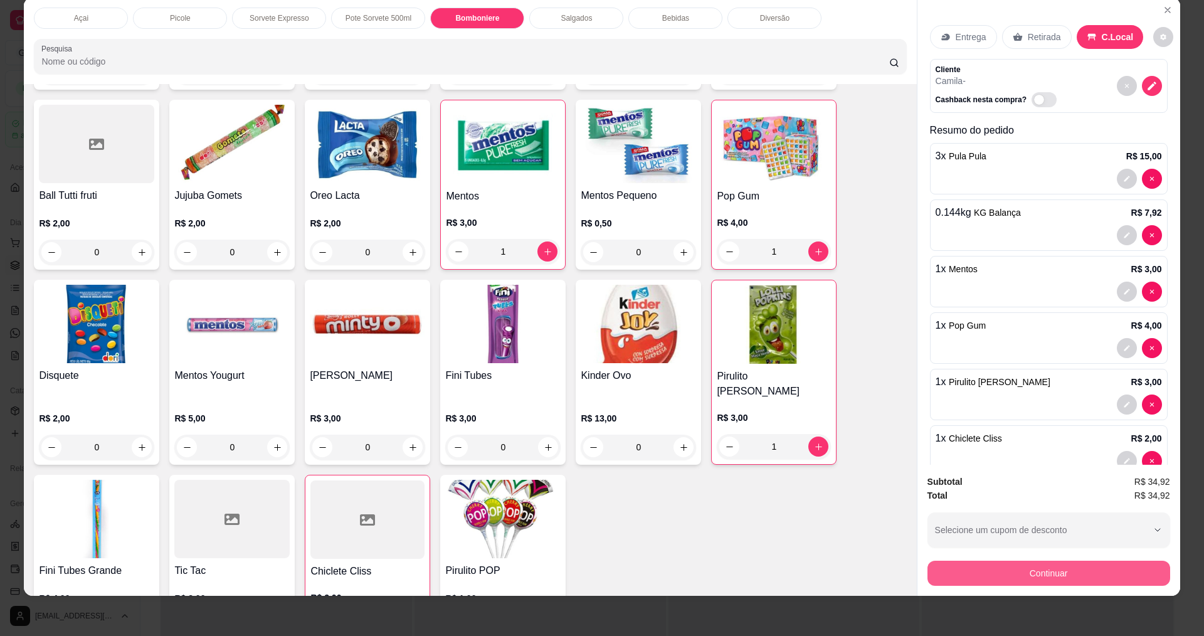
click at [1039, 576] on button "Continuar" at bounding box center [1048, 572] width 243 height 25
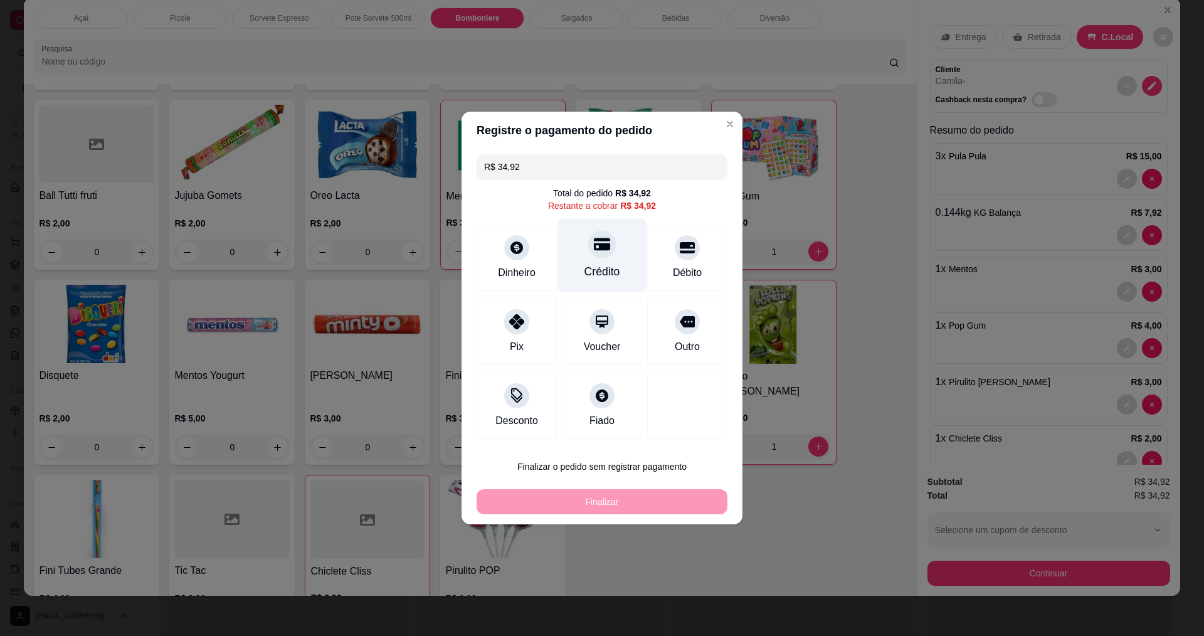
click at [594, 264] on div "Crédito" at bounding box center [602, 271] width 36 height 16
type input "R$ 0,00"
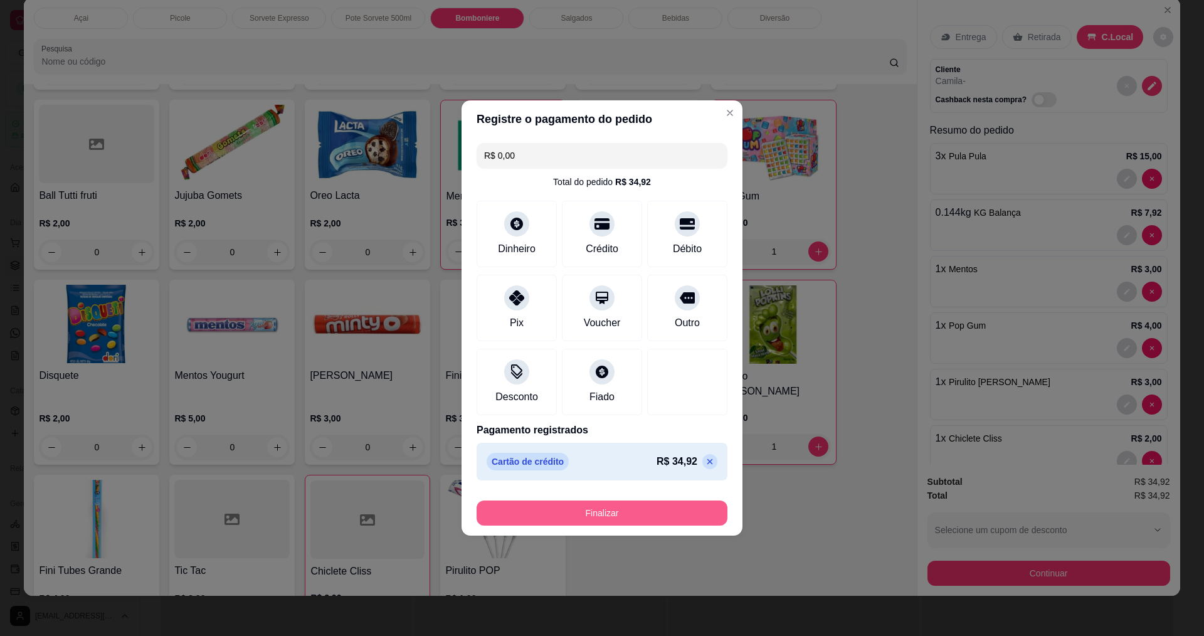
click at [598, 511] on button "Finalizar" at bounding box center [601, 512] width 251 height 25
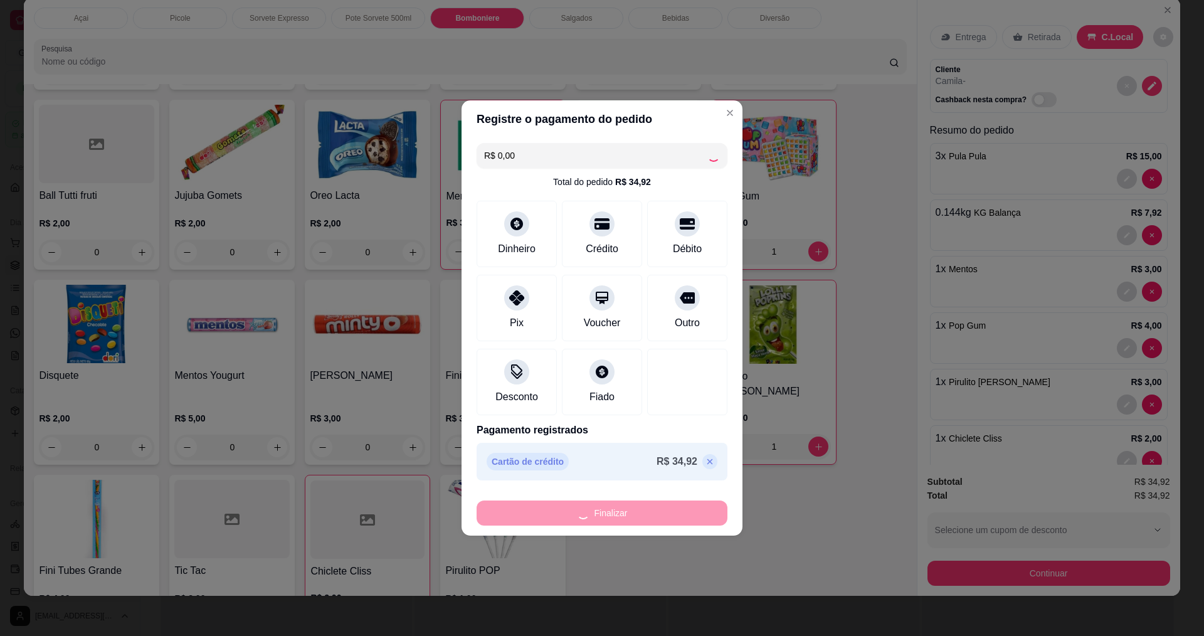
type input "0"
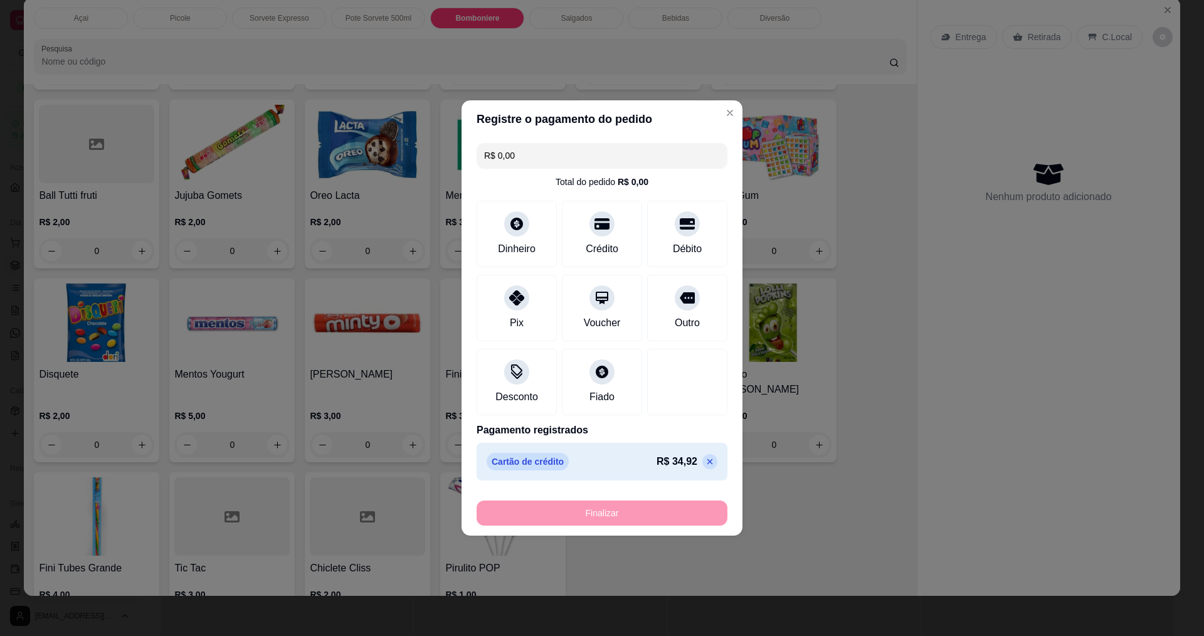
type input "-R$ 34,92"
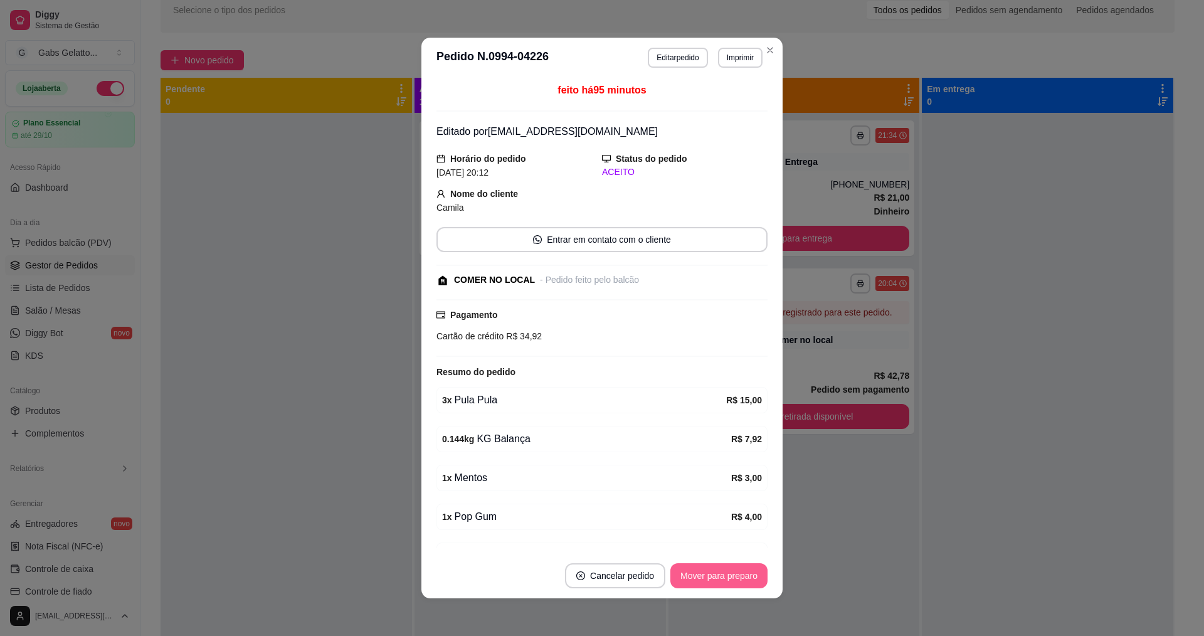
click at [722, 576] on button "Mover para preparo" at bounding box center [718, 575] width 97 height 25
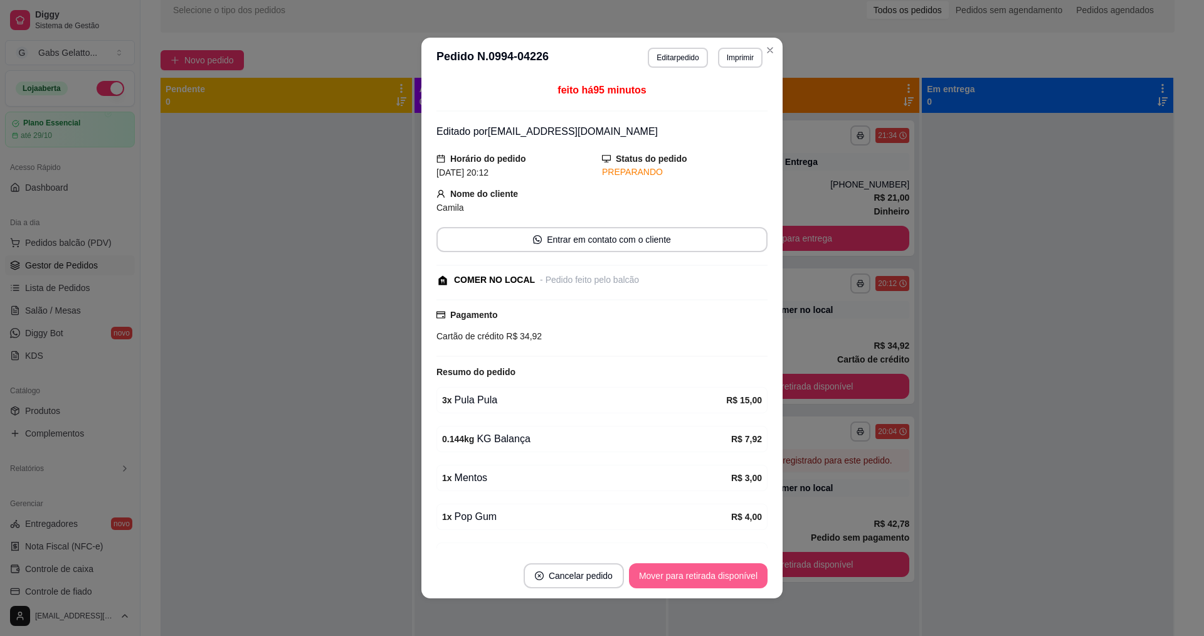
click at [725, 574] on button "Mover para retirada disponível" at bounding box center [698, 575] width 139 height 25
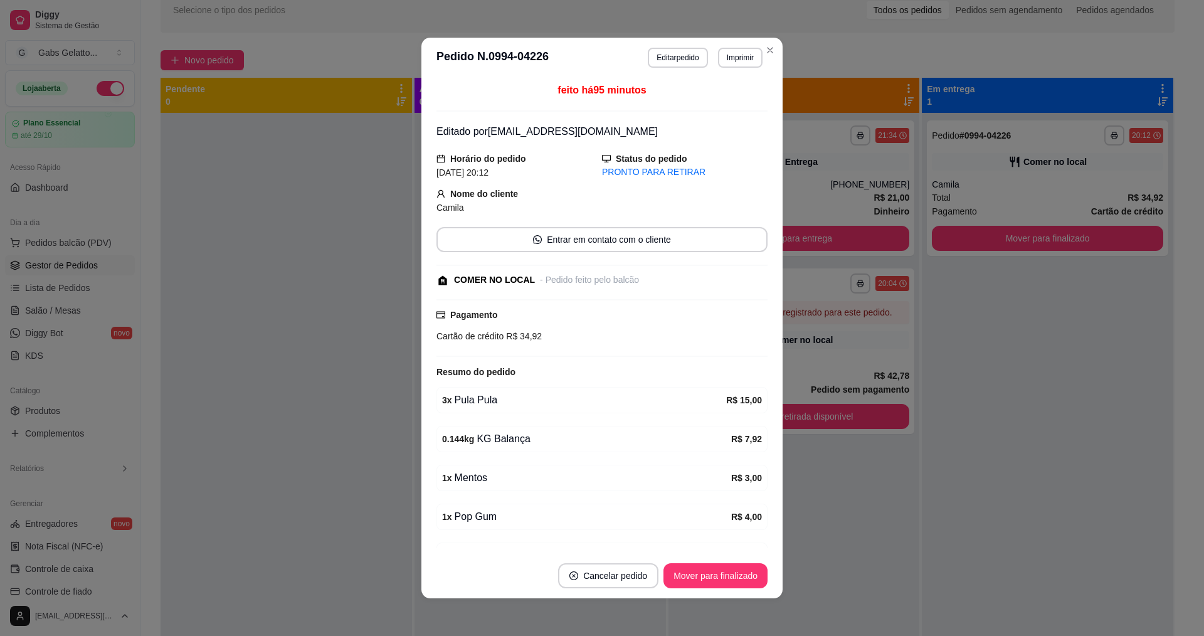
click at [775, 53] on header "**********" at bounding box center [601, 58] width 361 height 40
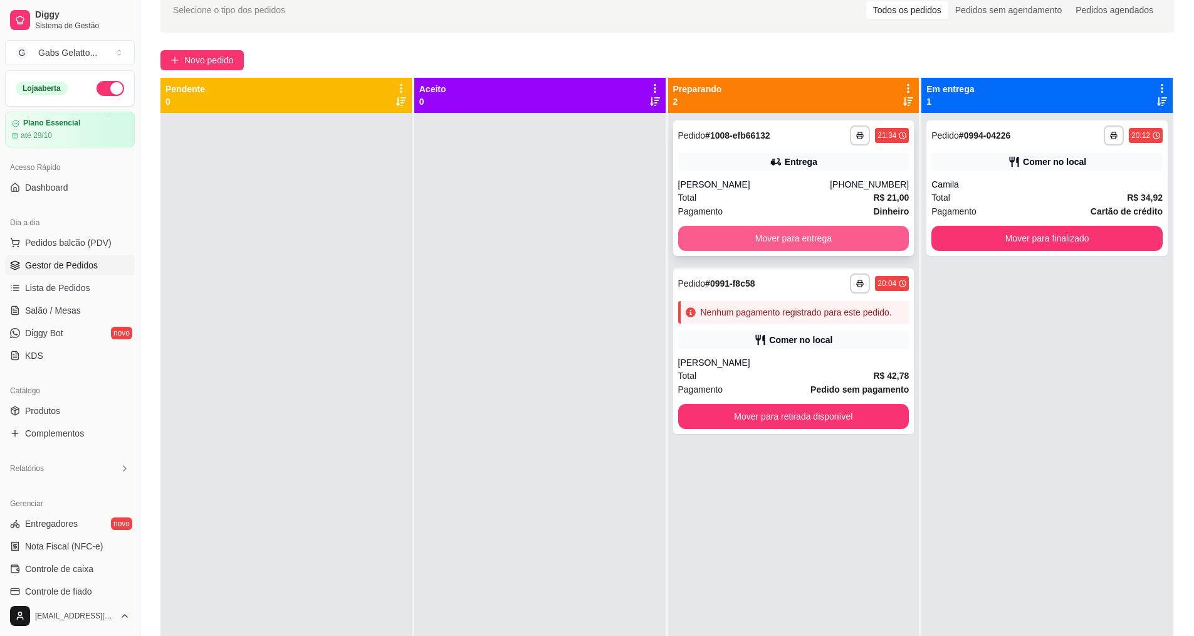
click at [789, 224] on div "**********" at bounding box center [793, 187] width 241 height 135
click at [796, 241] on button "Mover para entrega" at bounding box center [793, 238] width 231 height 25
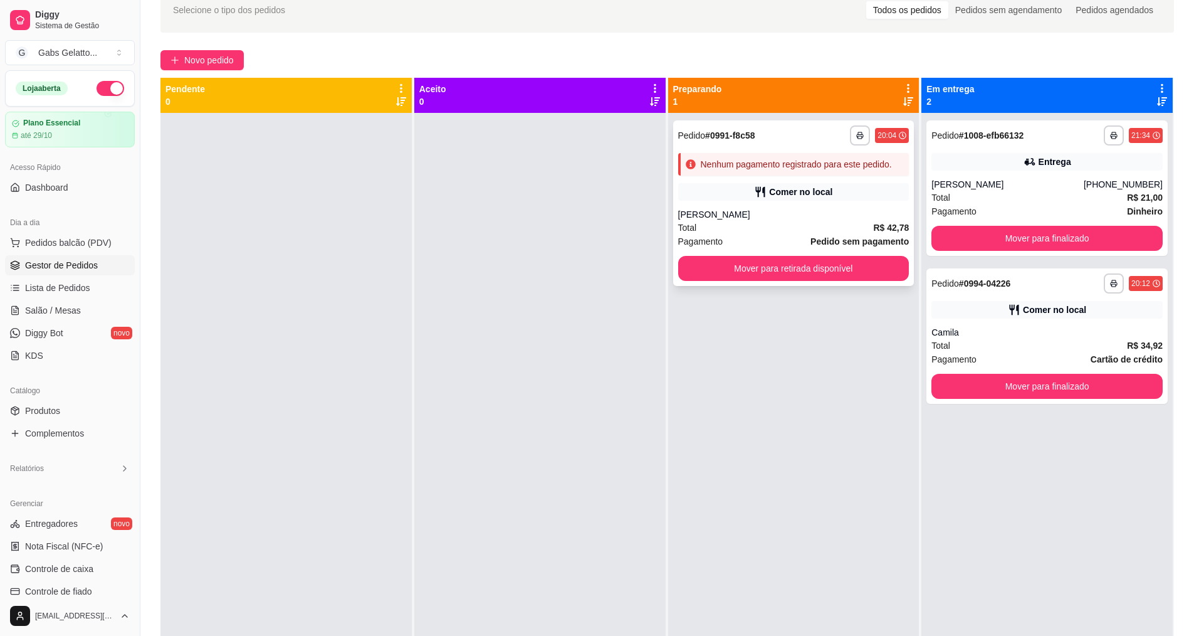
click at [845, 237] on strong "Pedido sem pagamento" at bounding box center [860, 241] width 98 height 10
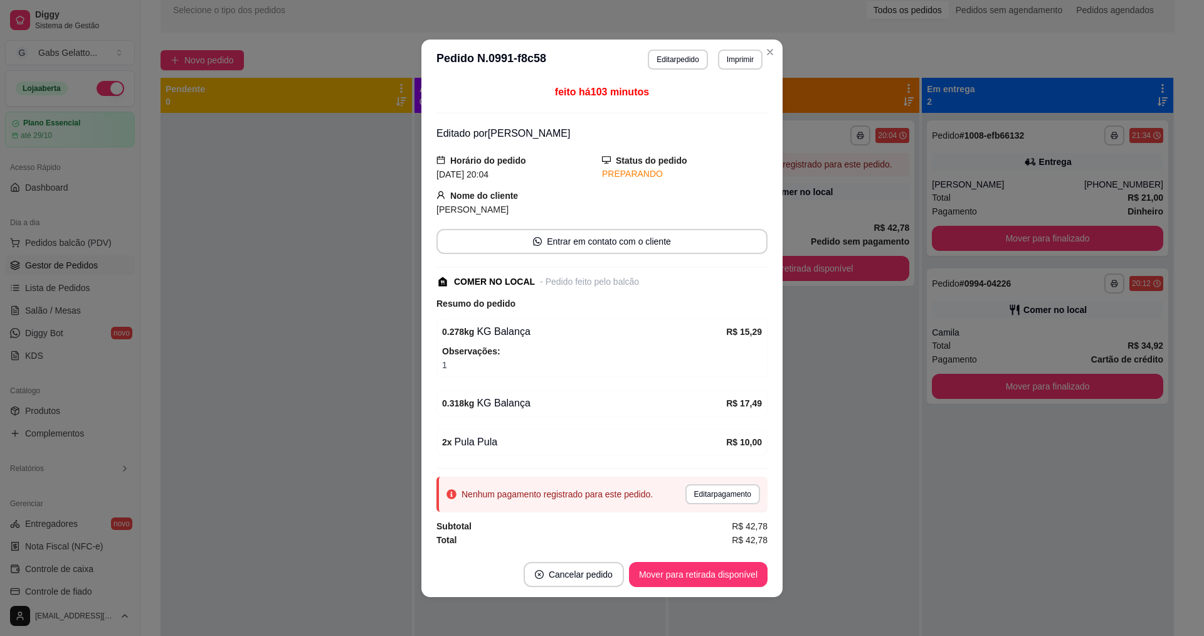
click at [694, 68] on button "Editar pedido" at bounding box center [678, 60] width 60 height 20
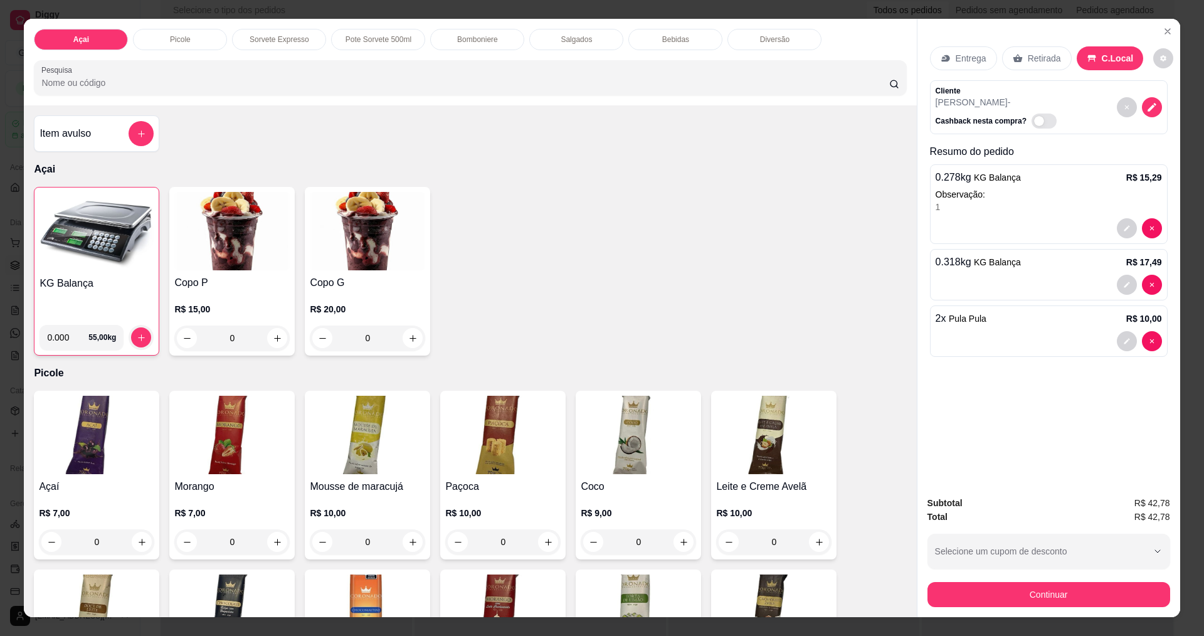
click at [673, 59] on div "Açai Picole Sorvete Expresso Pote Sorvete 500ml Bomboniere Salgados Bebidas Div…" at bounding box center [470, 62] width 892 height 87
click at [1045, 597] on button "Continuar" at bounding box center [1047, 594] width 235 height 24
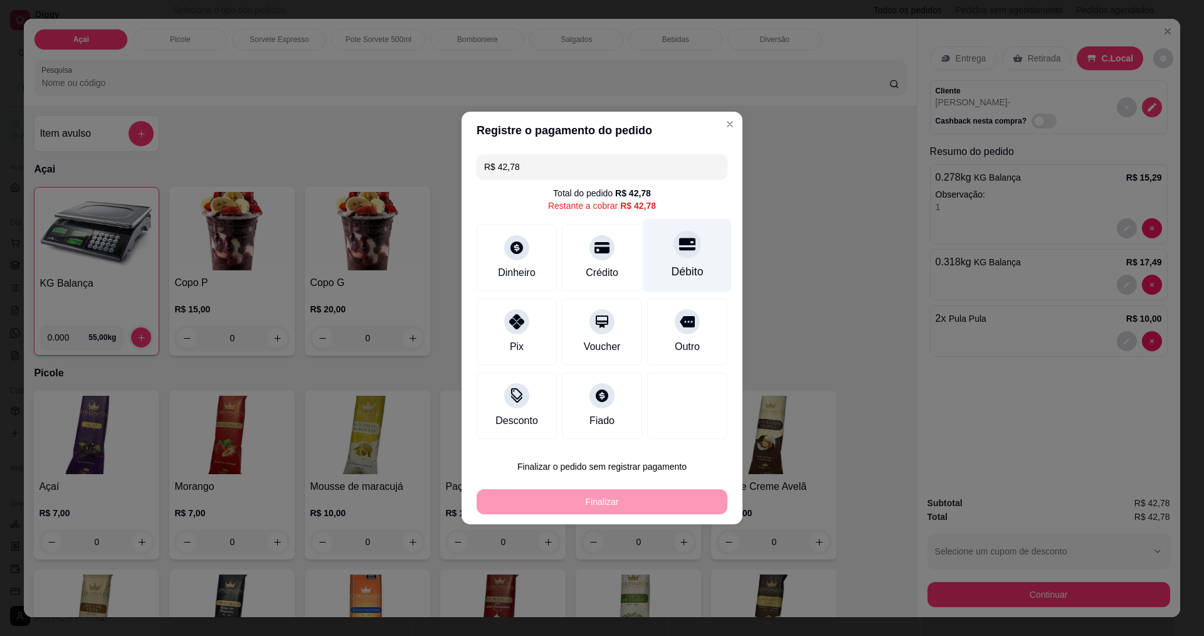
click at [677, 260] on div "Débito" at bounding box center [687, 255] width 88 height 73
type input "R$ 0,00"
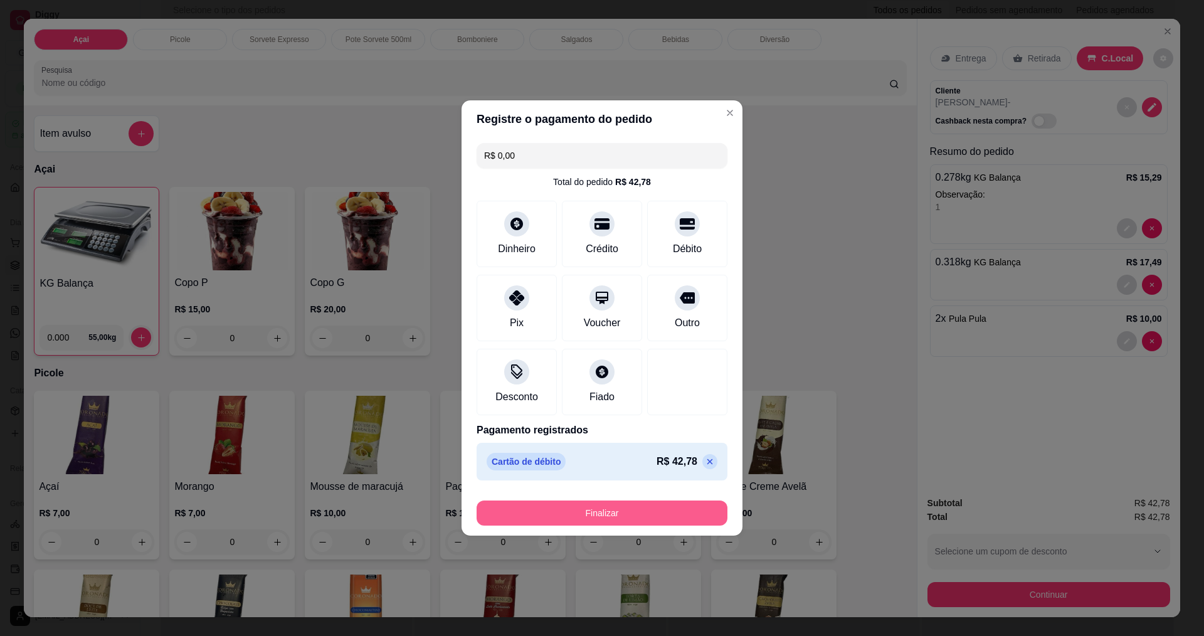
click at [634, 525] on footer "Finalizar" at bounding box center [601, 510] width 281 height 50
click at [647, 516] on button "Finalizar" at bounding box center [601, 512] width 251 height 25
click at [584, 518] on button "Finalizar" at bounding box center [601, 513] width 243 height 24
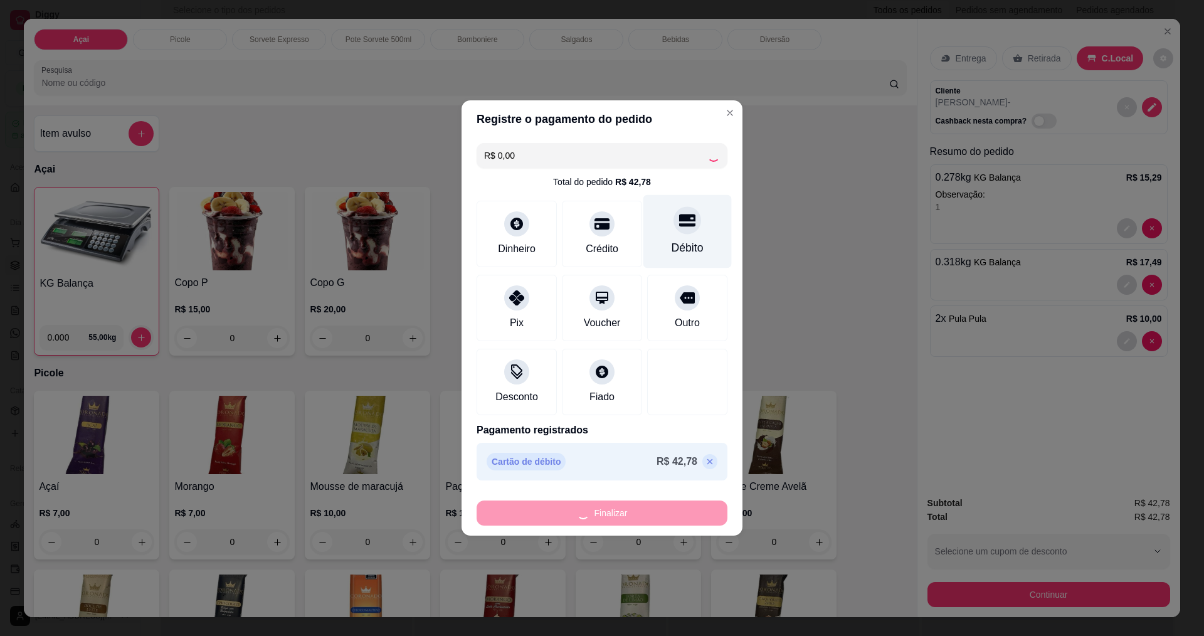
type input "0"
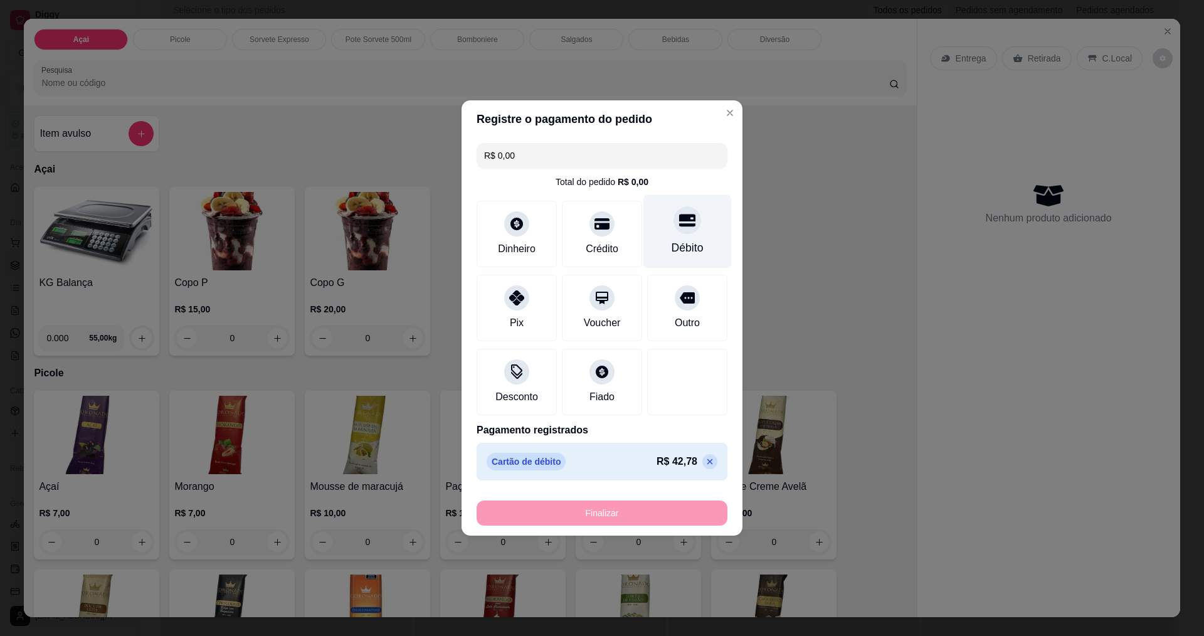
type input "-R$ 42,78"
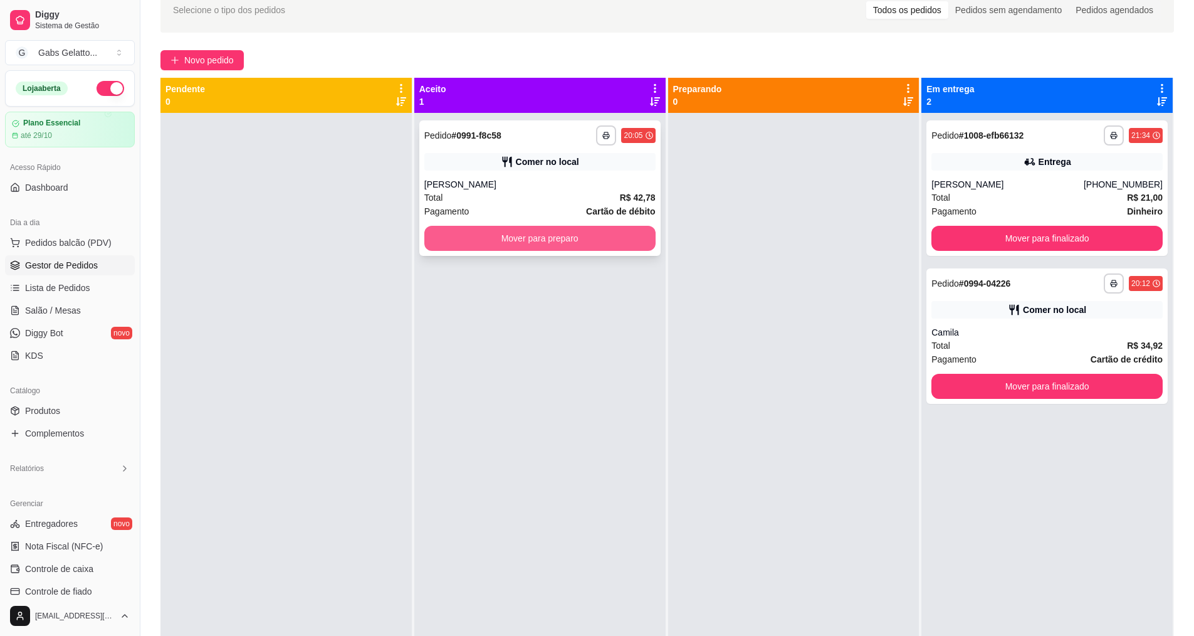
click at [635, 241] on button "Mover para preparo" at bounding box center [539, 238] width 231 height 25
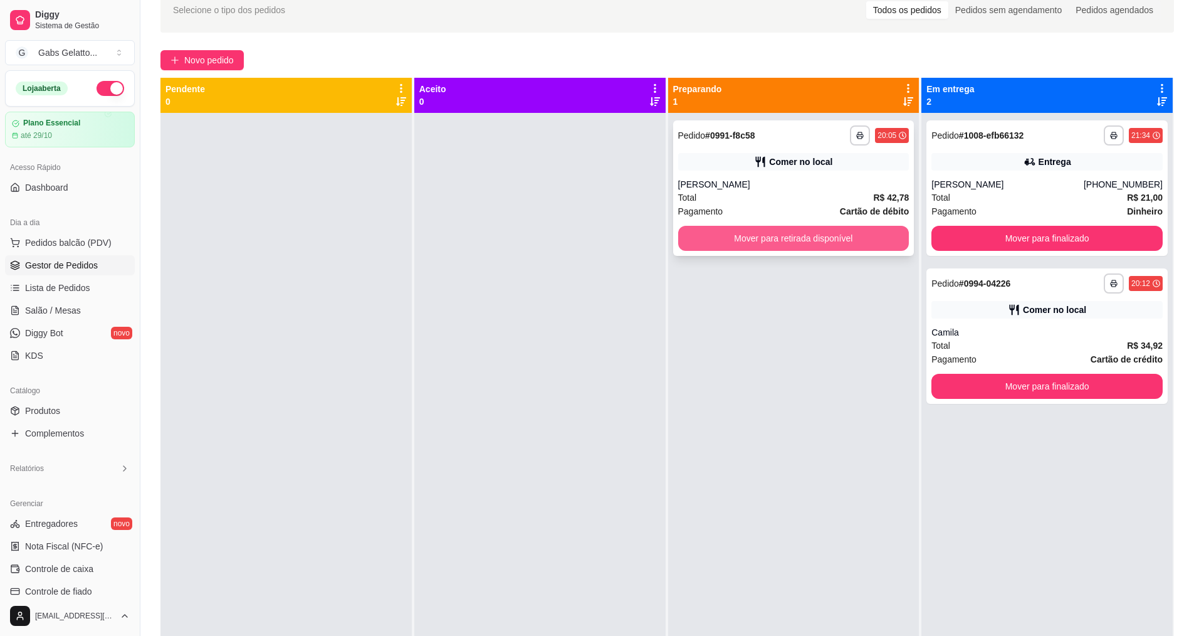
click at [882, 249] on button "Mover para retirada disponível" at bounding box center [793, 238] width 231 height 25
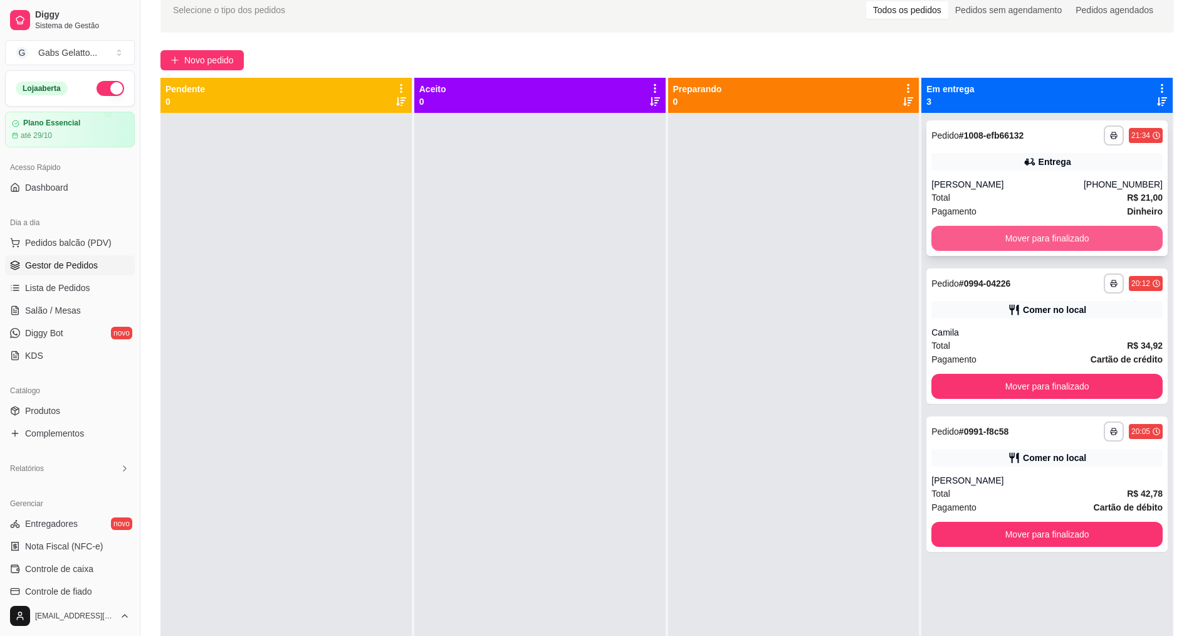
click at [1115, 243] on button "Mover para finalizado" at bounding box center [1047, 238] width 231 height 25
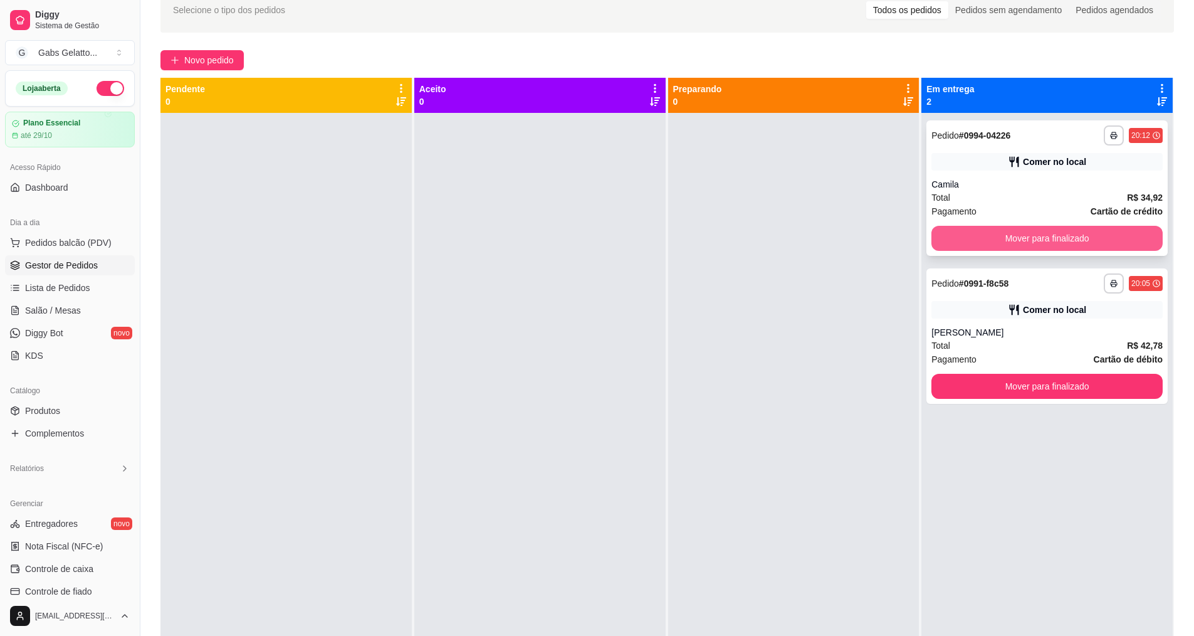
click at [995, 241] on button "Mover para finalizado" at bounding box center [1047, 238] width 231 height 25
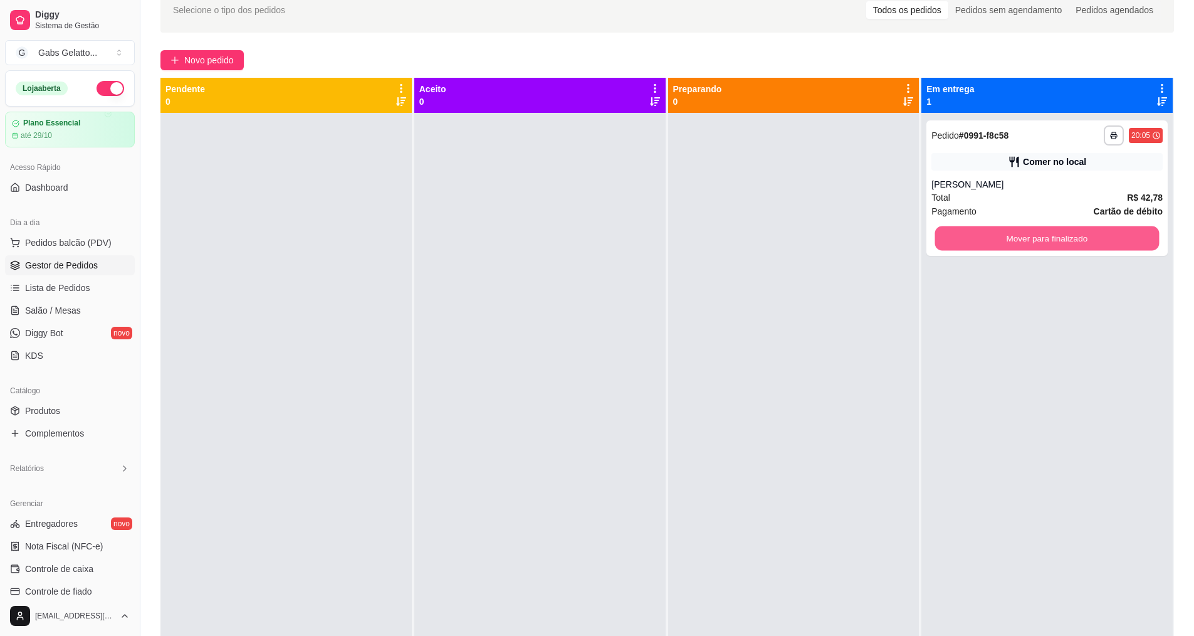
click at [995, 241] on button "Mover para finalizado" at bounding box center [1047, 238] width 224 height 24
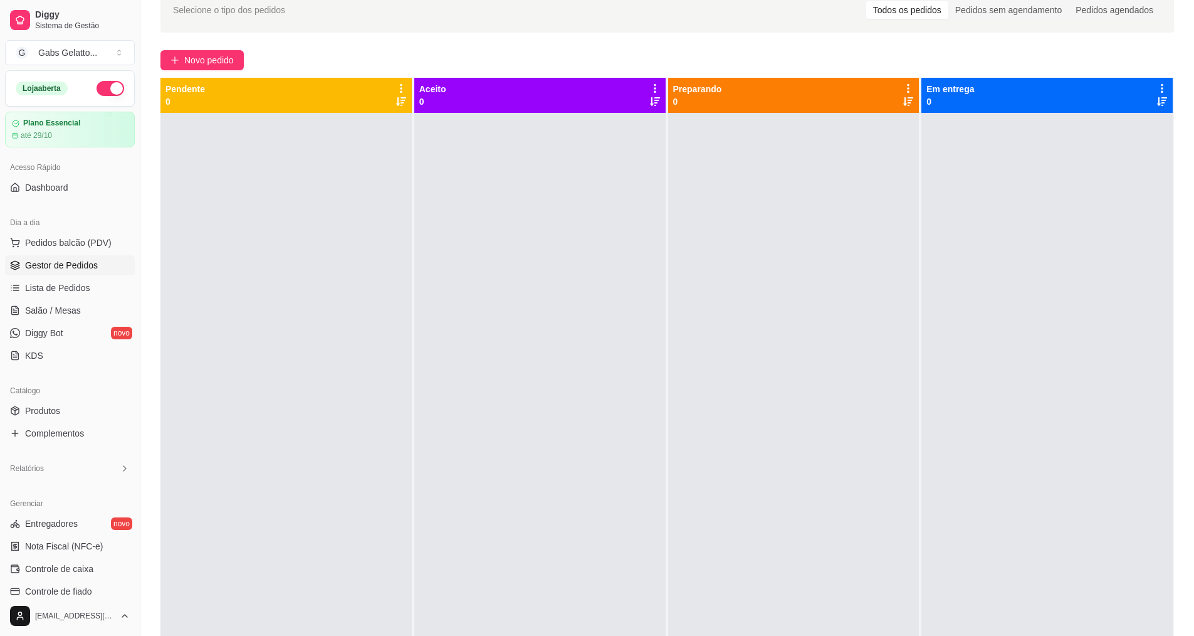
scroll to position [0, 0]
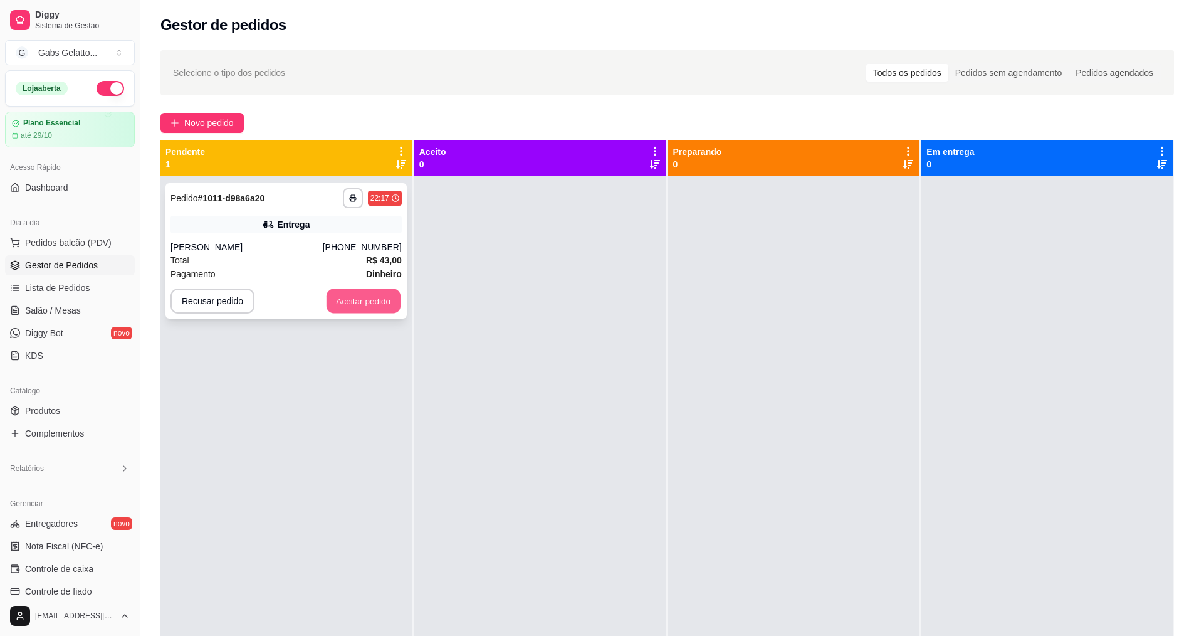
click at [370, 304] on button "Aceitar pedido" at bounding box center [364, 301] width 74 height 24
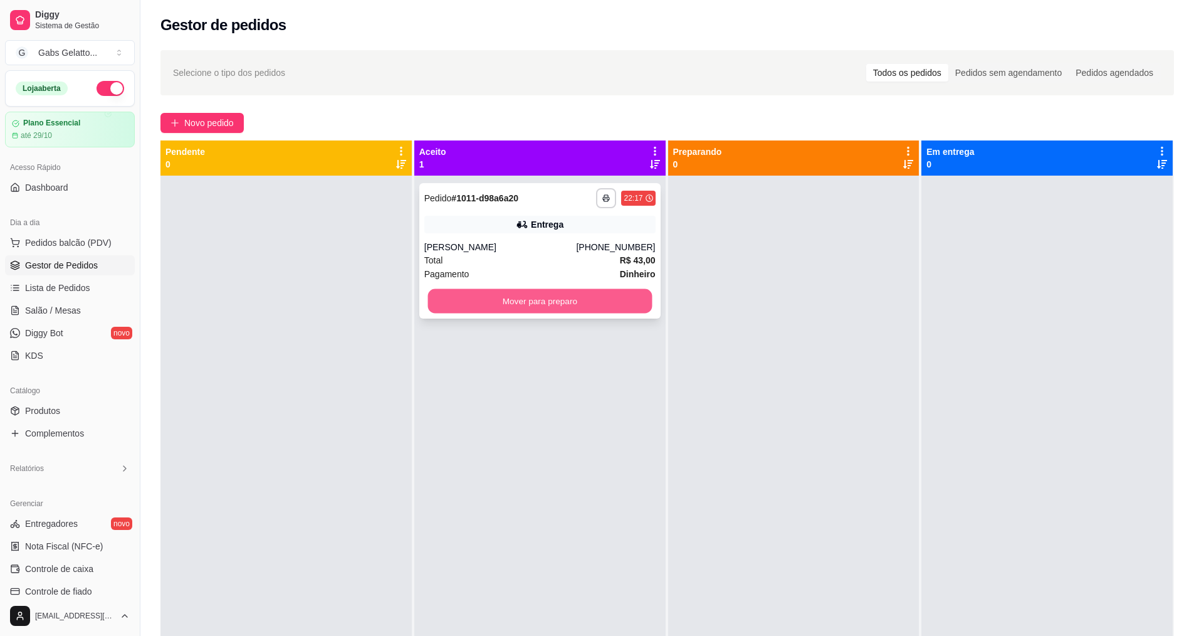
click at [596, 307] on button "Mover para preparo" at bounding box center [540, 301] width 224 height 24
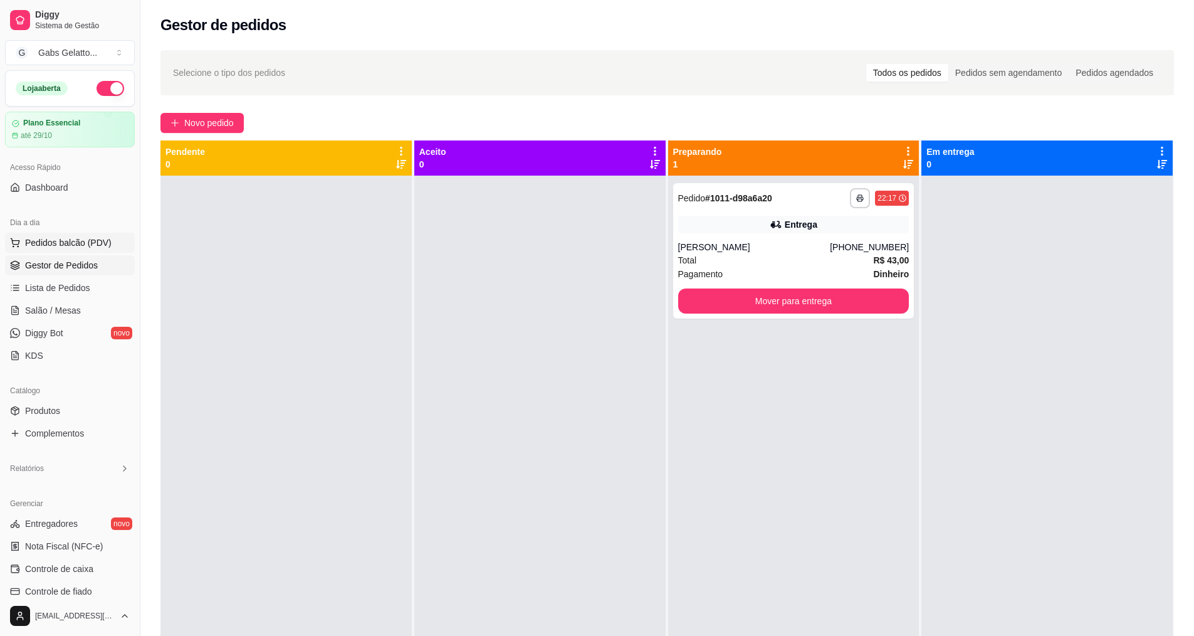
click at [87, 244] on span "Pedidos balcão (PDV)" at bounding box center [68, 242] width 87 height 13
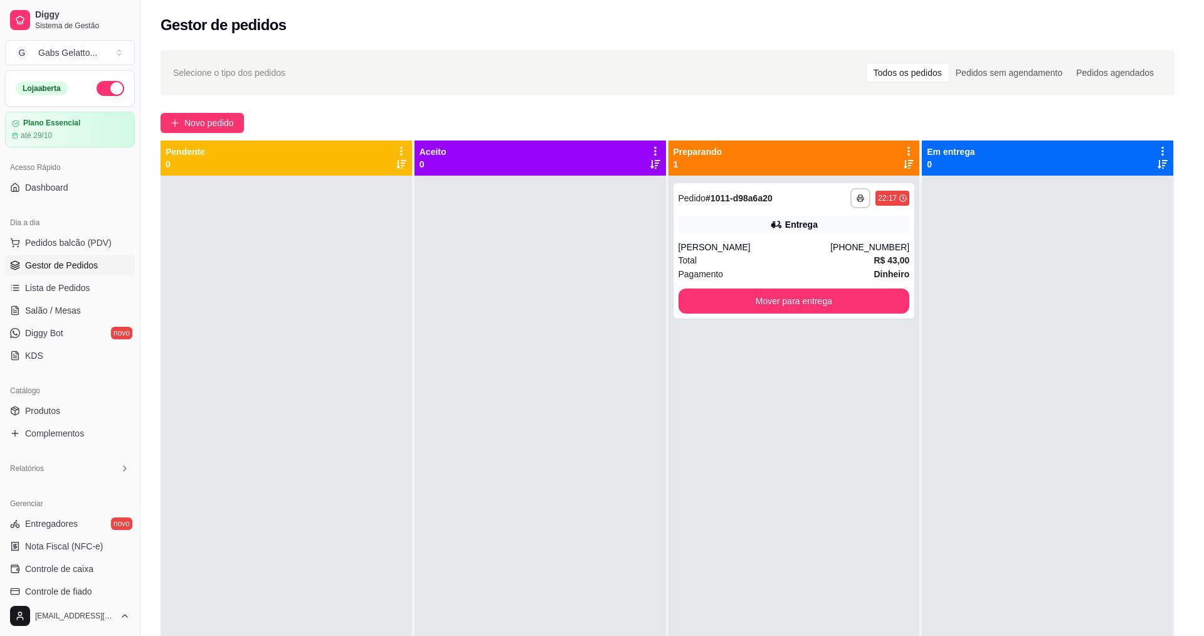
click at [84, 227] on img at bounding box center [96, 231] width 115 height 78
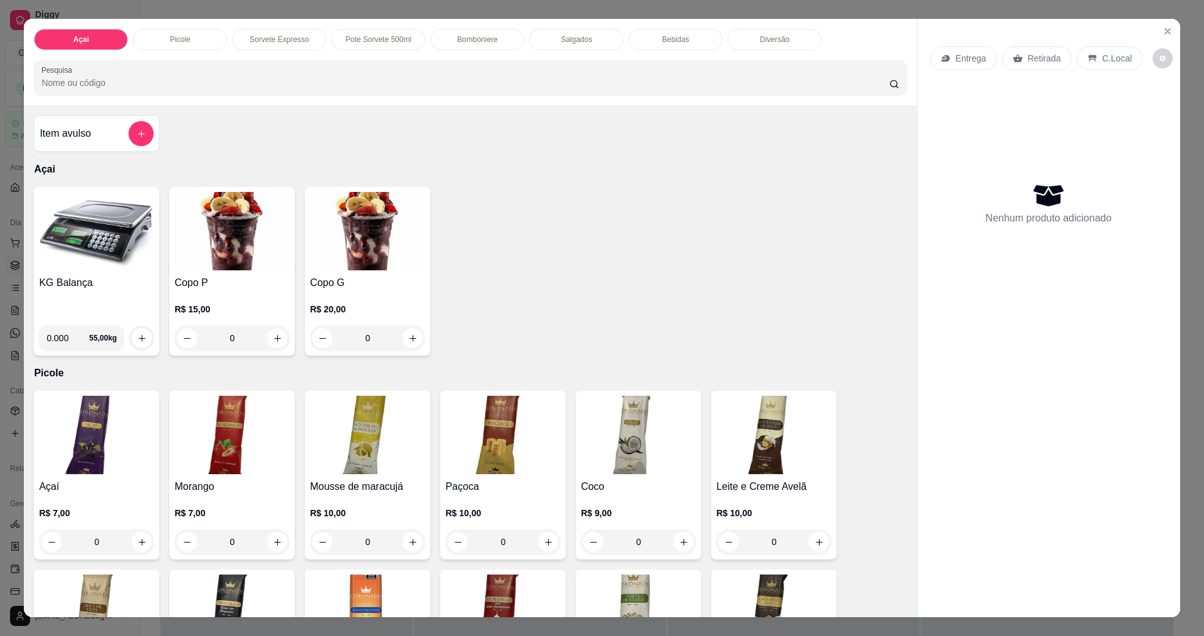
drag, startPoint x: 466, startPoint y: 389, endPoint x: 478, endPoint y: 382, distance: 13.5
click at [470, 386] on label "Quantidade em gramas" at bounding box center [487, 386] width 87 height 11
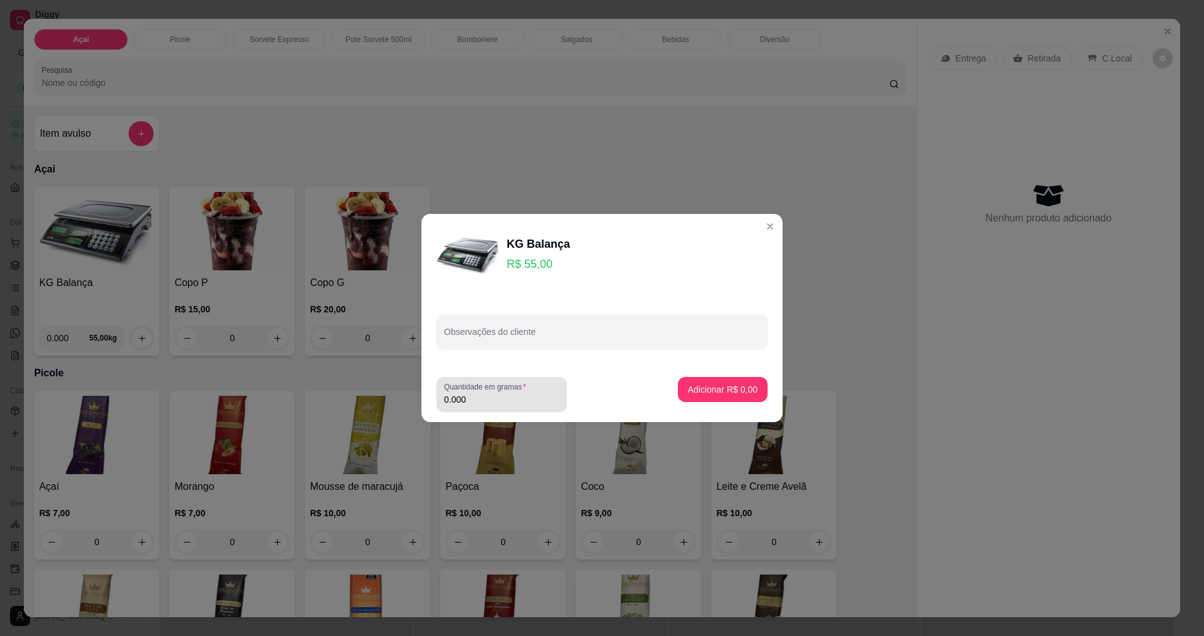
click at [521, 393] on input "0.000" at bounding box center [501, 399] width 115 height 13
click at [520, 393] on input "0.000" at bounding box center [491, 399] width 95 height 13
click at [512, 397] on input "0.000" at bounding box center [501, 399] width 115 height 13
type input "0.246"
click at [731, 396] on button "Adicionar R$ 13,53" at bounding box center [720, 389] width 95 height 25
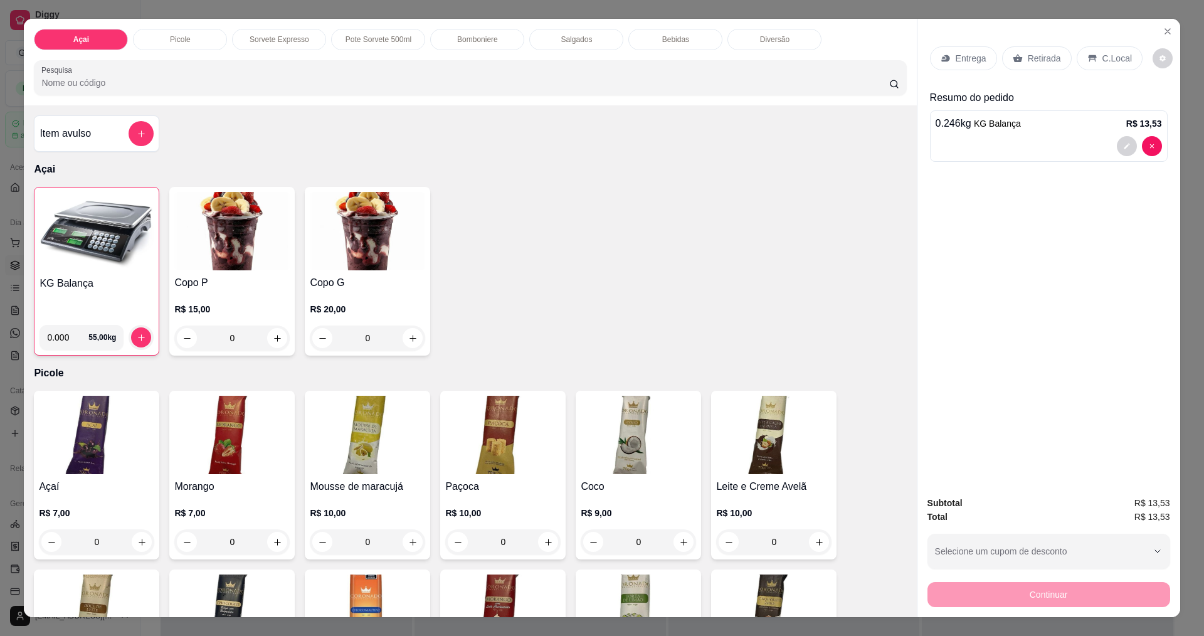
click at [1087, 61] on icon at bounding box center [1092, 58] width 10 height 10
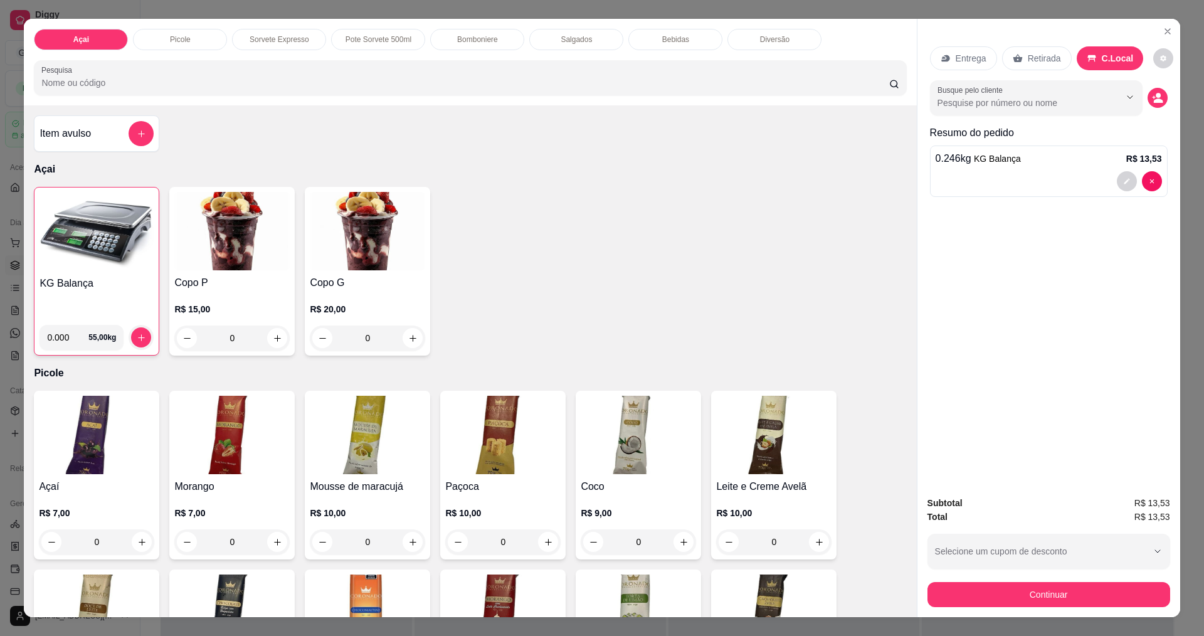
click at [1009, 604] on button "Continuar" at bounding box center [1048, 594] width 243 height 25
click at [1162, 92] on div "Busque pelo cliente" at bounding box center [1049, 97] width 238 height 35
click at [1155, 95] on circle "decrease-product-quantity" at bounding box center [1157, 95] width 5 height 5
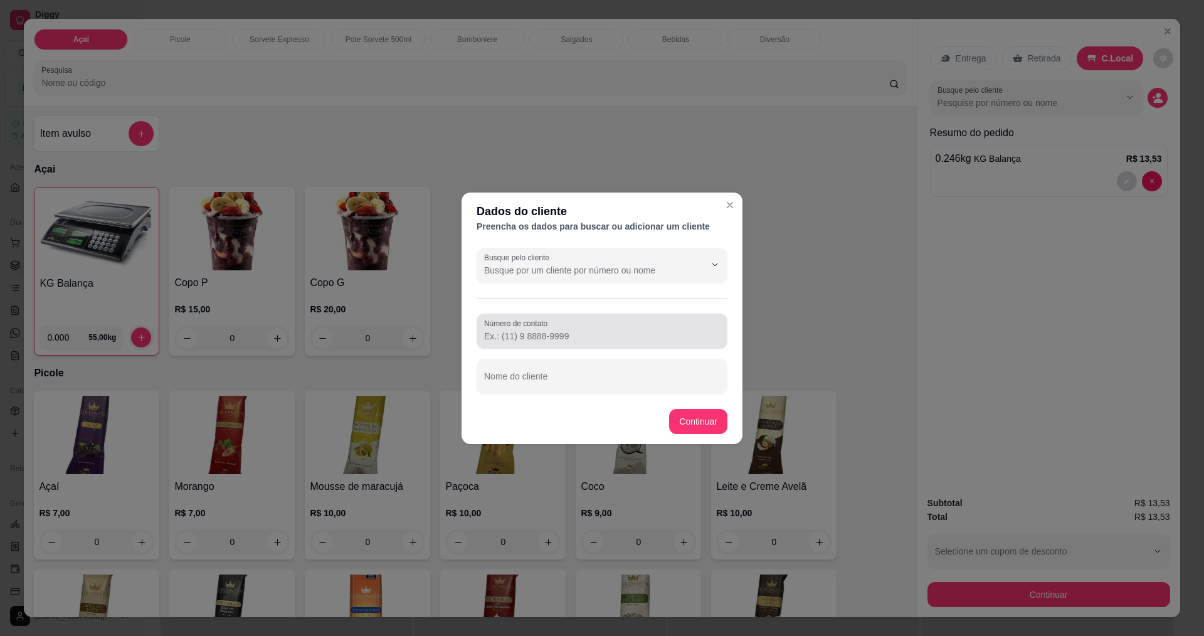
click at [587, 326] on div at bounding box center [602, 330] width 236 height 25
type input "[PHONE_NUMBER]"
click at [529, 387] on input "Nome do cliente" at bounding box center [602, 381] width 236 height 13
type input "[PERSON_NAME]"
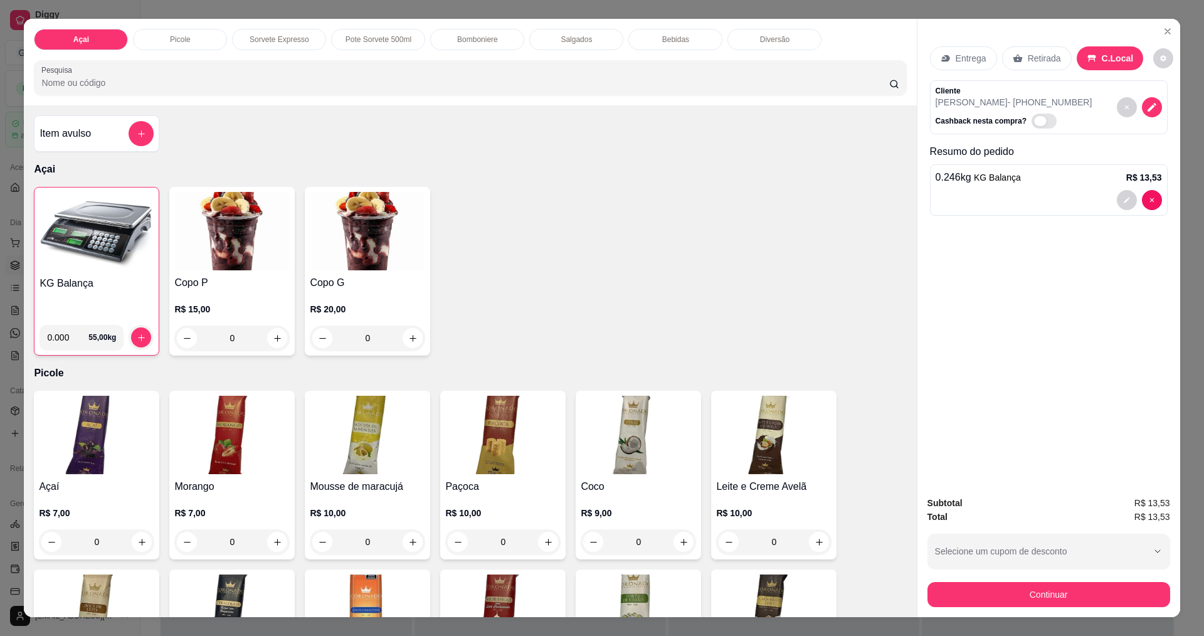
click at [1034, 118] on span "Automatic updates" at bounding box center [1040, 121] width 13 height 10
click at [1031, 123] on input "Automatic updates" at bounding box center [1035, 127] width 8 height 8
checkbox input "true"
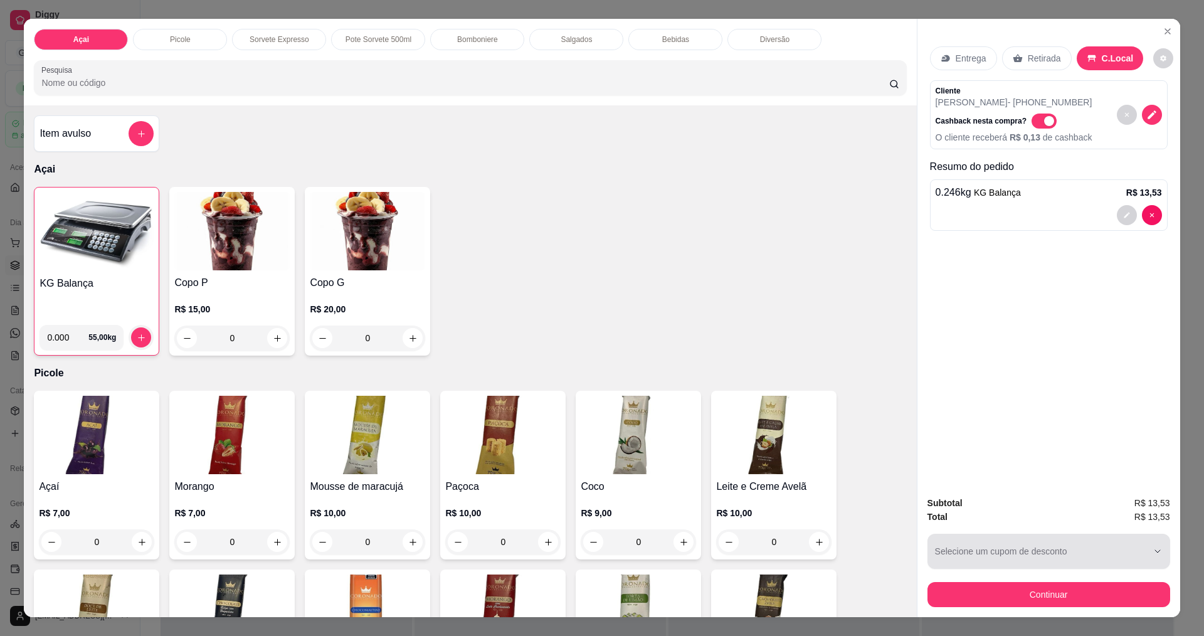
click at [1126, 579] on div "Continuar" at bounding box center [1048, 593] width 243 height 28
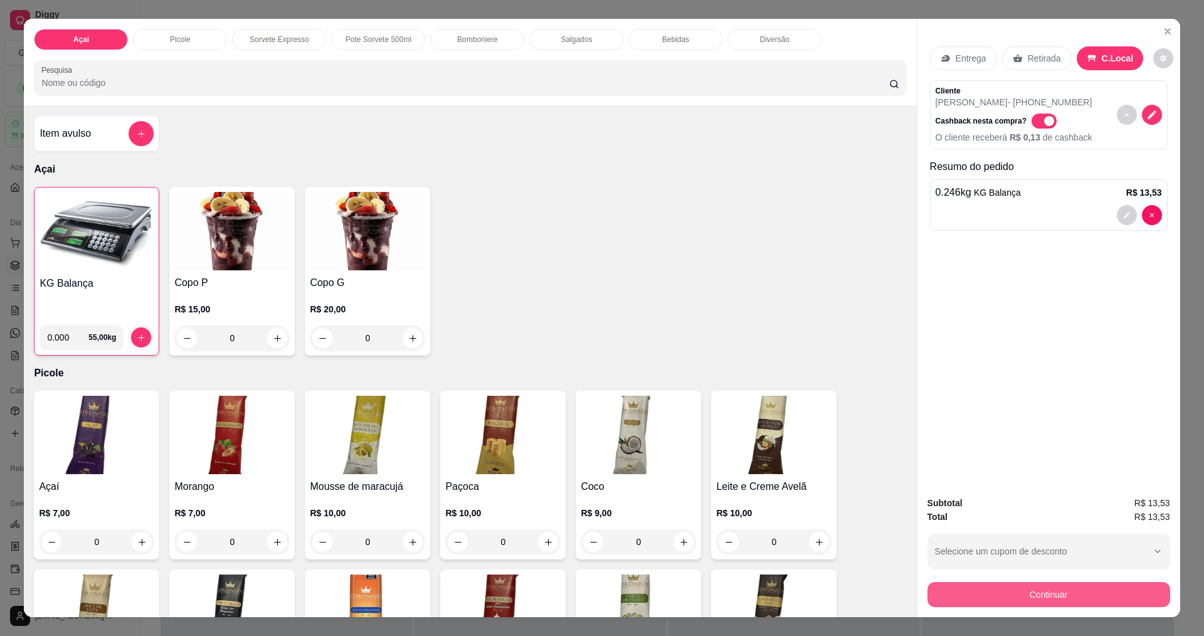
click at [1125, 585] on button "Continuar" at bounding box center [1048, 594] width 243 height 25
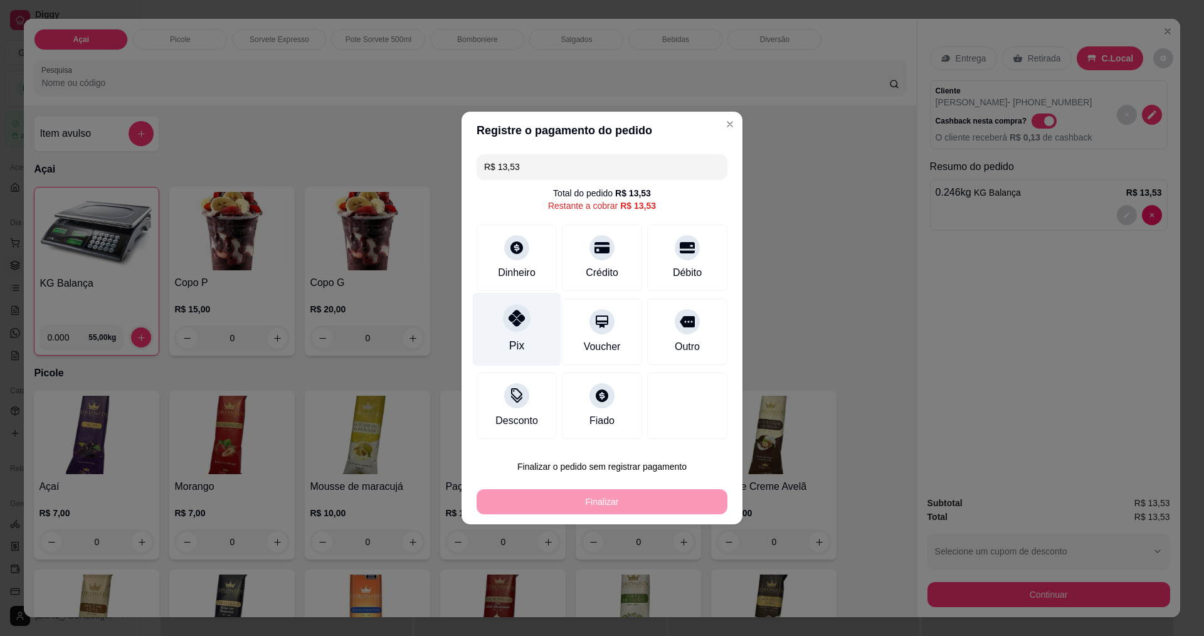
click at [514, 318] on icon at bounding box center [516, 318] width 16 height 16
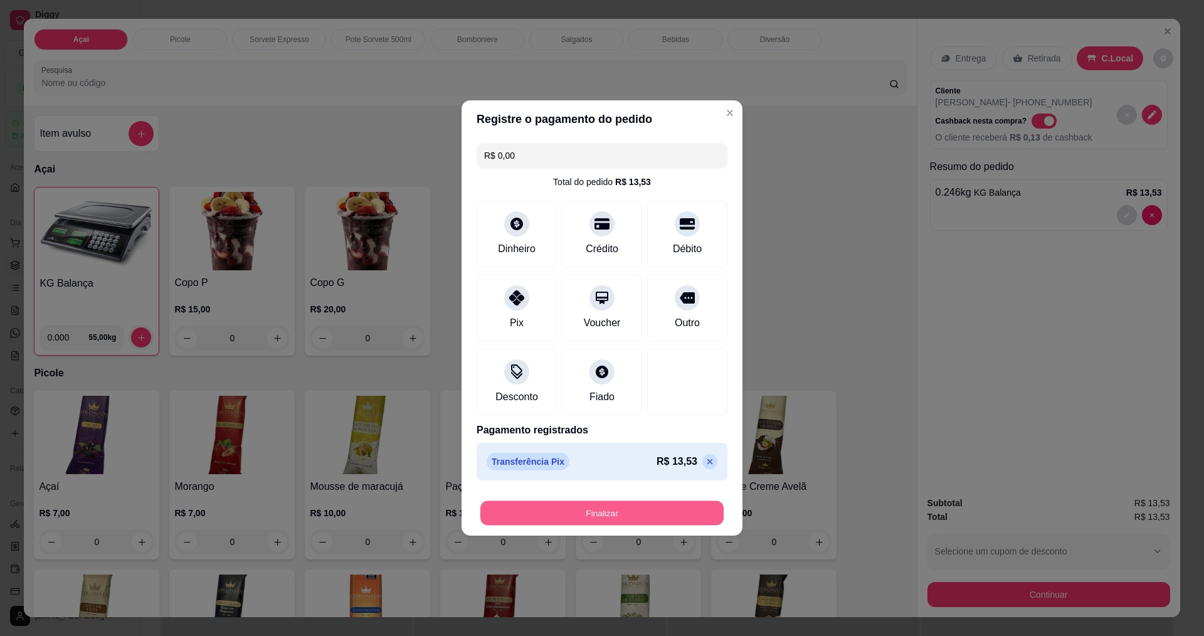
click at [638, 504] on button "Finalizar" at bounding box center [601, 513] width 243 height 24
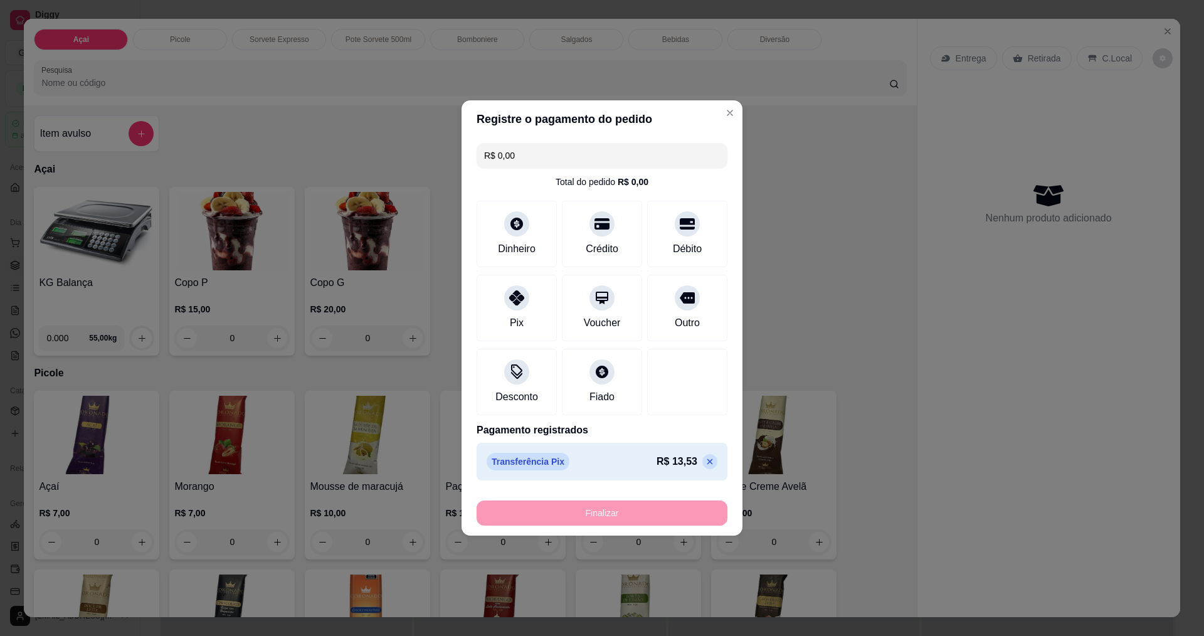
type input "-R$ 13,53"
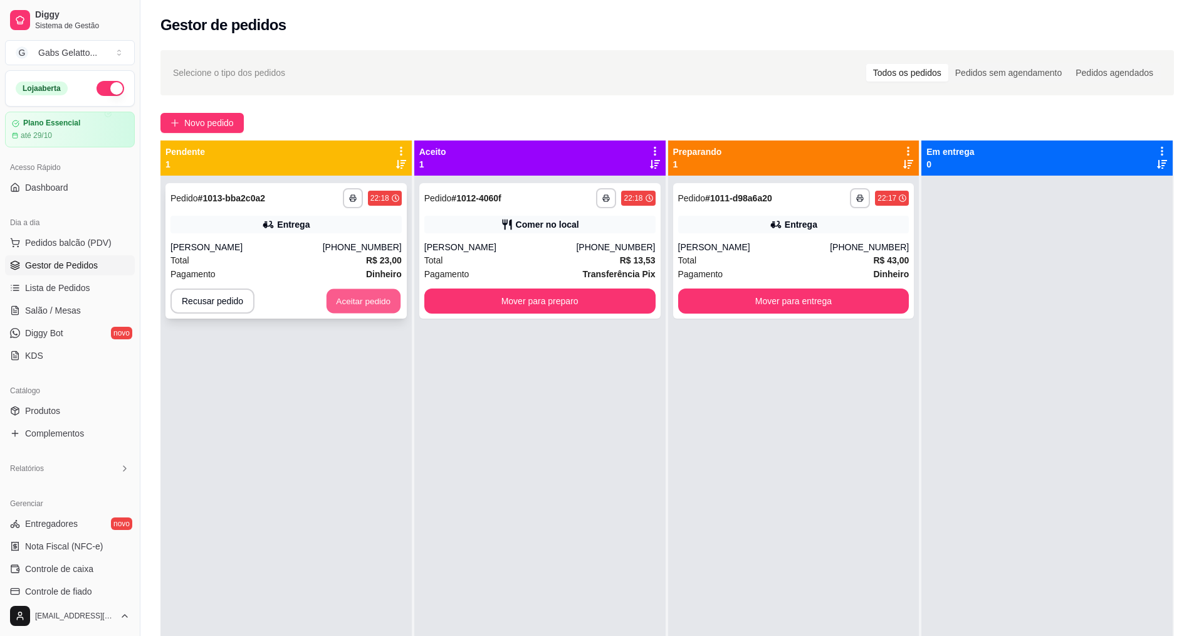
click at [352, 297] on button "Aceitar pedido" at bounding box center [364, 301] width 74 height 24
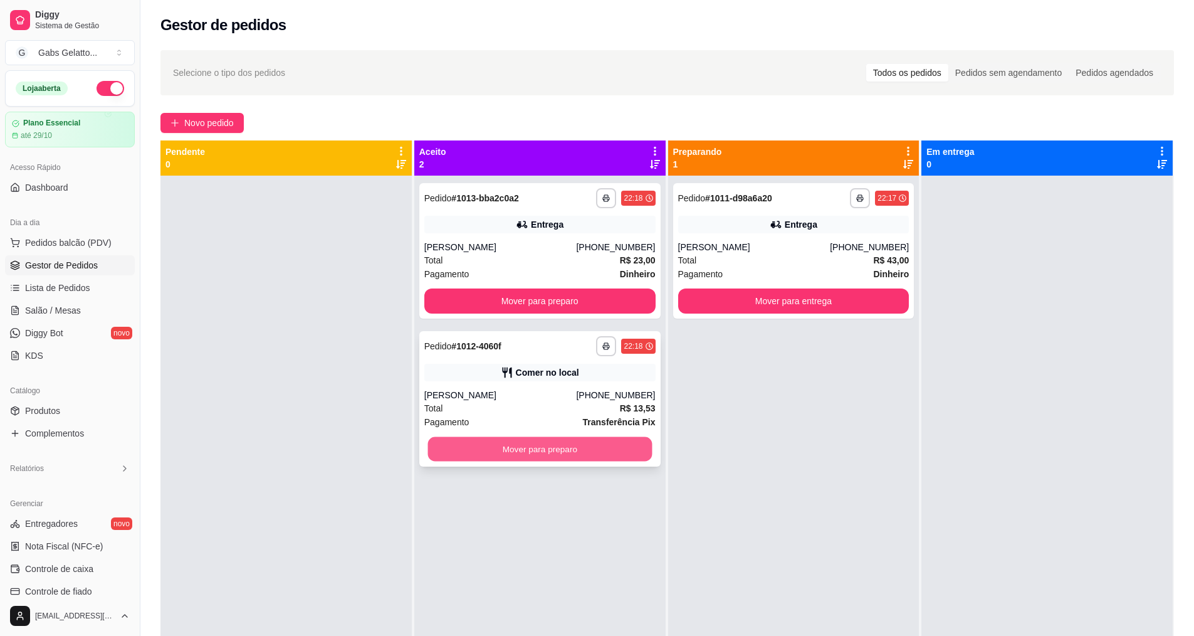
click at [594, 448] on button "Mover para preparo" at bounding box center [540, 449] width 224 height 24
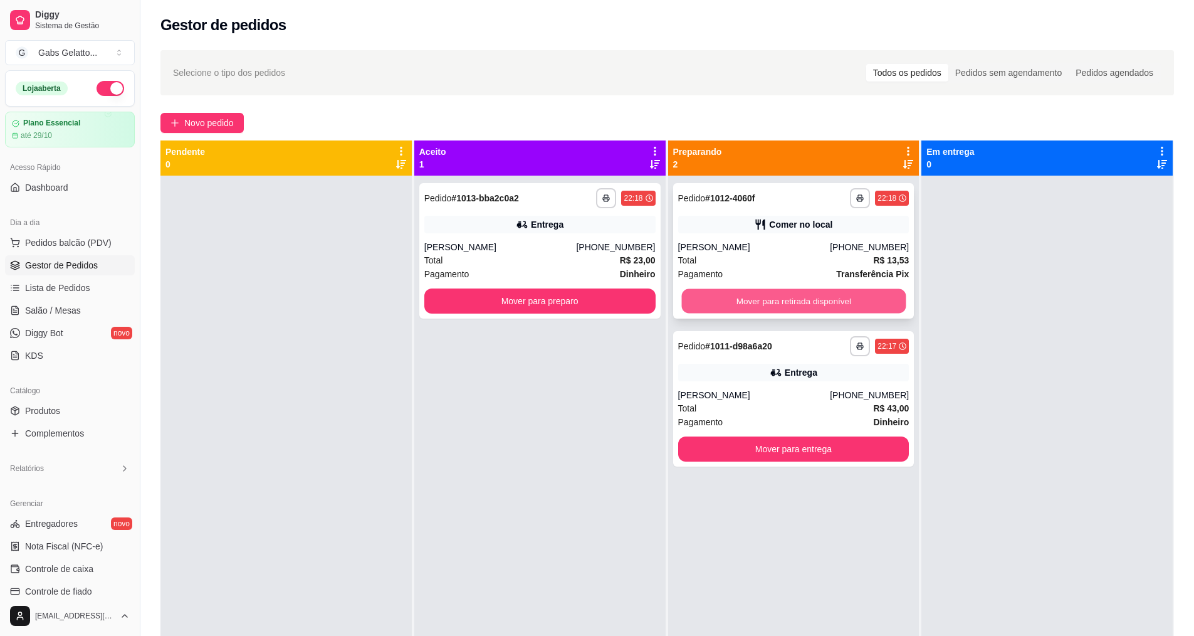
click at [810, 306] on button "Mover para retirada disponível" at bounding box center [793, 301] width 224 height 24
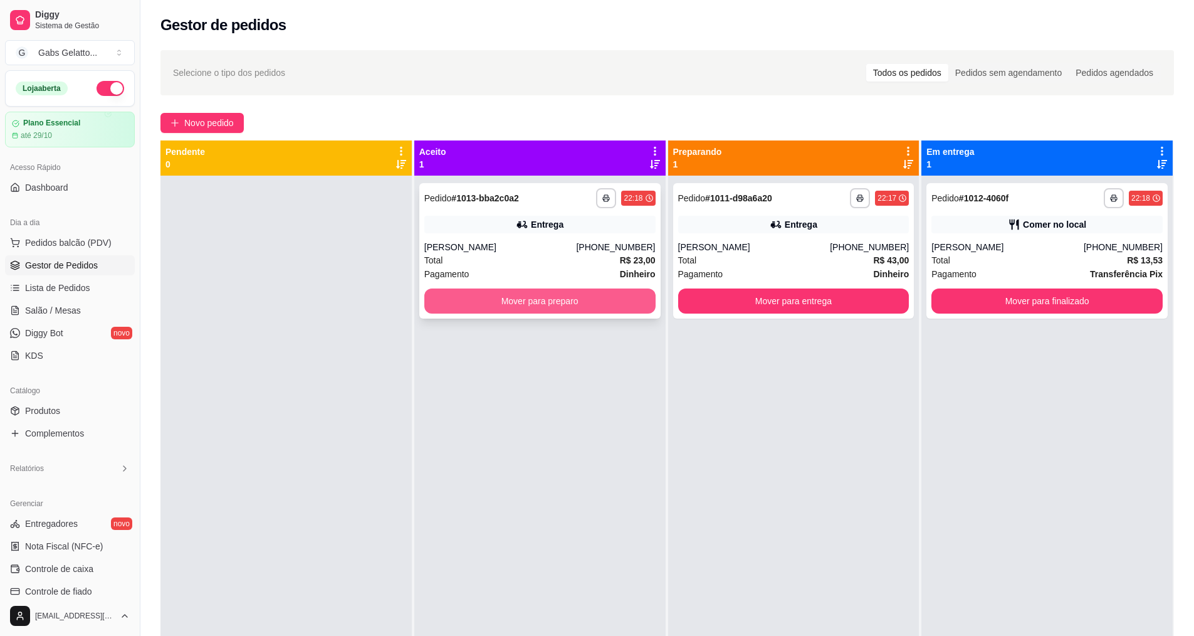
click at [577, 313] on button "Mover para preparo" at bounding box center [539, 300] width 231 height 25
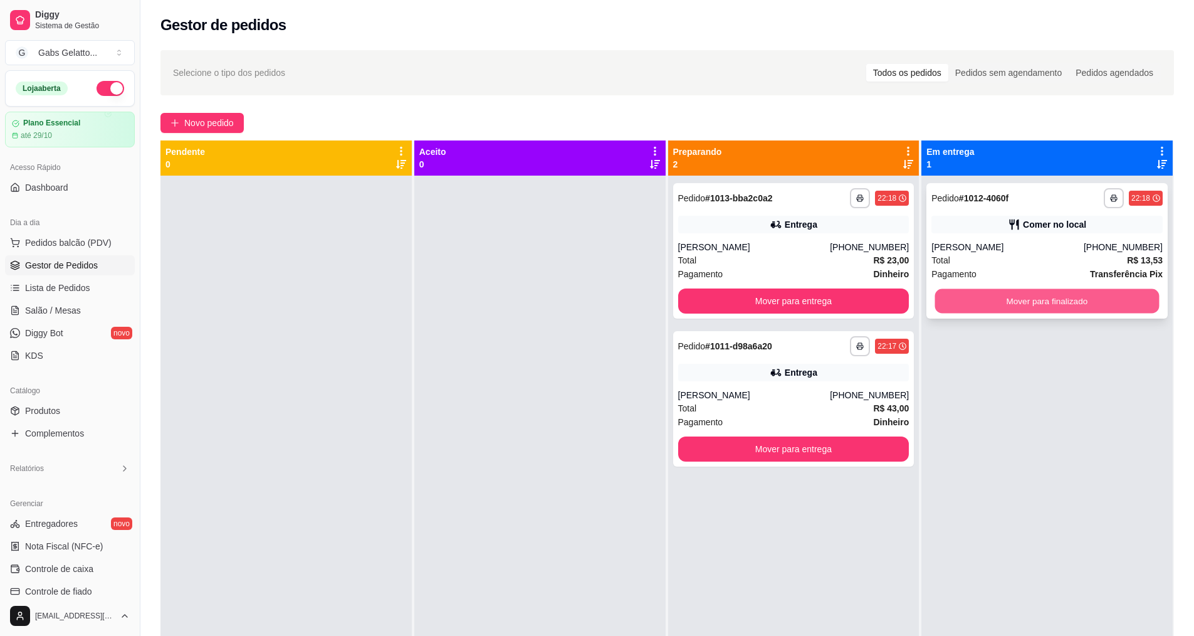
click at [1042, 307] on button "Mover para finalizado" at bounding box center [1047, 301] width 224 height 24
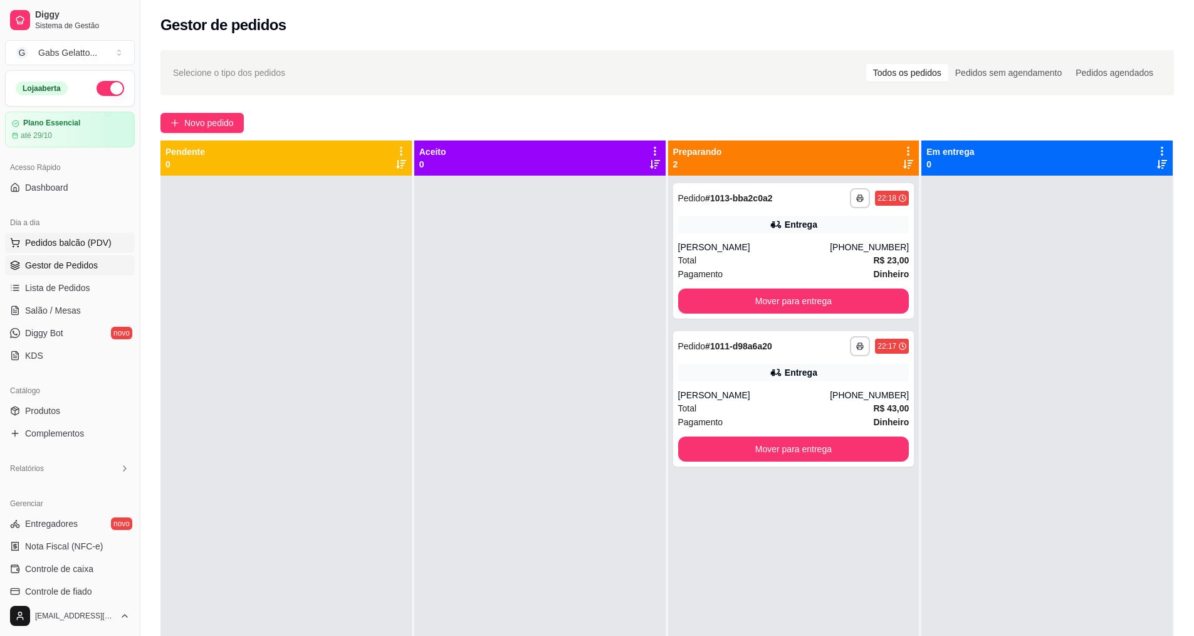
click at [70, 239] on span "Pedidos balcão (PDV)" at bounding box center [68, 242] width 87 height 13
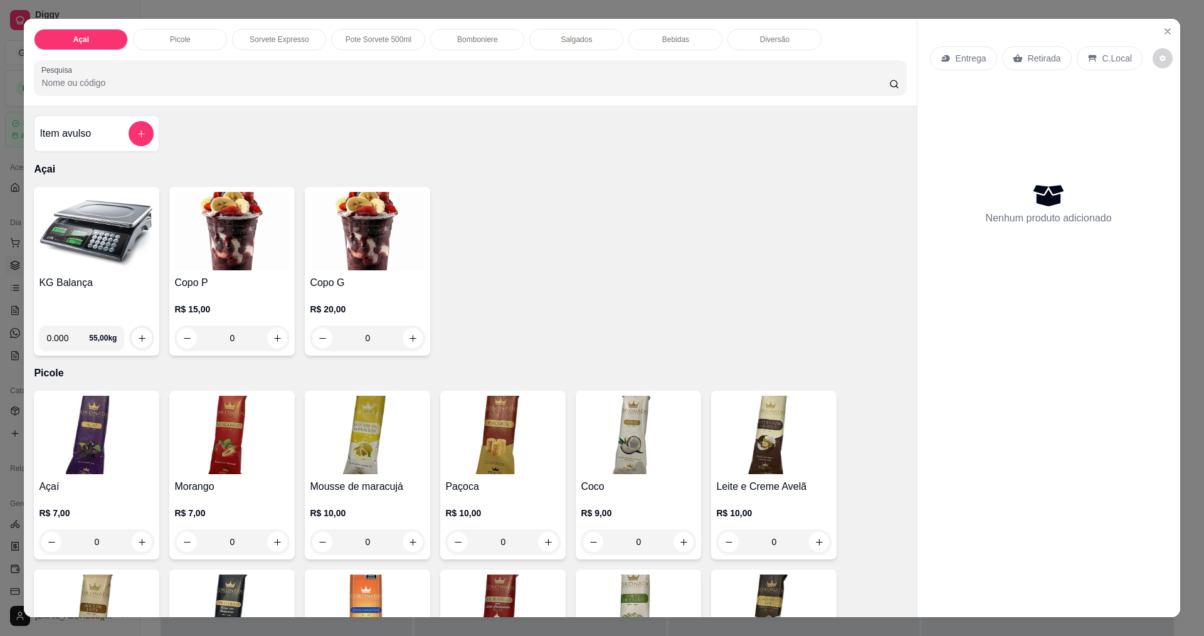
click at [118, 243] on img at bounding box center [96, 231] width 115 height 78
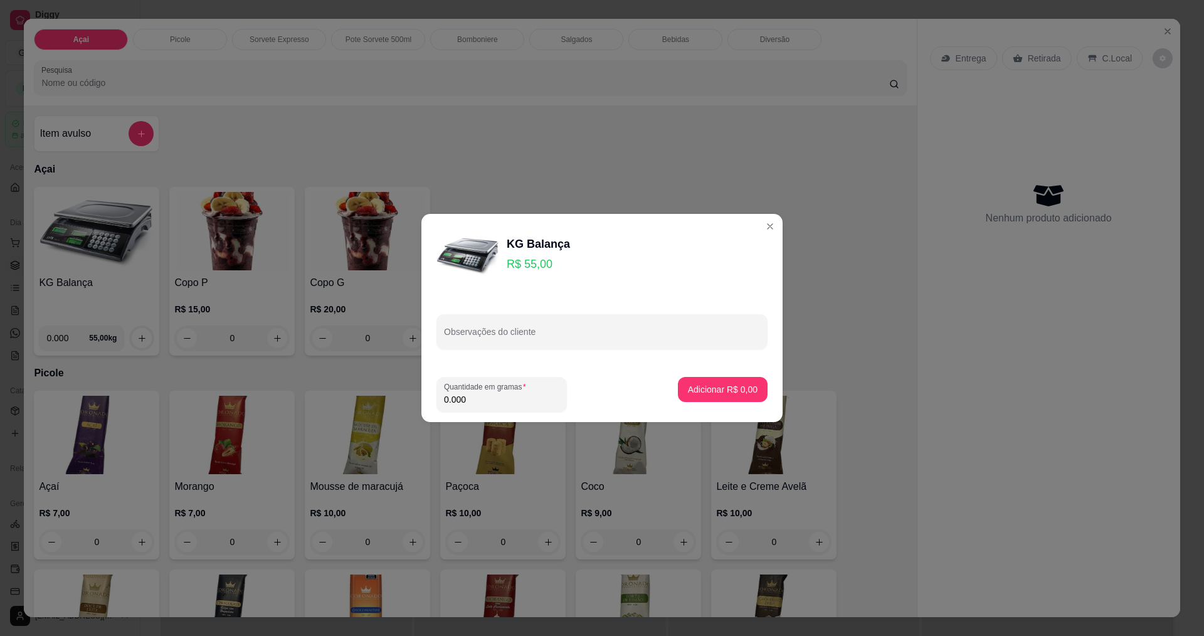
click at [543, 398] on input "0.000" at bounding box center [501, 399] width 115 height 13
type input "0.188"
click at [703, 399] on button "Adicionar R$ 10,34" at bounding box center [720, 389] width 95 height 25
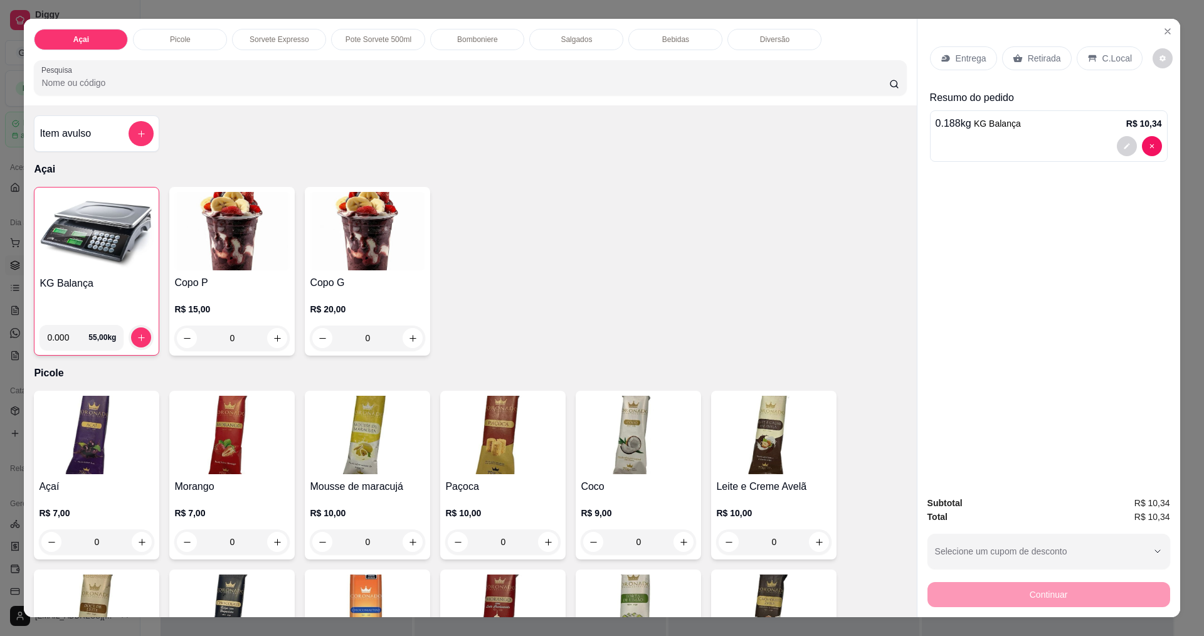
click at [1113, 56] on p "C.Local" at bounding box center [1116, 58] width 29 height 13
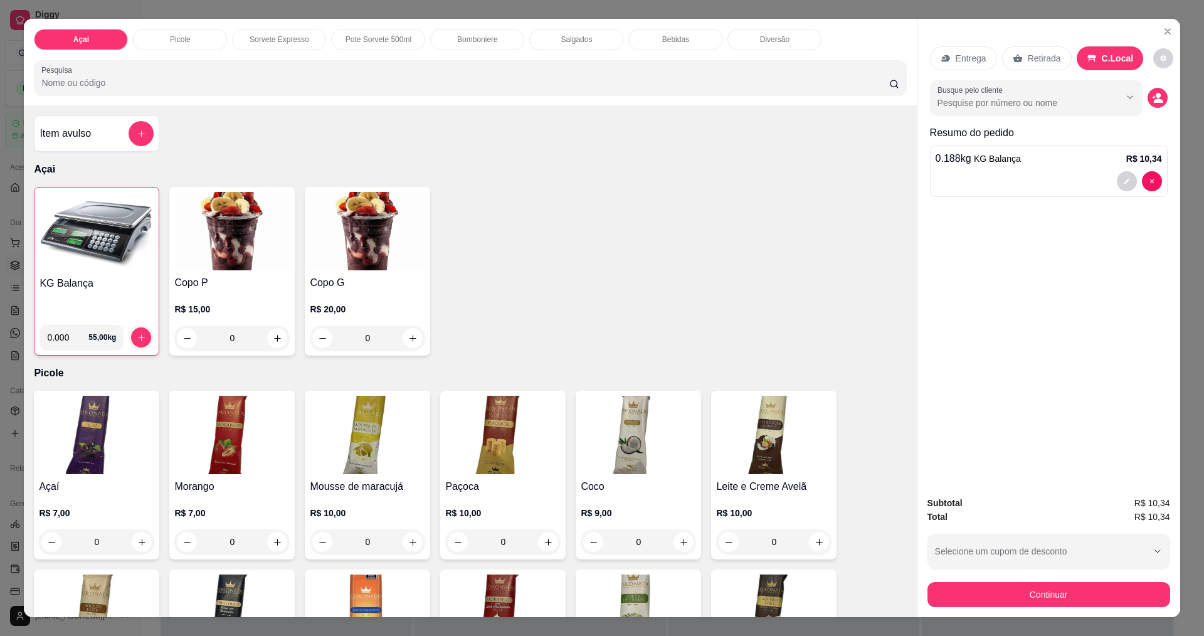
click at [990, 102] on input "Busque pelo cliente" at bounding box center [1018, 103] width 162 height 13
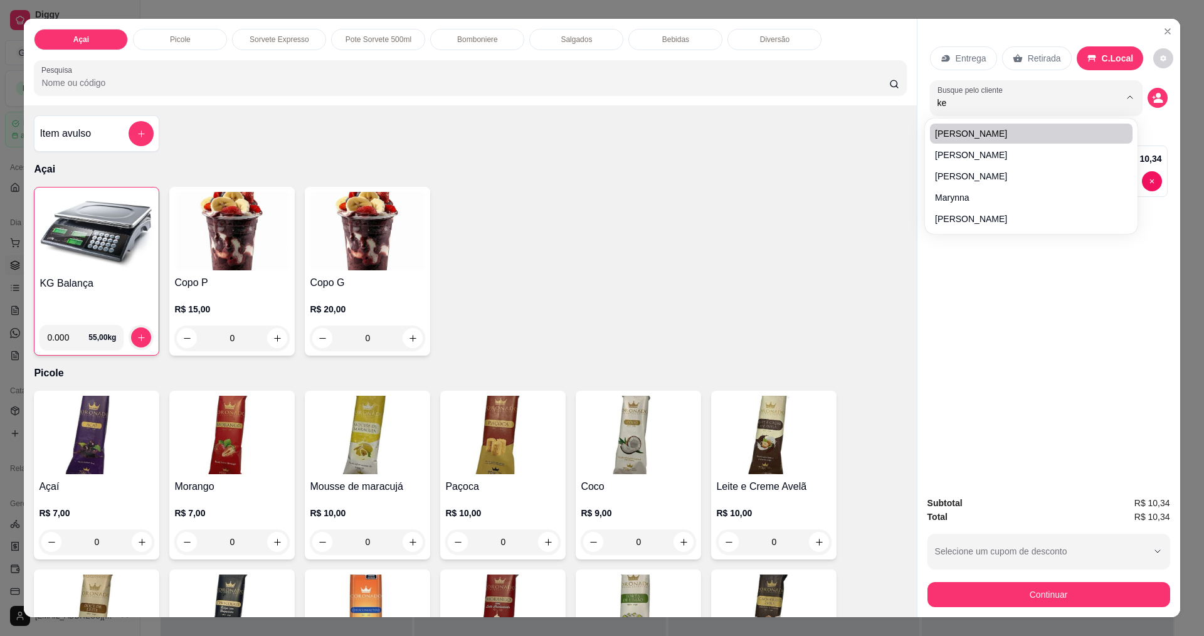
type input "kel"
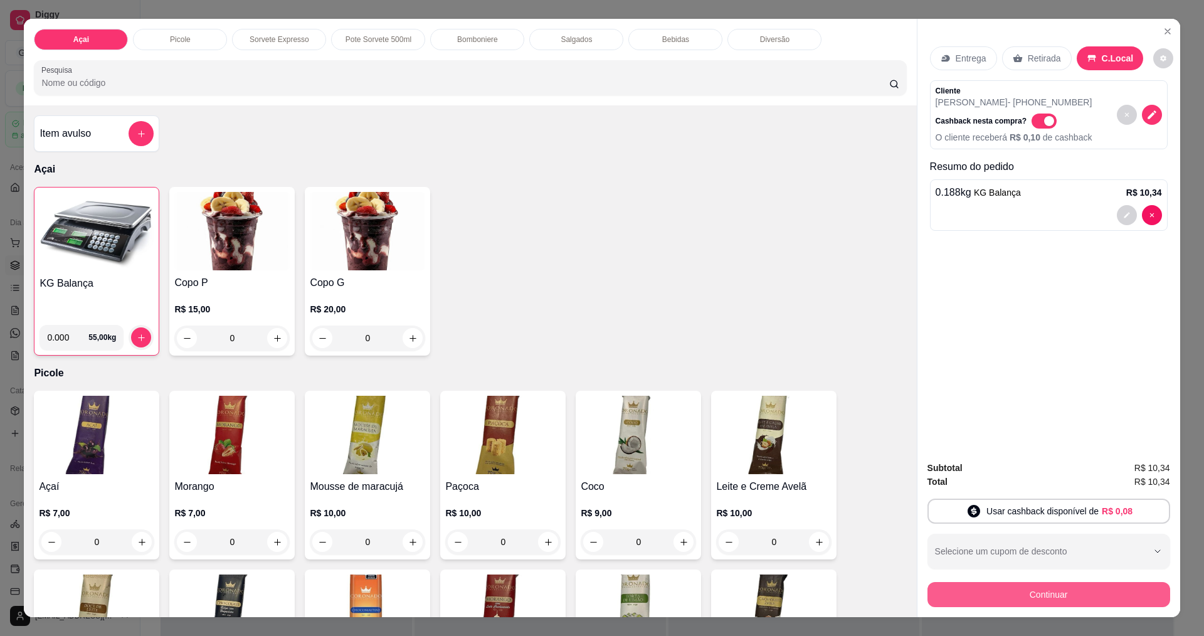
click at [1085, 596] on button "Continuar" at bounding box center [1048, 594] width 243 height 25
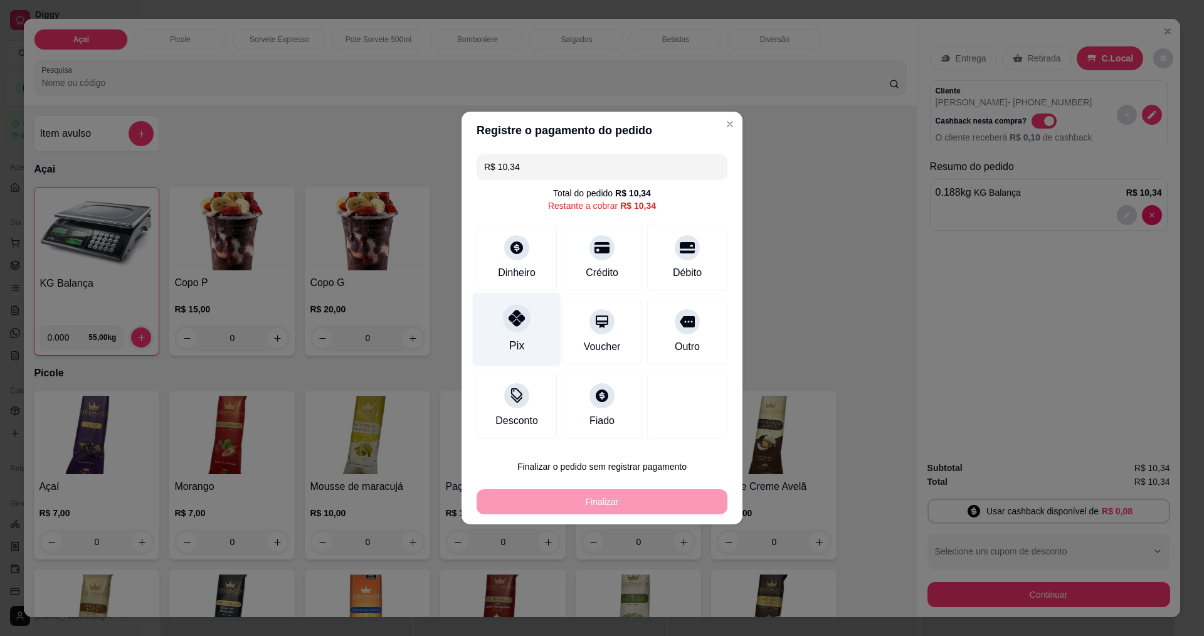
click at [518, 303] on div "Pix" at bounding box center [517, 329] width 88 height 73
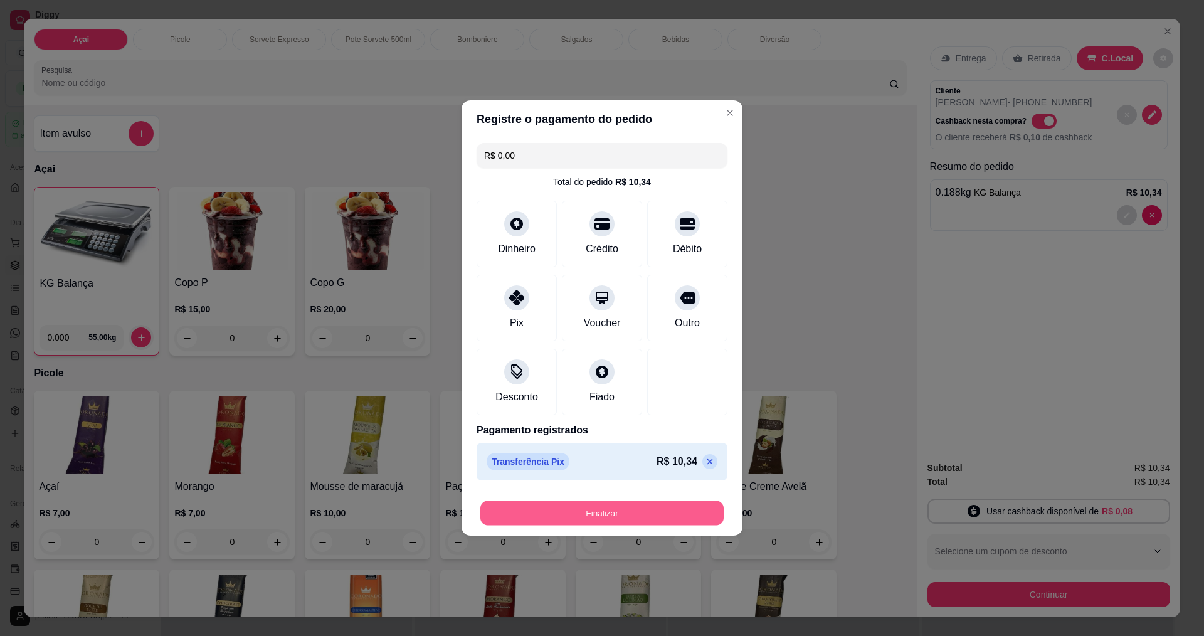
click at [642, 523] on button "Finalizar" at bounding box center [601, 513] width 243 height 24
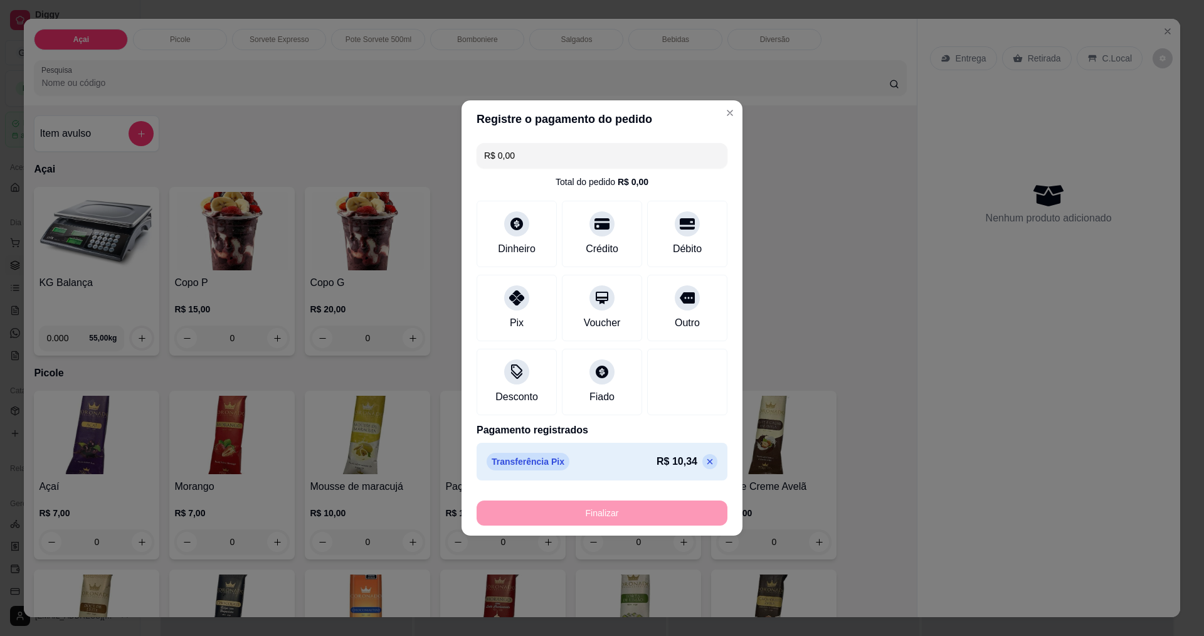
type input "-R$ 10,34"
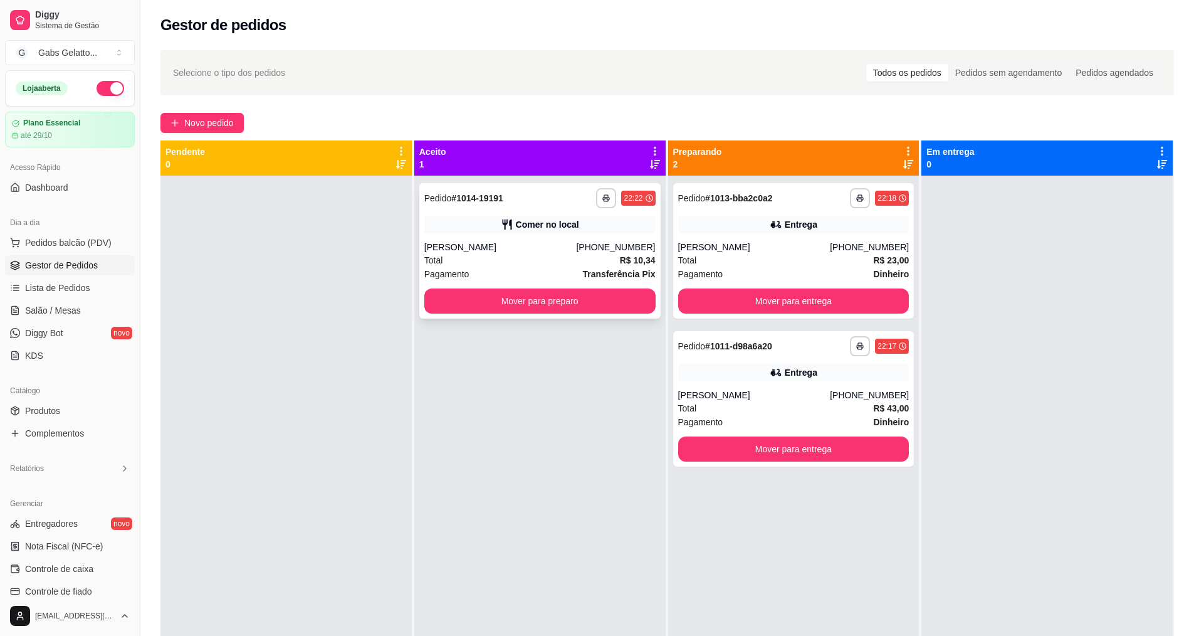
click at [578, 313] on div "**********" at bounding box center [539, 250] width 241 height 135
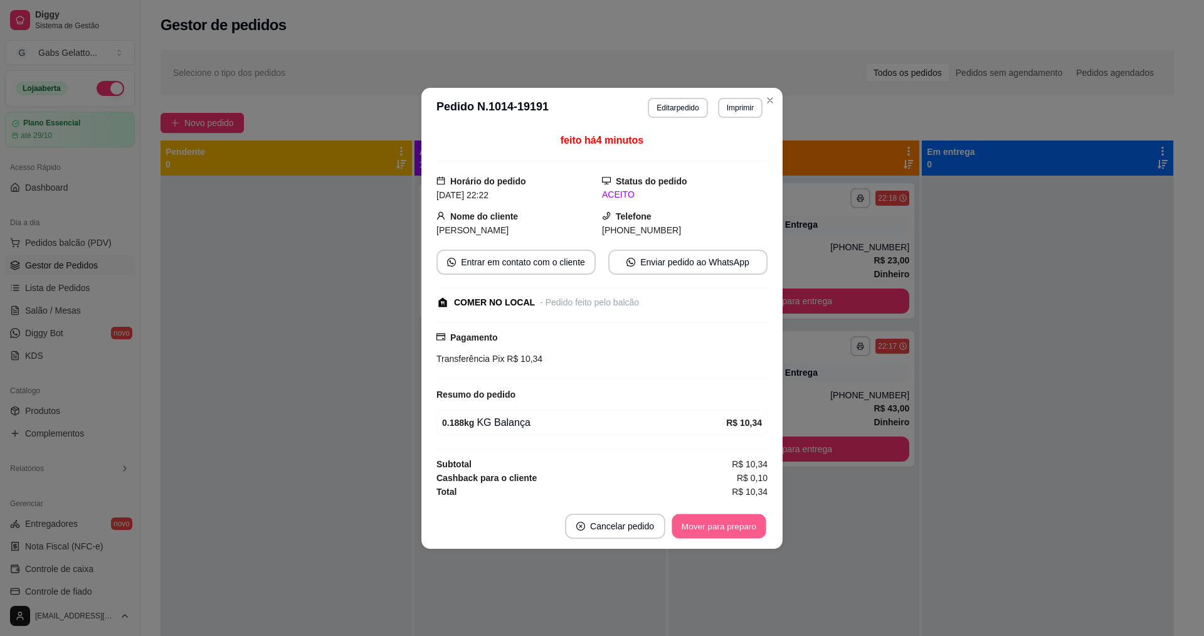
click at [730, 529] on button "Mover para preparo" at bounding box center [718, 525] width 94 height 24
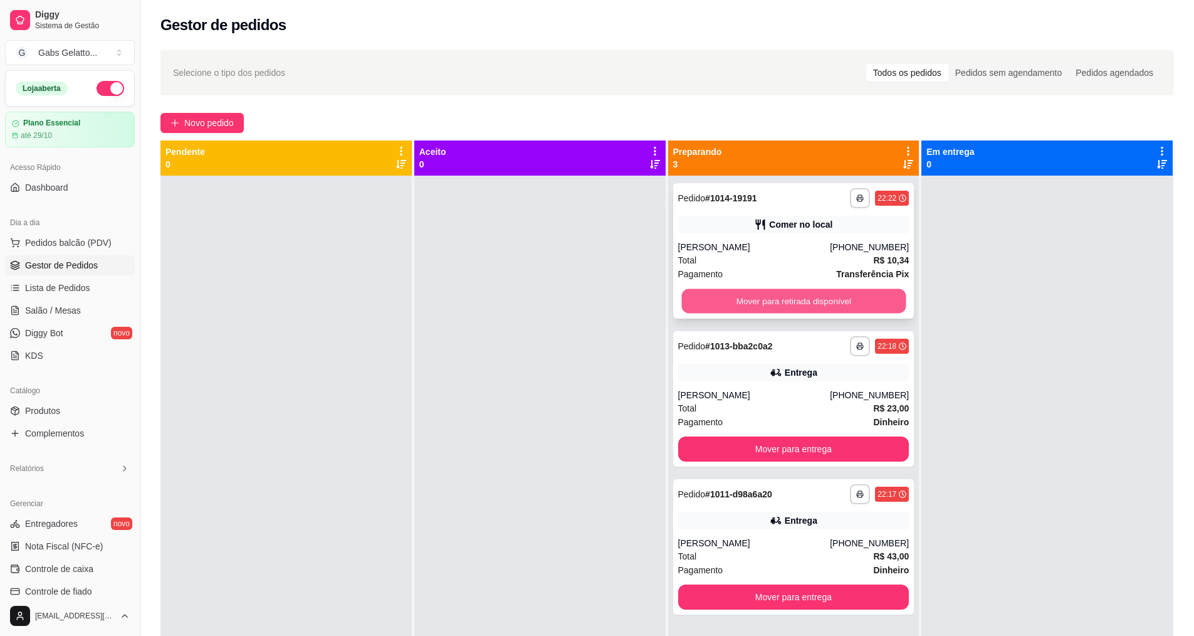
click at [779, 297] on button "Mover para retirada disponível" at bounding box center [793, 301] width 224 height 24
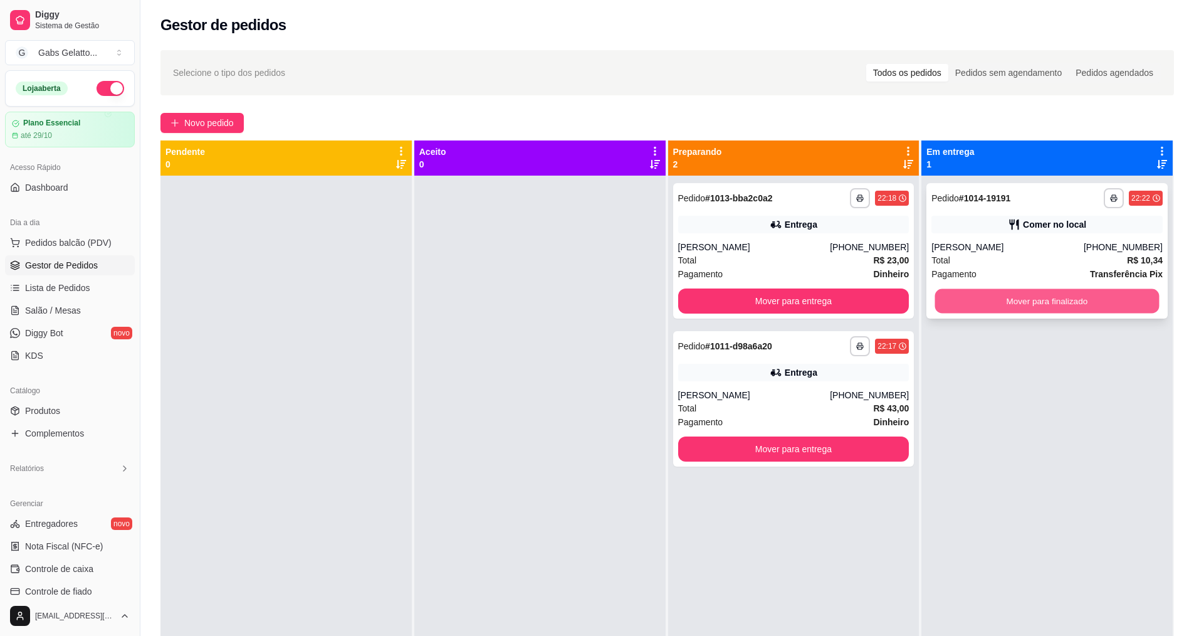
click at [1017, 302] on button "Mover para finalizado" at bounding box center [1047, 301] width 224 height 24
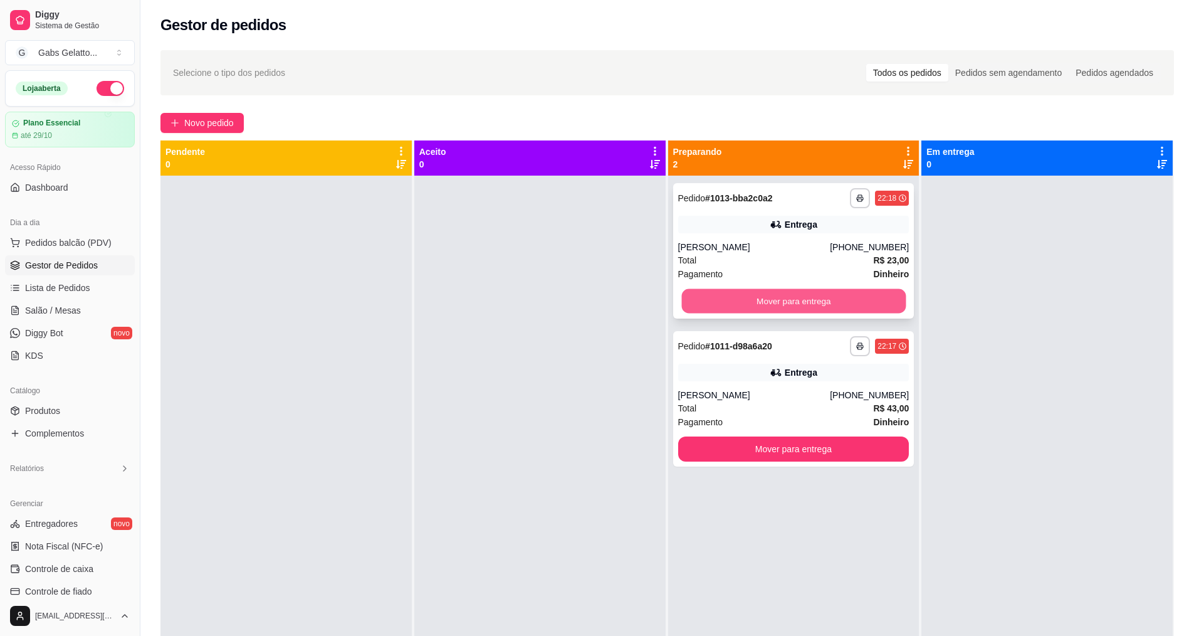
click at [779, 301] on button "Mover para entrega" at bounding box center [793, 301] width 224 height 24
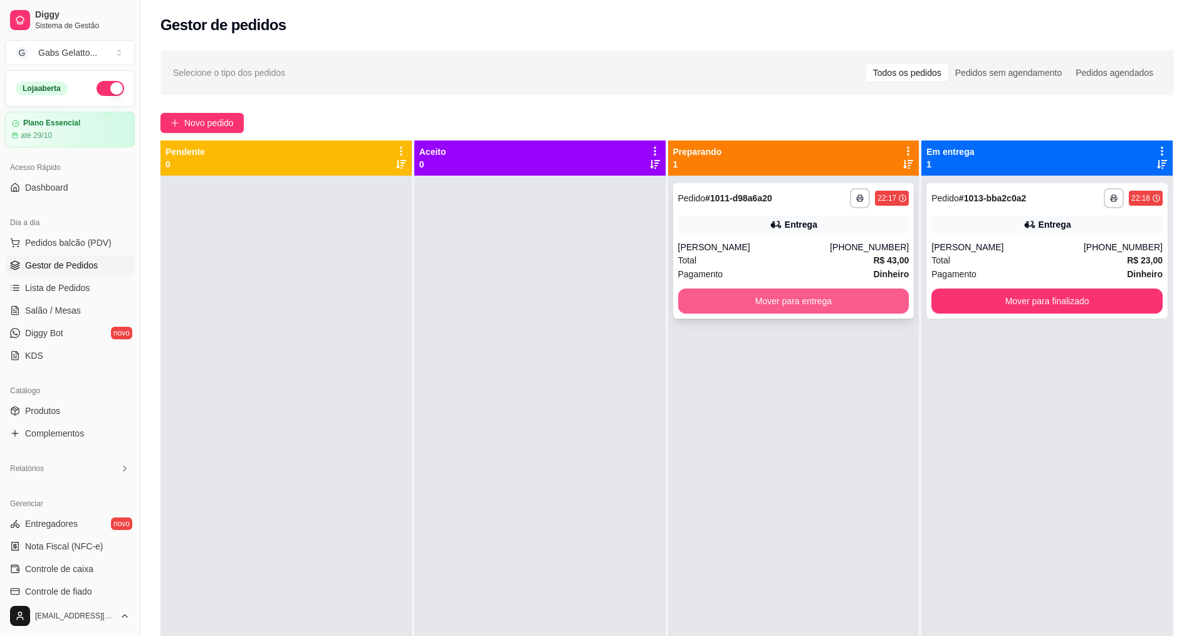
click at [807, 310] on button "Mover para entrega" at bounding box center [793, 300] width 231 height 25
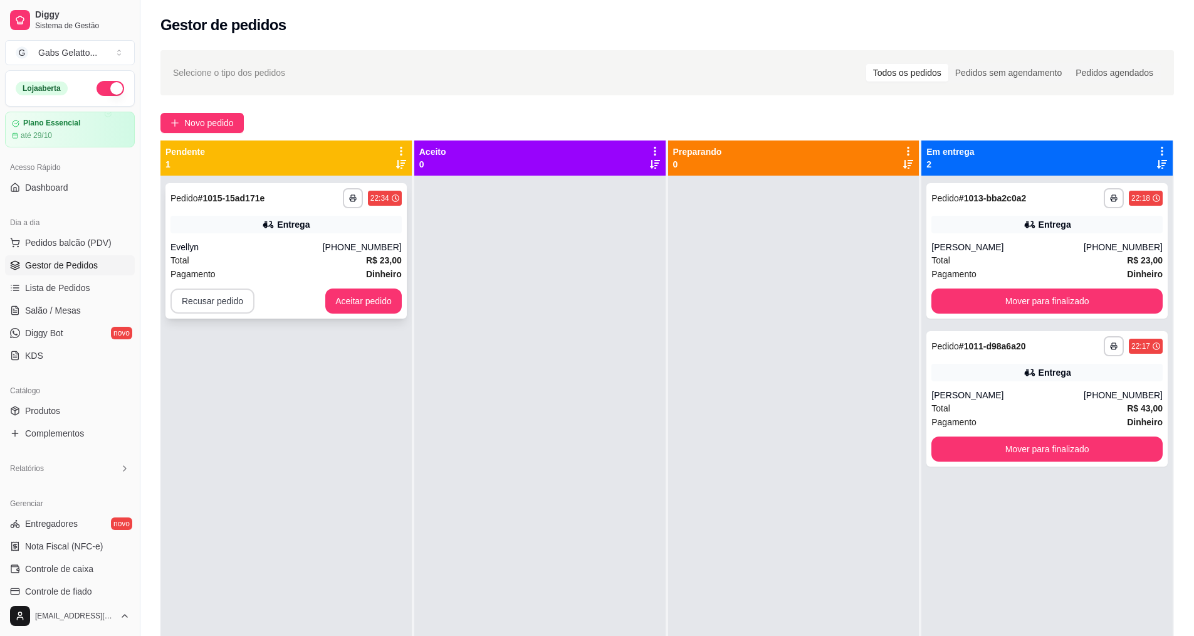
click at [229, 302] on button "Recusar pedido" at bounding box center [213, 300] width 84 height 25
click at [247, 268] on button "Sim" at bounding box center [246, 270] width 49 height 24
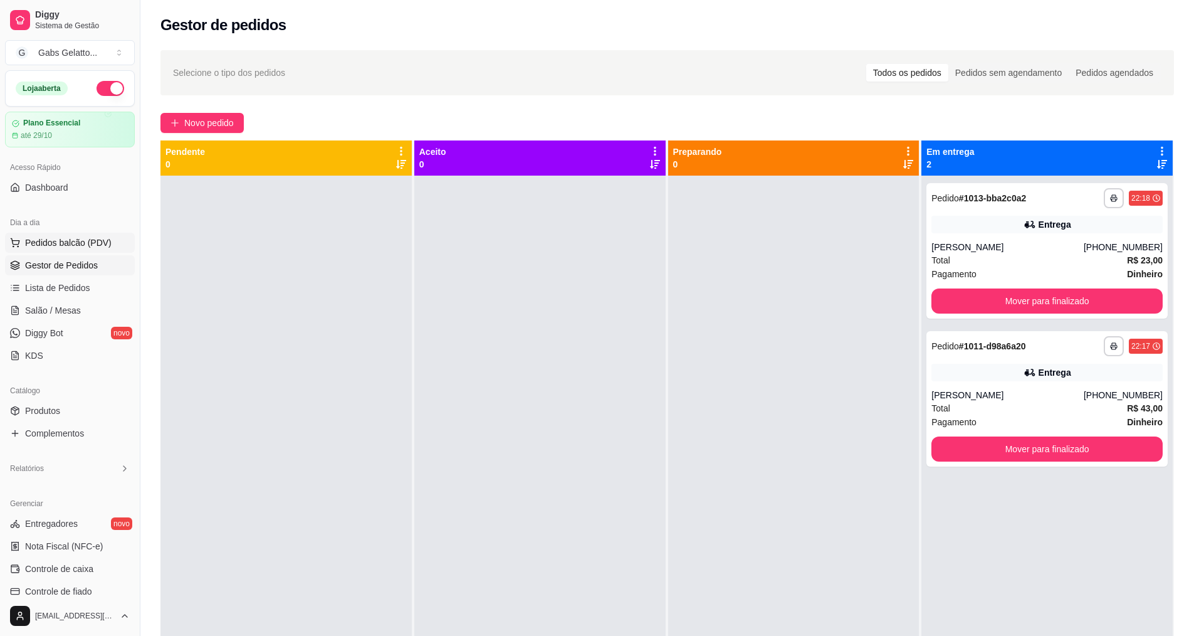
click at [68, 243] on span "Pedidos balcão (PDV)" at bounding box center [68, 242] width 87 height 13
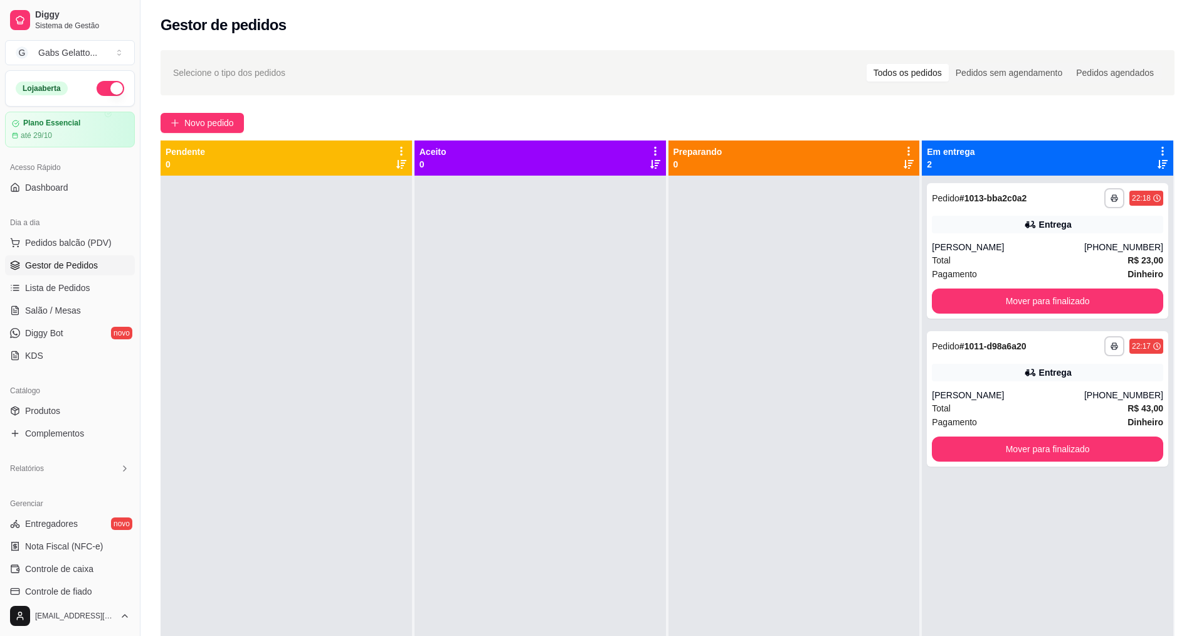
click at [108, 228] on img at bounding box center [96, 231] width 115 height 78
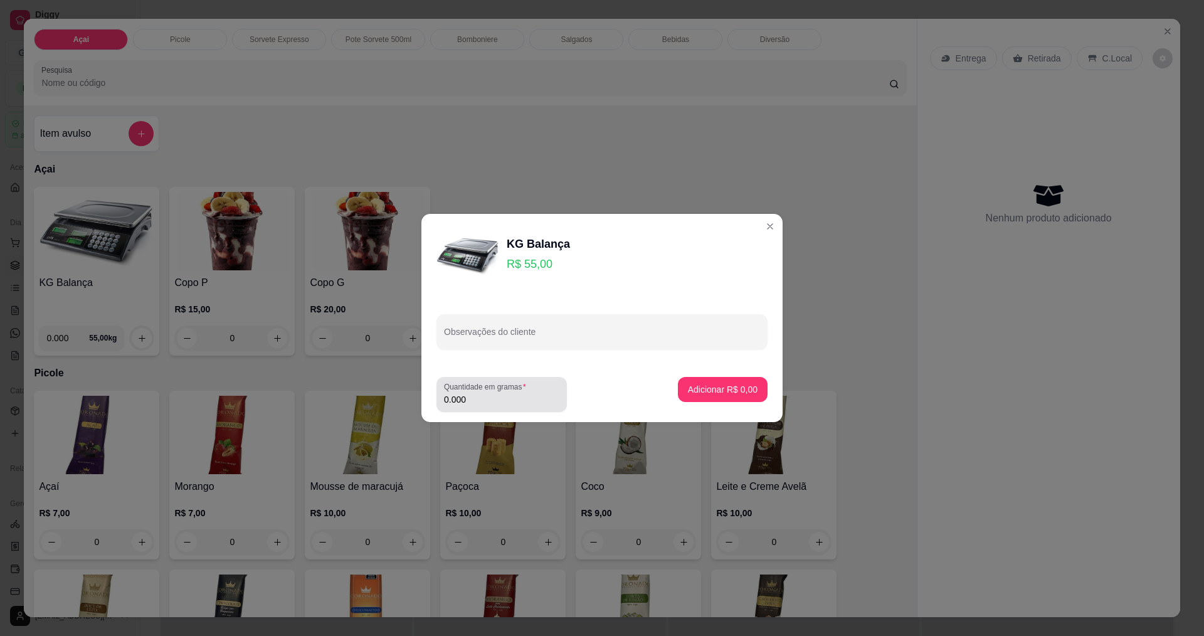
click at [512, 391] on label "Quantidade em gramas" at bounding box center [487, 386] width 87 height 11
click at [512, 393] on input "0.000" at bounding box center [501, 399] width 115 height 13
type input "0.322"
click at [730, 402] on div "Adicionar R$ 17,71" at bounding box center [720, 394] width 95 height 35
click at [706, 396] on button "Adicionar R$ 17,71" at bounding box center [720, 389] width 95 height 25
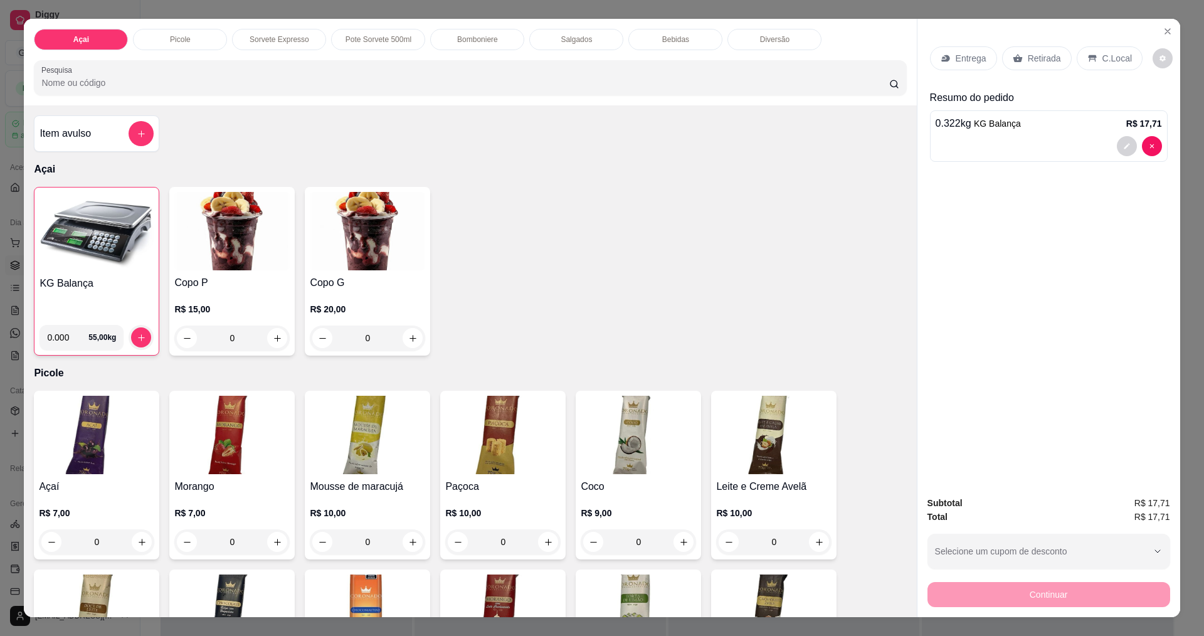
click at [1102, 62] on p "C.Local" at bounding box center [1116, 58] width 29 height 13
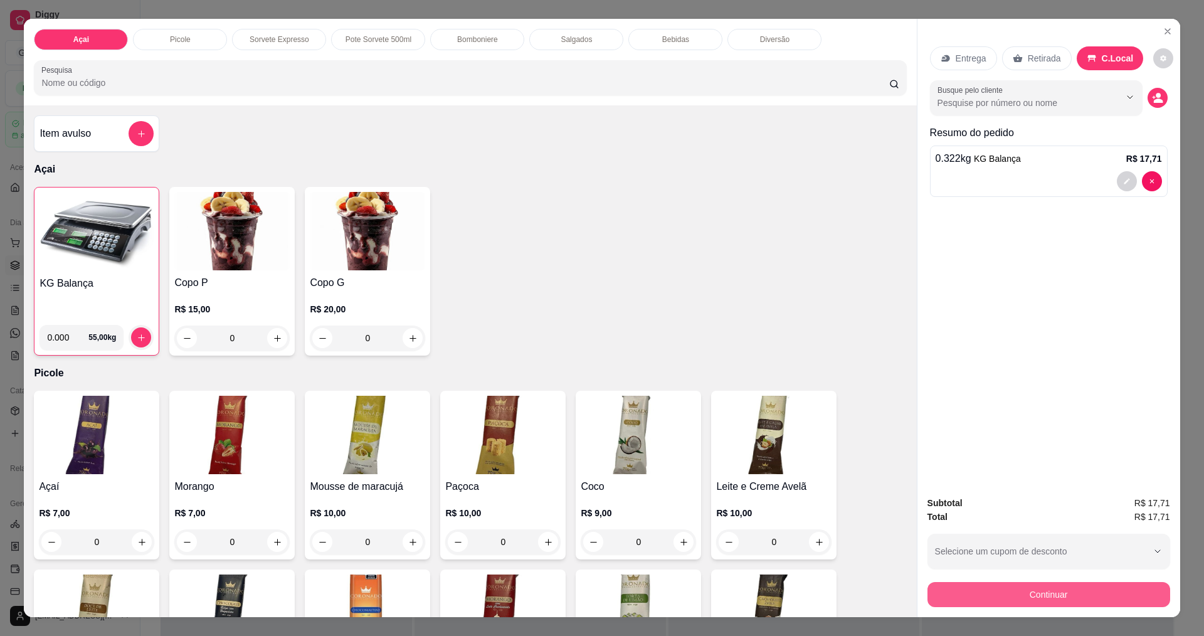
click at [1013, 604] on button "Continuar" at bounding box center [1048, 594] width 243 height 25
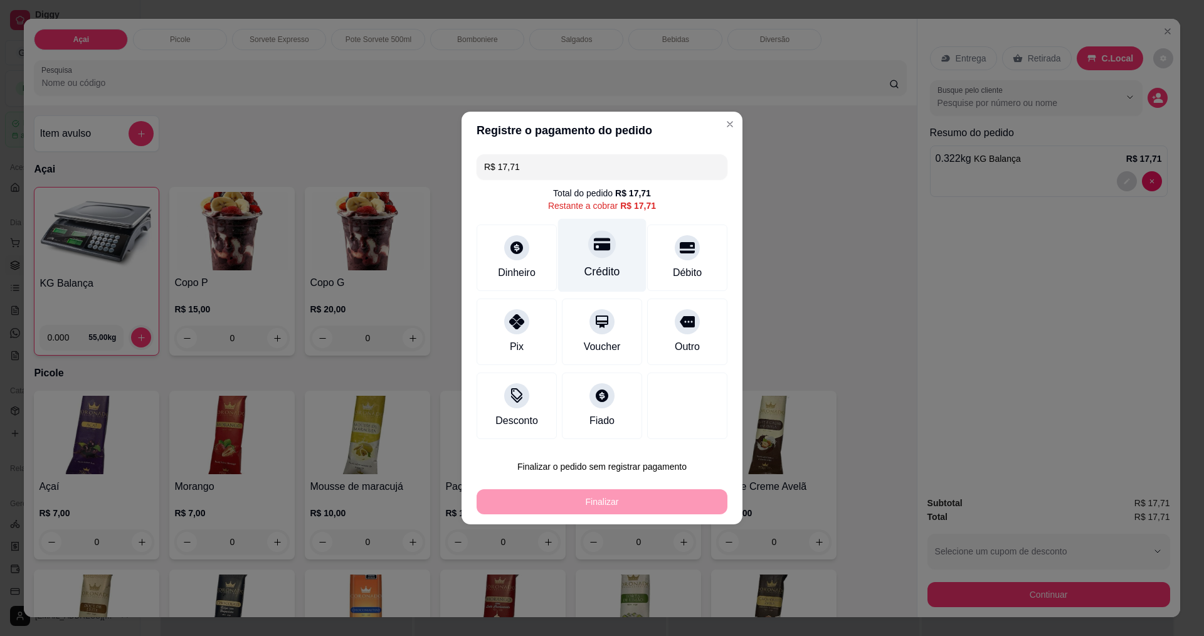
click at [596, 251] on icon at bounding box center [602, 244] width 16 height 16
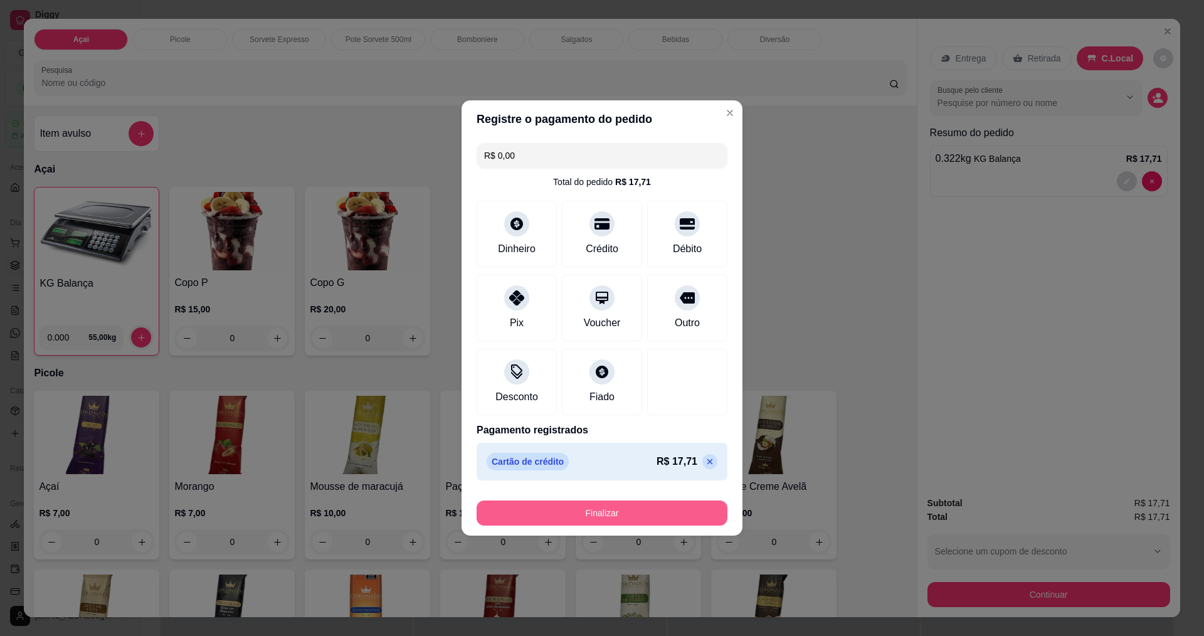
click at [650, 506] on button "Finalizar" at bounding box center [601, 512] width 251 height 25
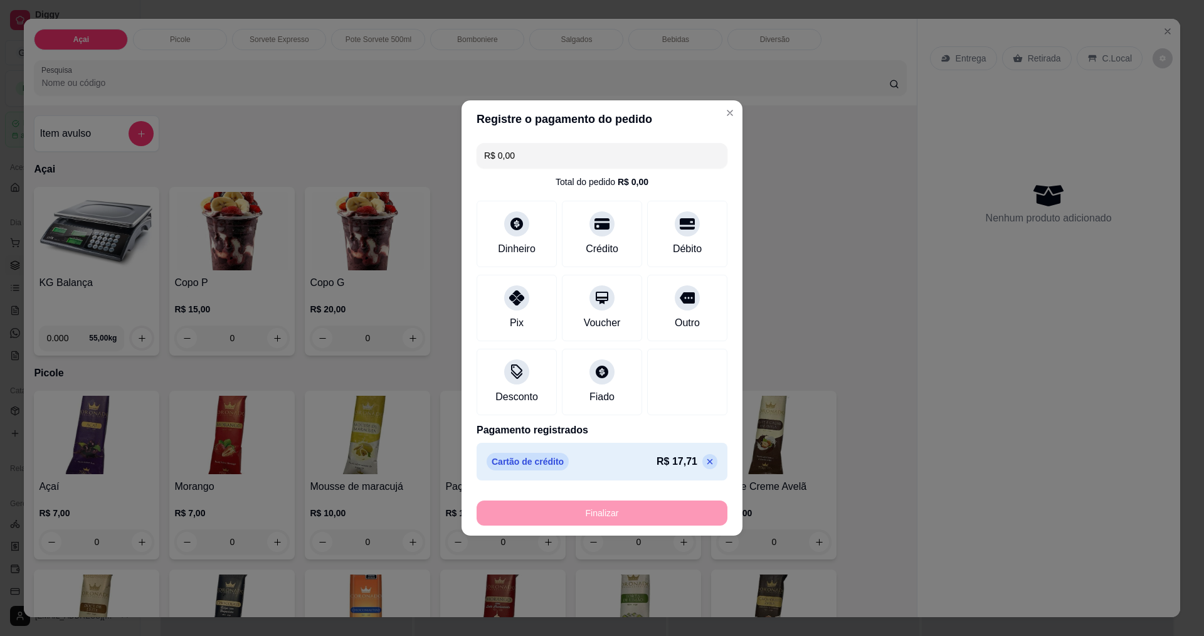
type input "-R$ 17,71"
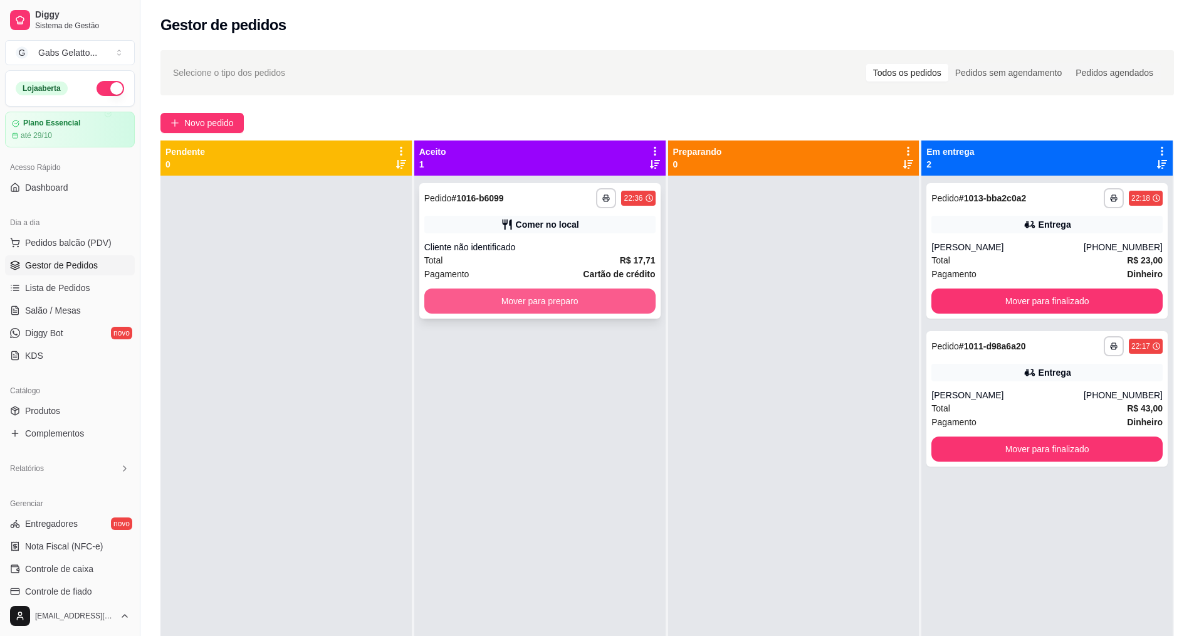
click at [538, 290] on button "Mover para preparo" at bounding box center [539, 300] width 231 height 25
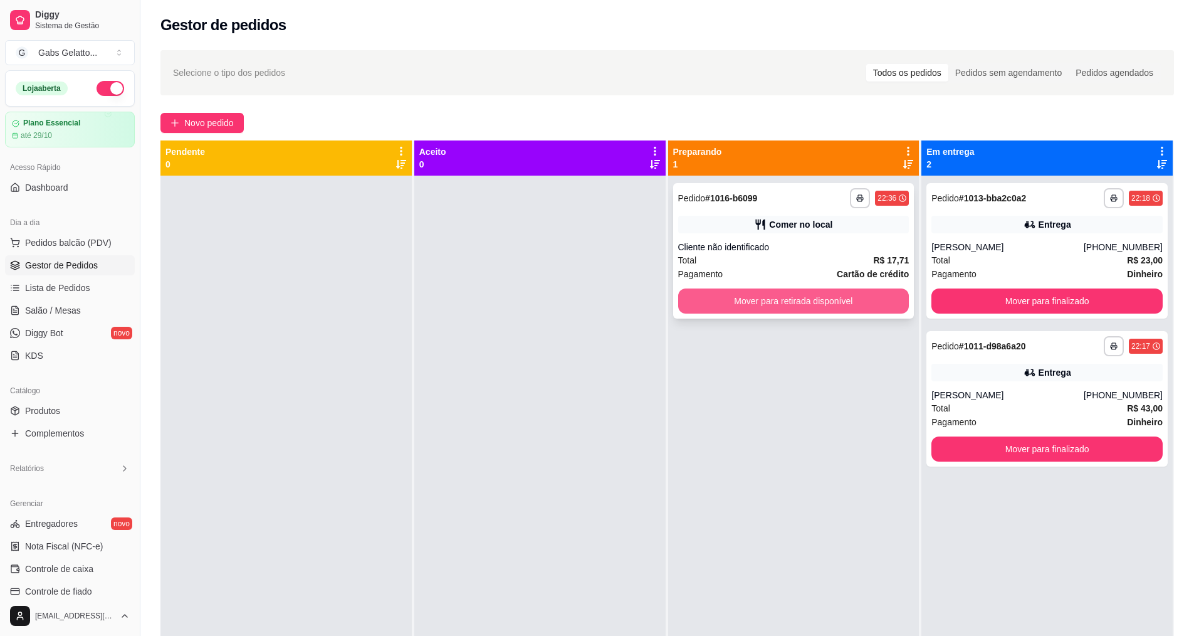
click at [732, 302] on button "Mover para retirada disponível" at bounding box center [793, 300] width 231 height 25
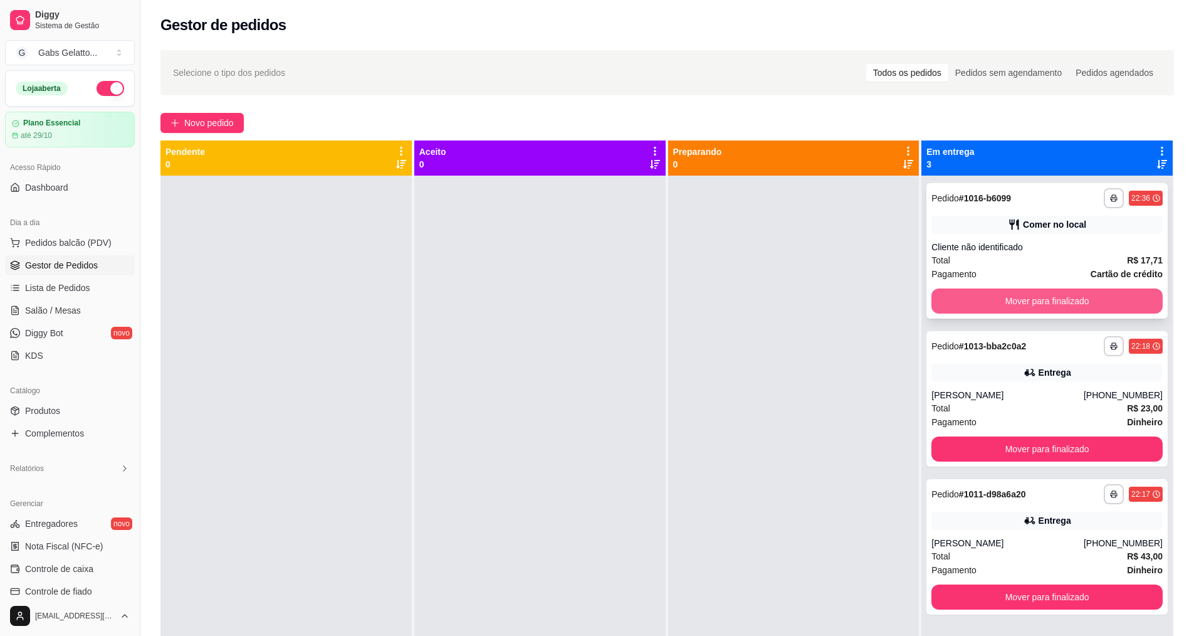
click at [997, 308] on button "Mover para finalizado" at bounding box center [1047, 300] width 231 height 25
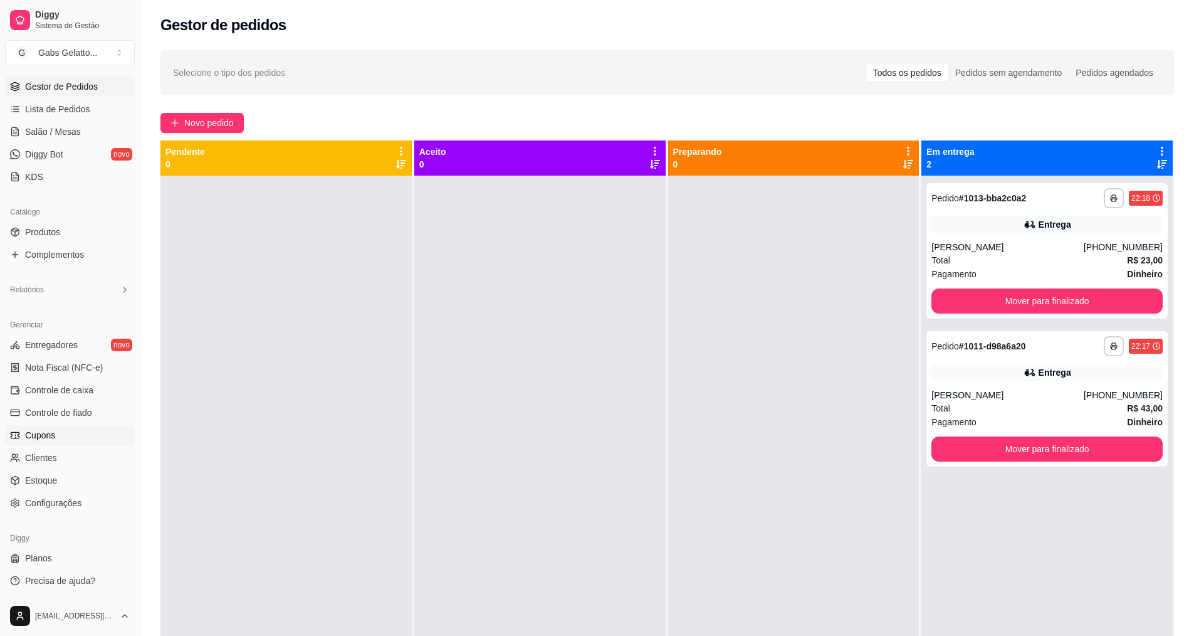
scroll to position [188, 0]
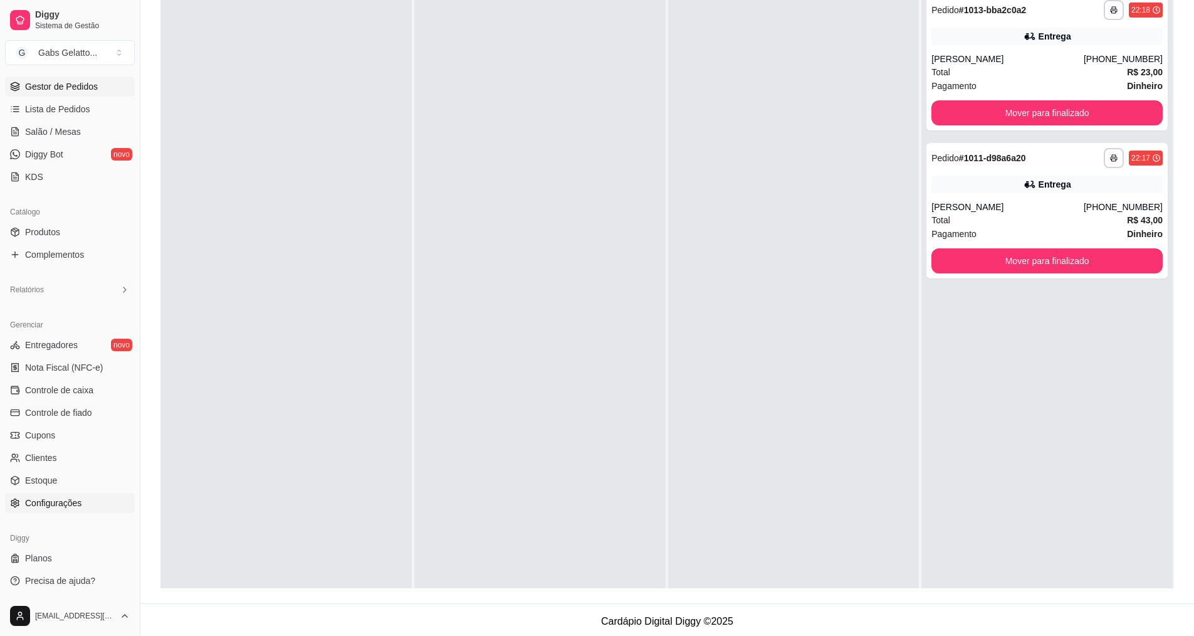
click at [69, 498] on span "Configurações" at bounding box center [53, 502] width 56 height 13
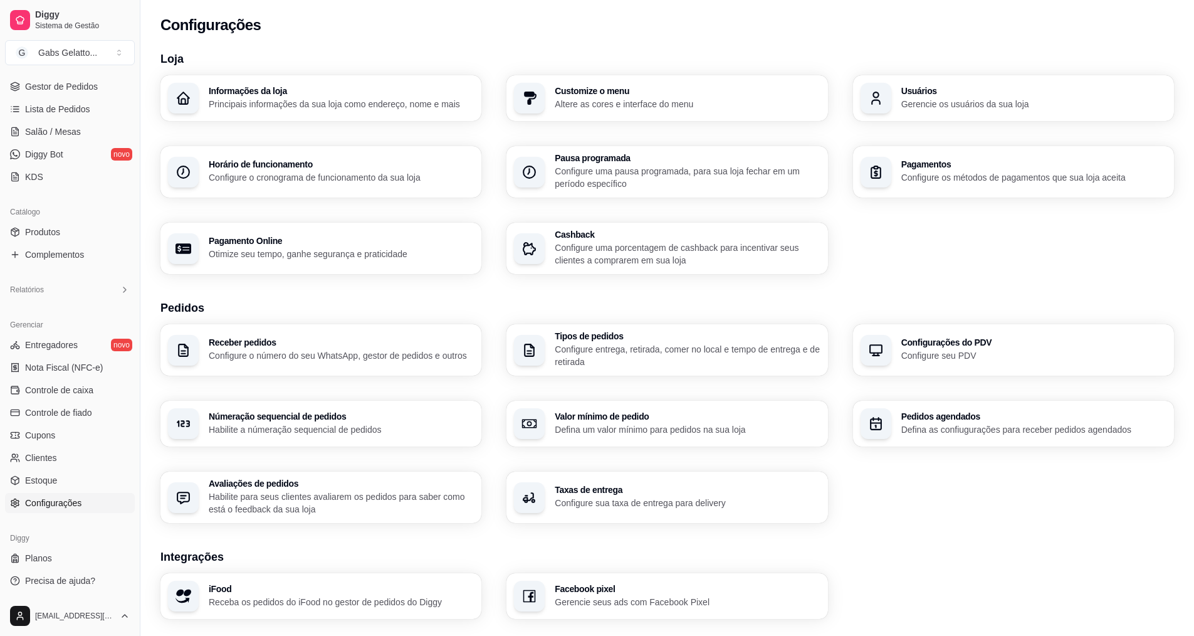
click at [601, 498] on p "Configure sua taxa de entrega para delivery" at bounding box center [687, 502] width 265 height 13
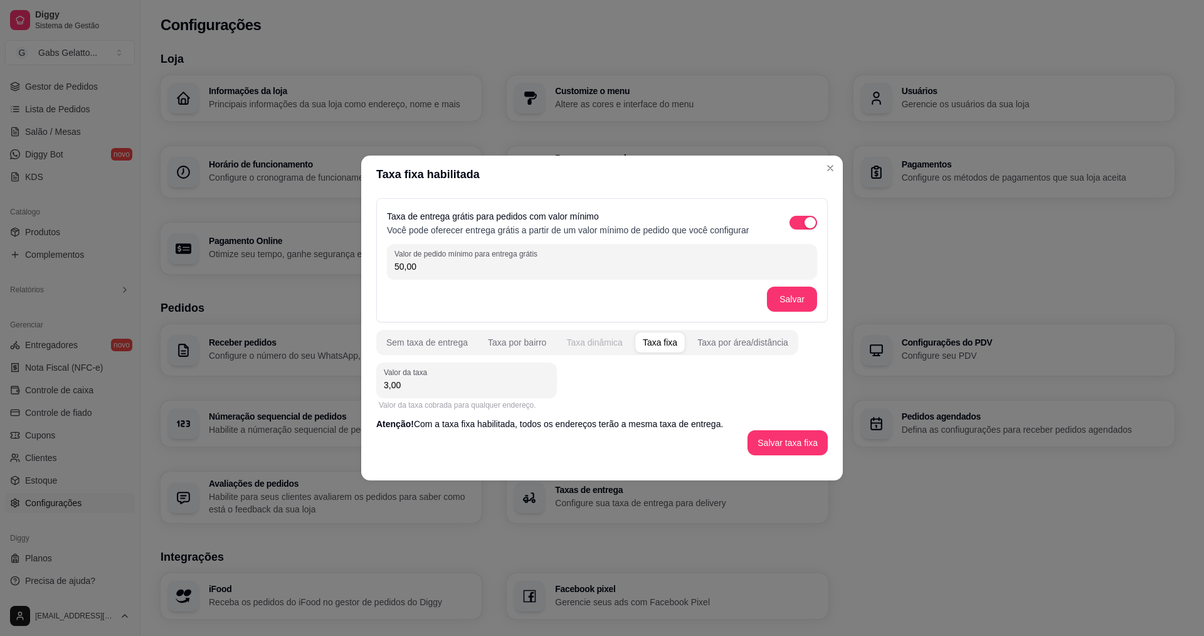
click at [578, 346] on div "Taxa dinâmica" at bounding box center [594, 342] width 56 height 13
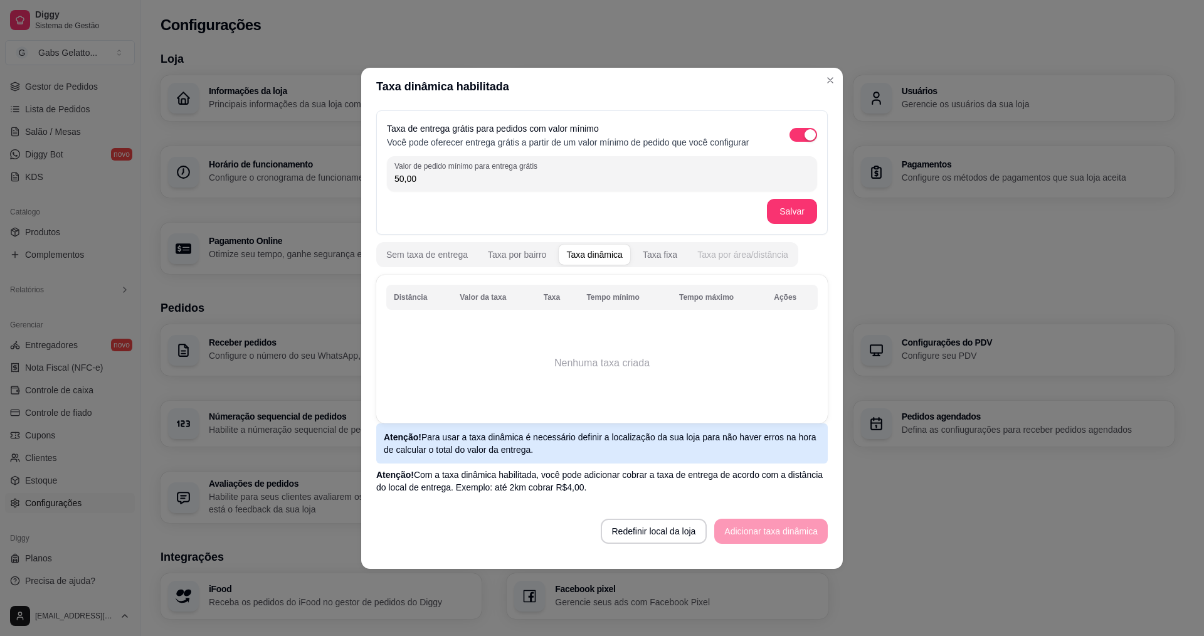
click at [706, 256] on div "Taxa por área/distância" at bounding box center [742, 254] width 91 height 13
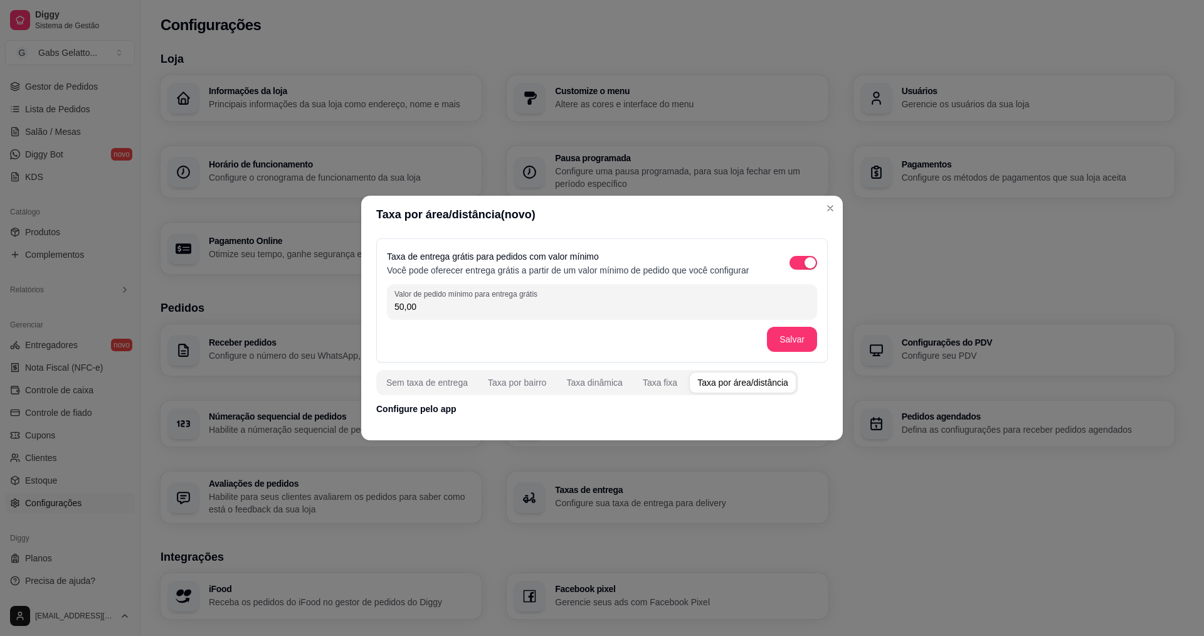
click at [427, 421] on footer at bounding box center [601, 430] width 481 height 20
click at [500, 412] on p "Configure pelo app" at bounding box center [601, 408] width 451 height 13
drag, startPoint x: 456, startPoint y: 414, endPoint x: 435, endPoint y: 408, distance: 21.6
click at [443, 411] on p "Configure pelo app" at bounding box center [601, 408] width 451 height 13
click at [435, 408] on p "Configure pelo app" at bounding box center [601, 408] width 451 height 13
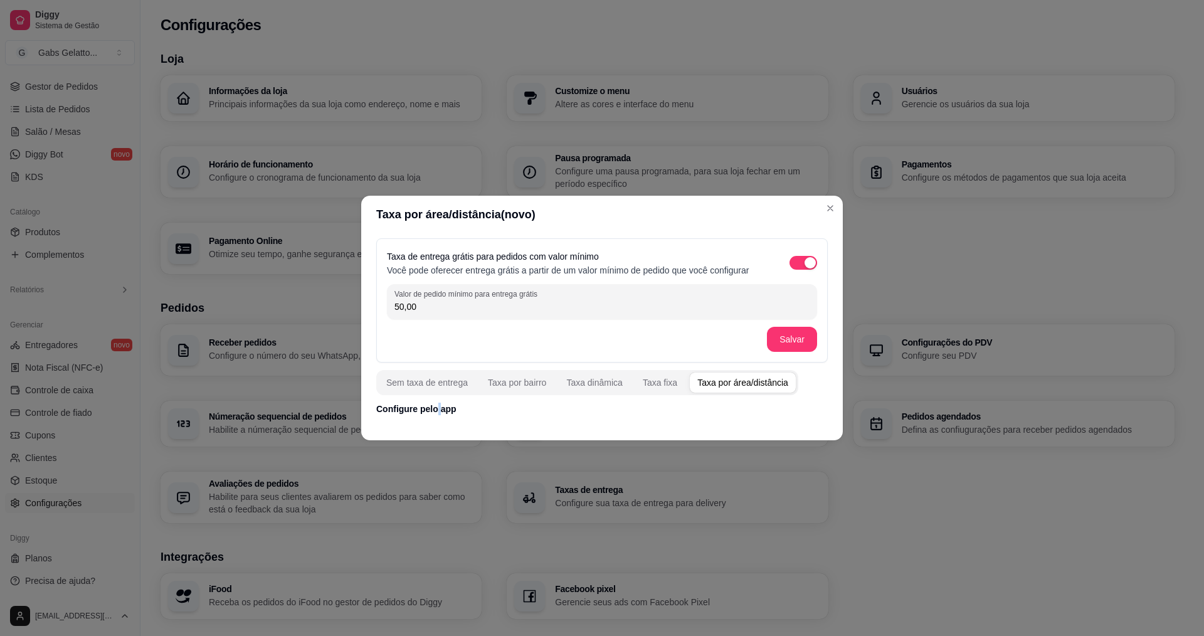
click at [435, 408] on p "Configure pelo app" at bounding box center [601, 408] width 451 height 13
click at [483, 412] on p "Configure pelo app" at bounding box center [601, 408] width 451 height 13
click at [460, 414] on p "Configure pelo app" at bounding box center [601, 408] width 451 height 13
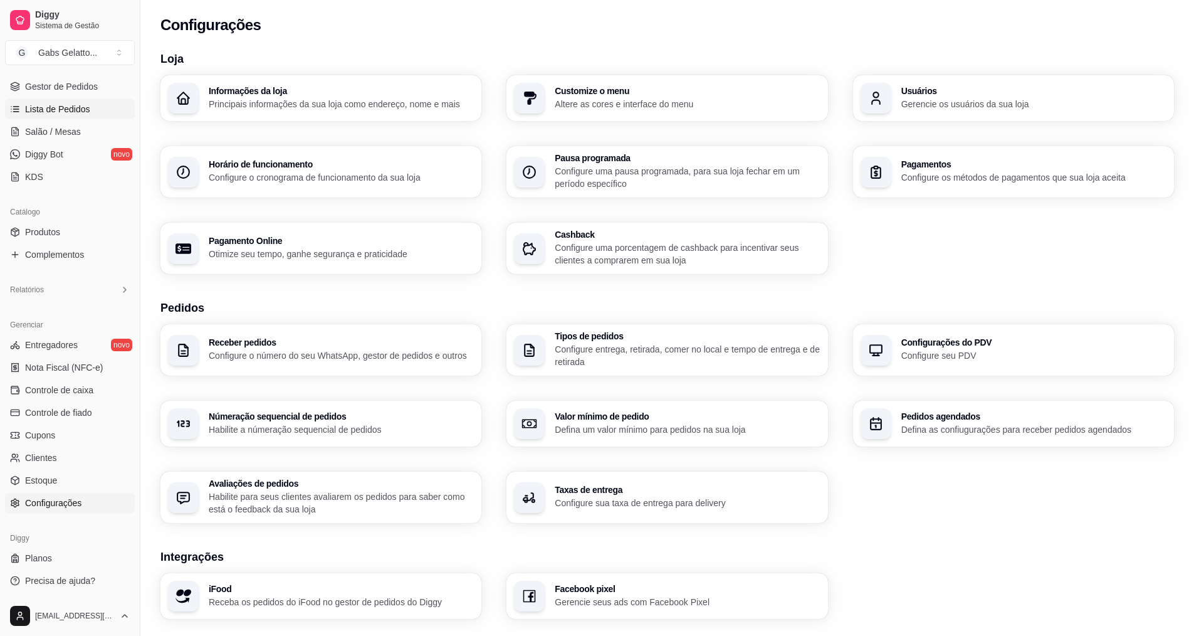
click at [77, 112] on span "Lista de Pedidos" at bounding box center [57, 109] width 65 height 13
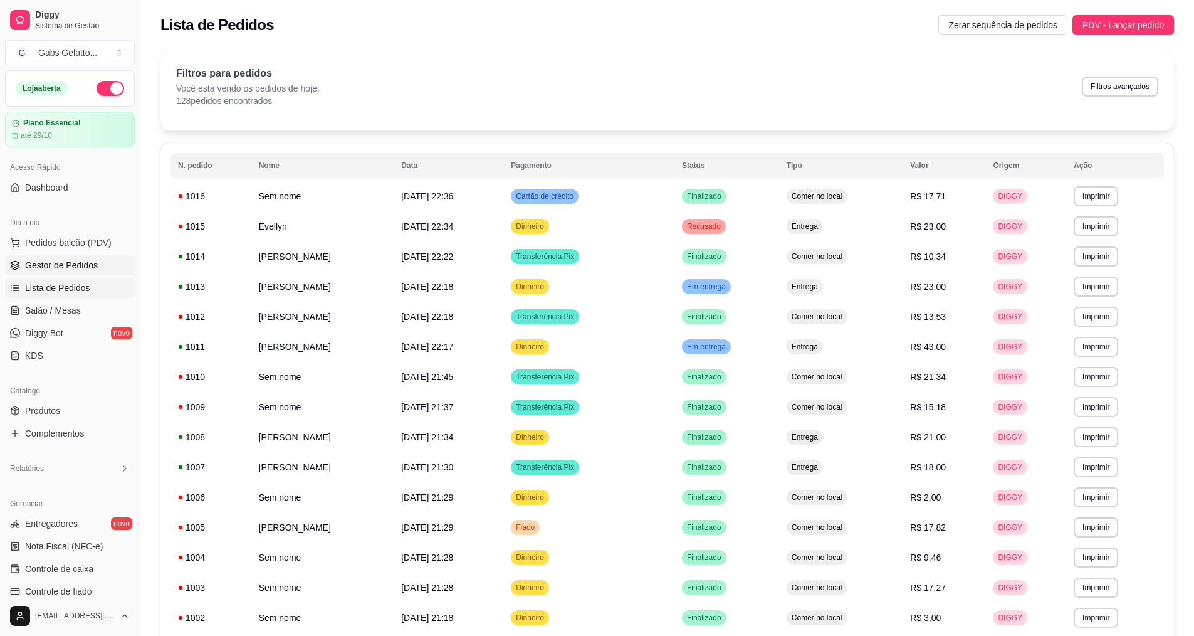
click at [80, 263] on span "Gestor de Pedidos" at bounding box center [61, 265] width 73 height 13
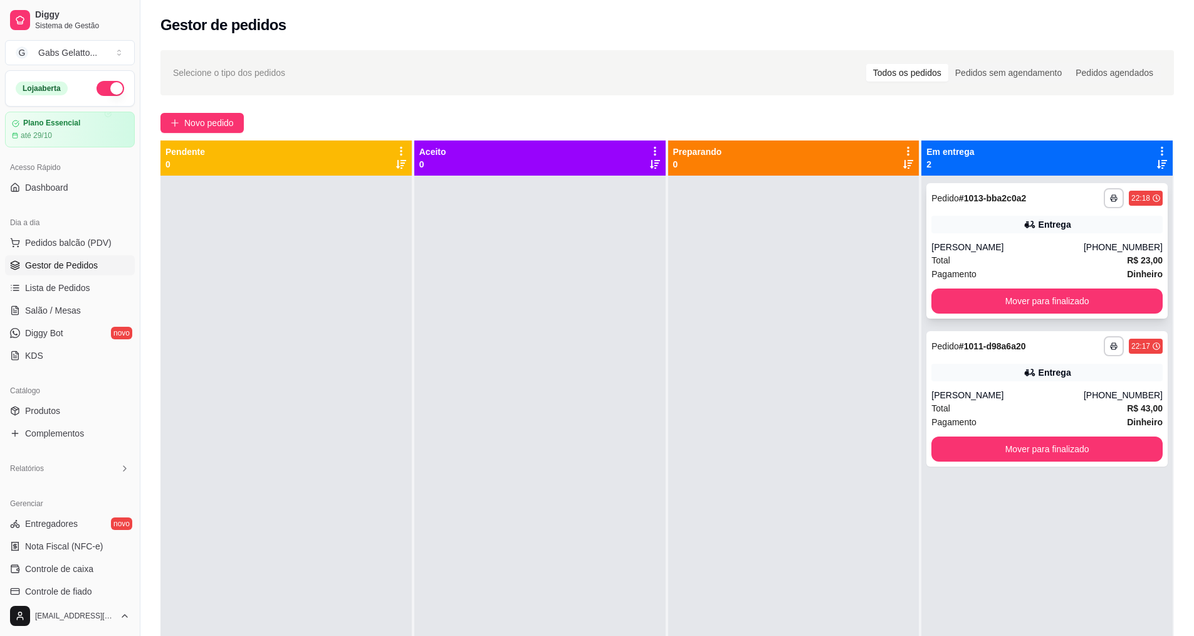
click at [1056, 249] on div "[PERSON_NAME]" at bounding box center [1008, 247] width 152 height 13
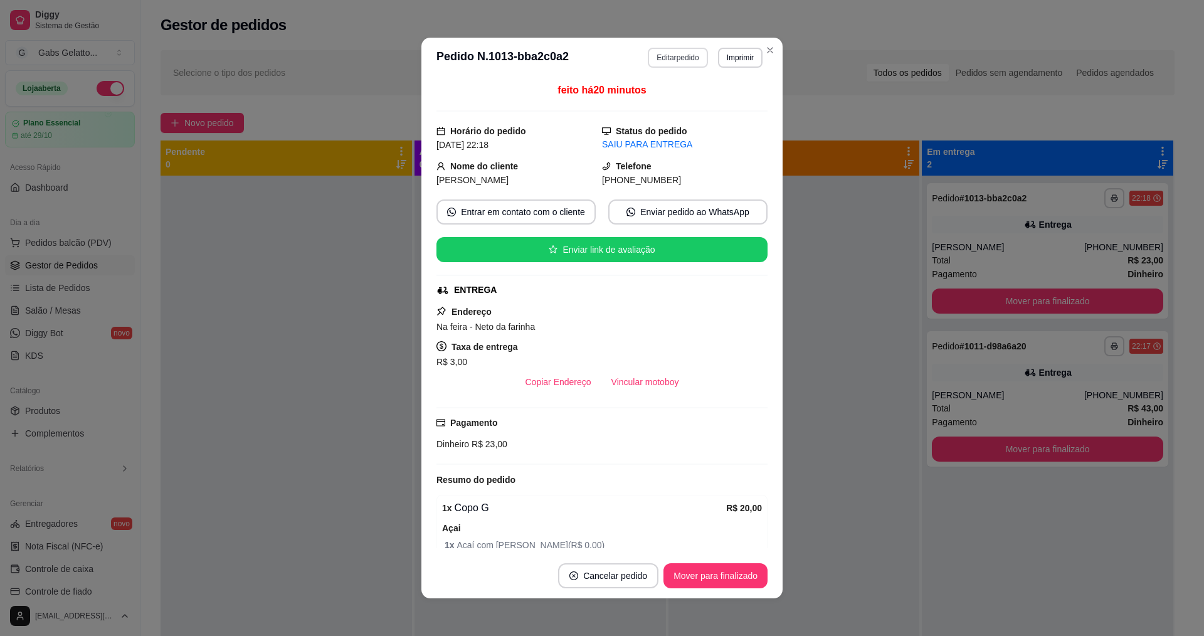
click at [687, 60] on button "Editar pedido" at bounding box center [678, 58] width 60 height 20
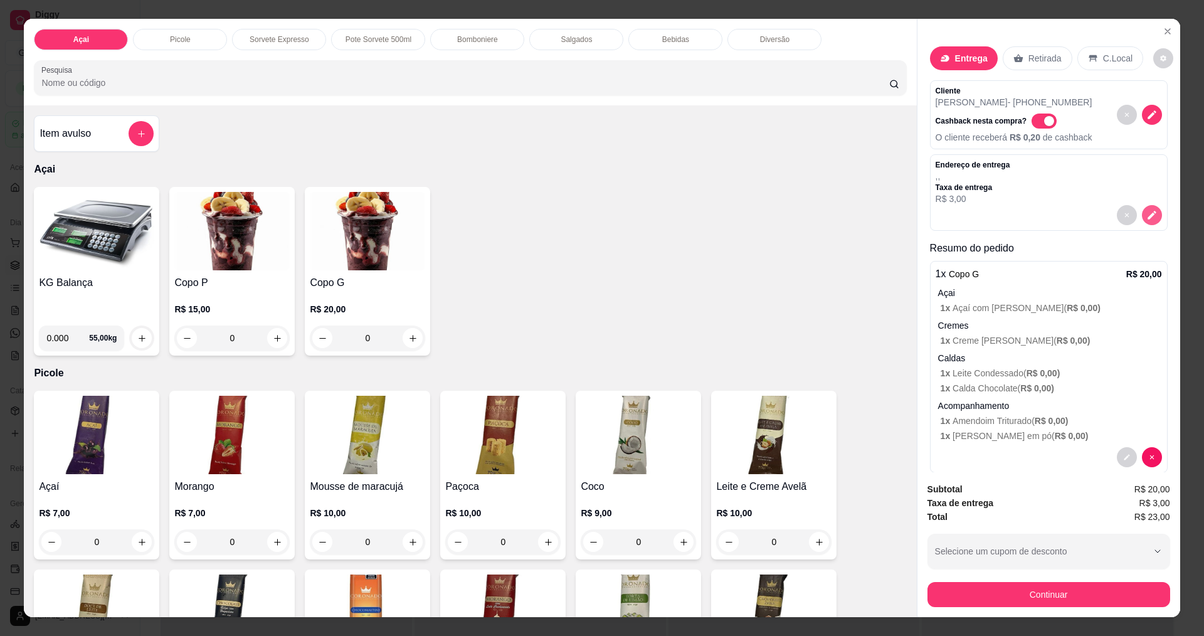
click at [1146, 220] on icon "decrease-product-quantity" at bounding box center [1151, 214] width 11 height 11
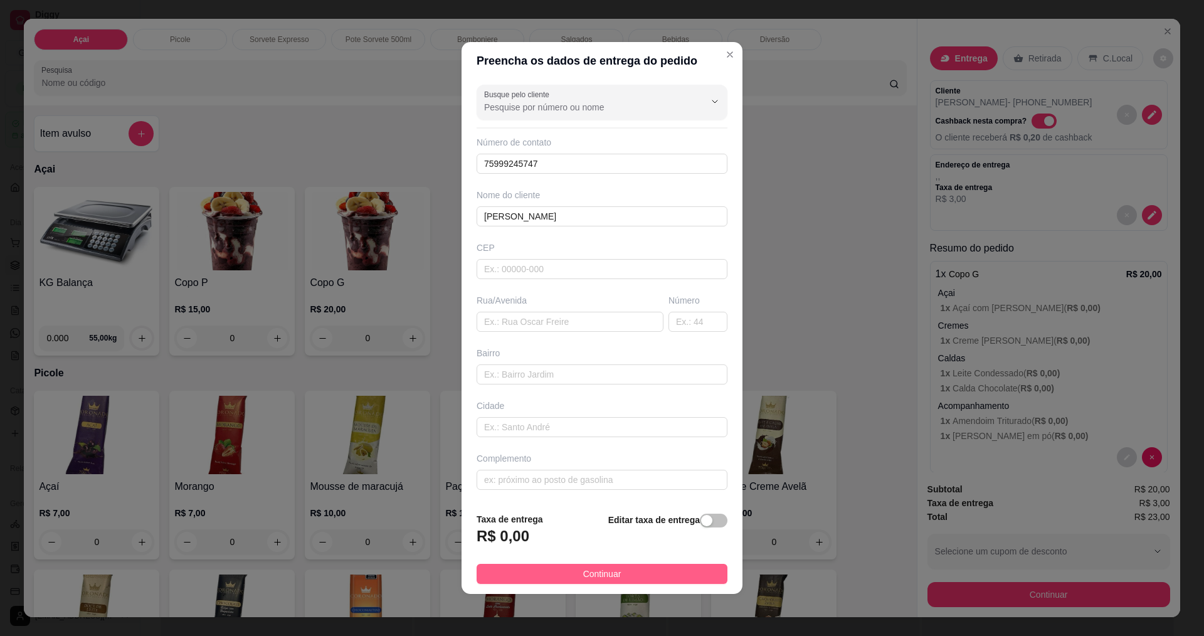
click at [662, 577] on button "Continuar" at bounding box center [601, 574] width 251 height 20
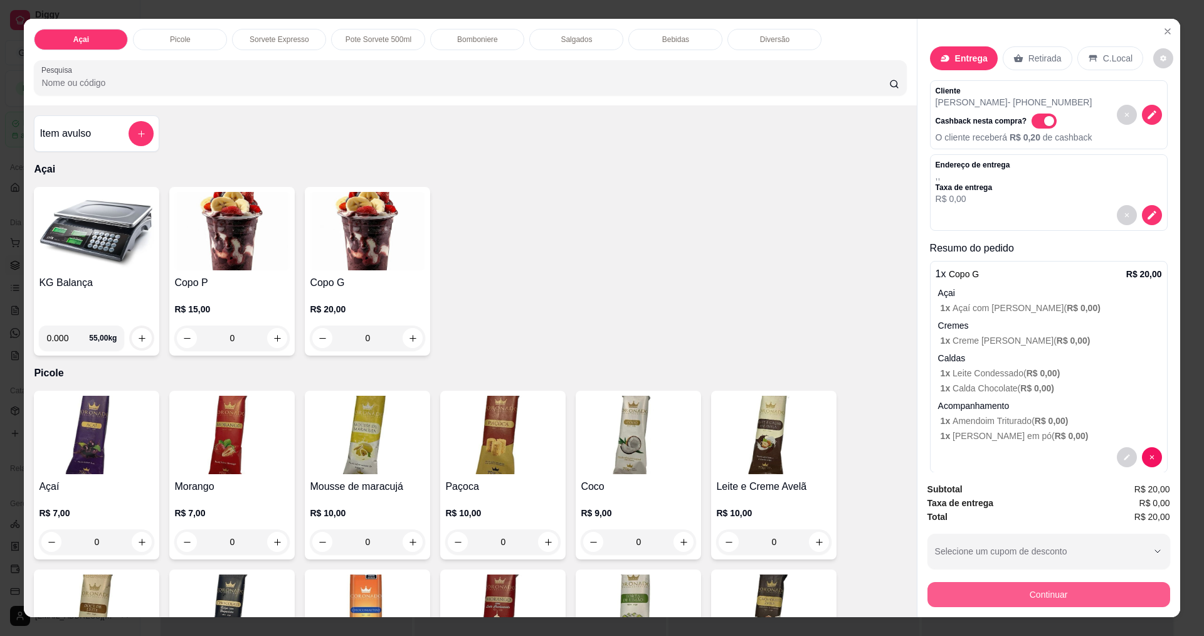
click at [1046, 597] on button "Continuar" at bounding box center [1048, 594] width 243 height 25
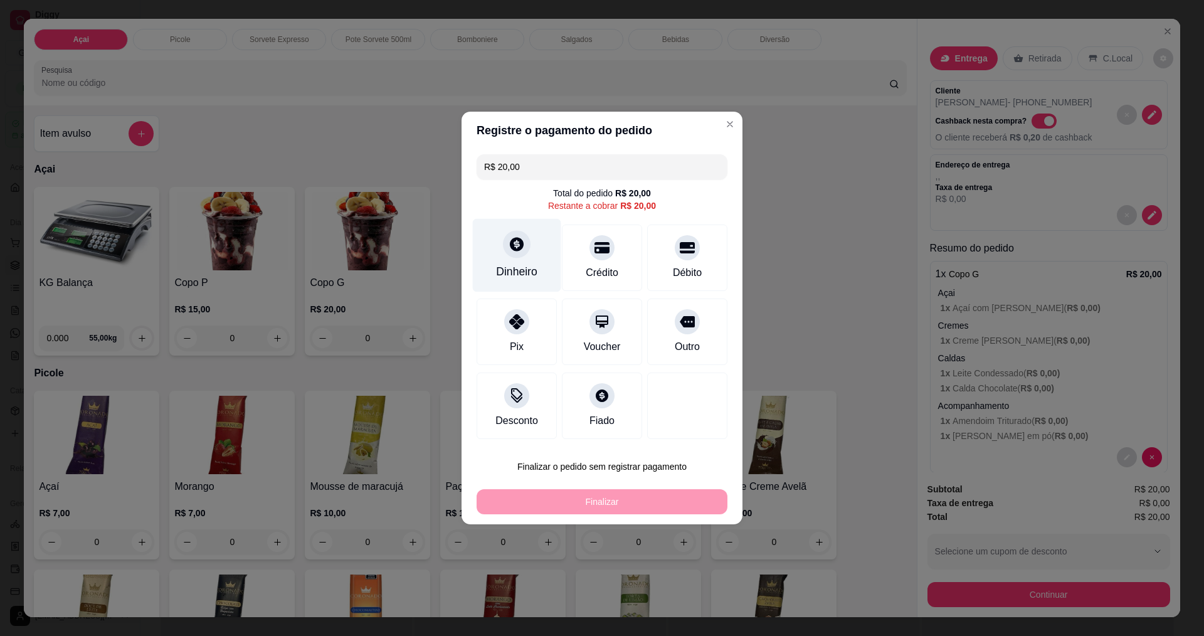
click at [519, 268] on div "Dinheiro" at bounding box center [516, 271] width 41 height 16
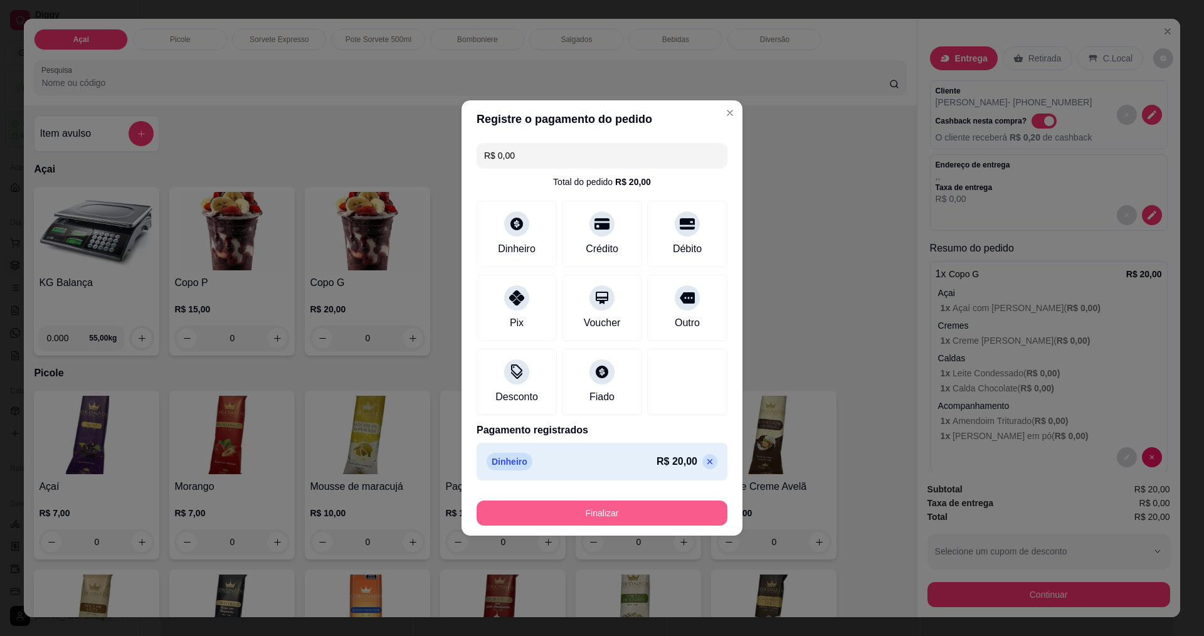
click at [622, 506] on button "Finalizar" at bounding box center [601, 512] width 251 height 25
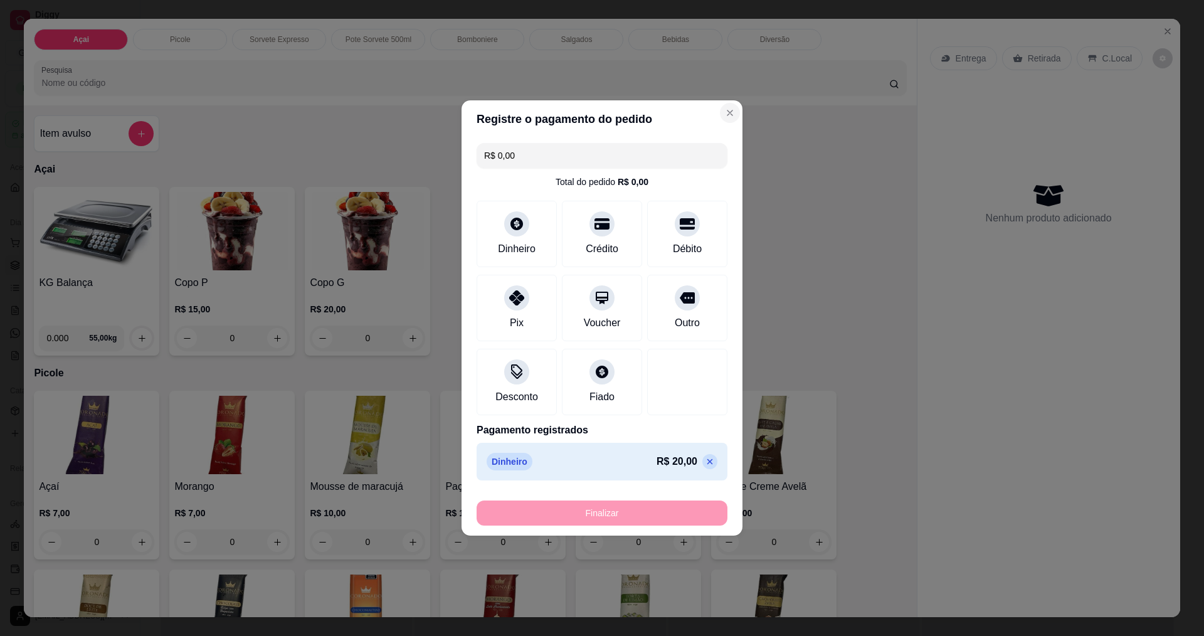
type input "-R$ 20,00"
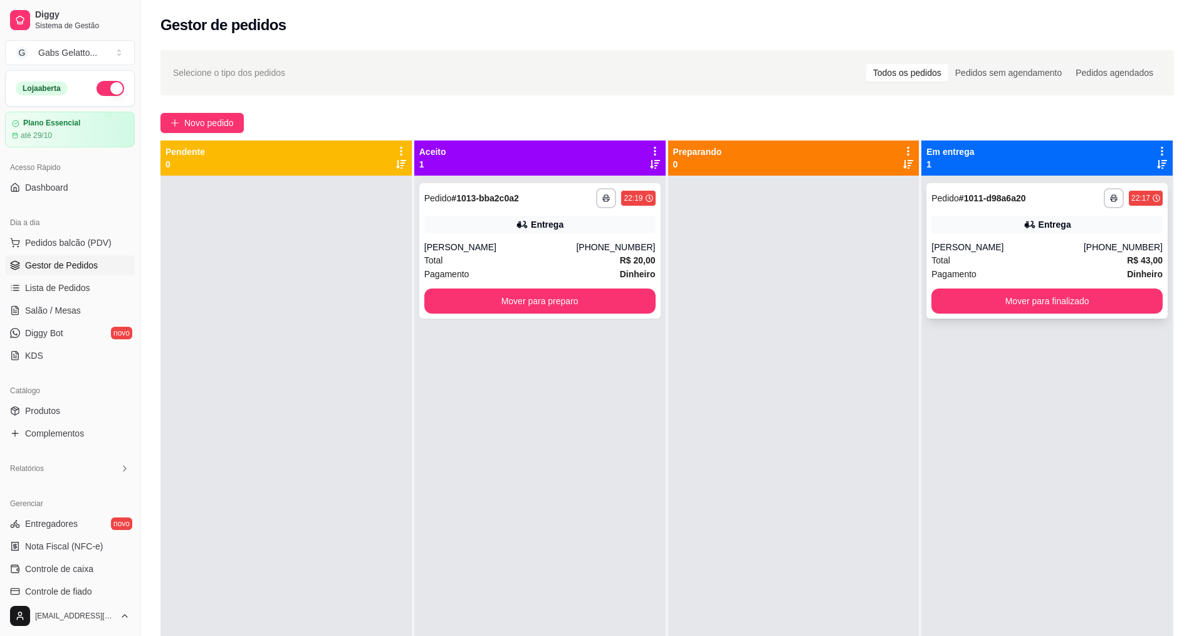
click at [1043, 258] on div "Total R$ 43,00" at bounding box center [1047, 260] width 231 height 14
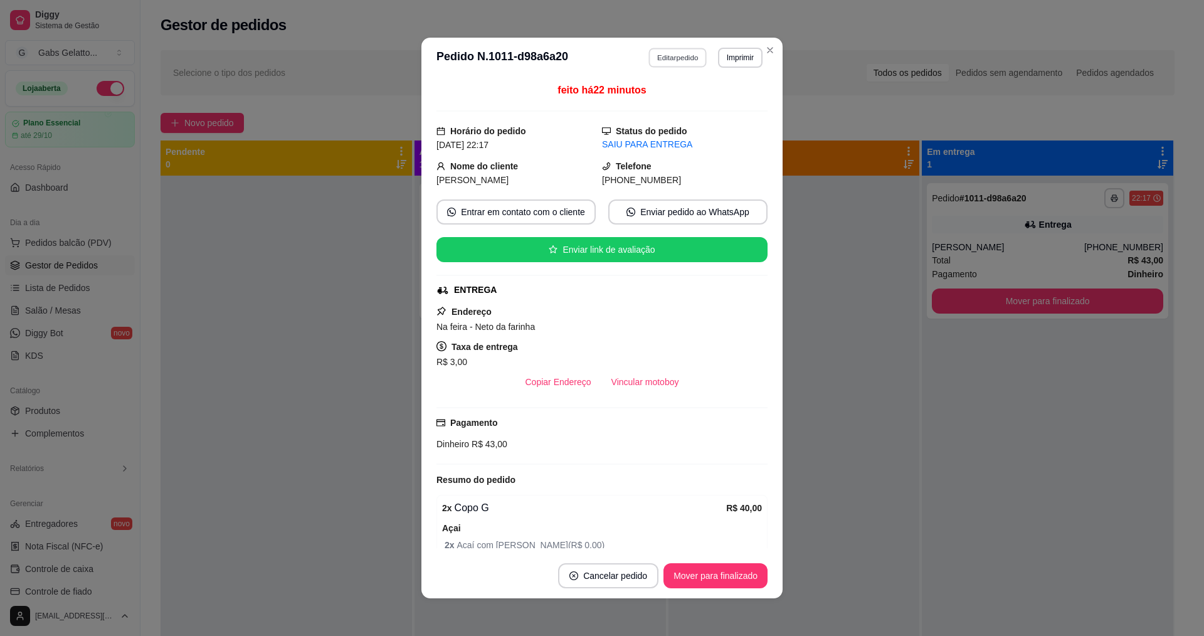
click at [689, 60] on button "Editar pedido" at bounding box center [678, 57] width 58 height 19
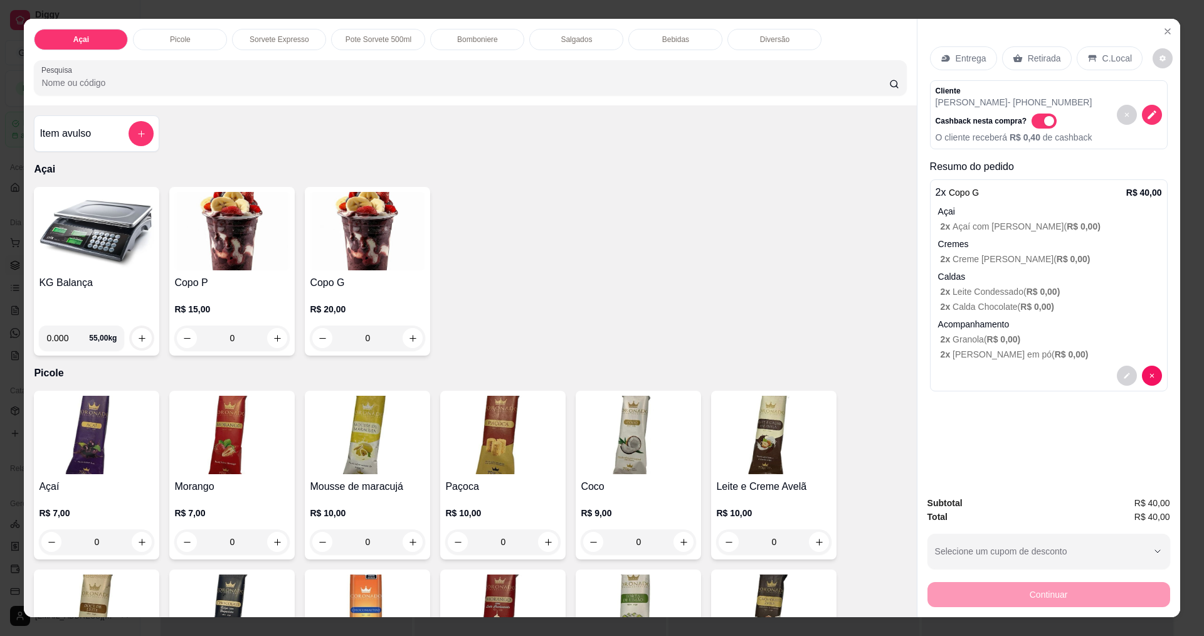
click at [970, 63] on p "Entrega" at bounding box center [970, 58] width 31 height 13
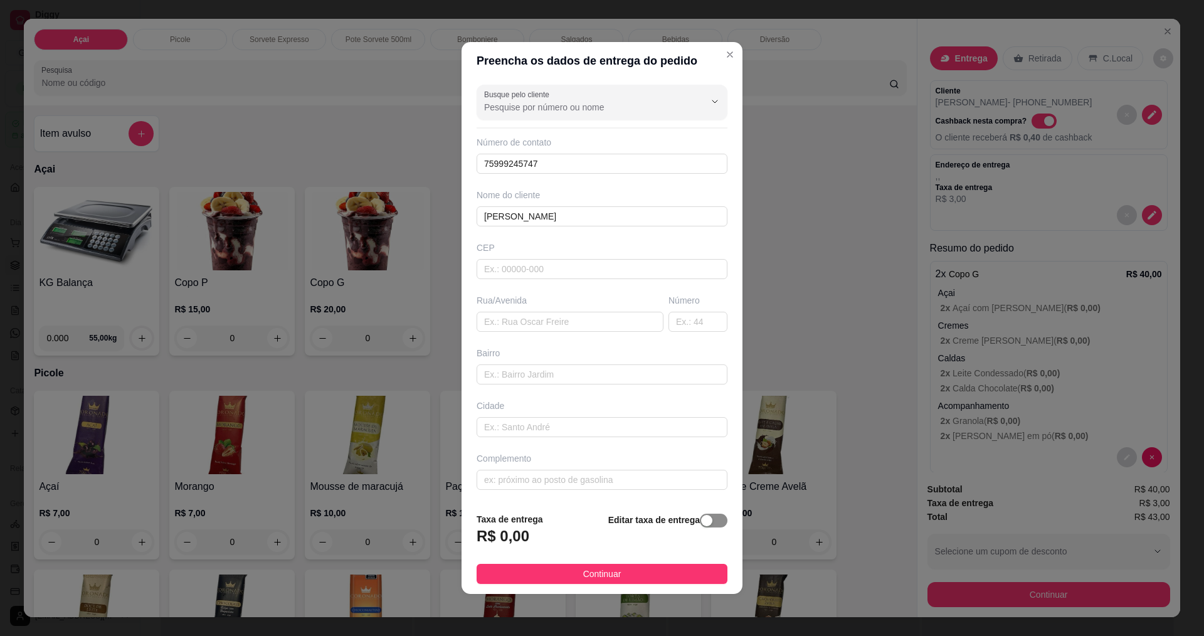
click at [708, 525] on span "button" at bounding box center [714, 520] width 28 height 14
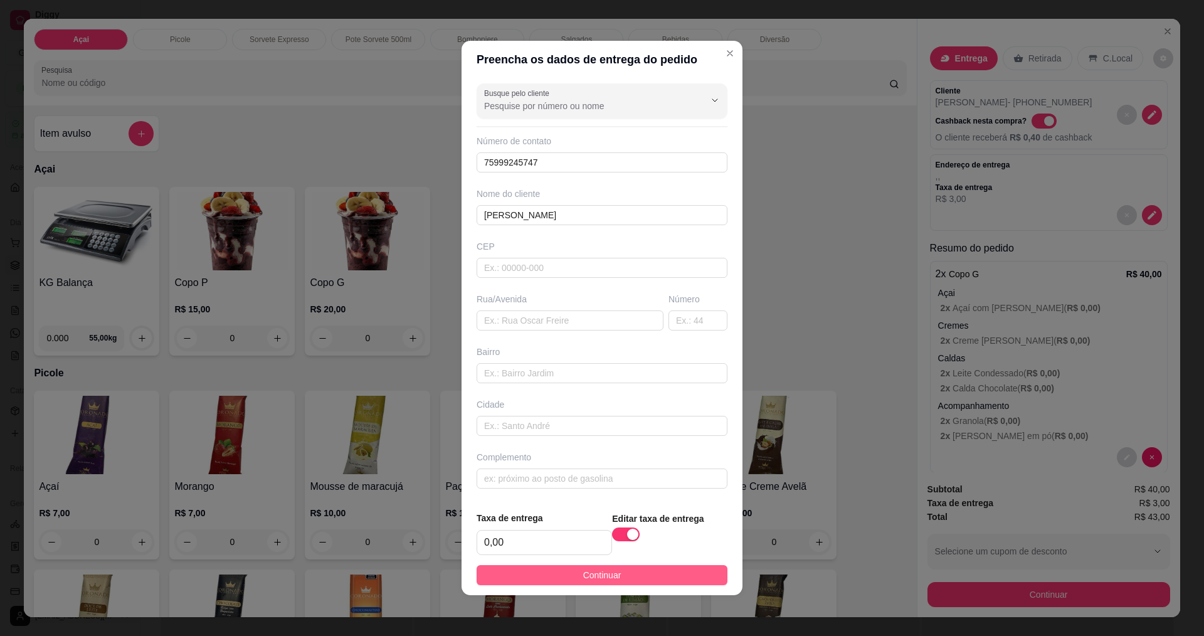
click at [651, 569] on button "Continuar" at bounding box center [601, 575] width 251 height 20
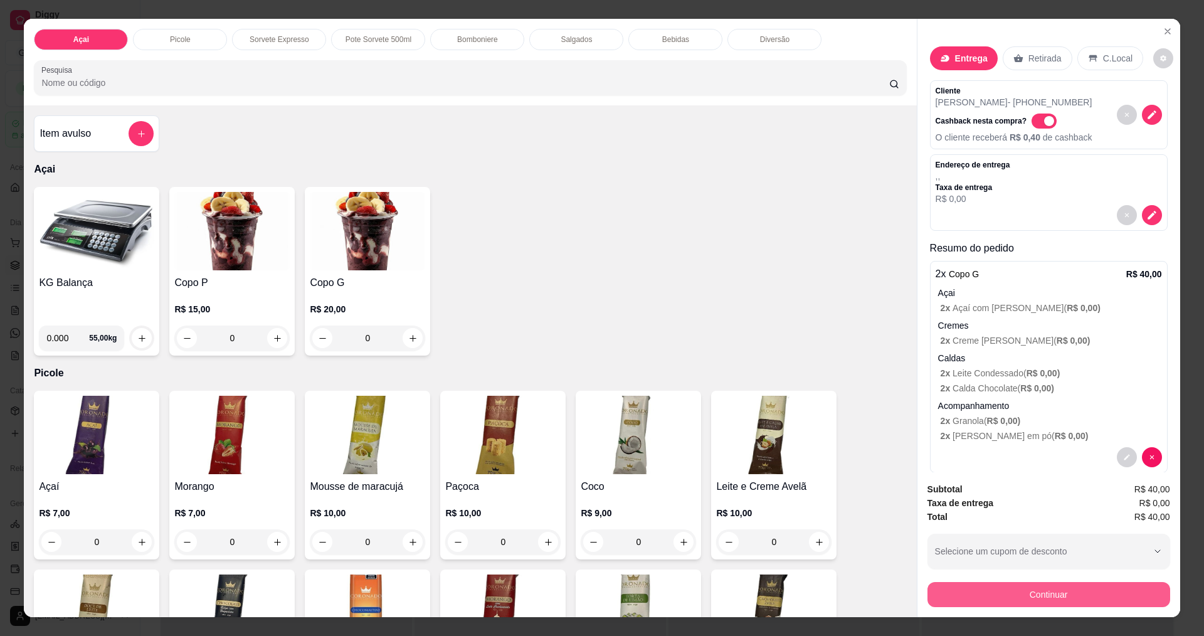
click at [1039, 604] on button "Continuar" at bounding box center [1048, 594] width 243 height 25
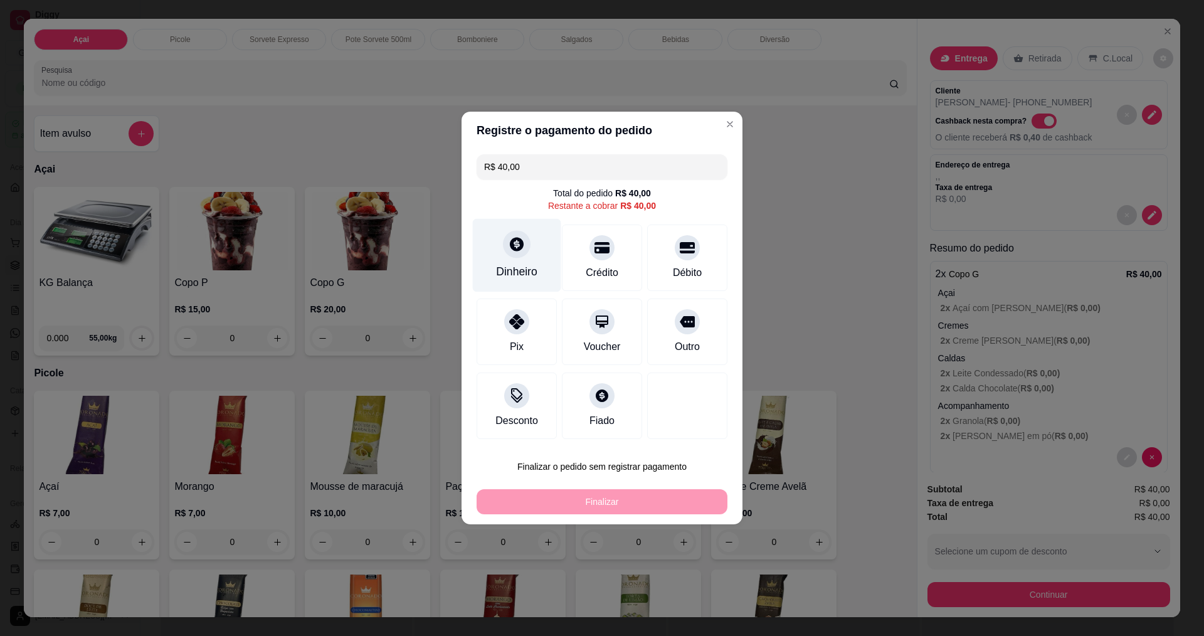
click at [527, 234] on div "Dinheiro" at bounding box center [517, 255] width 88 height 73
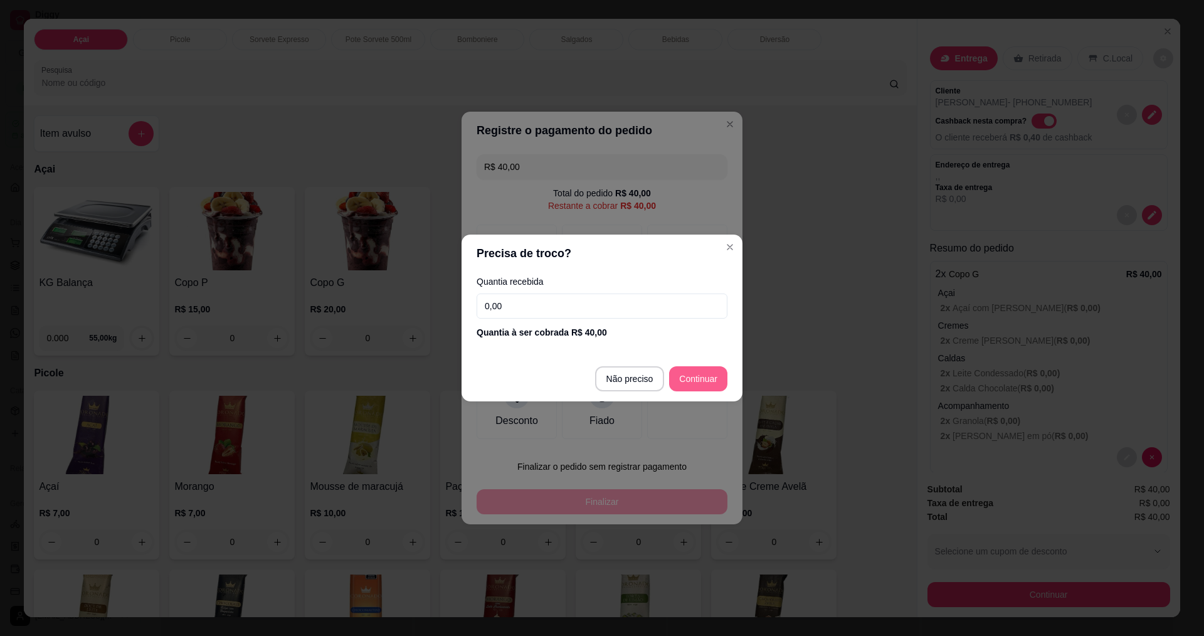
click at [721, 366] on button "Continuar" at bounding box center [698, 378] width 58 height 25
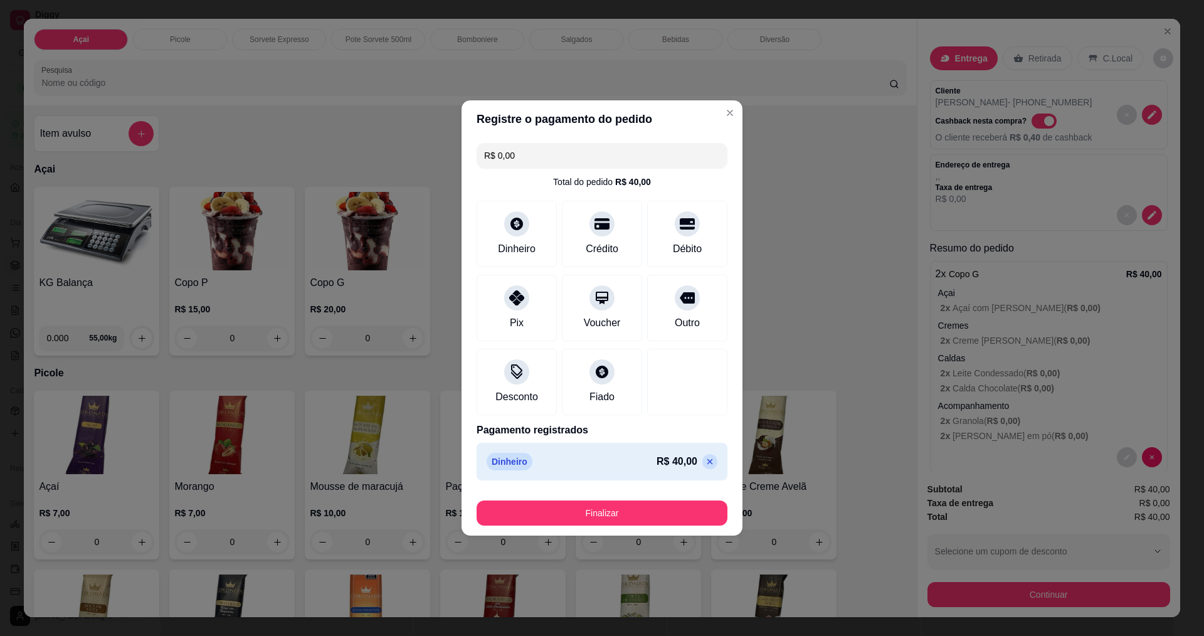
click at [634, 527] on footer "Finalizar" at bounding box center [601, 510] width 281 height 50
click at [630, 518] on button "Finalizar" at bounding box center [601, 512] width 251 height 25
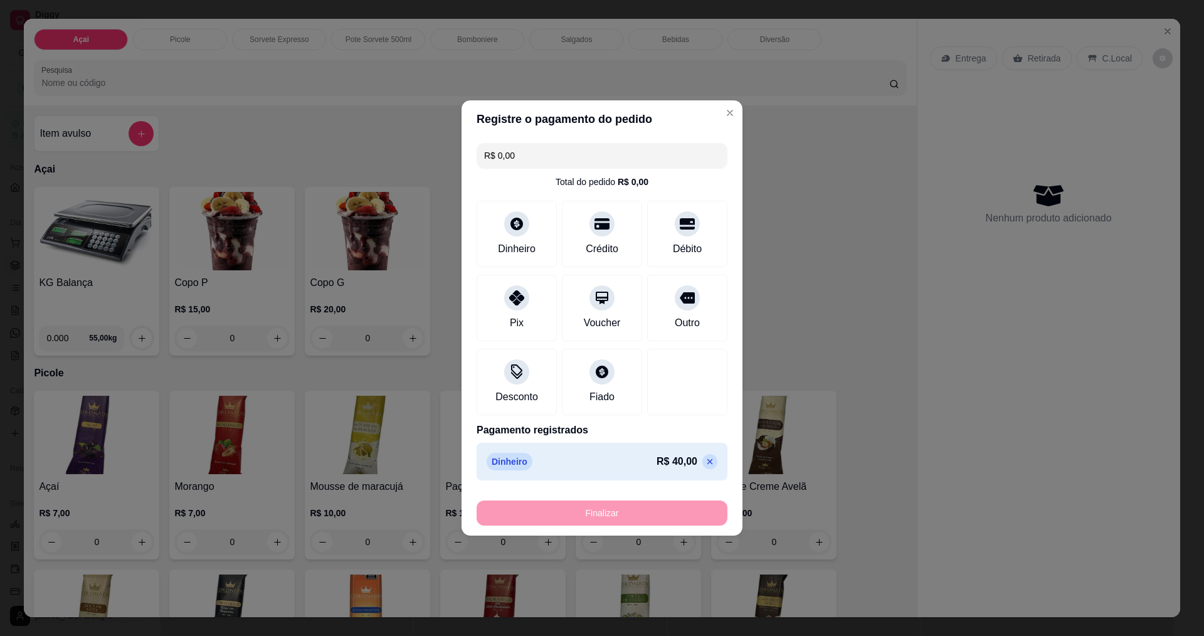
type input "-R$ 40,00"
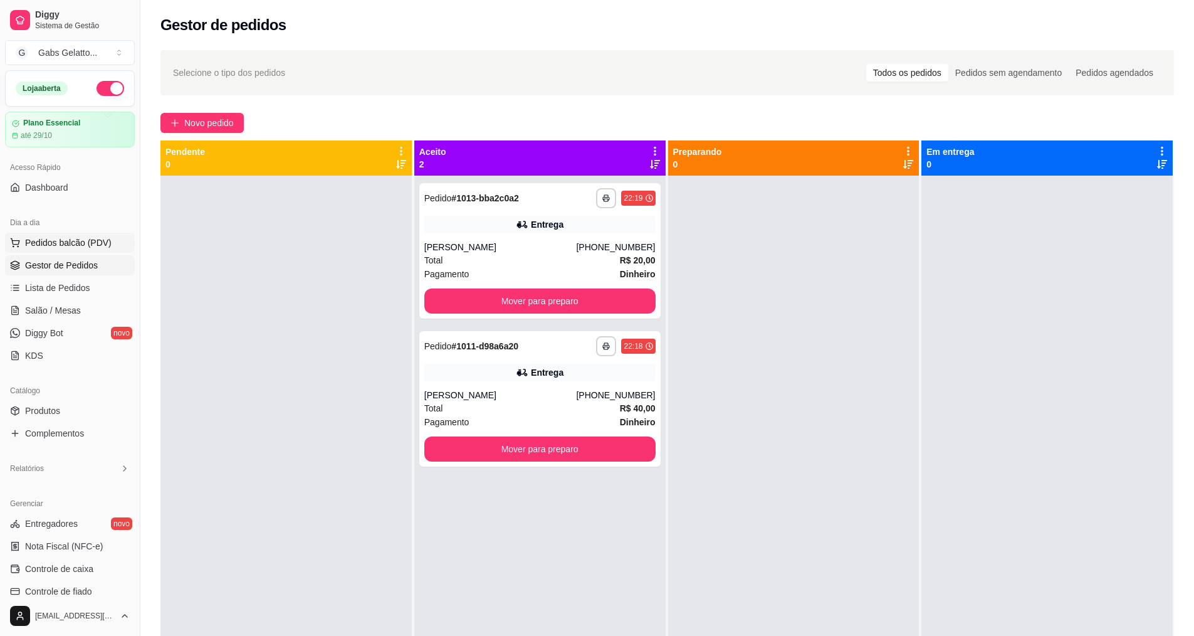
click at [28, 235] on button "Pedidos balcão (PDV)" at bounding box center [70, 243] width 130 height 20
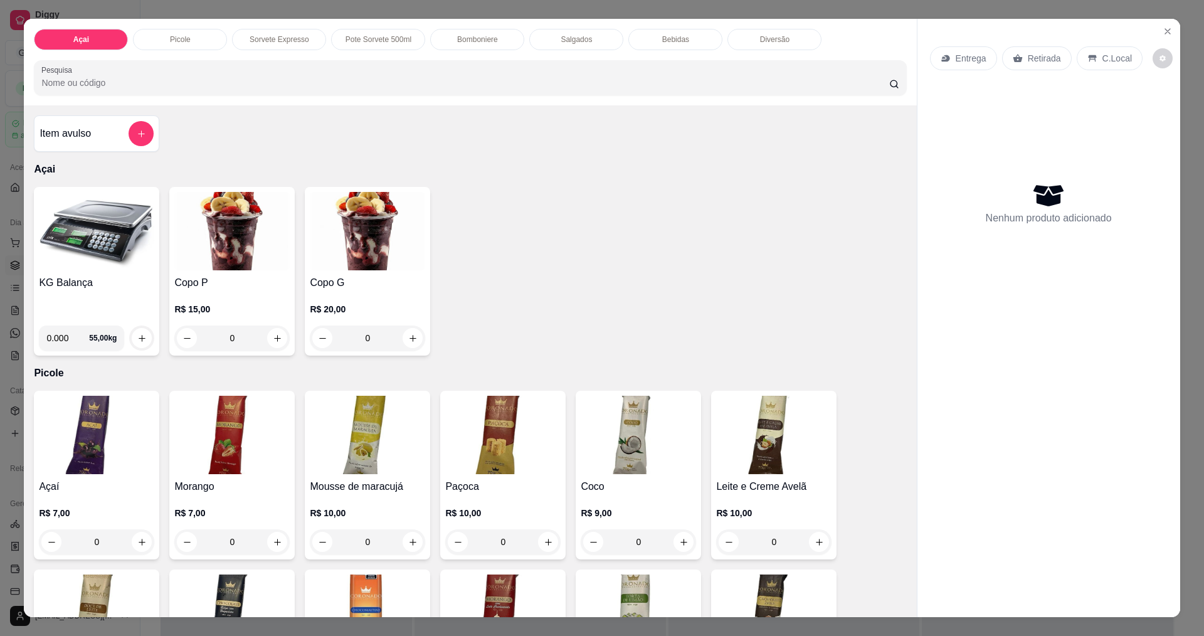
click at [366, 244] on img at bounding box center [367, 231] width 115 height 78
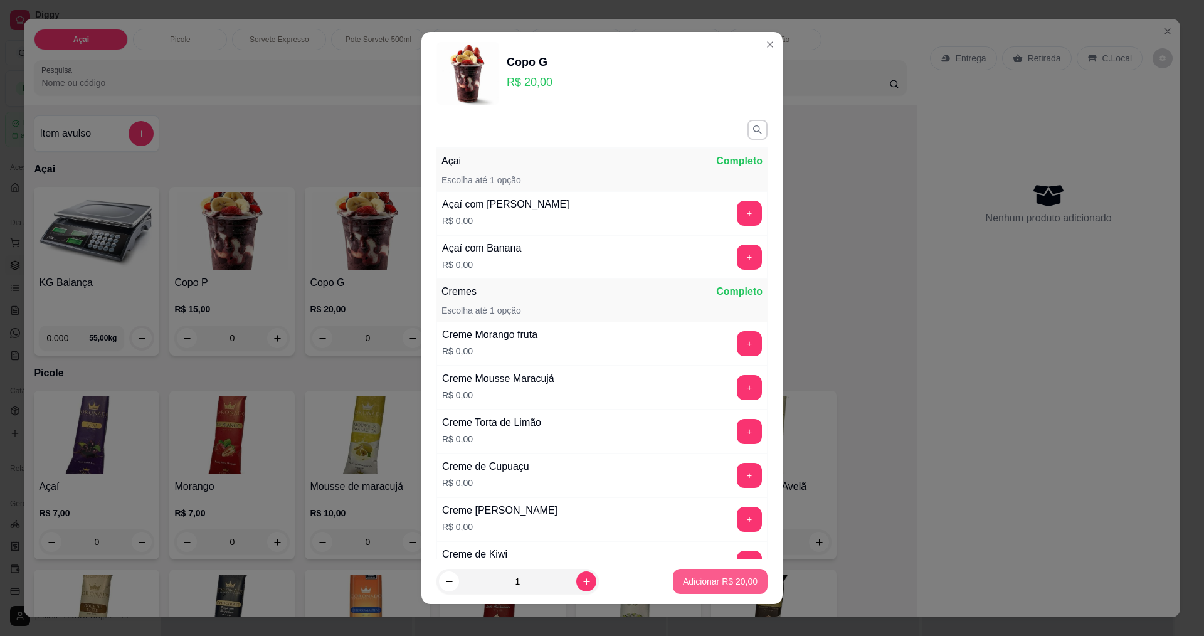
click at [724, 578] on p "Adicionar R$ 20,00" at bounding box center [720, 581] width 75 height 13
type input "1"
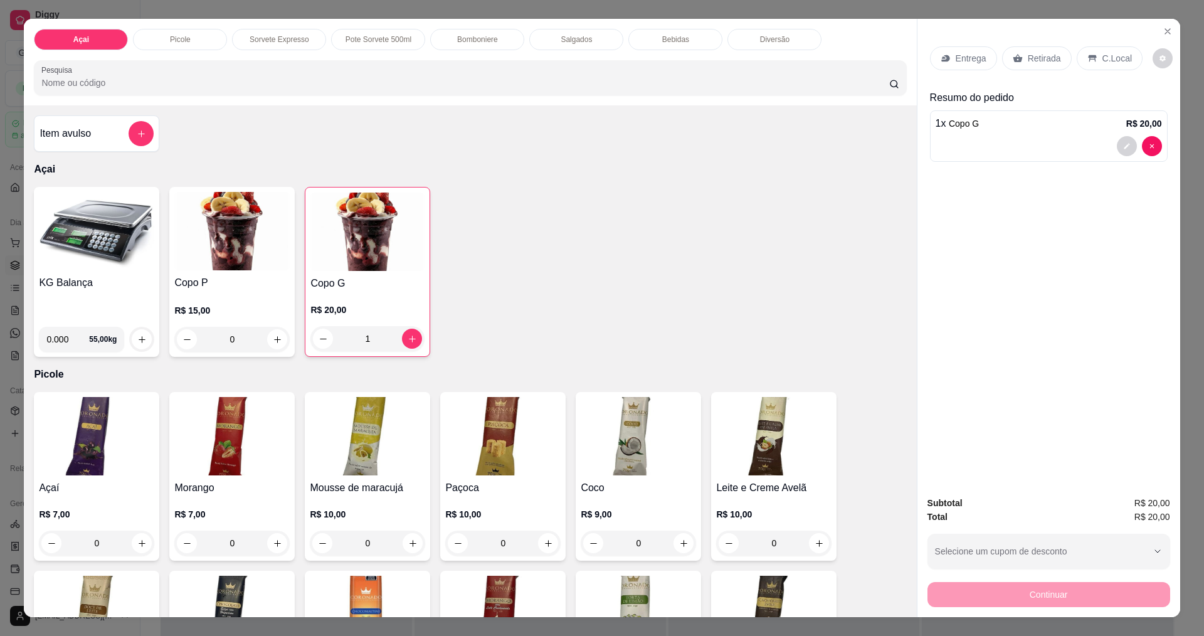
click at [1101, 65] on div "C.Local" at bounding box center [1109, 58] width 66 height 24
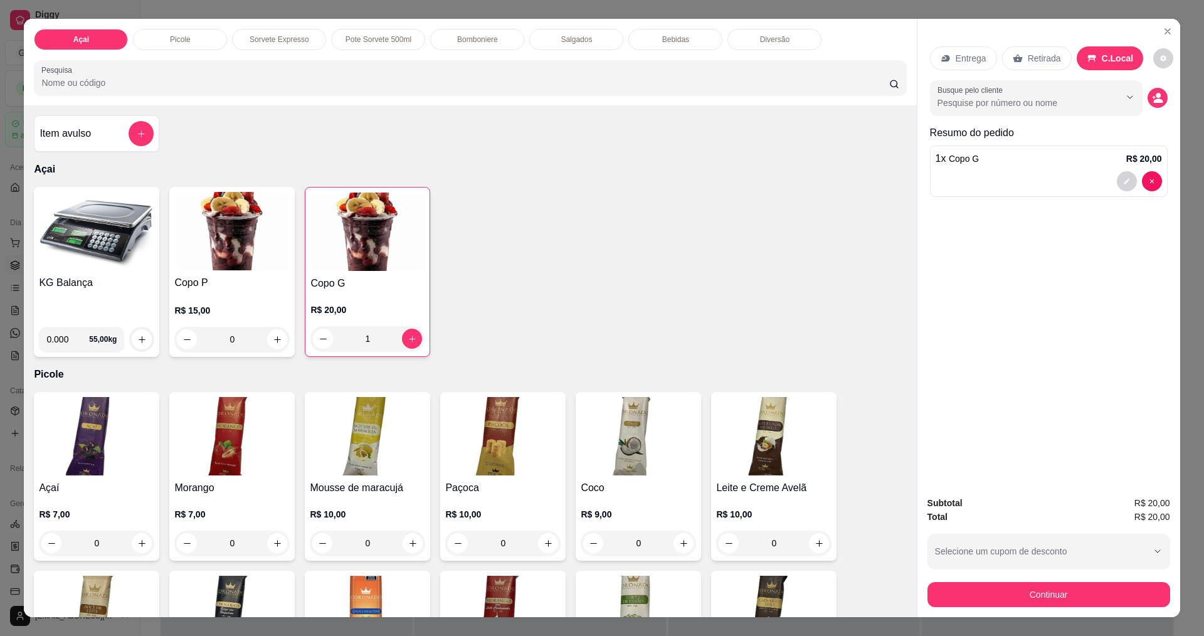
click at [1022, 66] on div "Retirada" at bounding box center [1037, 58] width 70 height 24
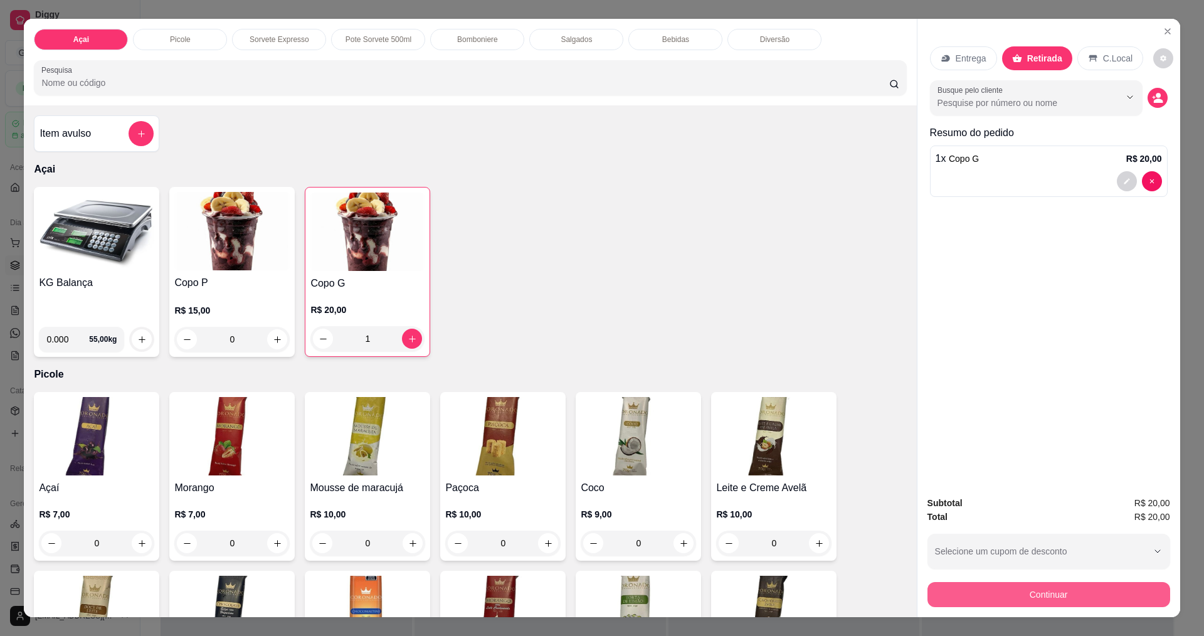
click at [1053, 598] on button "Continuar" at bounding box center [1048, 594] width 243 height 25
click at [964, 55] on p "Entrega" at bounding box center [970, 58] width 31 height 13
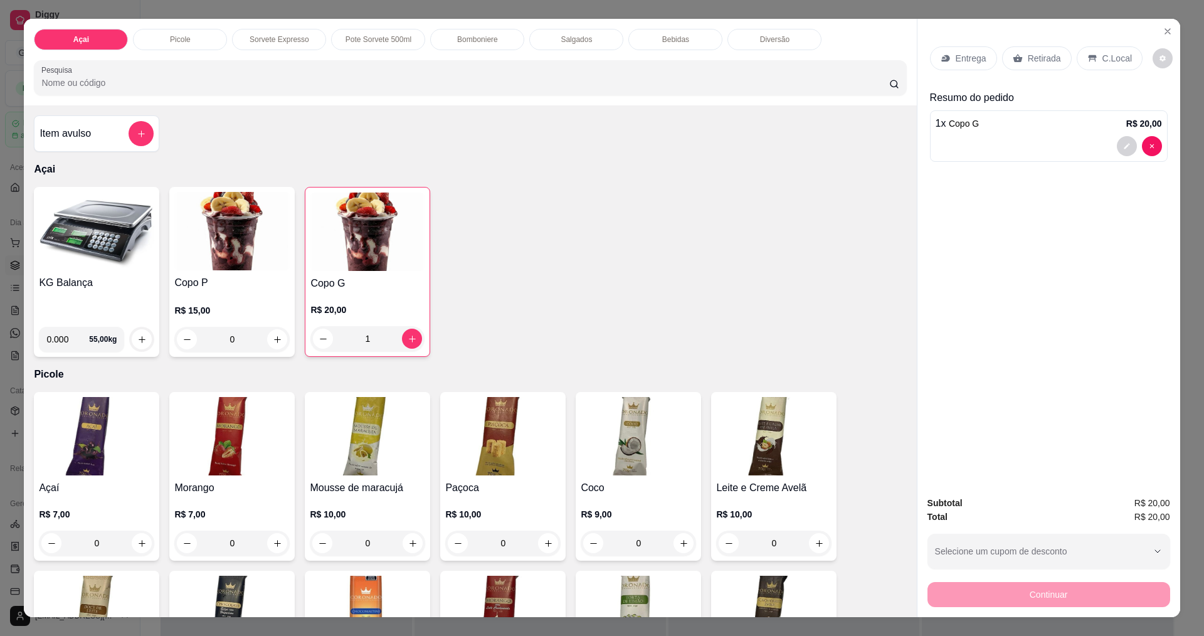
click at [975, 55] on p "Entrega" at bounding box center [970, 58] width 31 height 13
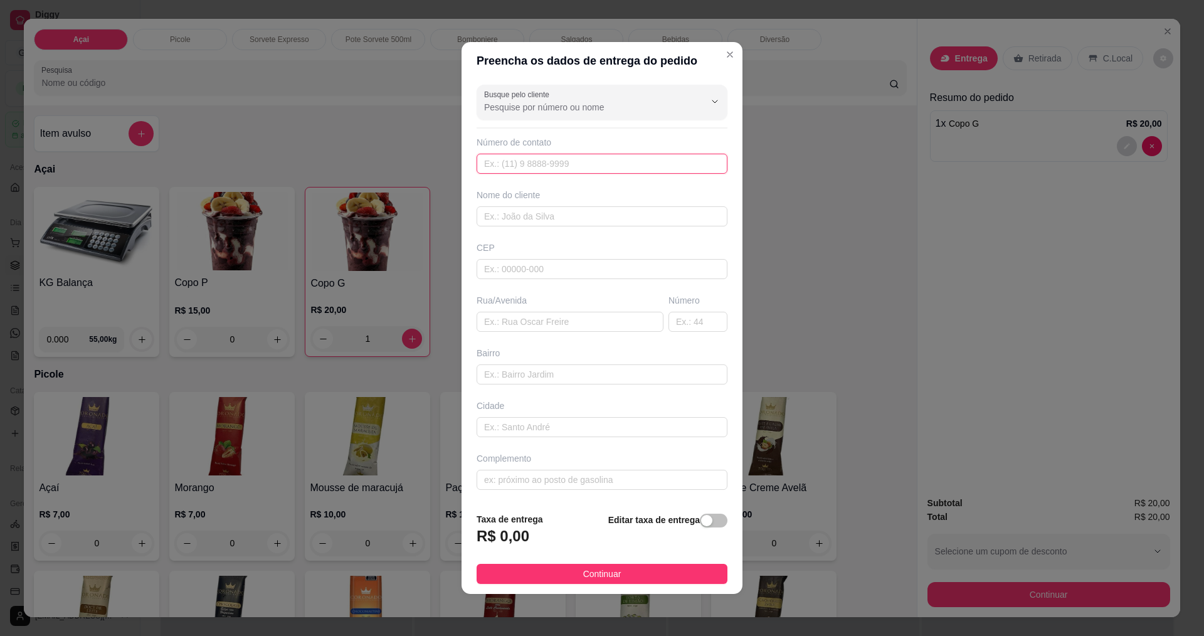
click at [576, 170] on input "text" at bounding box center [601, 164] width 251 height 20
click at [588, 164] on input "text" at bounding box center [601, 164] width 251 height 20
click at [589, 103] on input "Busque pelo cliente" at bounding box center [584, 107] width 201 height 13
click at [554, 139] on span "[PERSON_NAME]" at bounding box center [590, 138] width 209 height 13
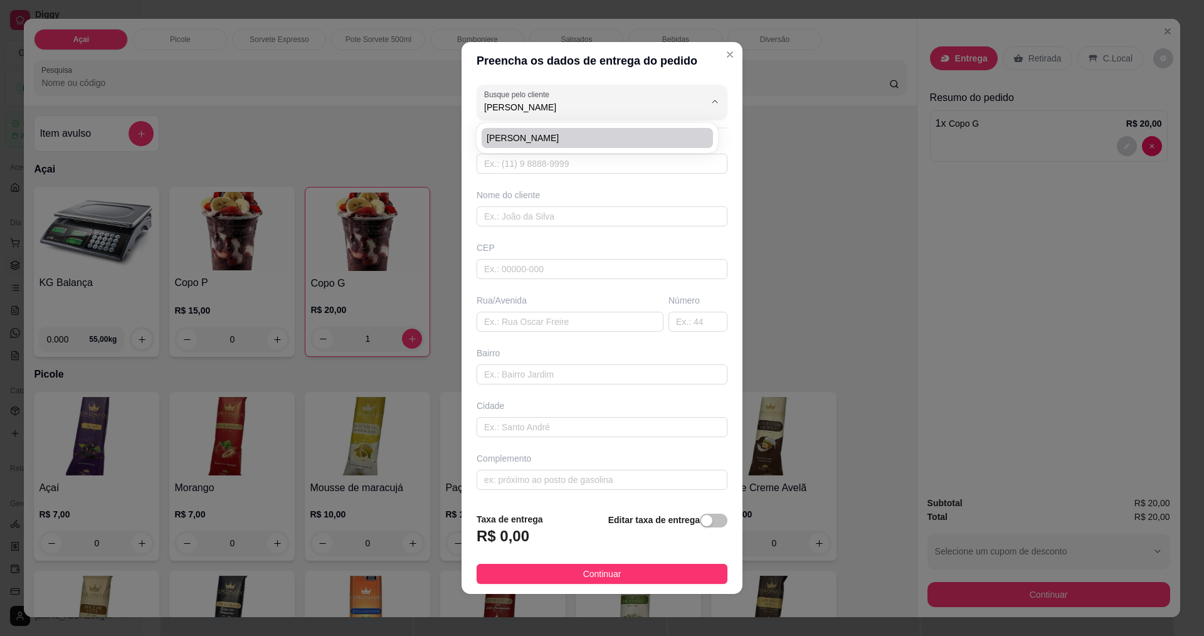
type input "[PERSON_NAME]"
type input "75999245747"
type input "[PERSON_NAME]"
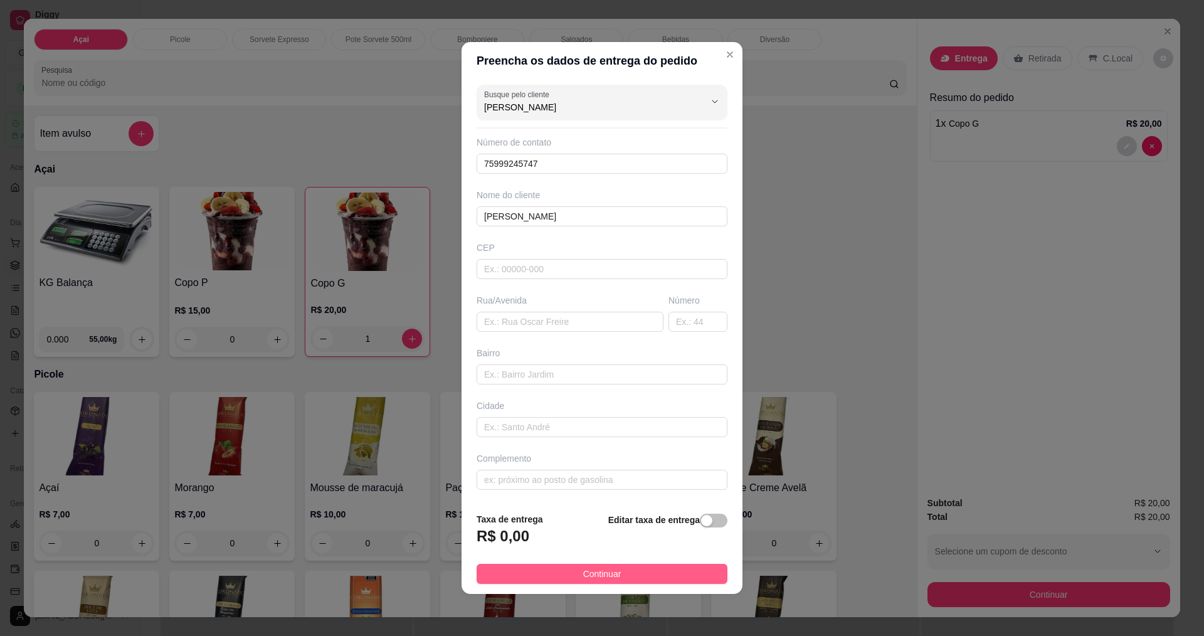
type input "[PERSON_NAME]"
click at [611, 577] on span "Continuar" at bounding box center [602, 574] width 38 height 14
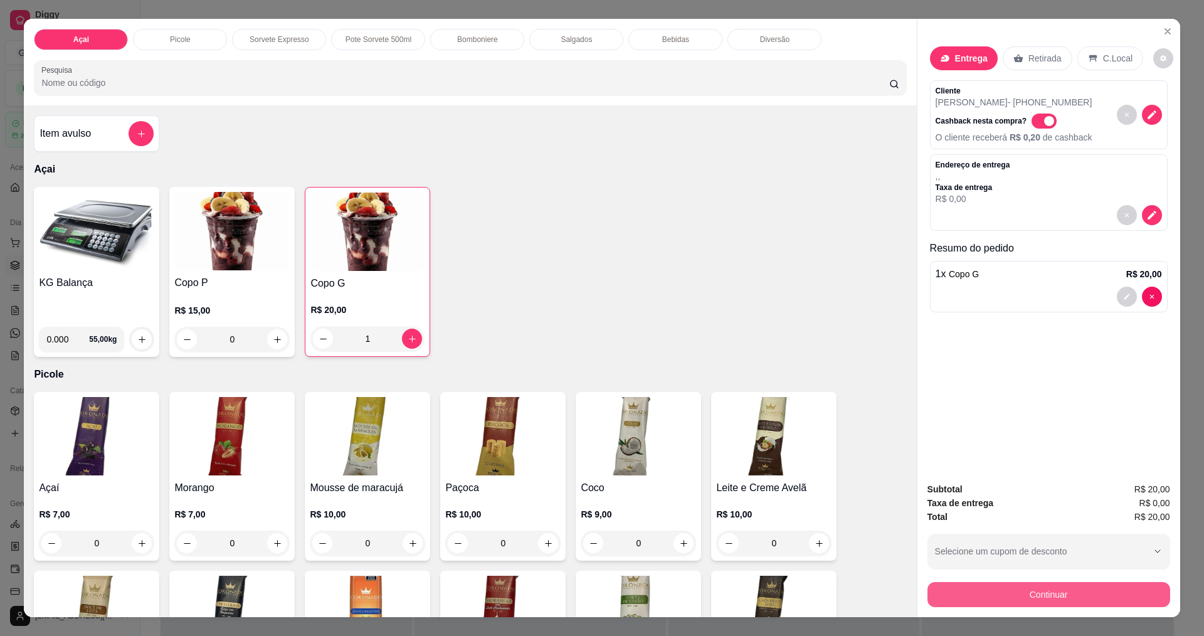
click at [1038, 585] on button "Continuar" at bounding box center [1048, 594] width 243 height 25
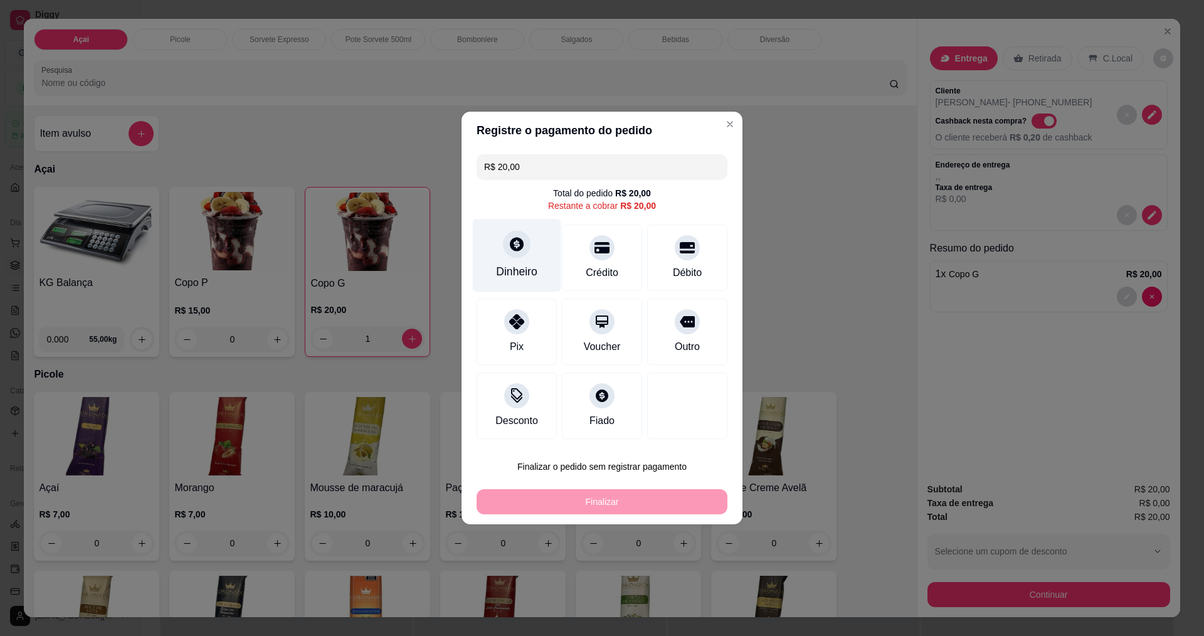
click at [530, 249] on div "Dinheiro" at bounding box center [517, 255] width 88 height 73
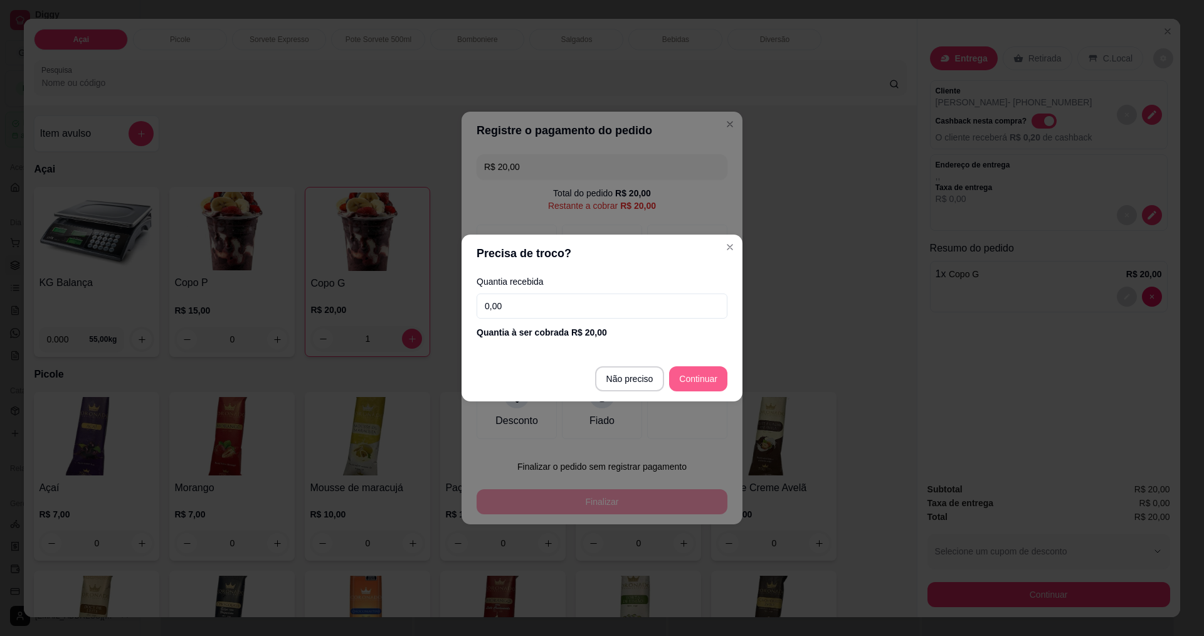
type input "R$ 0,00"
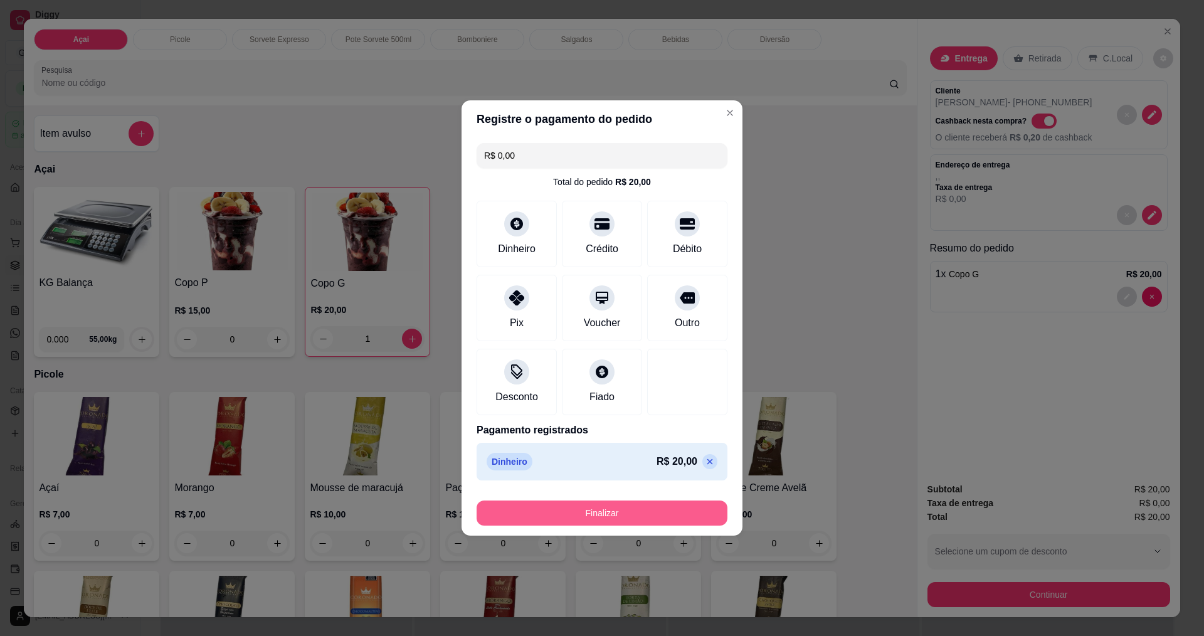
click at [567, 503] on button "Finalizar" at bounding box center [601, 512] width 251 height 25
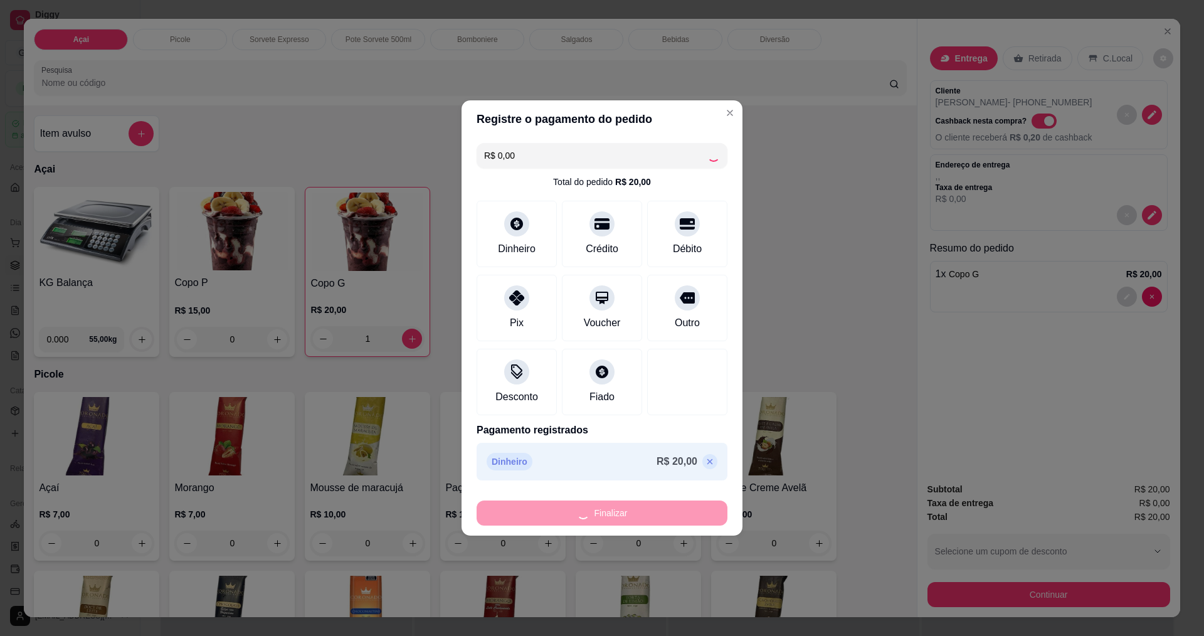
type input "0"
type input "-R$ 20,00"
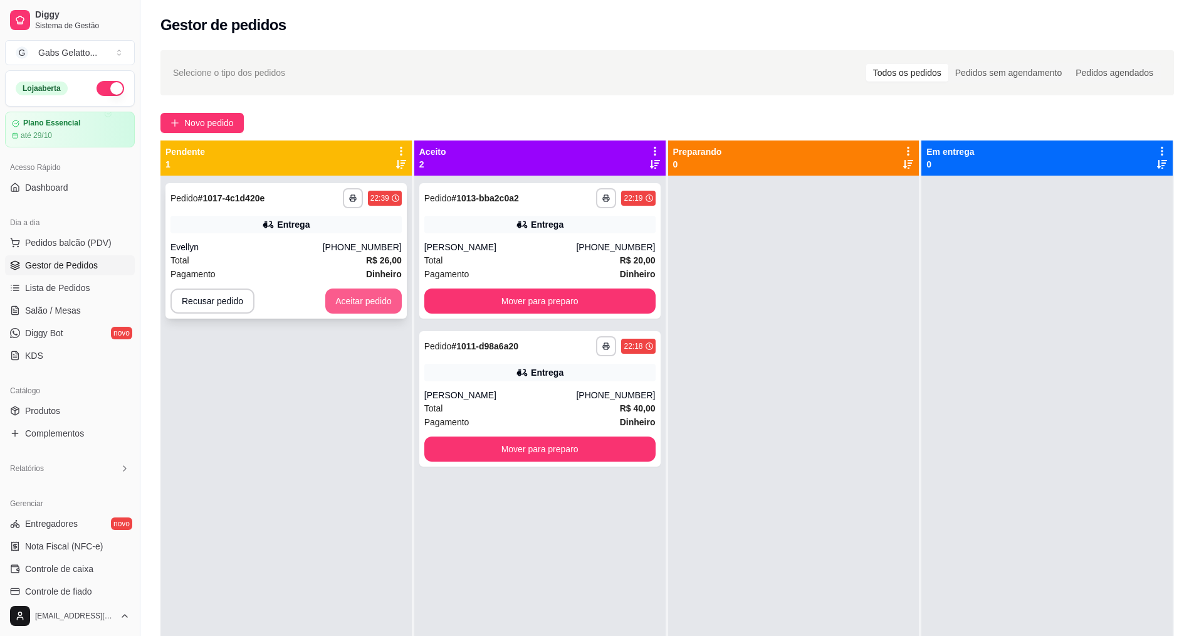
click at [382, 308] on button "Aceitar pedido" at bounding box center [363, 300] width 76 height 25
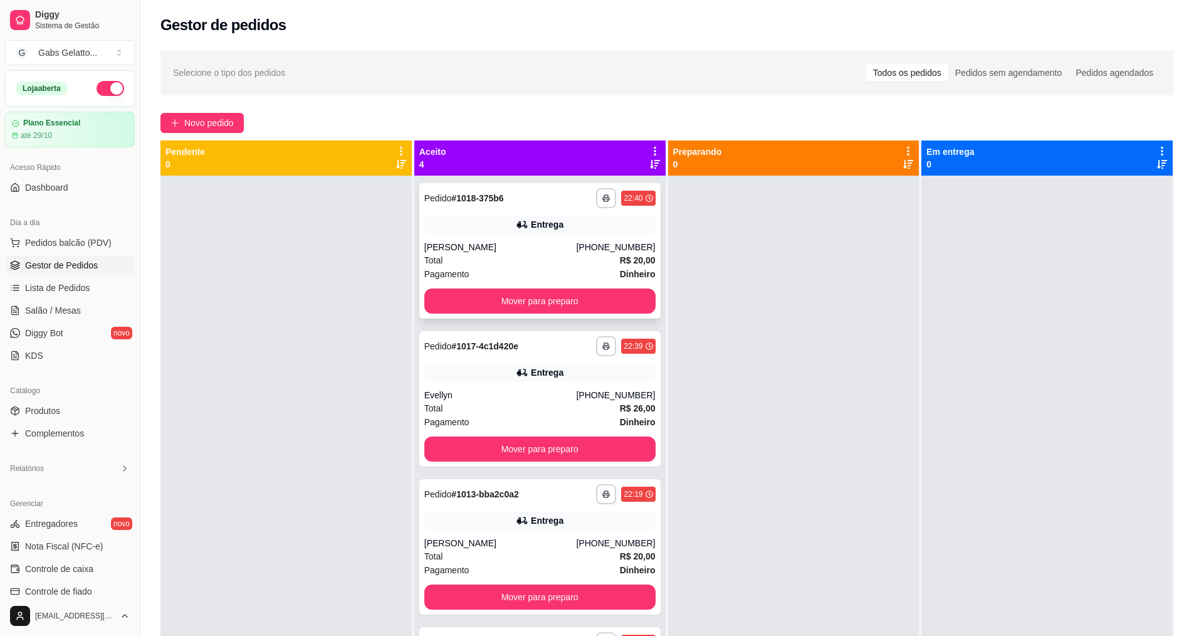
click at [532, 243] on div "[PERSON_NAME]" at bounding box center [500, 247] width 152 height 13
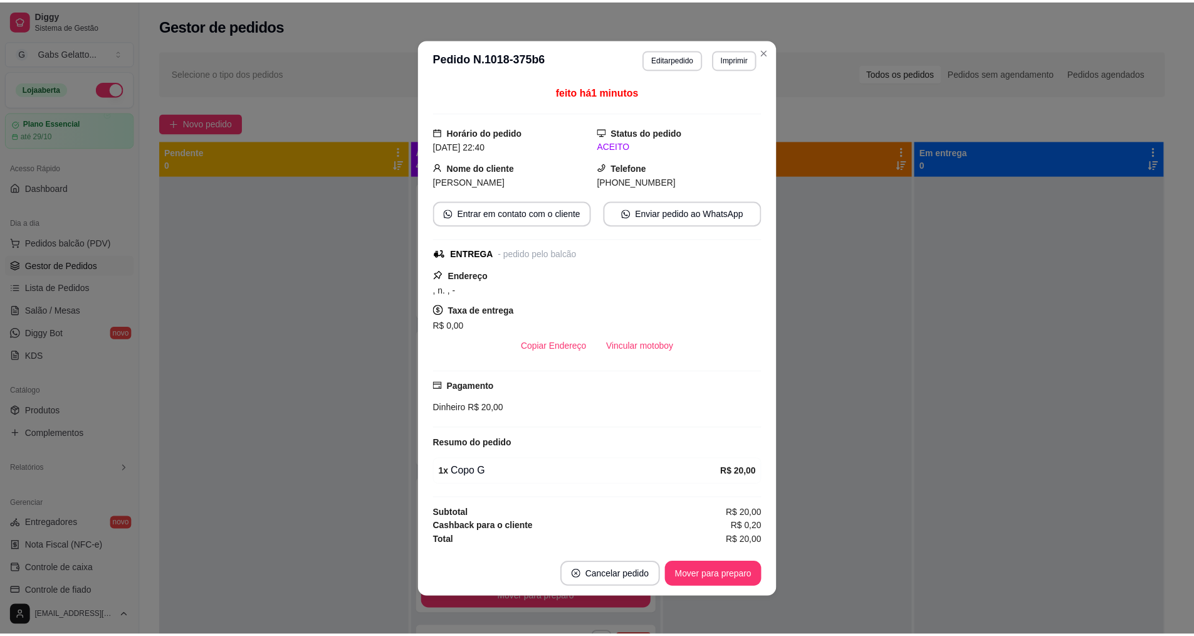
scroll to position [2, 0]
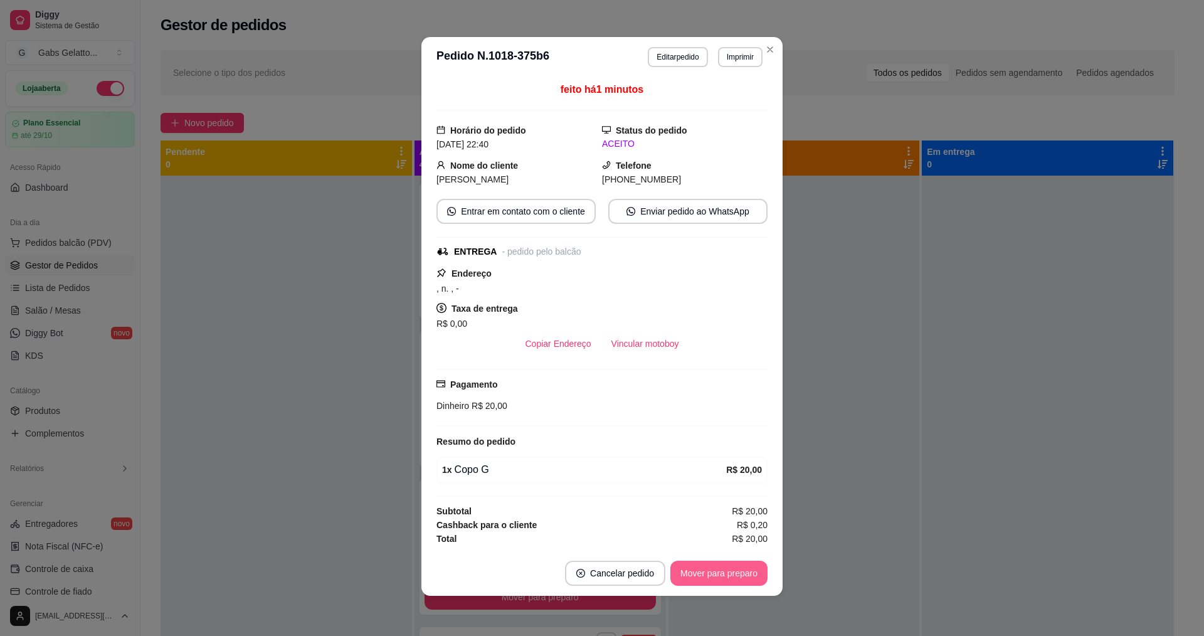
click at [738, 570] on button "Mover para preparo" at bounding box center [718, 572] width 97 height 25
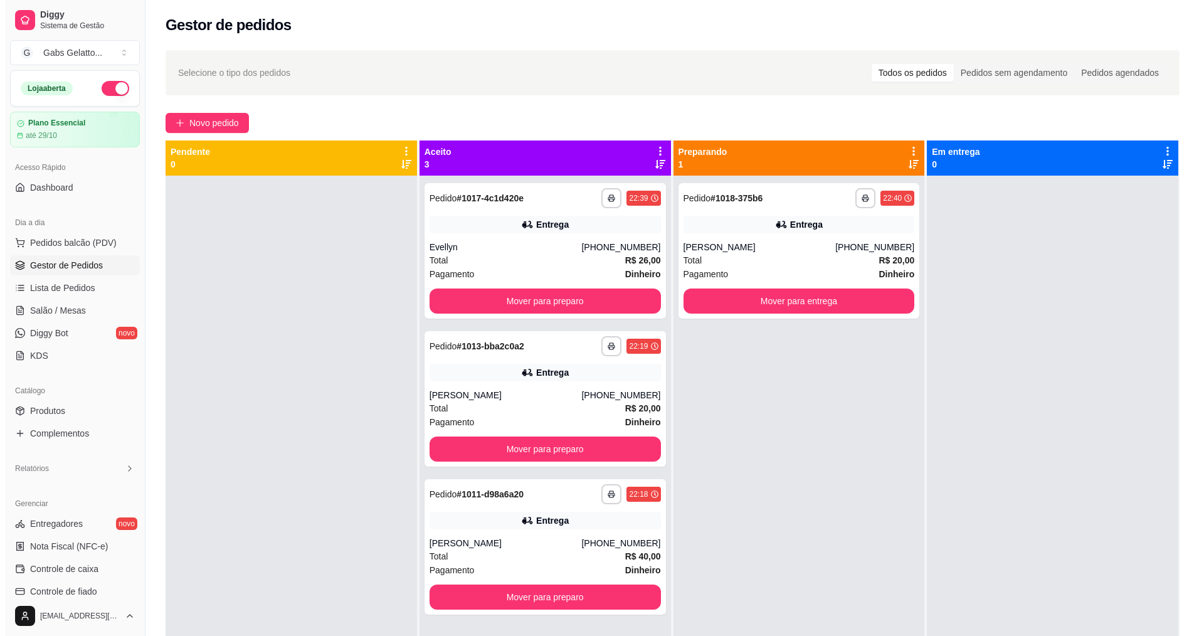
scroll to position [35, 0]
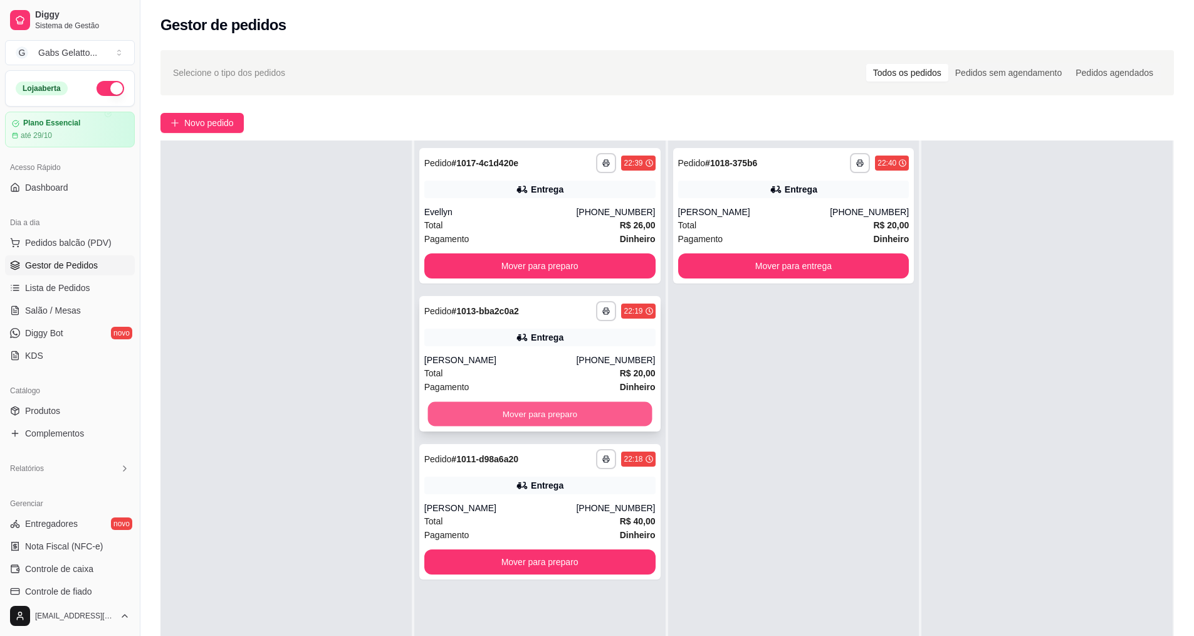
click at [580, 417] on button "Mover para preparo" at bounding box center [540, 414] width 224 height 24
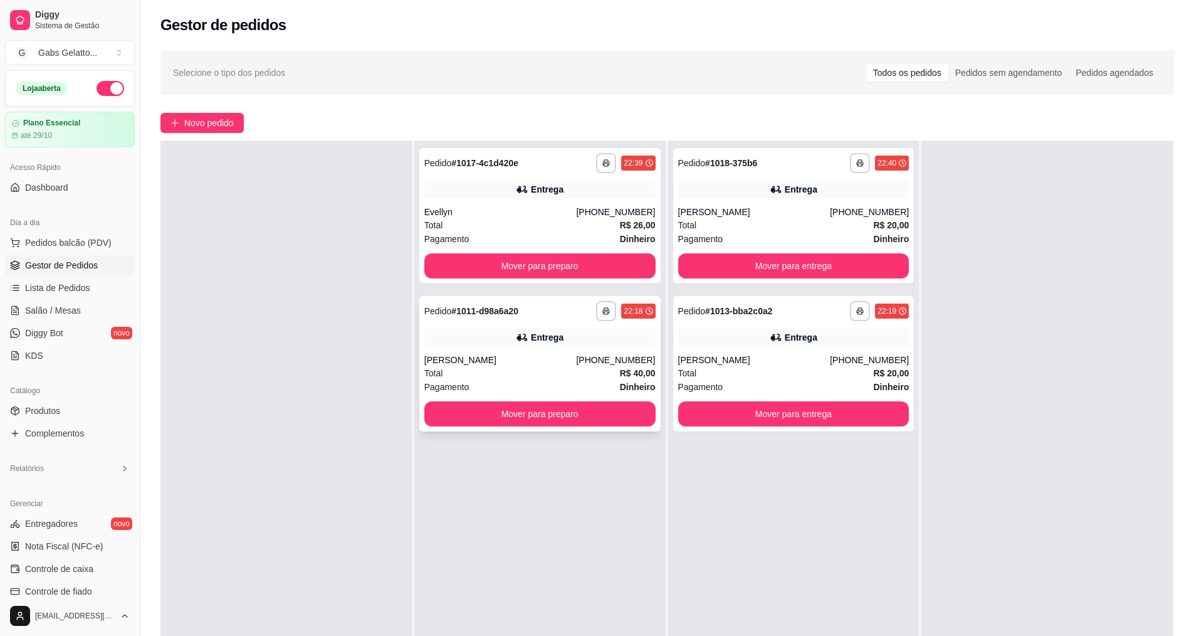
click at [527, 351] on div "**********" at bounding box center [539, 363] width 241 height 135
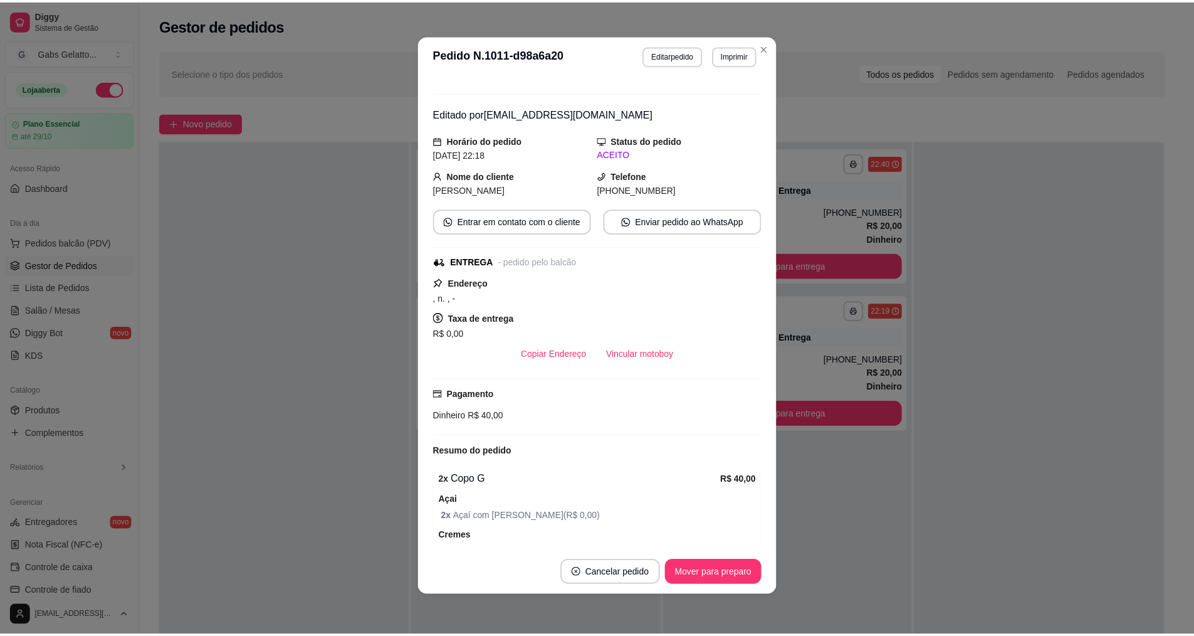
scroll to position [0, 0]
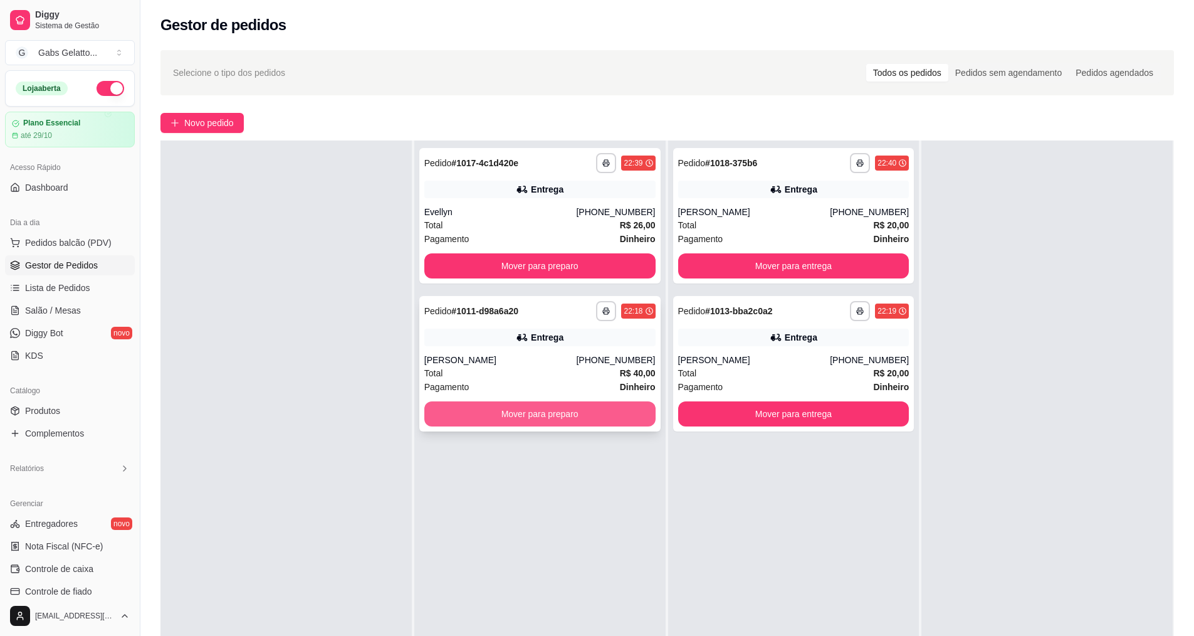
click at [584, 418] on button "Mover para preparo" at bounding box center [539, 413] width 231 height 25
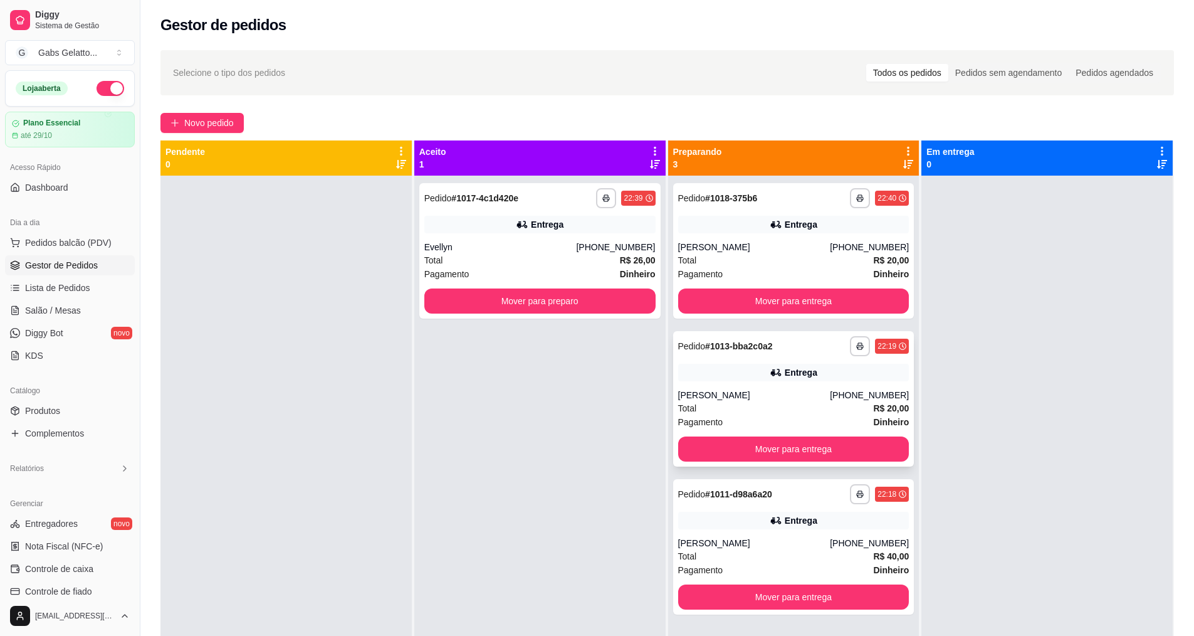
scroll to position [35, 0]
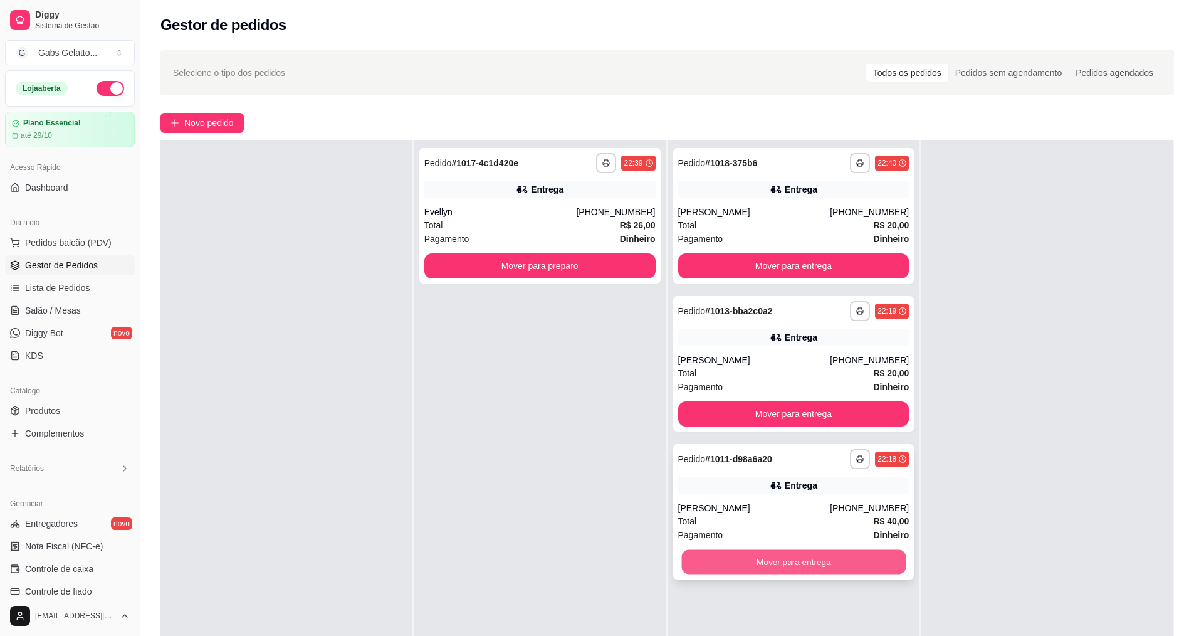
click at [782, 568] on button "Mover para entrega" at bounding box center [793, 562] width 224 height 24
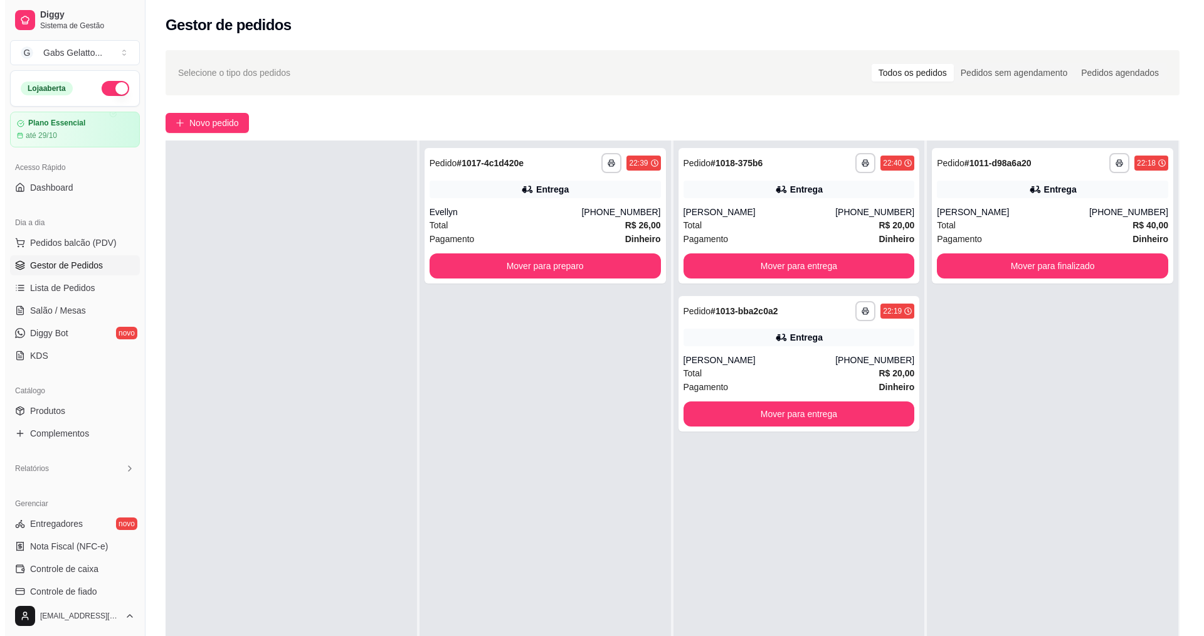
scroll to position [0, 0]
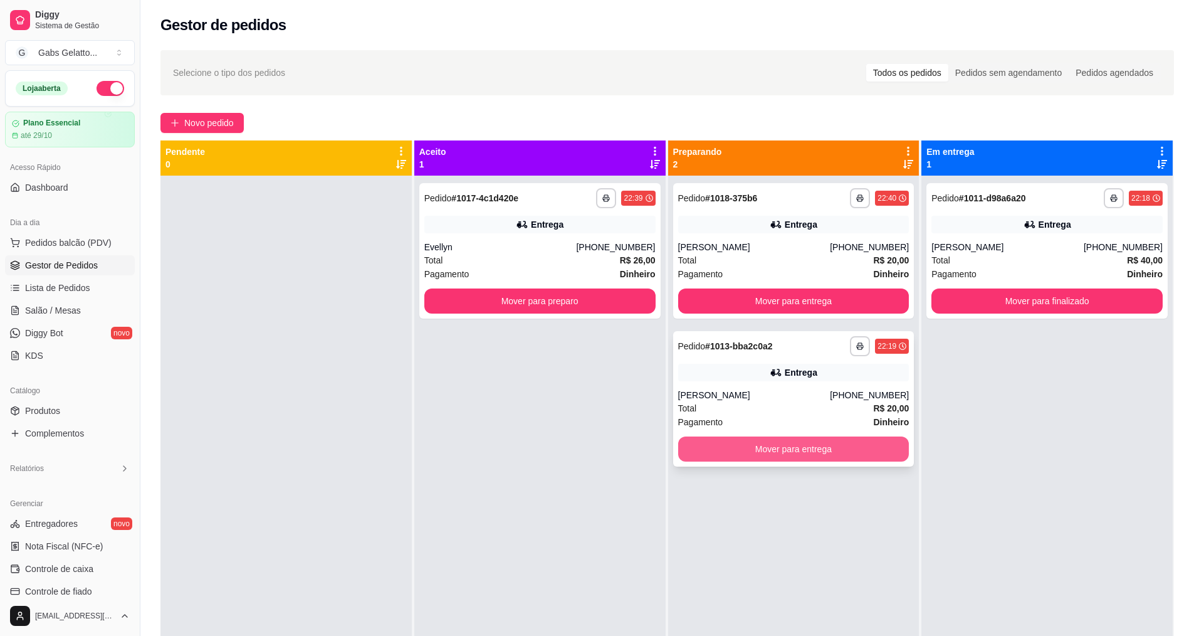
click at [812, 443] on button "Mover para entrega" at bounding box center [793, 448] width 231 height 25
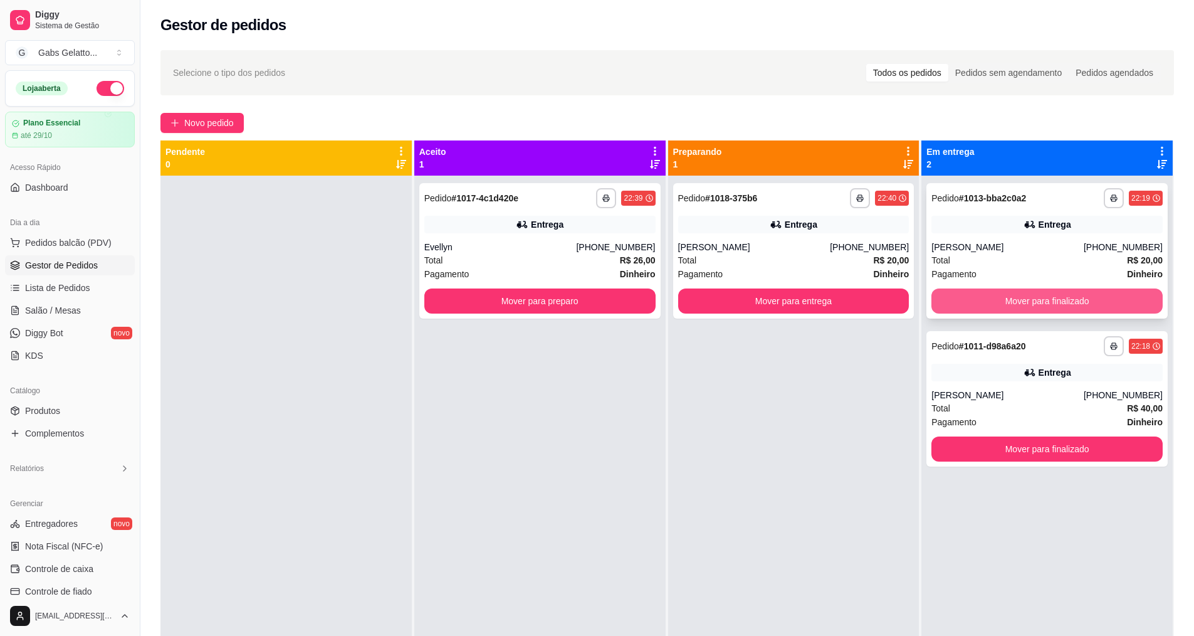
click at [1031, 299] on button "Mover para finalizado" at bounding box center [1047, 300] width 231 height 25
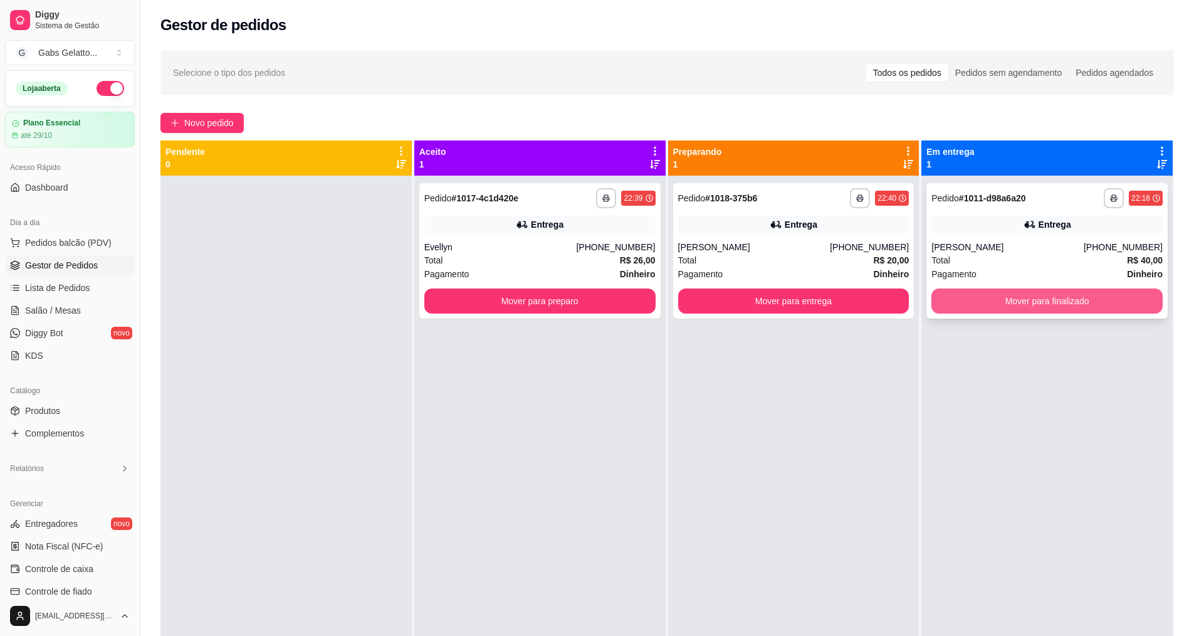
click at [1046, 306] on button "Mover para finalizado" at bounding box center [1047, 300] width 231 height 25
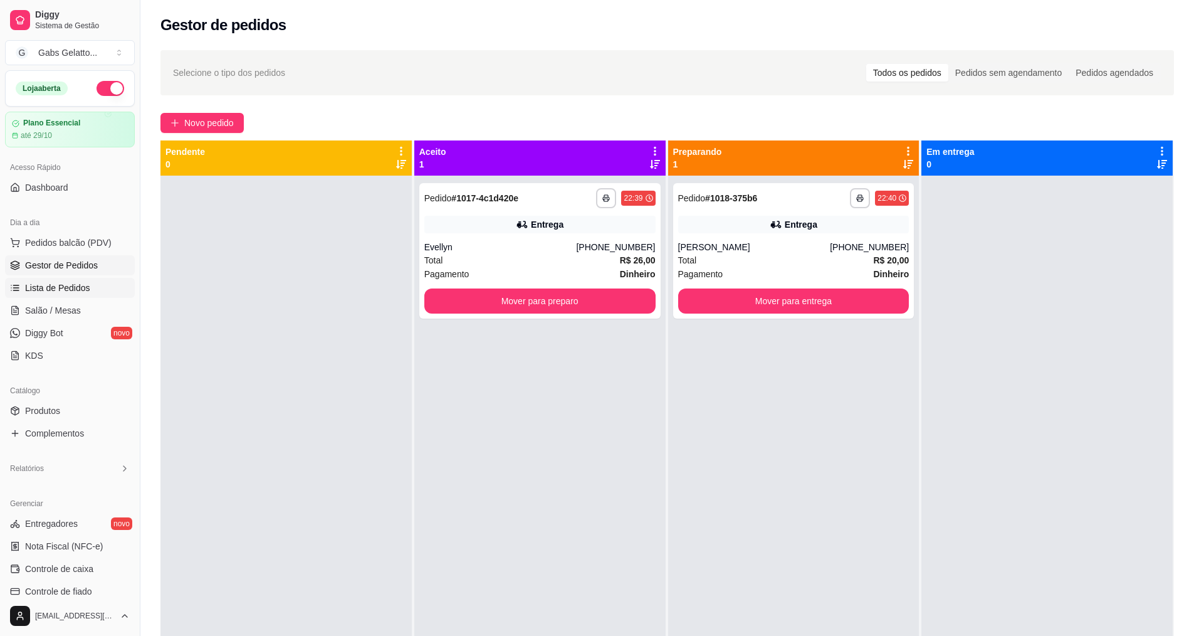
click at [89, 283] on link "Lista de Pedidos" at bounding box center [70, 288] width 130 height 20
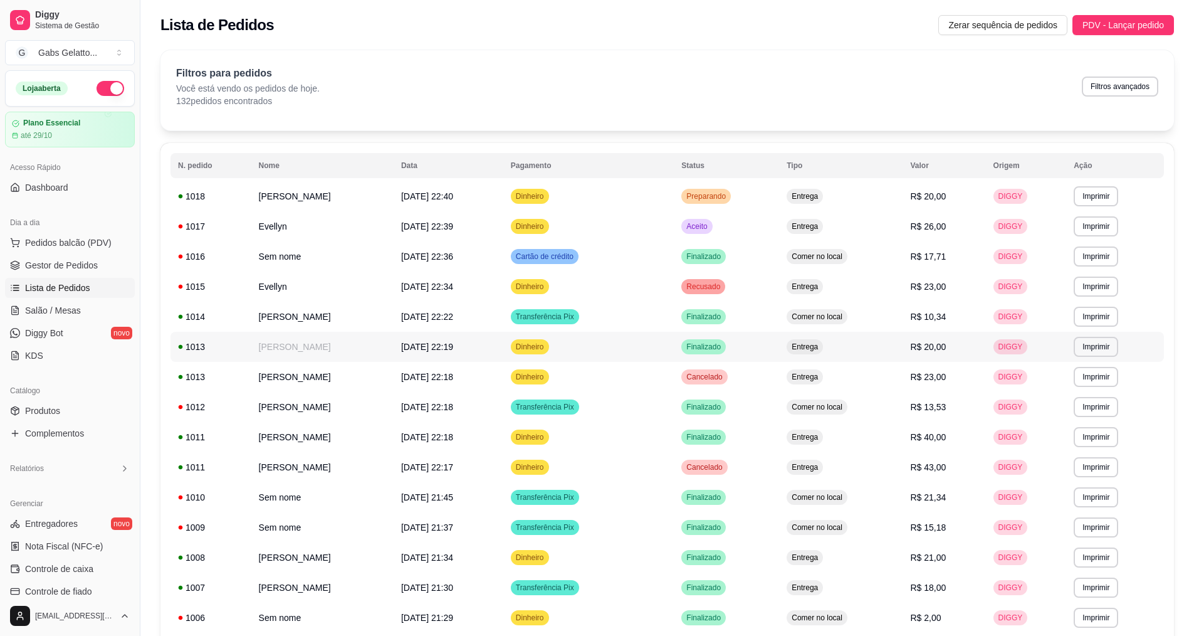
click at [370, 354] on td "[PERSON_NAME]" at bounding box center [322, 347] width 142 height 30
click at [83, 249] on button "Pedidos balcão (PDV)" at bounding box center [70, 243] width 130 height 20
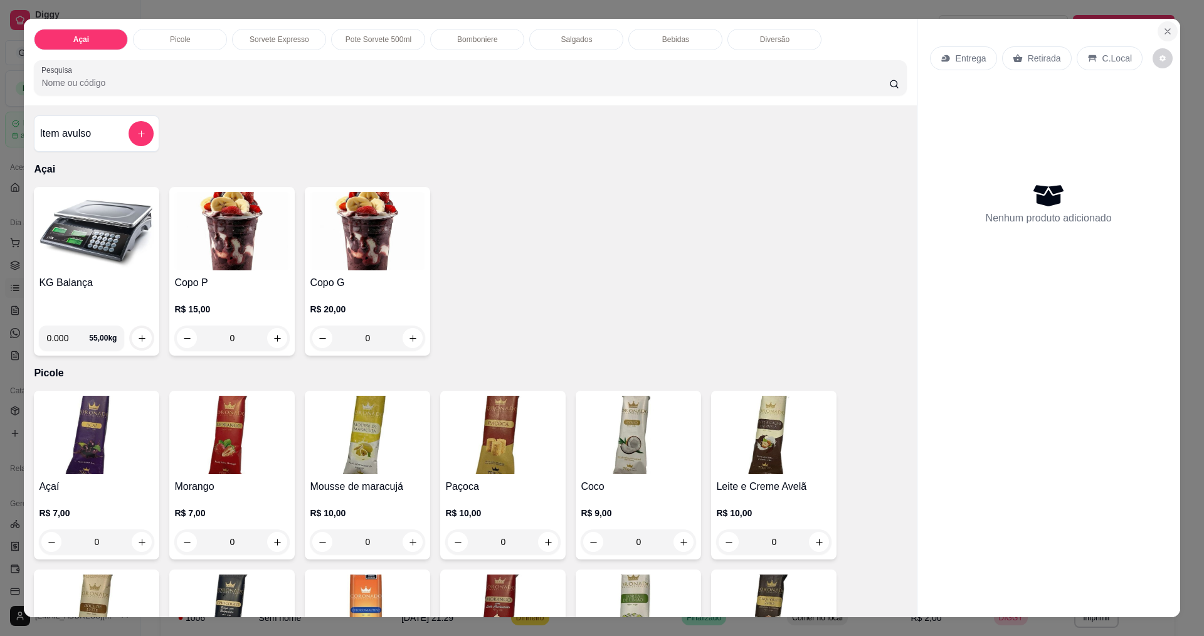
click at [1167, 31] on button "Close" at bounding box center [1167, 31] width 20 height 20
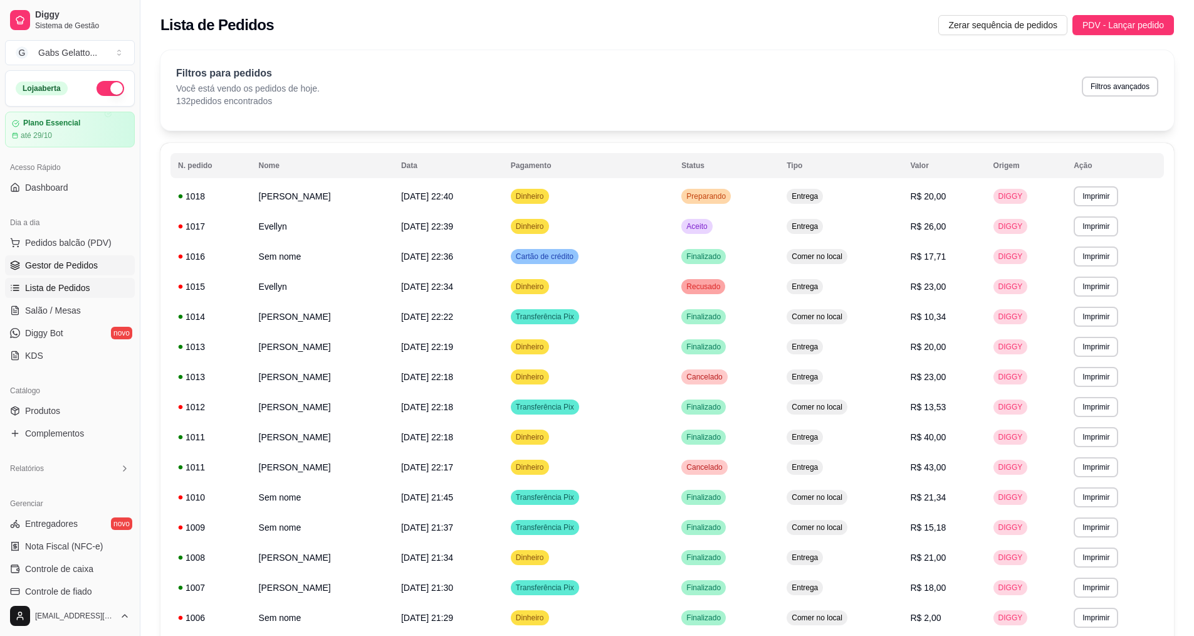
click at [73, 258] on link "Gestor de Pedidos" at bounding box center [70, 265] width 130 height 20
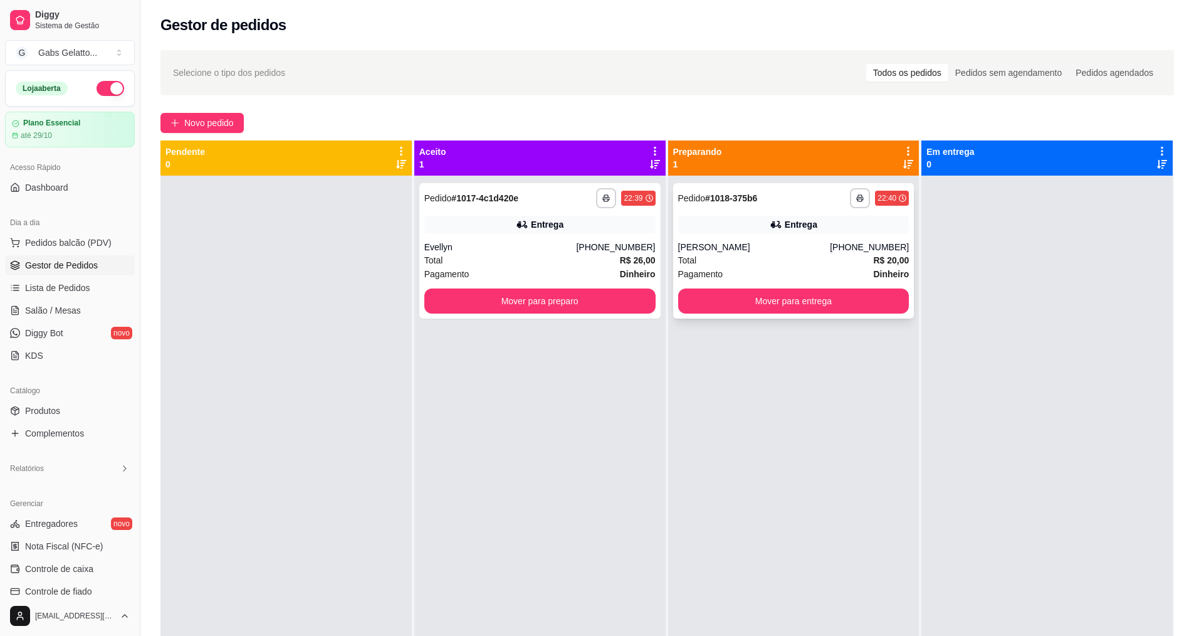
click at [804, 215] on div "**********" at bounding box center [793, 250] width 241 height 135
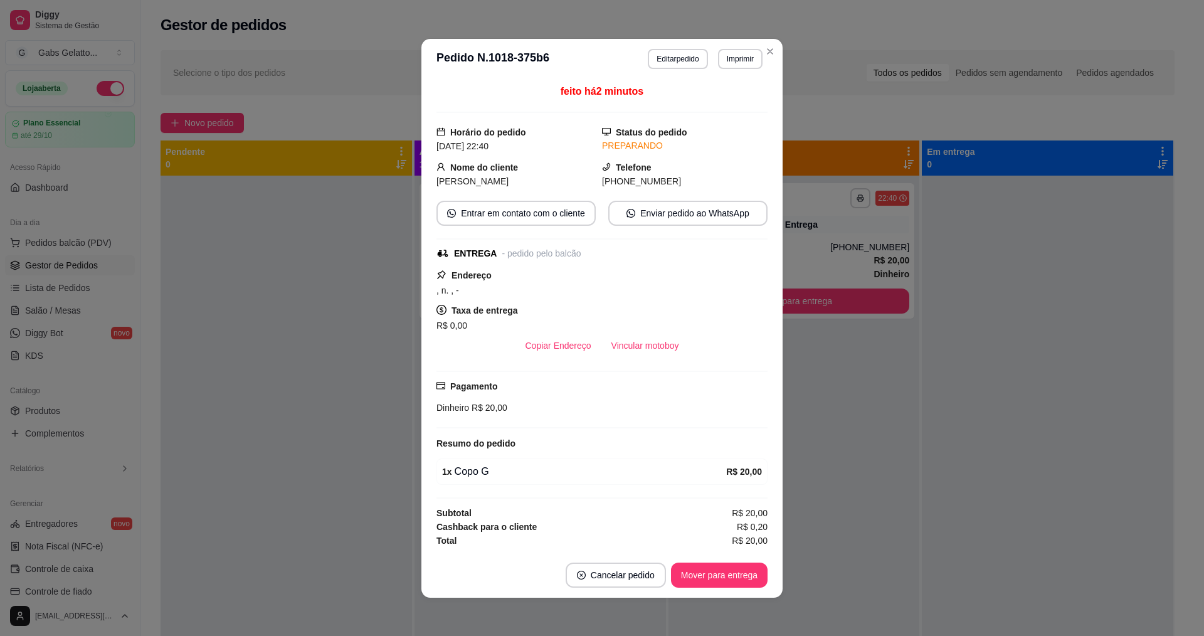
scroll to position [2, 0]
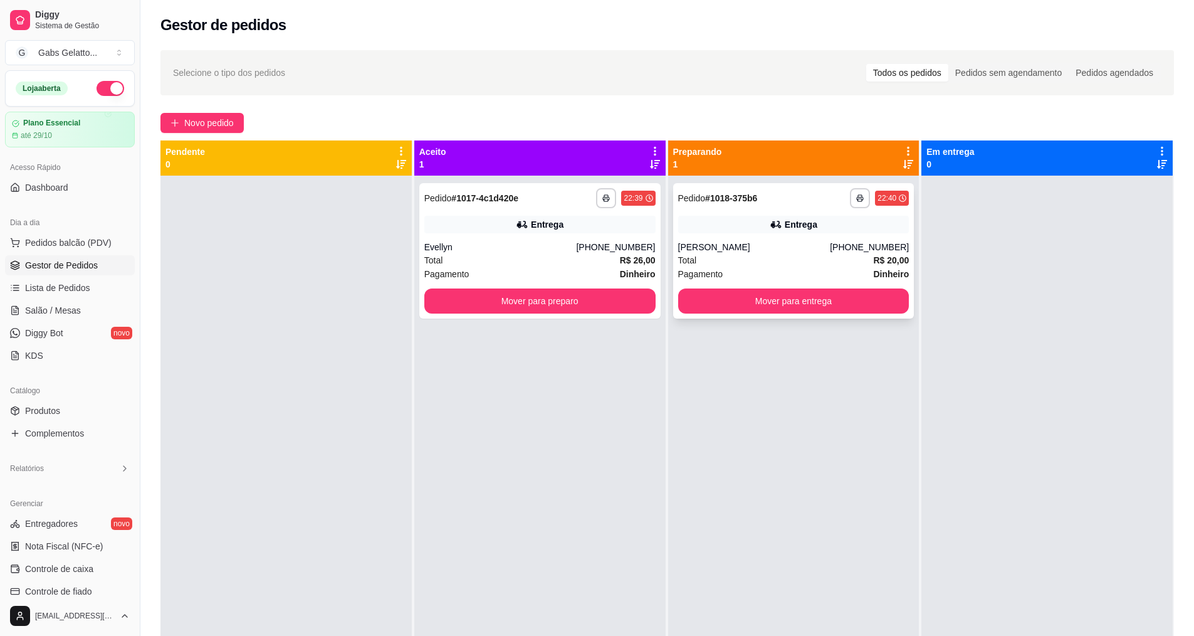
click at [757, 243] on div "[PERSON_NAME]" at bounding box center [754, 247] width 152 height 13
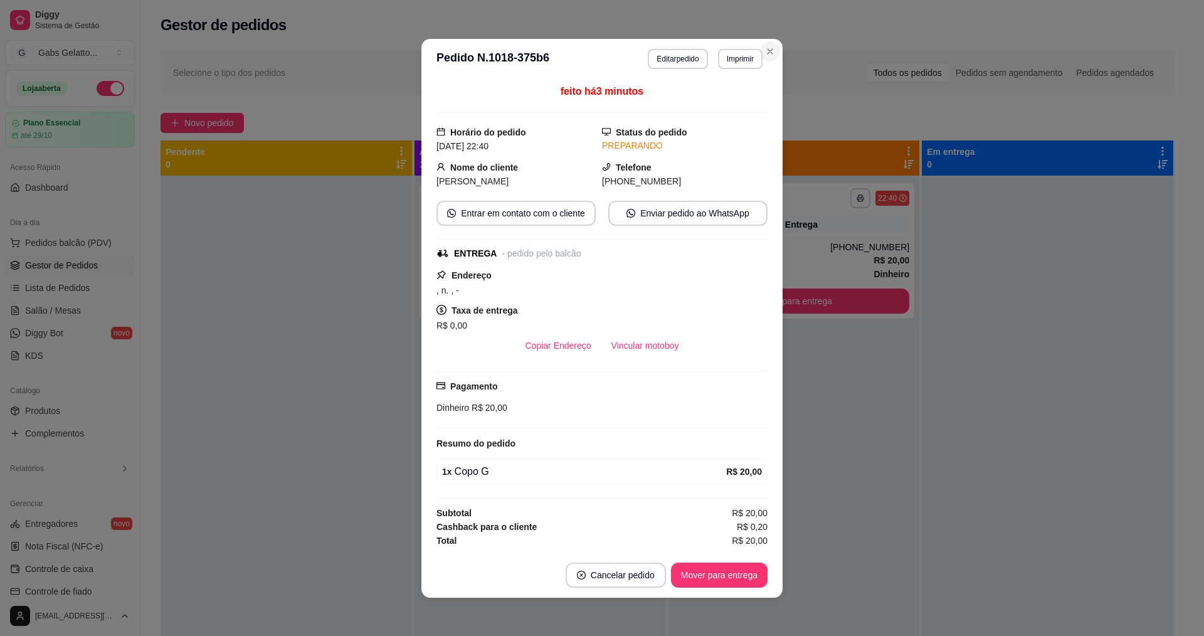
click at [718, 187] on section "**********" at bounding box center [601, 318] width 361 height 559
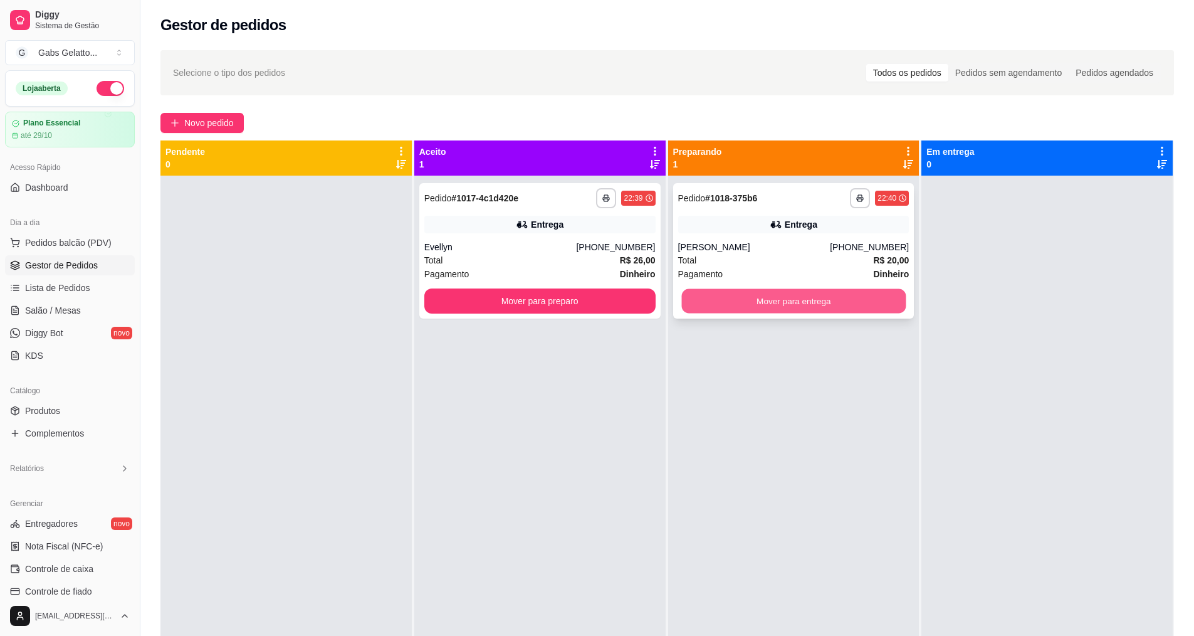
click at [742, 300] on button "Mover para entrega" at bounding box center [793, 301] width 224 height 24
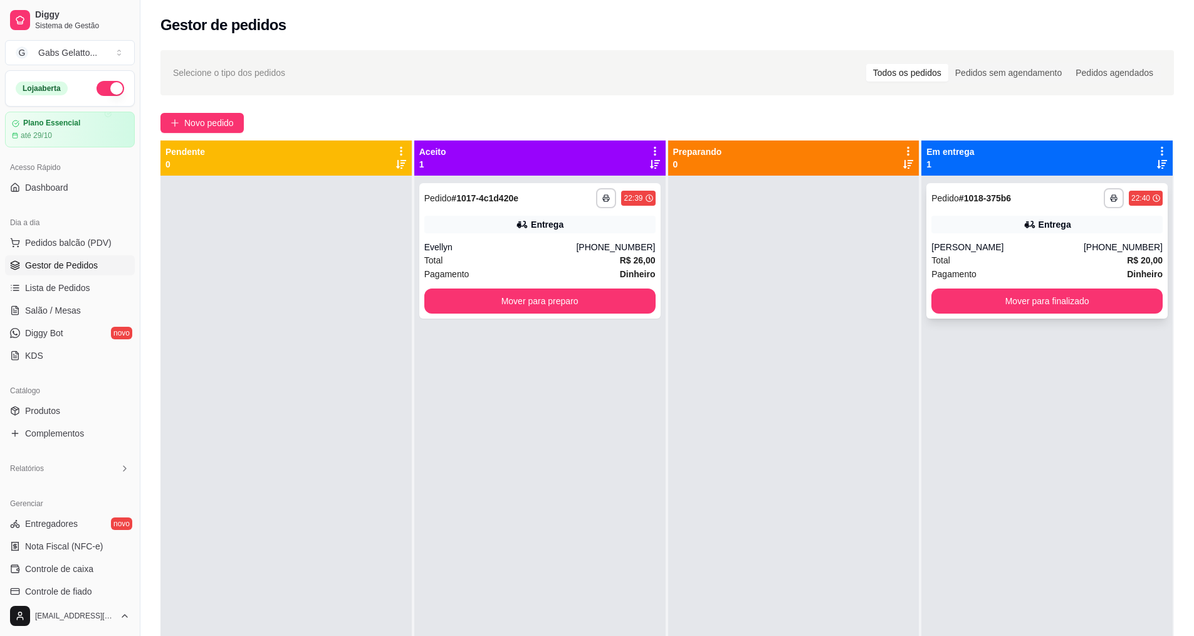
click at [906, 360] on div "**********" at bounding box center [667, 458] width 1014 height 636
click at [974, 309] on button "Mover para finalizado" at bounding box center [1047, 301] width 224 height 24
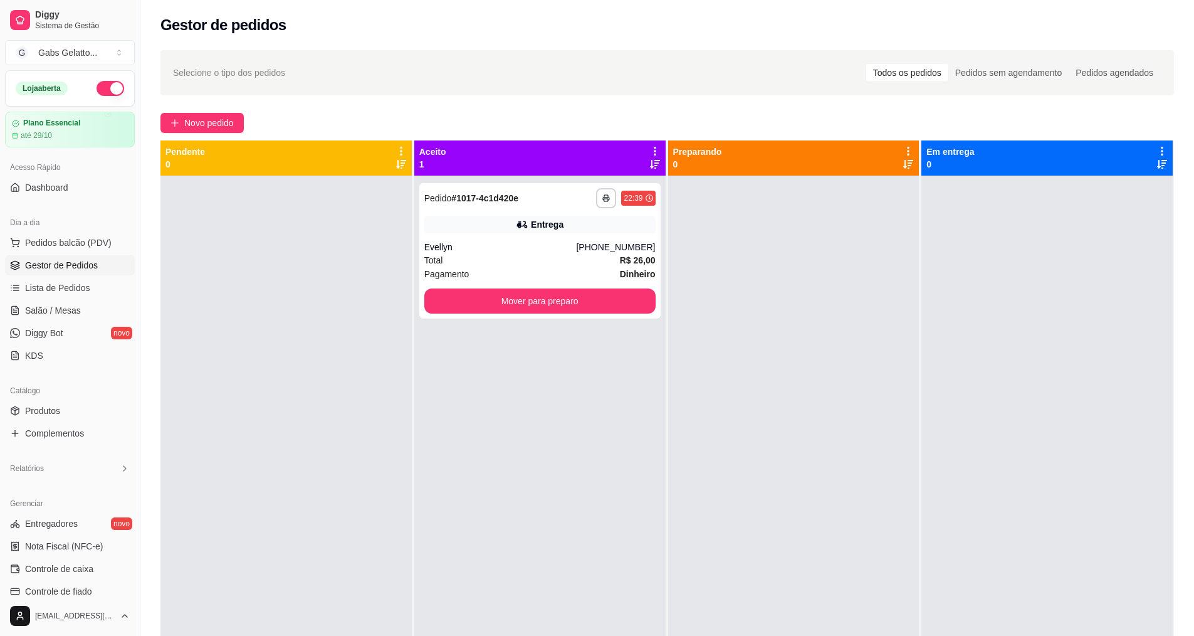
click at [63, 260] on span "Gestor de Pedidos" at bounding box center [61, 265] width 73 height 13
click at [65, 285] on span "Lista de Pedidos" at bounding box center [57, 287] width 65 height 13
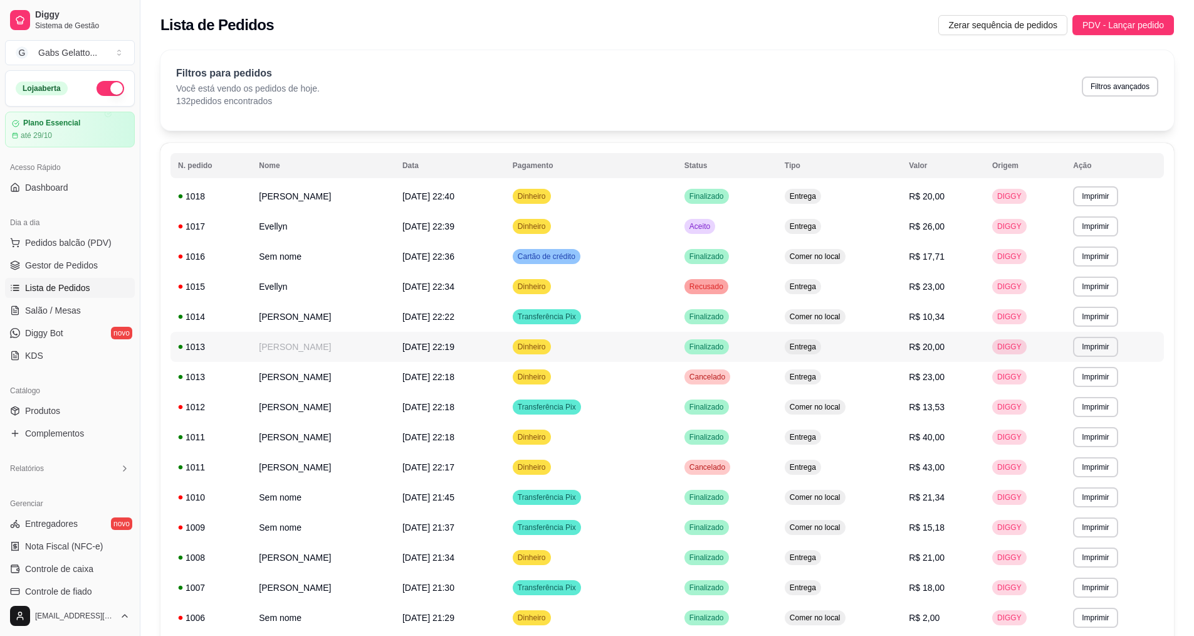
scroll to position [63, 0]
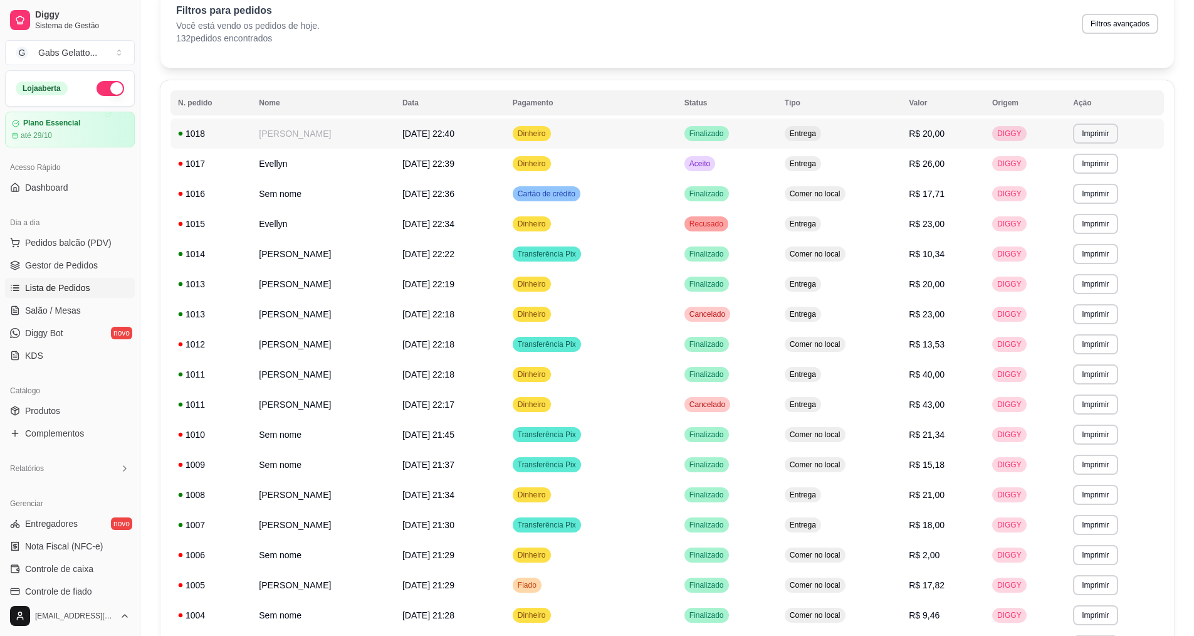
click at [395, 130] on td "[PERSON_NAME]" at bounding box center [323, 133] width 144 height 30
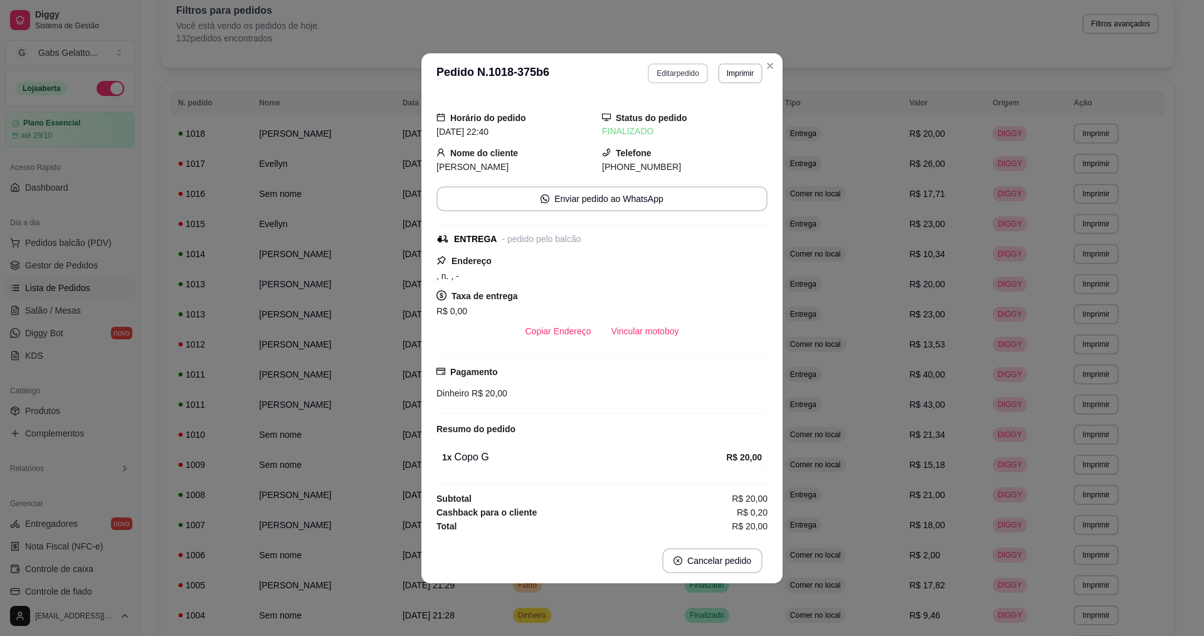
click at [676, 81] on button "Editar pedido" at bounding box center [678, 73] width 60 height 20
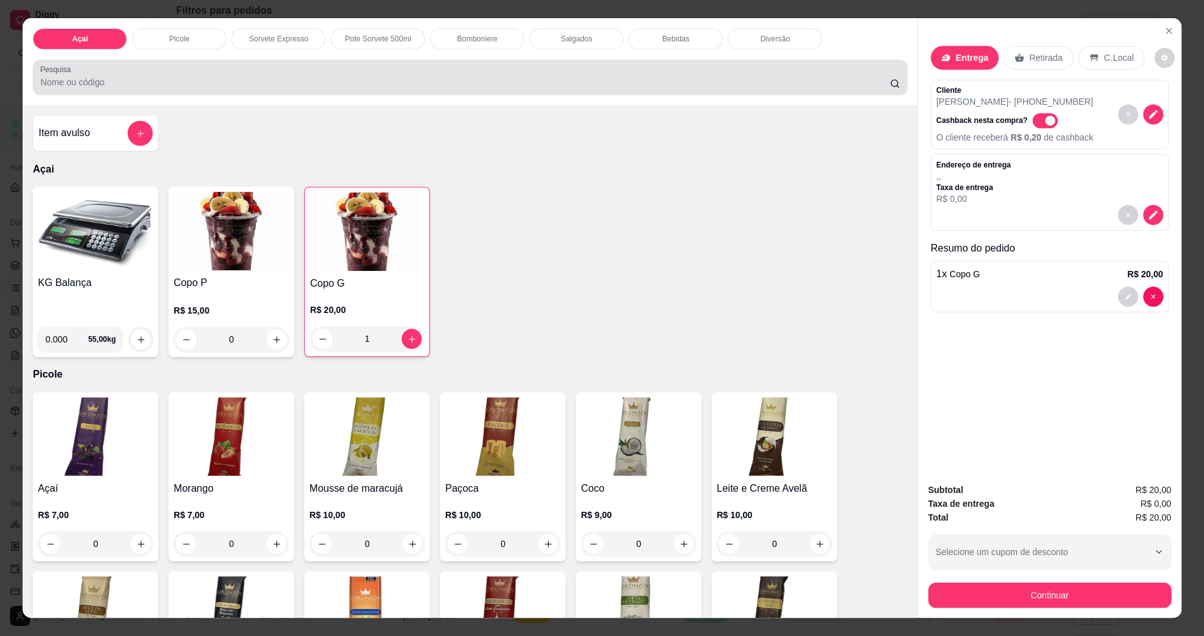
click at [676, 72] on div at bounding box center [469, 77] width 859 height 25
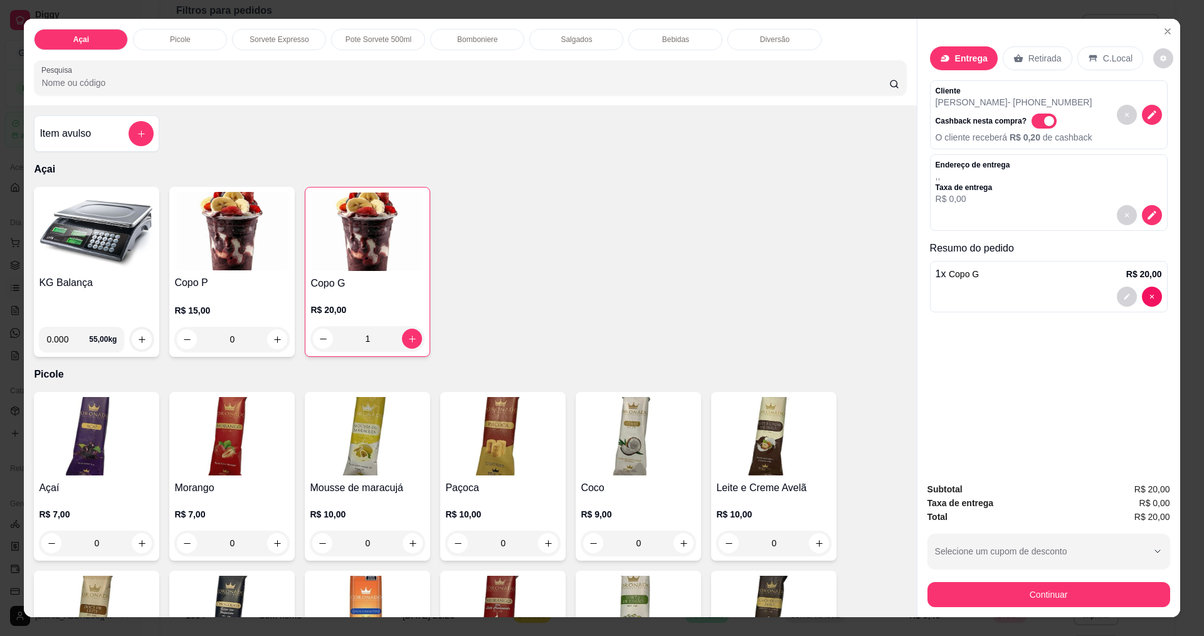
click at [411, 337] on div "1" at bounding box center [367, 338] width 114 height 25
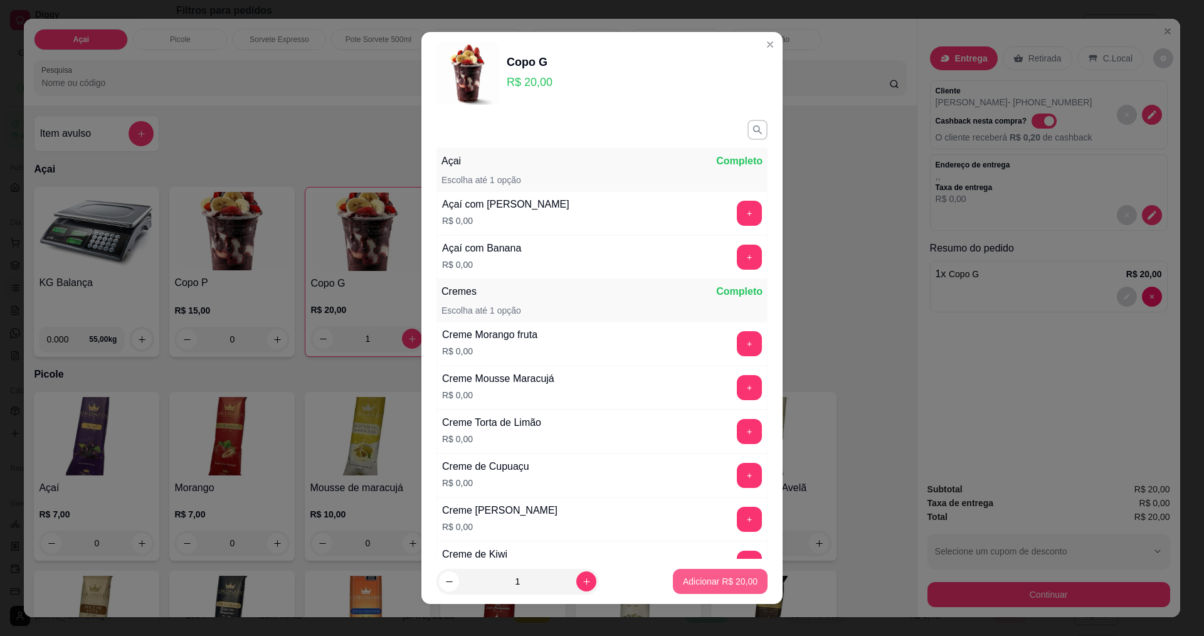
click at [710, 574] on button "Adicionar R$ 20,00" at bounding box center [720, 581] width 95 height 25
type input "2"
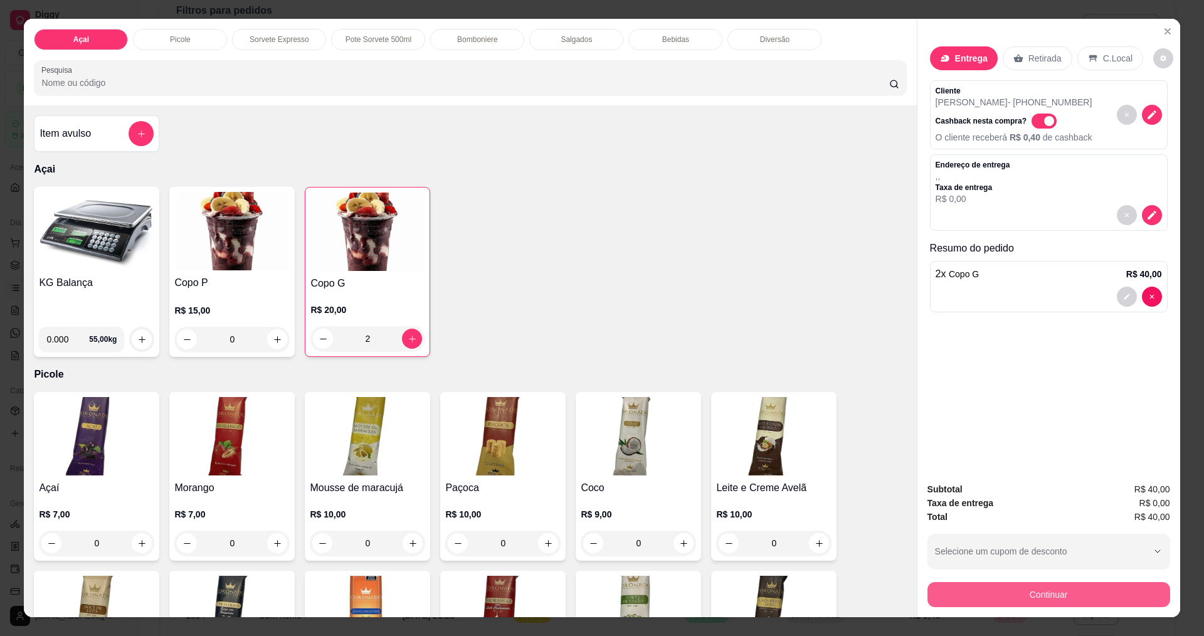
click at [1046, 586] on button "Continuar" at bounding box center [1048, 594] width 243 height 25
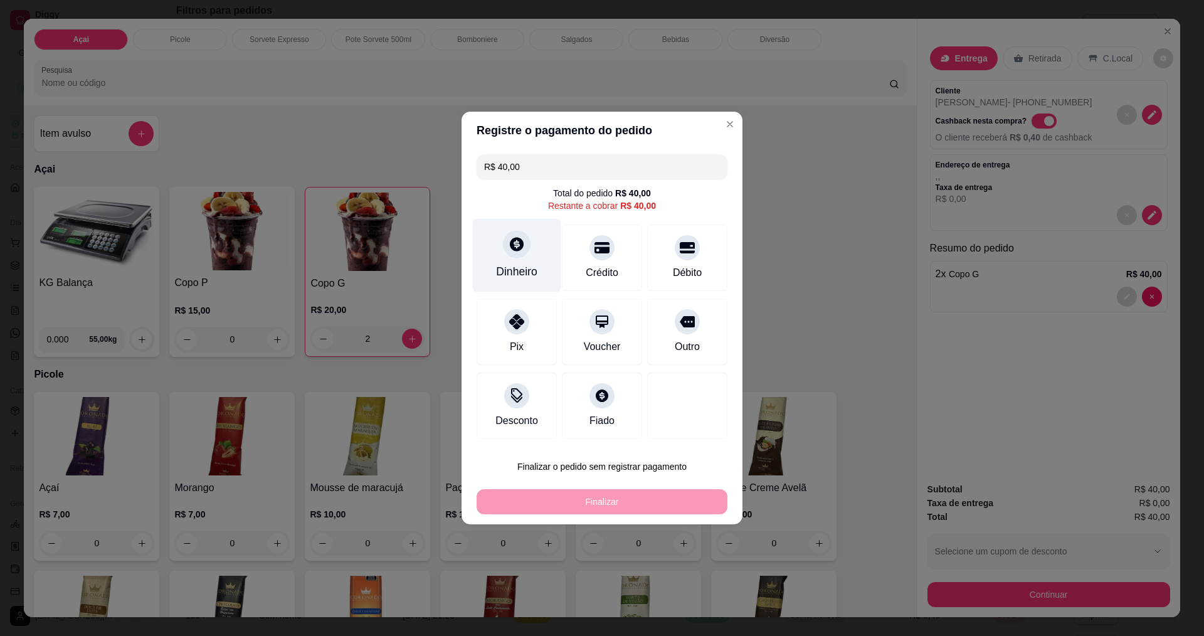
click at [503, 248] on div at bounding box center [517, 244] width 28 height 28
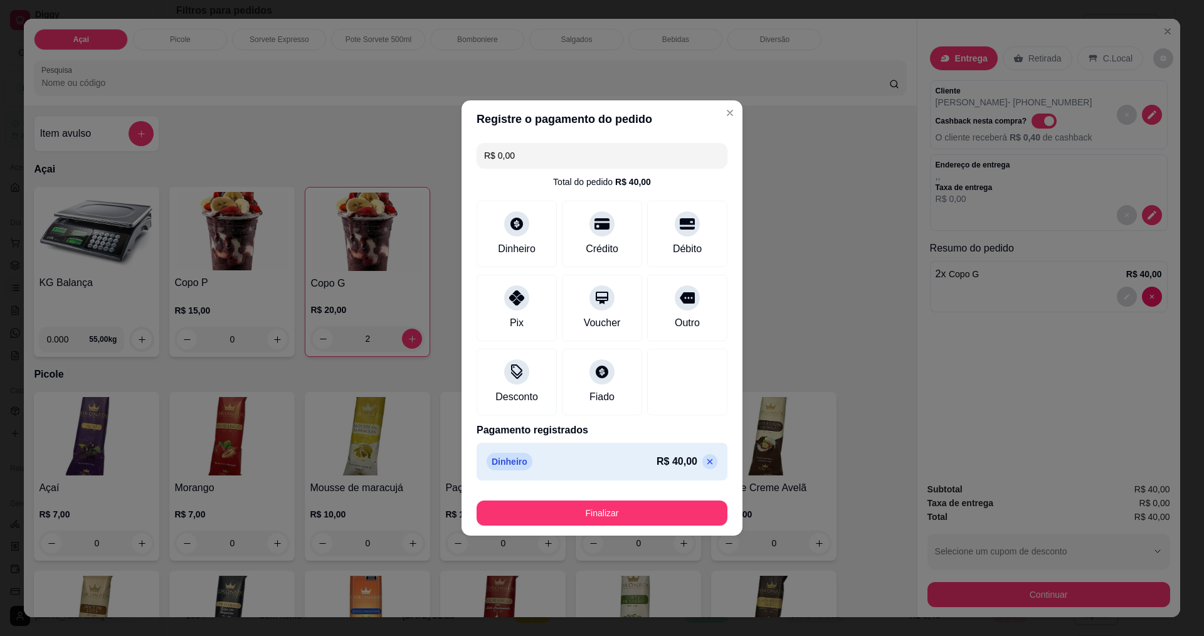
type input "R$ 0,00"
click at [631, 513] on button "Finalizar" at bounding box center [601, 513] width 243 height 24
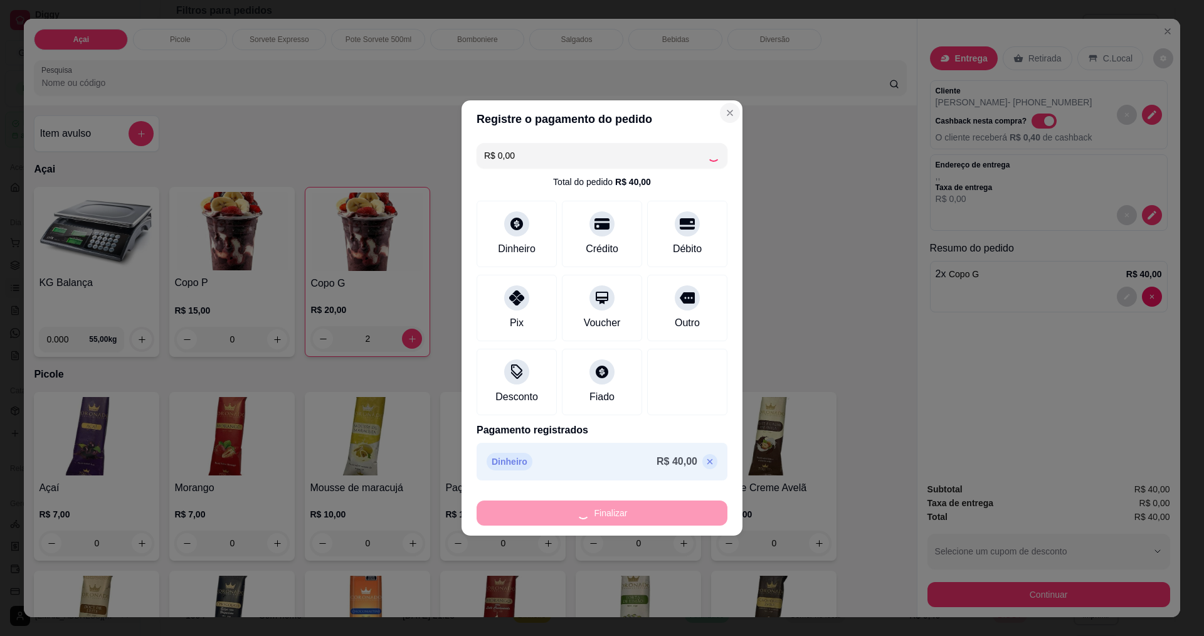
type input "0"
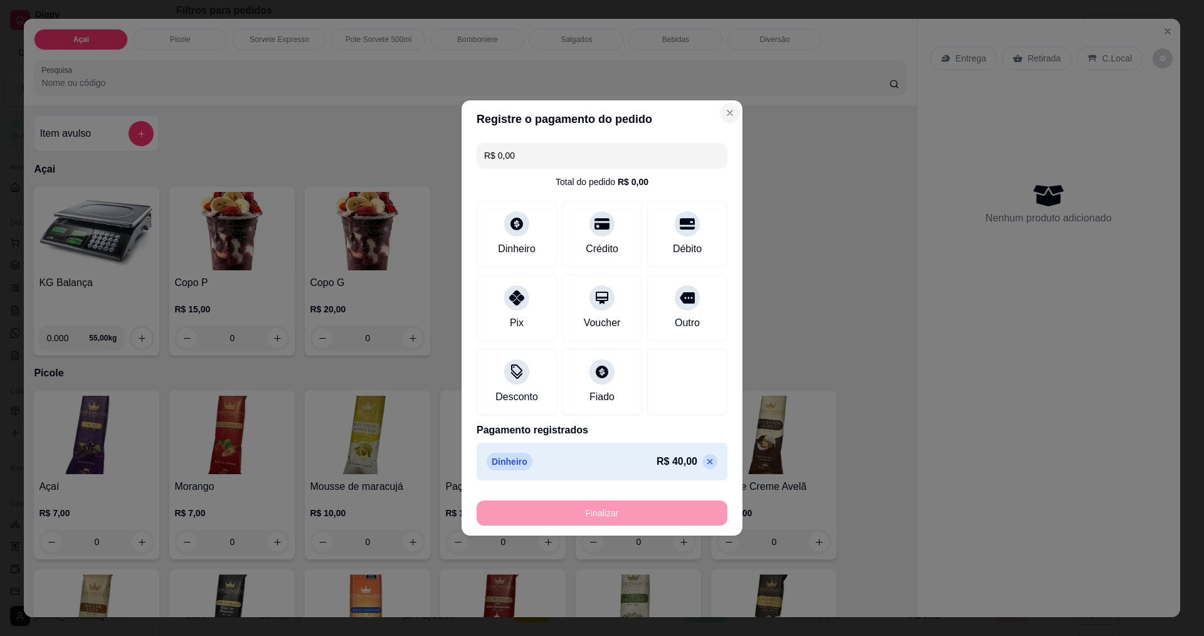
type input "-R$ 40,00"
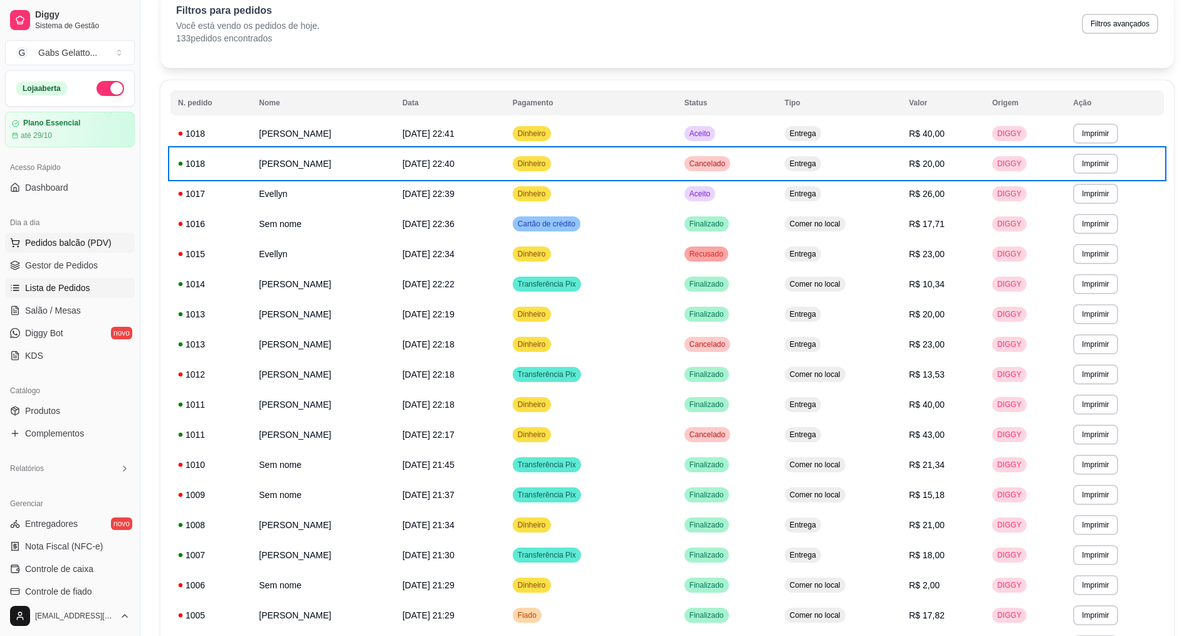
click at [69, 239] on span "Pedidos balcão (PDV)" at bounding box center [68, 242] width 87 height 13
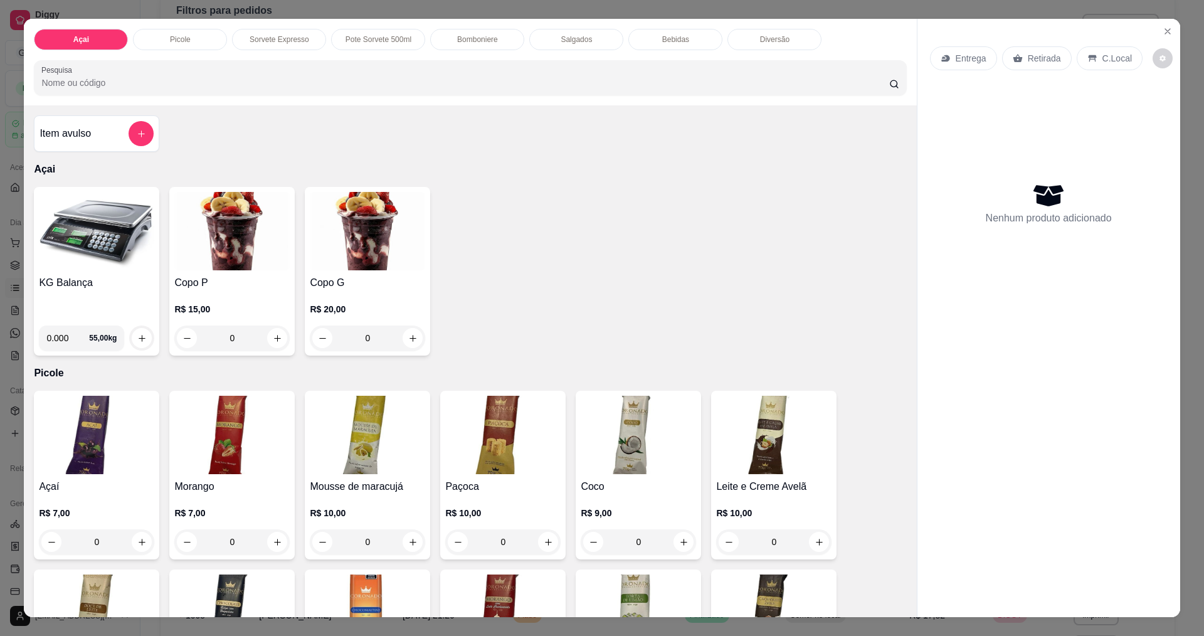
click at [96, 228] on img at bounding box center [96, 231] width 115 height 78
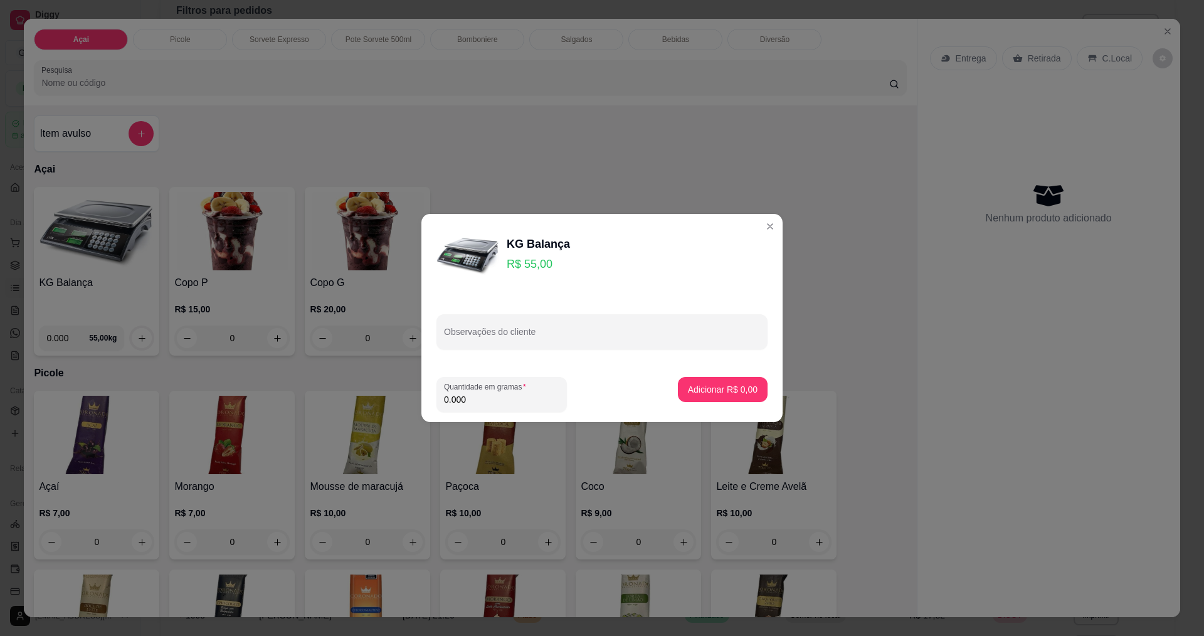
click at [481, 397] on input "0.000" at bounding box center [501, 399] width 115 height 13
type input "0.700"
click at [699, 398] on button "Adicionar R$ 38,50" at bounding box center [720, 389] width 95 height 25
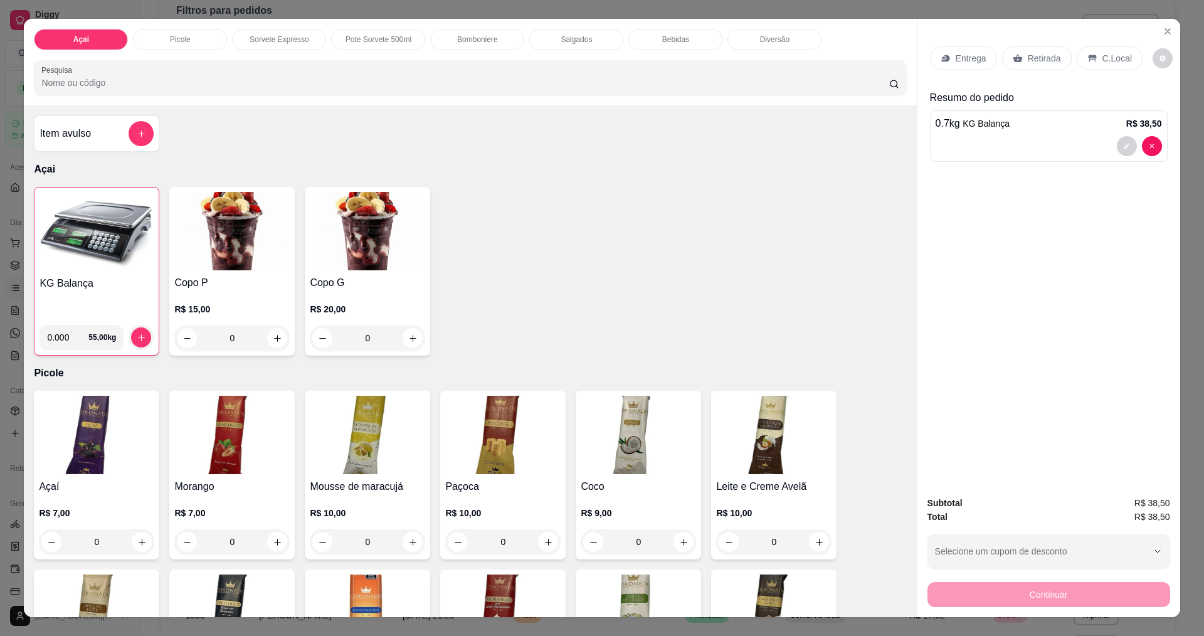
click at [1102, 62] on p "C.Local" at bounding box center [1116, 58] width 29 height 13
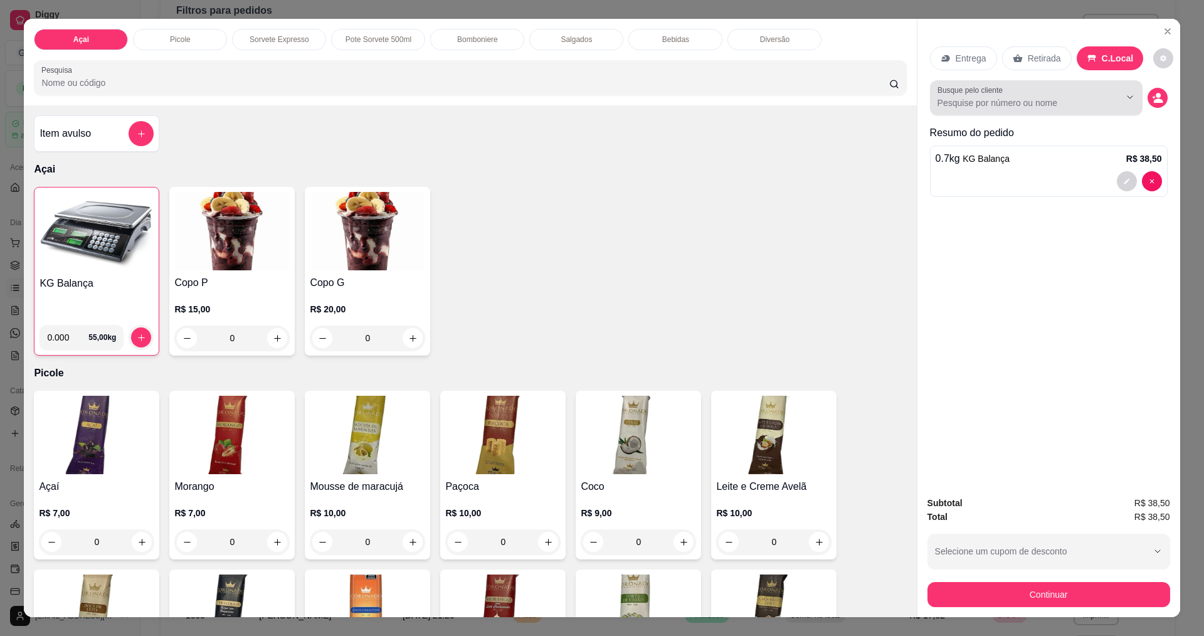
click at [1048, 105] on input "Busque pelo cliente" at bounding box center [1018, 103] width 162 height 13
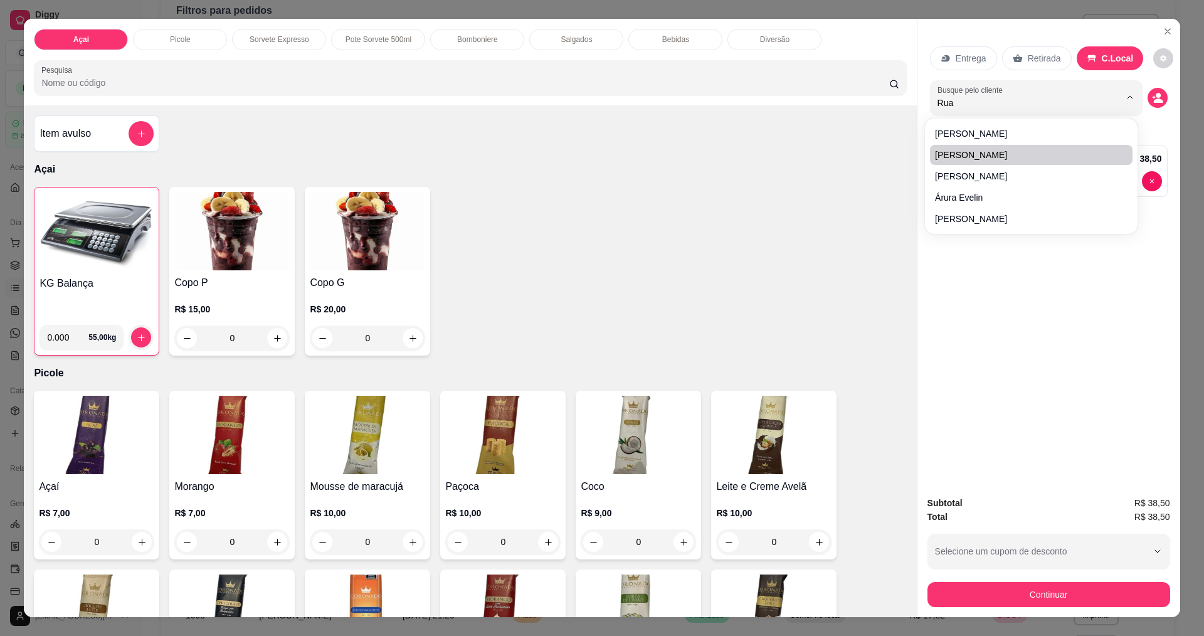
type input "Ruan"
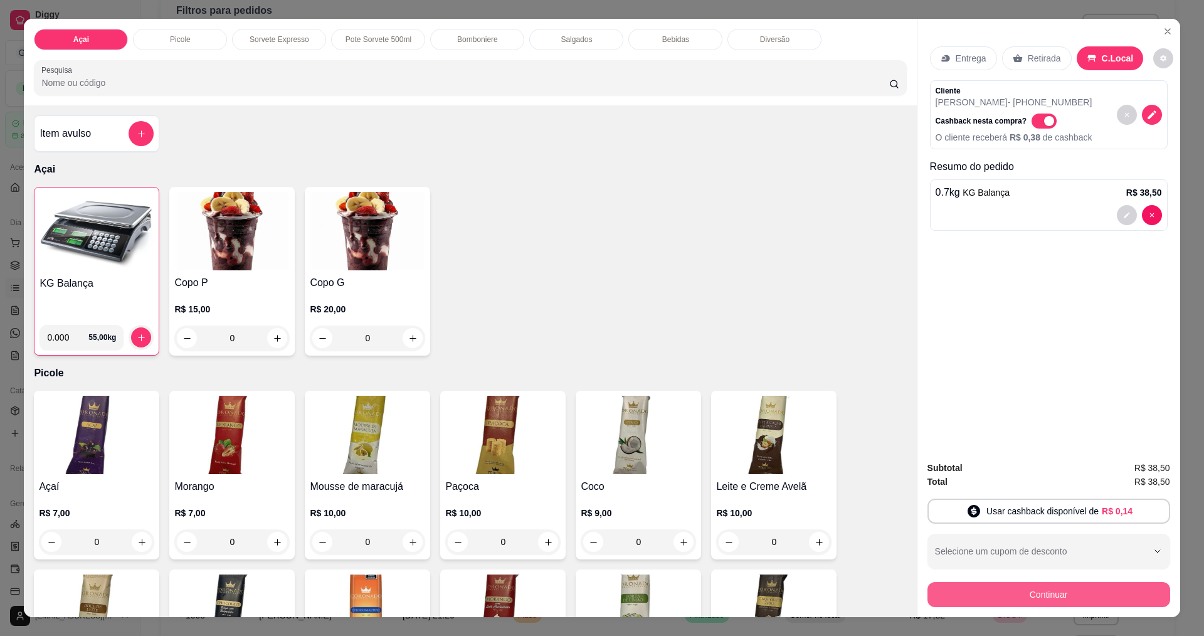
click at [1056, 600] on button "Continuar" at bounding box center [1048, 594] width 243 height 25
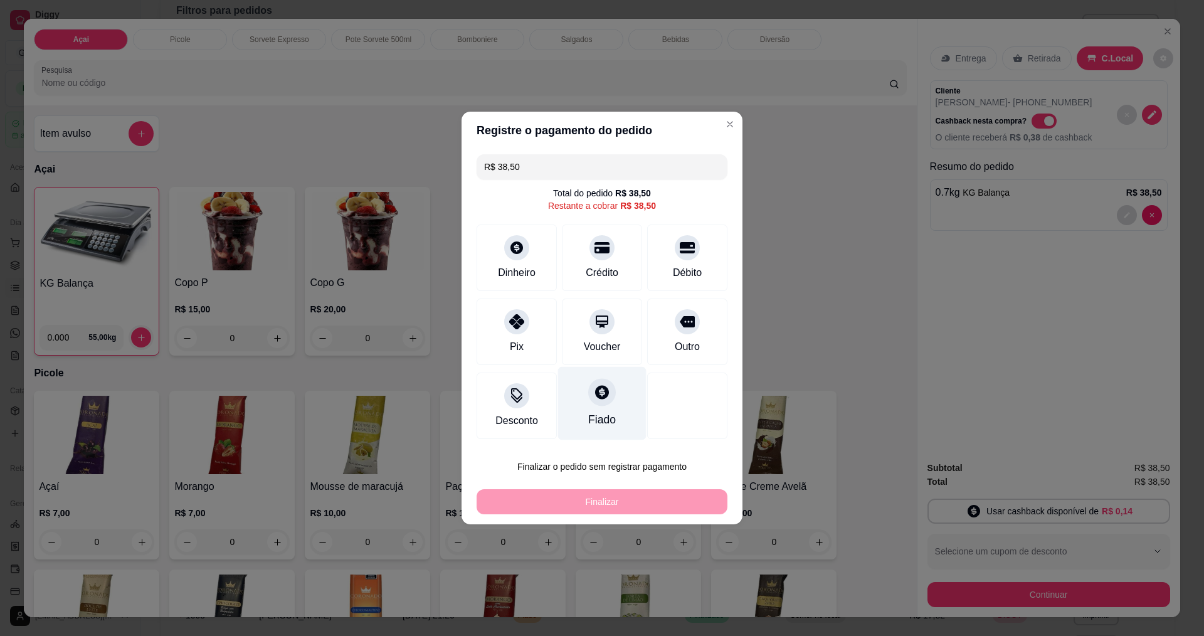
click at [595, 392] on icon at bounding box center [602, 392] width 14 height 14
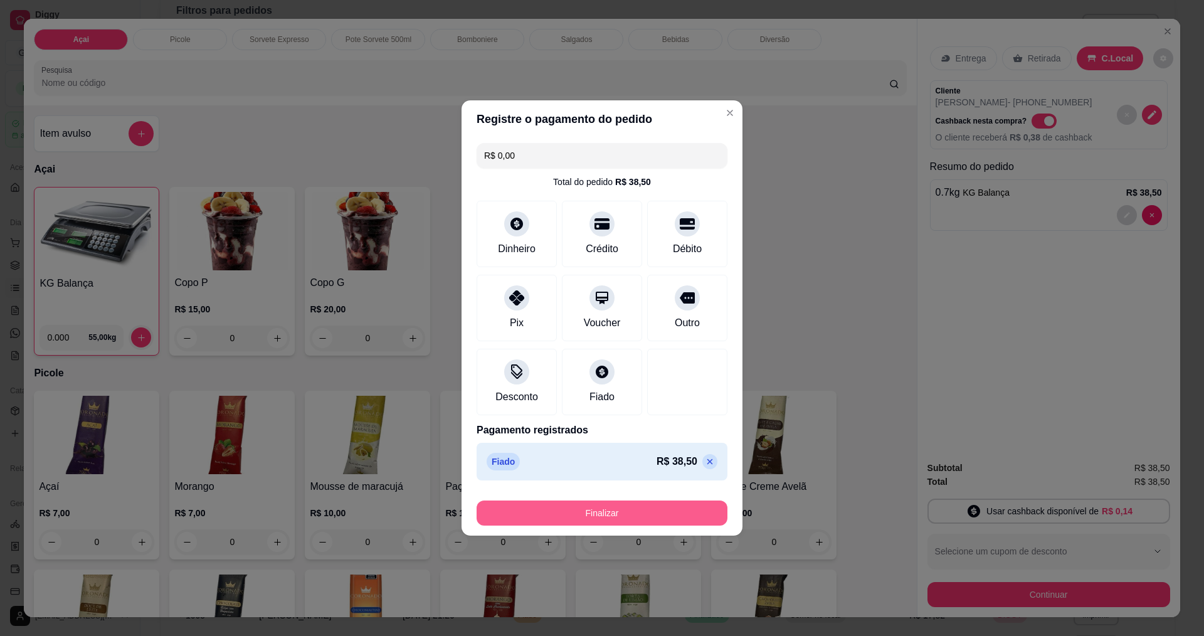
click at [638, 511] on button "Finalizar" at bounding box center [601, 512] width 251 height 25
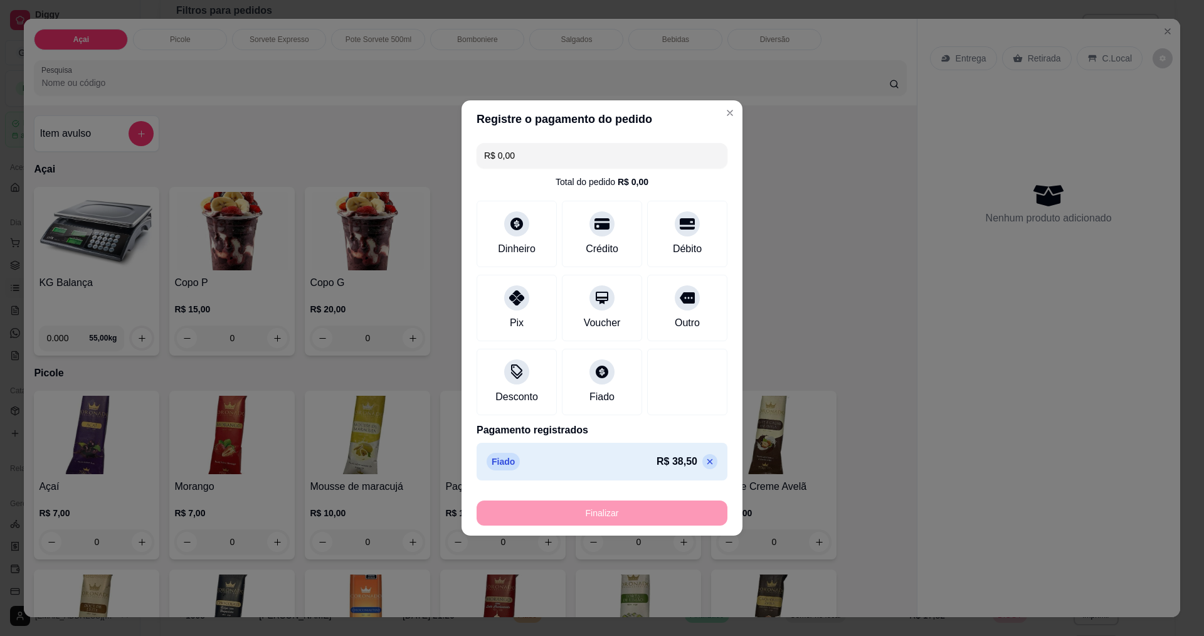
type input "-R$ 38,50"
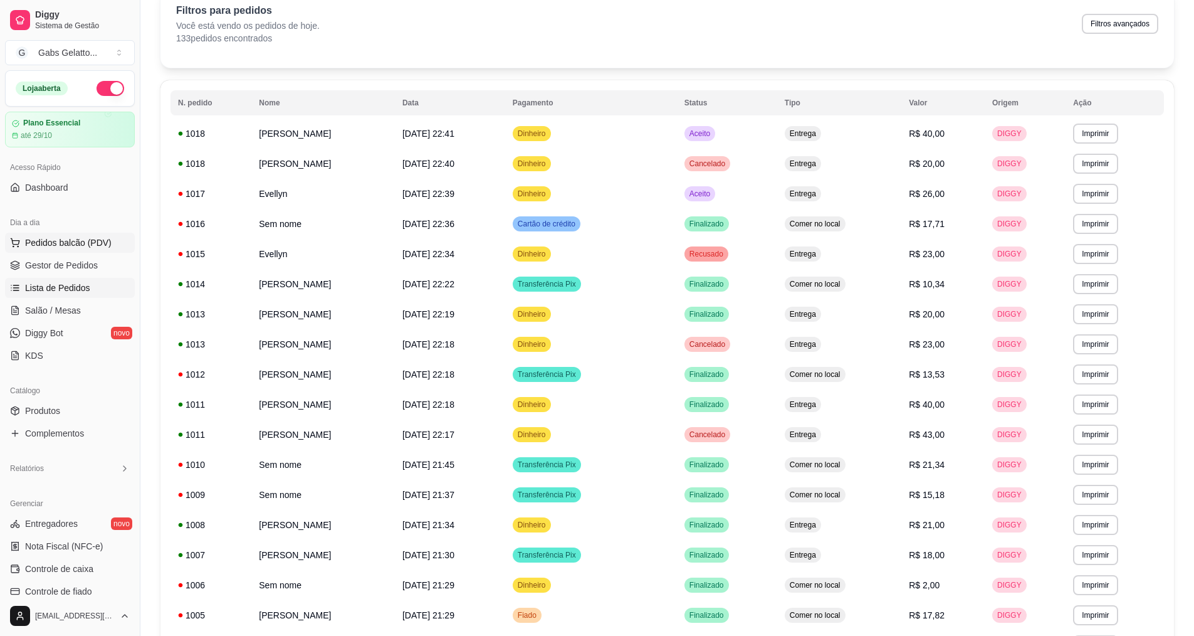
click at [97, 248] on span "Pedidos balcão (PDV)" at bounding box center [68, 242] width 87 height 13
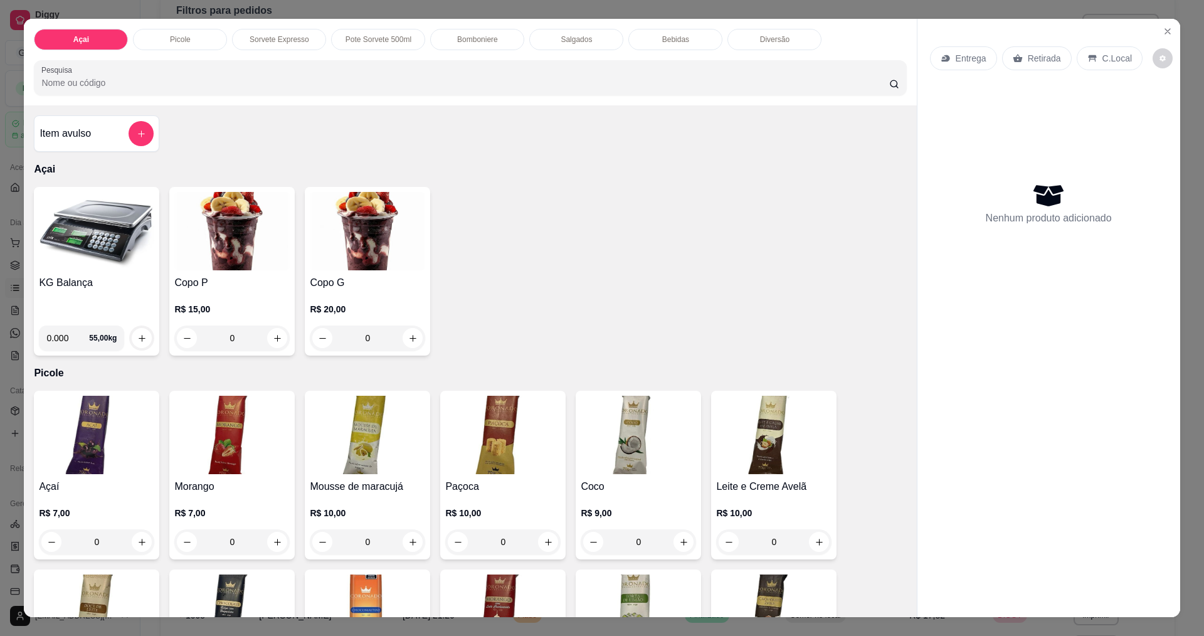
click at [66, 242] on img at bounding box center [96, 231] width 115 height 78
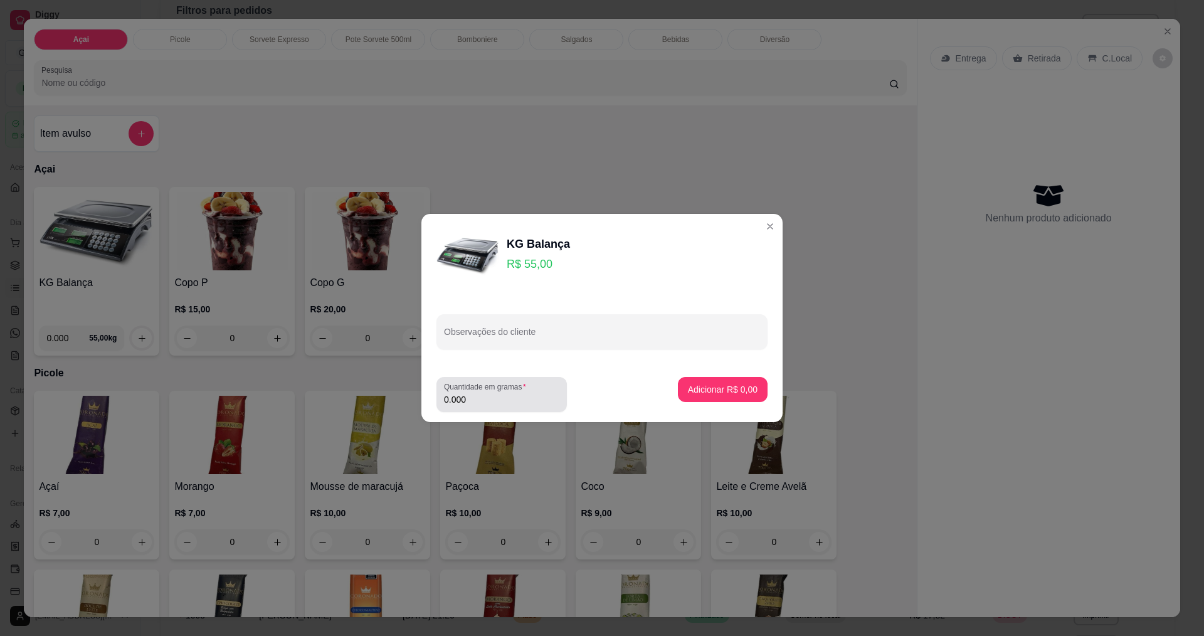
click at [501, 399] on input "0.000" at bounding box center [501, 399] width 115 height 13
type input "0.192"
click at [688, 388] on p "Adicionar R$ 10,56" at bounding box center [720, 389] width 75 height 13
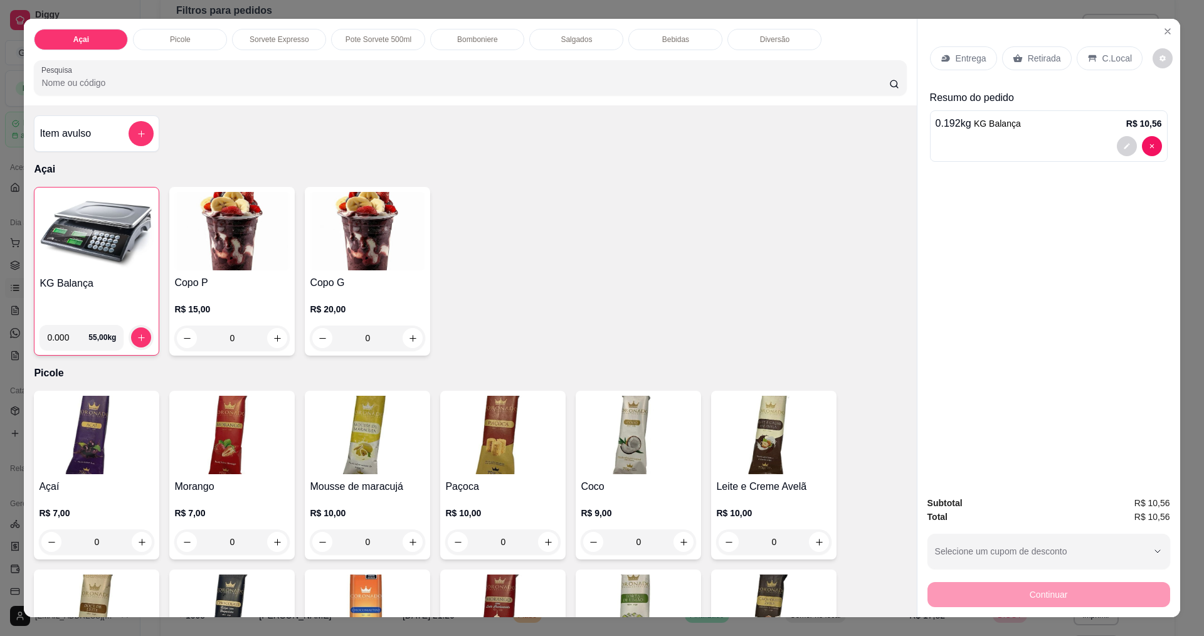
click at [1119, 65] on div "C.Local" at bounding box center [1109, 58] width 66 height 24
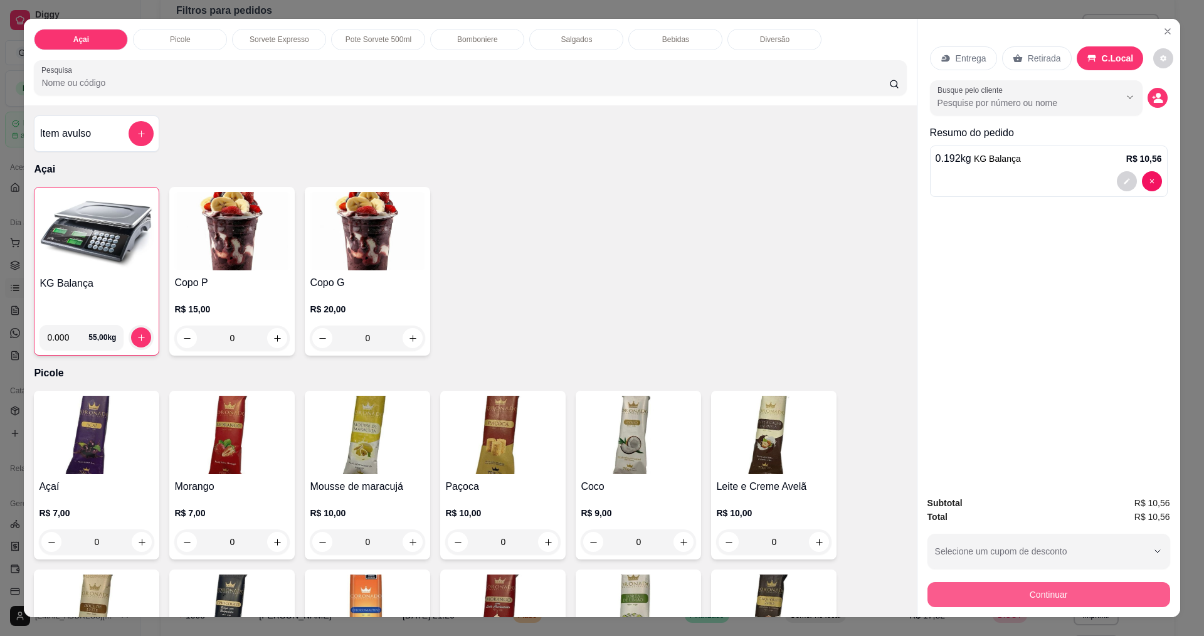
click at [1014, 593] on button "Continuar" at bounding box center [1048, 594] width 243 height 25
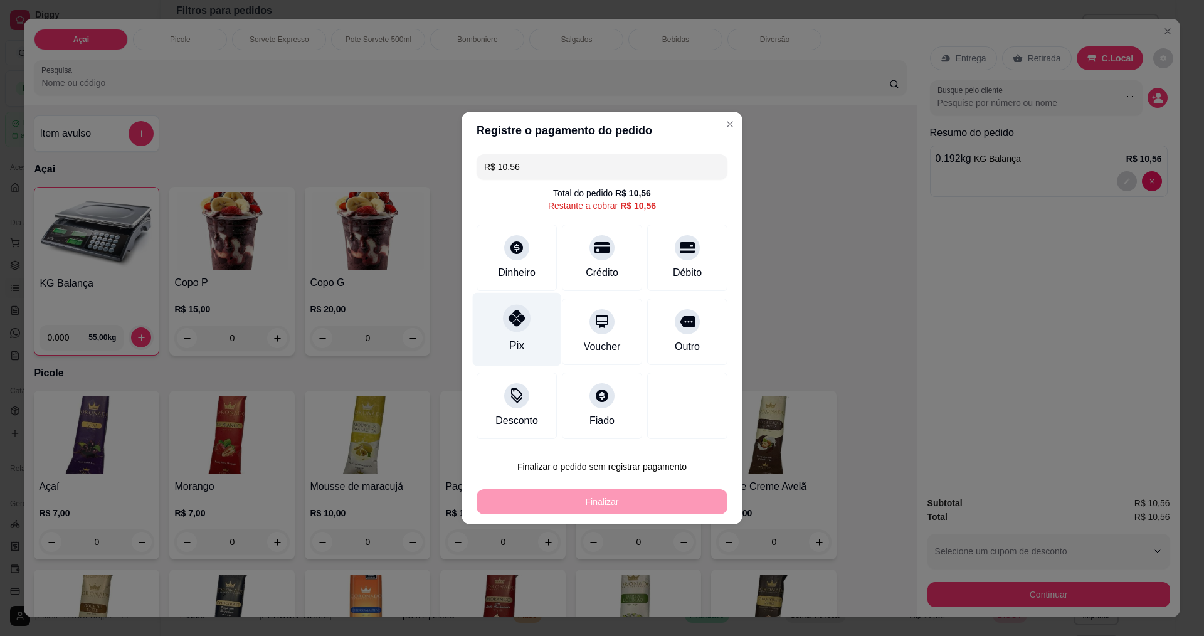
click at [528, 333] on div "Pix" at bounding box center [517, 329] width 88 height 73
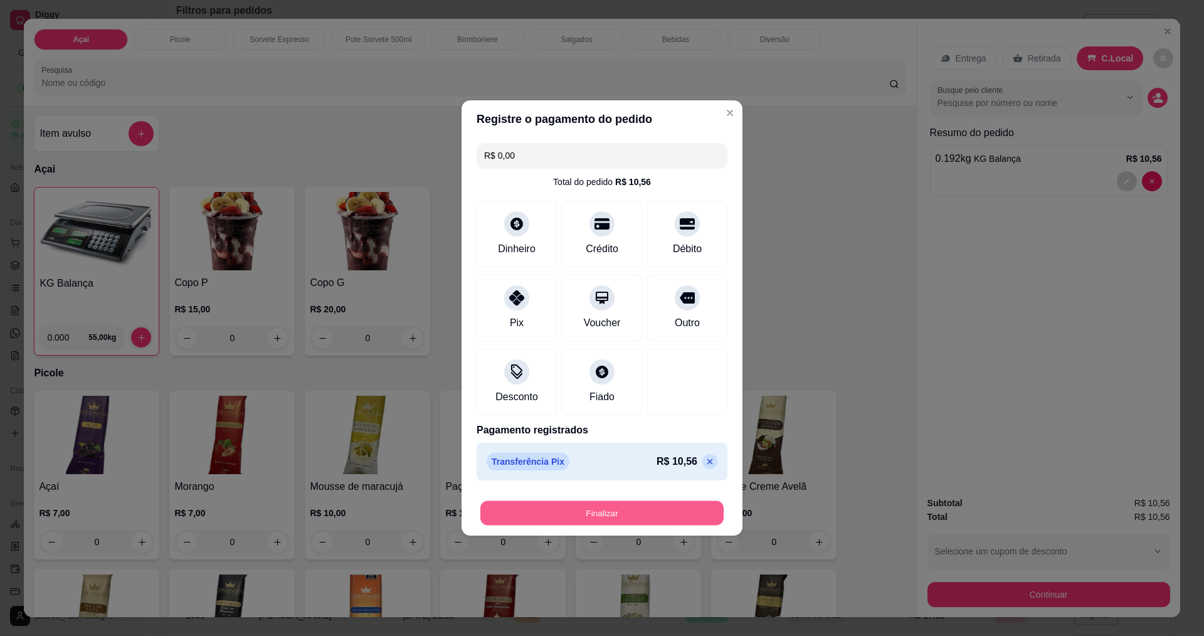
click at [614, 511] on button "Finalizar" at bounding box center [601, 513] width 243 height 24
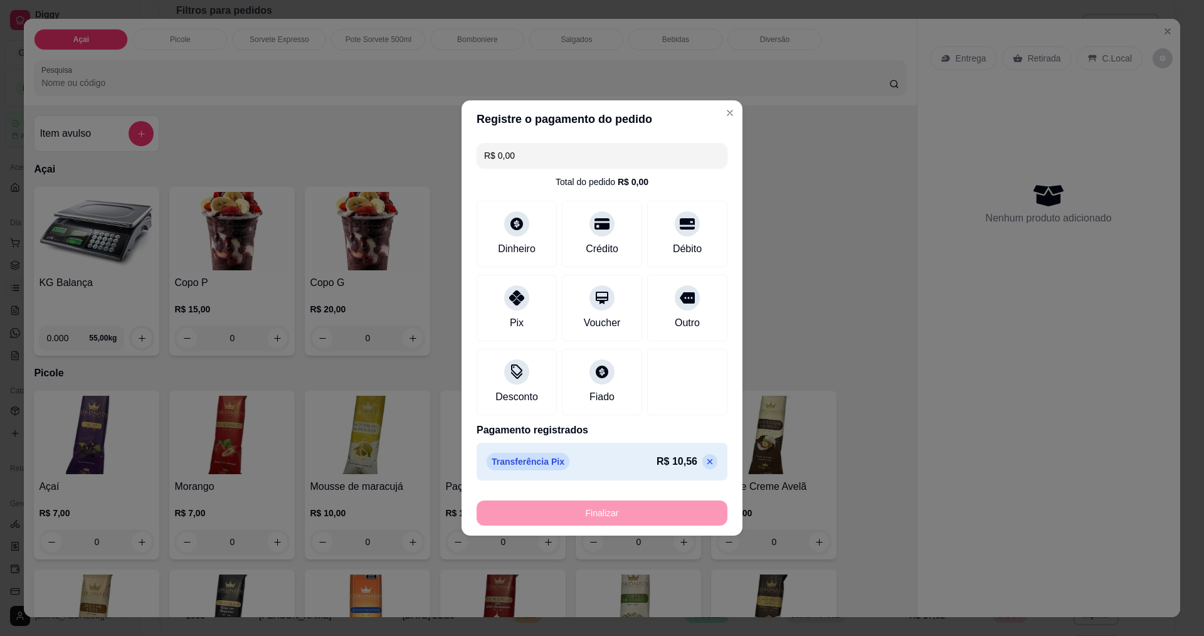
type input "-R$ 10,56"
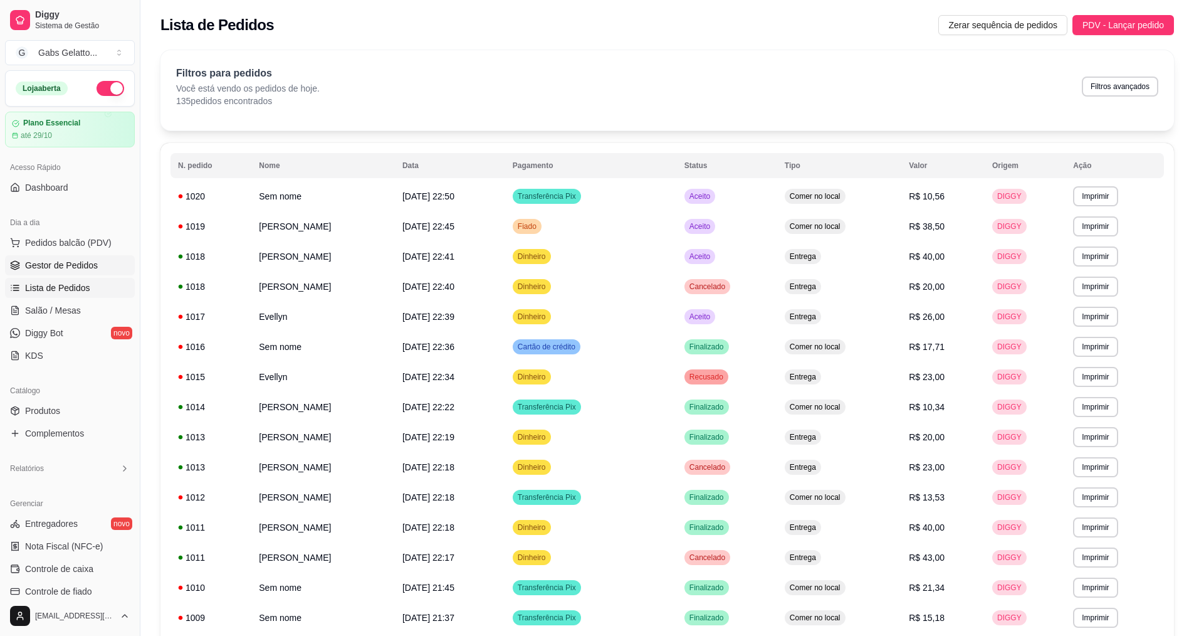
click at [66, 264] on span "Gestor de Pedidos" at bounding box center [61, 265] width 73 height 13
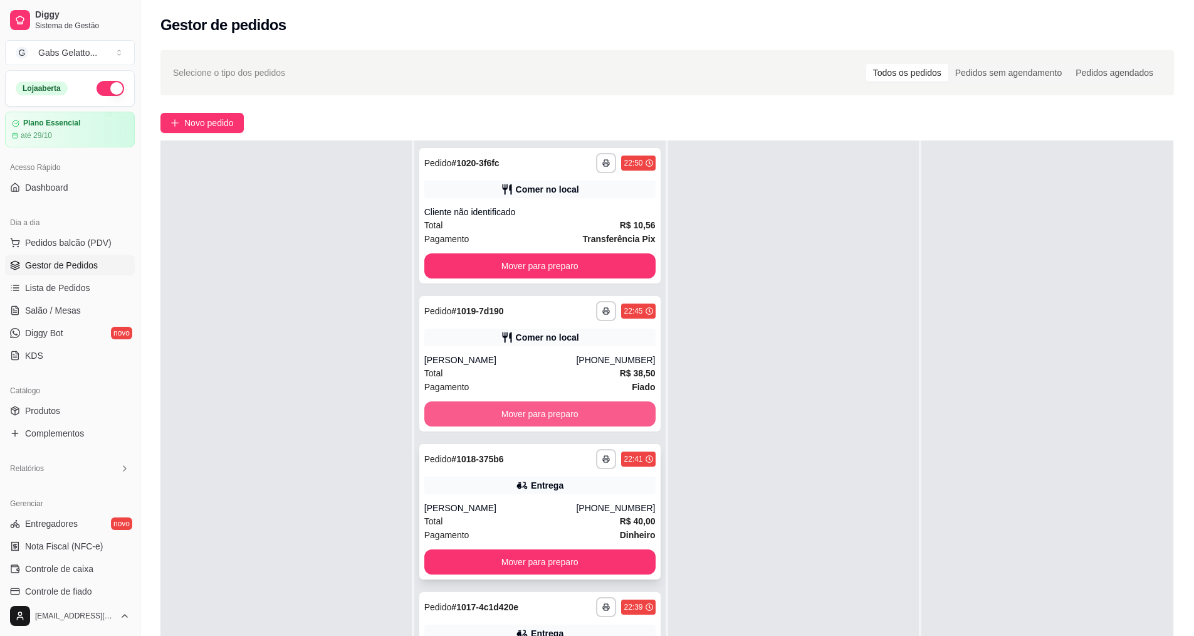
scroll to position [63, 0]
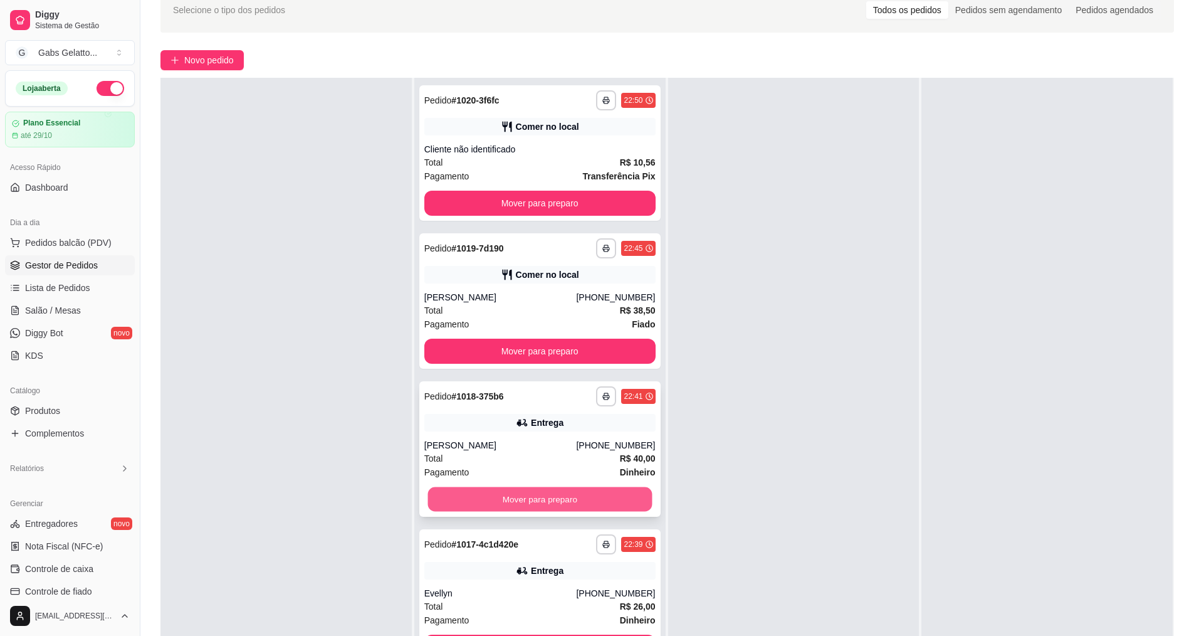
click at [580, 502] on button "Mover para preparo" at bounding box center [540, 499] width 224 height 24
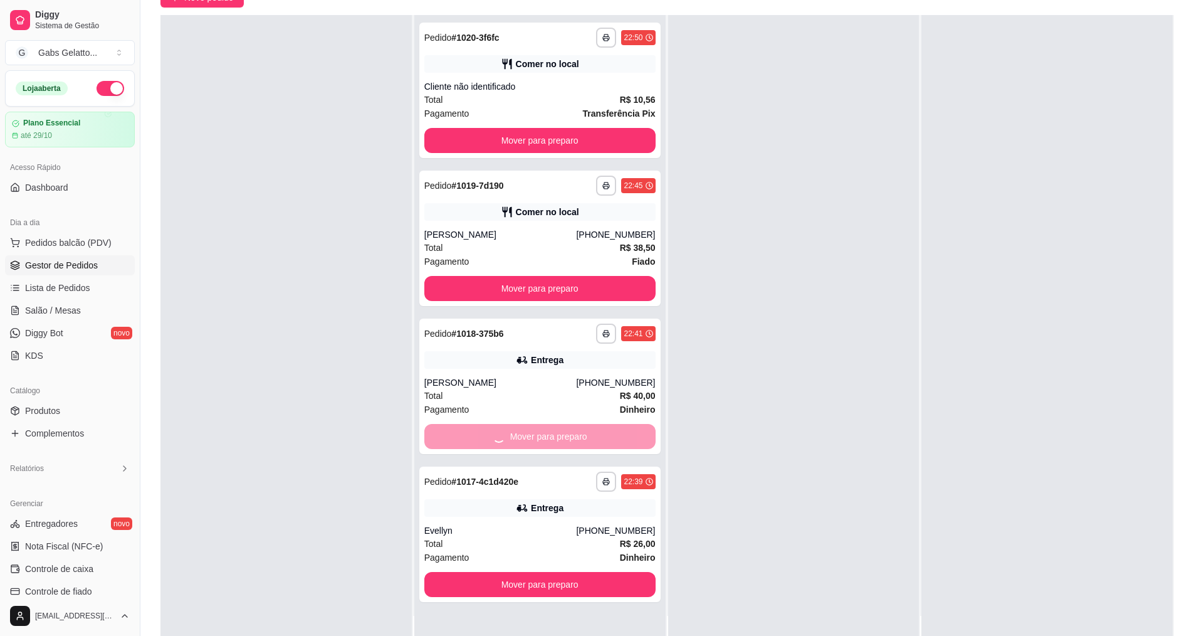
scroll to position [191, 0]
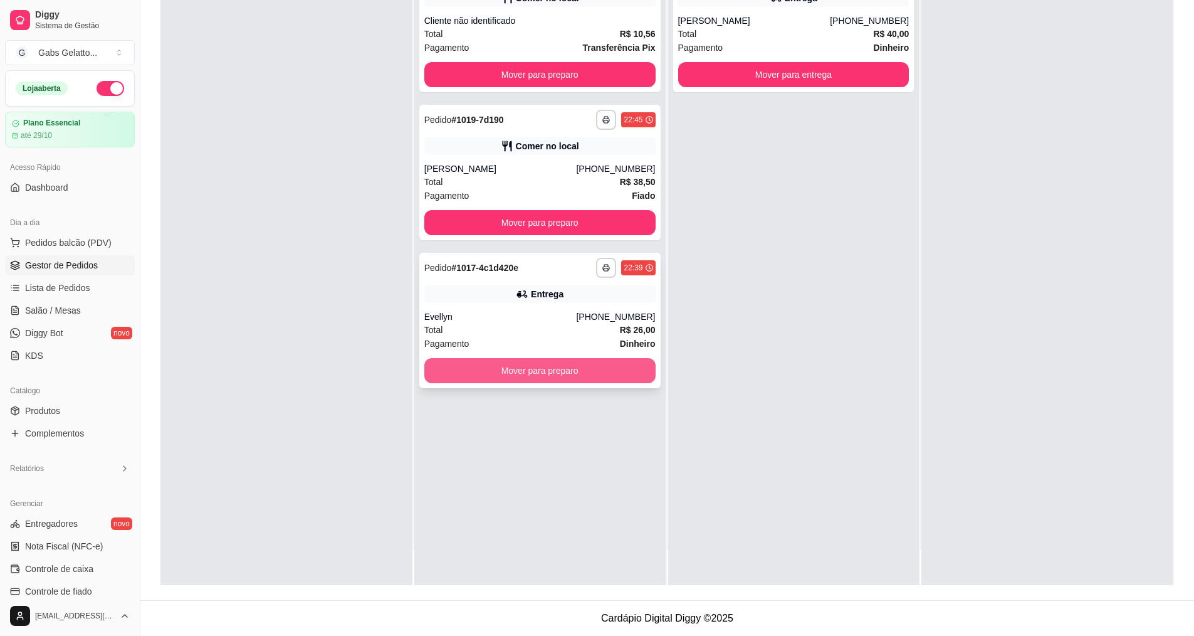
click at [575, 376] on button "Mover para preparo" at bounding box center [539, 370] width 231 height 25
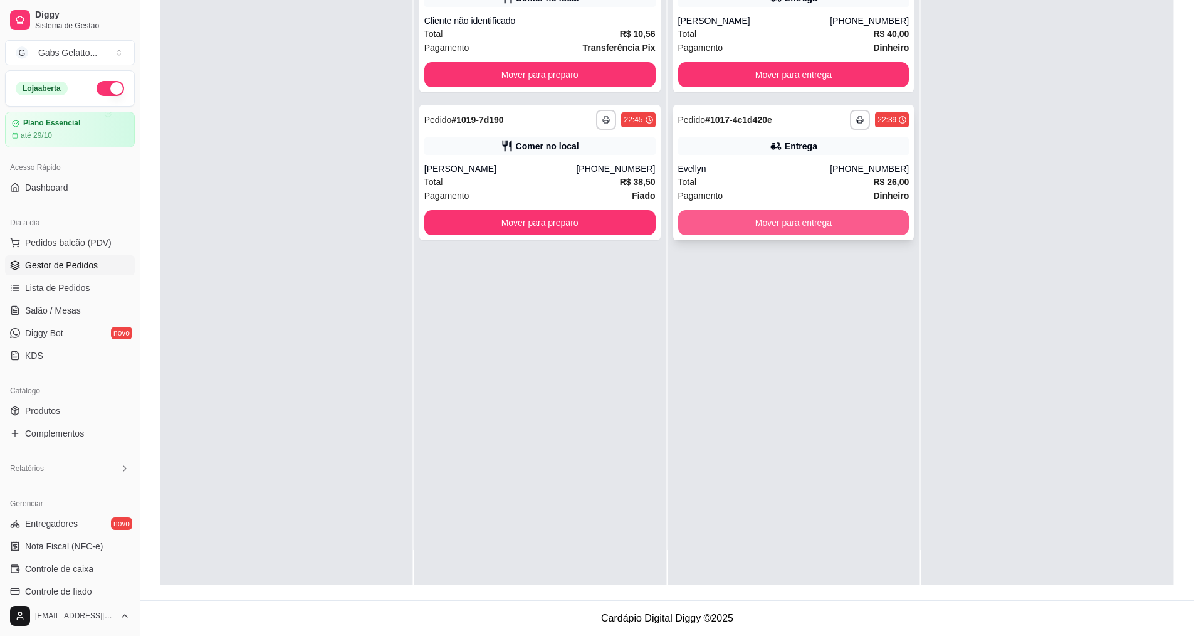
click at [807, 219] on button "Mover para entrega" at bounding box center [793, 222] width 231 height 25
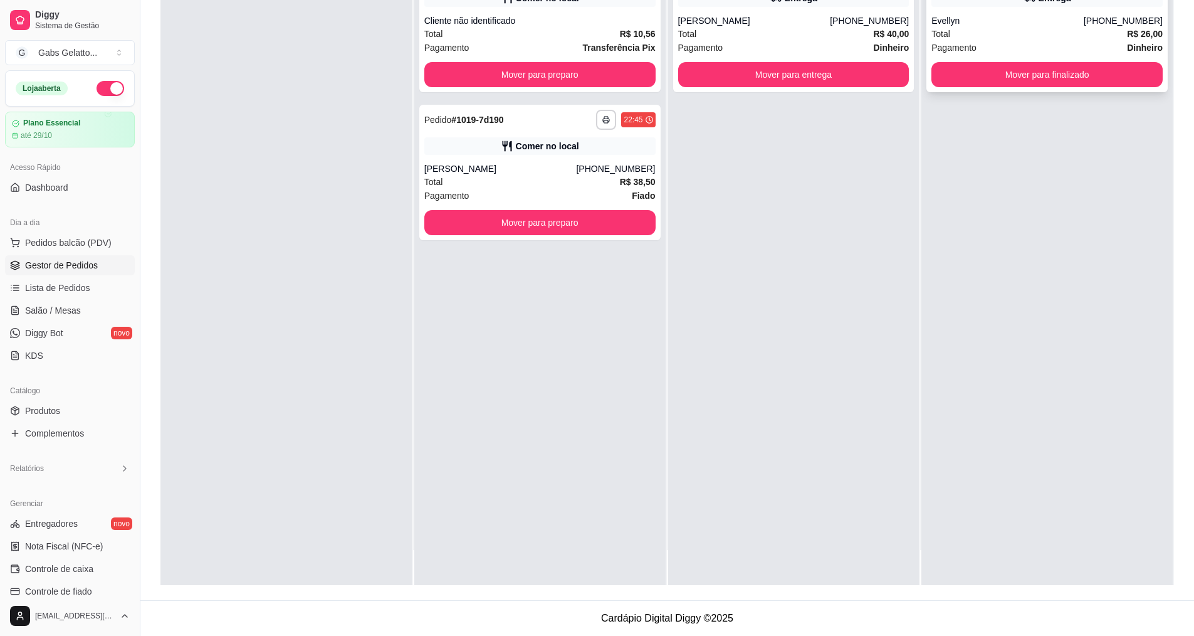
scroll to position [0, 0]
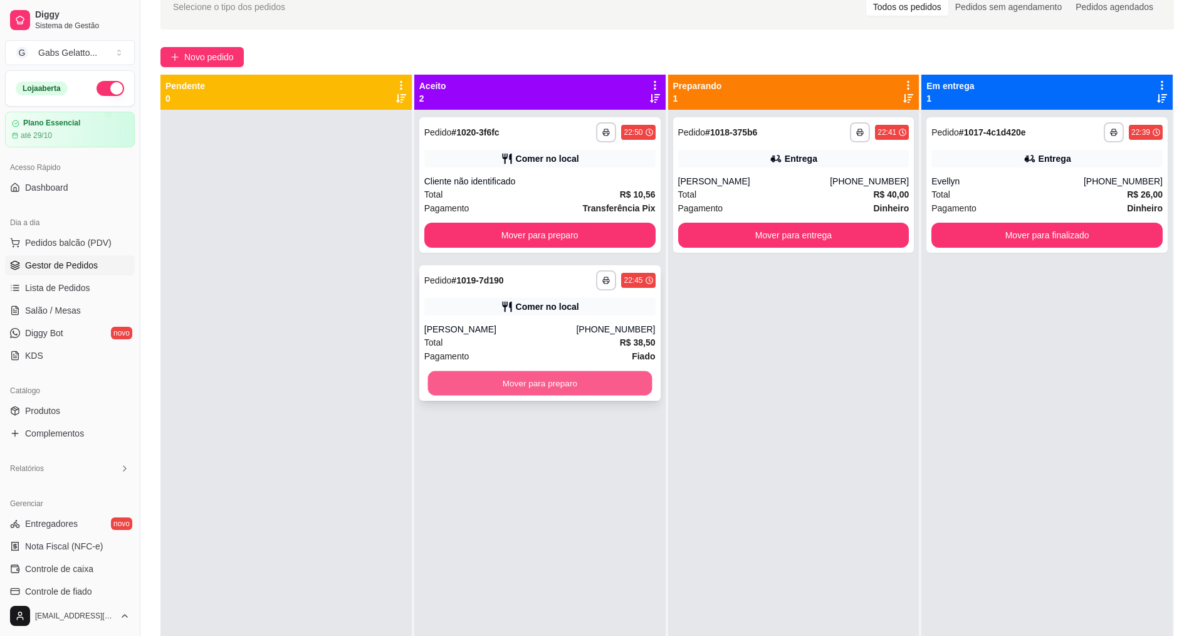
click at [546, 393] on button "Mover para preparo" at bounding box center [540, 383] width 224 height 24
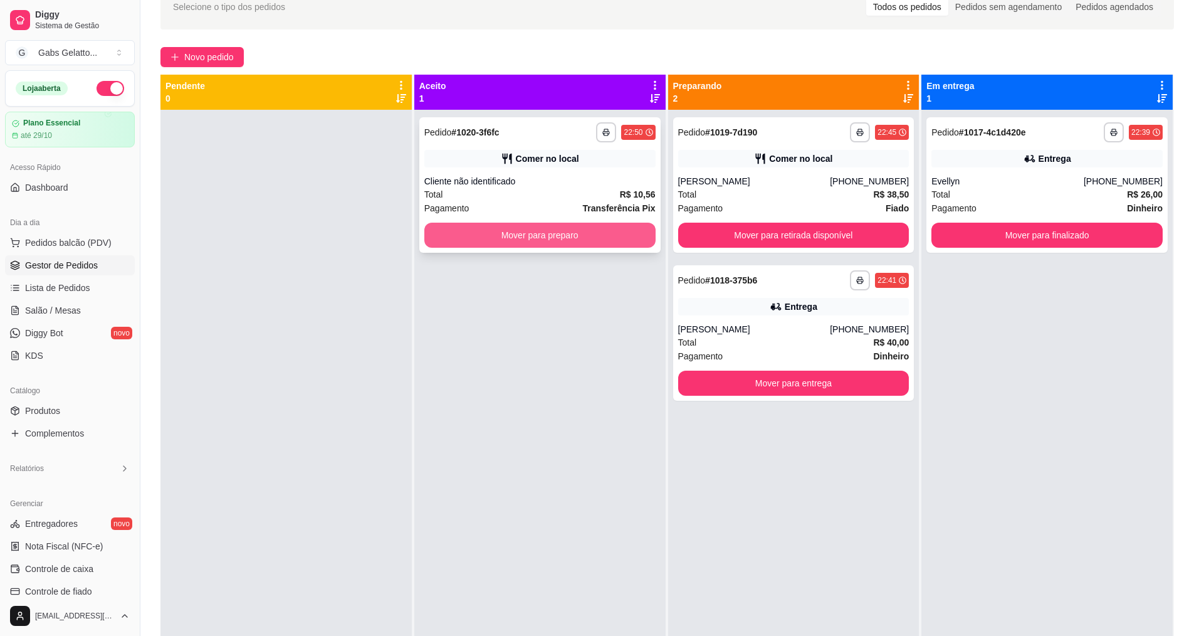
click at [611, 236] on button "Mover para preparo" at bounding box center [539, 235] width 231 height 25
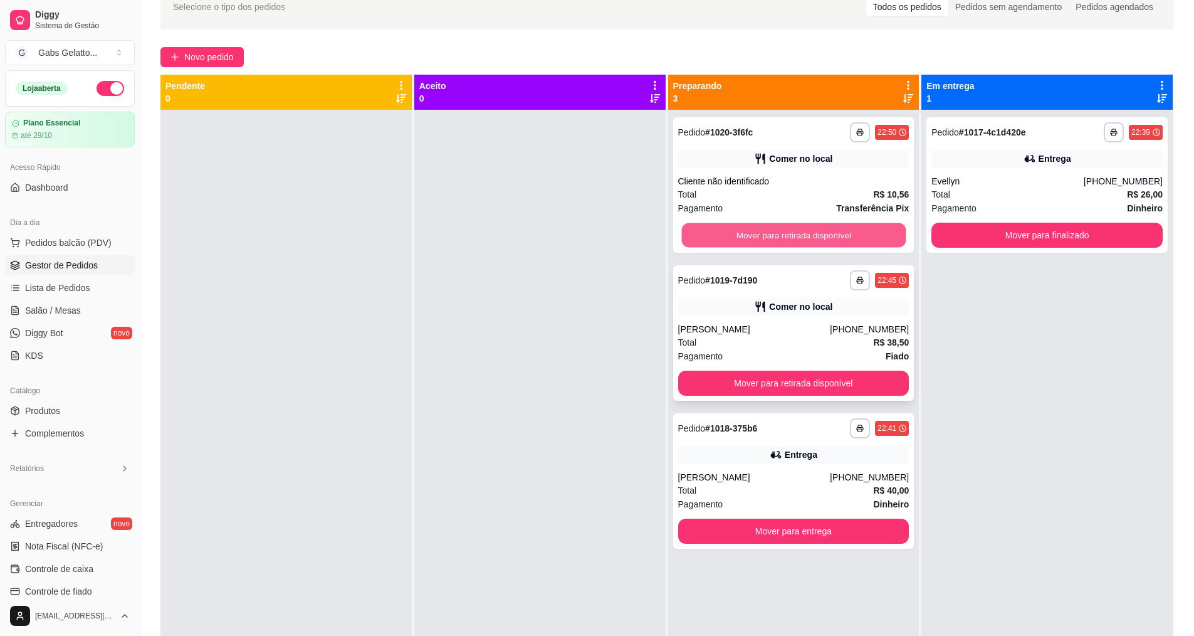
click at [760, 234] on button "Mover para retirada disponível" at bounding box center [793, 235] width 224 height 24
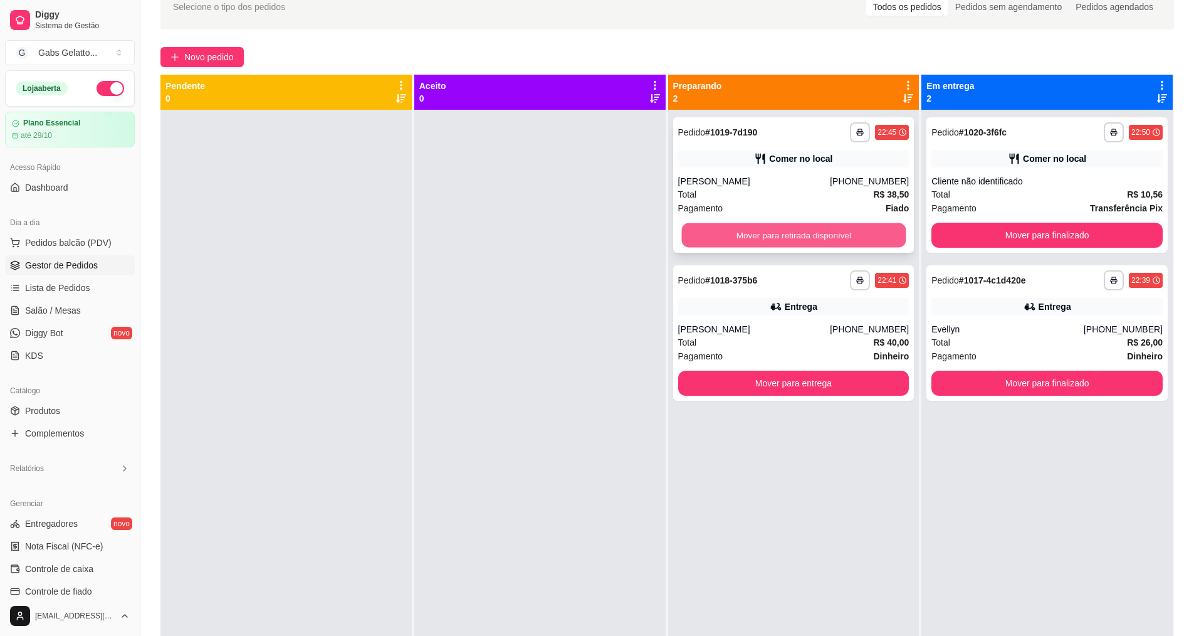
click at [774, 231] on button "Mover para retirada disponível" at bounding box center [793, 235] width 224 height 24
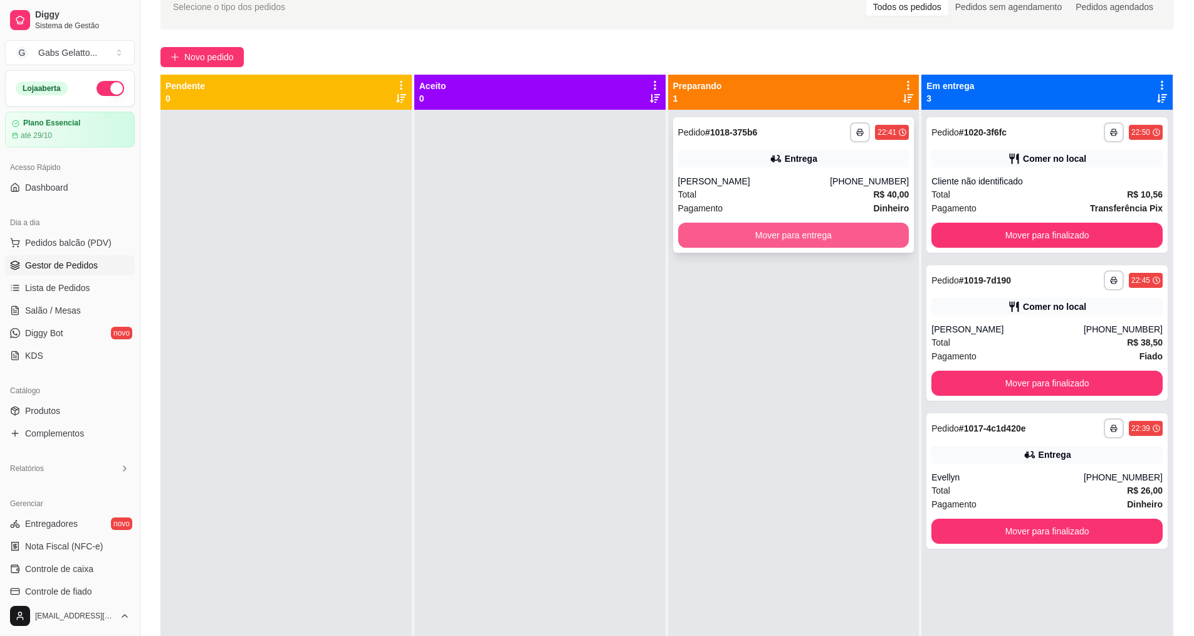
click at [774, 232] on button "Mover para entrega" at bounding box center [793, 235] width 231 height 25
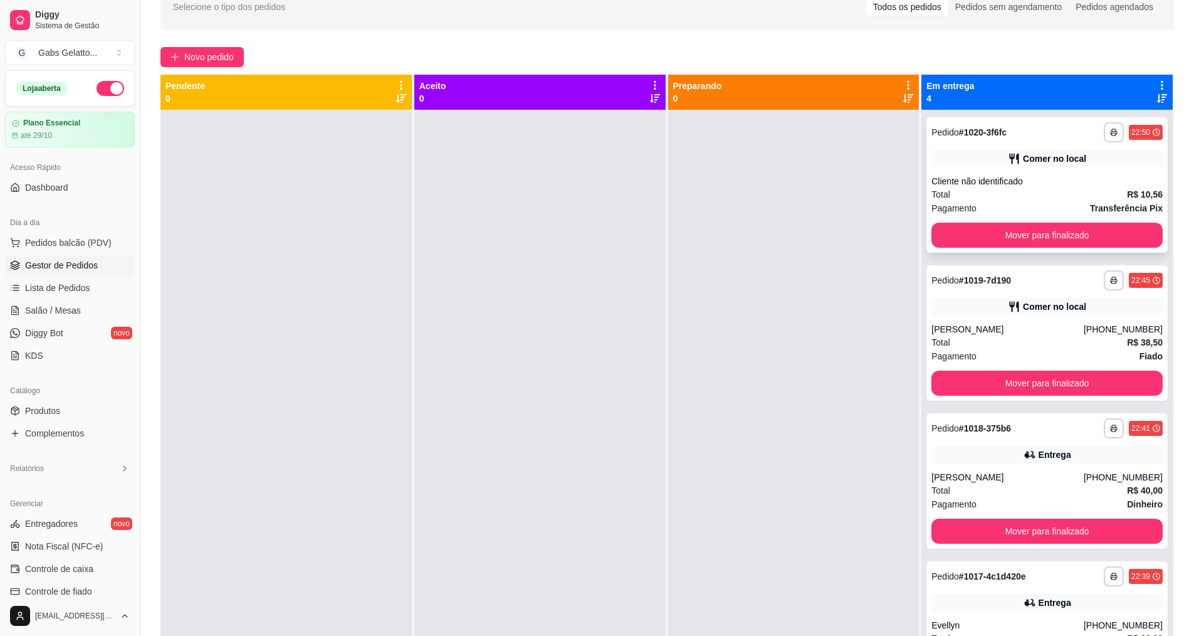
click at [1002, 249] on div "**********" at bounding box center [1047, 184] width 241 height 135
click at [1066, 225] on button "Mover para finalizado" at bounding box center [1047, 235] width 231 height 25
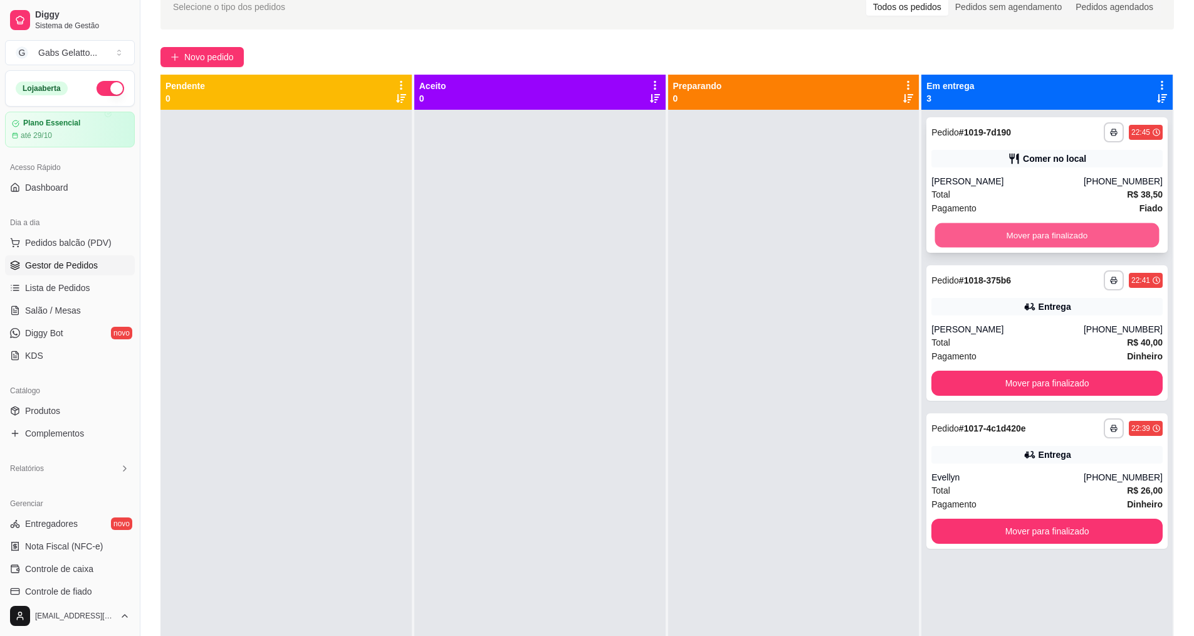
click at [1075, 227] on button "Mover para finalizado" at bounding box center [1047, 235] width 224 height 24
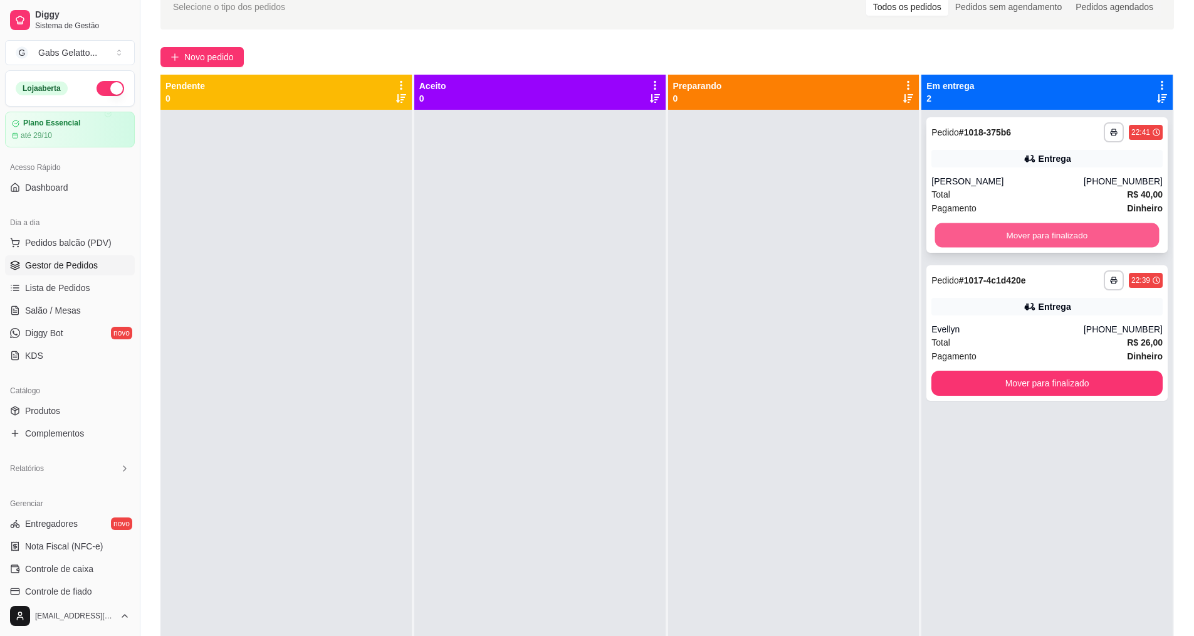
click at [1058, 233] on button "Mover para finalizado" at bounding box center [1047, 235] width 224 height 24
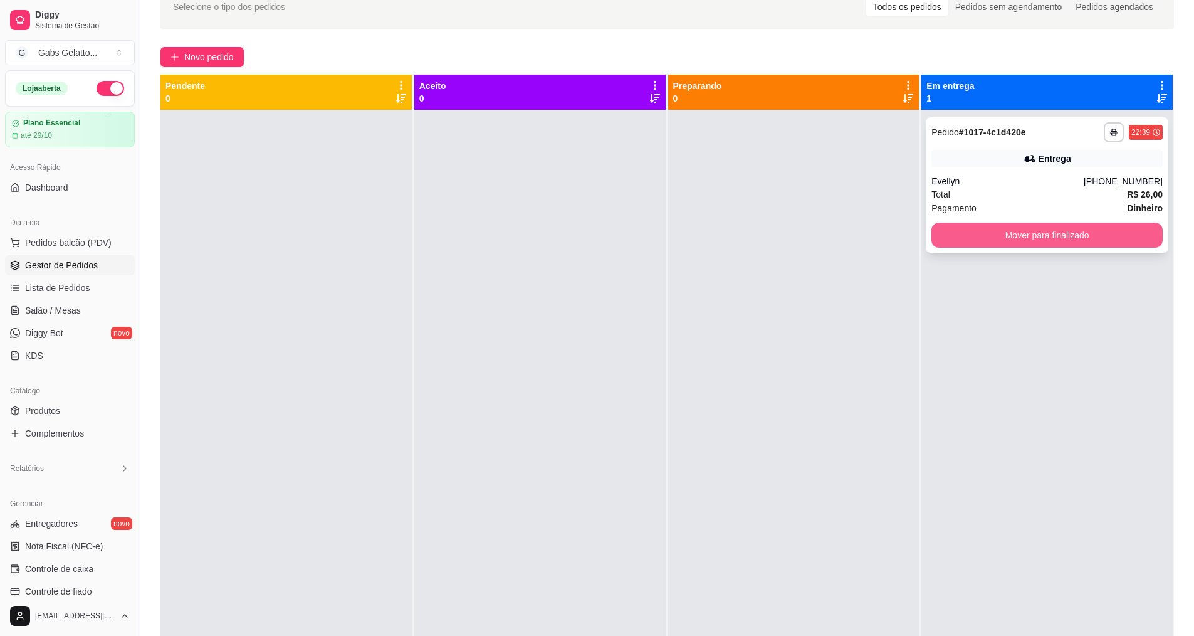
click at [1030, 245] on button "Mover para finalizado" at bounding box center [1047, 235] width 231 height 25
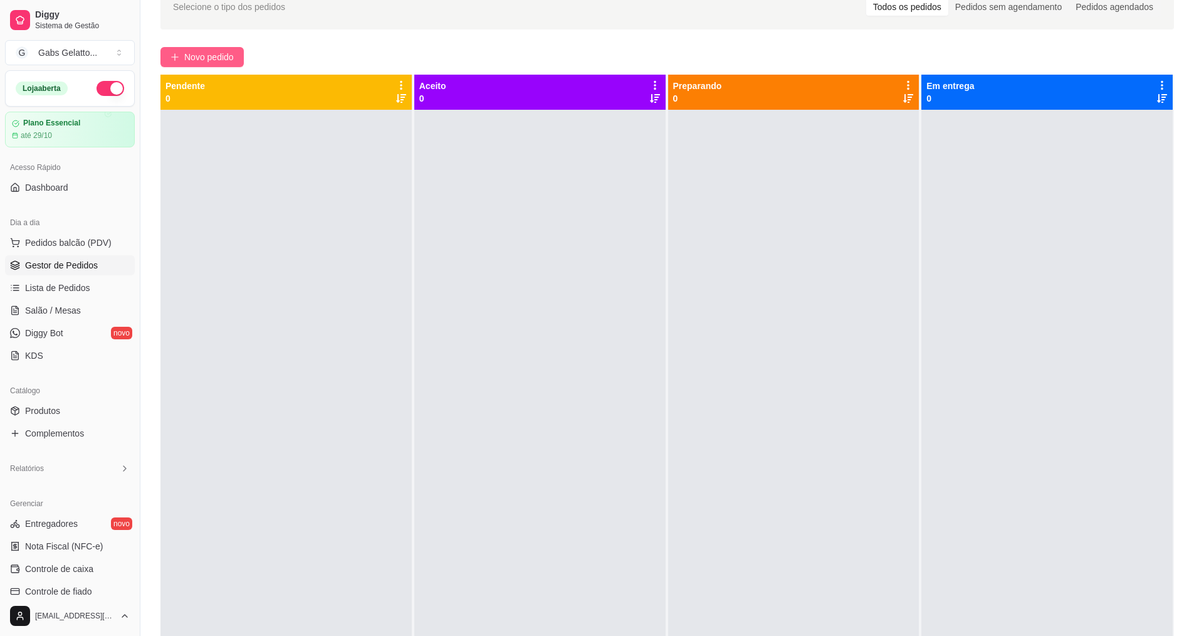
click at [211, 60] on span "Novo pedido" at bounding box center [209, 57] width 50 height 14
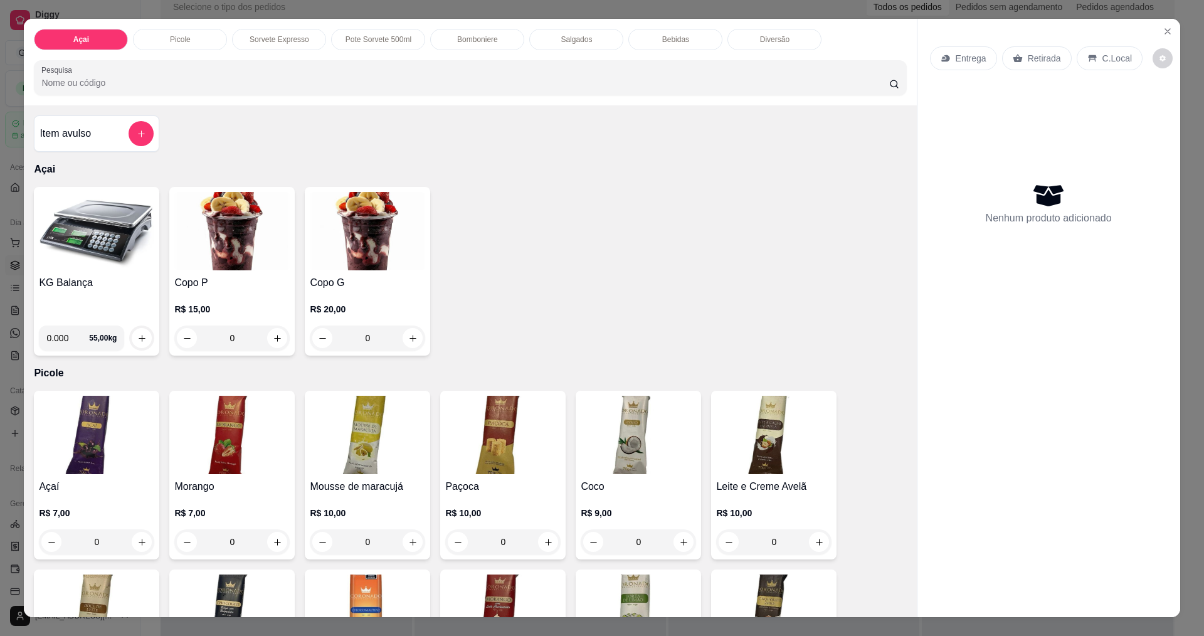
click at [61, 339] on input "0.000" at bounding box center [67, 337] width 43 height 25
type input "0.310"
click at [137, 341] on icon "increase-product-quantity" at bounding box center [141, 337] width 9 height 9
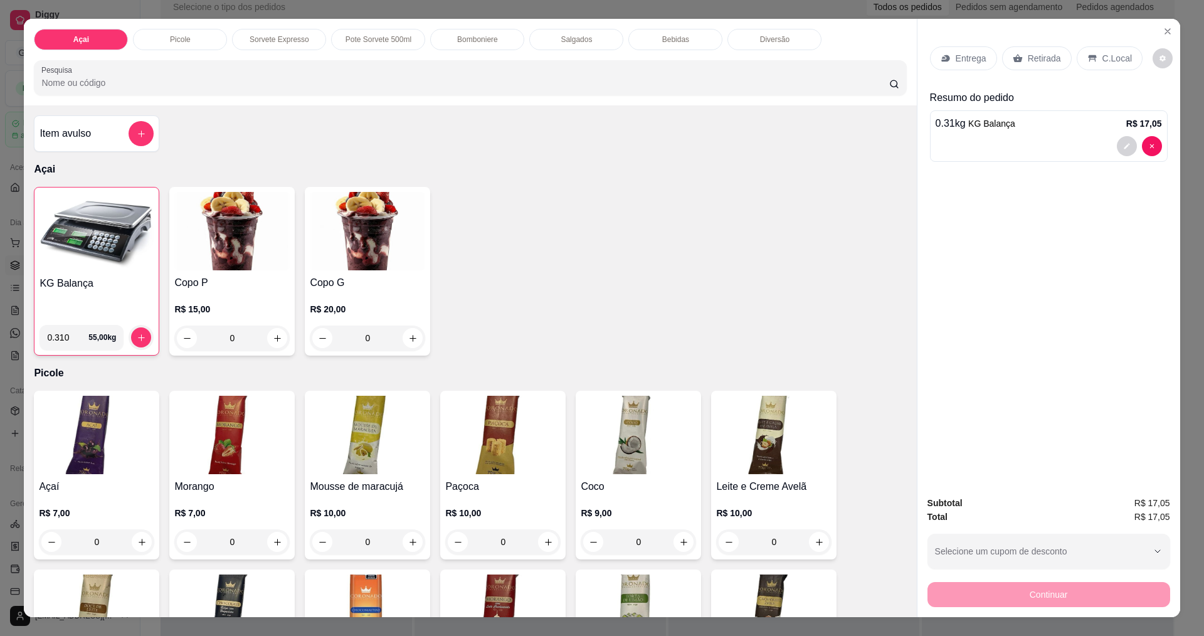
click at [1113, 54] on p "C.Local" at bounding box center [1116, 58] width 29 height 13
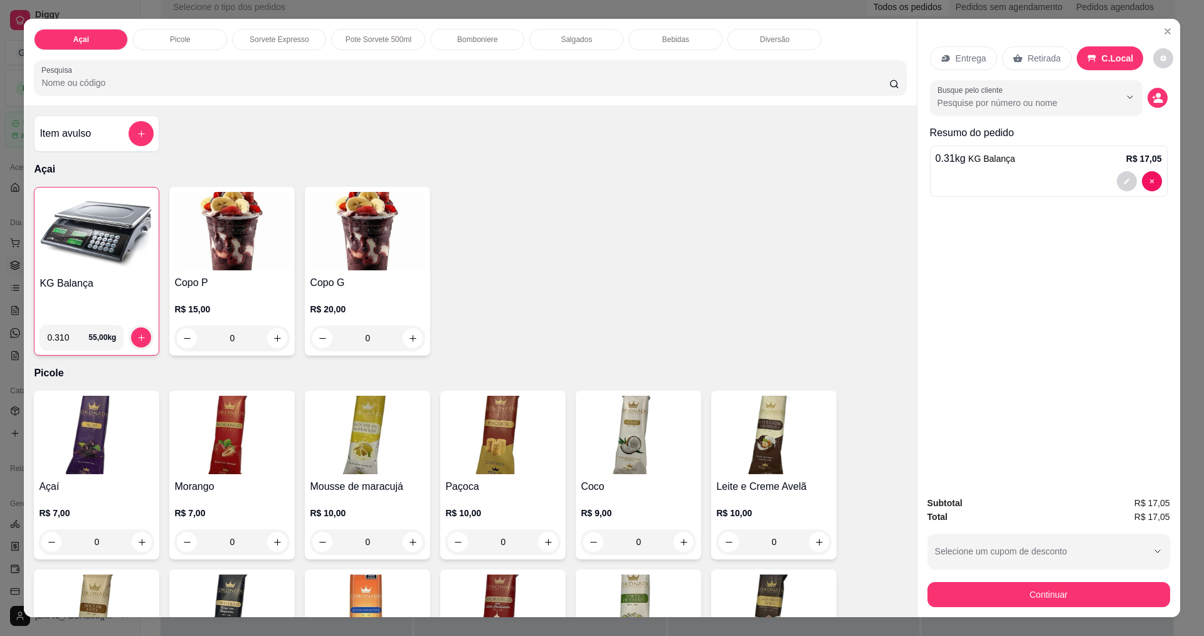
click at [1039, 602] on button "Continuar" at bounding box center [1048, 594] width 243 height 25
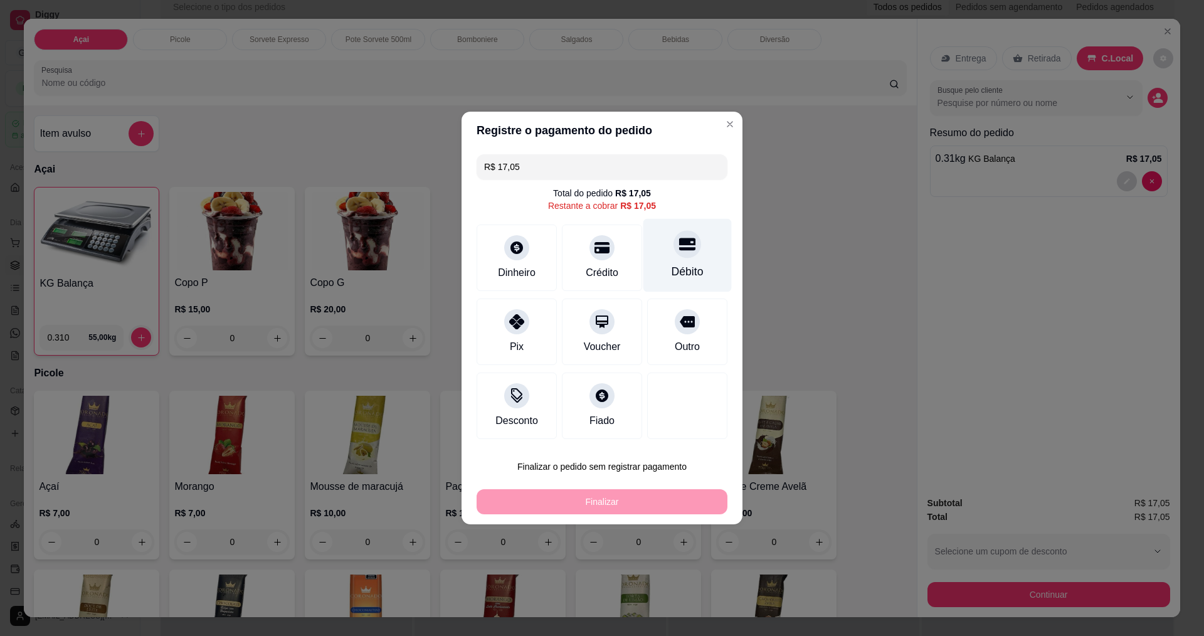
click at [701, 252] on div "Débito" at bounding box center [687, 255] width 88 height 73
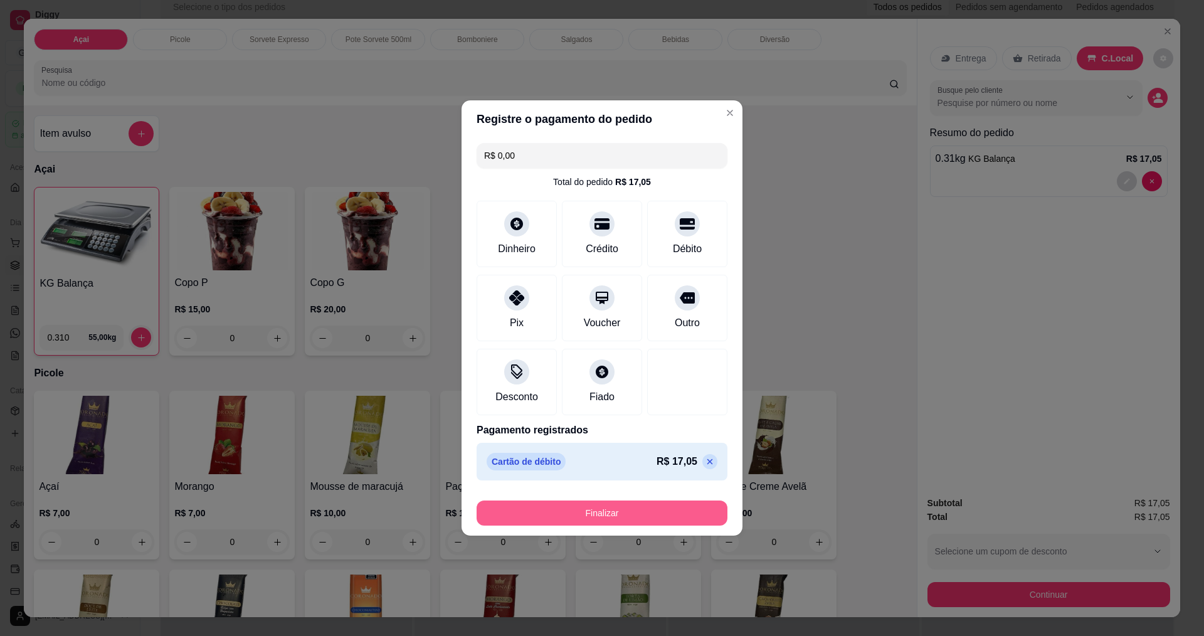
click at [641, 508] on button "Finalizar" at bounding box center [601, 512] width 251 height 25
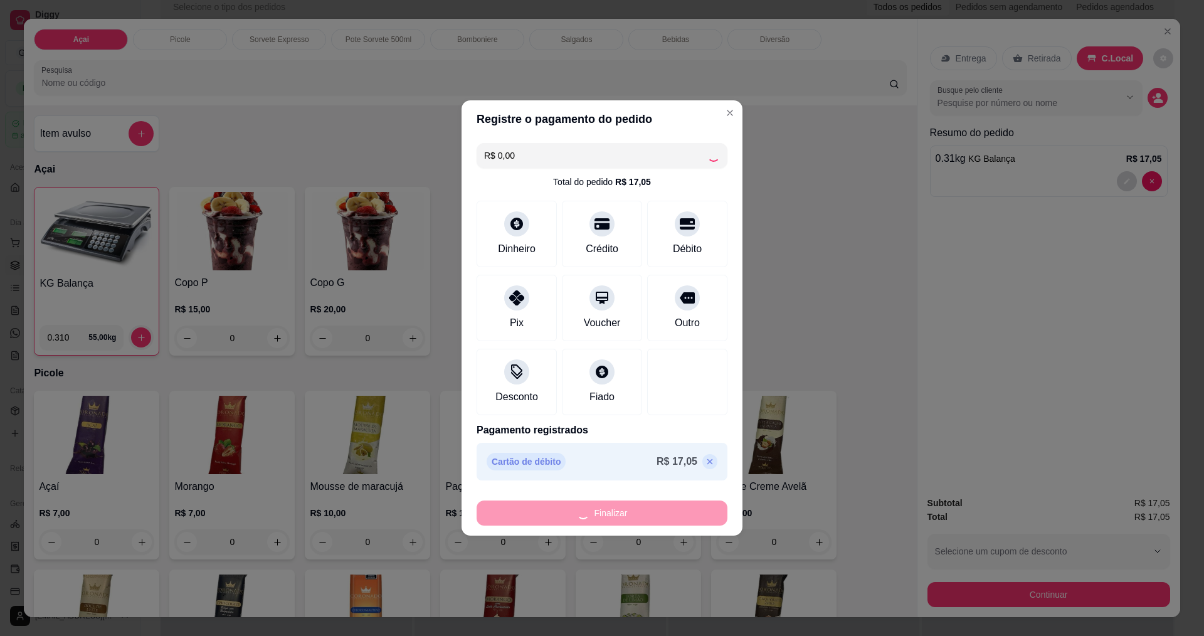
type input "-R$ 17,05"
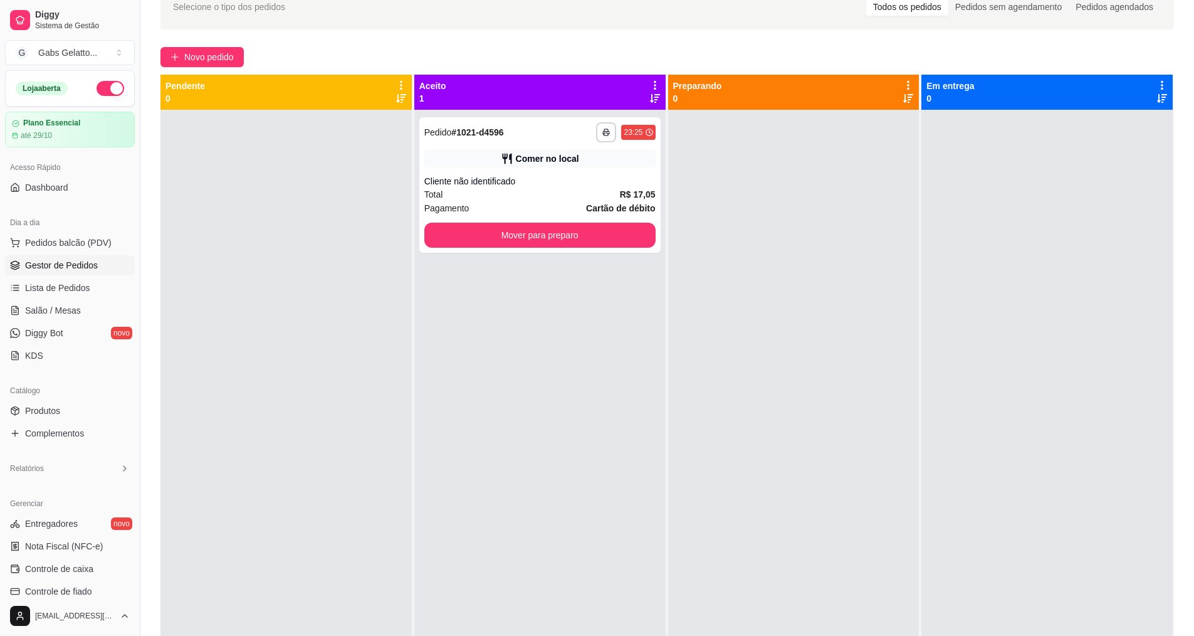
click at [100, 84] on button "button" at bounding box center [111, 88] width 28 height 15
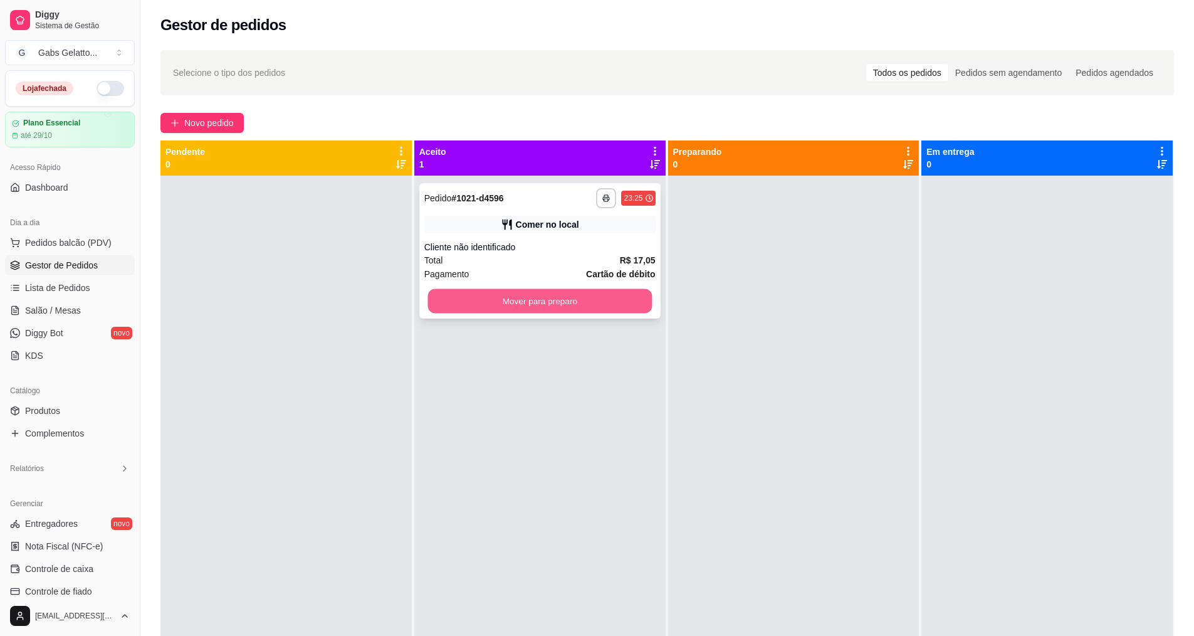
click at [557, 301] on button "Mover para preparo" at bounding box center [540, 301] width 224 height 24
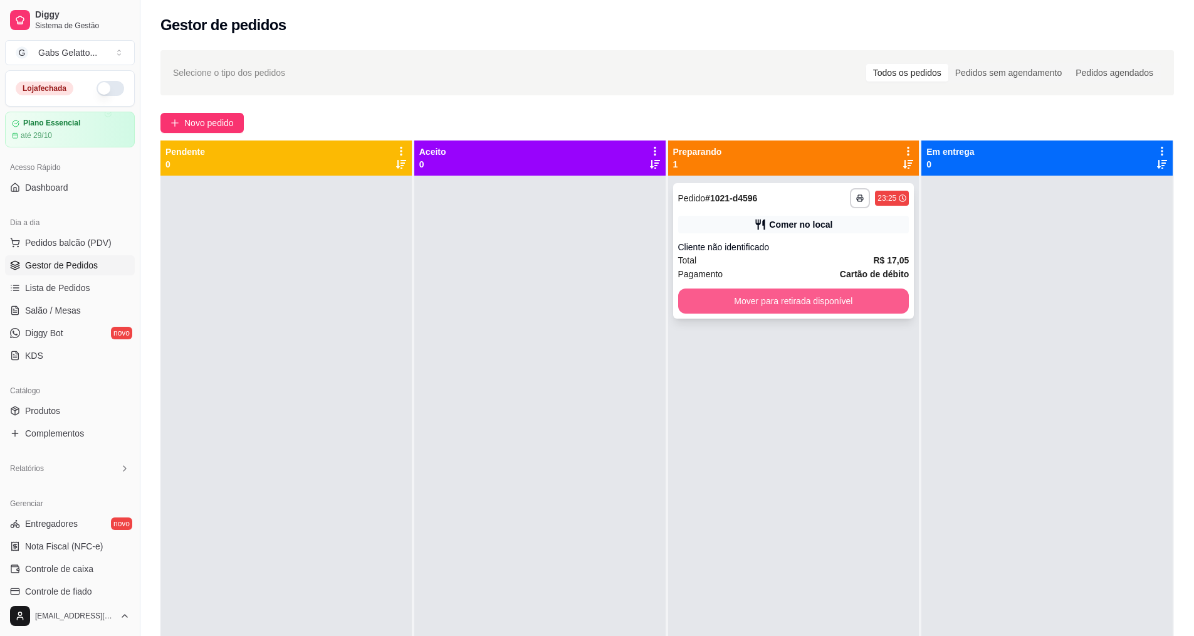
click at [767, 304] on button "Mover para retirada disponível" at bounding box center [793, 300] width 231 height 25
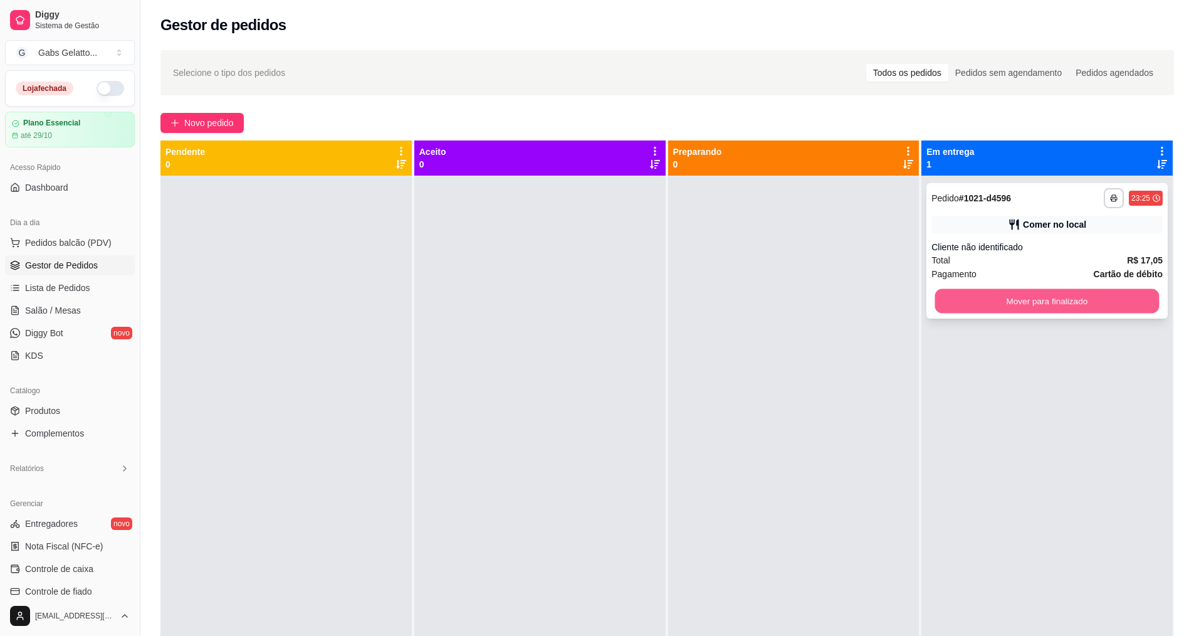
click at [985, 302] on button "Mover para finalizado" at bounding box center [1047, 301] width 224 height 24
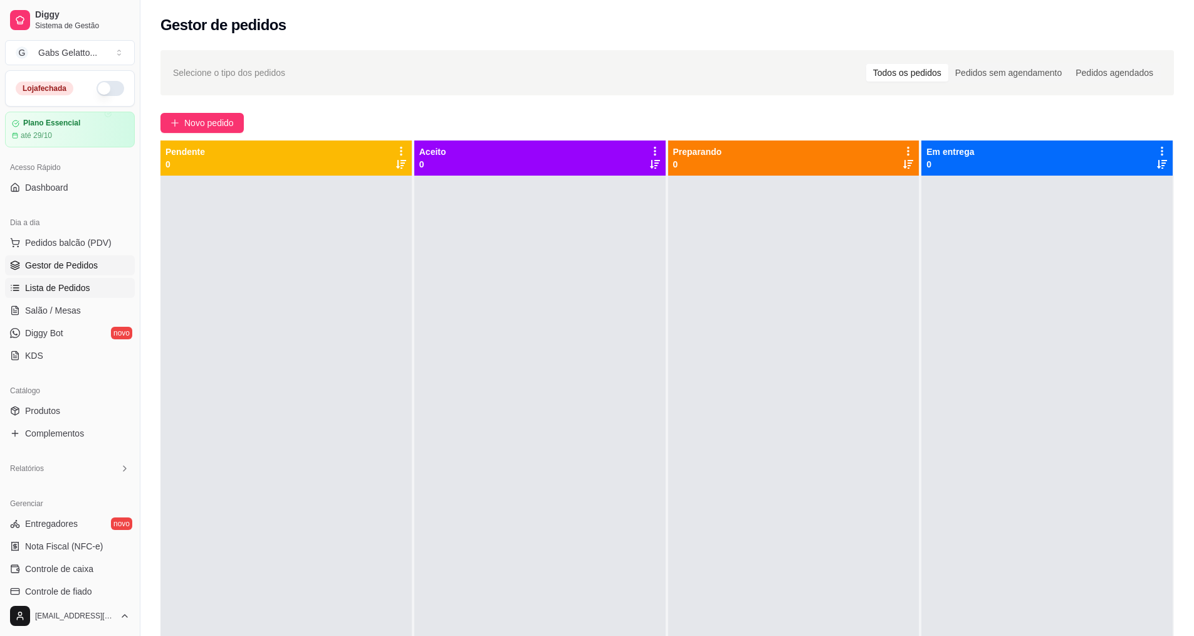
click at [83, 285] on span "Lista de Pedidos" at bounding box center [57, 287] width 65 height 13
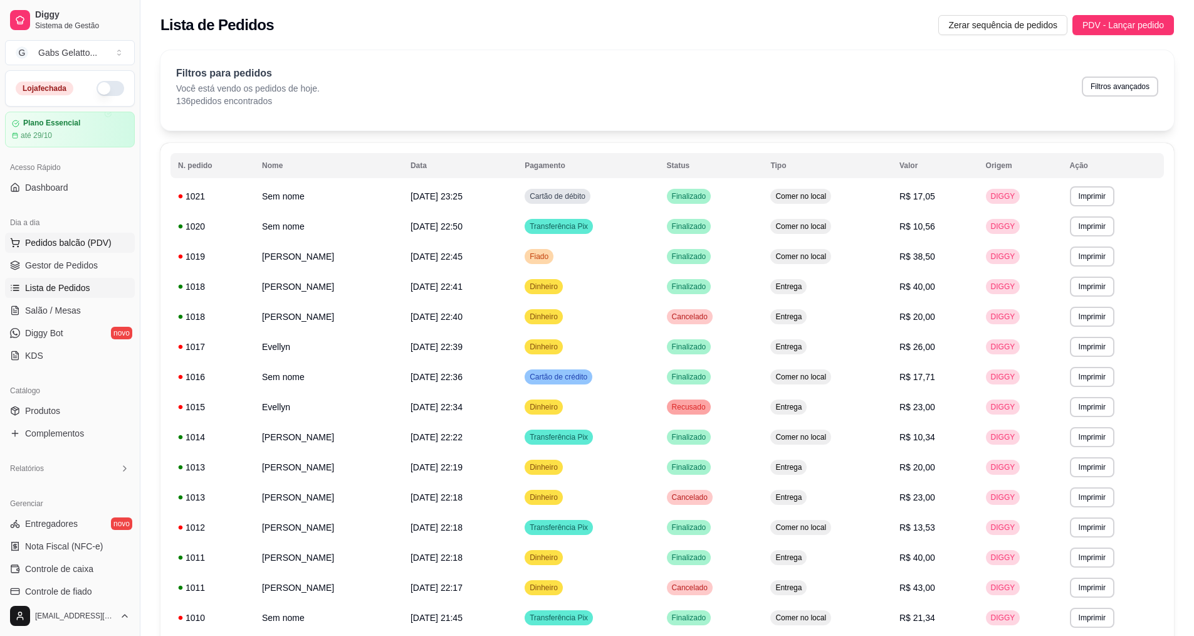
click at [62, 248] on span "Pedidos balcão (PDV)" at bounding box center [68, 242] width 87 height 13
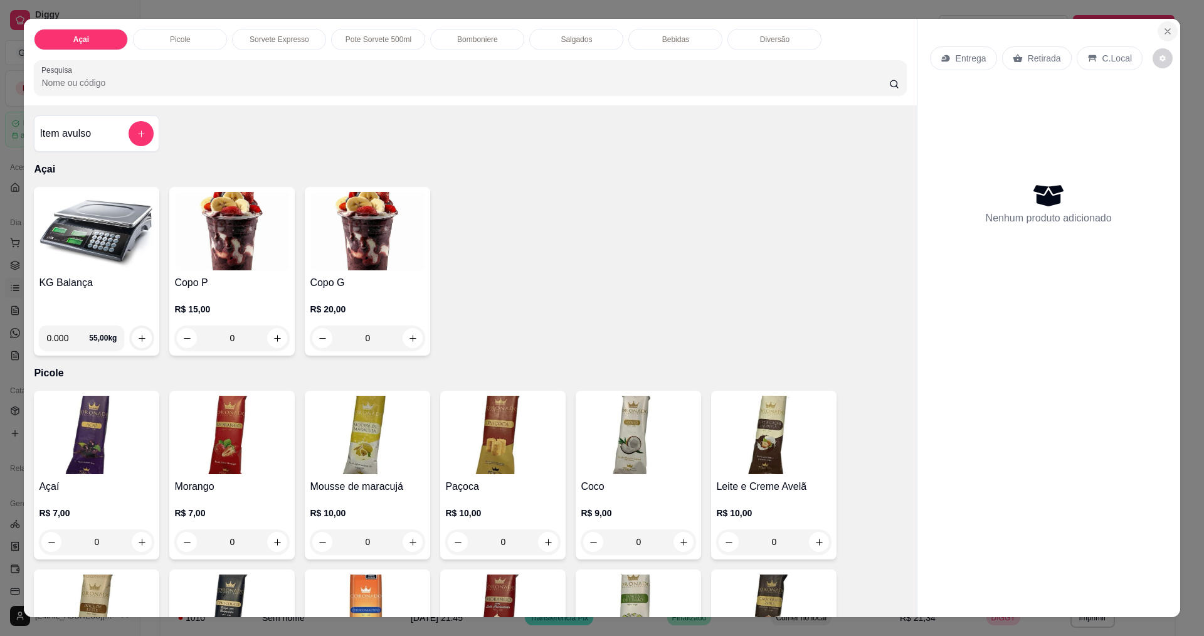
click at [1160, 24] on button "Close" at bounding box center [1167, 31] width 20 height 20
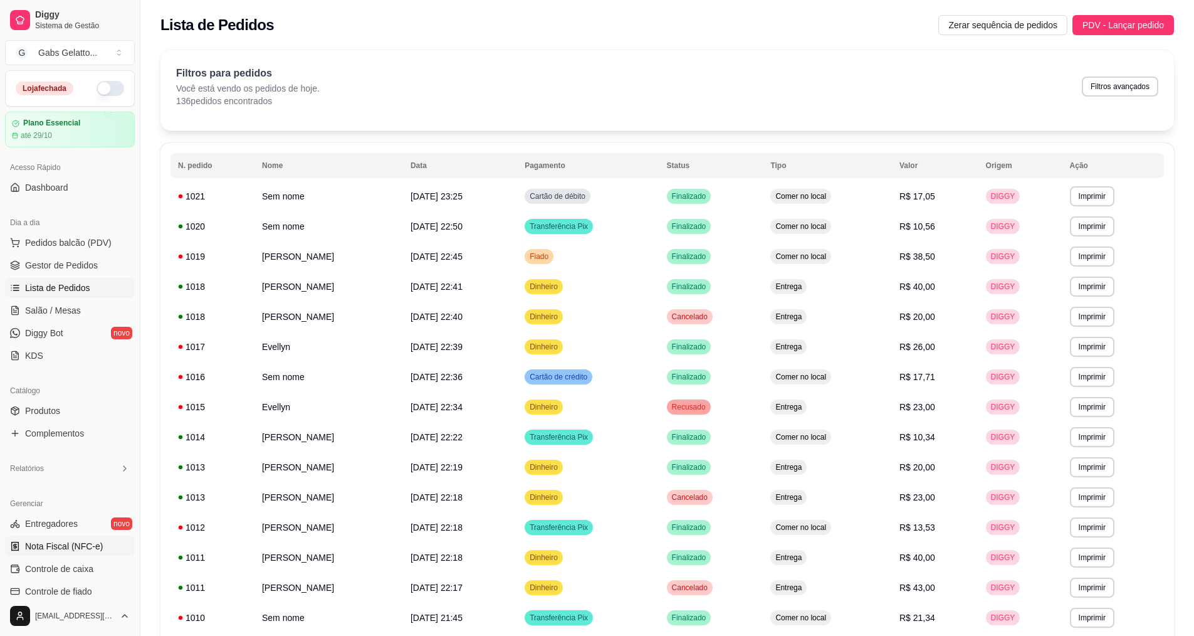
click at [57, 555] on link "Nota Fiscal (NFC-e)" at bounding box center [70, 546] width 130 height 20
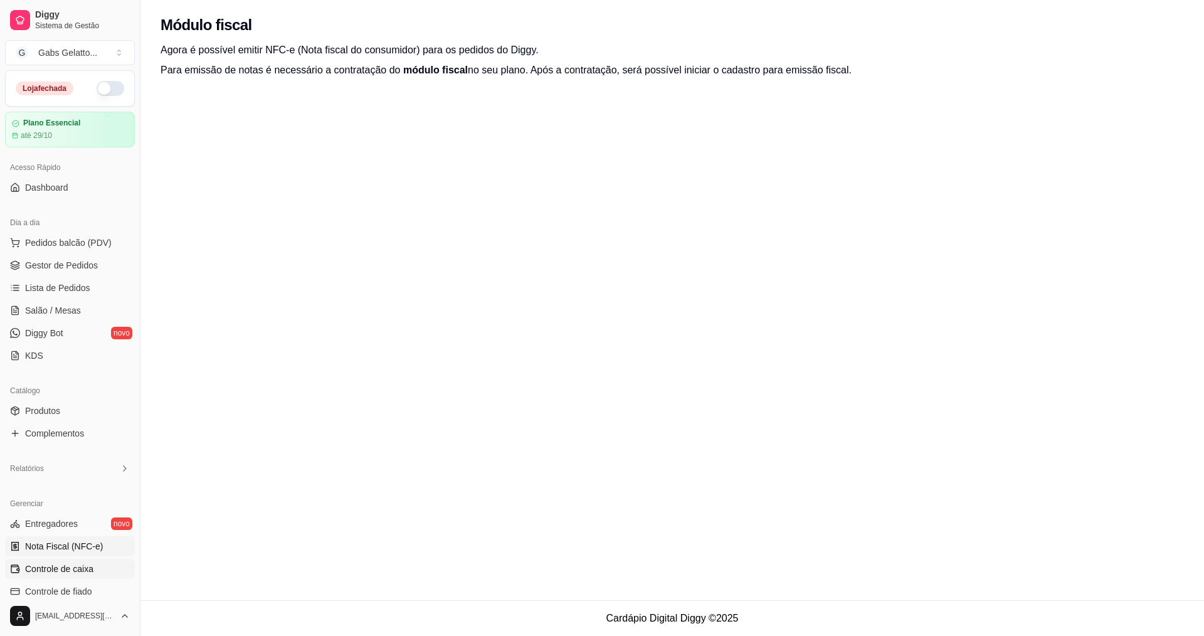
click at [58, 571] on span "Controle de caixa" at bounding box center [59, 568] width 68 height 13
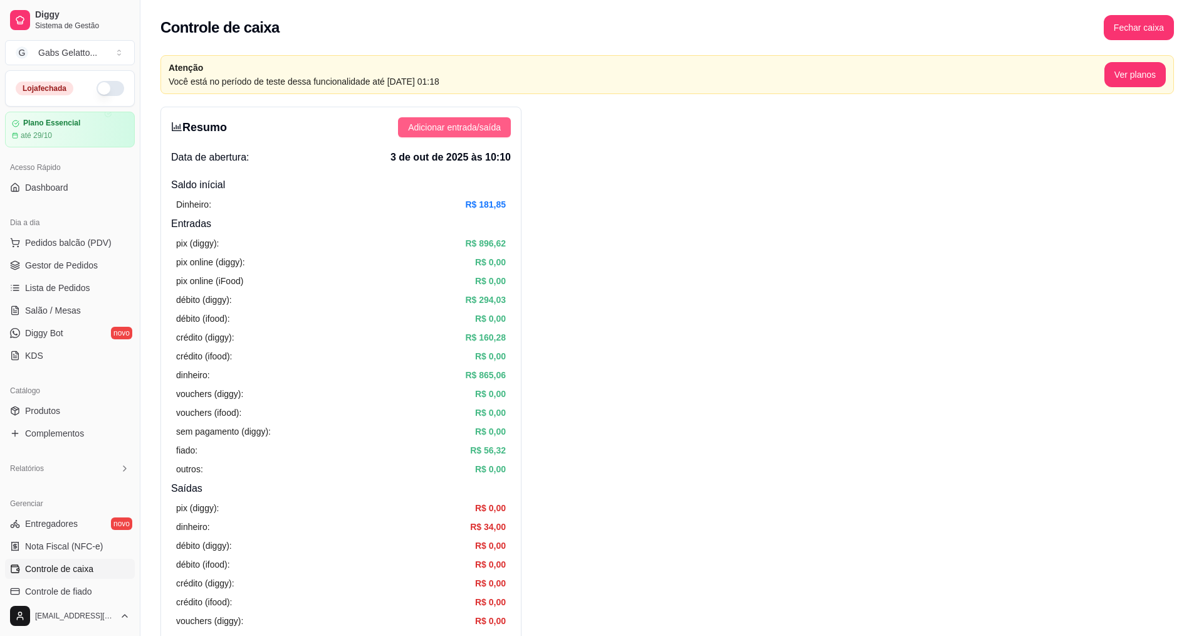
click at [435, 127] on span "Adicionar entrada/saída" at bounding box center [454, 127] width 93 height 14
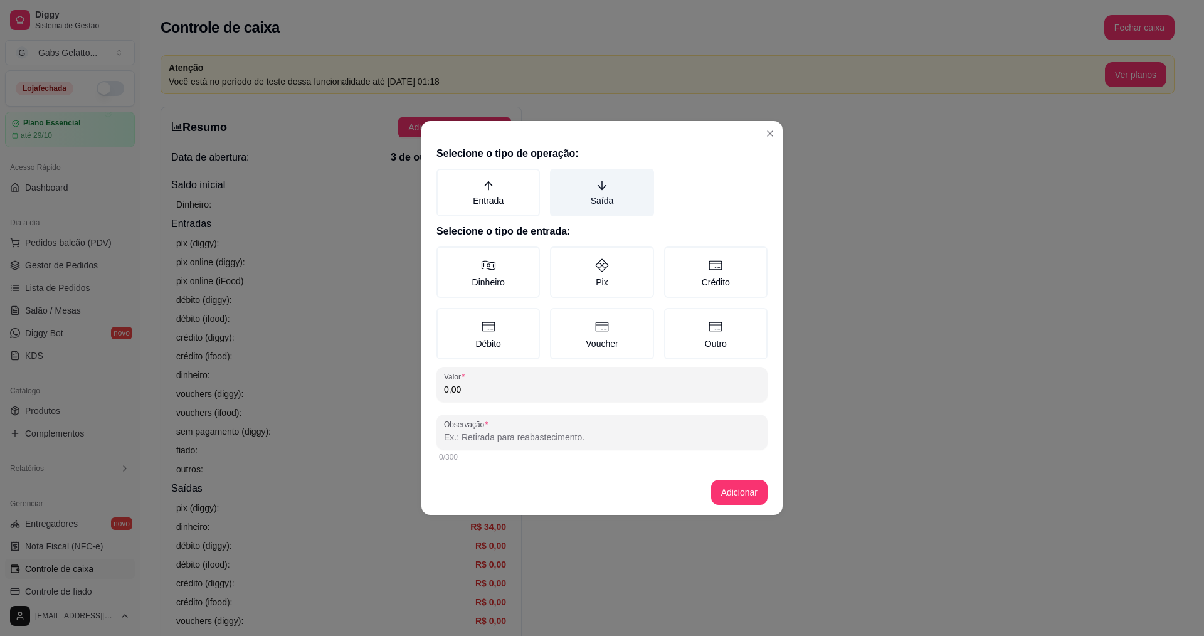
click at [599, 179] on label "Saída" at bounding box center [601, 193] width 103 height 48
click at [559, 178] on button "Saída" at bounding box center [554, 173] width 10 height 10
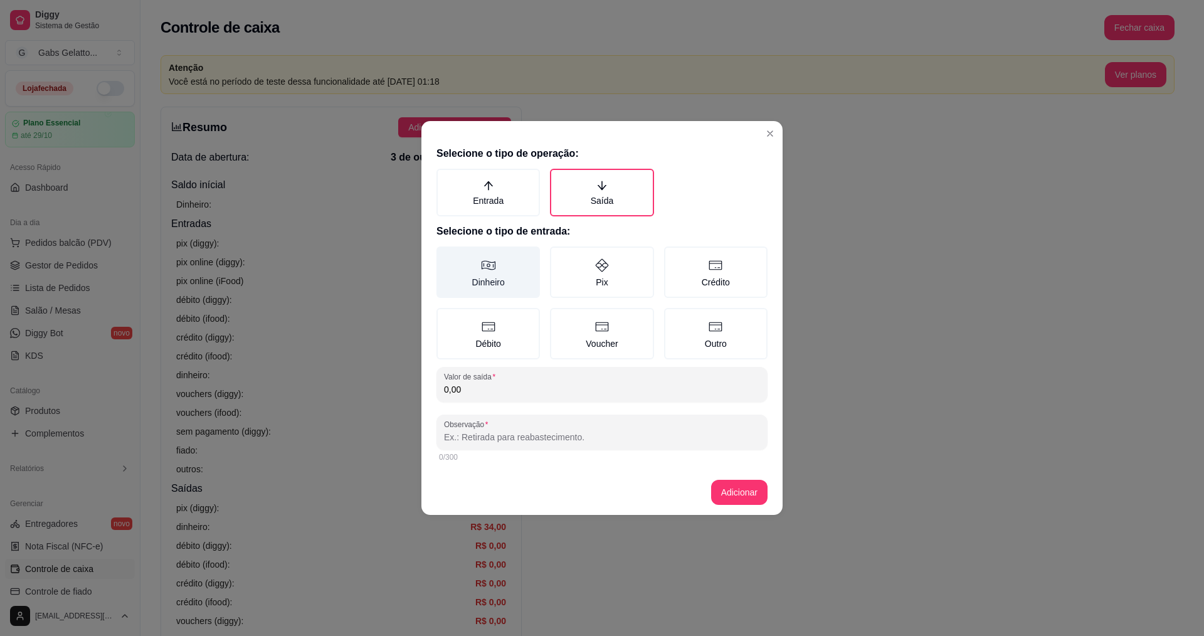
click at [491, 271] on icon at bounding box center [488, 265] width 15 height 15
click at [446, 256] on button "Dinheiro" at bounding box center [441, 251] width 10 height 10
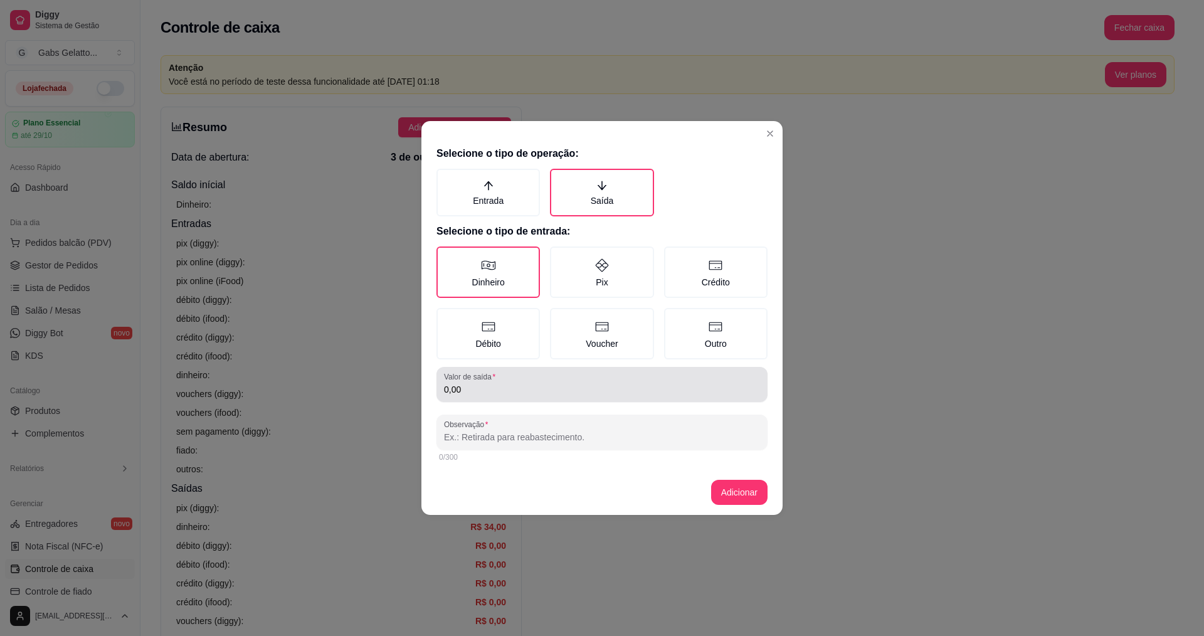
click at [517, 390] on input "0,00" at bounding box center [602, 389] width 316 height 13
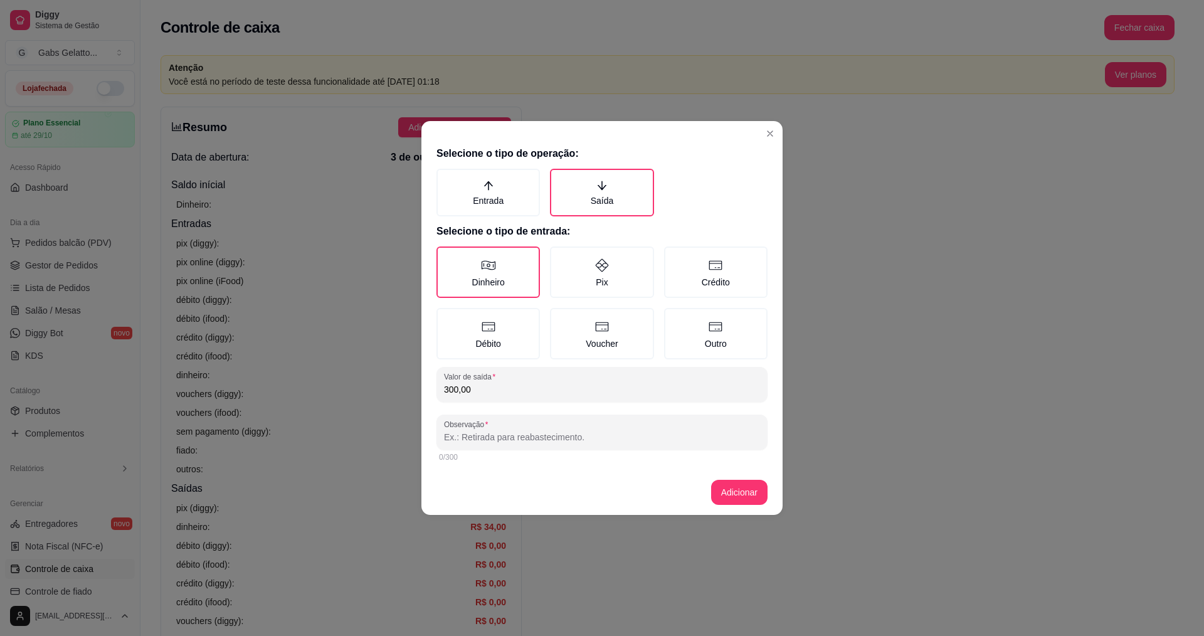
type input "300,00"
click at [540, 441] on input "Observação" at bounding box center [602, 437] width 316 height 13
type input "R"
type input "TROCA NO PIX"
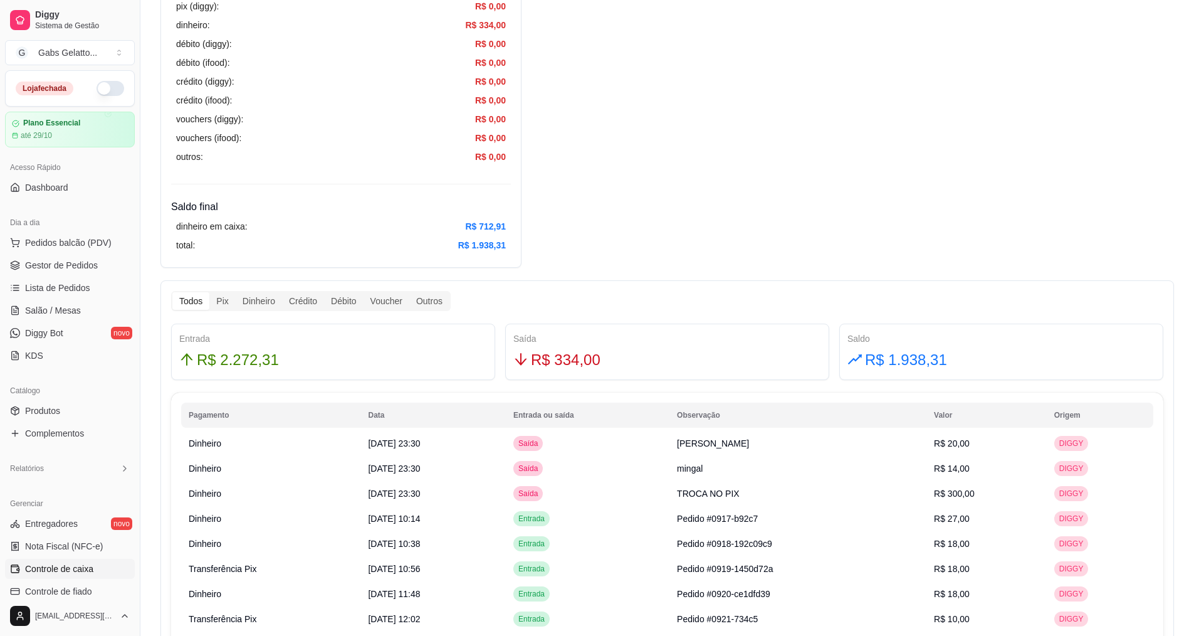
scroll to position [439, 0]
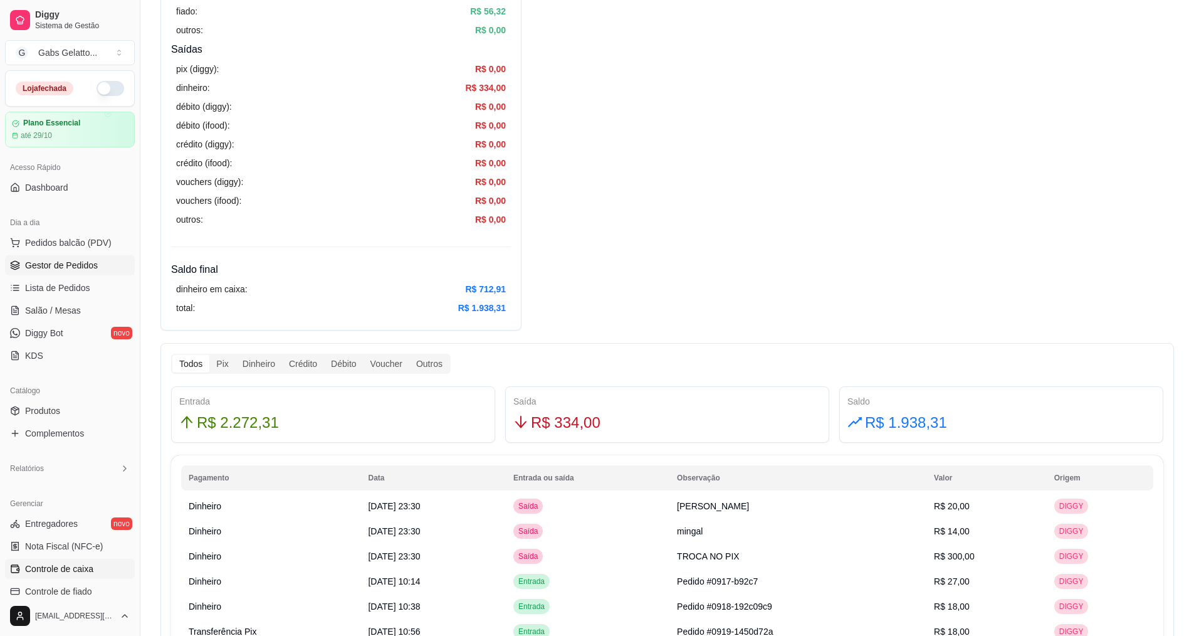
click at [83, 268] on span "Gestor de Pedidos" at bounding box center [61, 265] width 73 height 13
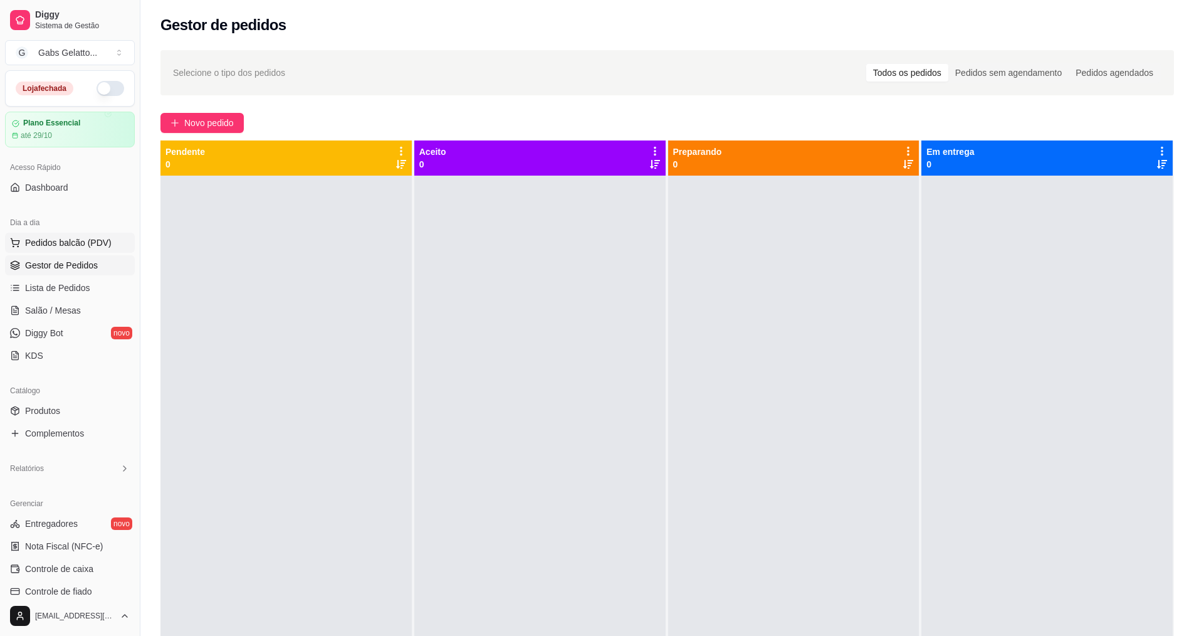
click at [81, 243] on span "Pedidos balcão (PDV)" at bounding box center [68, 242] width 87 height 13
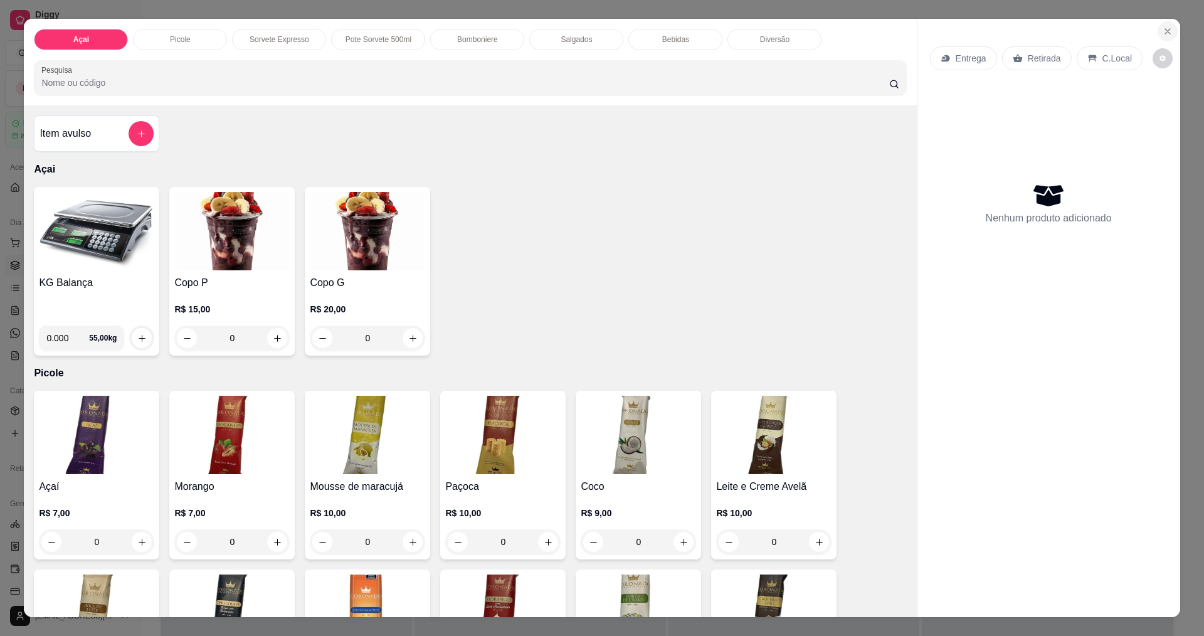
click at [1165, 29] on icon "Close" at bounding box center [1167, 31] width 5 height 5
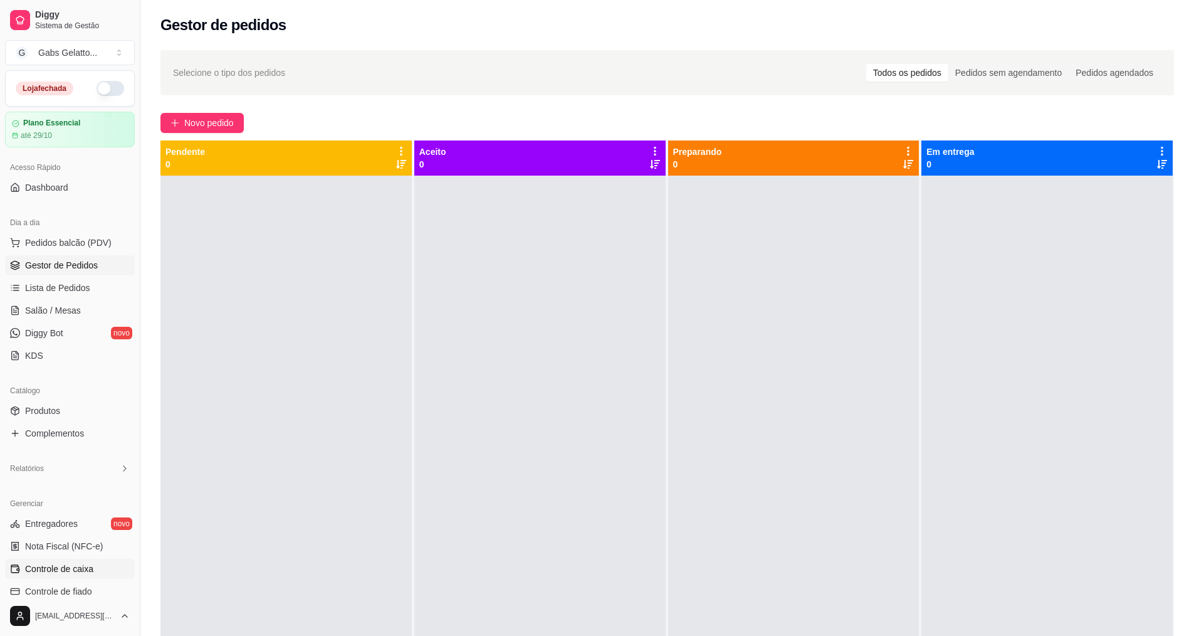
click at [90, 560] on link "Controle de caixa" at bounding box center [70, 569] width 130 height 20
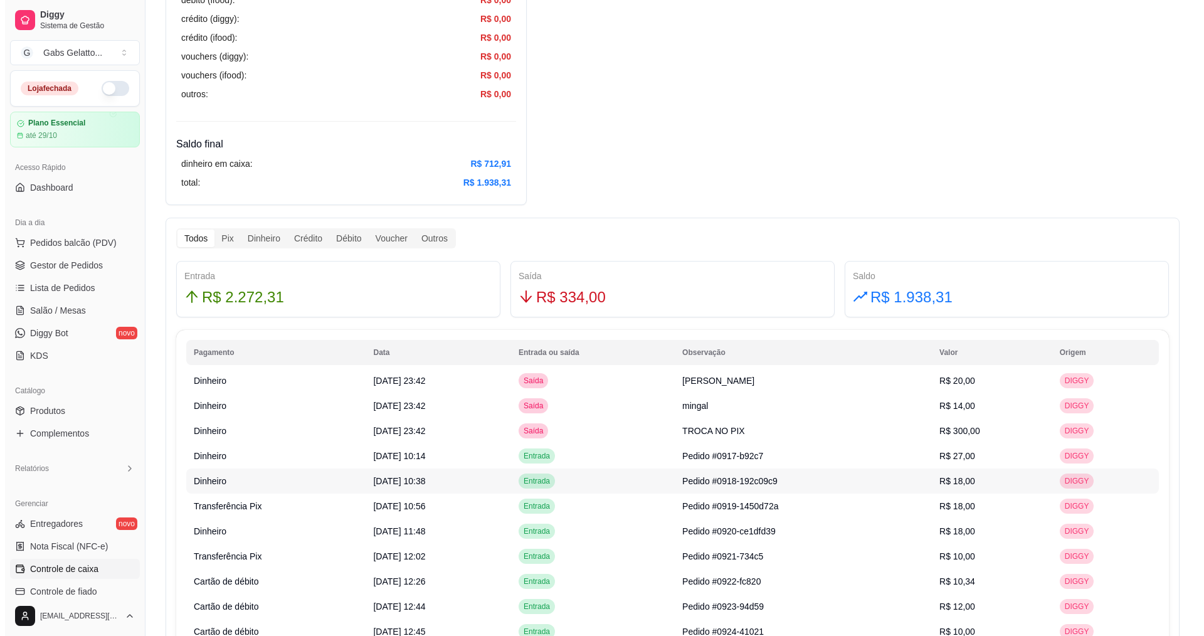
scroll to position [313, 0]
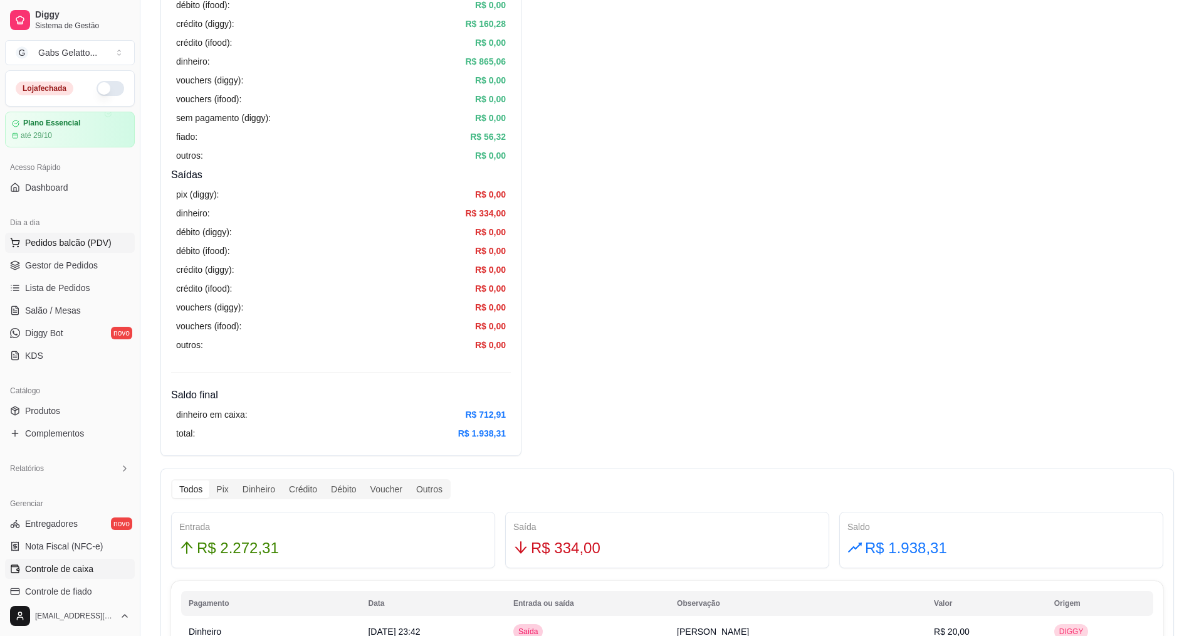
click at [66, 243] on span "Pedidos balcão (PDV)" at bounding box center [68, 242] width 87 height 13
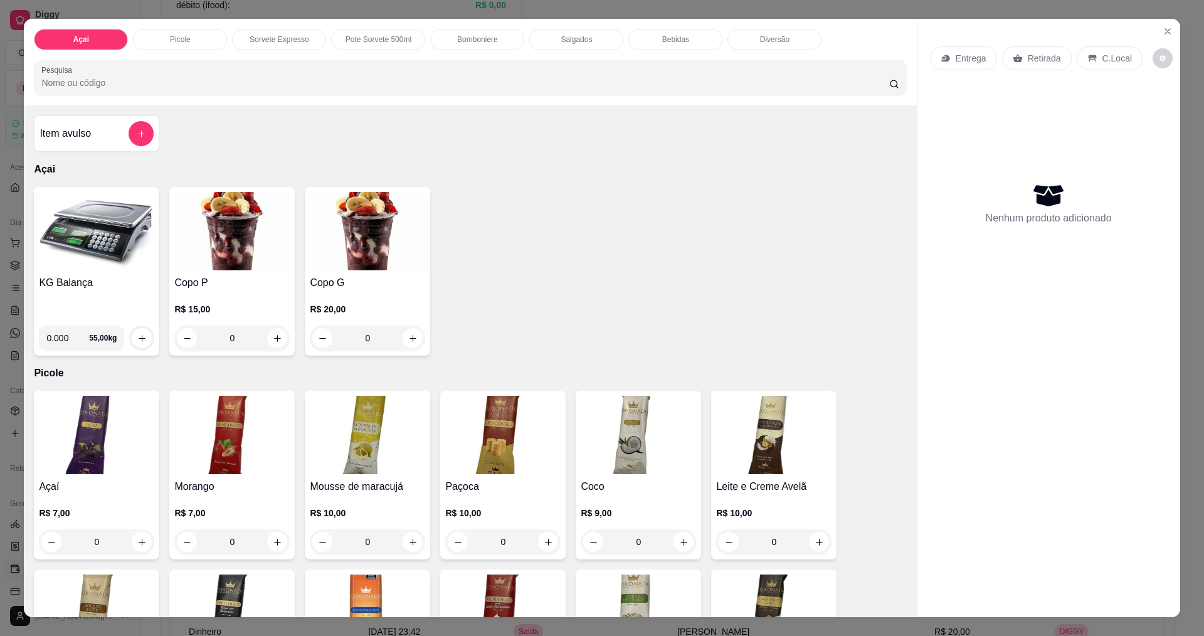
click at [68, 330] on input "0.000" at bounding box center [67, 337] width 43 height 25
type input "0.266"
click at [143, 342] on button "increase-product-quantity" at bounding box center [142, 338] width 20 height 20
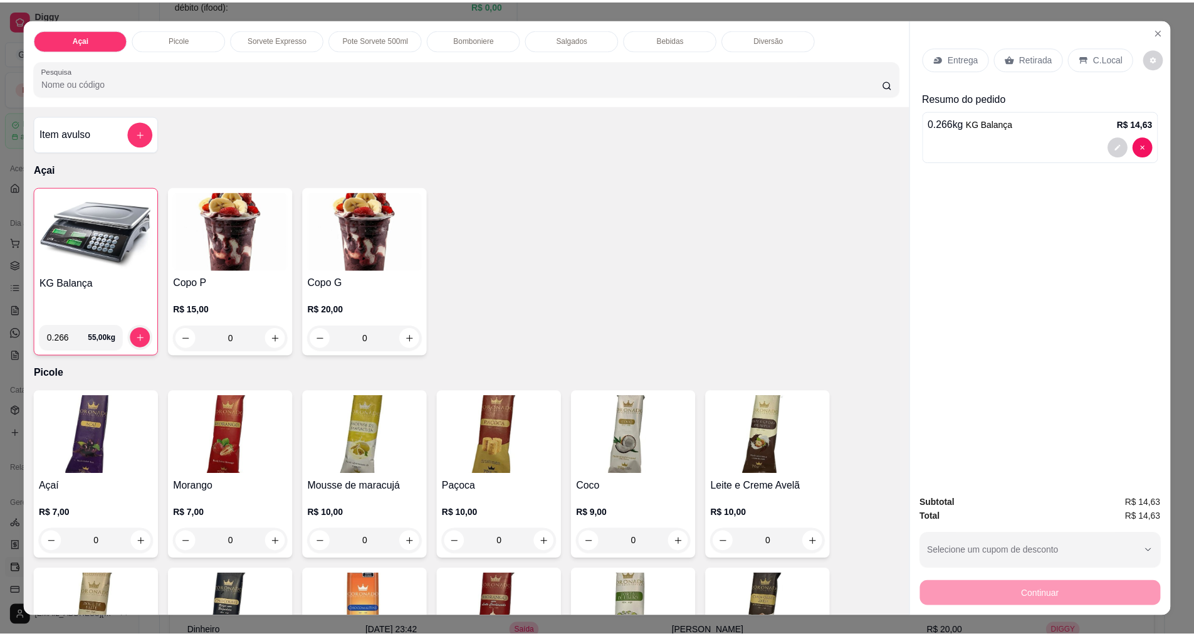
scroll to position [63, 0]
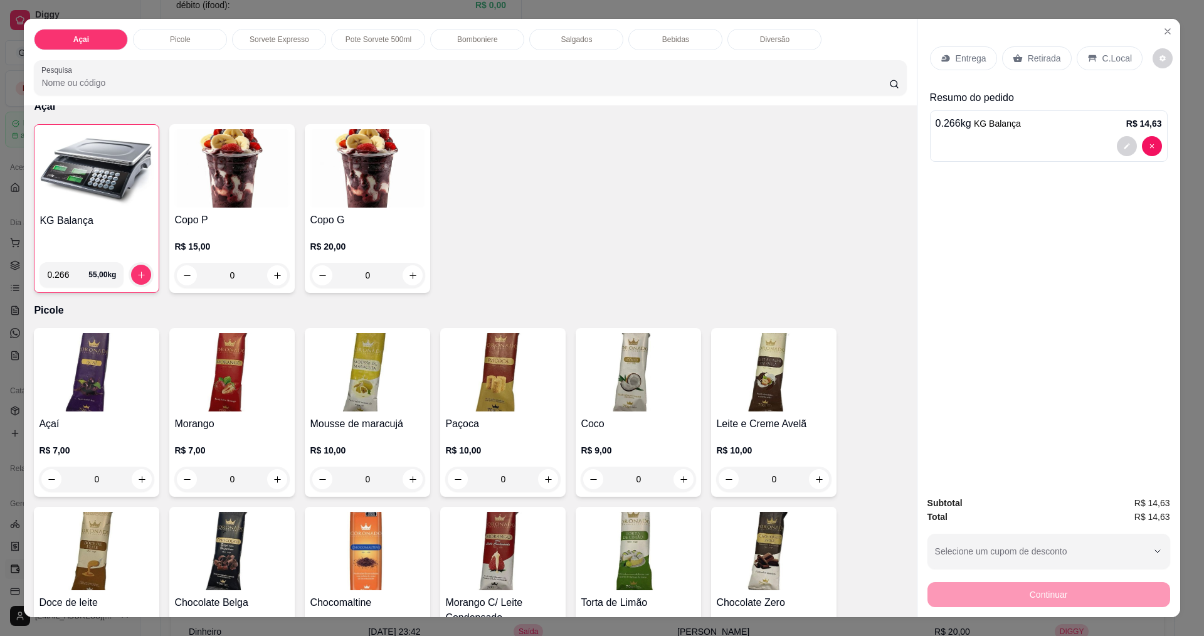
click at [1087, 48] on div "C.Local" at bounding box center [1109, 58] width 66 height 24
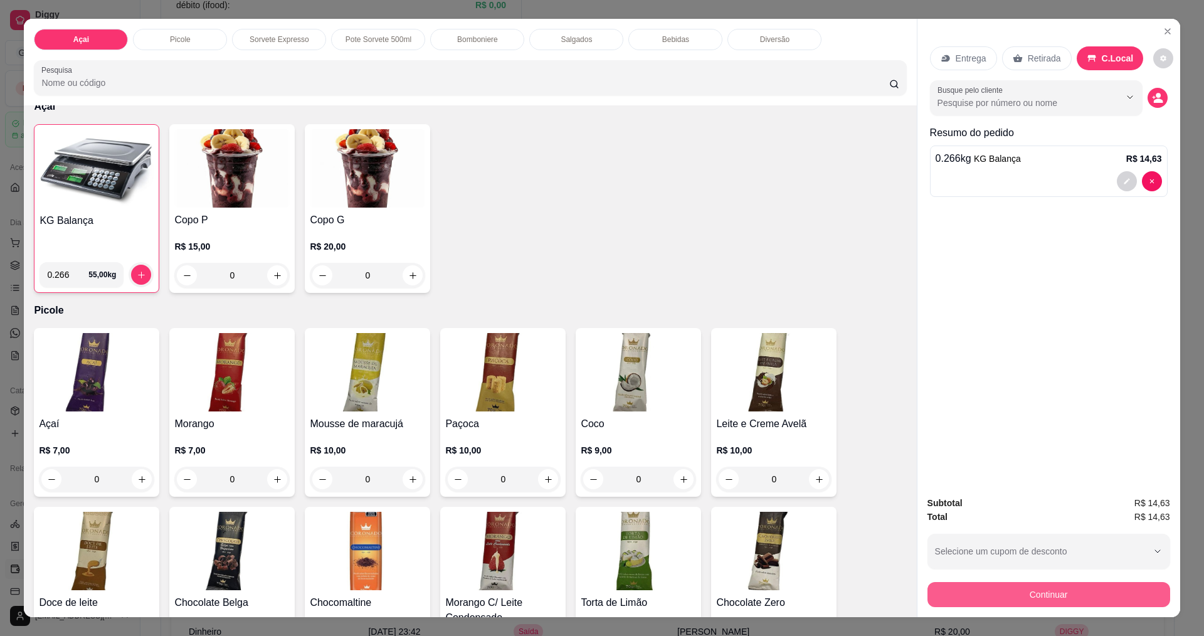
click at [1062, 593] on button "Continuar" at bounding box center [1048, 594] width 243 height 25
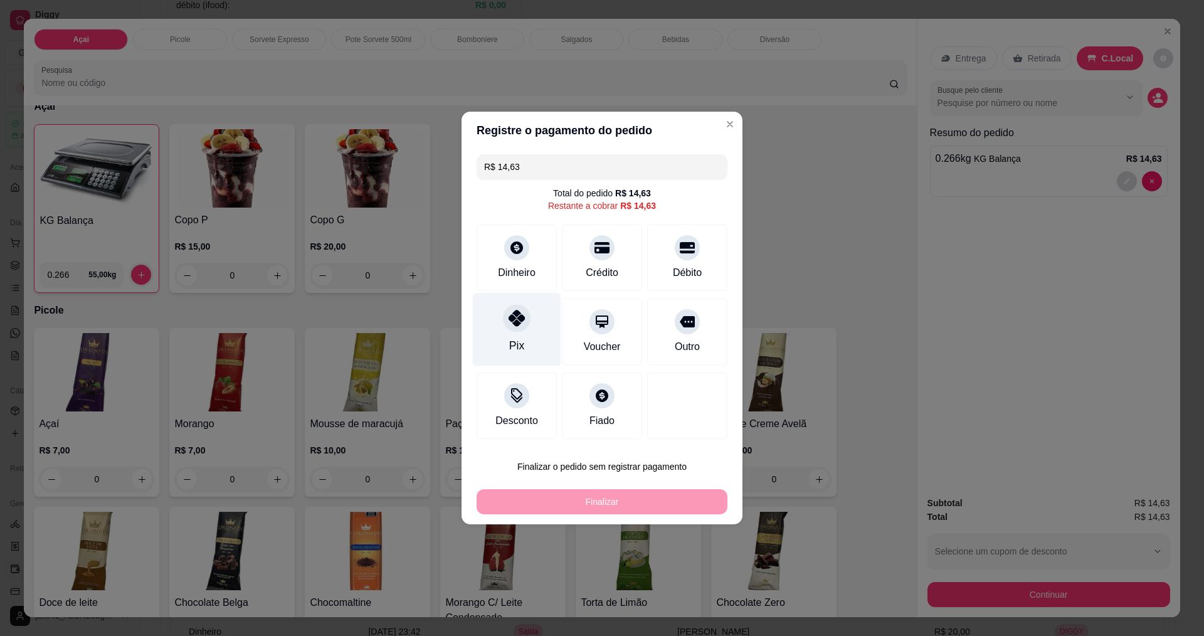
click at [528, 335] on div "Pix" at bounding box center [517, 329] width 88 height 73
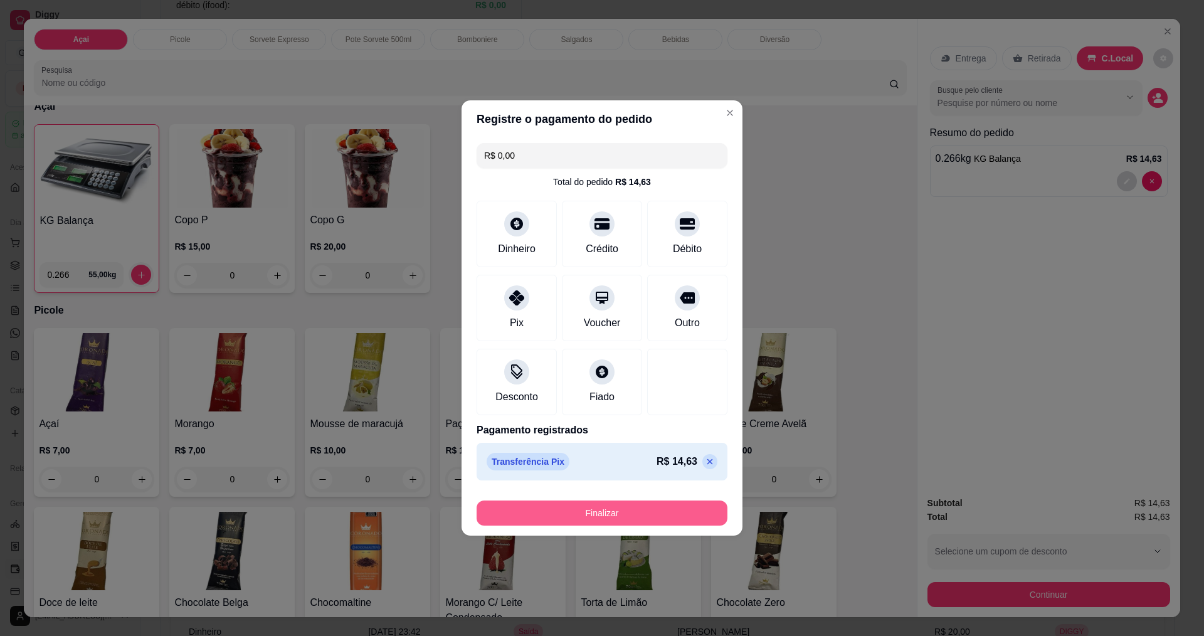
click at [653, 509] on button "Finalizar" at bounding box center [601, 512] width 251 height 25
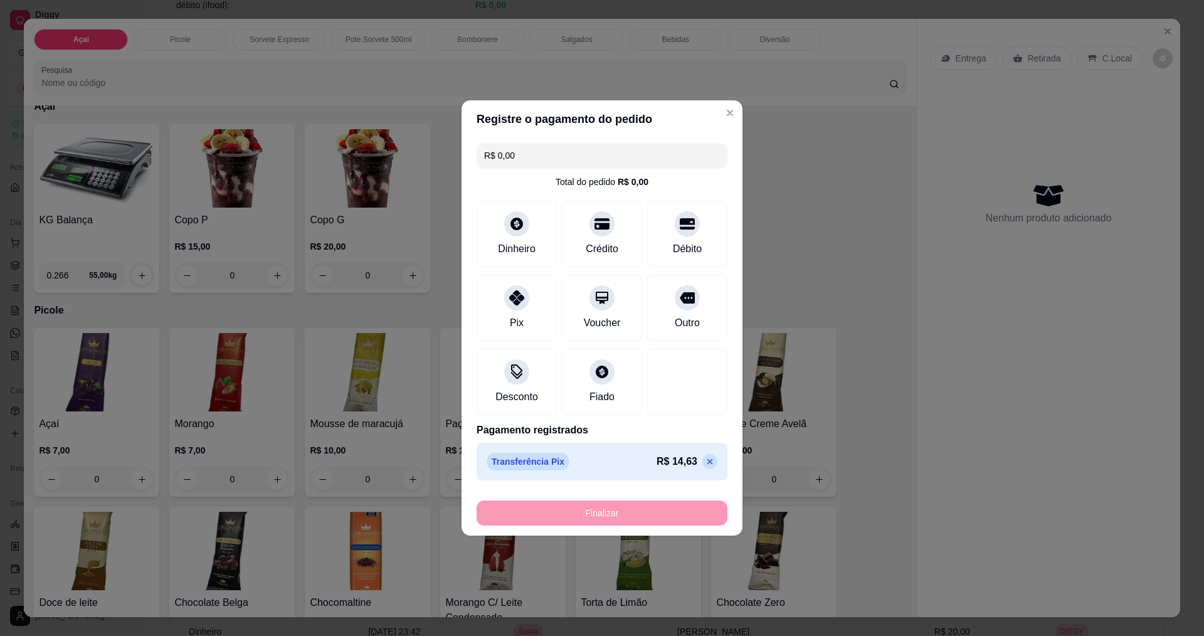
type input "-R$ 14,63"
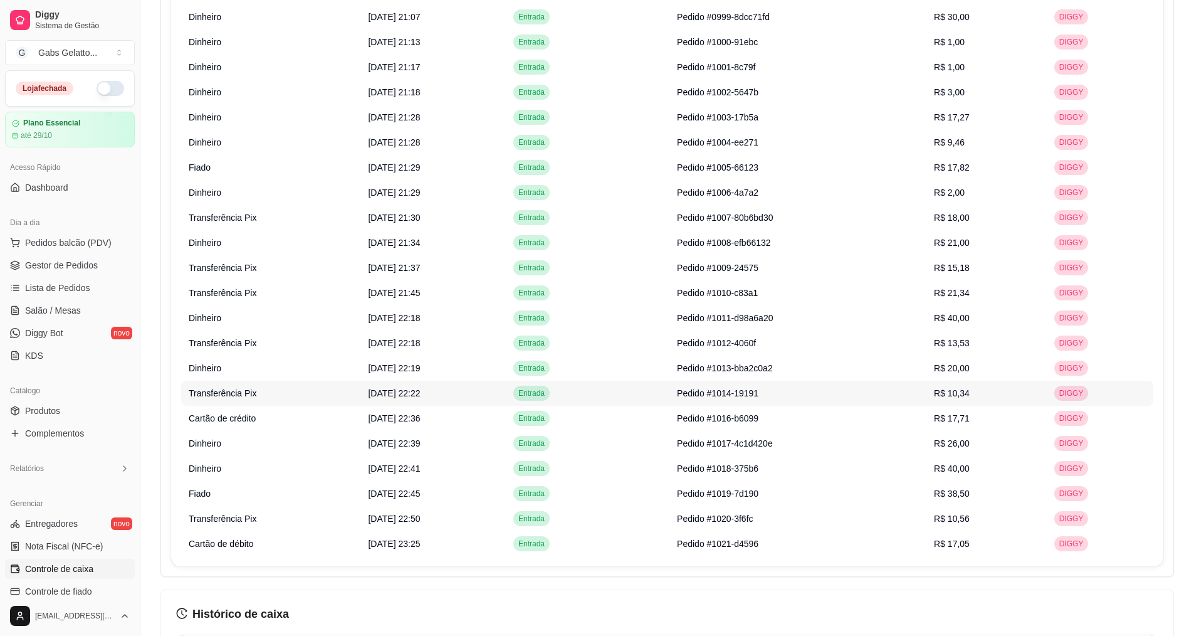
scroll to position [3511, 0]
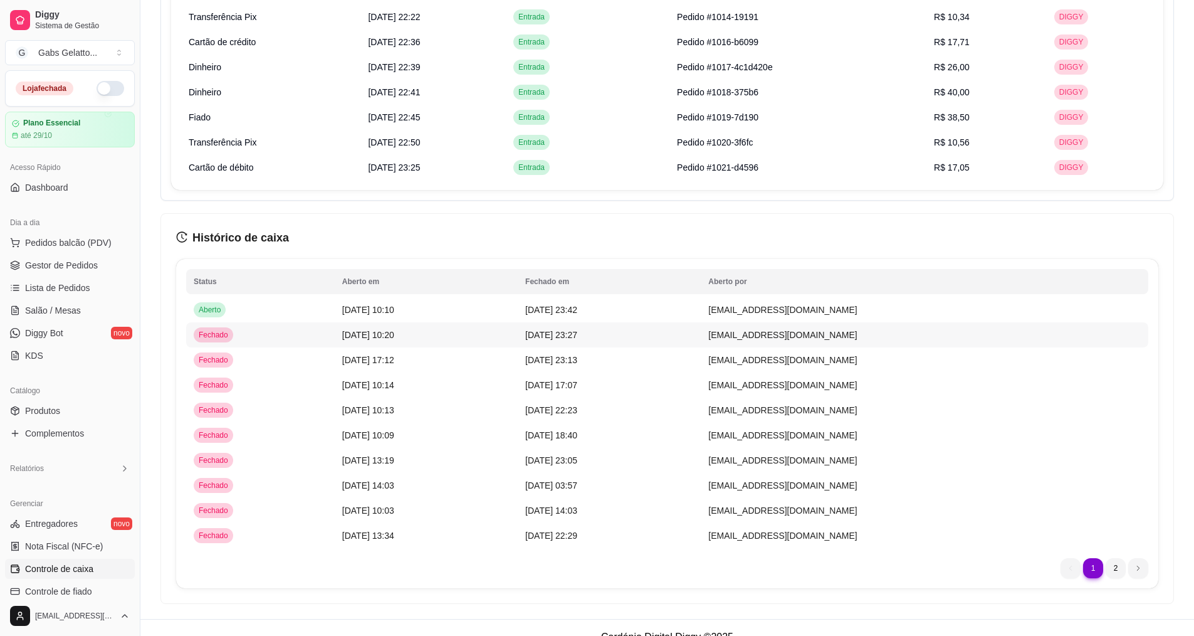
click at [394, 333] on span "[DATE] 10:20" at bounding box center [368, 335] width 52 height 10
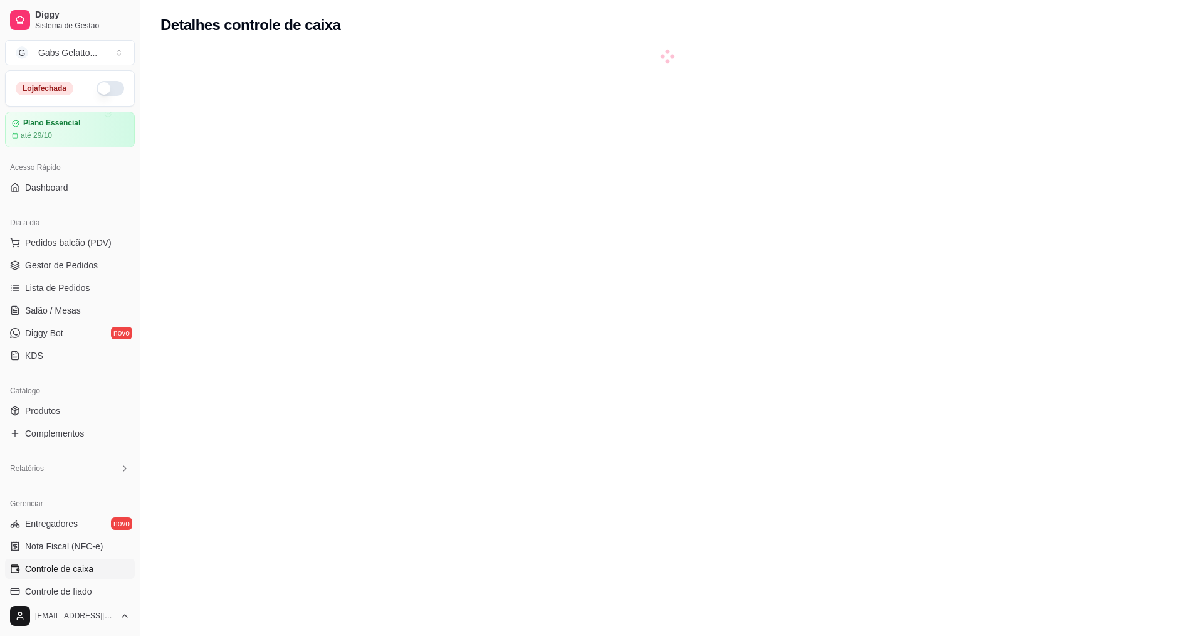
click at [372, 335] on div at bounding box center [667, 368] width 1014 height 636
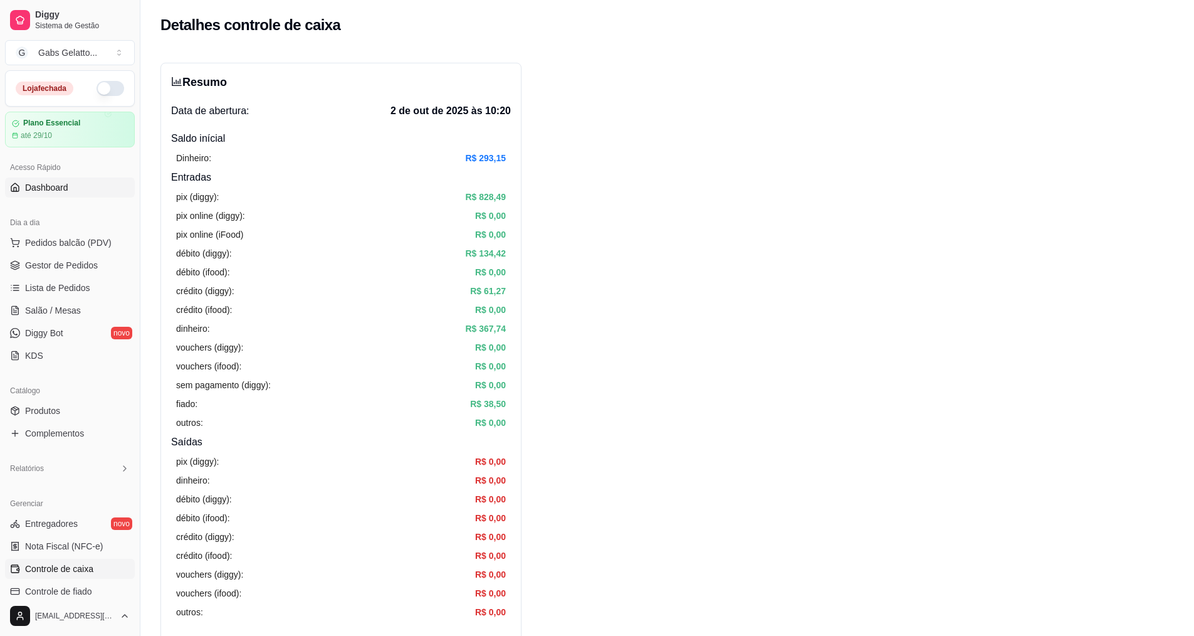
click at [76, 187] on link "Dashboard" at bounding box center [70, 187] width 130 height 20
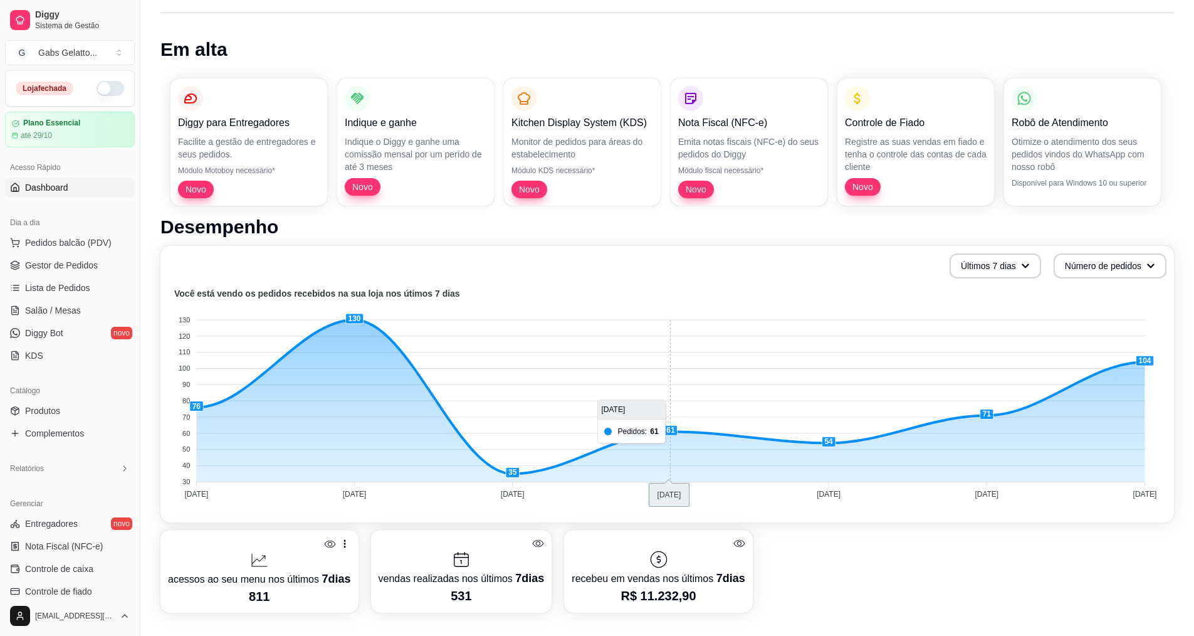
scroll to position [125, 0]
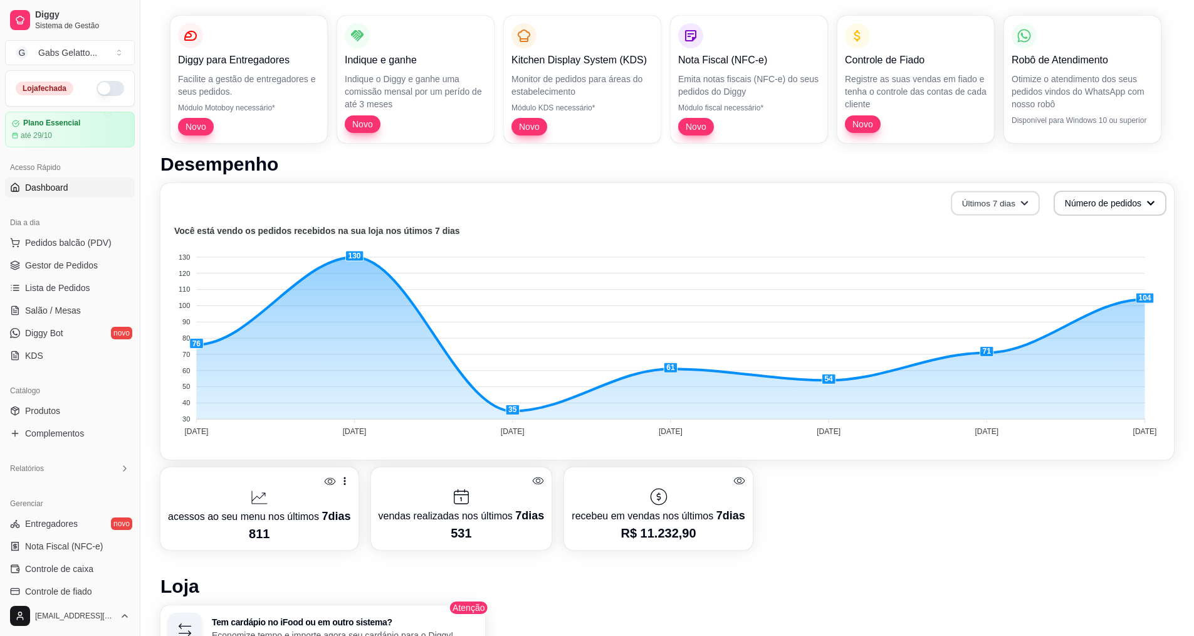
click at [1012, 213] on button "Últimos 7 dias" at bounding box center [995, 203] width 89 height 24
click at [984, 278] on span "Últimos 30 dias" at bounding box center [994, 276] width 105 height 13
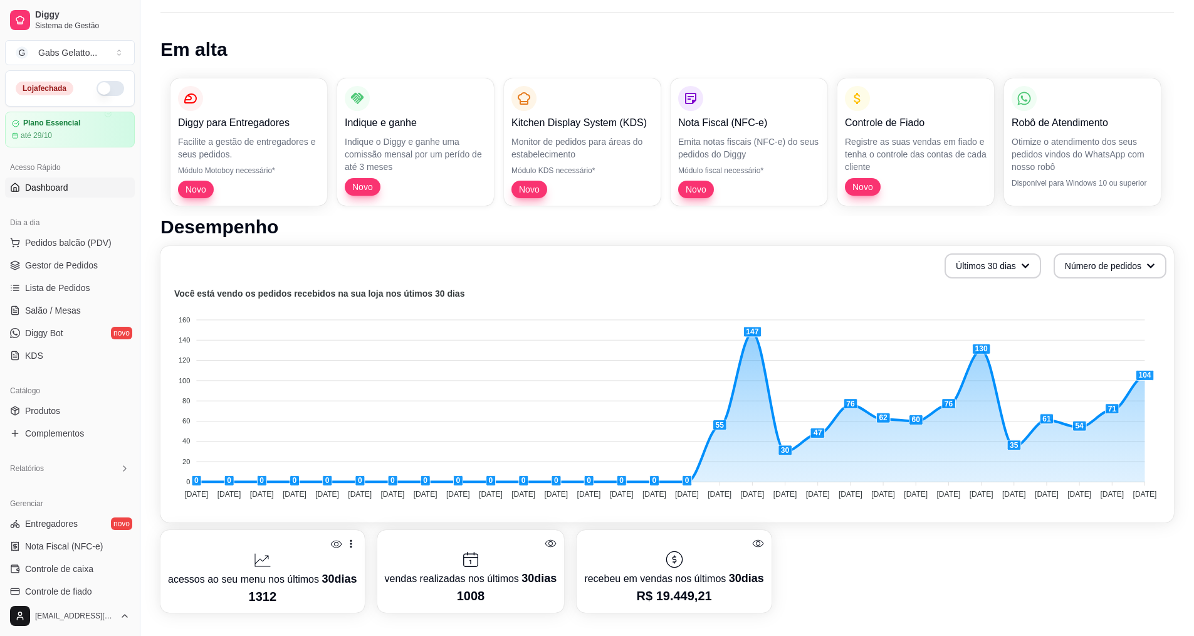
scroll to position [0, 0]
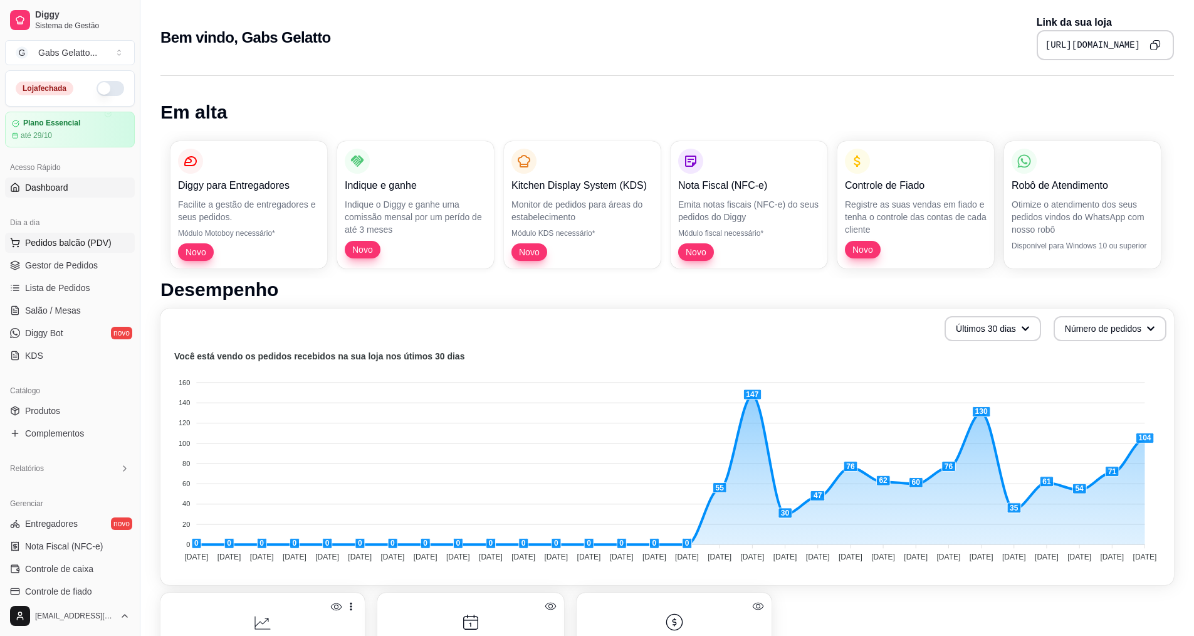
click at [71, 244] on span "Pedidos balcão (PDV)" at bounding box center [68, 242] width 87 height 13
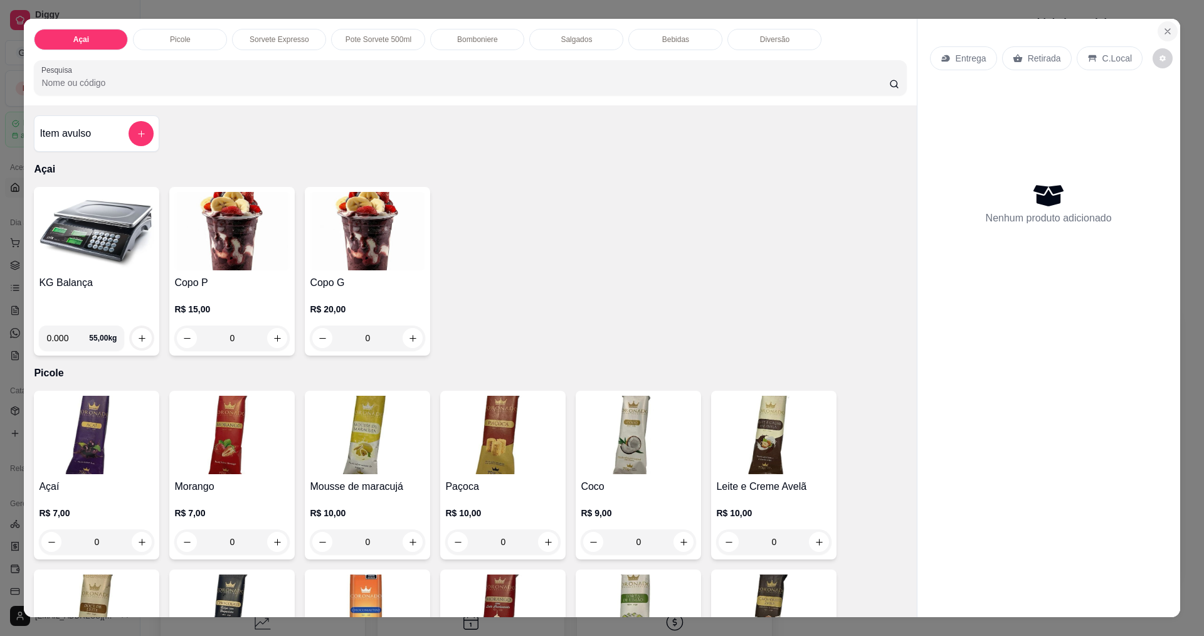
click at [1162, 34] on icon "Close" at bounding box center [1167, 31] width 10 height 10
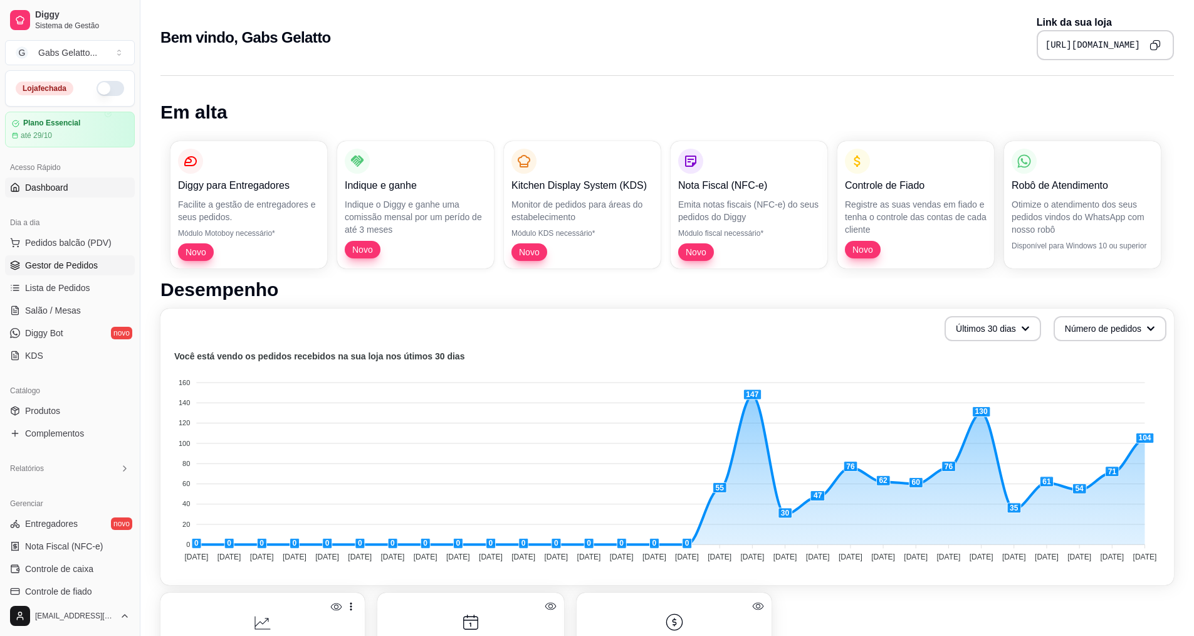
click at [45, 265] on span "Gestor de Pedidos" at bounding box center [61, 265] width 73 height 13
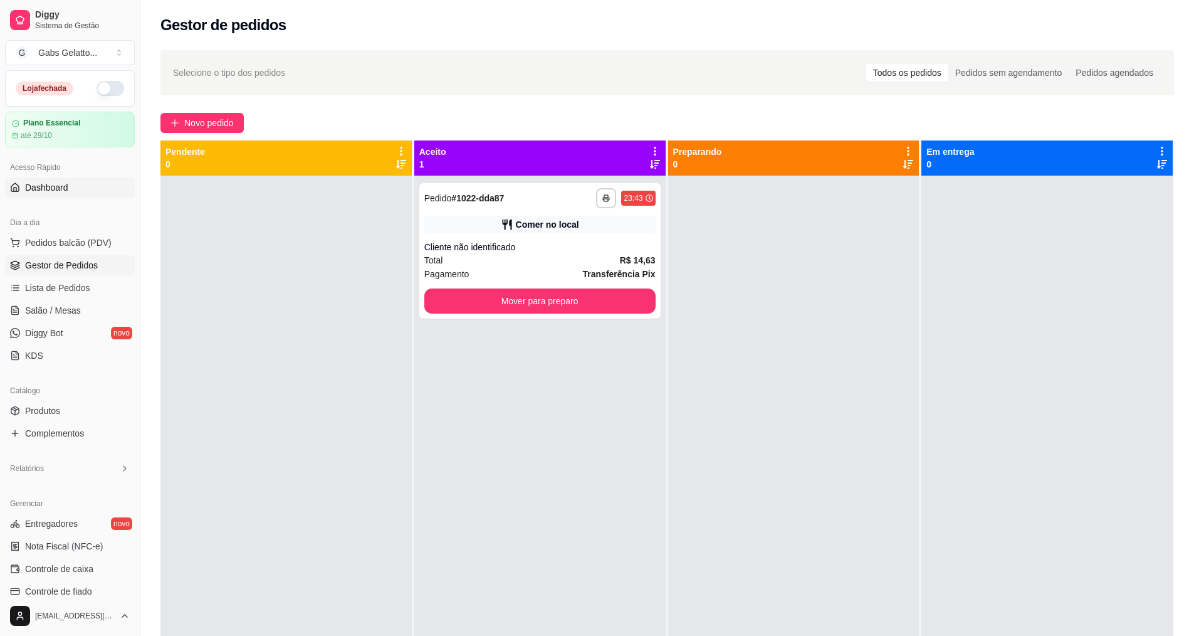
click at [66, 194] on link "Dashboard" at bounding box center [70, 187] width 130 height 20
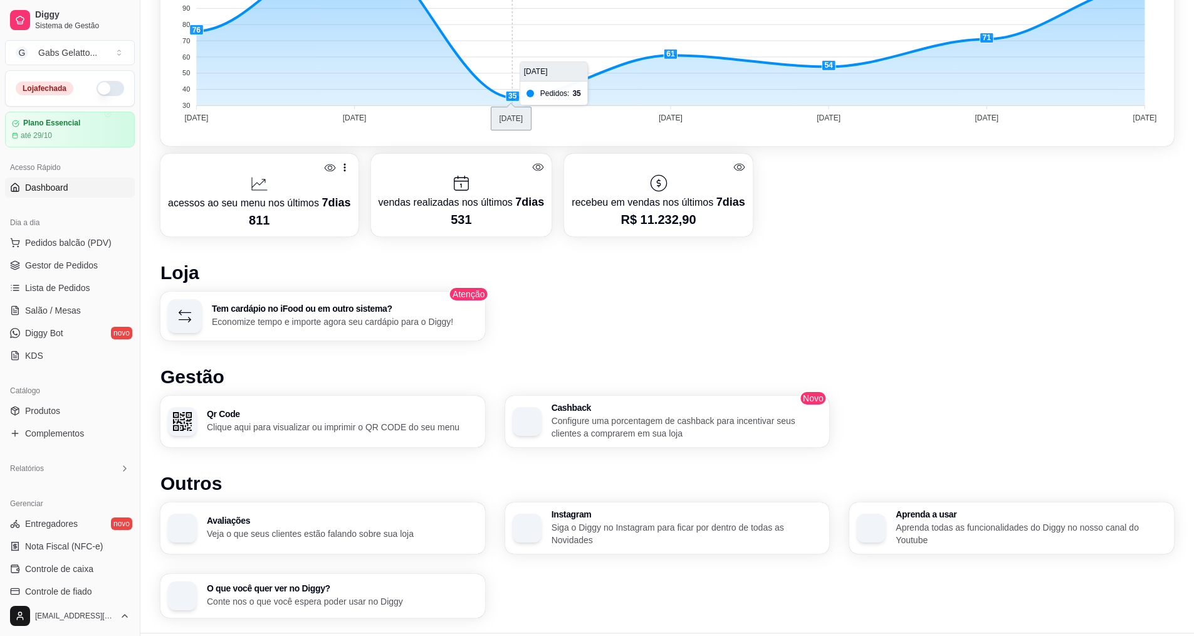
scroll to position [471, 0]
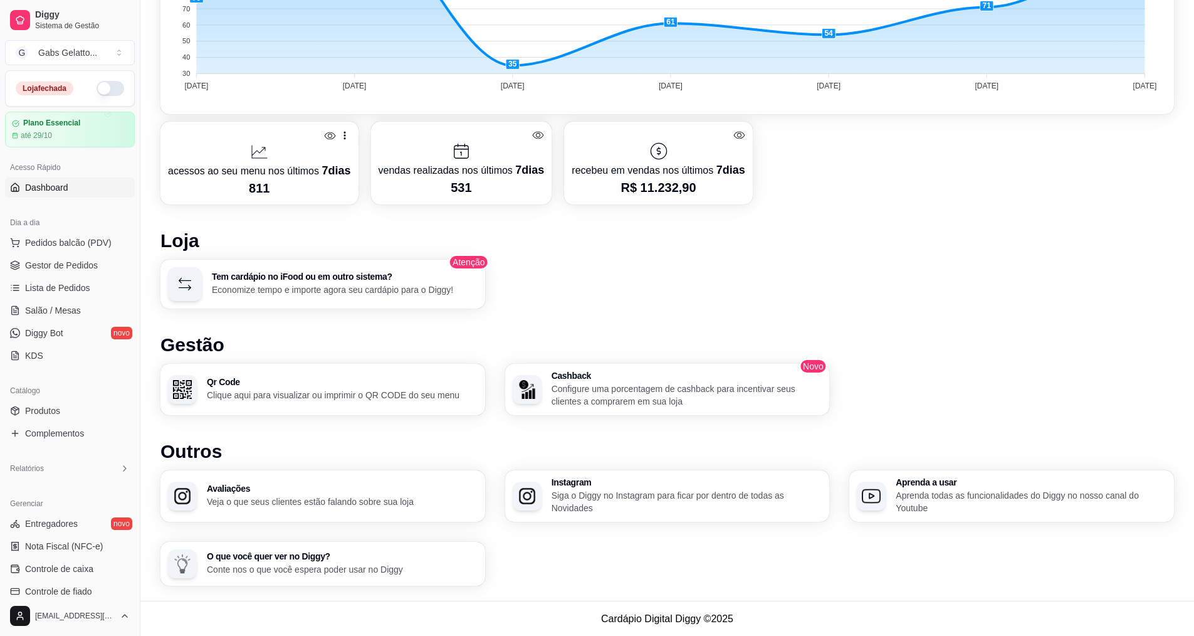
click at [629, 390] on p "Configure uma porcentagem de cashback para incentivar seus clientes a comprarem…" at bounding box center [687, 394] width 271 height 25
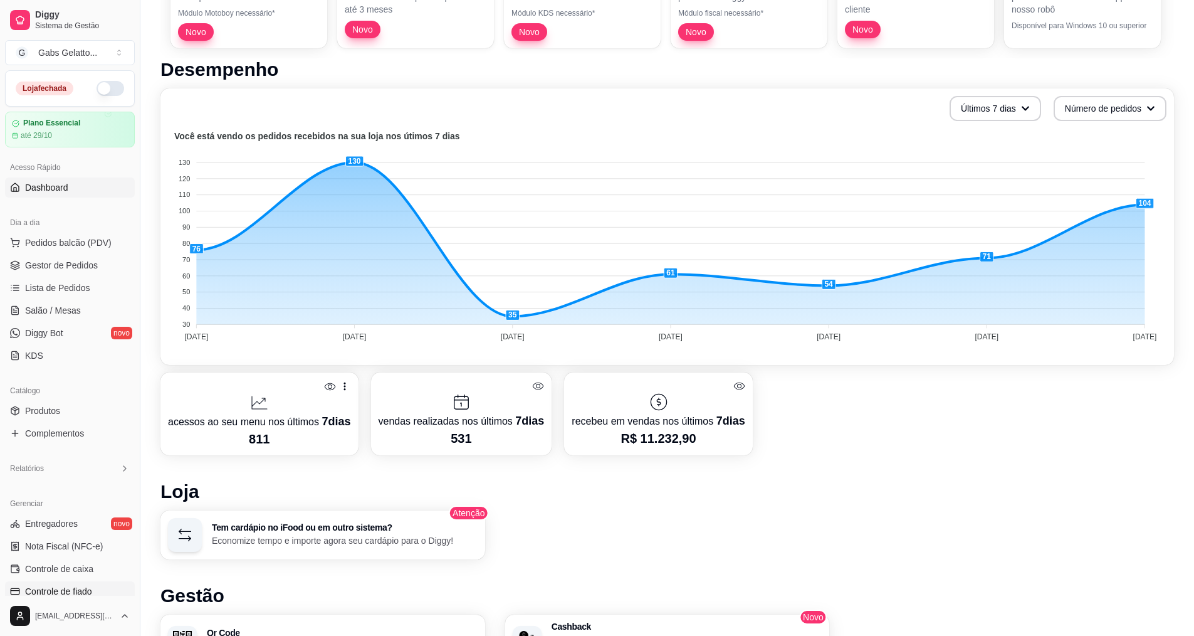
scroll to position [63, 0]
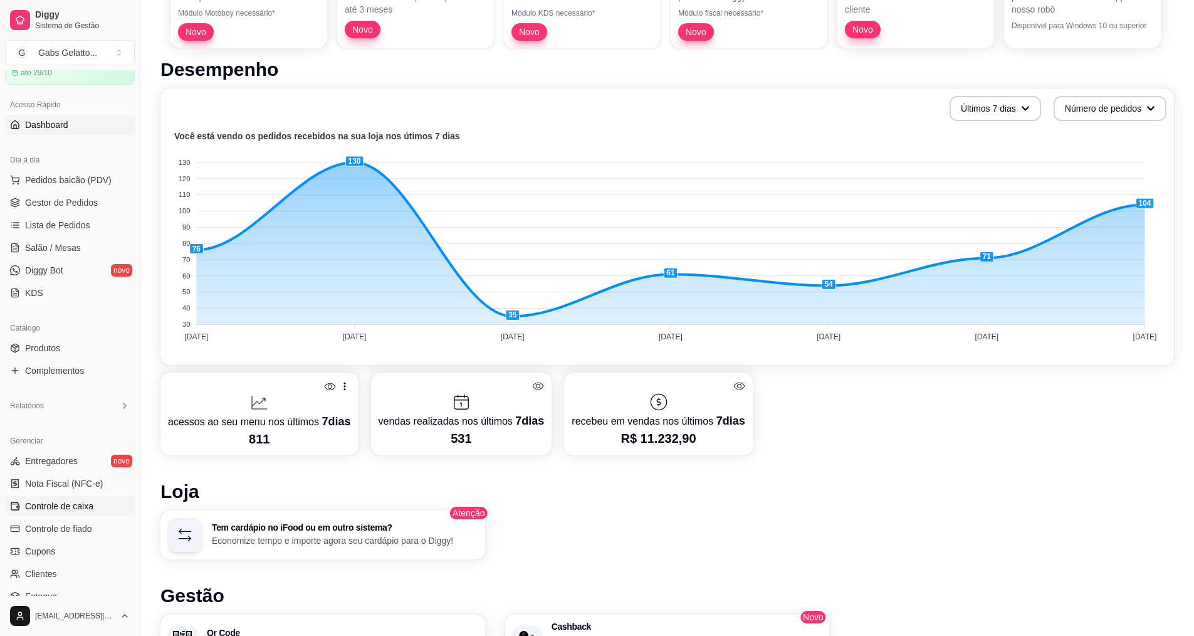
click at [78, 507] on span "Controle de caixa" at bounding box center [59, 506] width 68 height 13
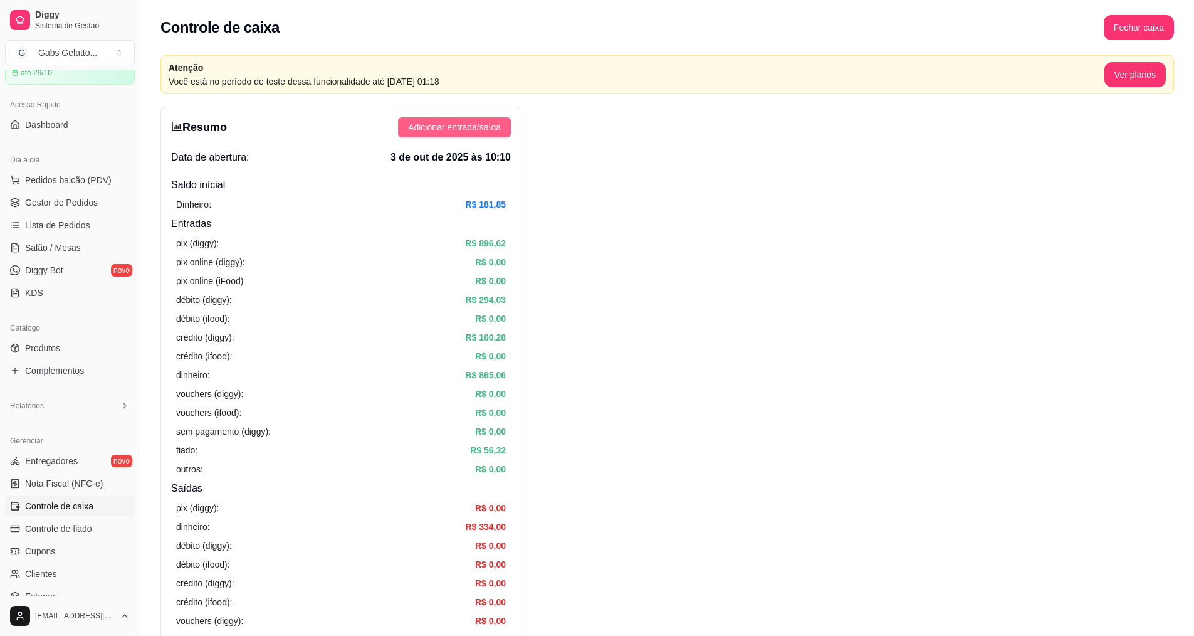
click at [402, 128] on button "Adicionar entrada/saída" at bounding box center [454, 127] width 113 height 20
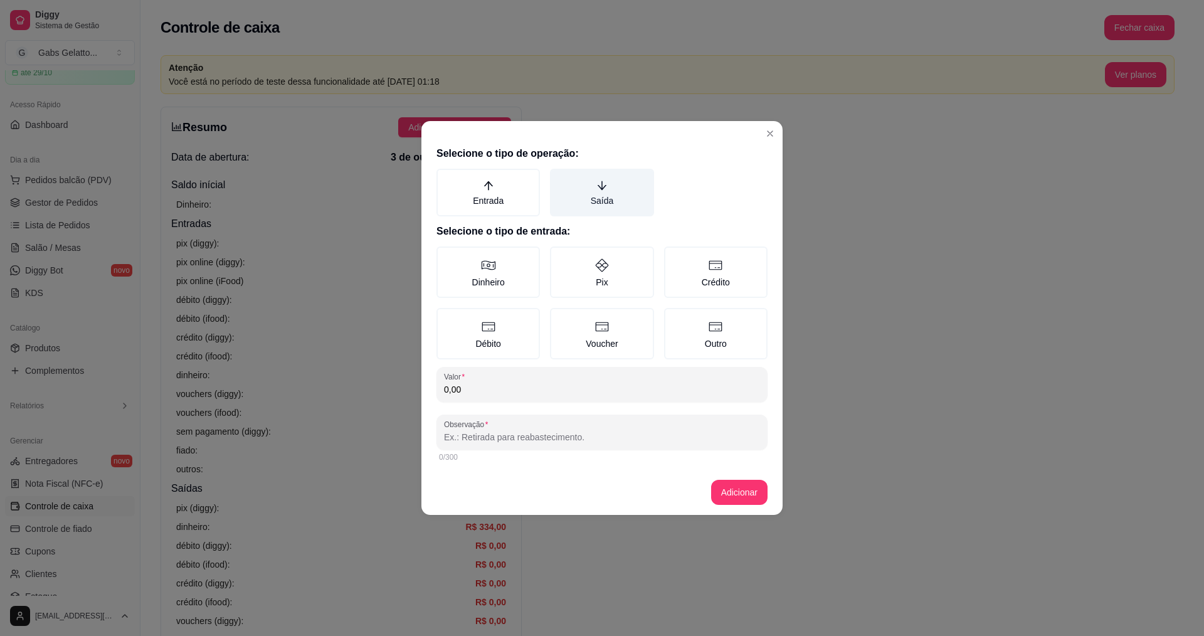
click at [602, 191] on label "Saída" at bounding box center [601, 193] width 103 height 48
click at [559, 178] on button "Saída" at bounding box center [554, 173] width 10 height 10
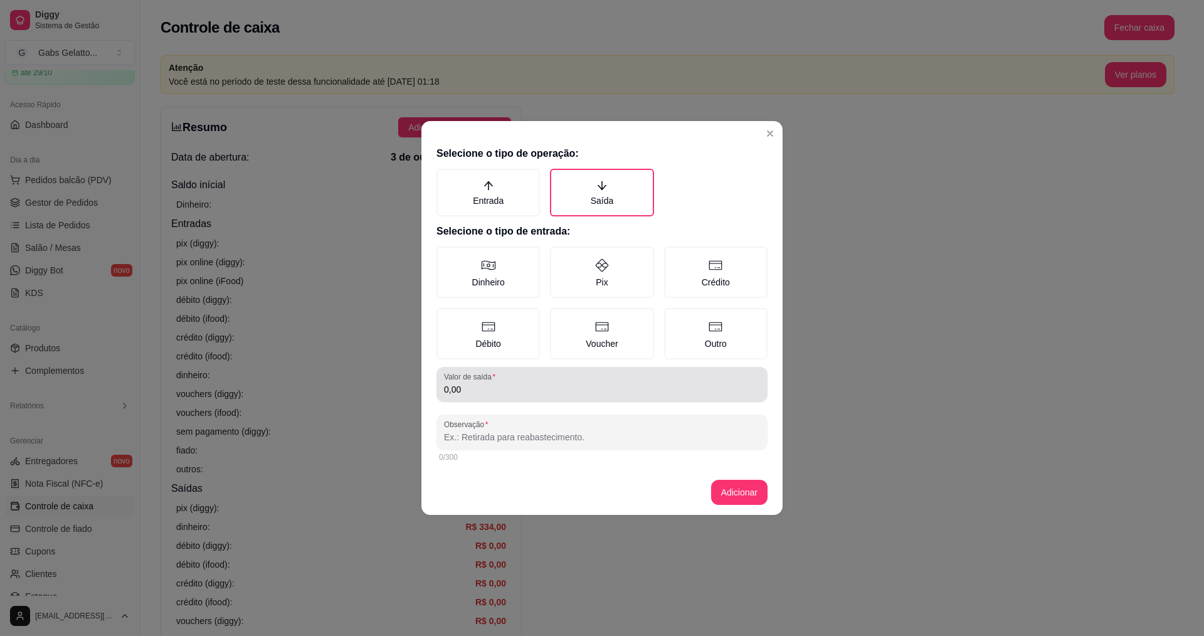
click at [490, 404] on div "Selecione o tipo de operação: Entrada Saída Selecione o tipo de entrada: Dinhei…" at bounding box center [601, 305] width 361 height 328
click at [497, 398] on div "Valor de saída 0,00" at bounding box center [601, 384] width 331 height 35
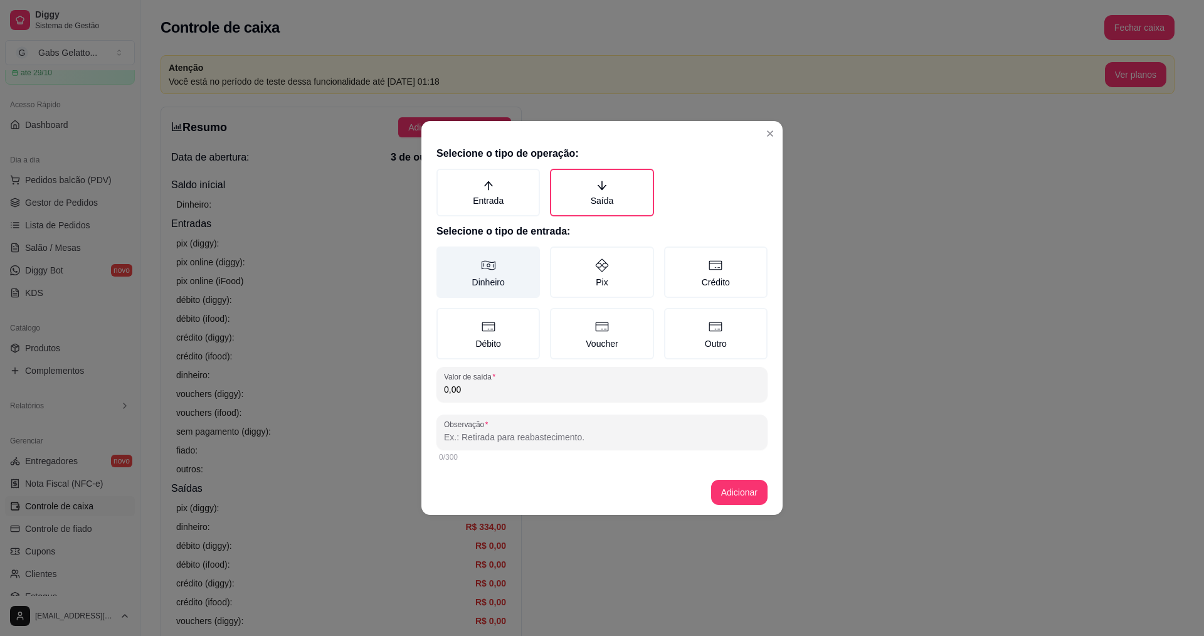
click at [475, 258] on label "Dinheiro" at bounding box center [487, 271] width 103 height 51
click at [446, 256] on button "Dinheiro" at bounding box center [441, 251] width 10 height 10
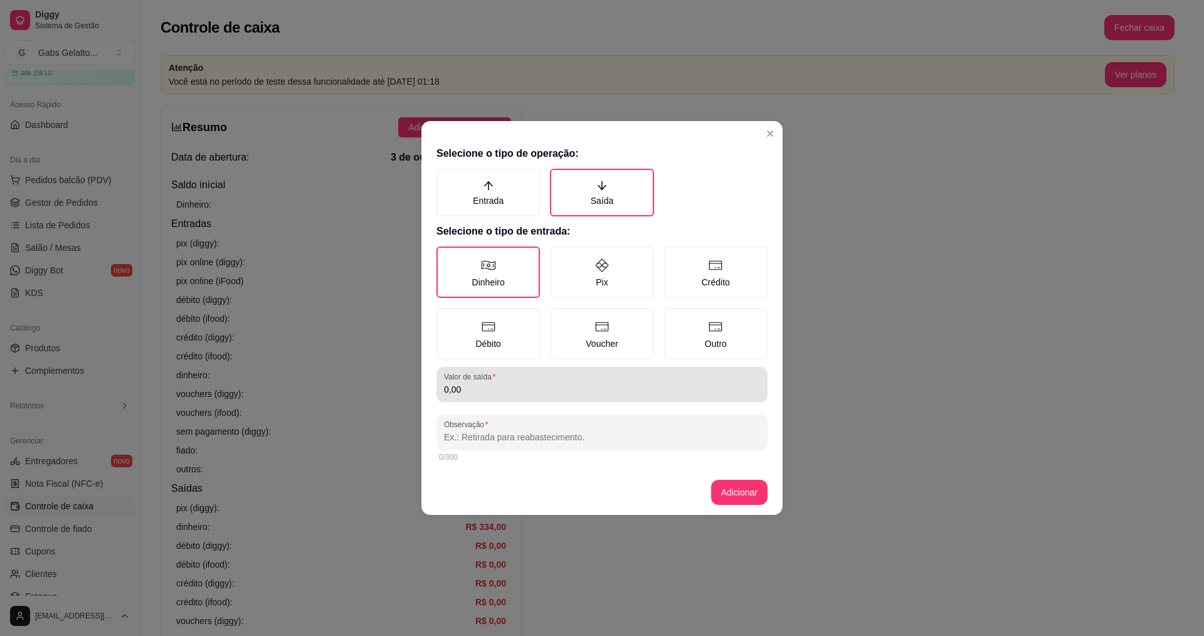
click at [495, 390] on input "0,00" at bounding box center [602, 389] width 316 height 13
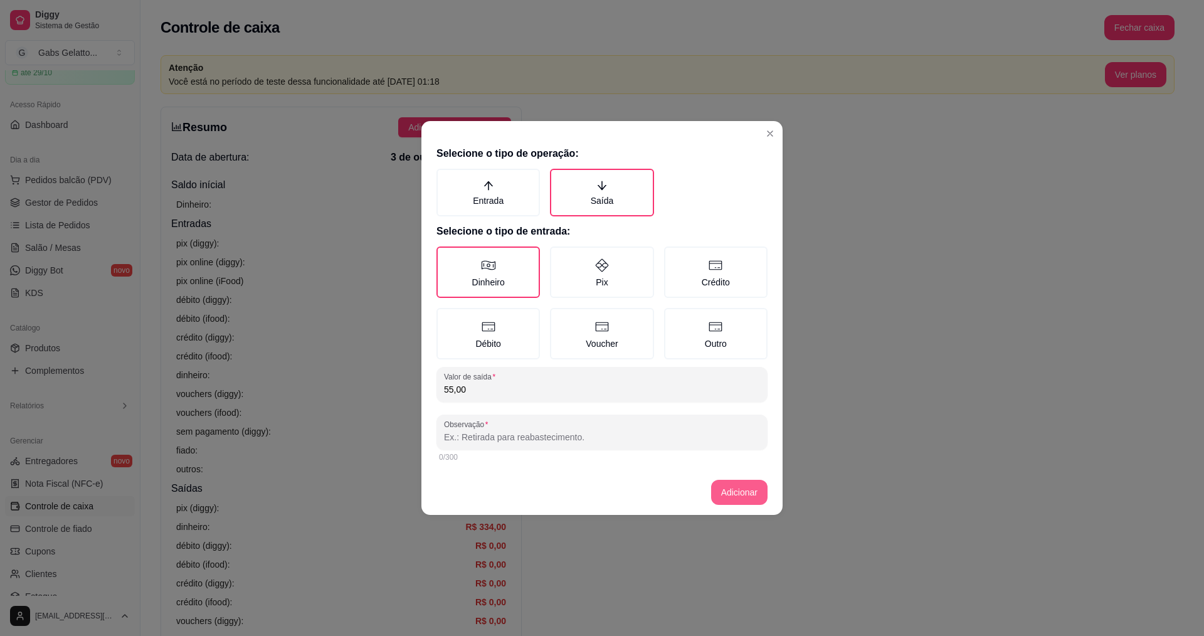
type input "55,00"
click at [755, 491] on button "Adicionar" at bounding box center [739, 492] width 56 height 25
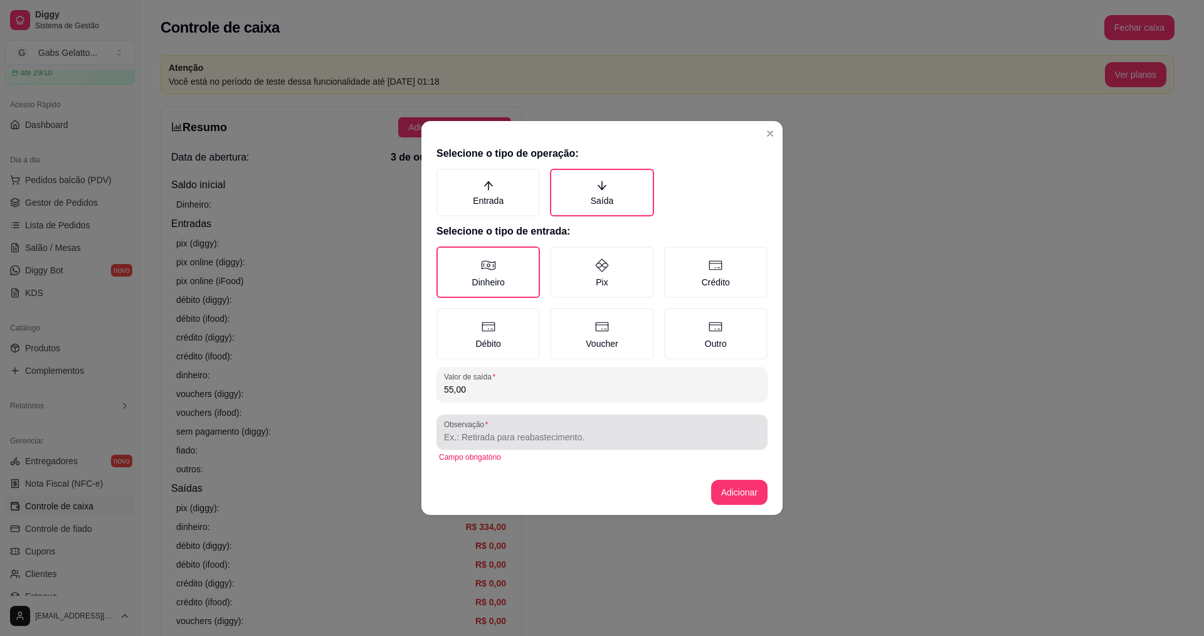
click at [606, 445] on div "Observação" at bounding box center [601, 431] width 331 height 35
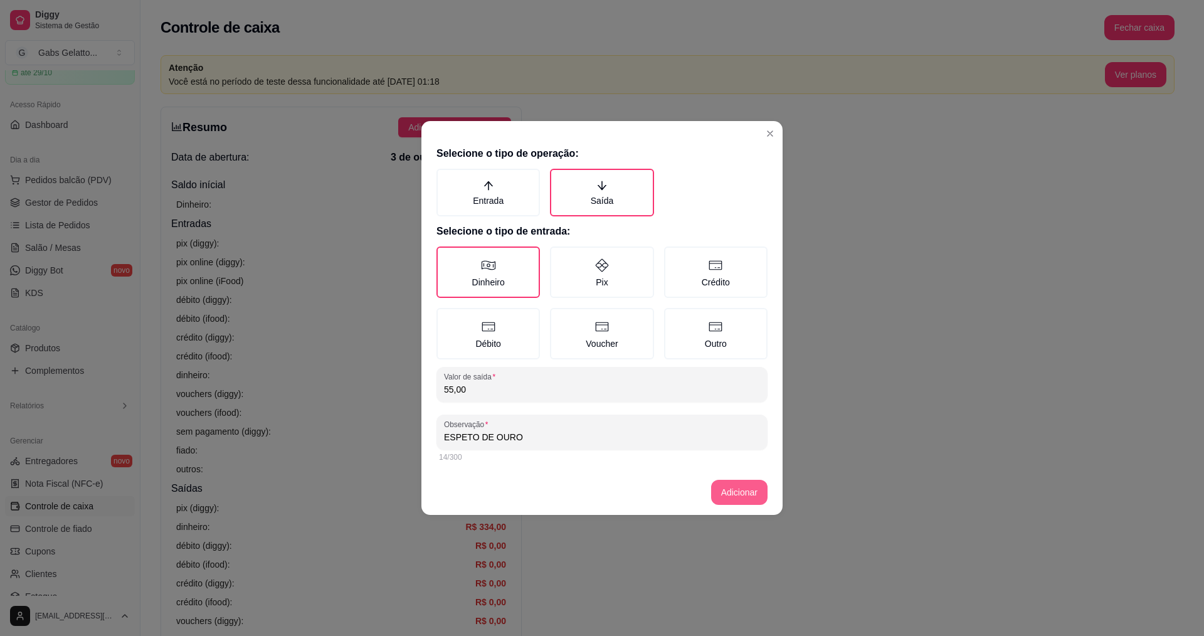
type input "ESPETO DE OURO"
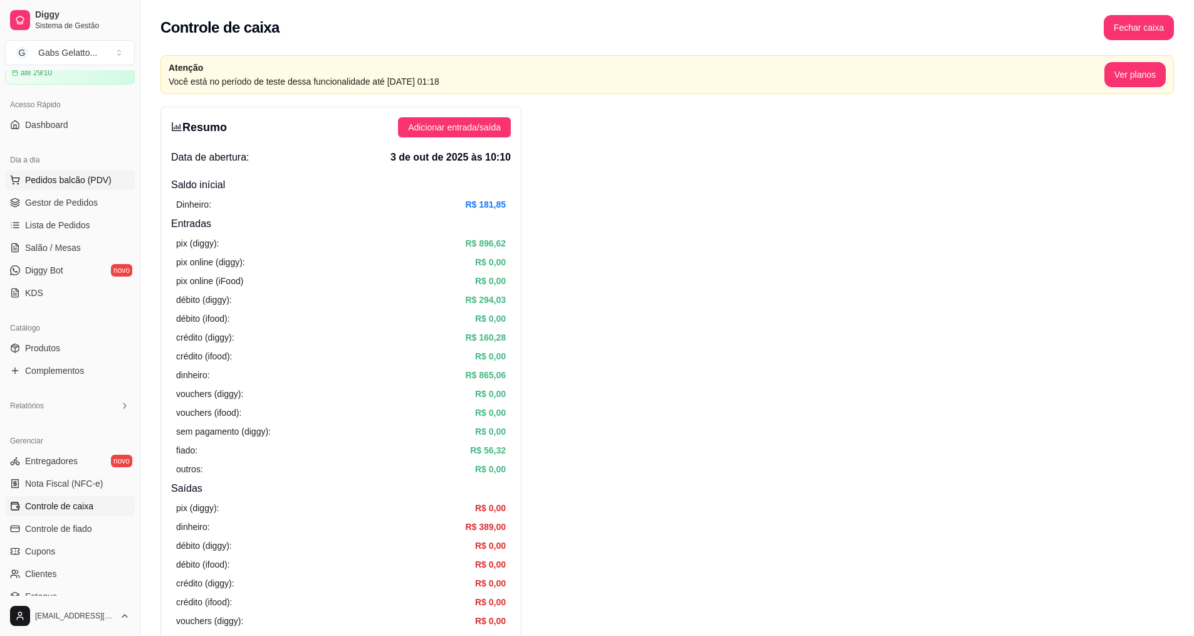
click at [77, 184] on span "Pedidos balcão (PDV)" at bounding box center [68, 180] width 87 height 13
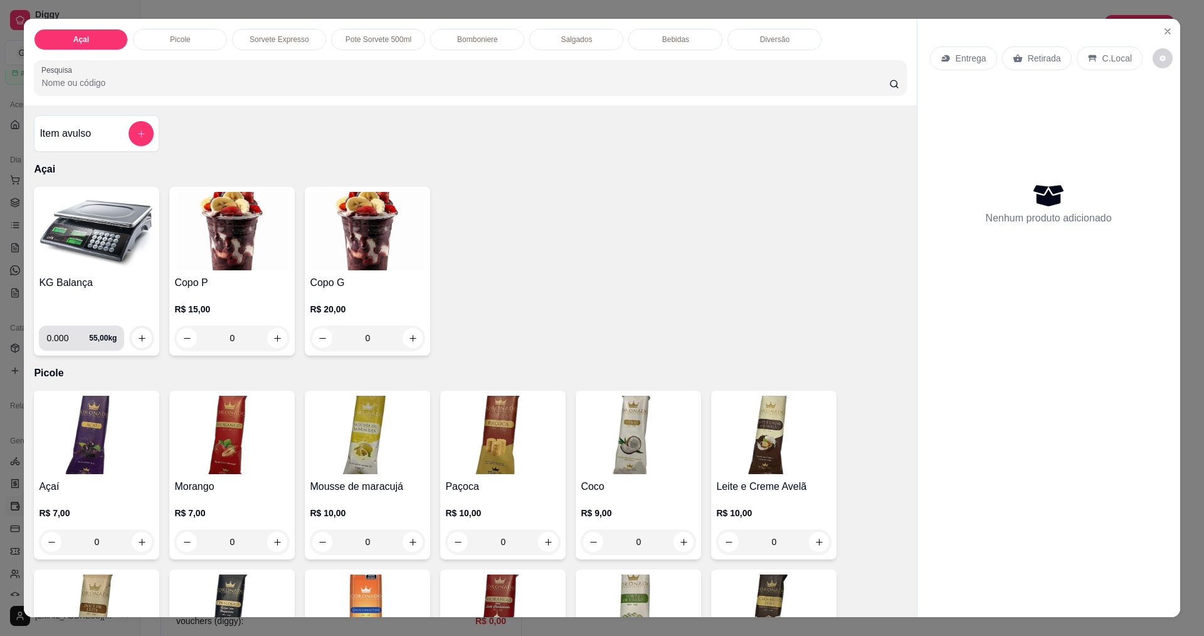
click at [67, 336] on input "0.000" at bounding box center [67, 337] width 43 height 25
type input "0.184"
click at [137, 339] on icon "increase-product-quantity" at bounding box center [141, 337] width 9 height 9
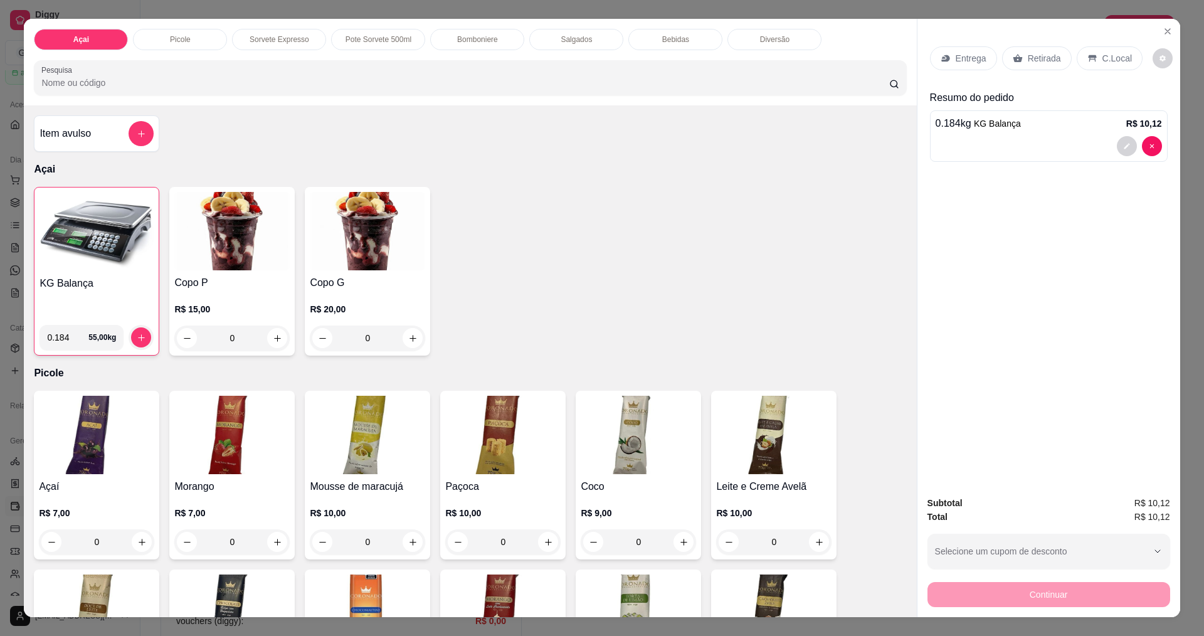
click at [1096, 65] on div "C.Local" at bounding box center [1109, 58] width 66 height 24
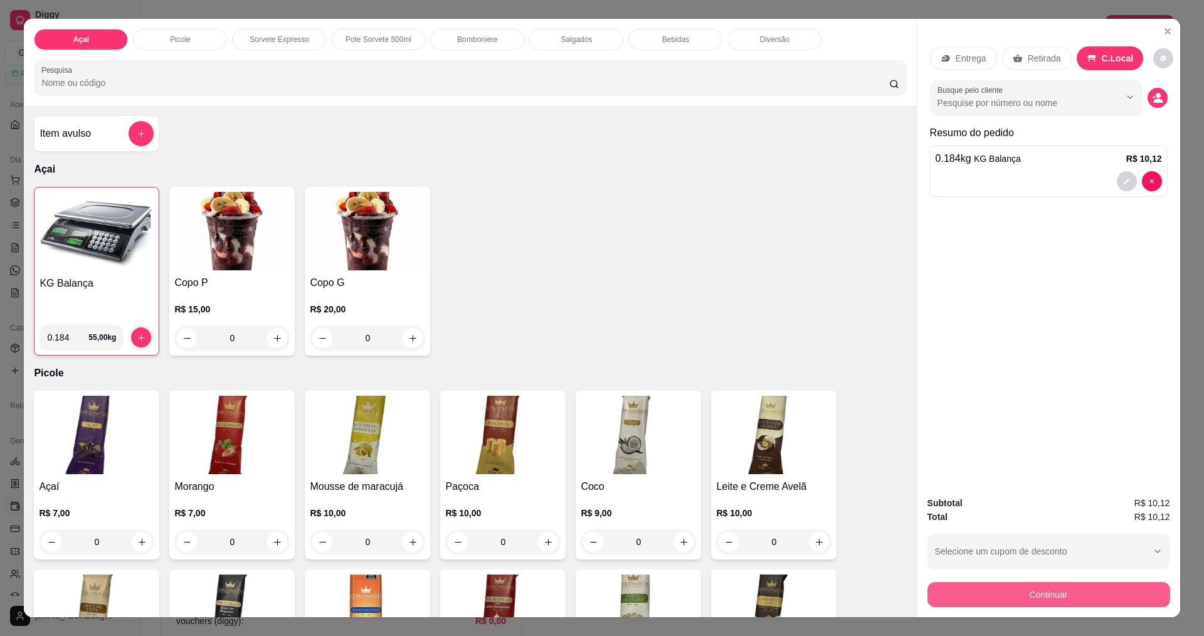
click at [1014, 602] on button "Continuar" at bounding box center [1048, 594] width 243 height 25
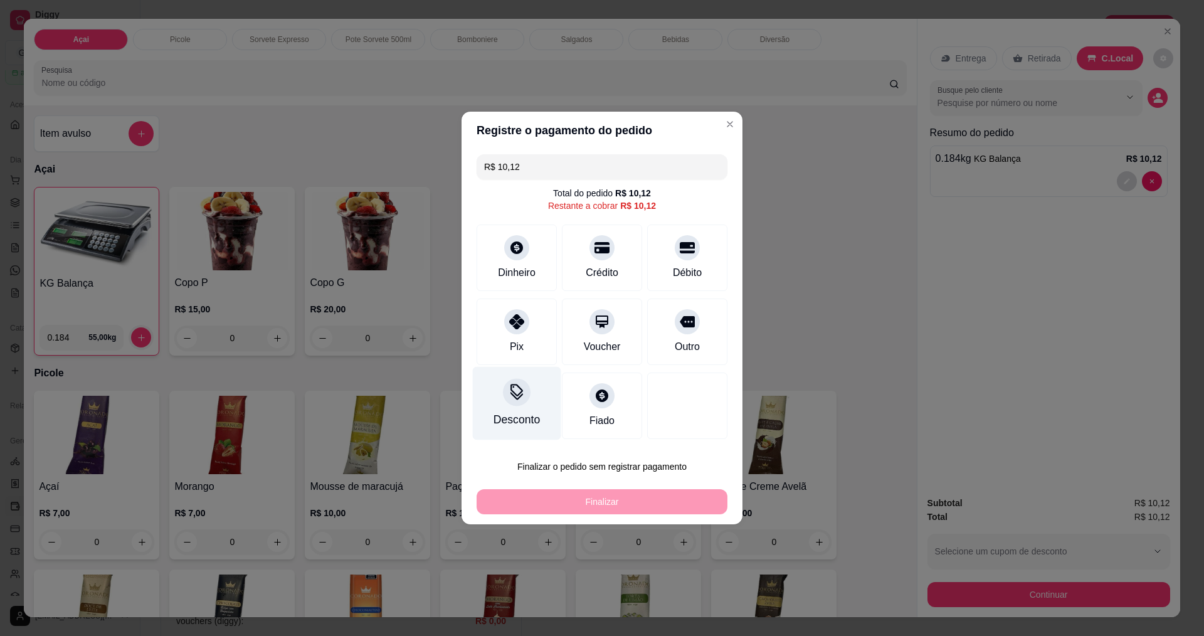
click at [527, 401] on div "Desconto" at bounding box center [517, 403] width 88 height 73
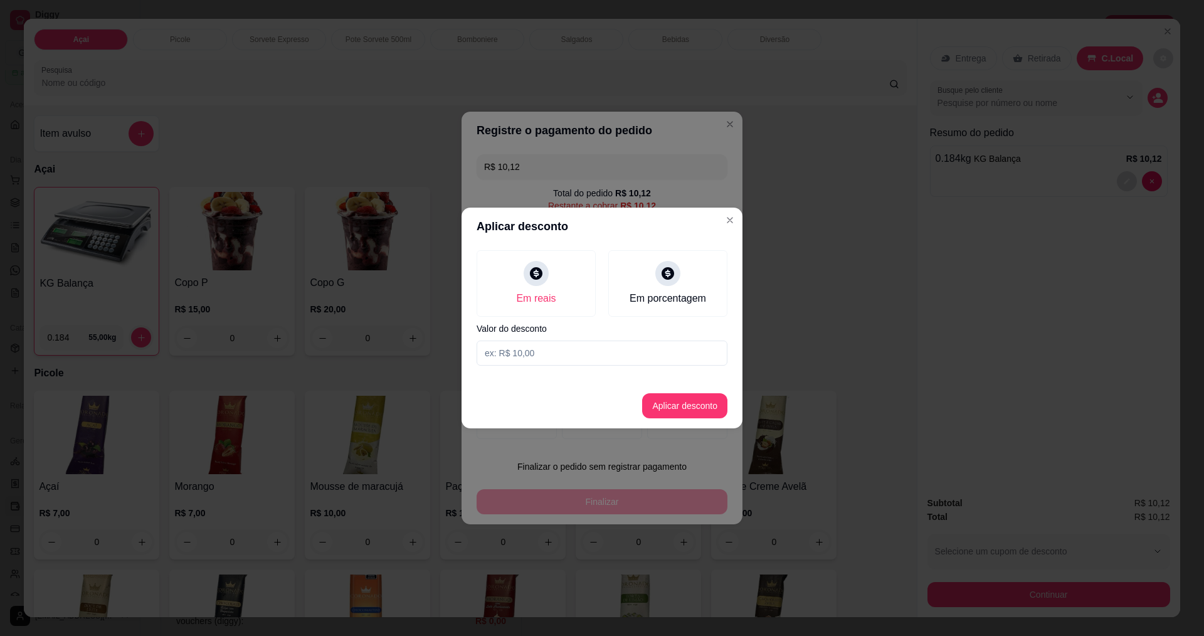
click at [547, 342] on input at bounding box center [601, 352] width 251 height 25
type input "0,12"
click at [681, 398] on button "Aplicar desconto" at bounding box center [684, 405] width 85 height 25
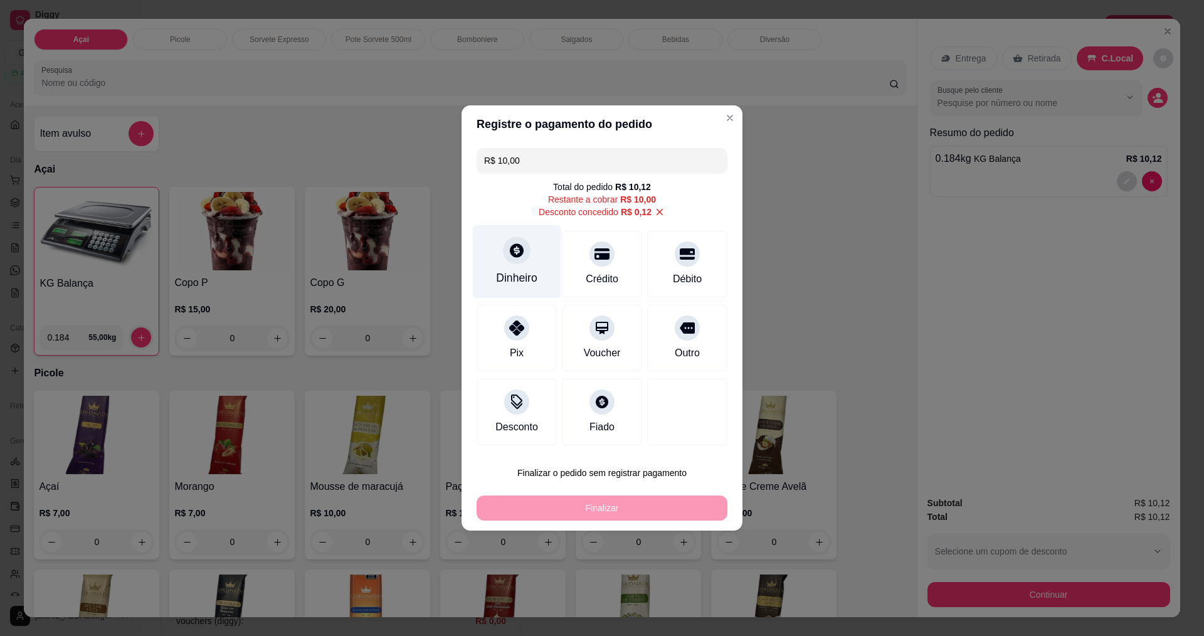
click at [505, 263] on div "Dinheiro" at bounding box center [517, 261] width 88 height 73
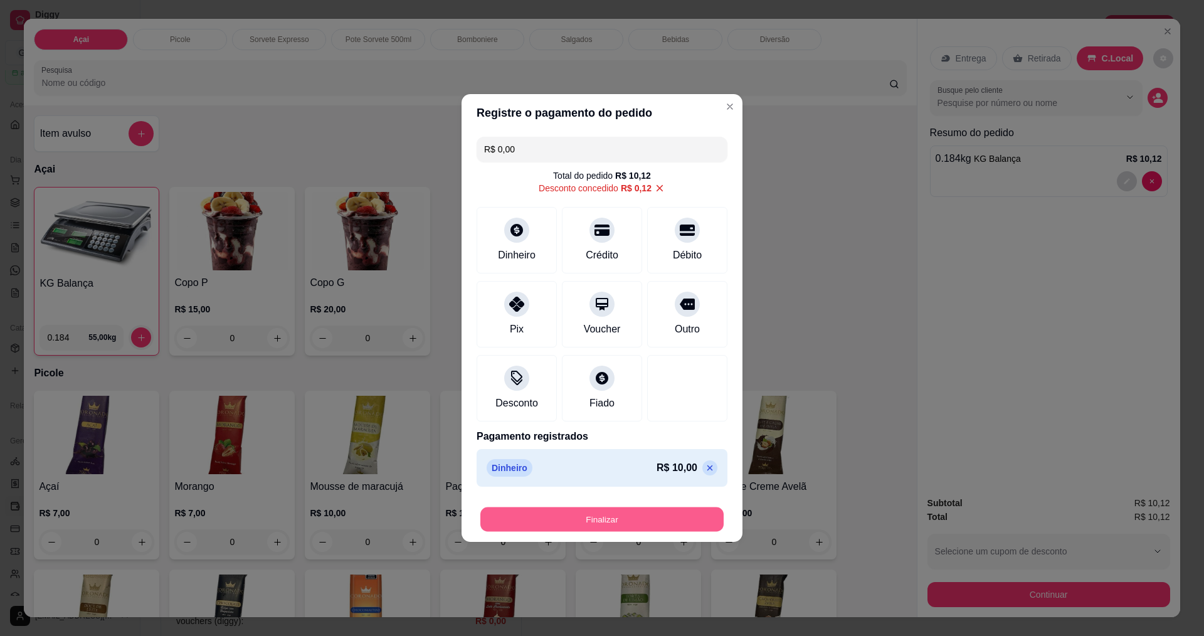
click at [614, 522] on button "Finalizar" at bounding box center [601, 519] width 243 height 24
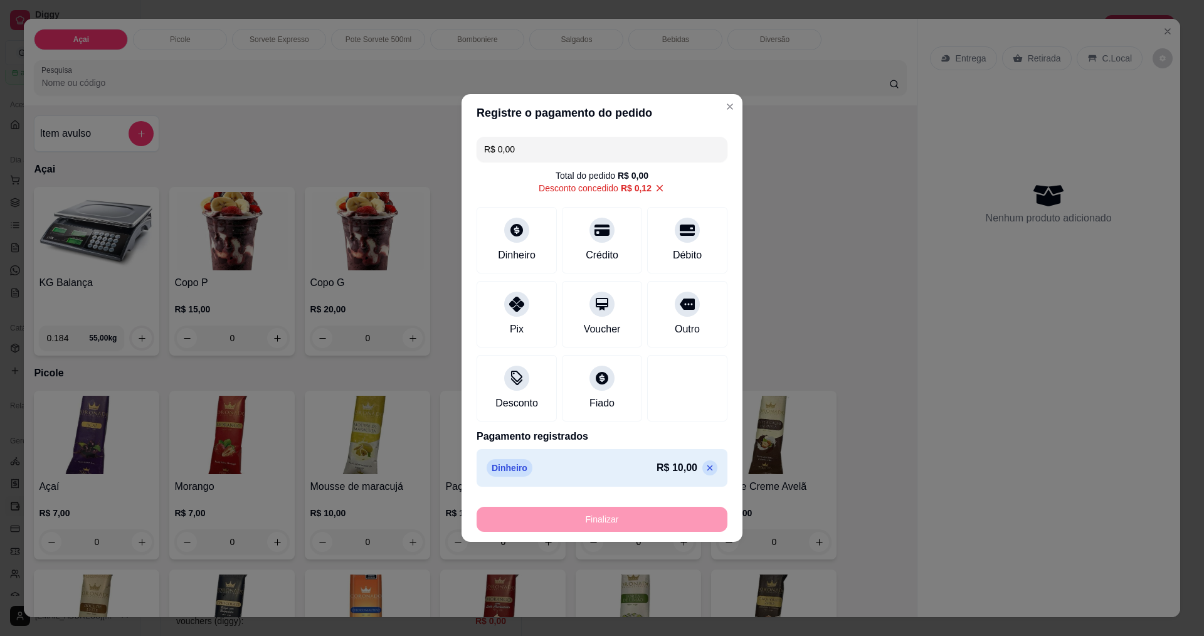
type input "-R$ 10,12"
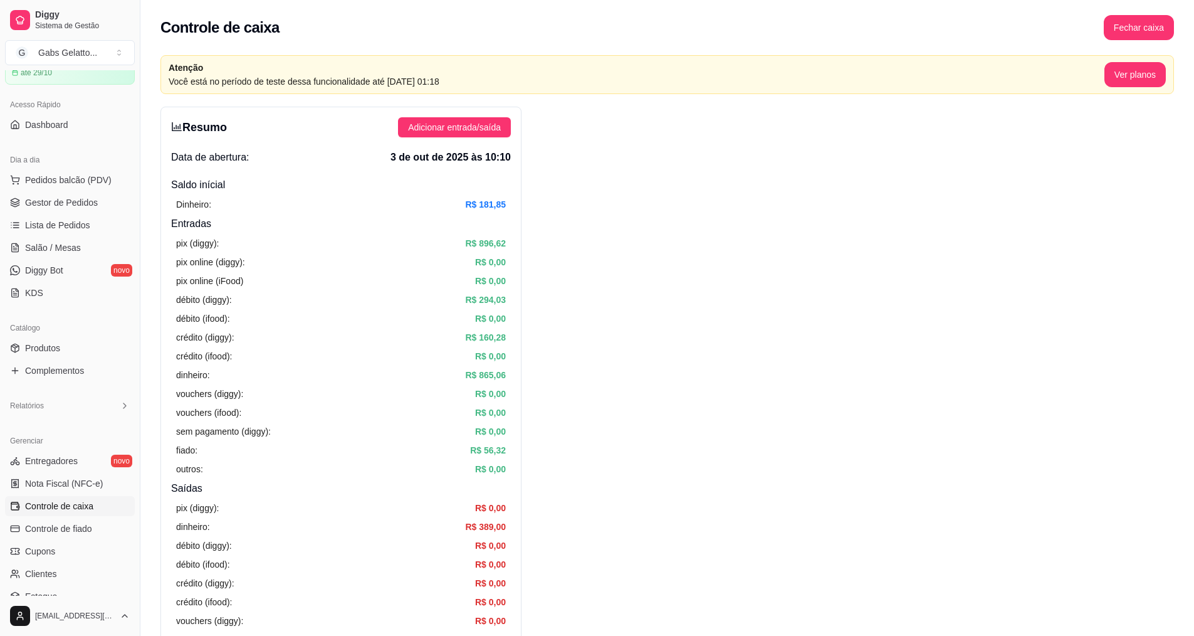
scroll to position [439, 0]
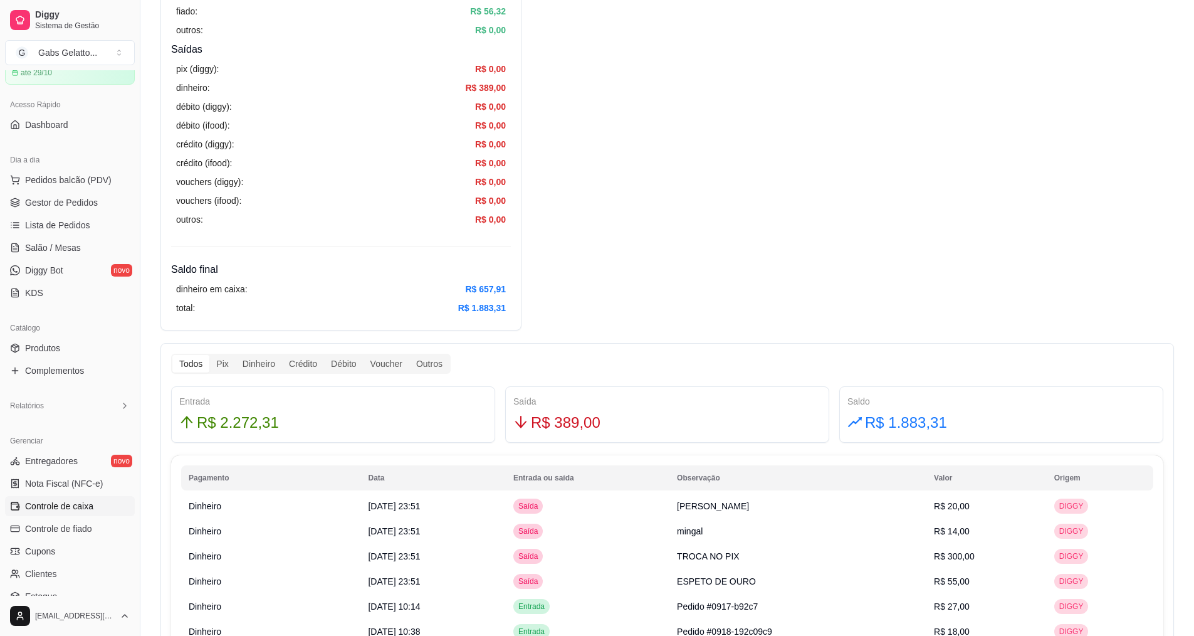
click at [362, 300] on div "dinheiro em caixa: R$ 657,91 total: R$ 1.883,31" at bounding box center [341, 298] width 340 height 43
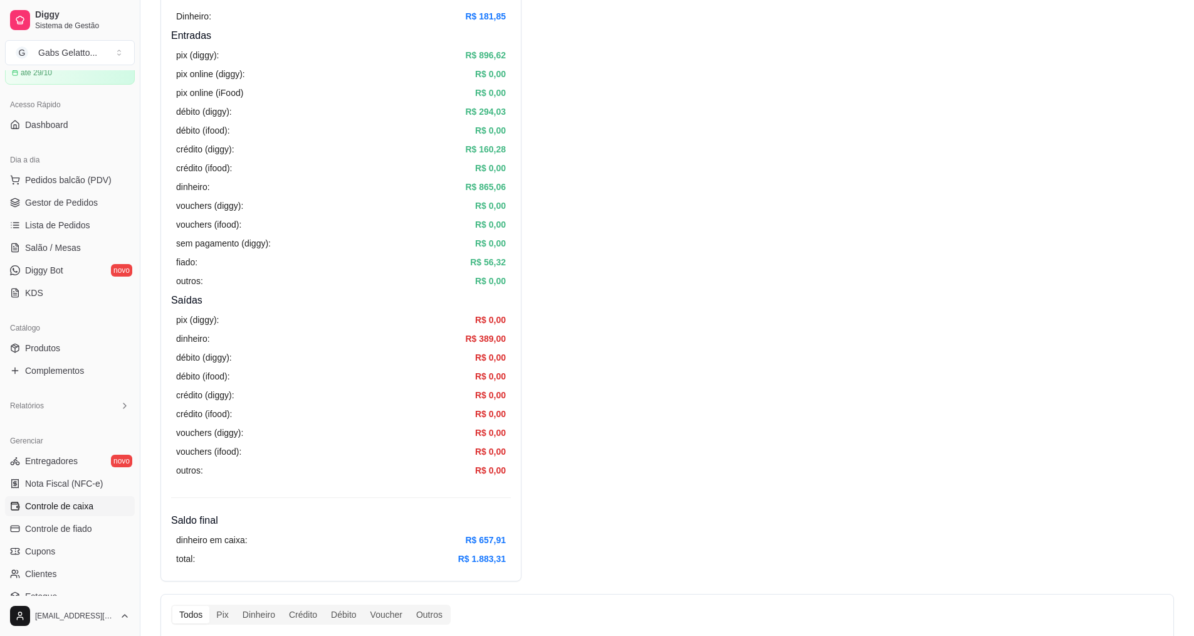
scroll to position [0, 0]
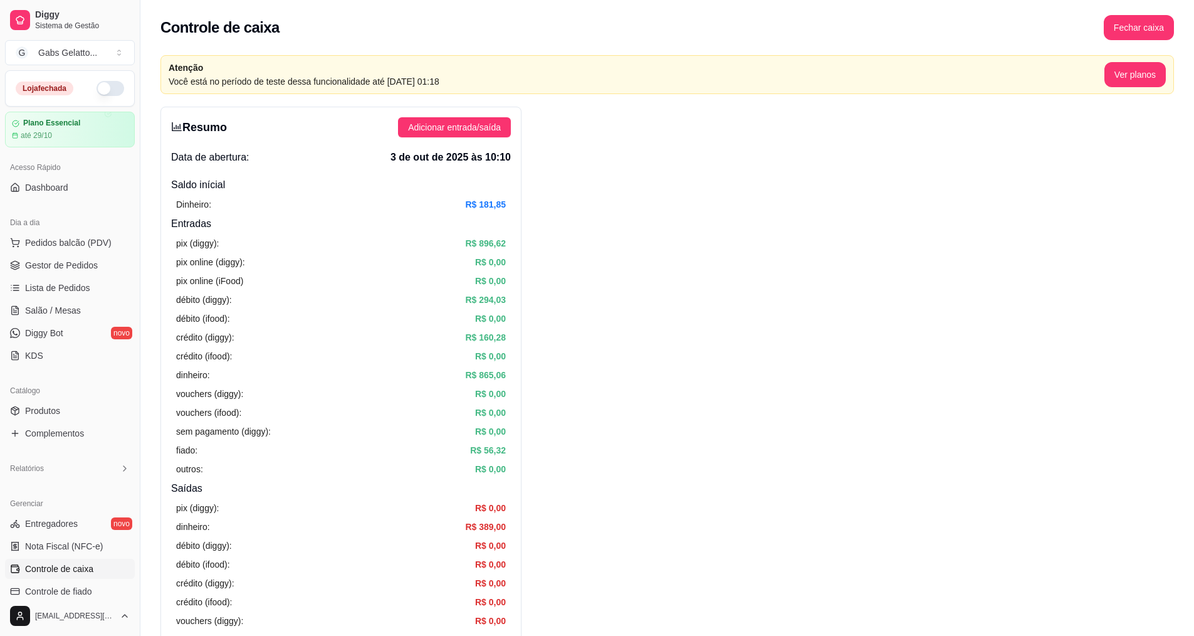
click at [451, 130] on span "Adicionar entrada/saída" at bounding box center [454, 127] width 93 height 14
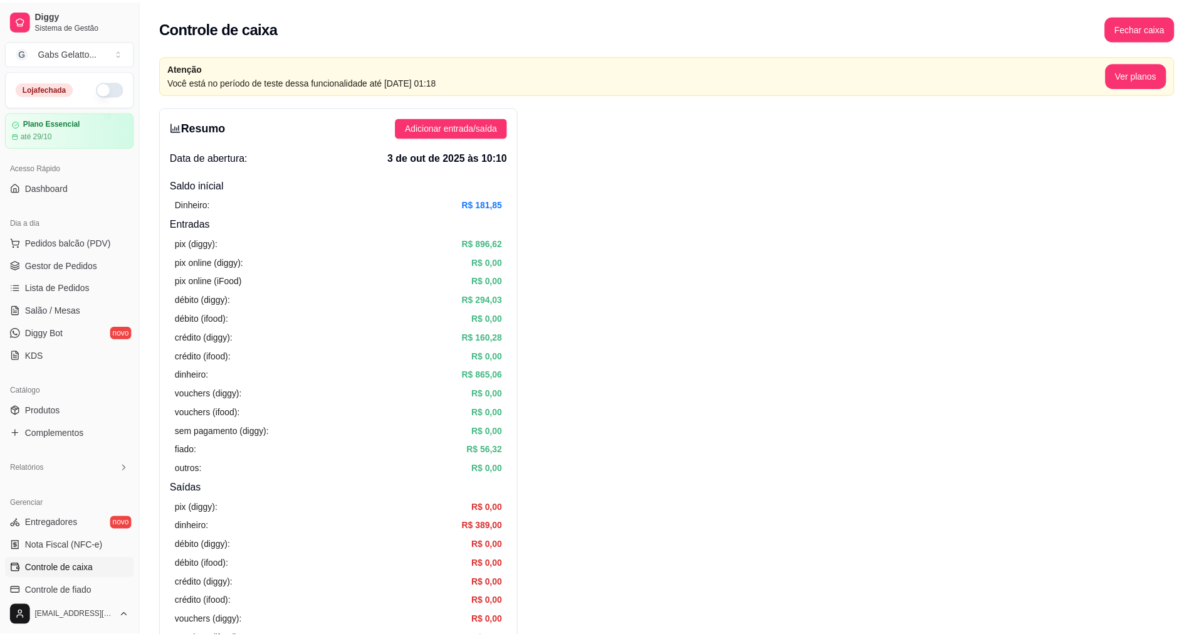
scroll to position [63, 0]
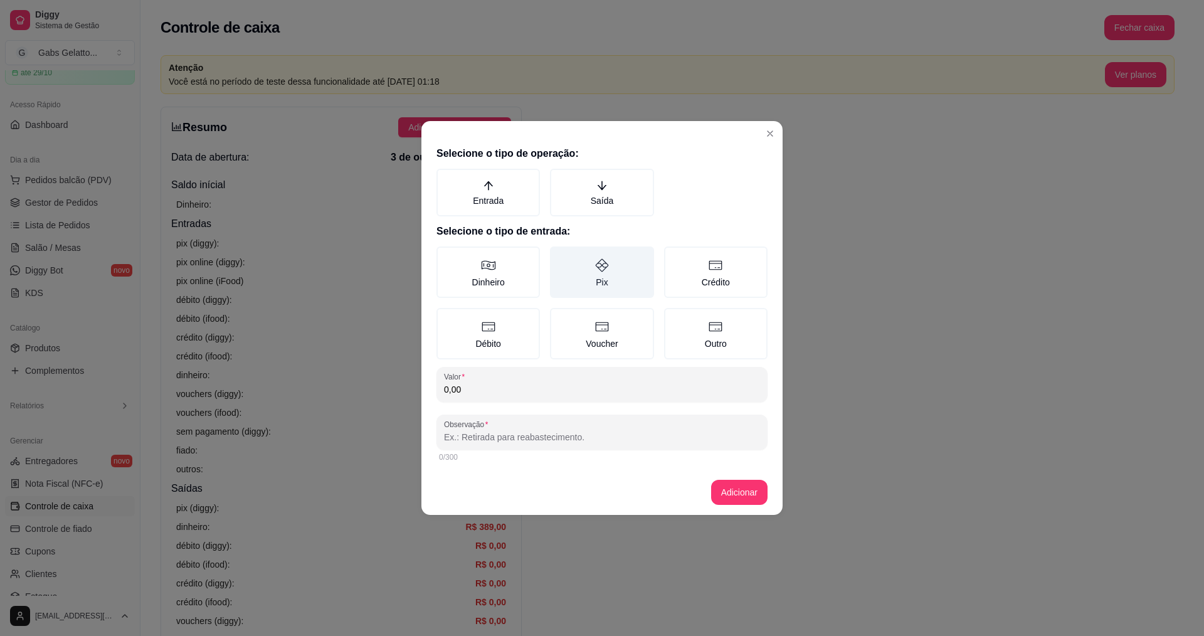
click at [596, 273] on label "Pix" at bounding box center [601, 271] width 103 height 51
click at [559, 256] on button "Pix" at bounding box center [554, 251] width 10 height 10
click at [471, 190] on label "Entrada" at bounding box center [487, 193] width 103 height 48
click at [446, 178] on button "Entrada" at bounding box center [441, 173] width 10 height 10
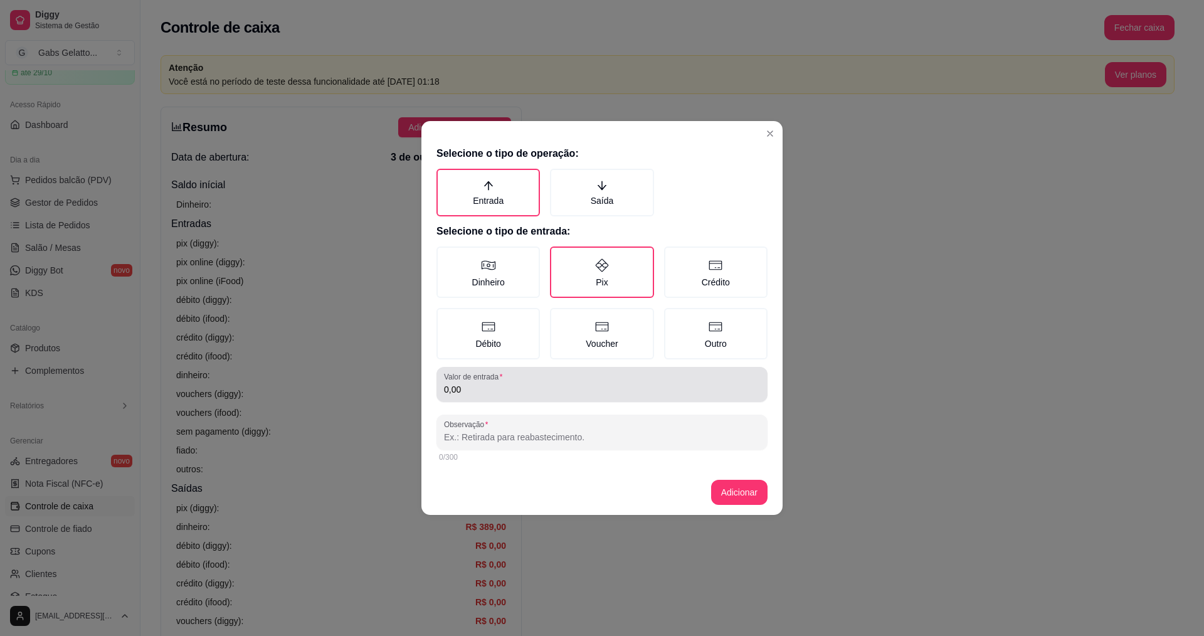
click at [520, 392] on input "0,00" at bounding box center [602, 389] width 316 height 13
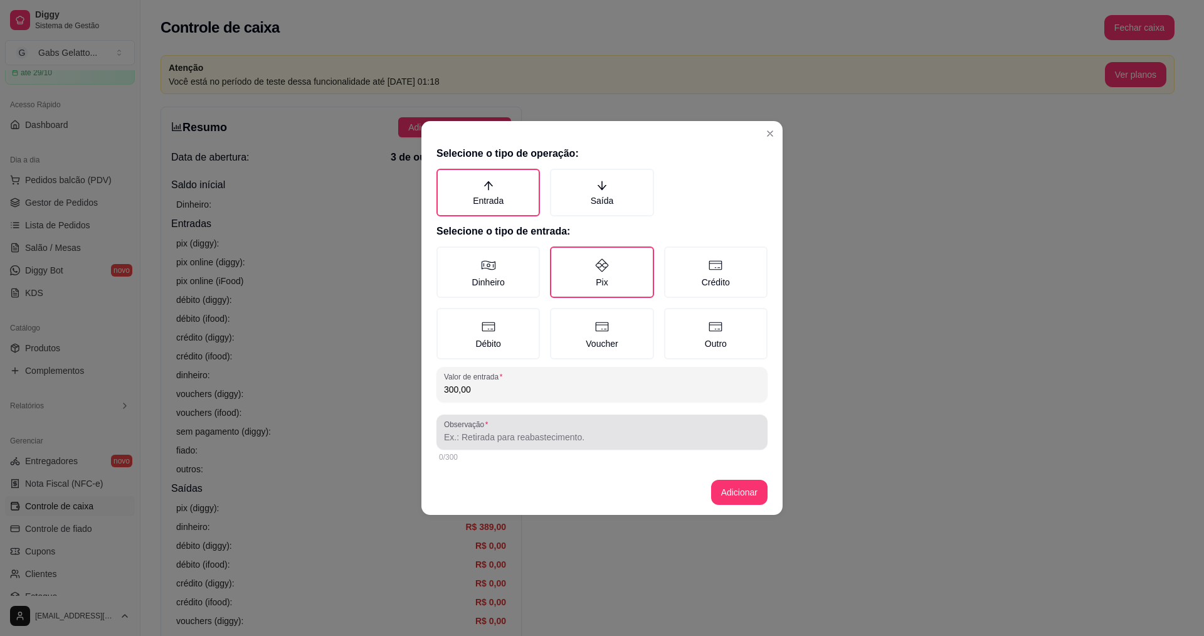
type input "300,00"
click at [554, 423] on div at bounding box center [602, 431] width 316 height 25
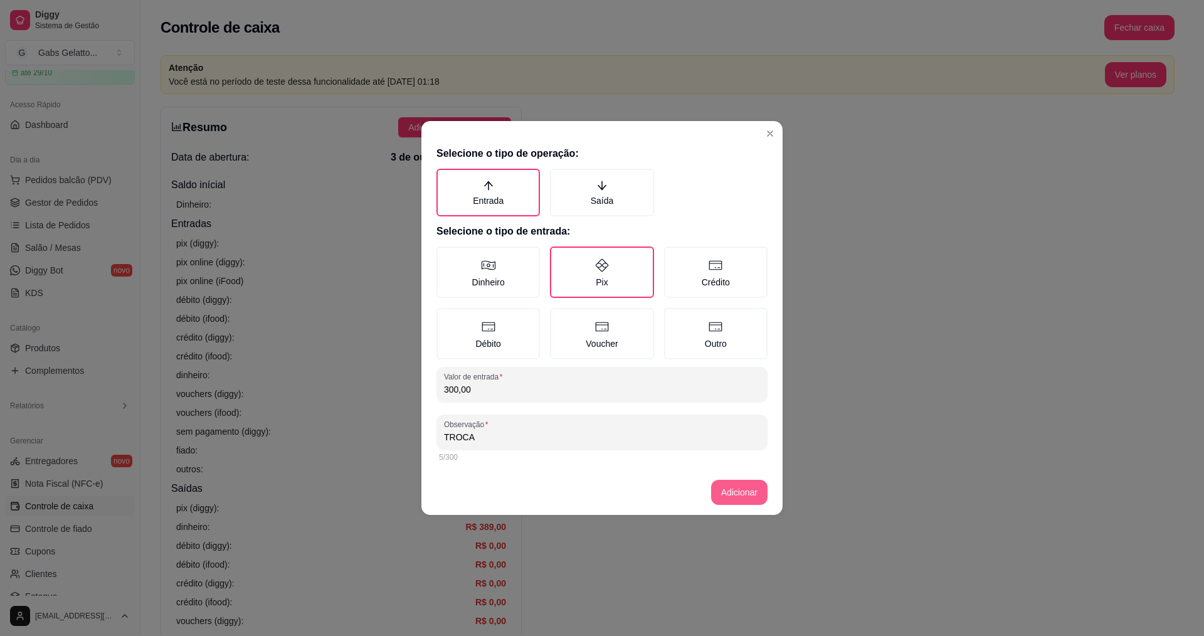
type input "TROCA"
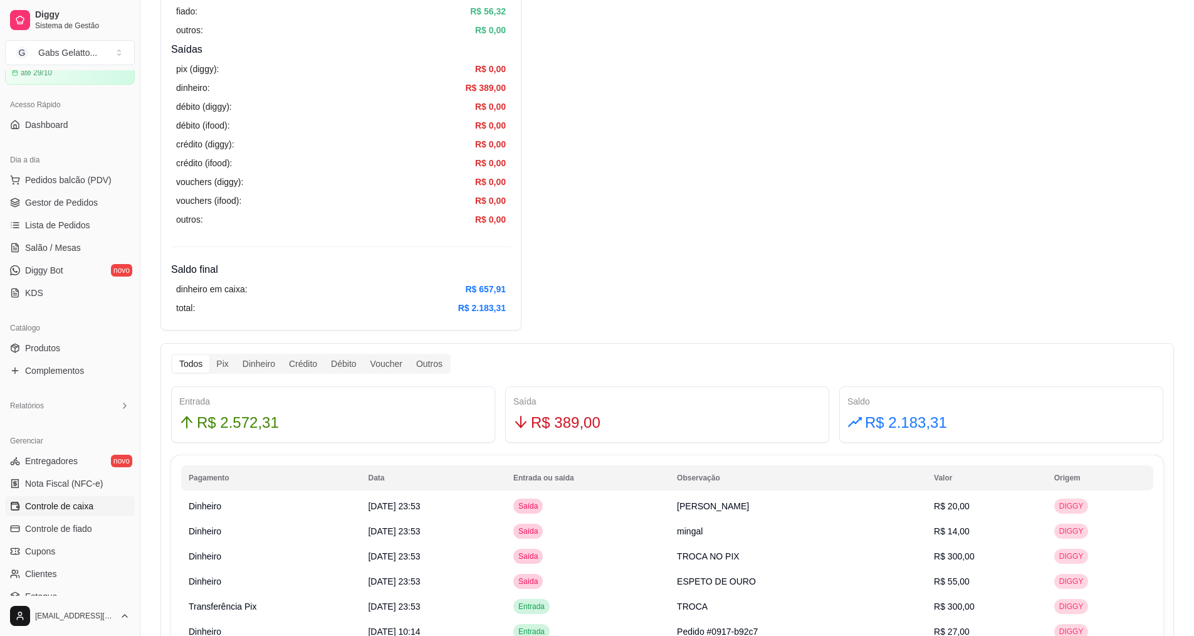
scroll to position [502, 0]
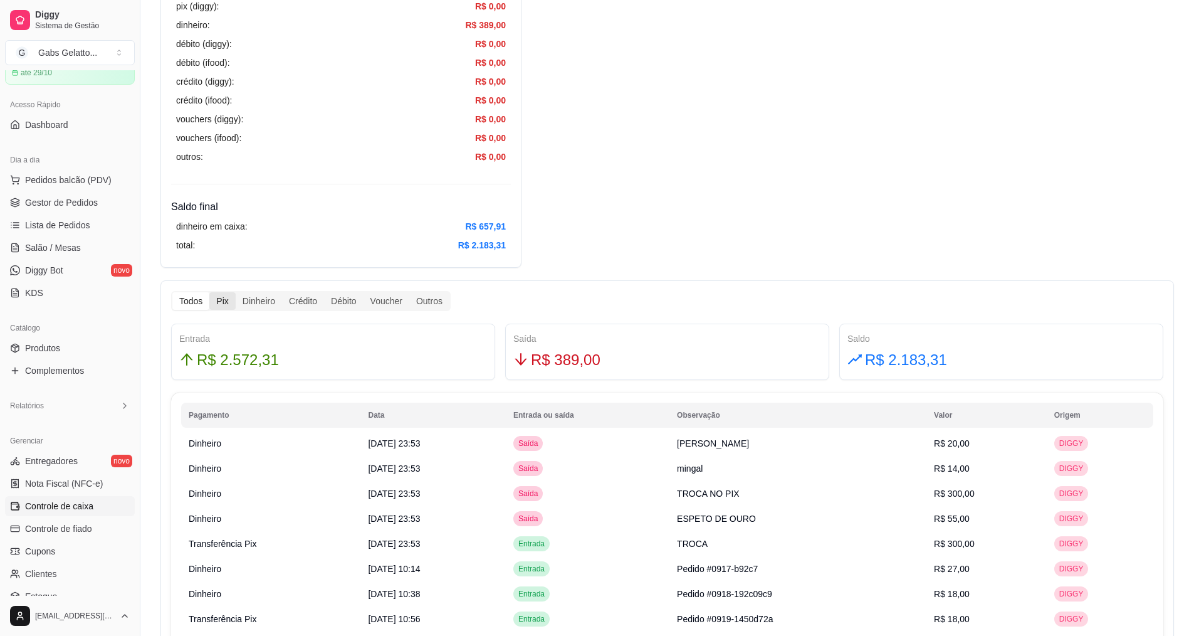
click at [221, 300] on div "Pix" at bounding box center [222, 301] width 26 height 18
click at [209, 292] on input "Pix" at bounding box center [209, 292] width 0 height 0
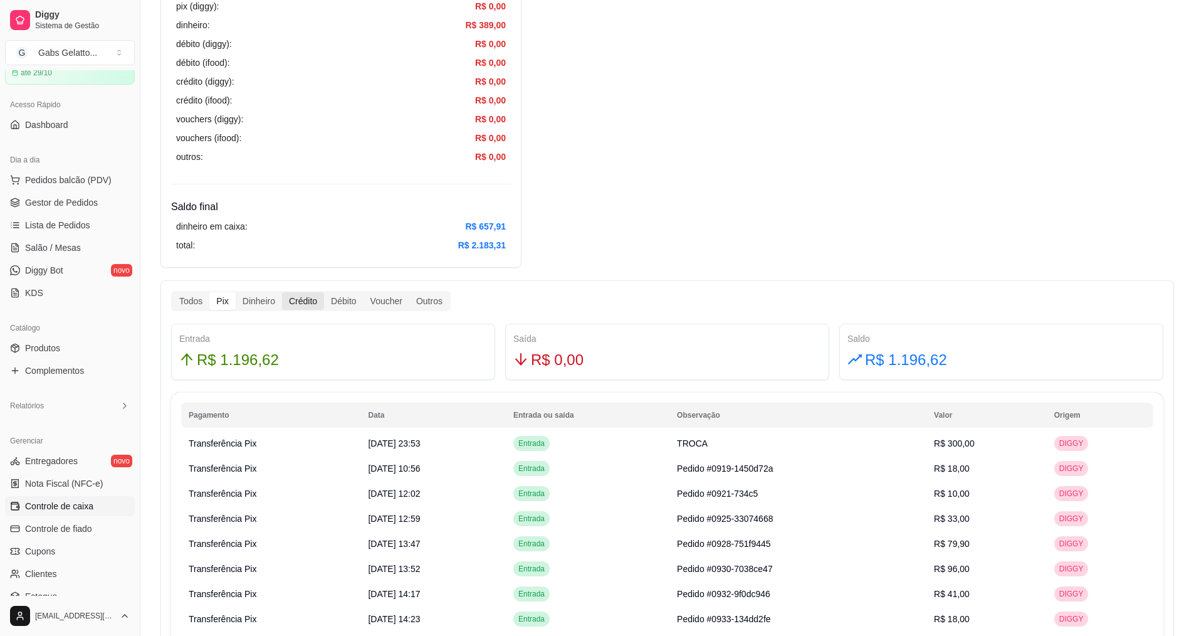
click at [297, 300] on div "Crédito" at bounding box center [303, 301] width 42 height 18
click at [282, 292] on input "Crédito" at bounding box center [282, 292] width 0 height 0
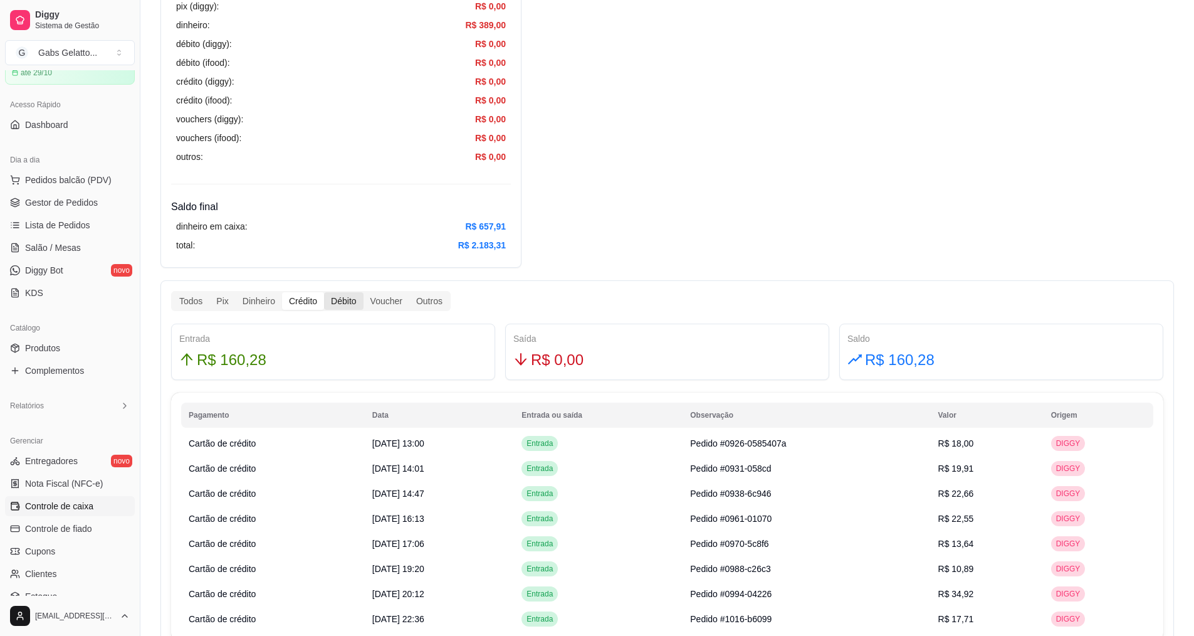
click at [335, 302] on div "Débito" at bounding box center [343, 301] width 39 height 18
click at [324, 292] on input "Débito" at bounding box center [324, 292] width 0 height 0
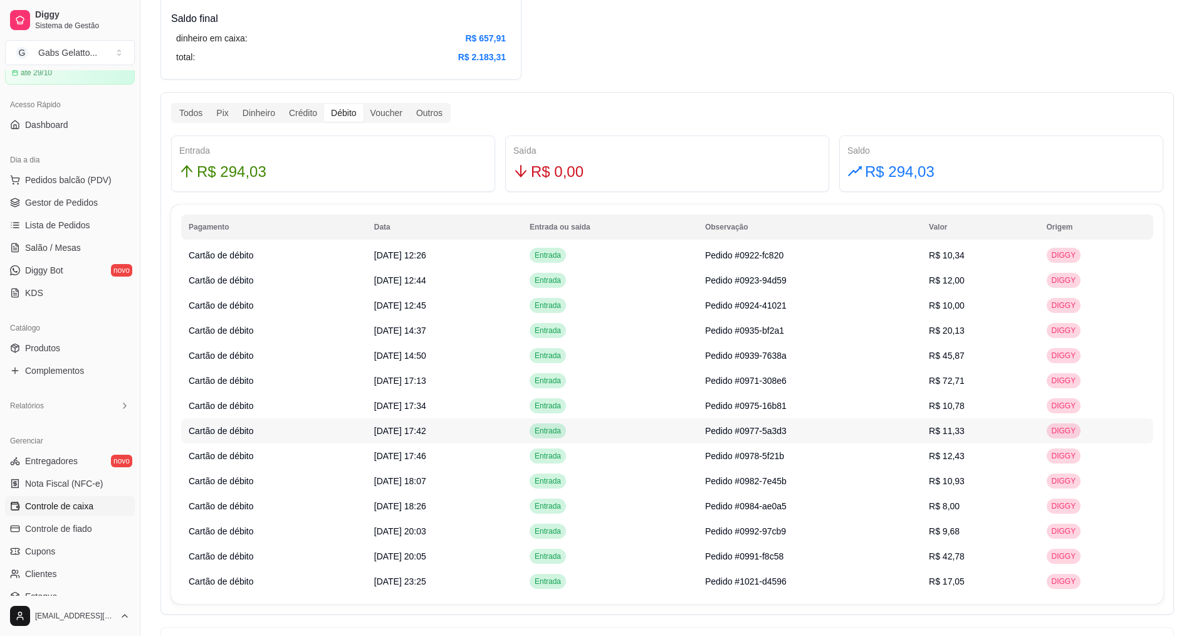
scroll to position [752, 0]
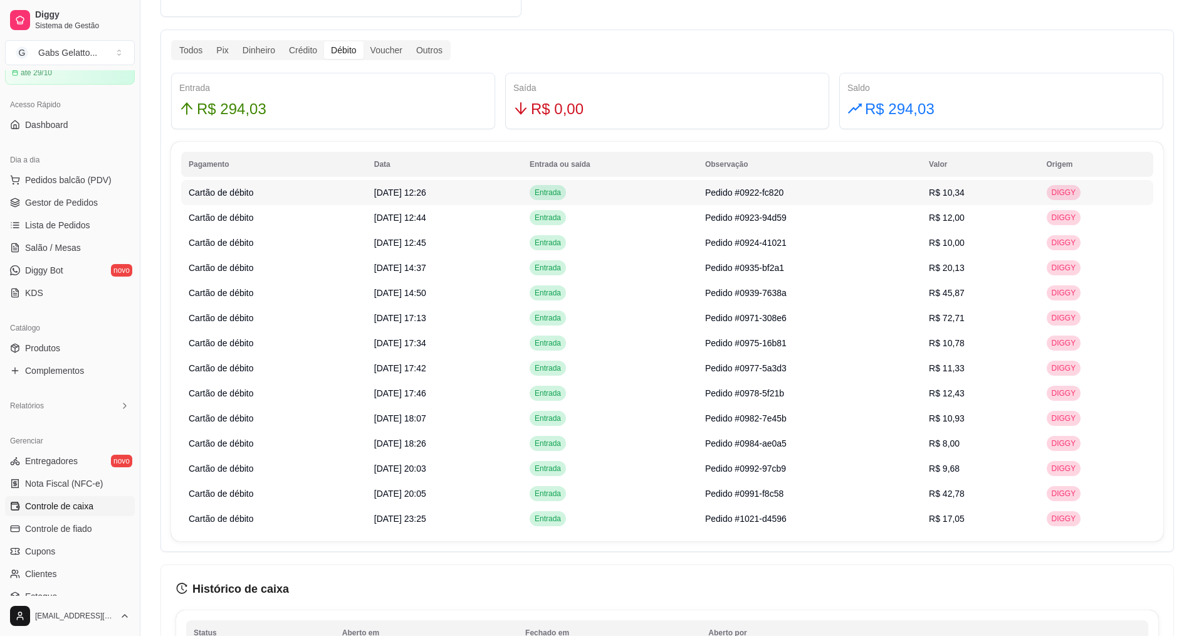
click at [473, 191] on td "[DATE] 12:26" at bounding box center [444, 192] width 155 height 25
click at [478, 199] on td "[DATE] 12:26" at bounding box center [444, 192] width 155 height 25
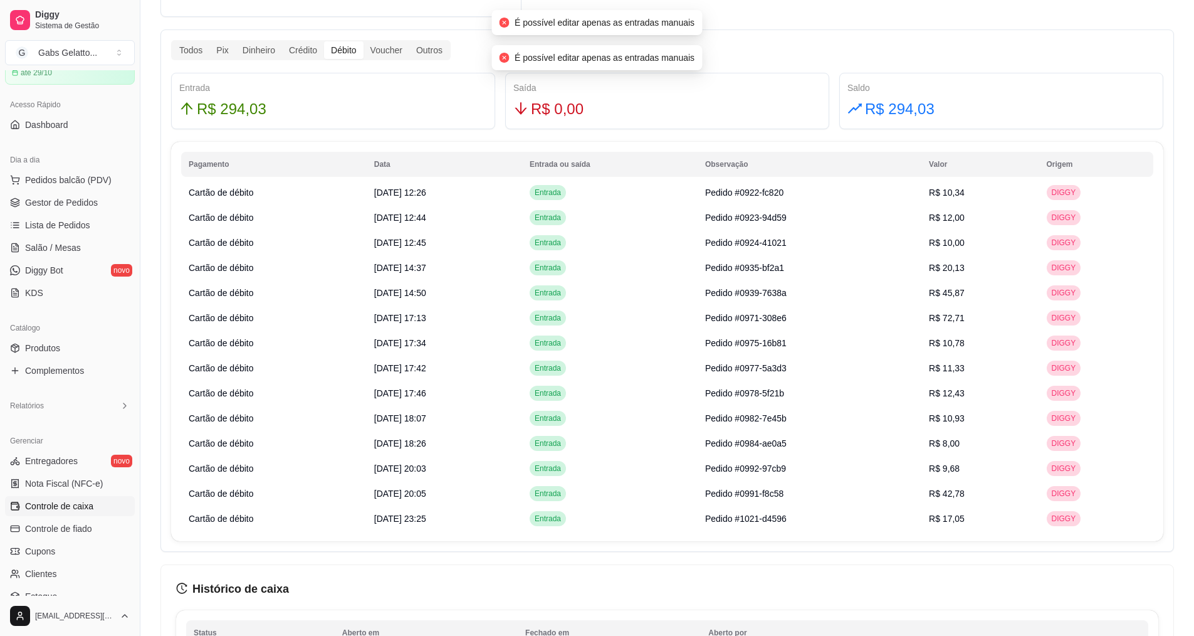
click at [565, 177] on table "Pagamento Data Entrada ou saída Observação Valor Origem Cartão de débito 03/10/…" at bounding box center [667, 341] width 972 height 379
click at [557, 198] on td "Entrada" at bounding box center [610, 192] width 176 height 25
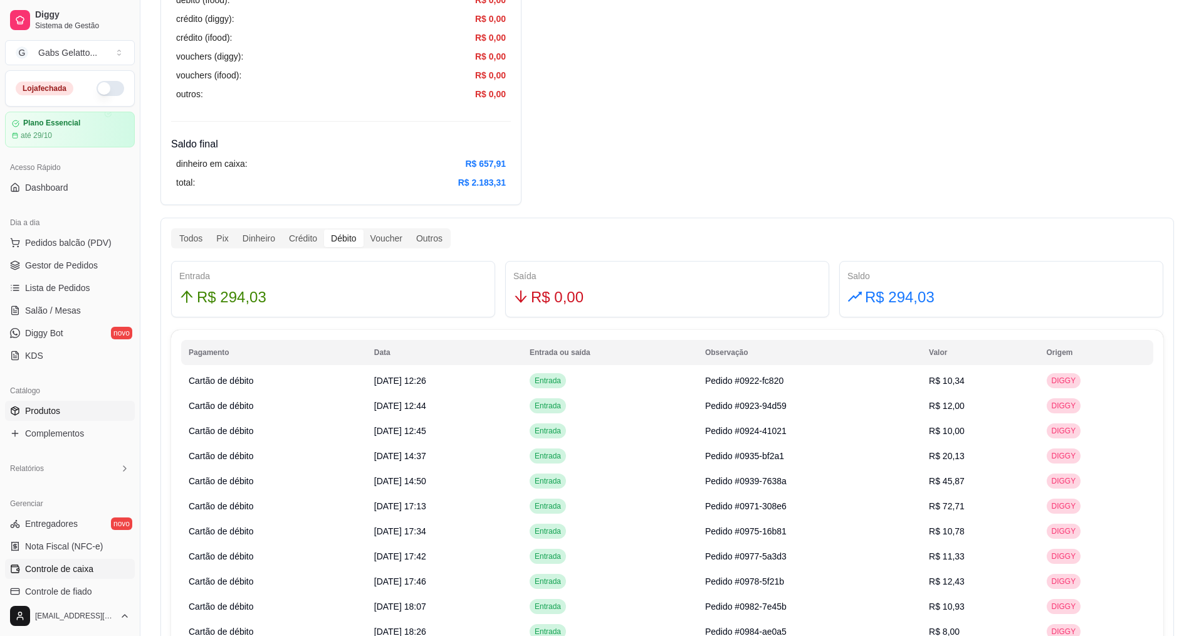
scroll to position [502, 0]
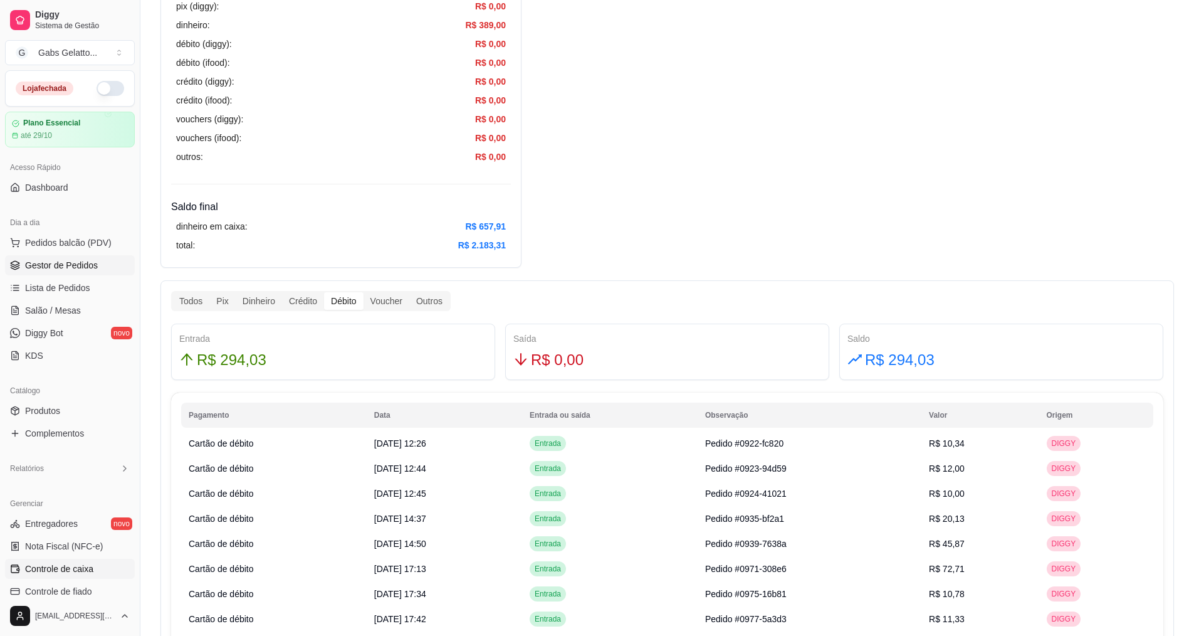
click at [95, 263] on span "Gestor de Pedidos" at bounding box center [61, 265] width 73 height 13
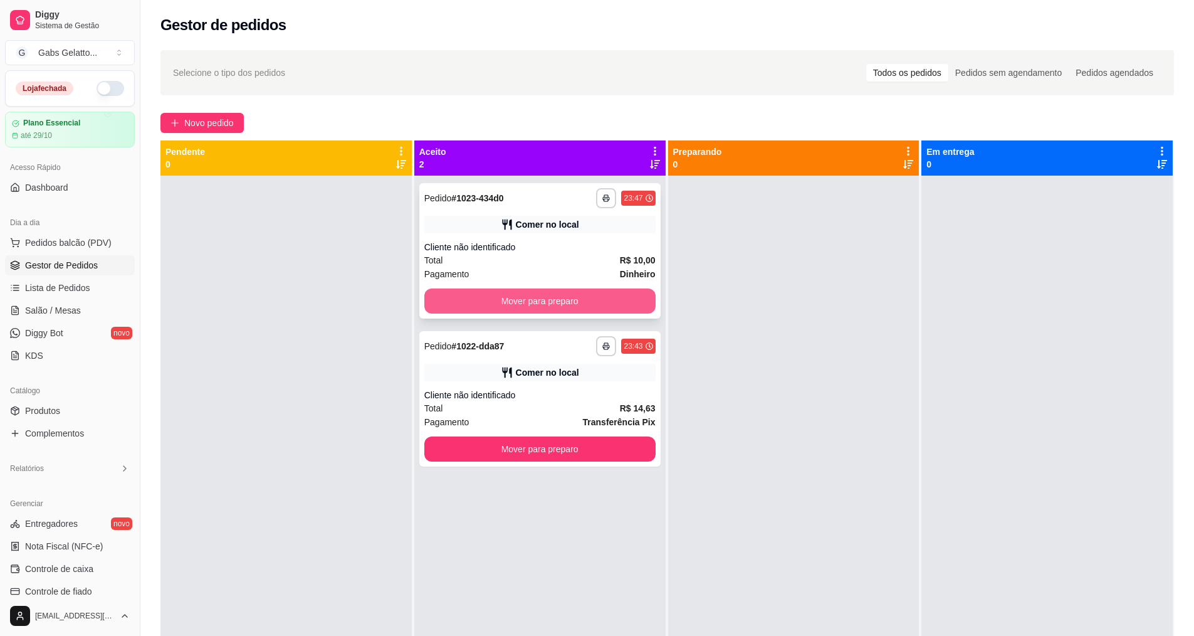
click at [551, 310] on button "Mover para preparo" at bounding box center [539, 300] width 231 height 25
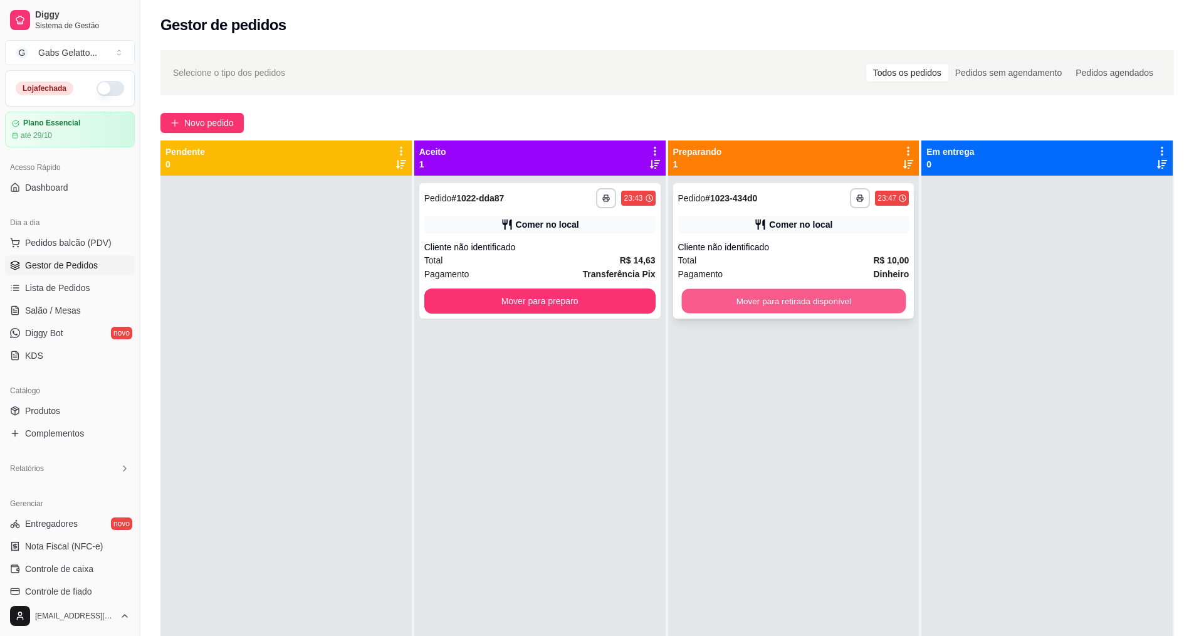
click at [692, 306] on button "Mover para retirada disponível" at bounding box center [793, 301] width 224 height 24
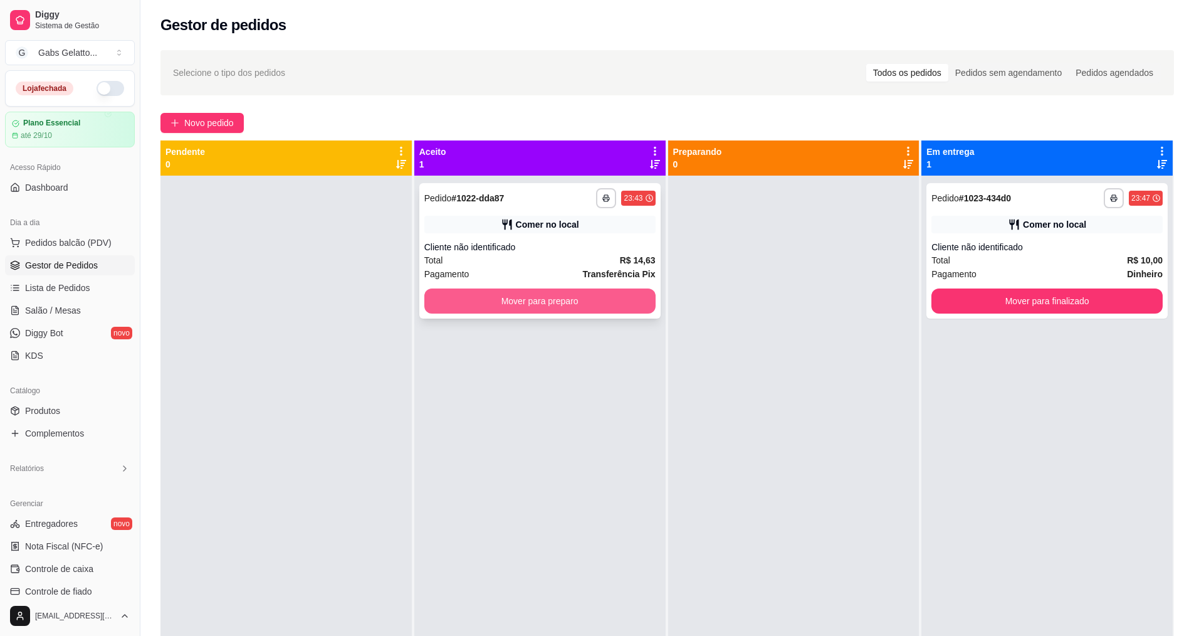
click at [591, 308] on button "Mover para preparo" at bounding box center [539, 300] width 231 height 25
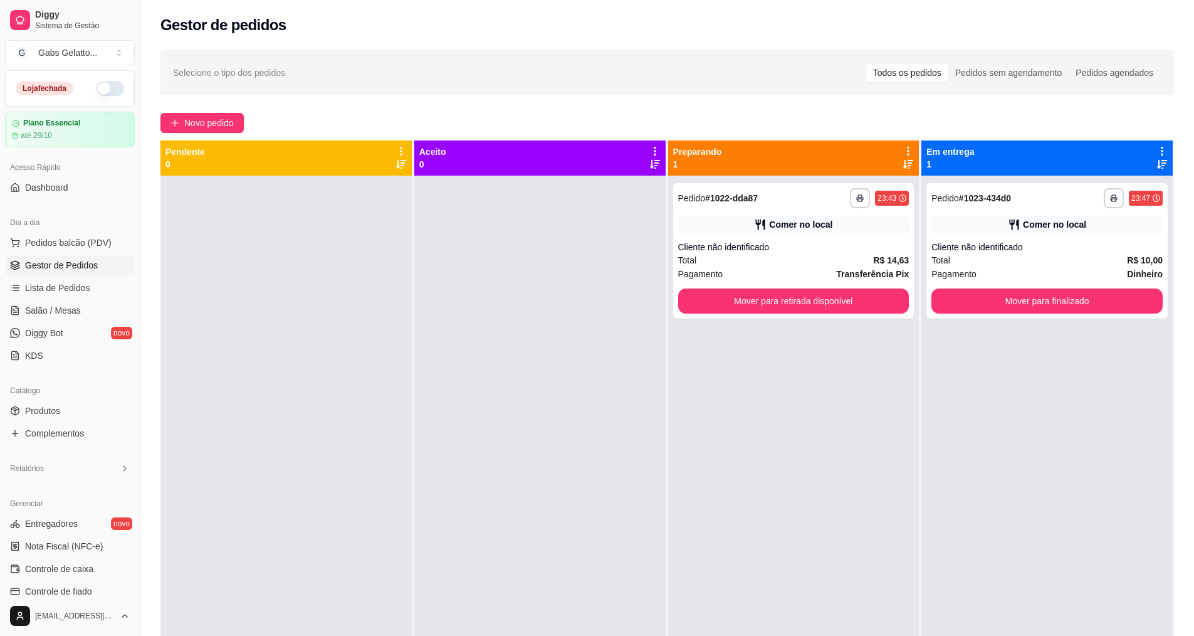
click at [777, 320] on div "**********" at bounding box center [793, 494] width 251 height 636
click at [784, 308] on button "Mover para retirada disponível" at bounding box center [793, 300] width 231 height 25
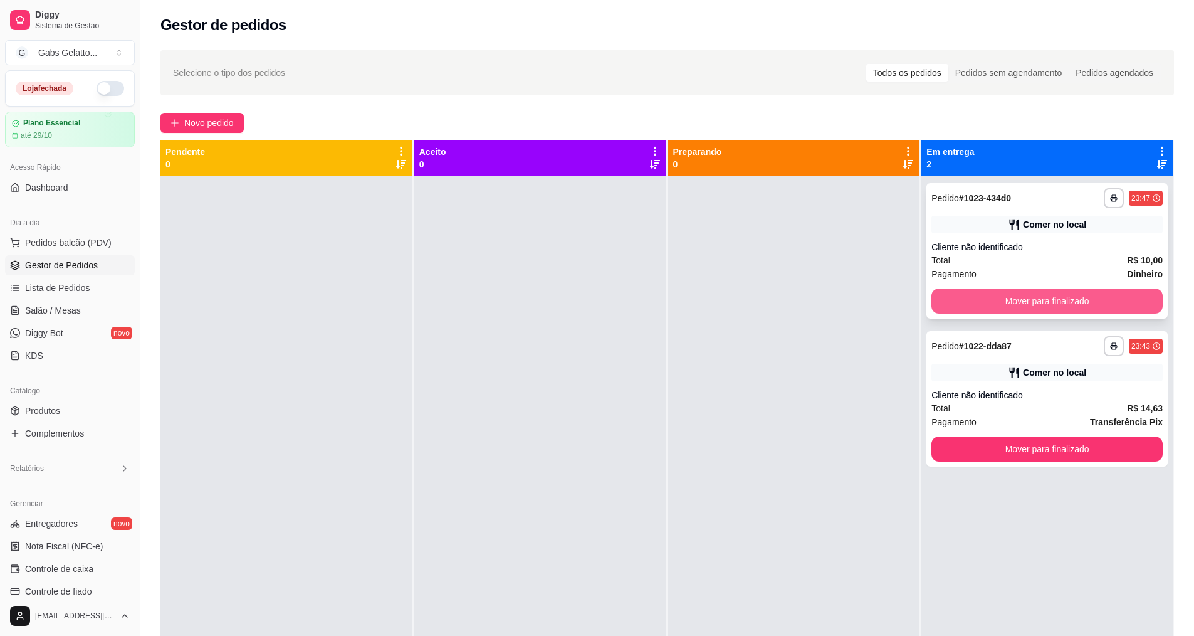
click at [993, 303] on button "Mover para finalizado" at bounding box center [1047, 300] width 231 height 25
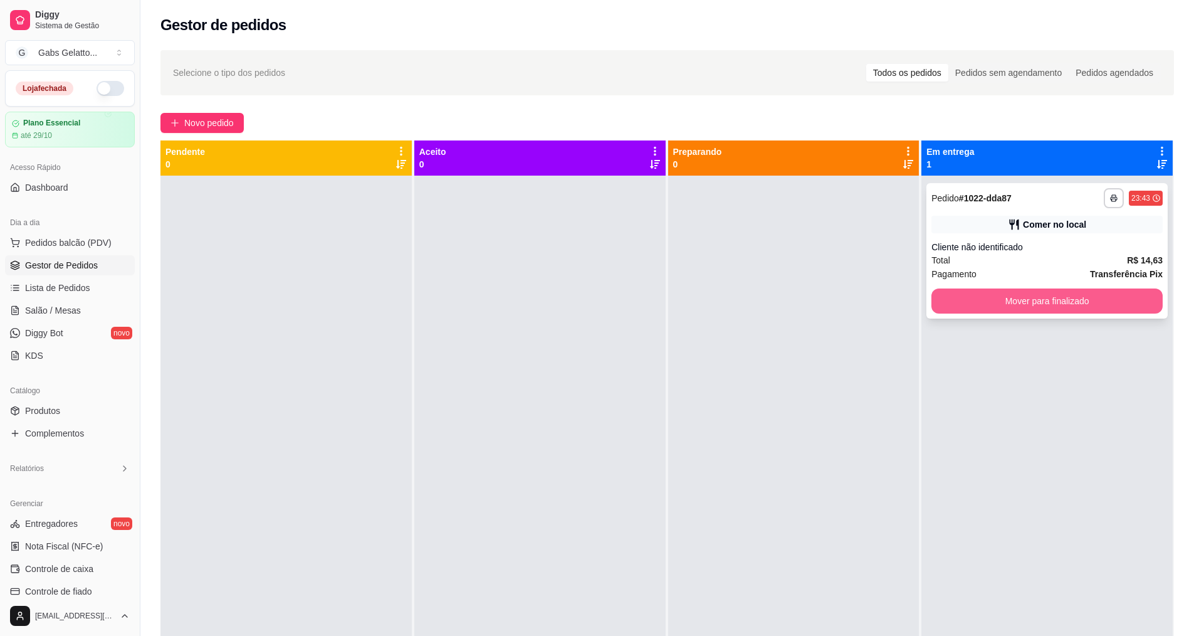
click at [1001, 302] on button "Mover para finalizado" at bounding box center [1047, 300] width 231 height 25
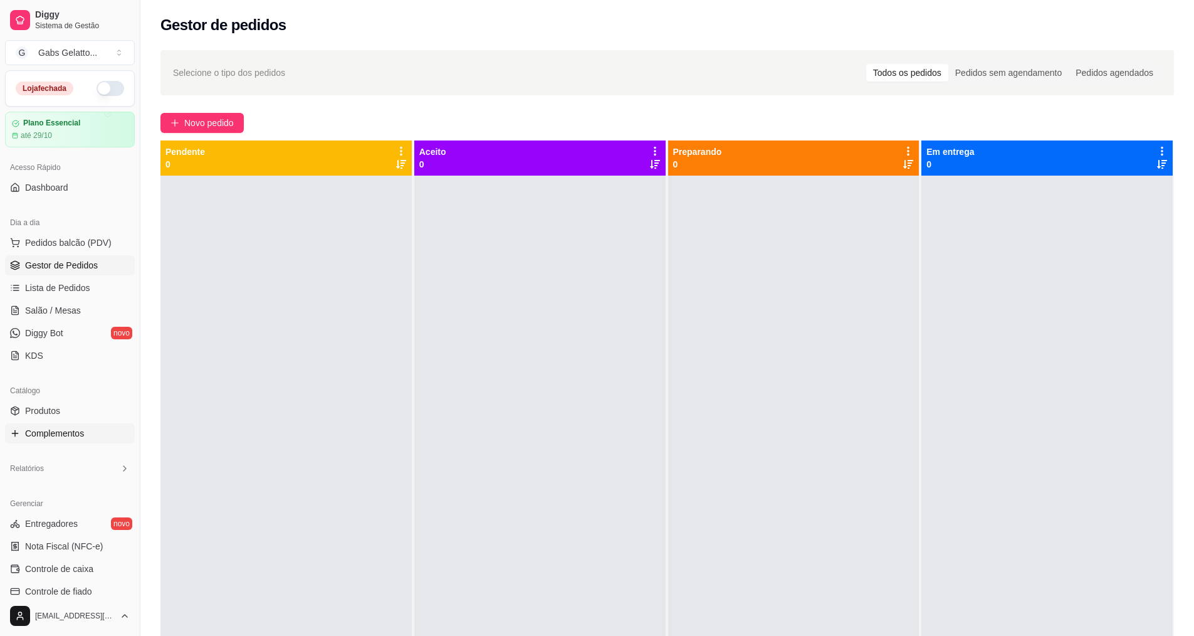
scroll to position [63, 0]
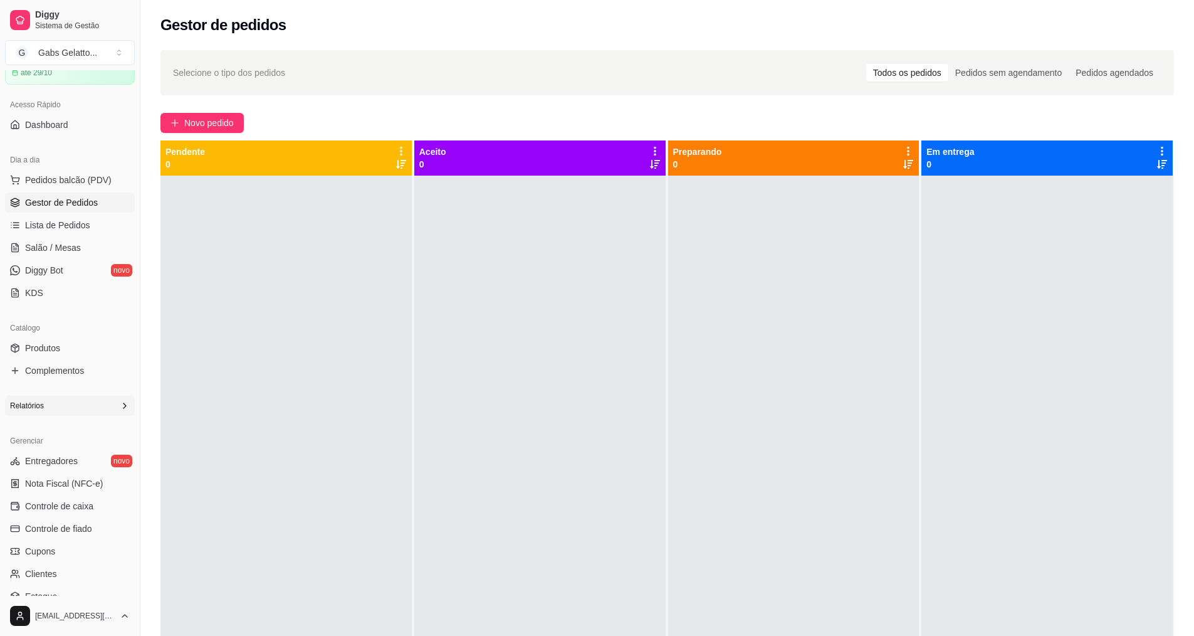
click at [85, 399] on div "Relatórios" at bounding box center [70, 406] width 130 height 20
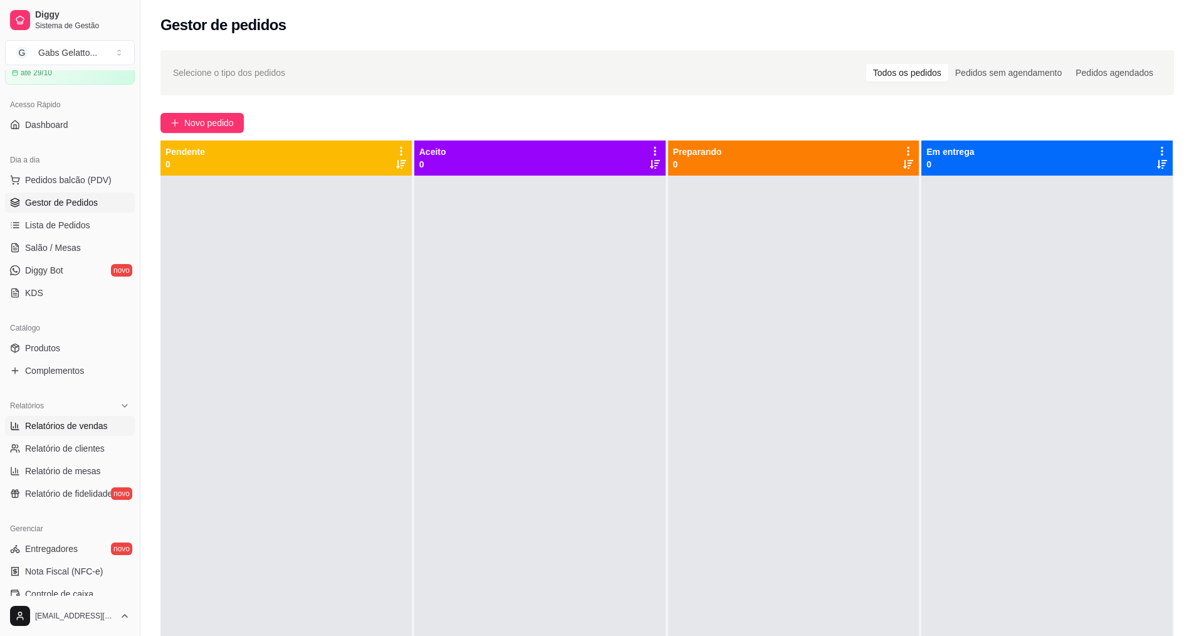
click at [84, 426] on span "Relatórios de vendas" at bounding box center [66, 425] width 83 height 13
select select "ALL"
select select "0"
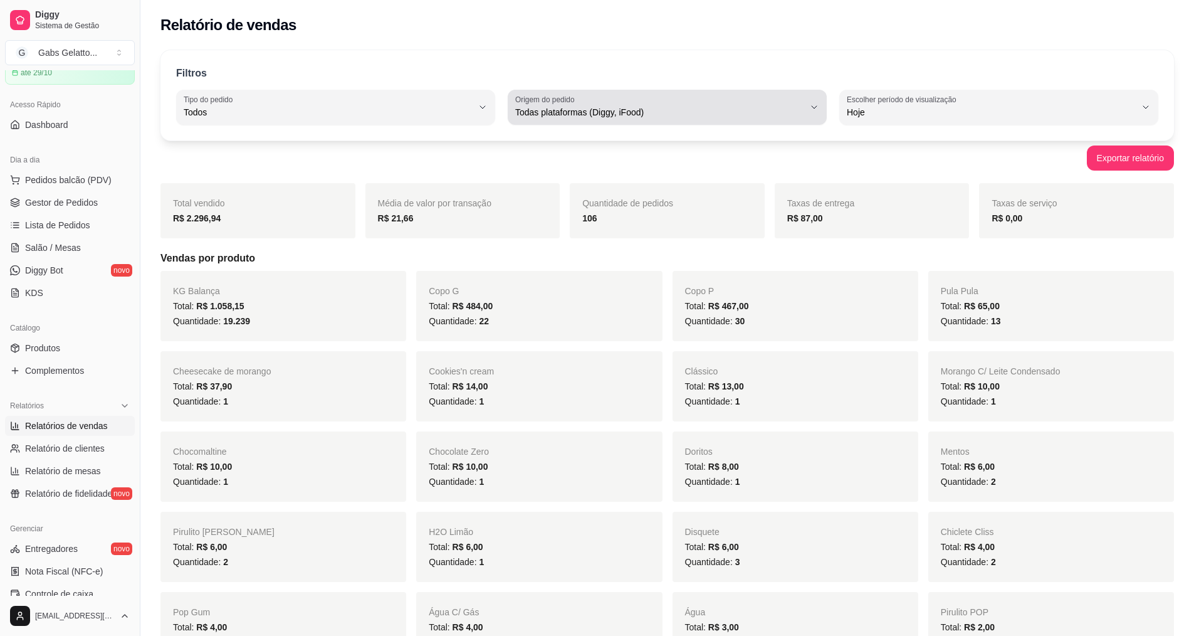
click at [643, 110] on span "Todas plataformas (Diggy, iFood)" at bounding box center [659, 112] width 289 height 13
click at [644, 108] on span "Todas plataformas (Diggy, iFood)" at bounding box center [659, 112] width 289 height 13
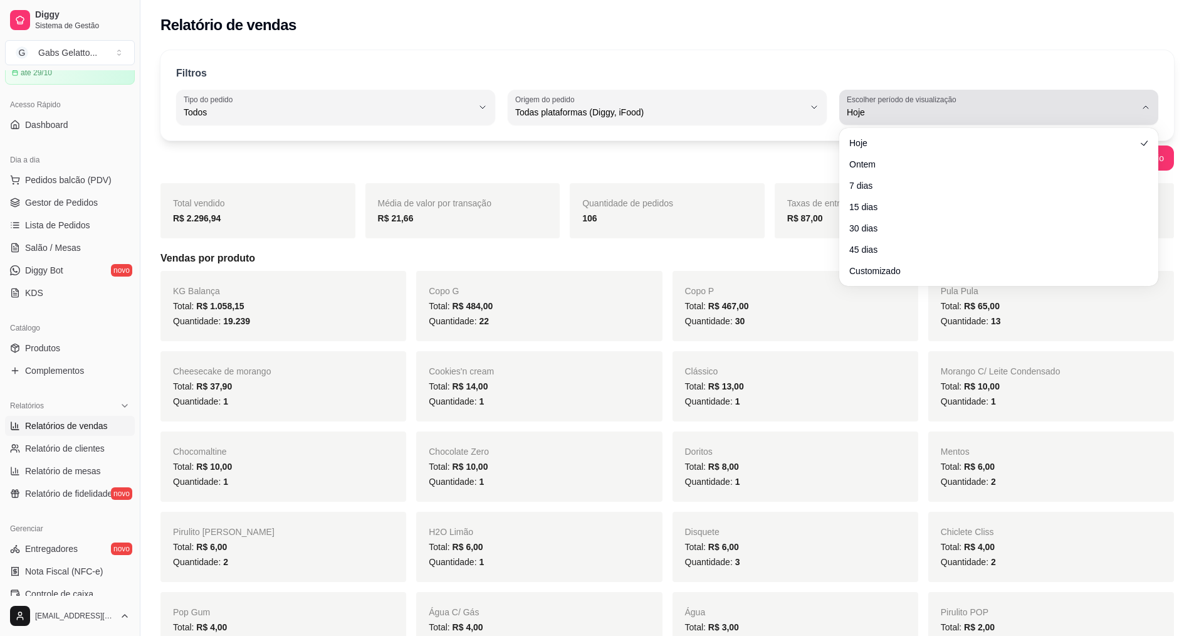
click at [923, 116] on span "Hoje" at bounding box center [991, 112] width 289 height 13
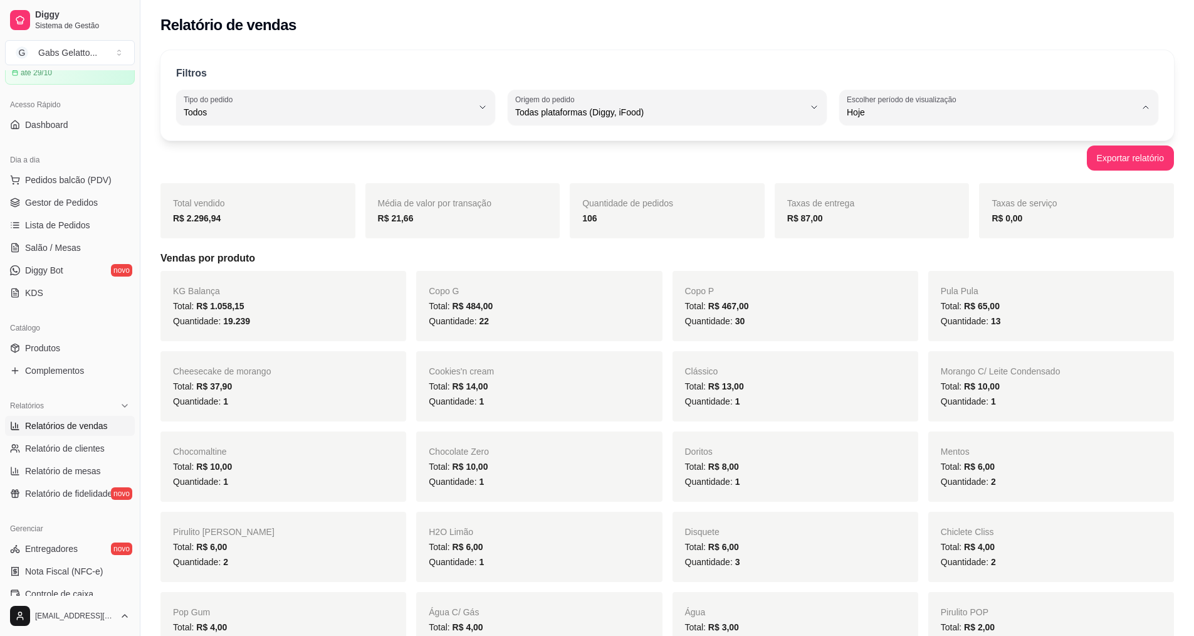
click at [416, 128] on div "Filtros ALL Tipo do pedido Todos Entrega Retirada Mesa Consumo local Tipo do pe…" at bounding box center [667, 95] width 1014 height 90
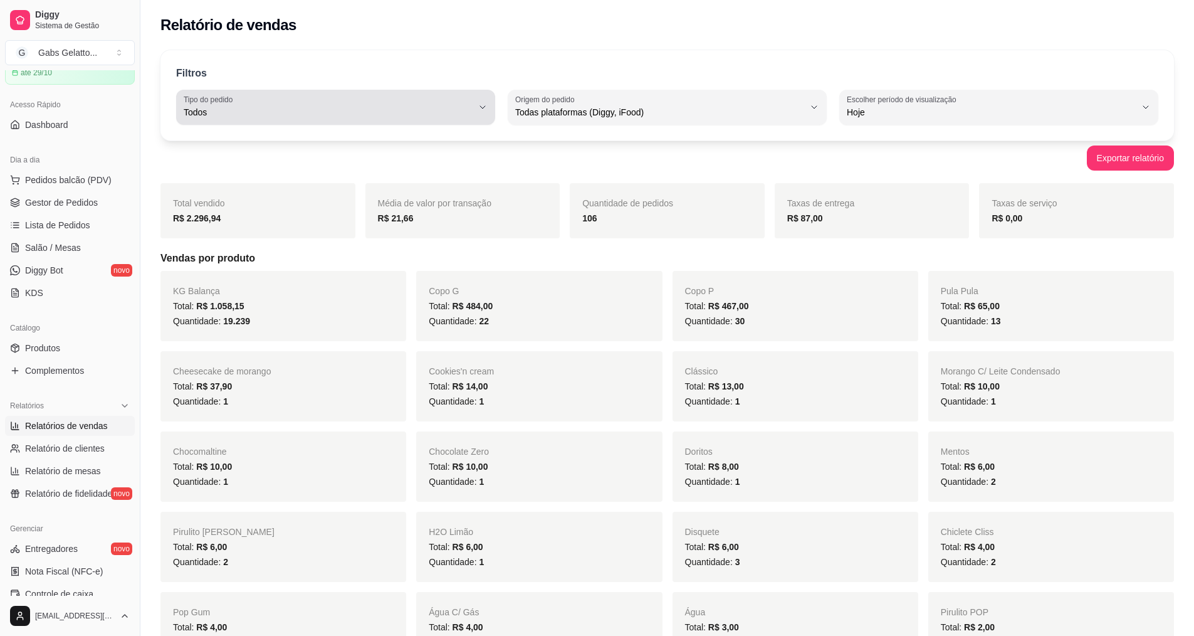
click at [419, 99] on div "Todos" at bounding box center [328, 107] width 289 height 25
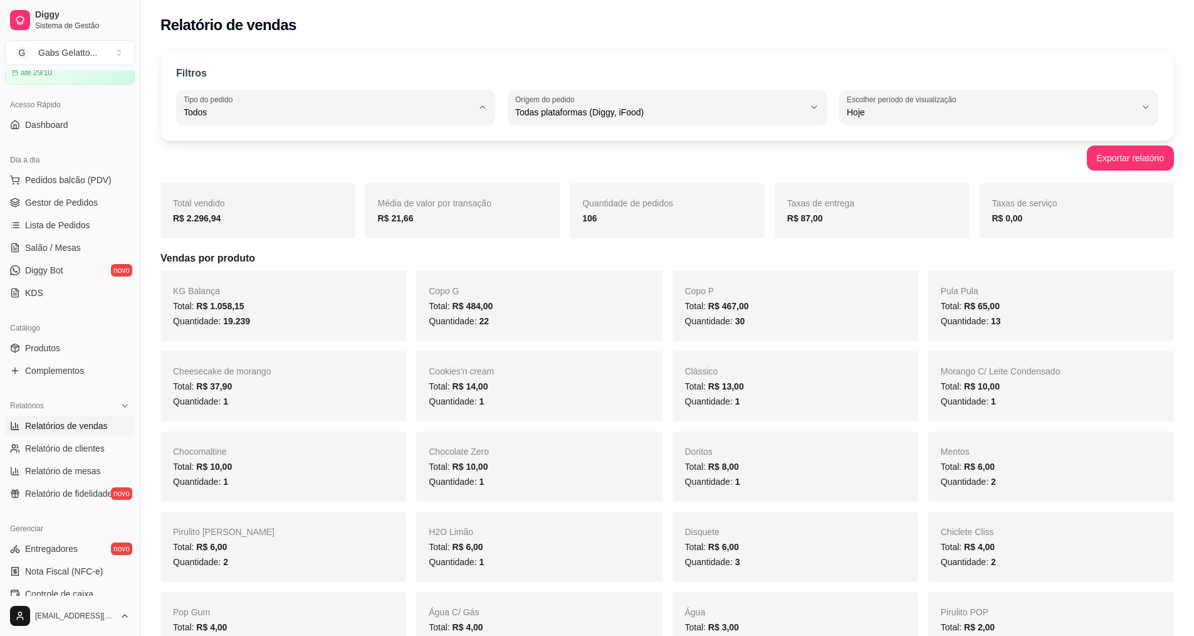
click at [312, 160] on span "Entrega" at bounding box center [329, 163] width 275 height 12
type input "DELIVERY"
select select "DELIVERY"
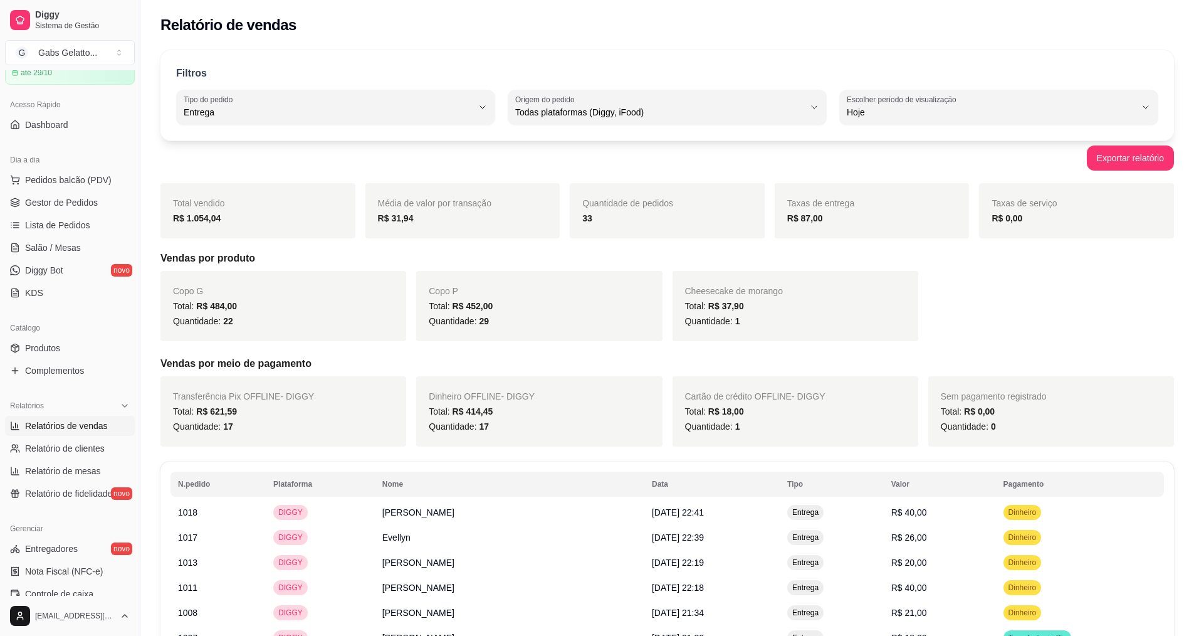
scroll to position [188, 0]
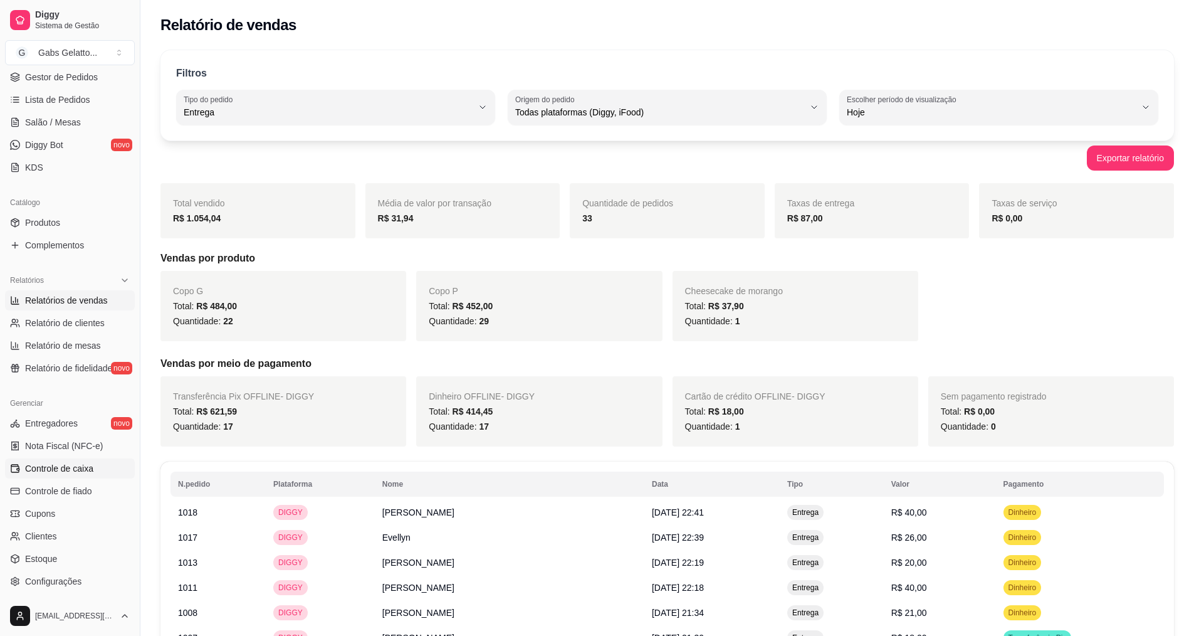
click at [81, 474] on span "Controle de caixa" at bounding box center [59, 468] width 68 height 13
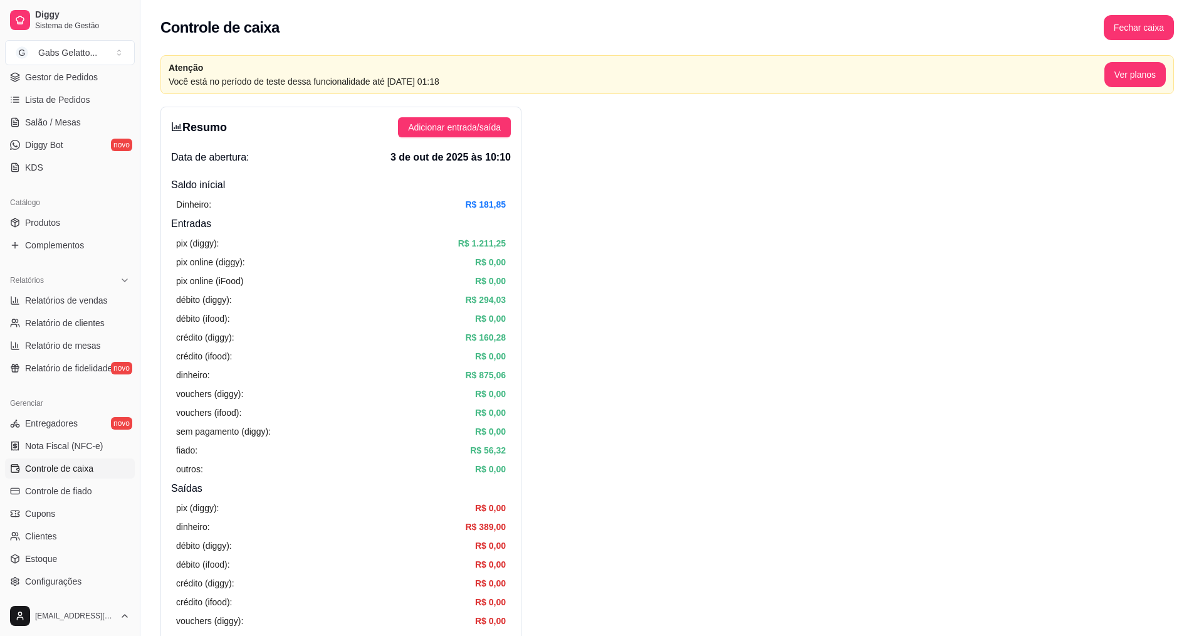
scroll to position [439, 0]
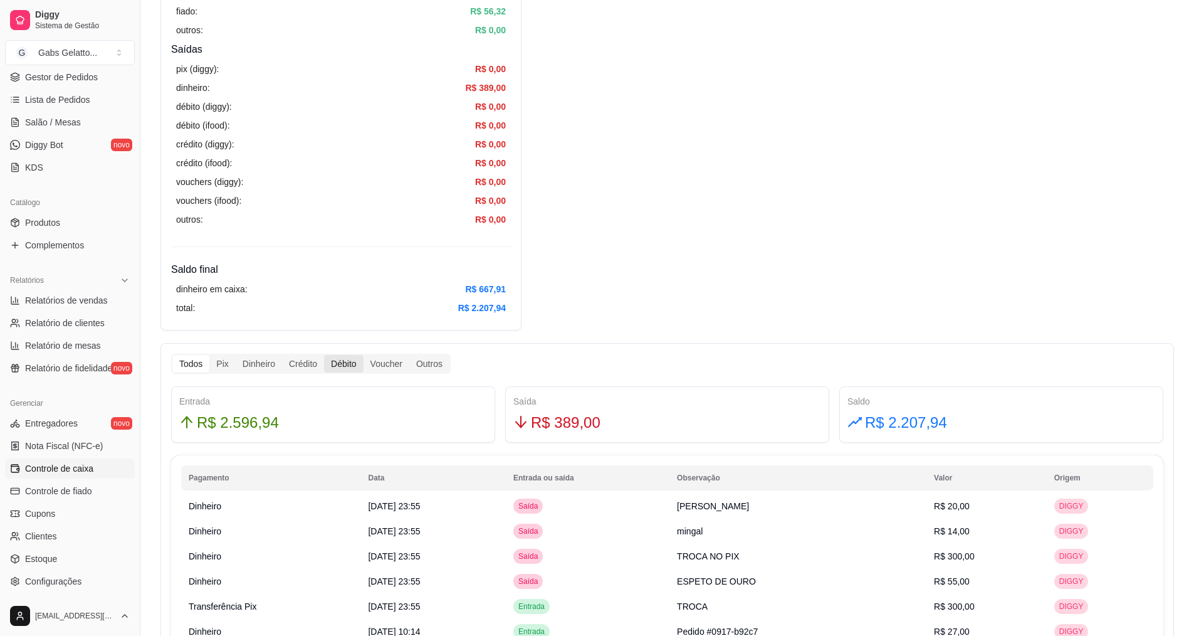
click at [340, 364] on div "Débito" at bounding box center [343, 364] width 39 height 18
click at [324, 355] on input "Débito" at bounding box center [324, 355] width 0 height 0
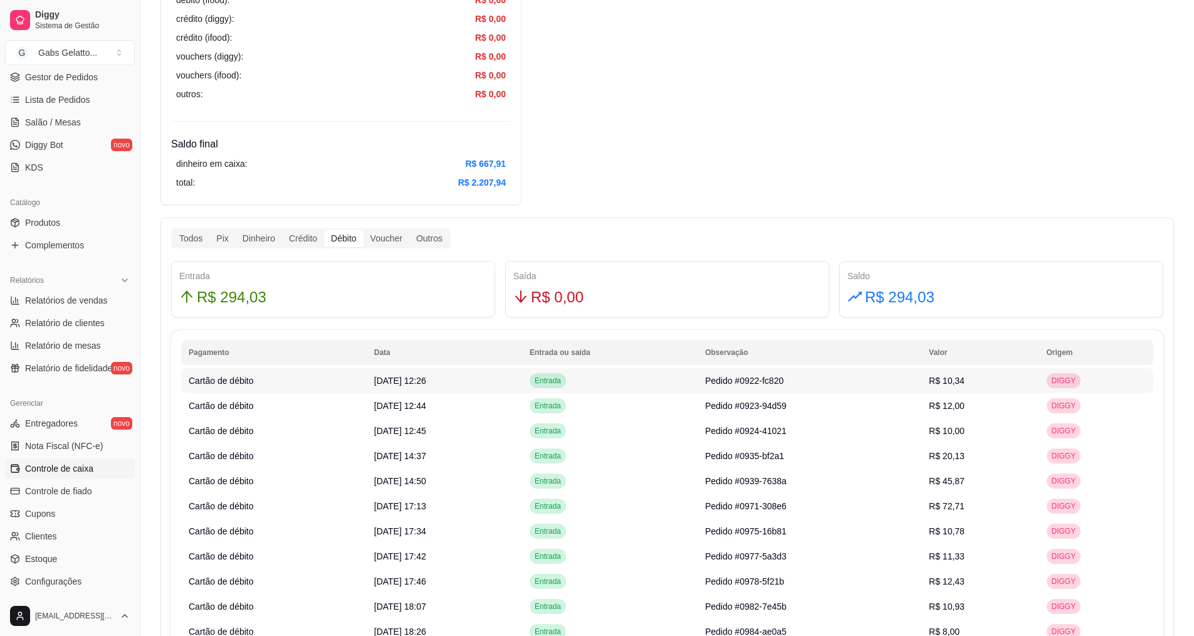
scroll to position [502, 0]
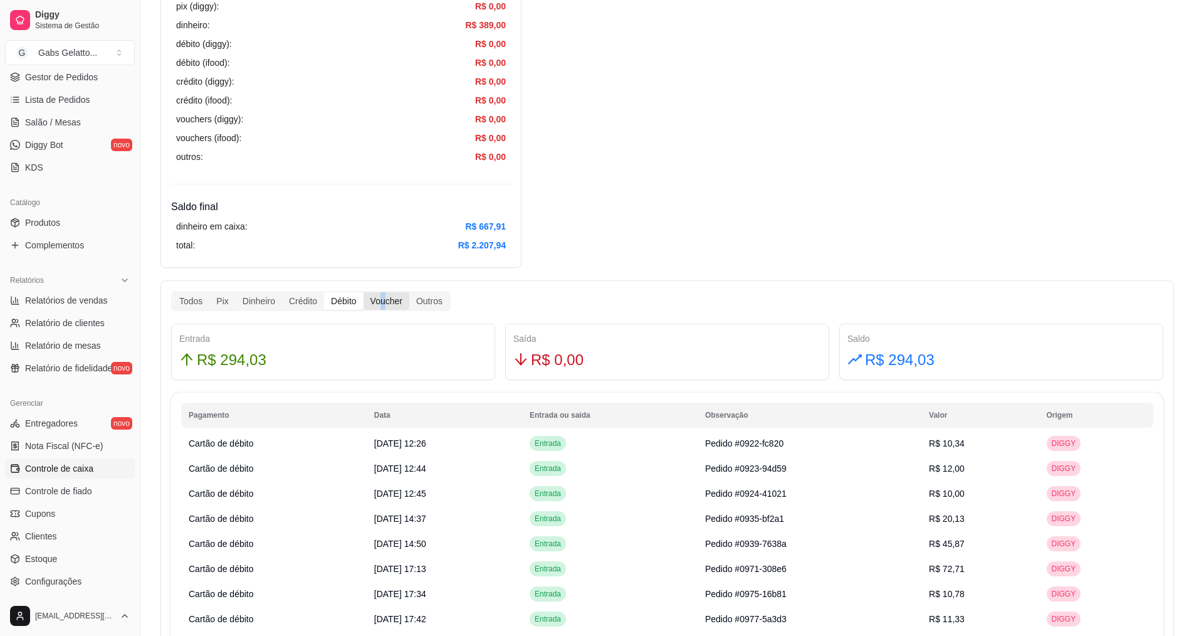
click at [386, 295] on div "Todos Pix Dinheiro Crédito Débito Voucher Outros" at bounding box center [311, 301] width 280 height 20
click at [386, 295] on div "Voucher" at bounding box center [387, 301] width 46 height 18
click at [364, 292] on input "Voucher" at bounding box center [364, 292] width 0 height 0
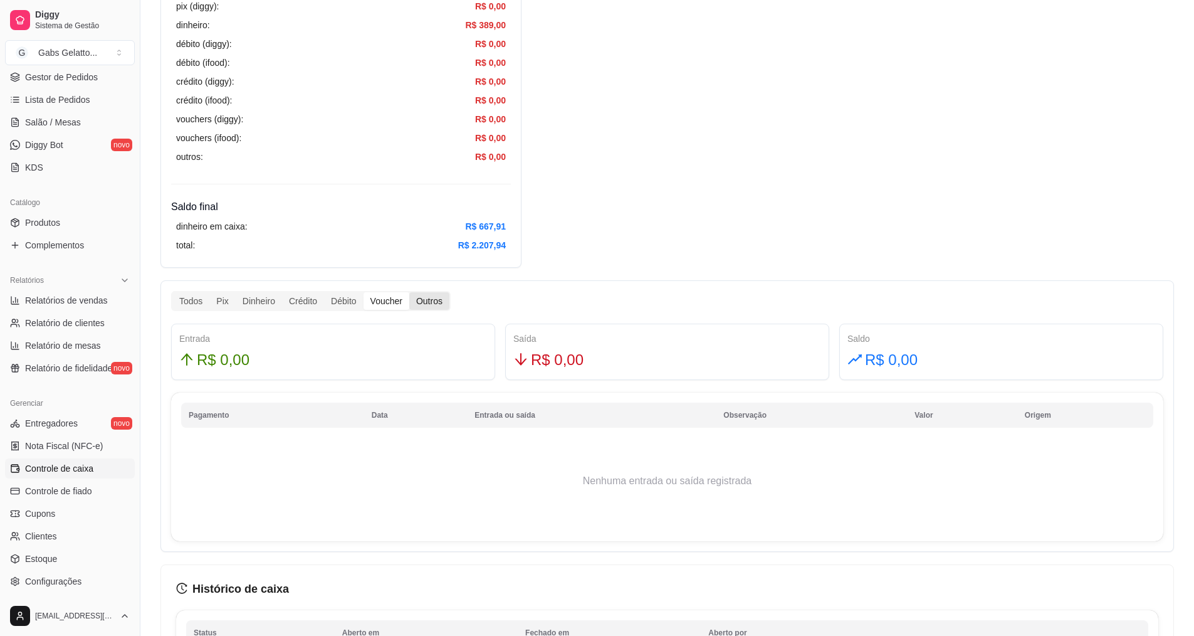
click at [420, 299] on div "Outros" at bounding box center [429, 301] width 40 height 18
click at [409, 292] on input "Outros" at bounding box center [409, 292] width 0 height 0
click at [283, 301] on div "Crédito" at bounding box center [303, 301] width 42 height 18
click at [282, 292] on input "Crédito" at bounding box center [282, 292] width 0 height 0
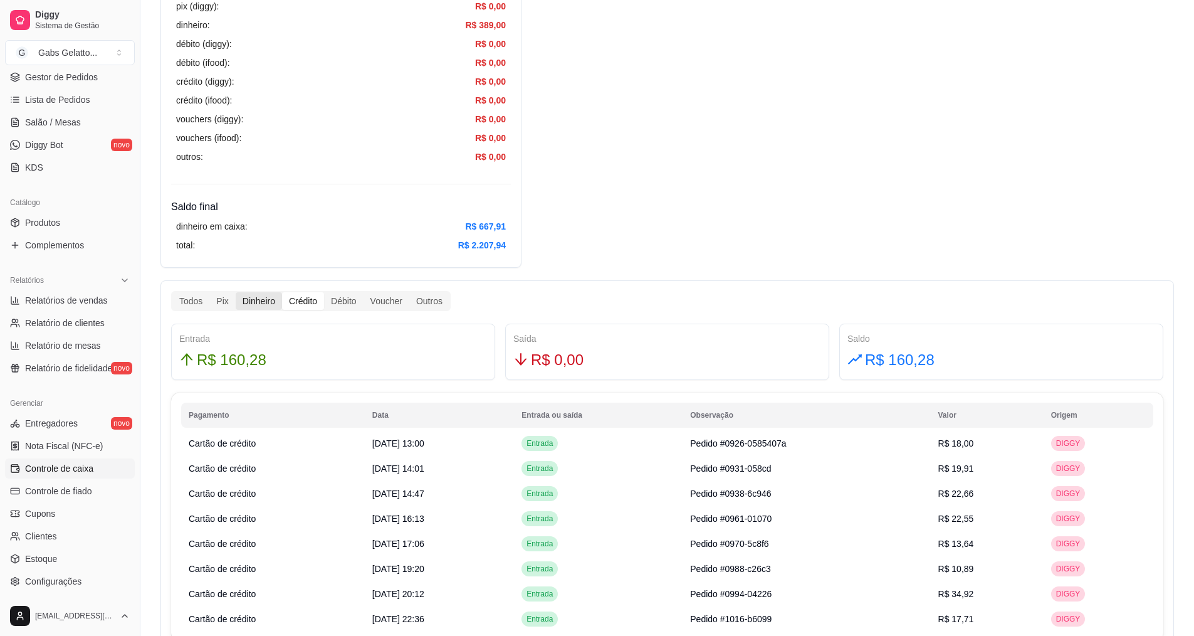
click at [246, 308] on div "Dinheiro" at bounding box center [259, 301] width 46 height 18
click at [236, 292] on input "Dinheiro" at bounding box center [236, 292] width 0 height 0
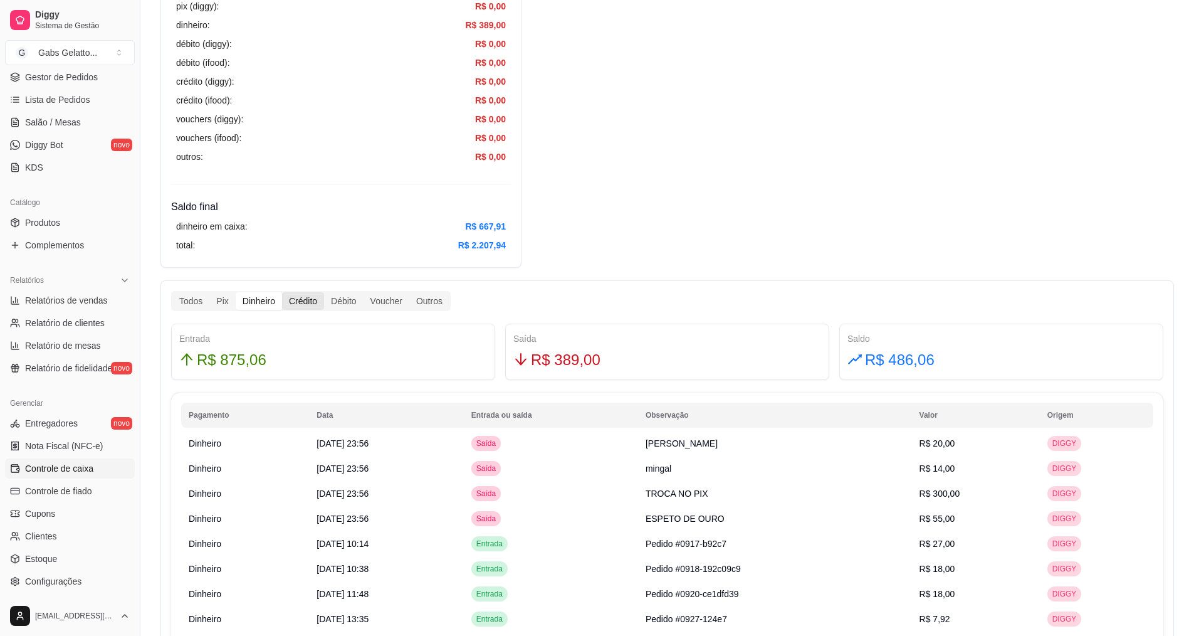
click at [288, 302] on div "Crédito" at bounding box center [303, 301] width 42 height 18
click at [282, 292] on input "Crédito" at bounding box center [282, 292] width 0 height 0
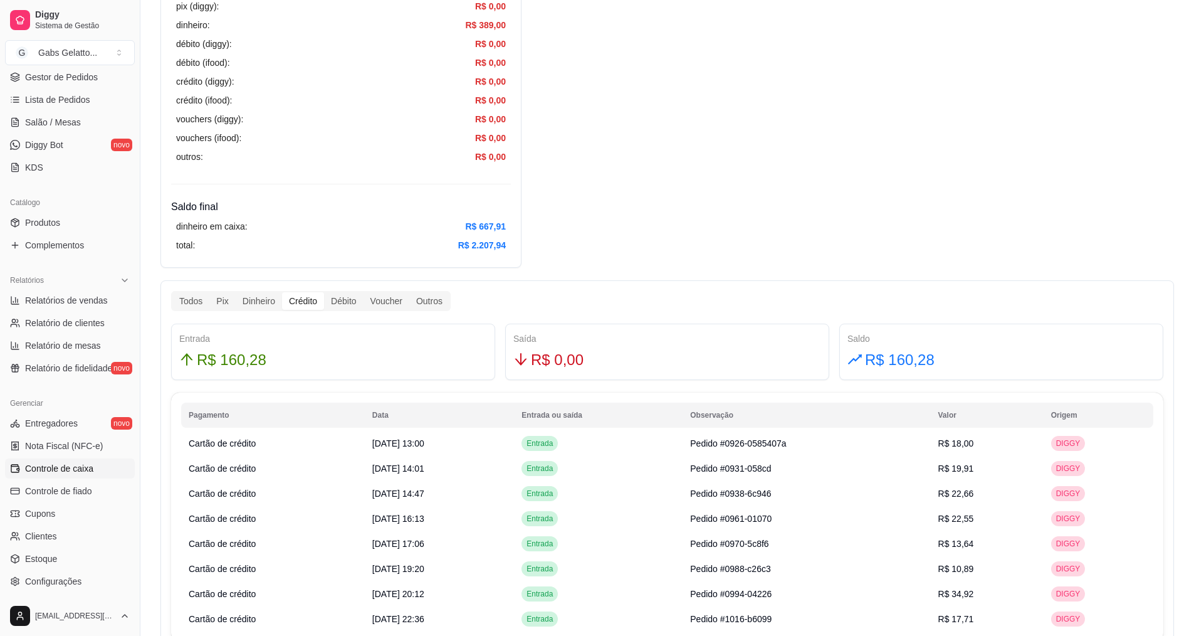
click at [225, 310] on div "Todos Pix Dinheiro Crédito Débito Voucher Outros" at bounding box center [311, 301] width 280 height 20
click at [231, 295] on div "Pix" at bounding box center [222, 301] width 26 height 18
click at [209, 292] on input "Pix" at bounding box center [209, 292] width 0 height 0
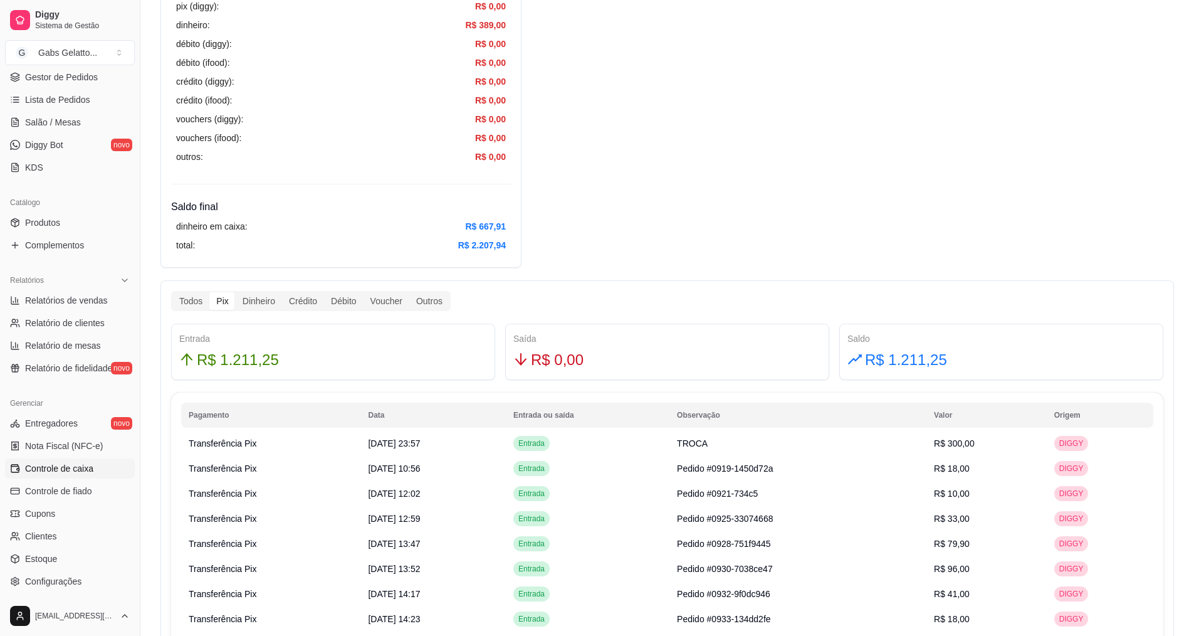
click at [230, 298] on div "Pix" at bounding box center [222, 301] width 26 height 18
click at [209, 292] on input "Pix" at bounding box center [209, 292] width 0 height 0
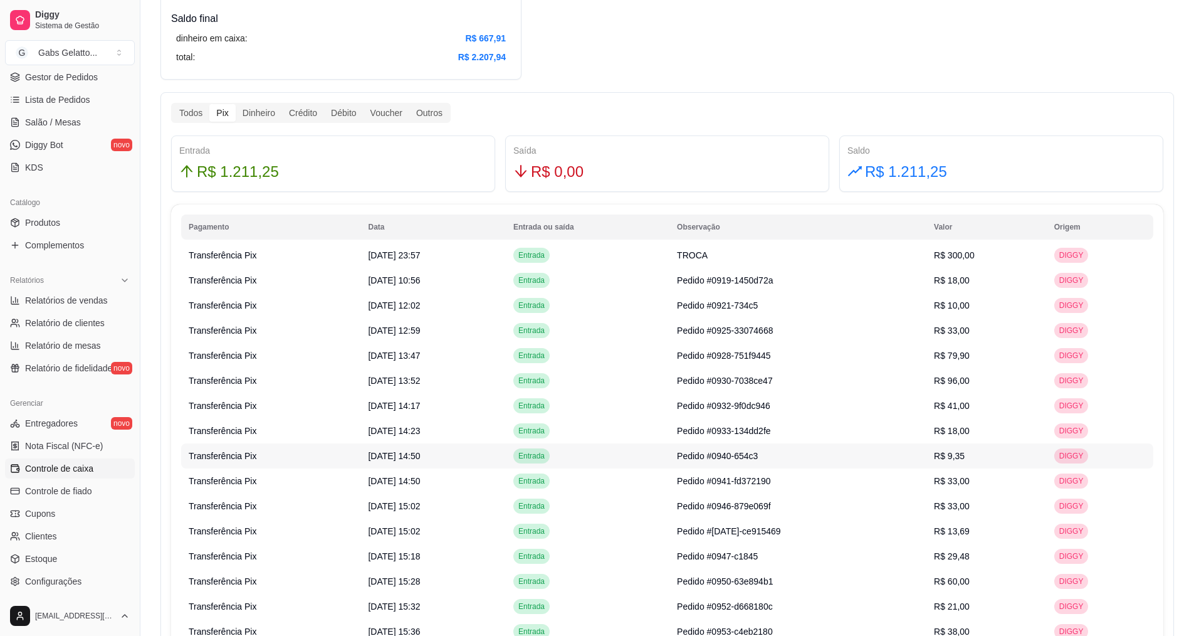
scroll to position [815, 0]
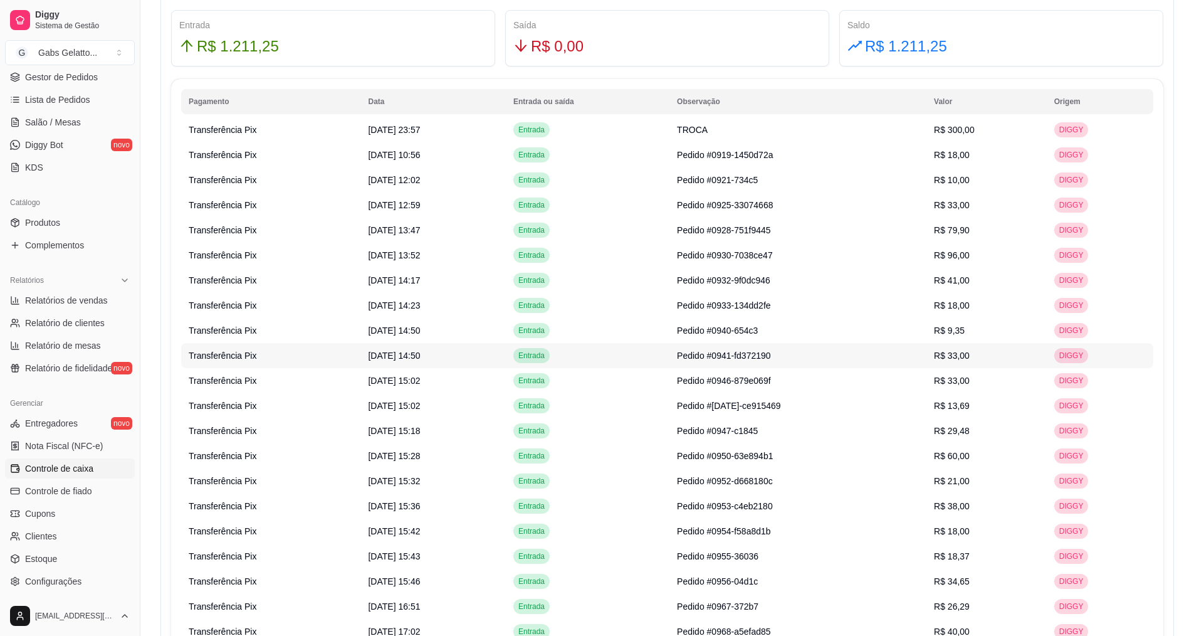
click at [600, 350] on td "Entrada" at bounding box center [588, 355] width 164 height 25
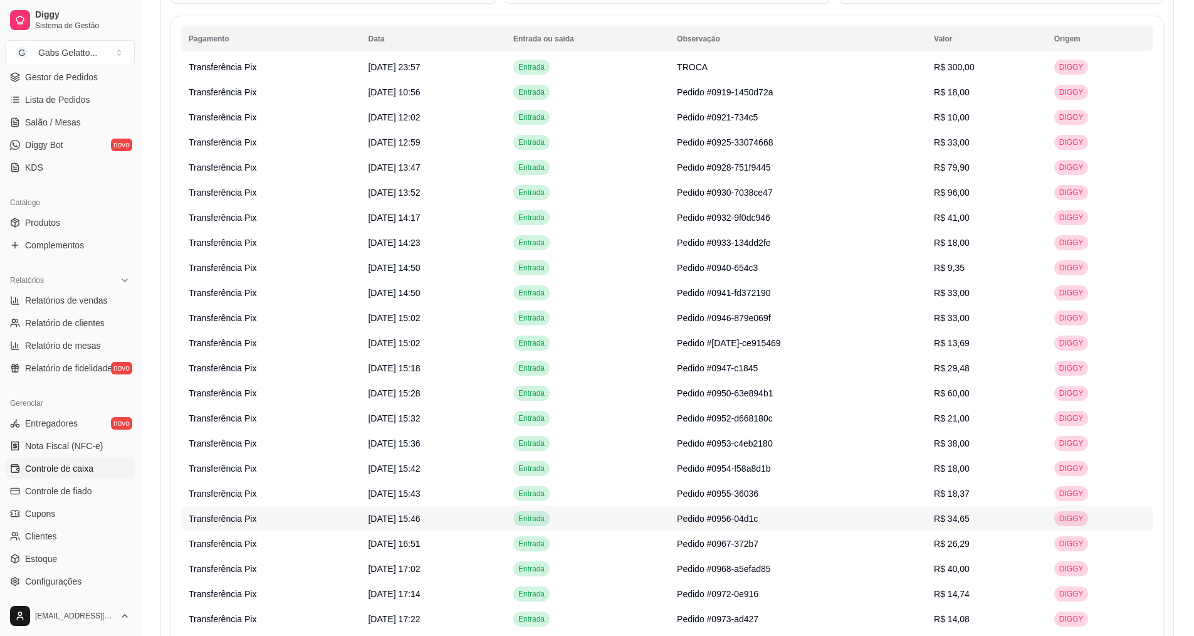
scroll to position [627, 0]
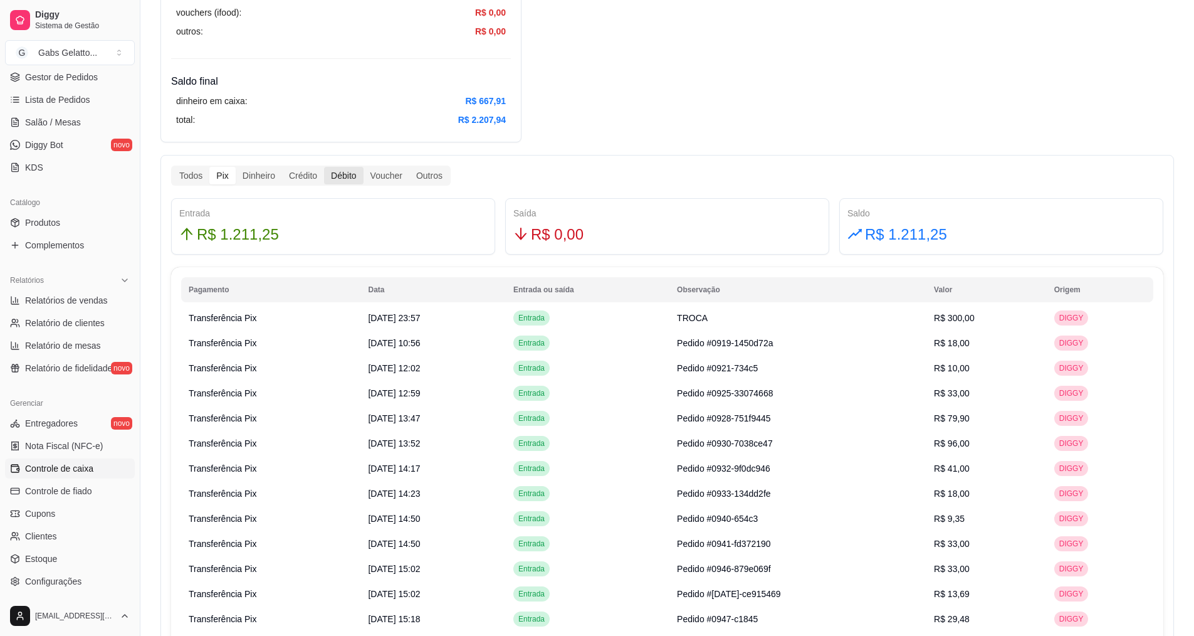
click at [332, 174] on div "Débito" at bounding box center [343, 176] width 39 height 18
click at [324, 167] on input "Débito" at bounding box center [324, 167] width 0 height 0
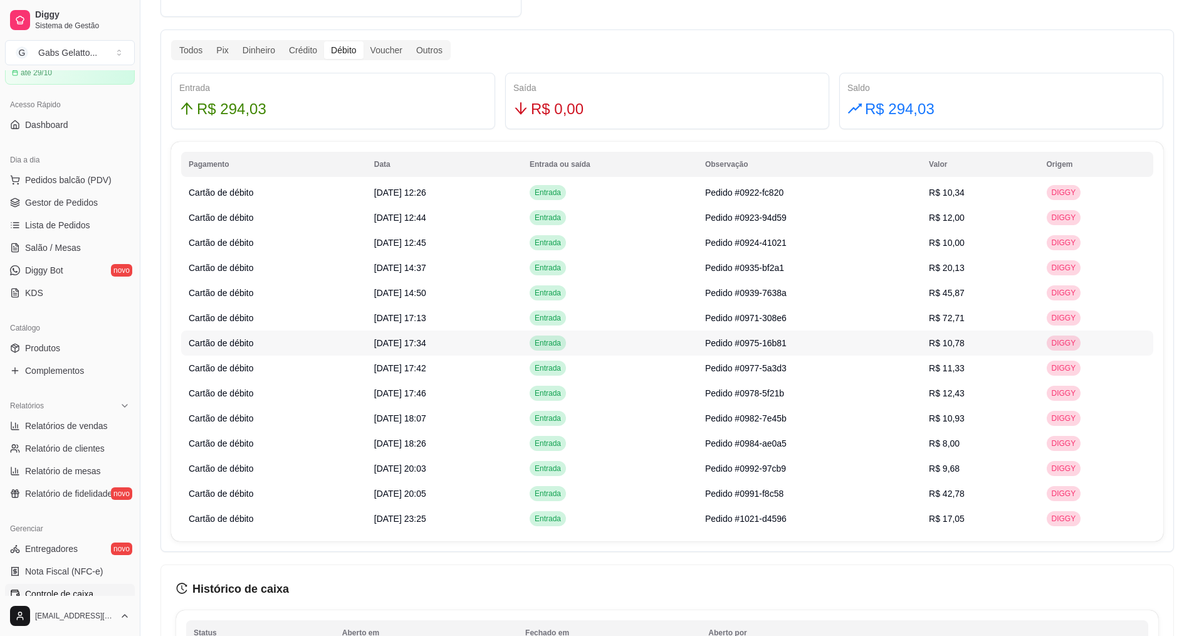
scroll to position [690, 0]
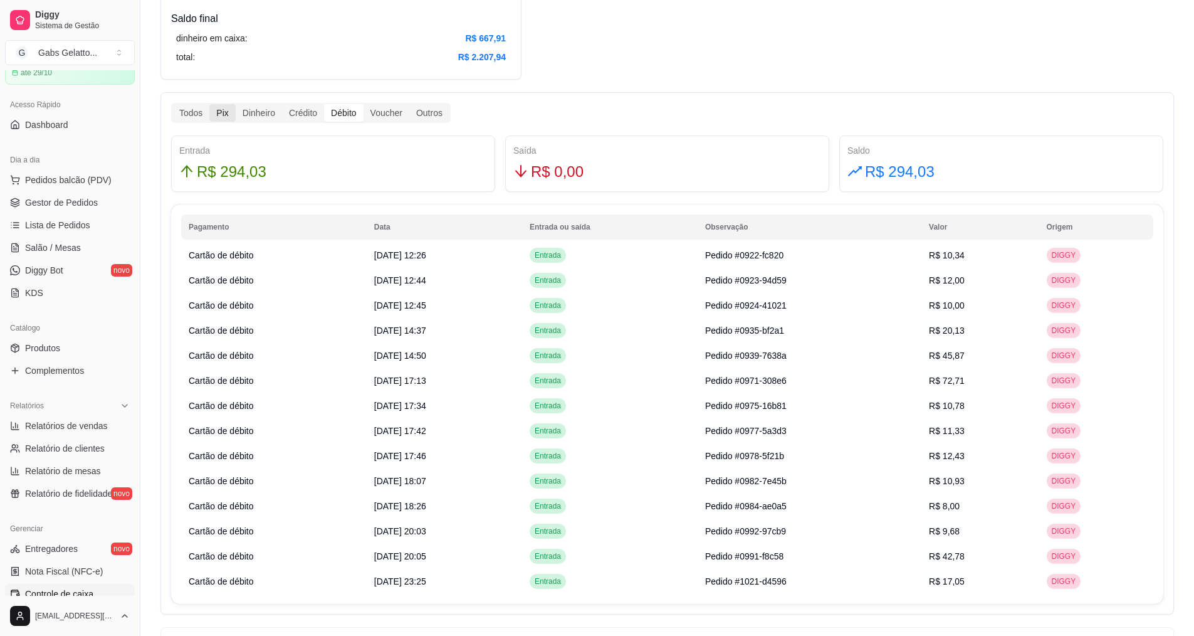
click at [224, 110] on div "Pix" at bounding box center [222, 113] width 26 height 18
click at [209, 104] on input "Pix" at bounding box center [209, 104] width 0 height 0
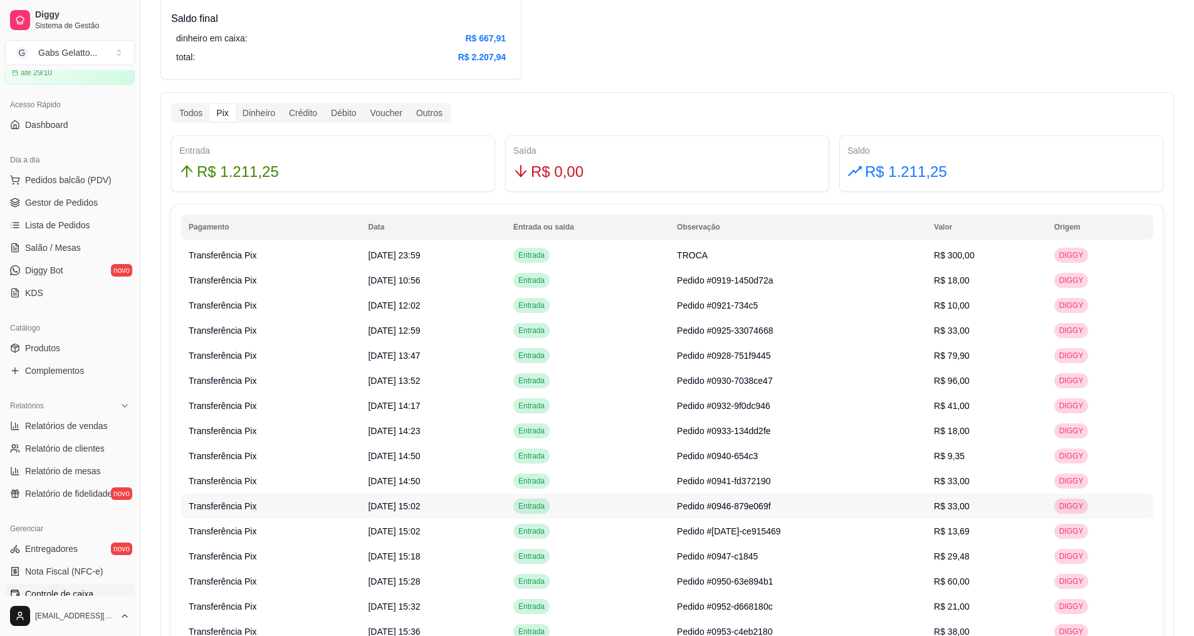
scroll to position [502, 0]
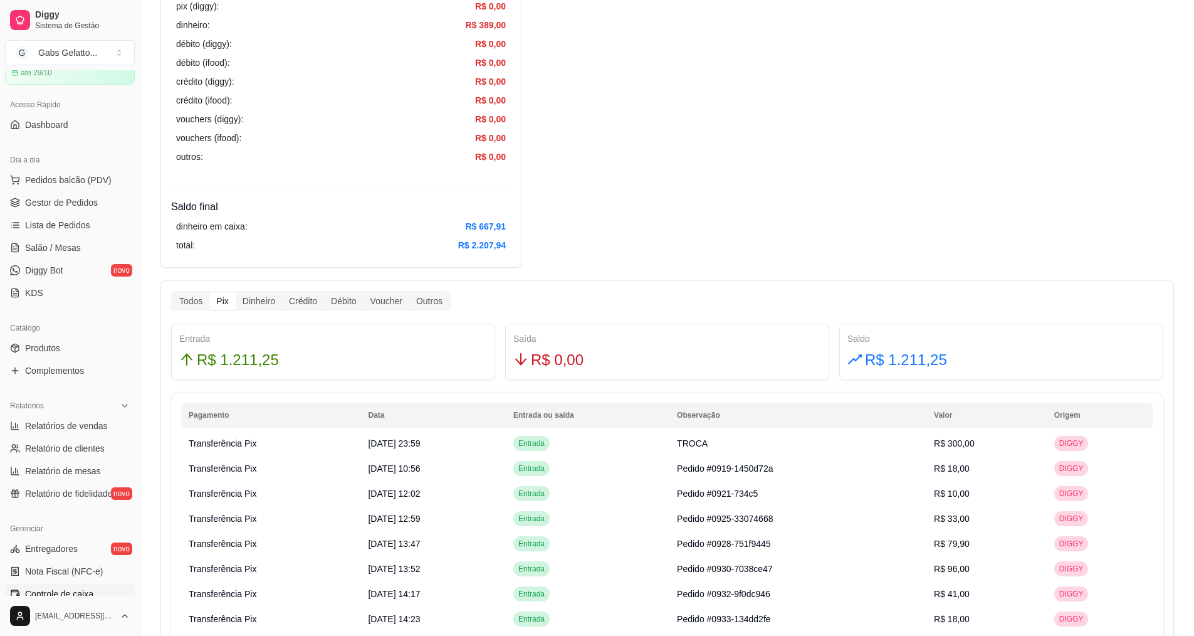
click at [226, 305] on div "Pix" at bounding box center [222, 301] width 26 height 18
click at [209, 292] on input "Pix" at bounding box center [209, 292] width 0 height 0
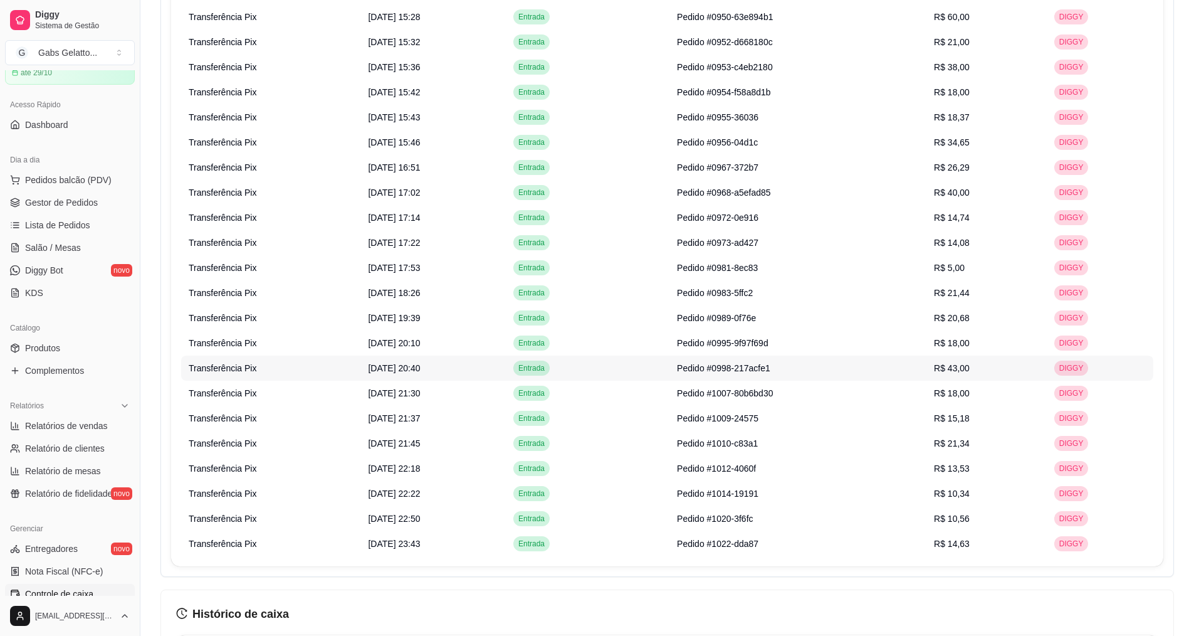
scroll to position [1191, 0]
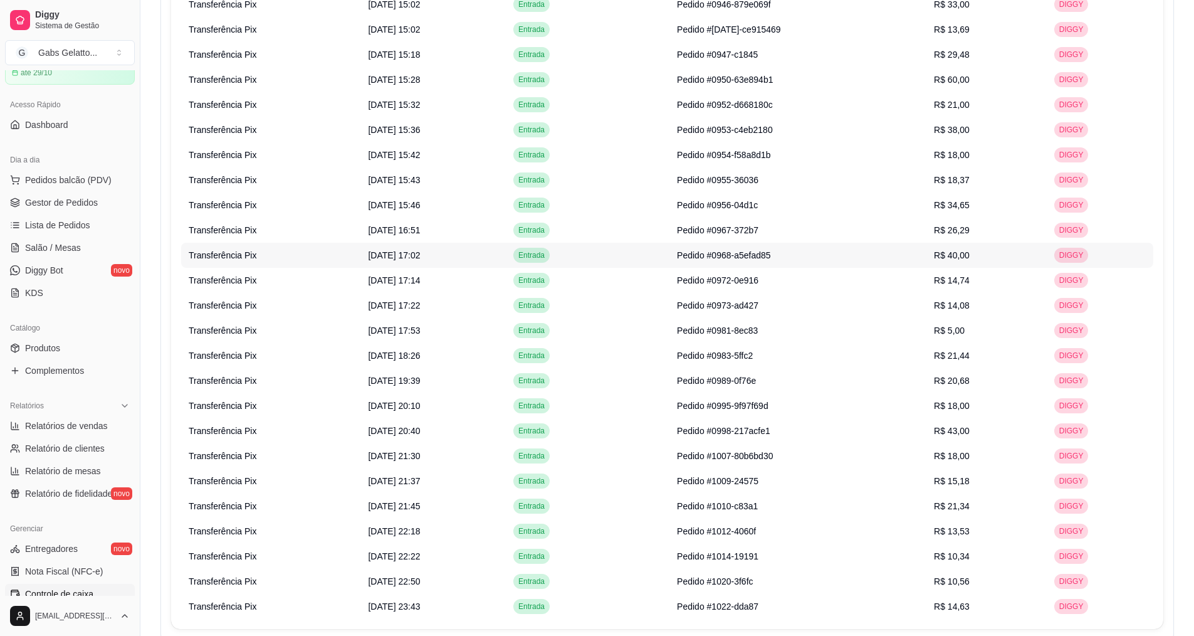
click at [874, 252] on td "Pedido #0968-a5efad85" at bounding box center [798, 255] width 257 height 25
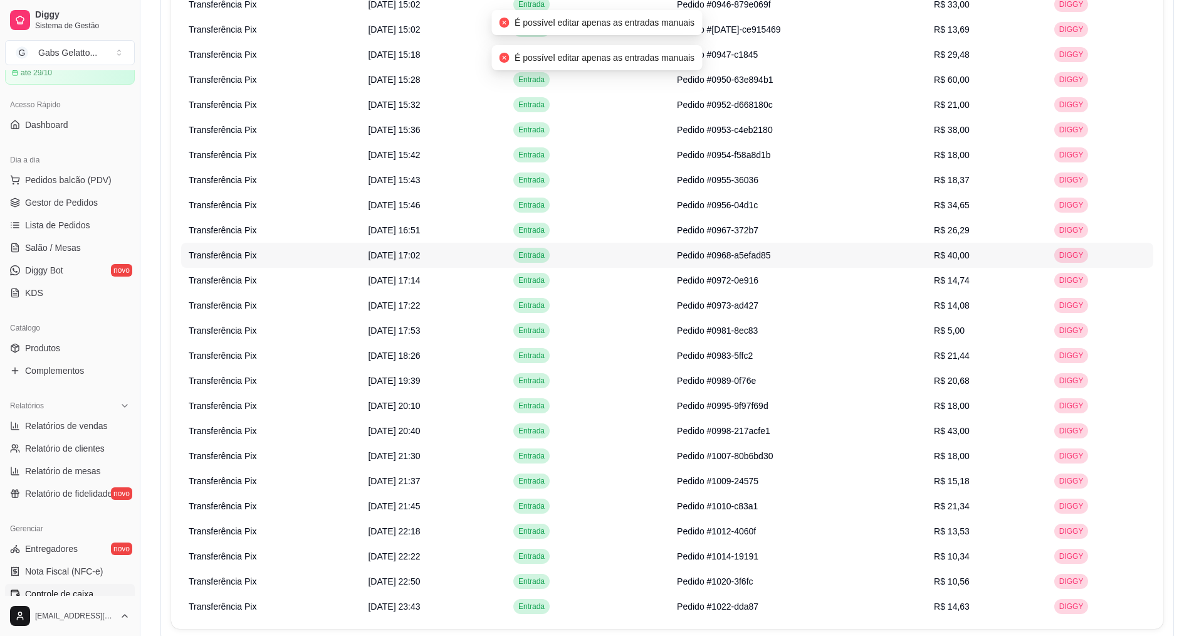
click at [770, 255] on span "Pedido #0968-a5efad85" at bounding box center [723, 255] width 93 height 10
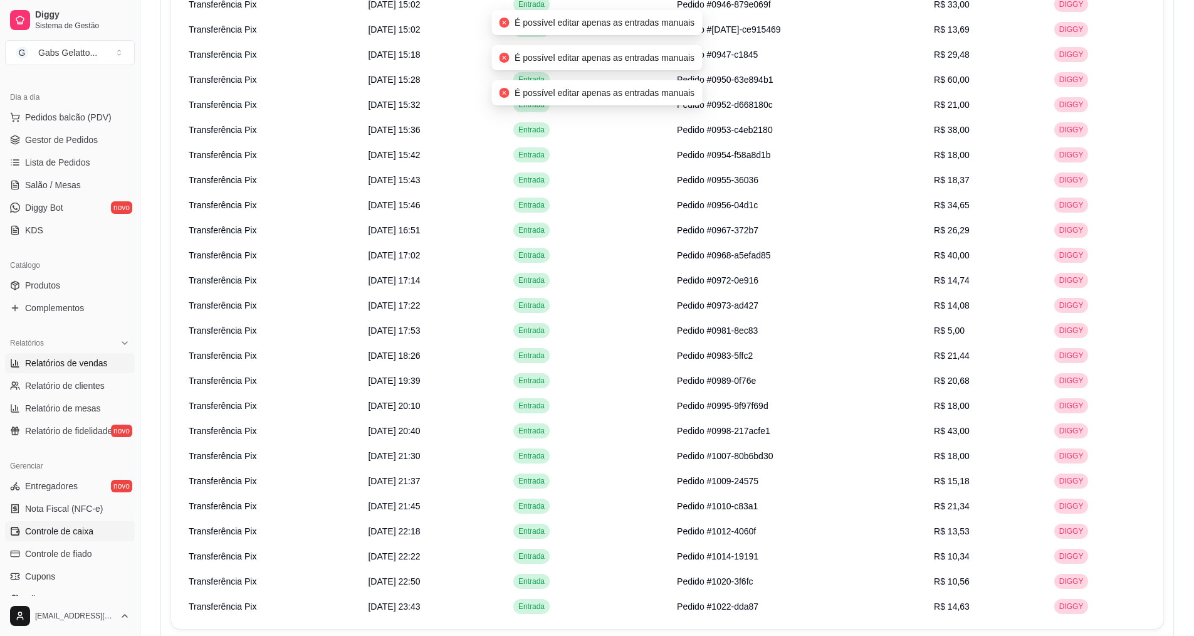
click at [85, 355] on link "Relatórios de vendas" at bounding box center [70, 363] width 130 height 20
select select "ALL"
select select "0"
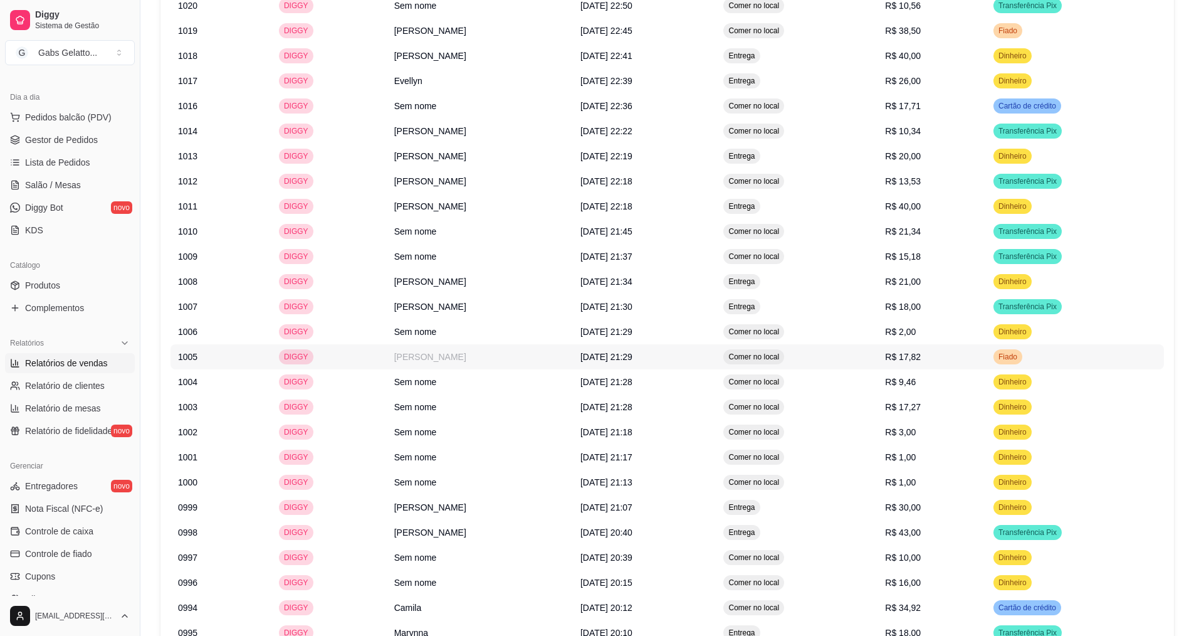
scroll to position [1189, 0]
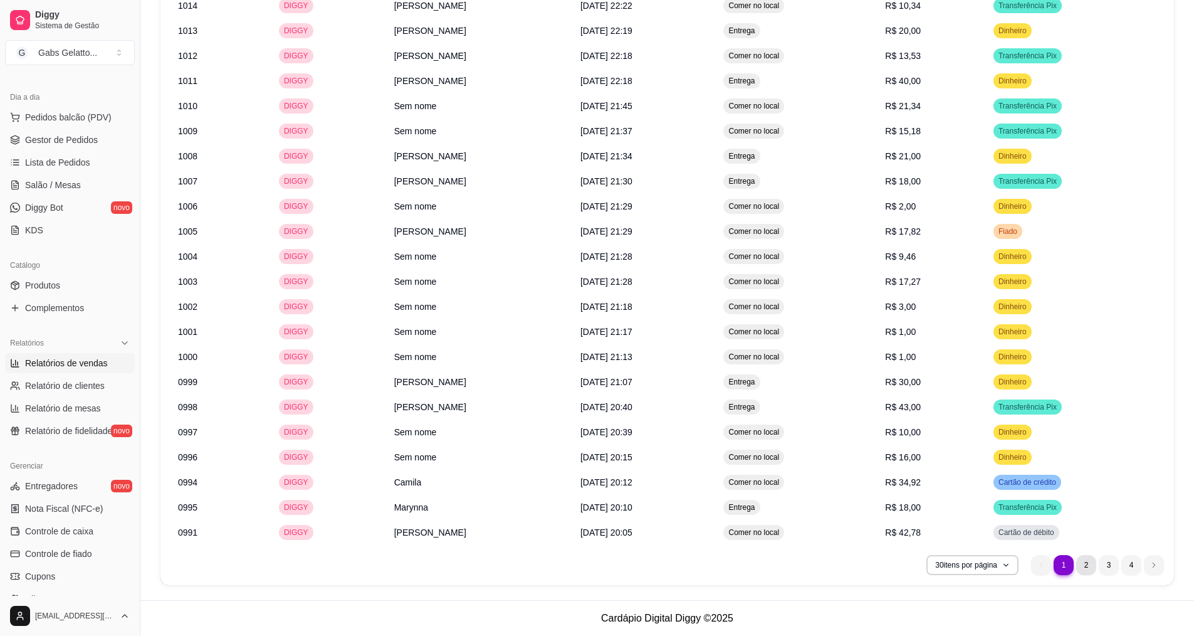
click at [1085, 568] on li "2" at bounding box center [1086, 565] width 20 height 20
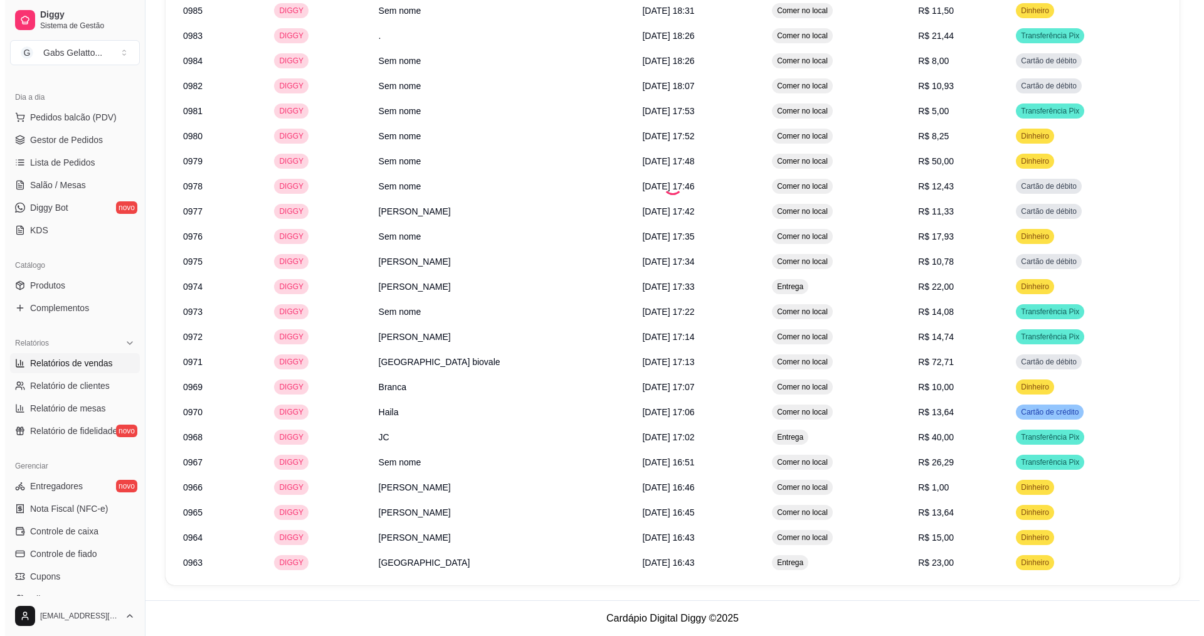
scroll to position [0, 0]
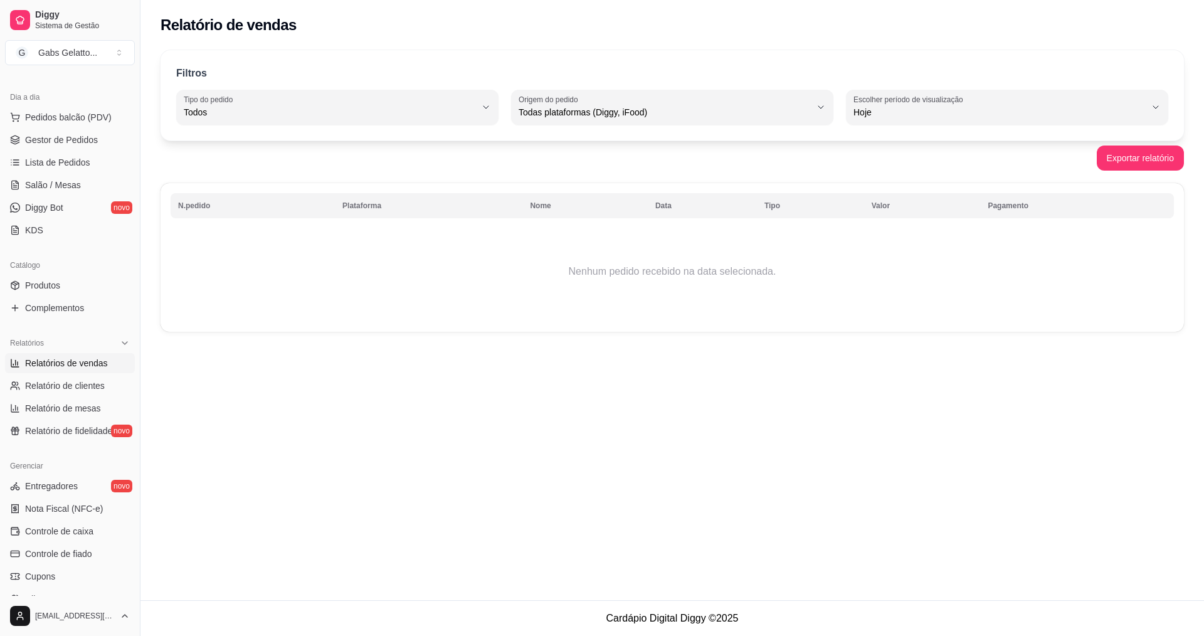
click at [182, 202] on th "N.pedido" at bounding box center [253, 205] width 164 height 25
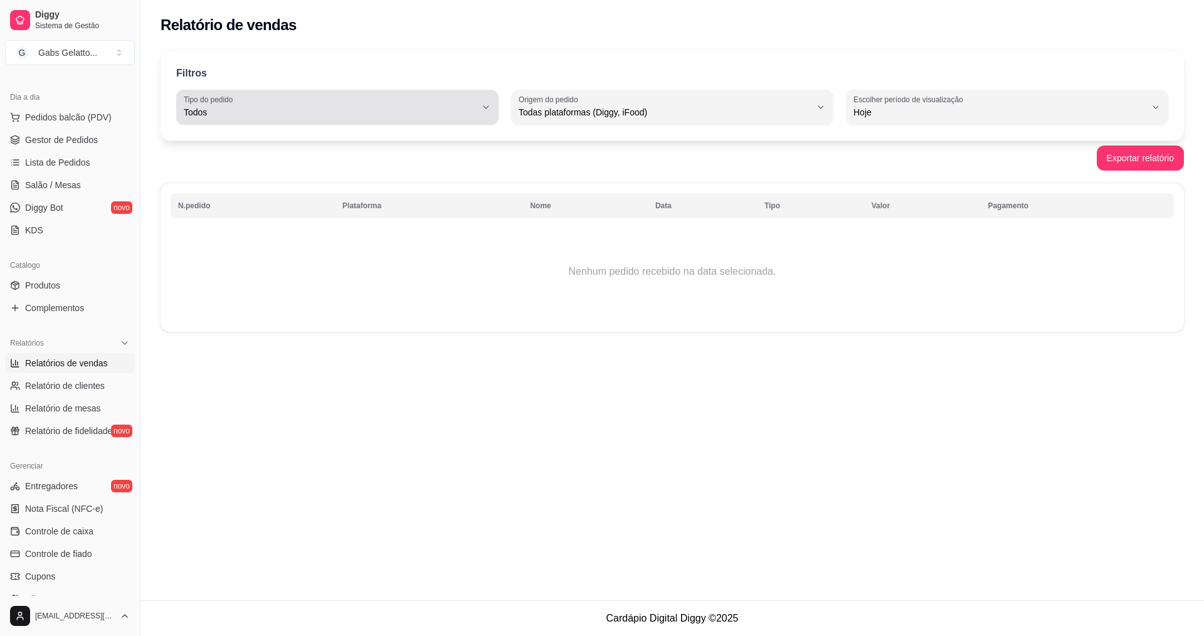
click at [233, 108] on span "Todos" at bounding box center [330, 112] width 292 height 13
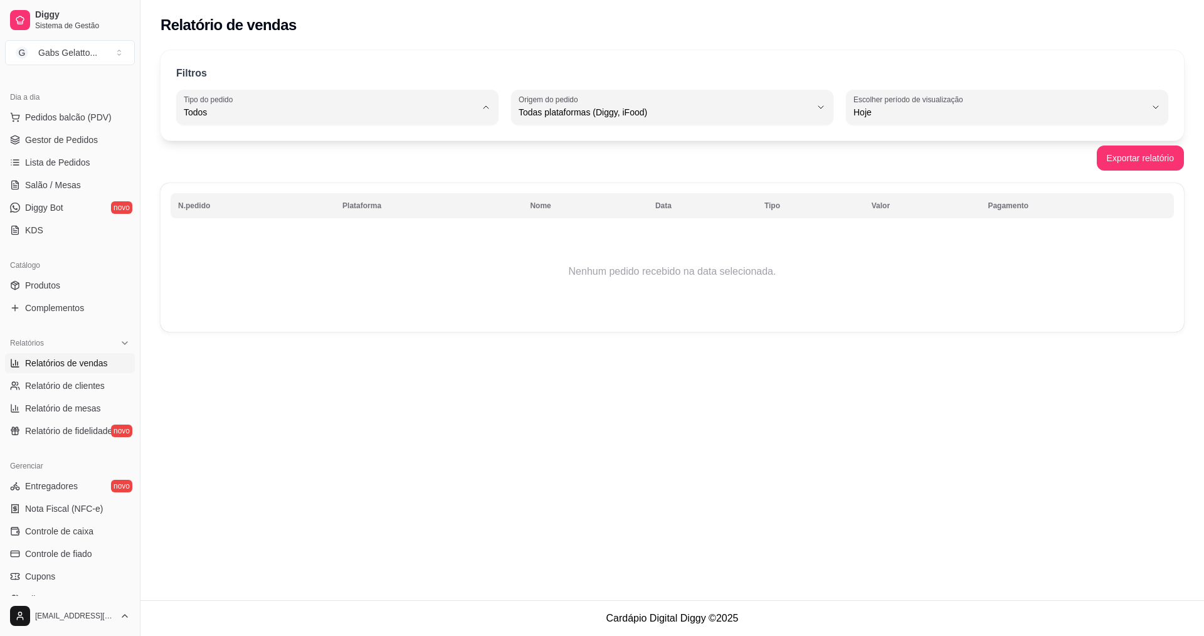
click at [253, 144] on span "Todos" at bounding box center [331, 142] width 278 height 12
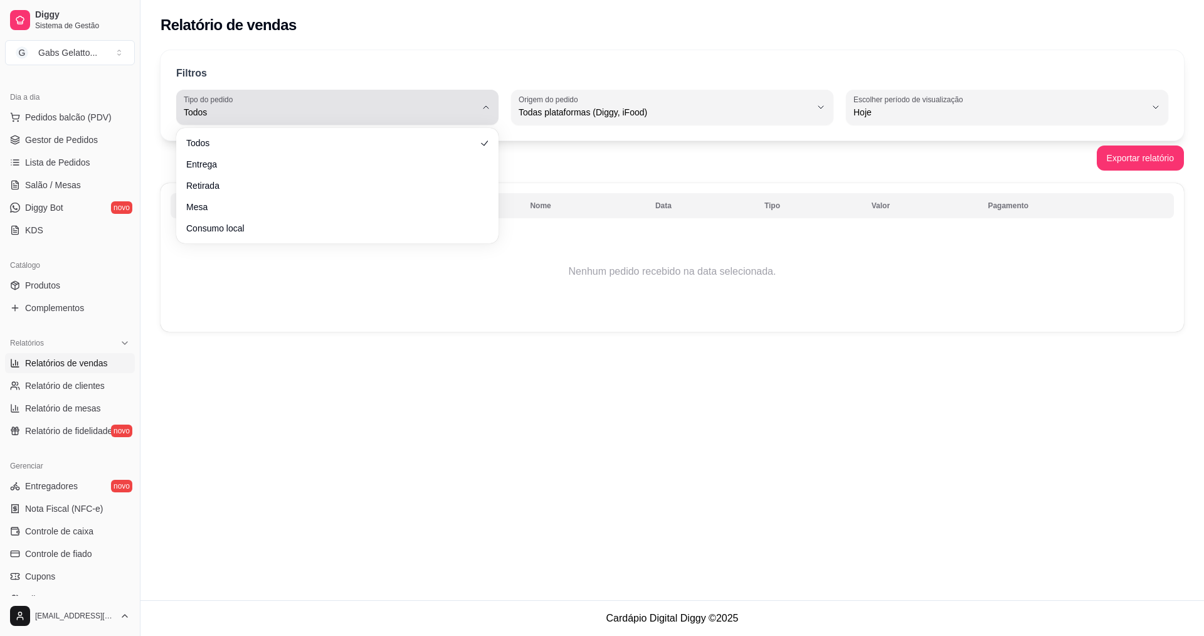
click at [256, 107] on span "Todos" at bounding box center [330, 112] width 292 height 13
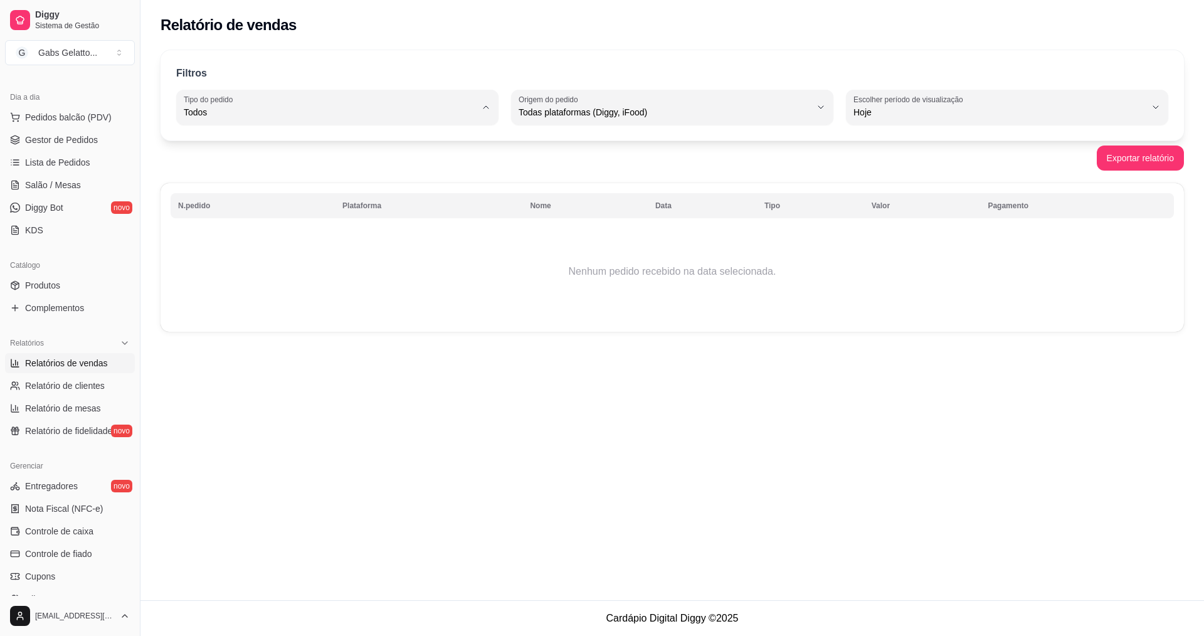
click at [243, 167] on span "Entrega" at bounding box center [331, 163] width 278 height 12
type input "DELIVERY"
select select "DELIVERY"
click at [97, 382] on span "Relatório de clientes" at bounding box center [65, 385] width 80 height 13
select select "30"
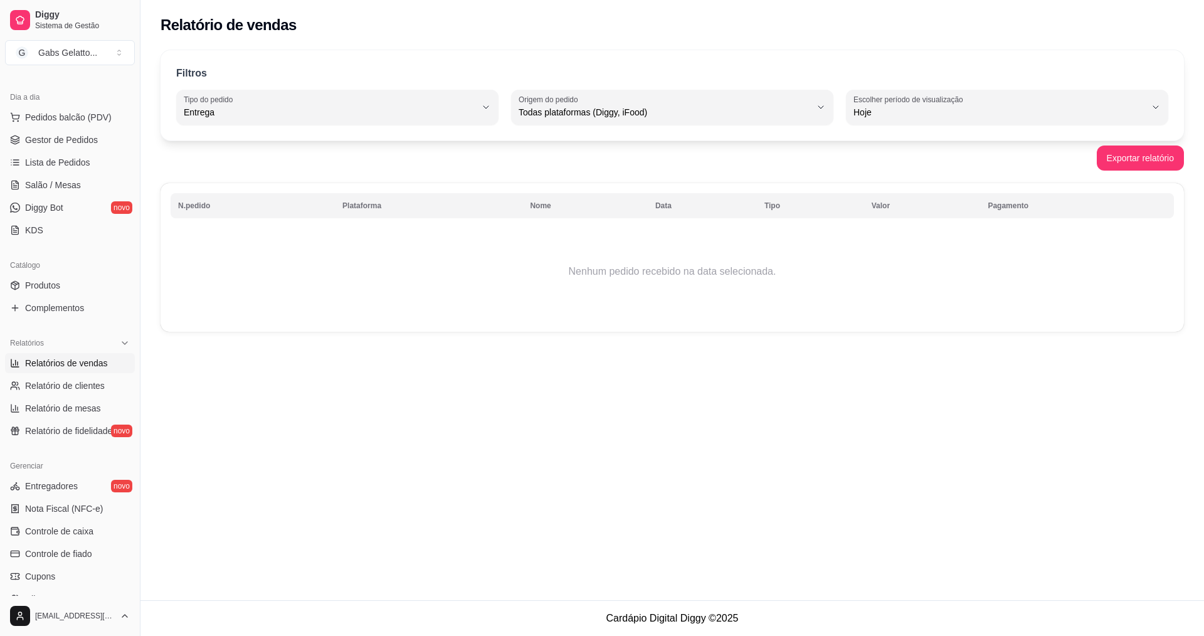
select select "HIGHEST_TOTAL_SPENT_WITH_ORDERS"
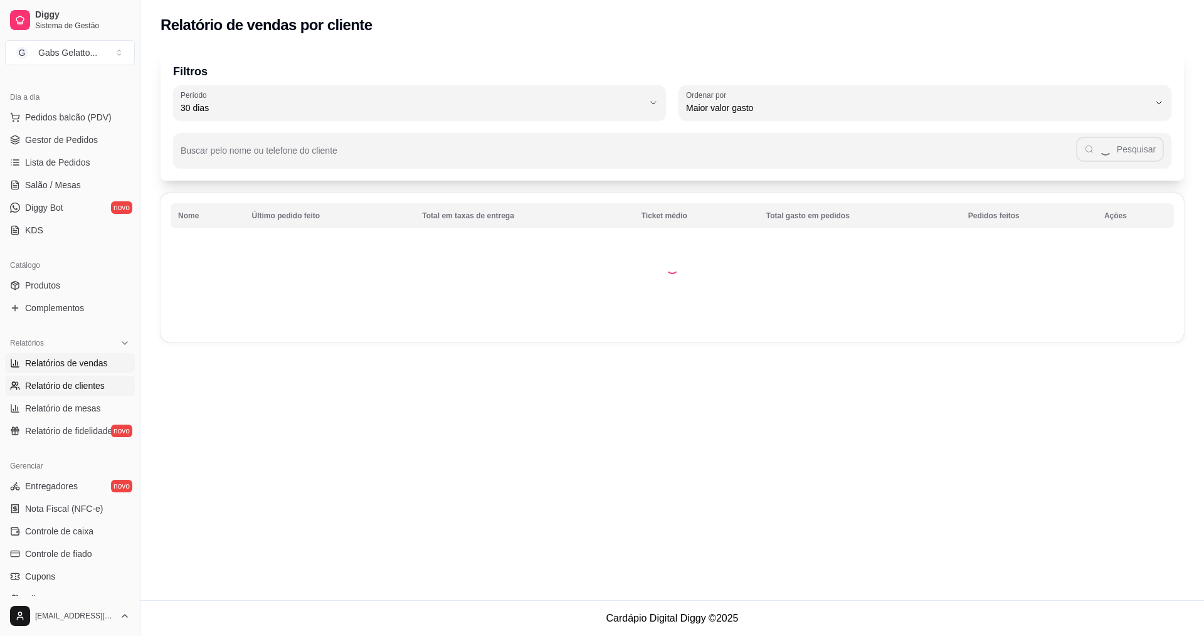
click at [94, 358] on span "Relatórios de vendas" at bounding box center [66, 363] width 83 height 13
select select "ALL"
select select "0"
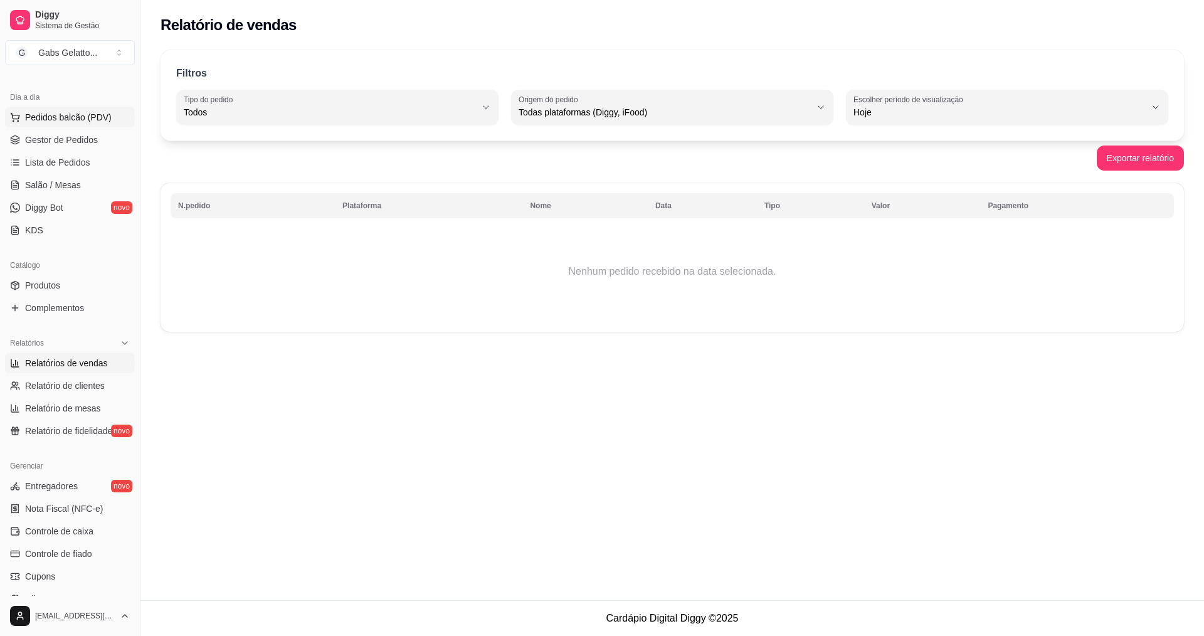
click at [48, 113] on span "Pedidos balcão (PDV)" at bounding box center [68, 117] width 87 height 13
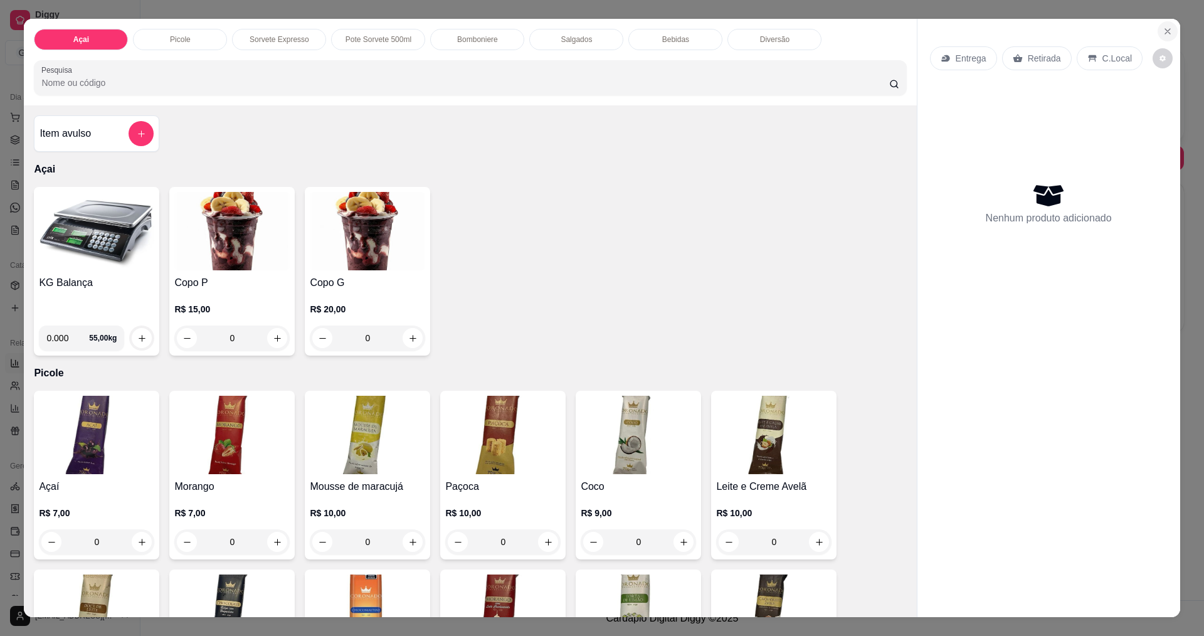
click at [1162, 29] on icon "Close" at bounding box center [1167, 31] width 10 height 10
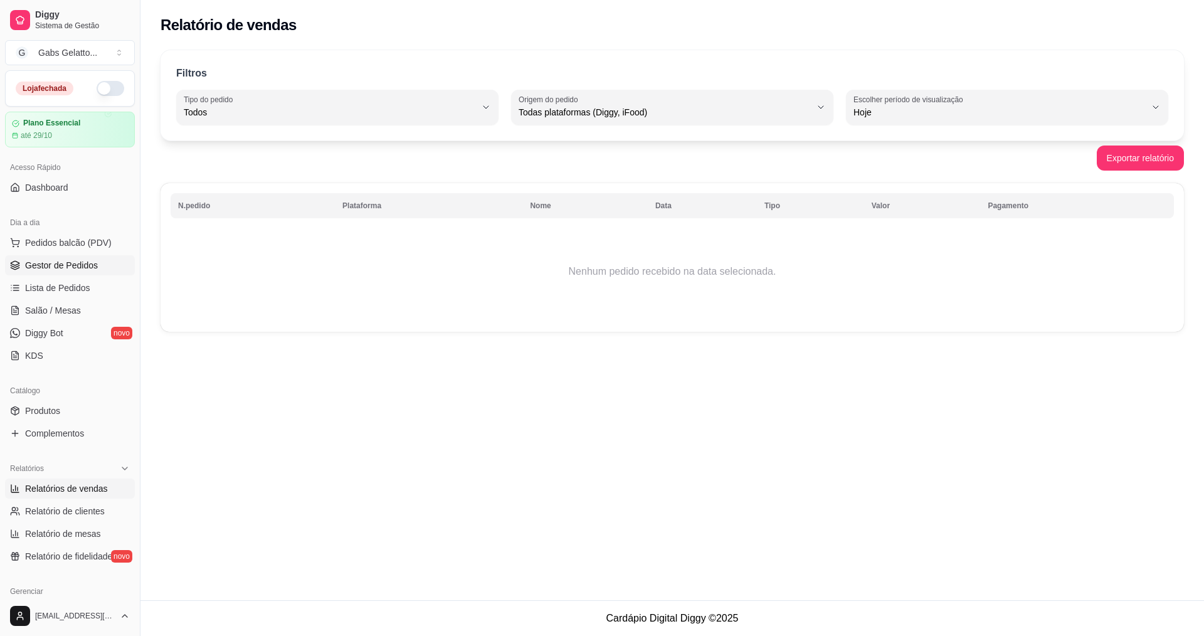
click at [102, 260] on link "Gestor de Pedidos" at bounding box center [70, 265] width 130 height 20
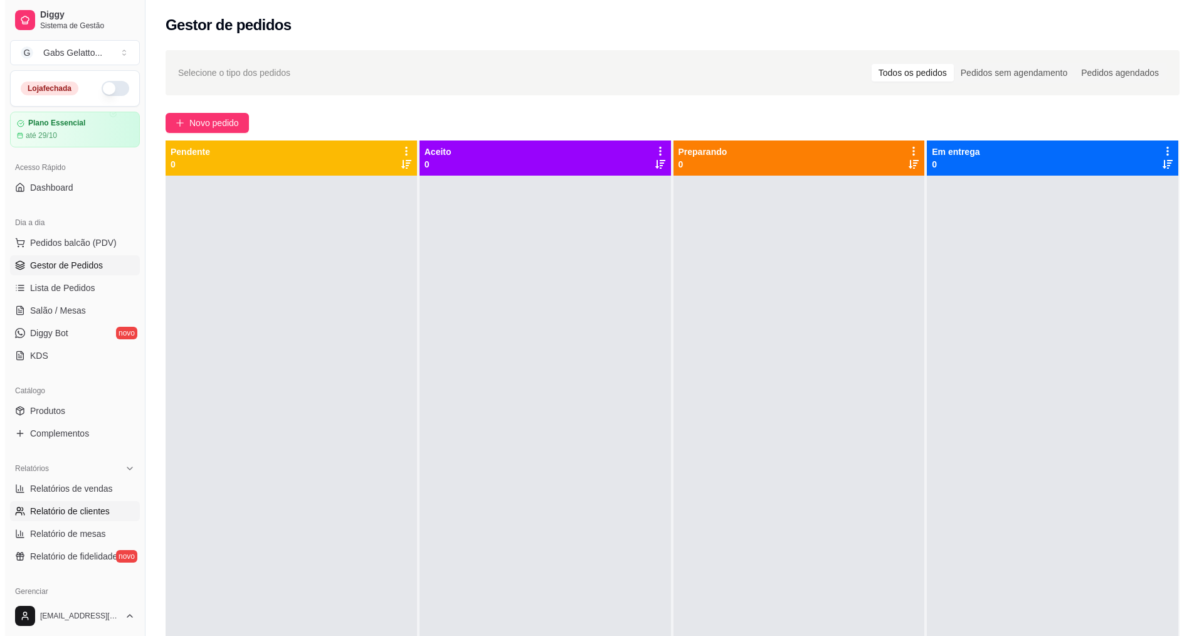
scroll to position [63, 0]
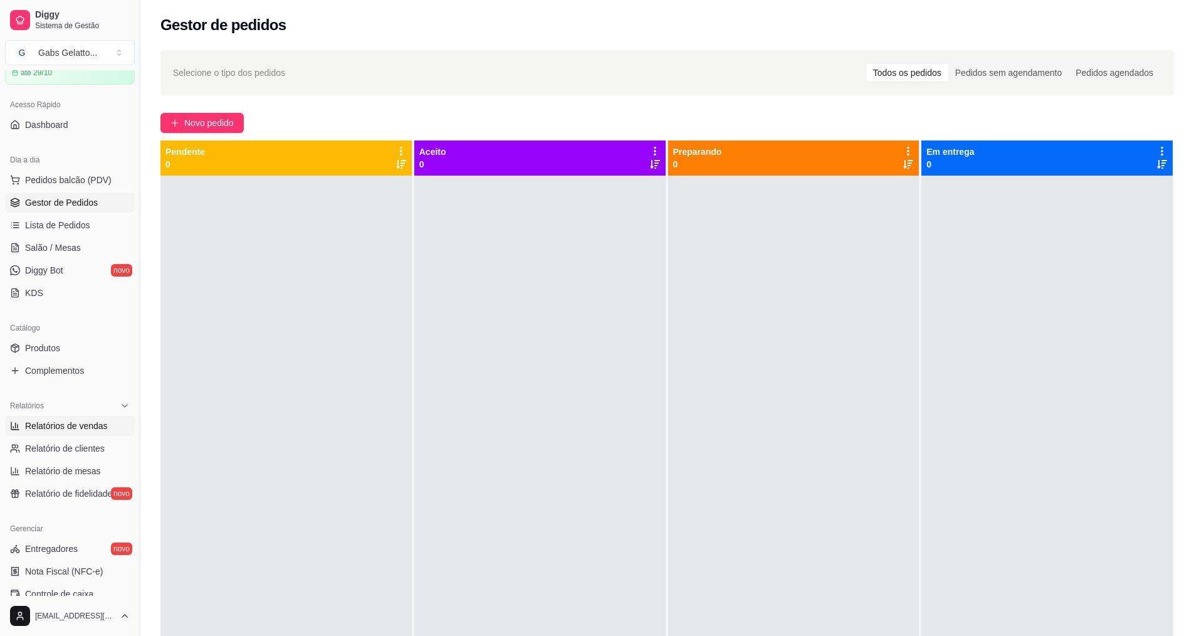
click at [71, 431] on span "Relatórios de vendas" at bounding box center [66, 425] width 83 height 13
select select "ALL"
select select "0"
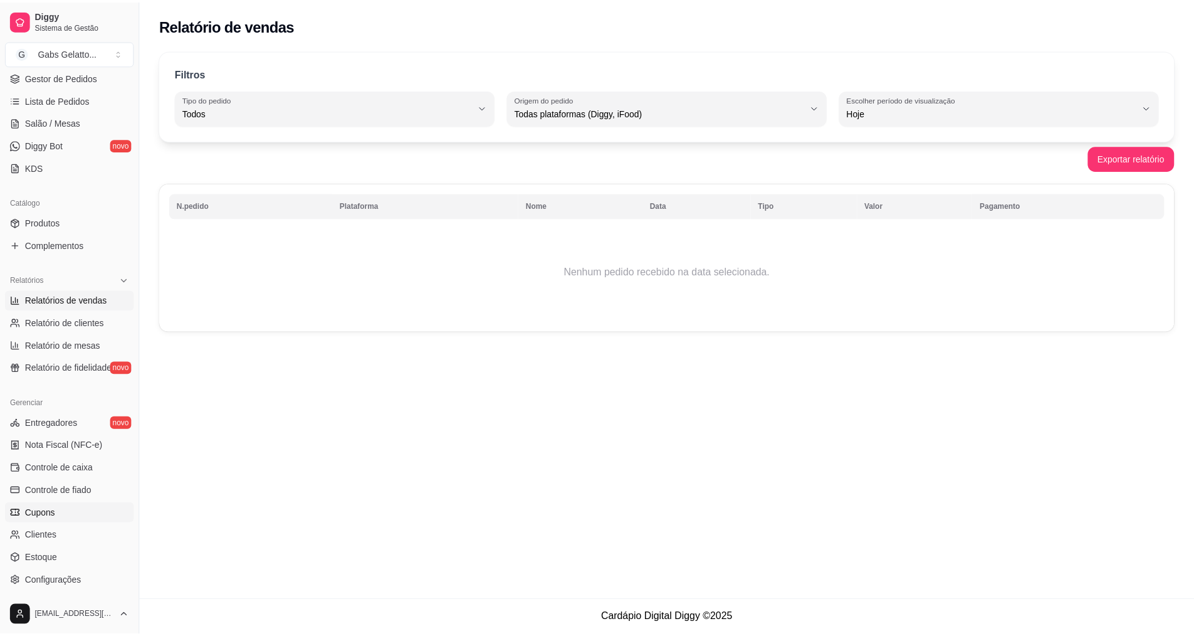
scroll to position [266, 0]
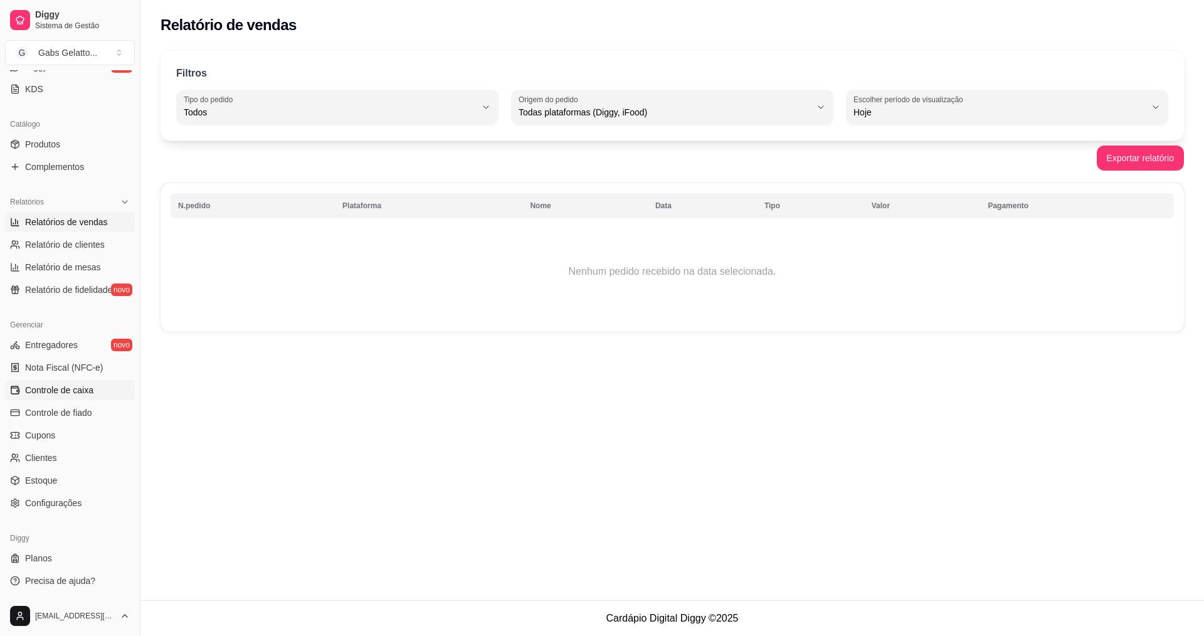
click at [75, 392] on span "Controle de caixa" at bounding box center [59, 390] width 68 height 13
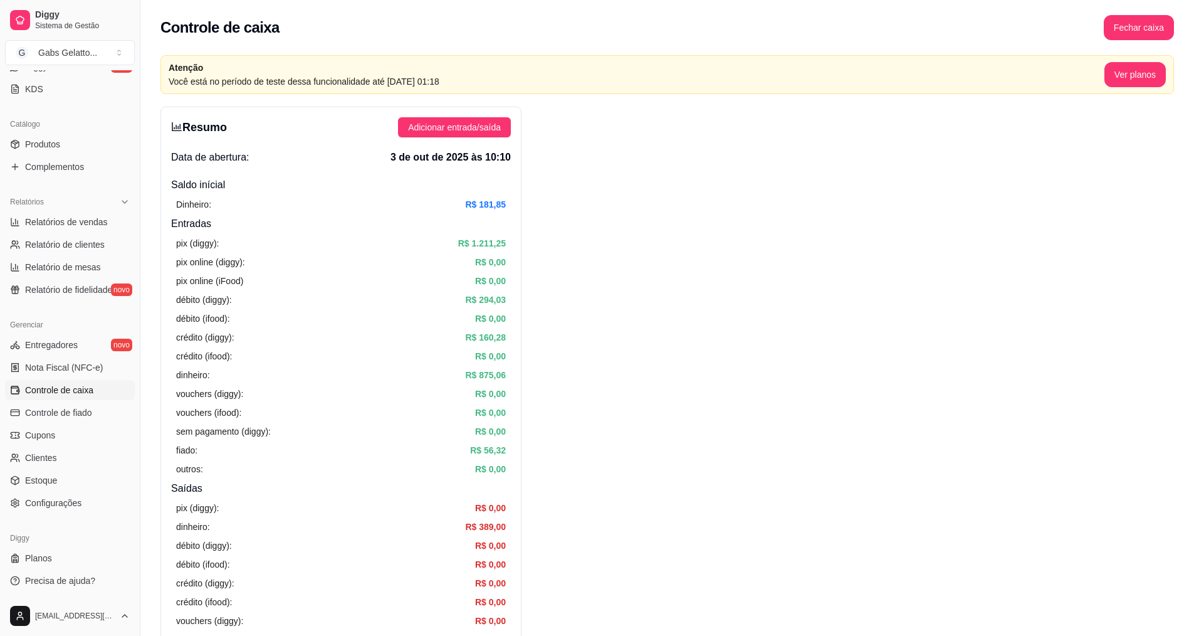
scroll to position [439, 0]
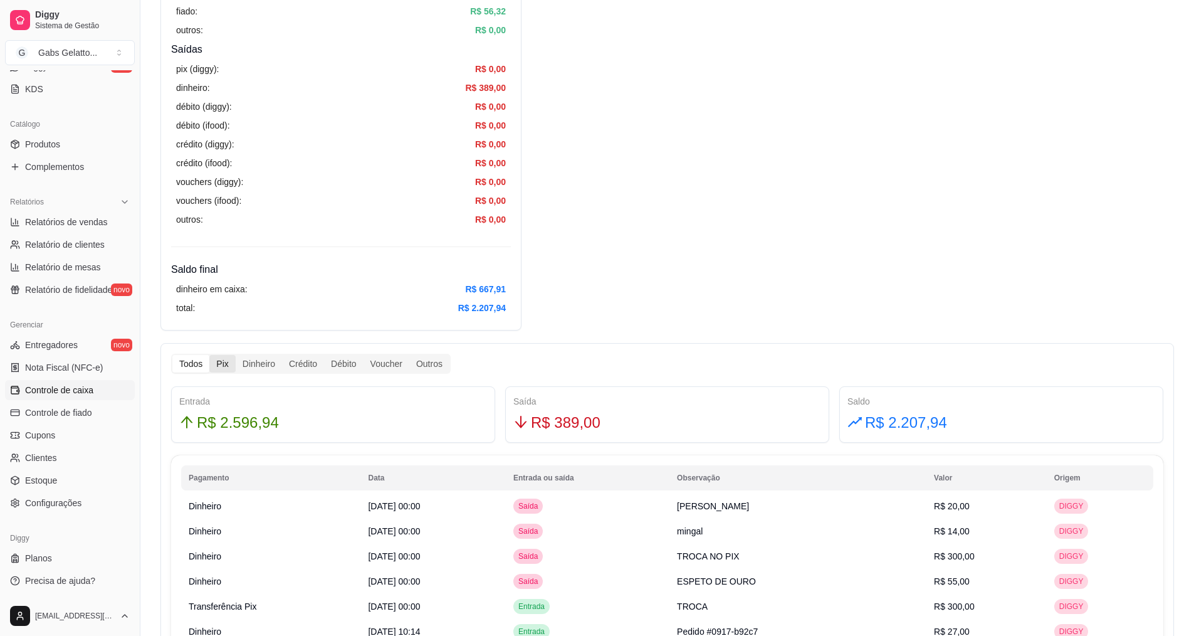
click at [219, 363] on div "Pix" at bounding box center [222, 364] width 26 height 18
click at [209, 355] on input "Pix" at bounding box center [209, 355] width 0 height 0
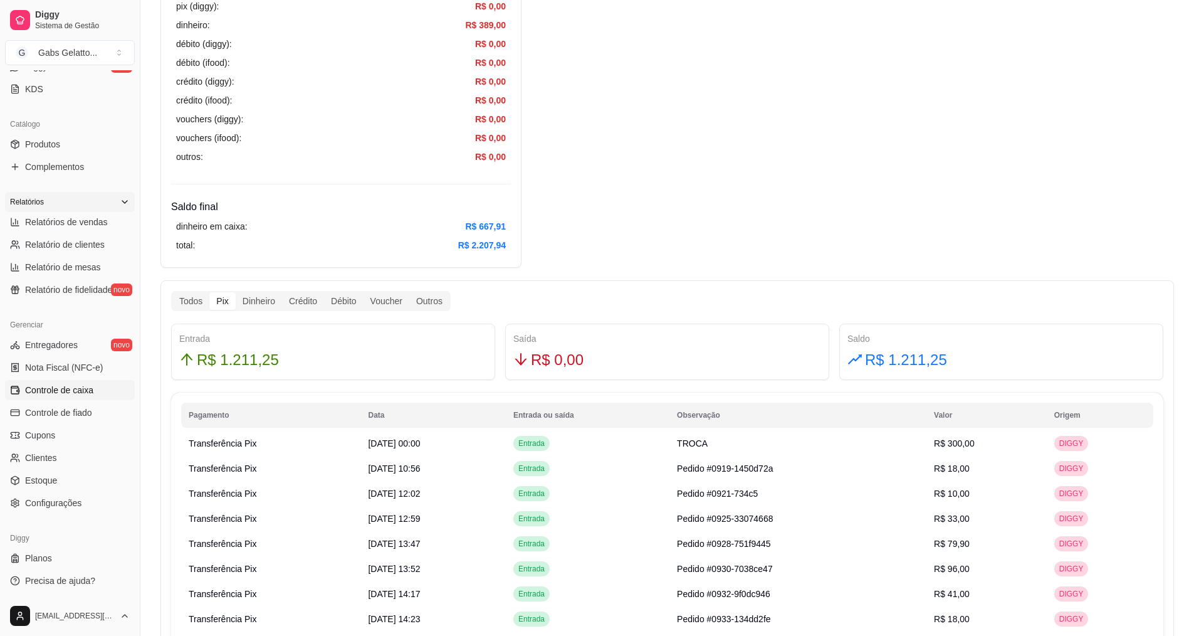
scroll to position [204, 0]
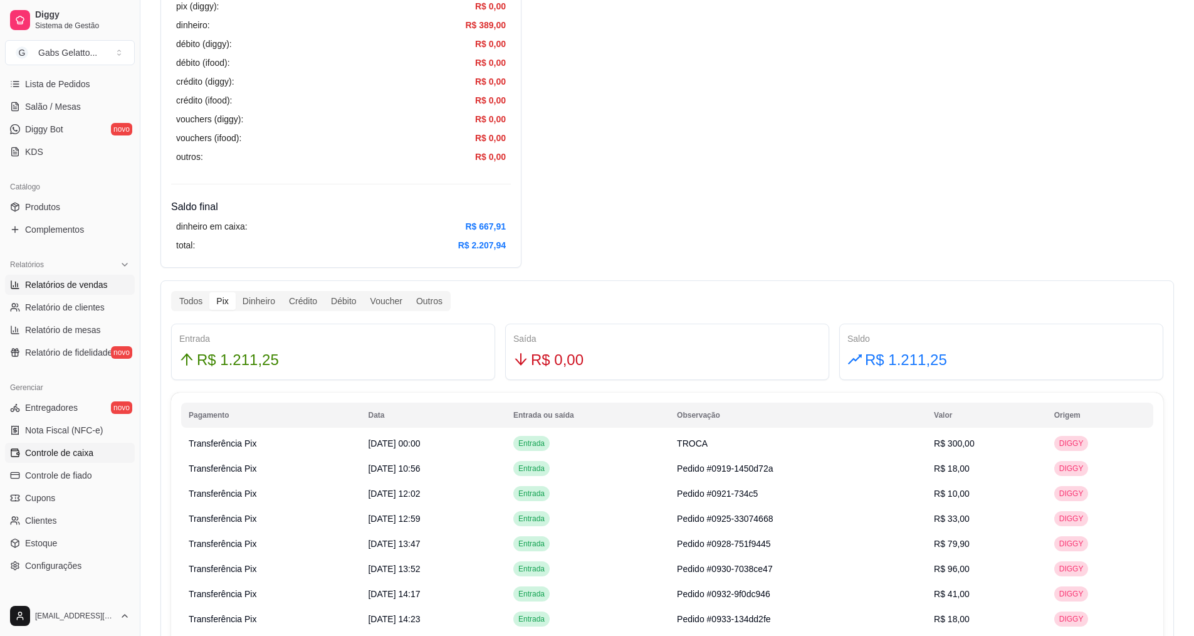
click at [93, 291] on link "Relatórios de vendas" at bounding box center [70, 285] width 130 height 20
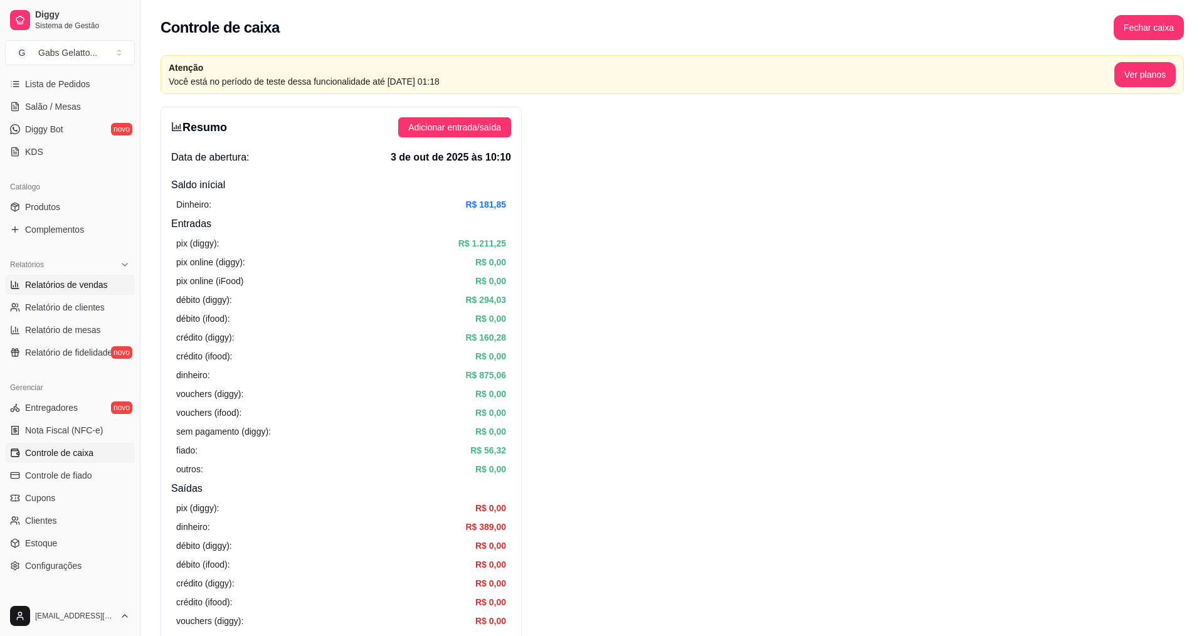
select select "ALL"
select select "0"
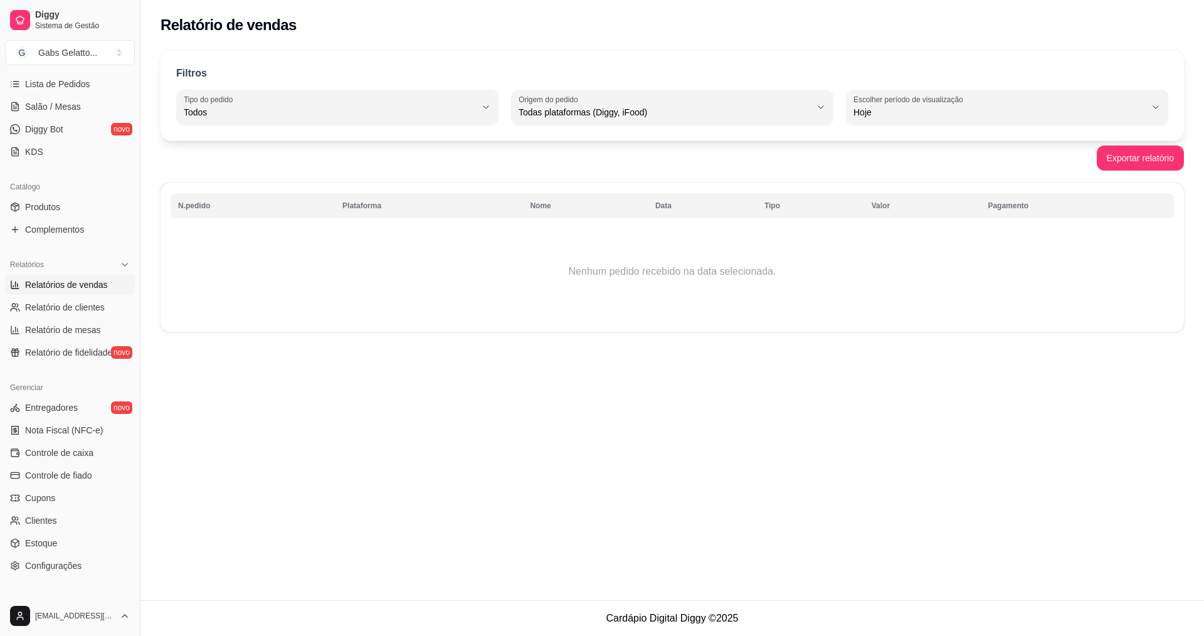
click at [532, 215] on th "Nome" at bounding box center [584, 205] width 125 height 25
click at [538, 206] on th "Nome" at bounding box center [584, 205] width 125 height 25
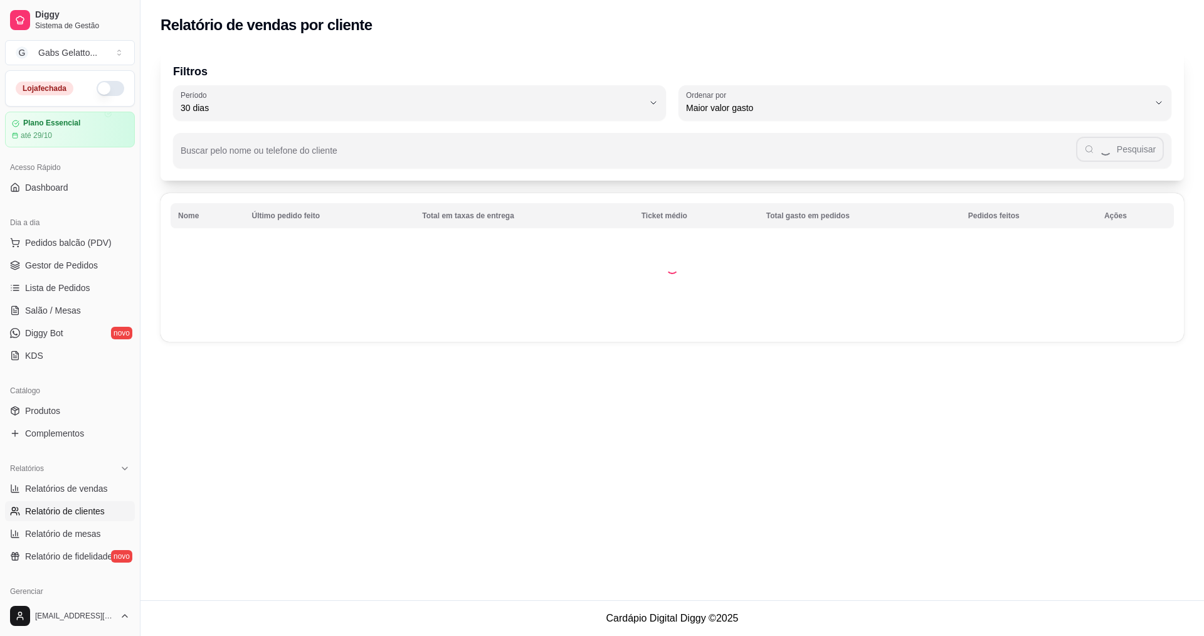
select select "30"
select select "HIGHEST_TOTAL_SPENT_WITH_ORDERS"
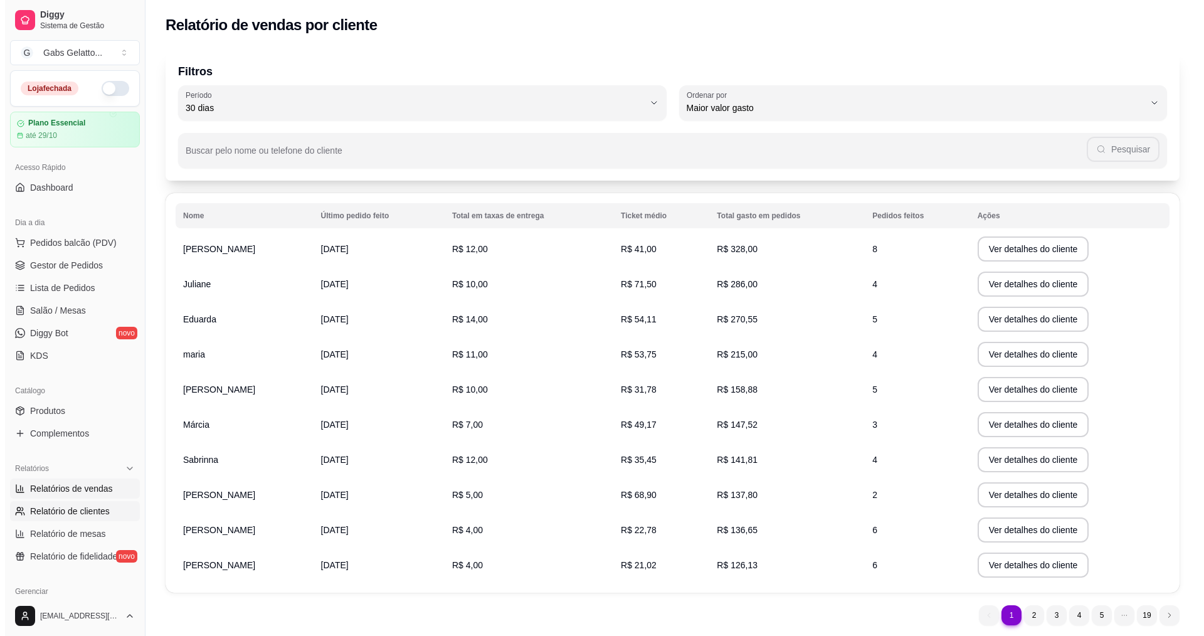
scroll to position [63, 0]
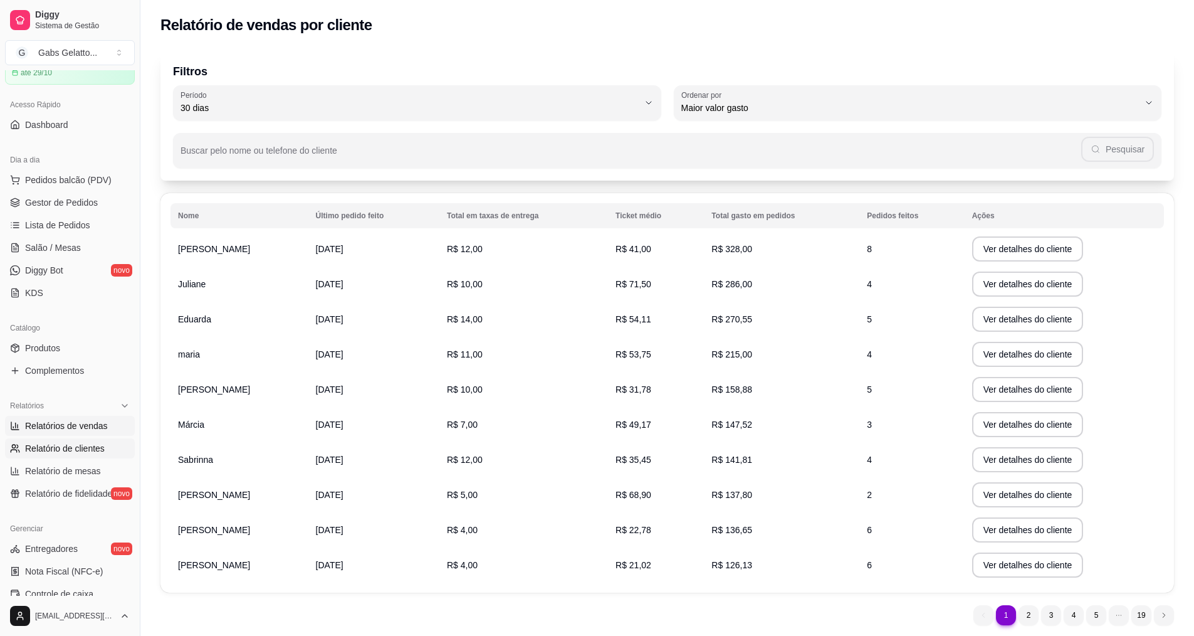
click at [89, 425] on span "Relatórios de vendas" at bounding box center [66, 425] width 83 height 13
select select "ALL"
select select "0"
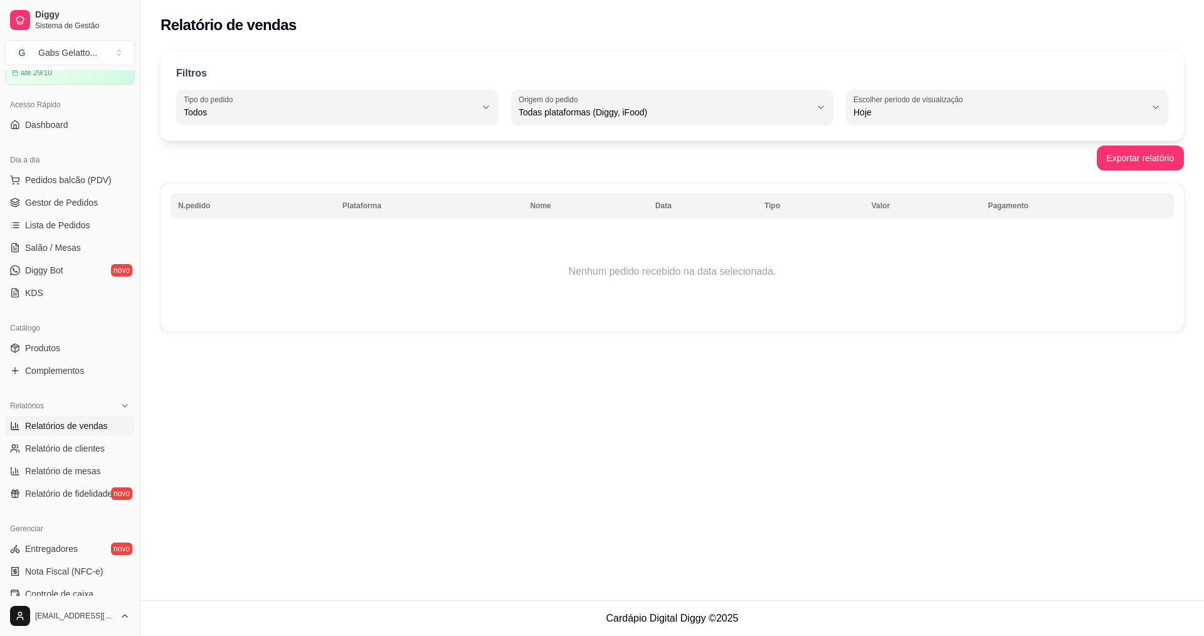
click at [4, 445] on div "Relatórios Relatórios de vendas Relatório de clientes Relatório de mesas Relató…" at bounding box center [70, 450] width 140 height 118
click at [50, 446] on span "Relatório de clientes" at bounding box center [65, 448] width 80 height 13
select select "30"
select select "HIGHEST_TOTAL_SPENT_WITH_ORDERS"
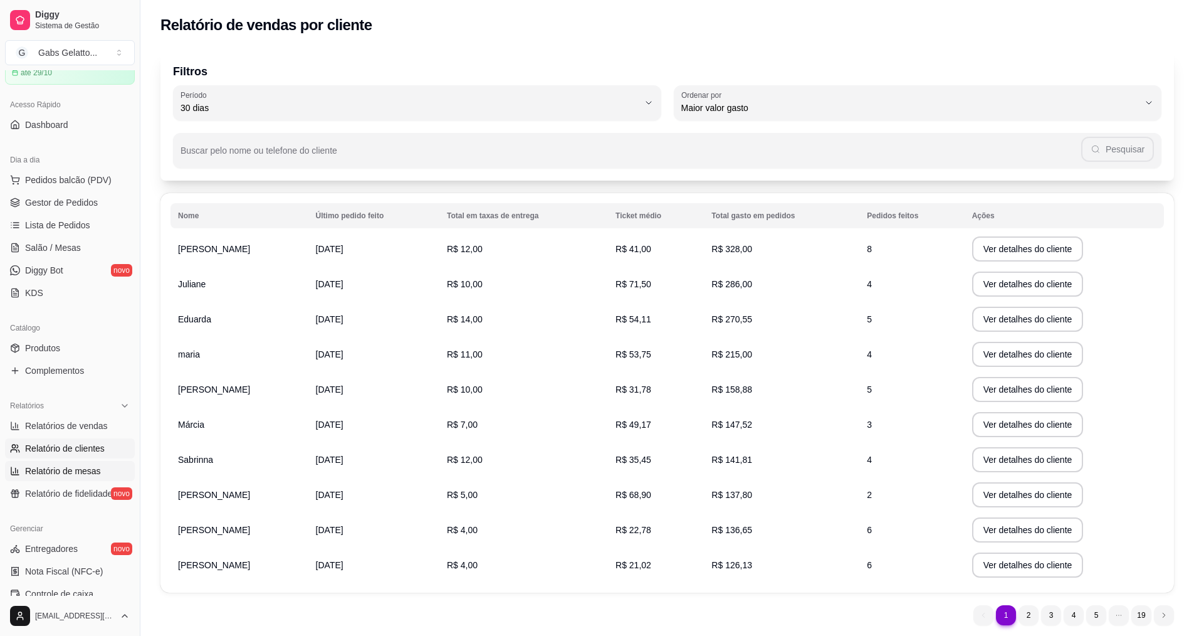
click at [58, 474] on span "Relatório de mesas" at bounding box center [63, 471] width 76 height 13
select select "TOTAL_OF_ORDERS"
select select "7"
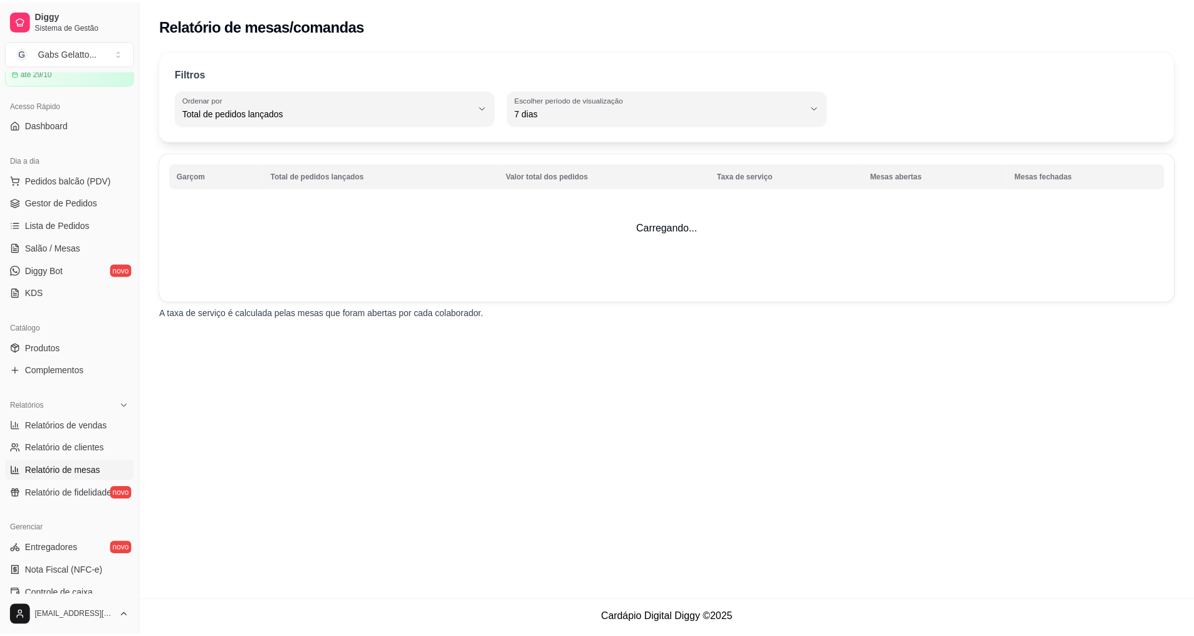
scroll to position [251, 0]
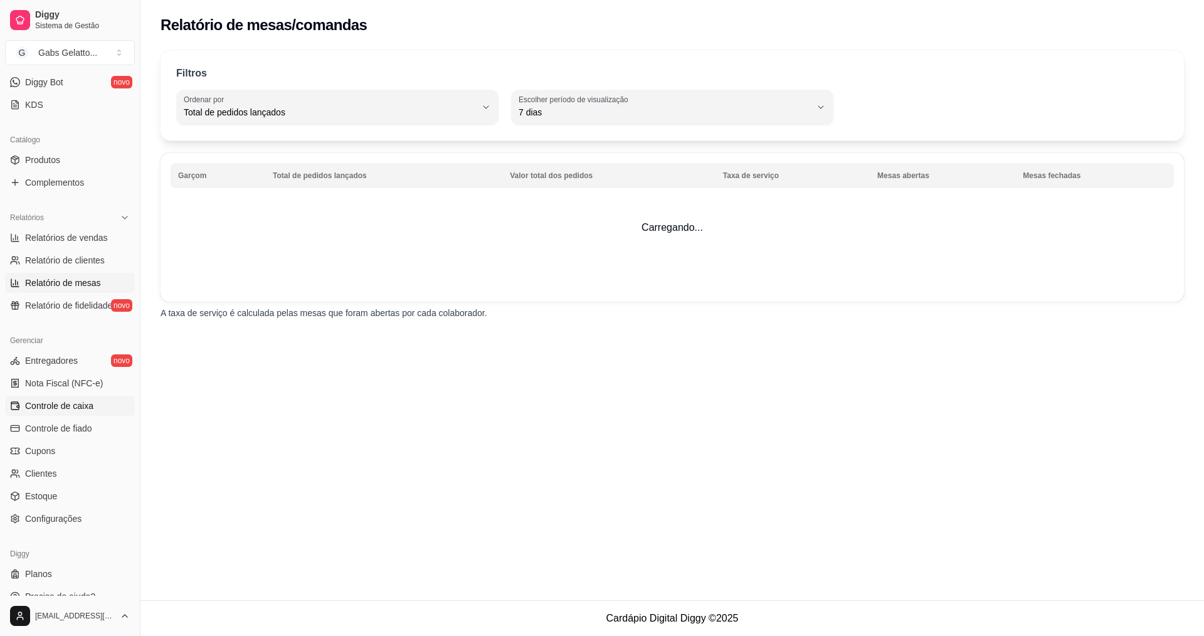
click at [68, 406] on span "Controle de caixa" at bounding box center [59, 405] width 68 height 13
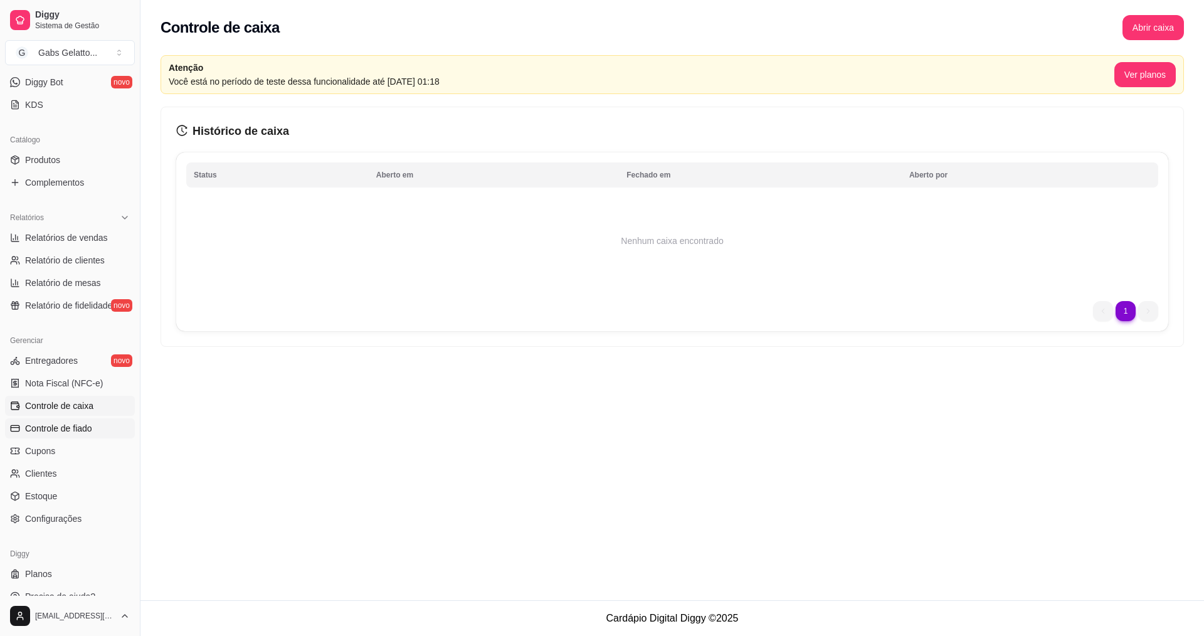
click at [112, 437] on link "Controle de fiado" at bounding box center [70, 428] width 130 height 20
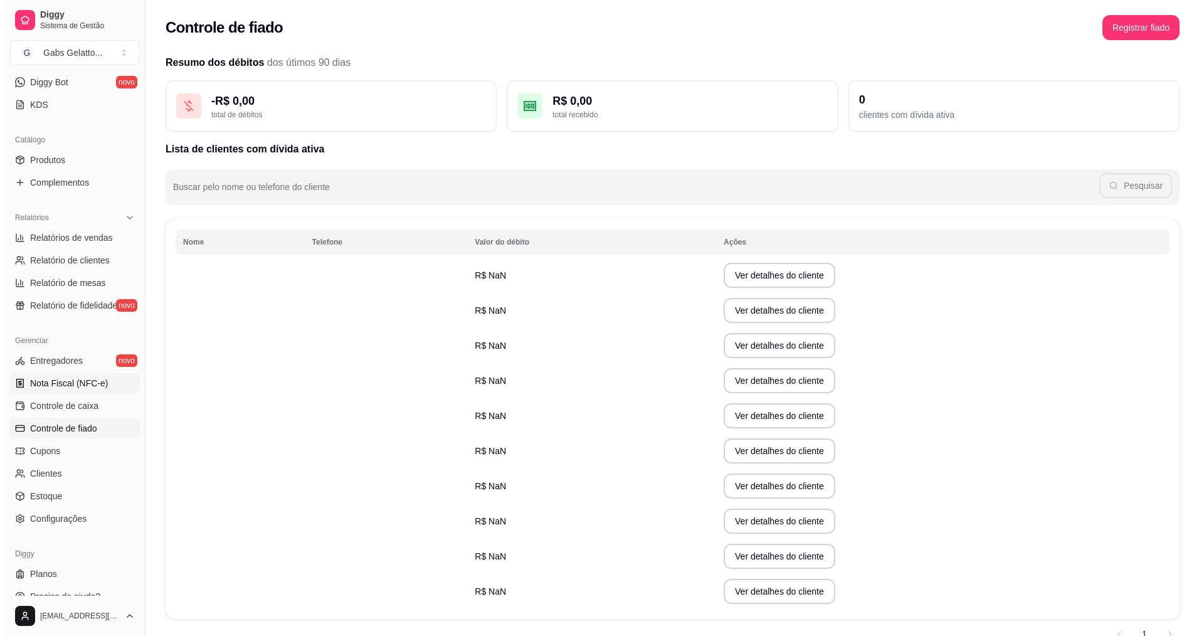
scroll to position [266, 0]
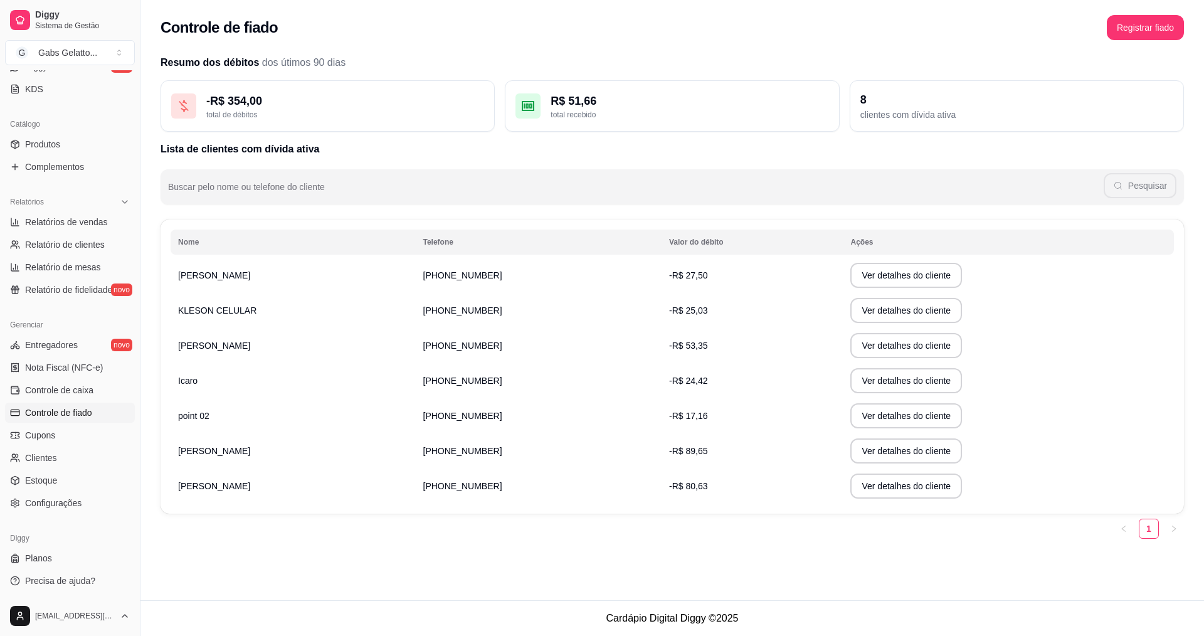
click at [880, 347] on button "Ver detalhes do cliente" at bounding box center [906, 345] width 112 height 25
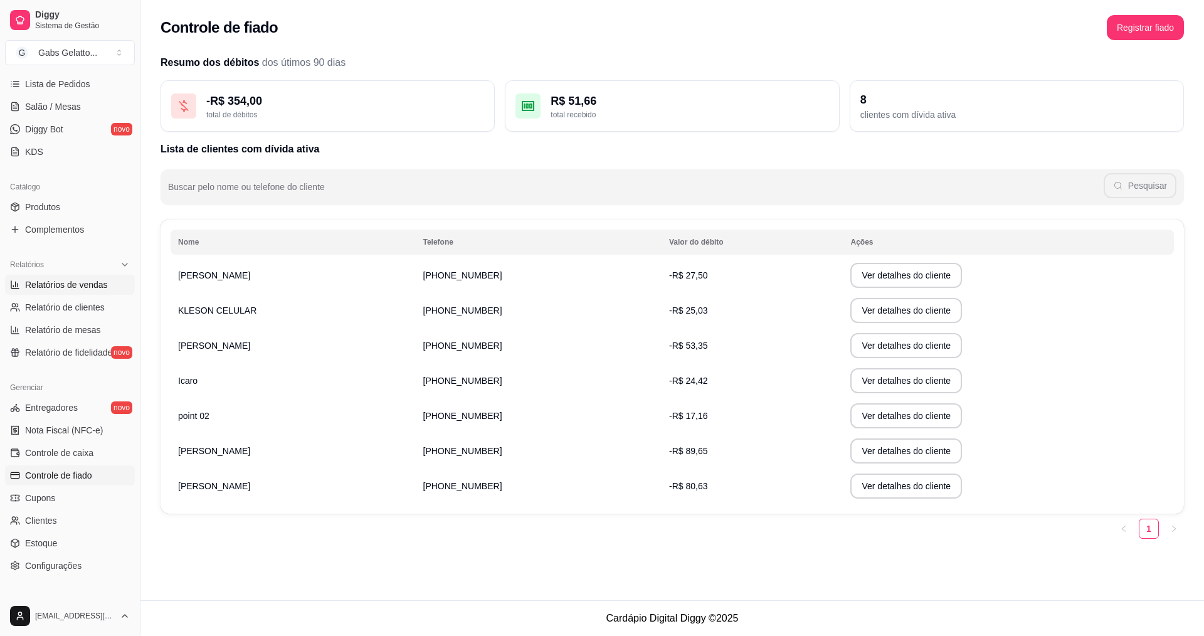
click at [93, 288] on span "Relatórios de vendas" at bounding box center [66, 284] width 83 height 13
select select "ALL"
select select "0"
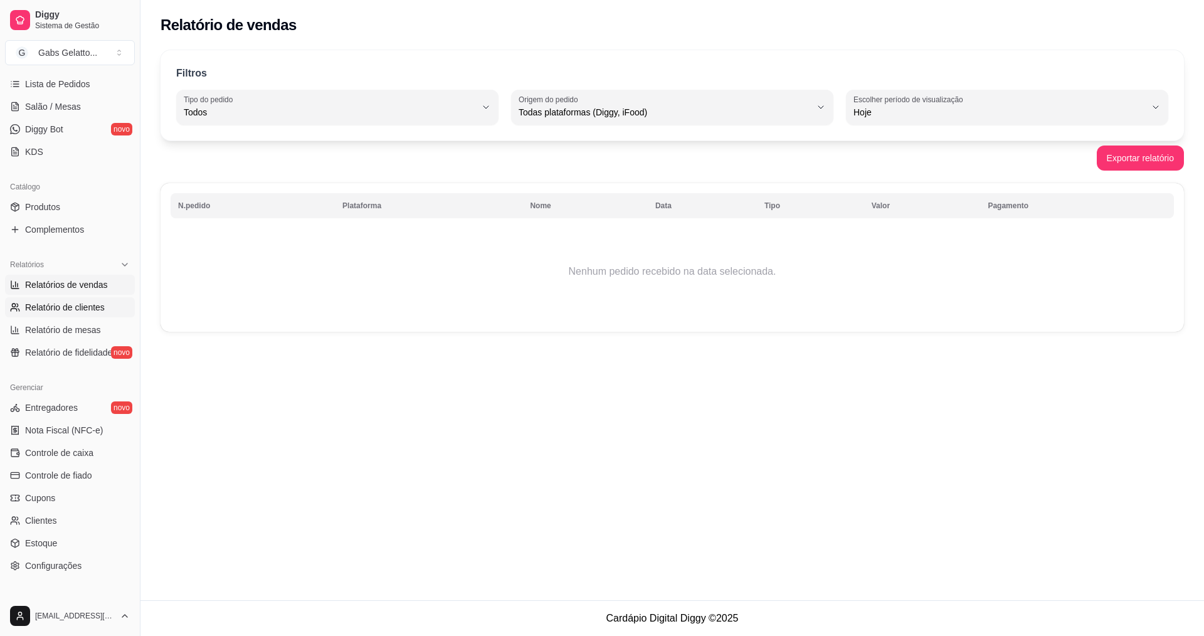
click at [90, 308] on span "Relatório de clientes" at bounding box center [65, 307] width 80 height 13
select select "30"
select select "HIGHEST_TOTAL_SPENT_WITH_ORDERS"
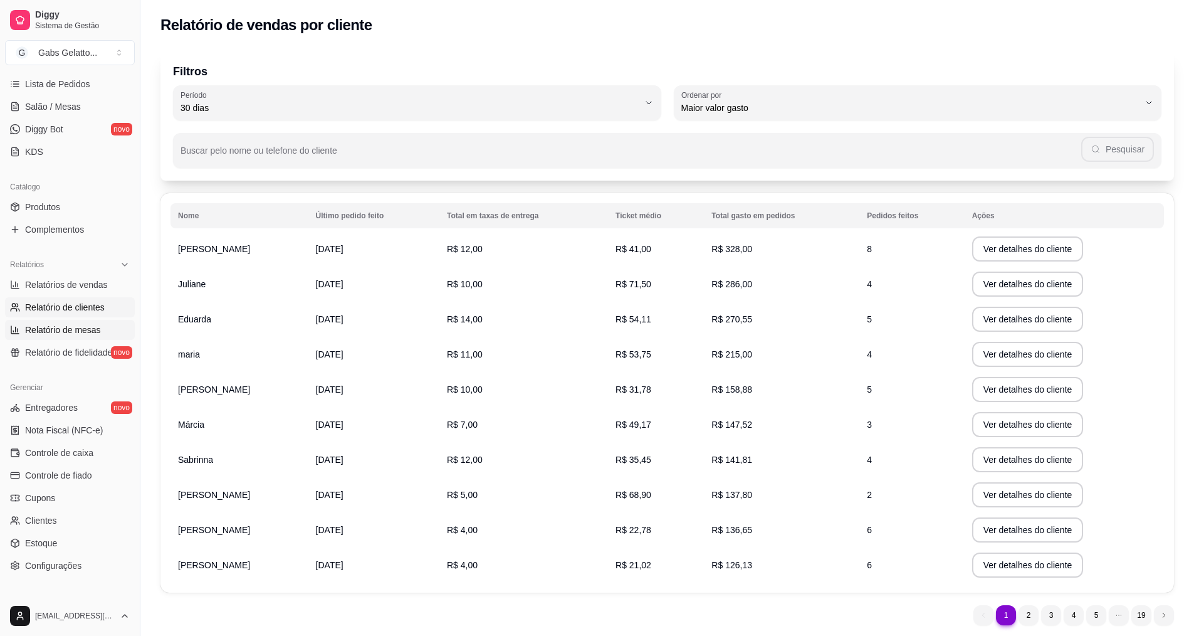
click at [91, 326] on span "Relatório de mesas" at bounding box center [63, 329] width 76 height 13
select select "TOTAL_OF_ORDERS"
select select "7"
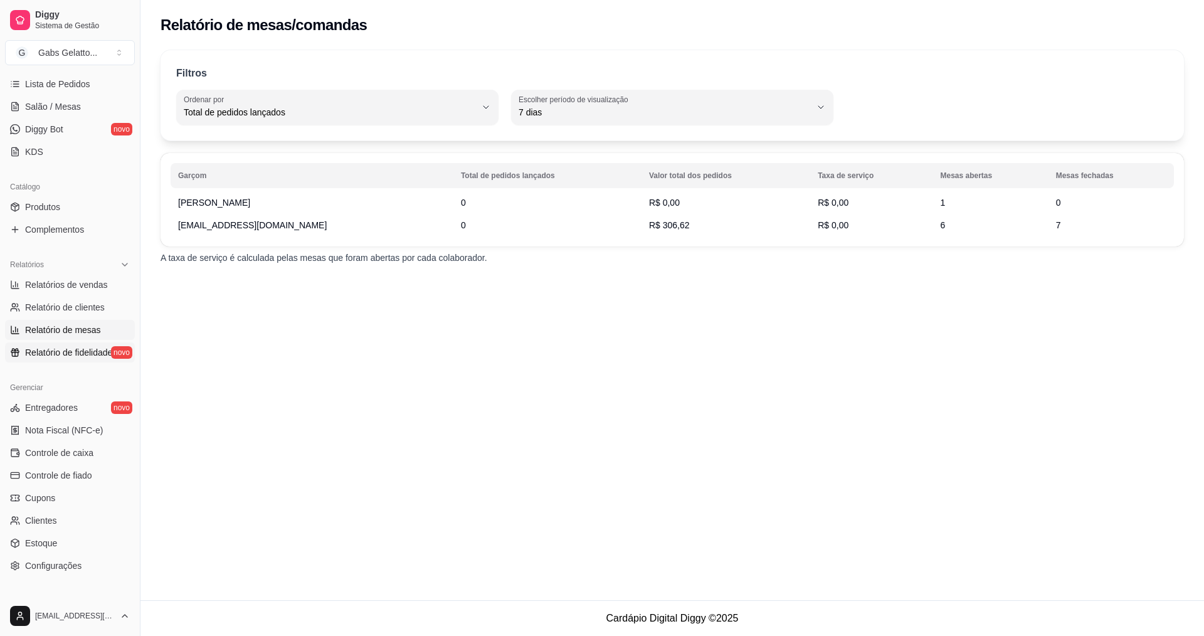
click at [81, 352] on span "Relatório de fidelidade" at bounding box center [68, 352] width 87 height 13
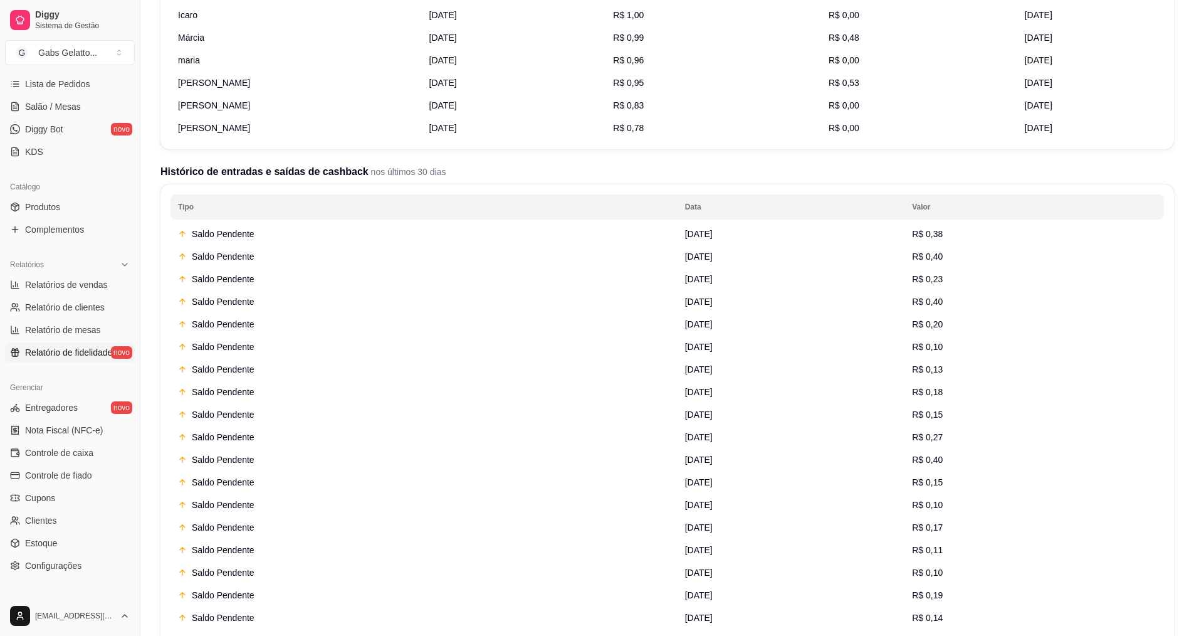
scroll to position [246, 0]
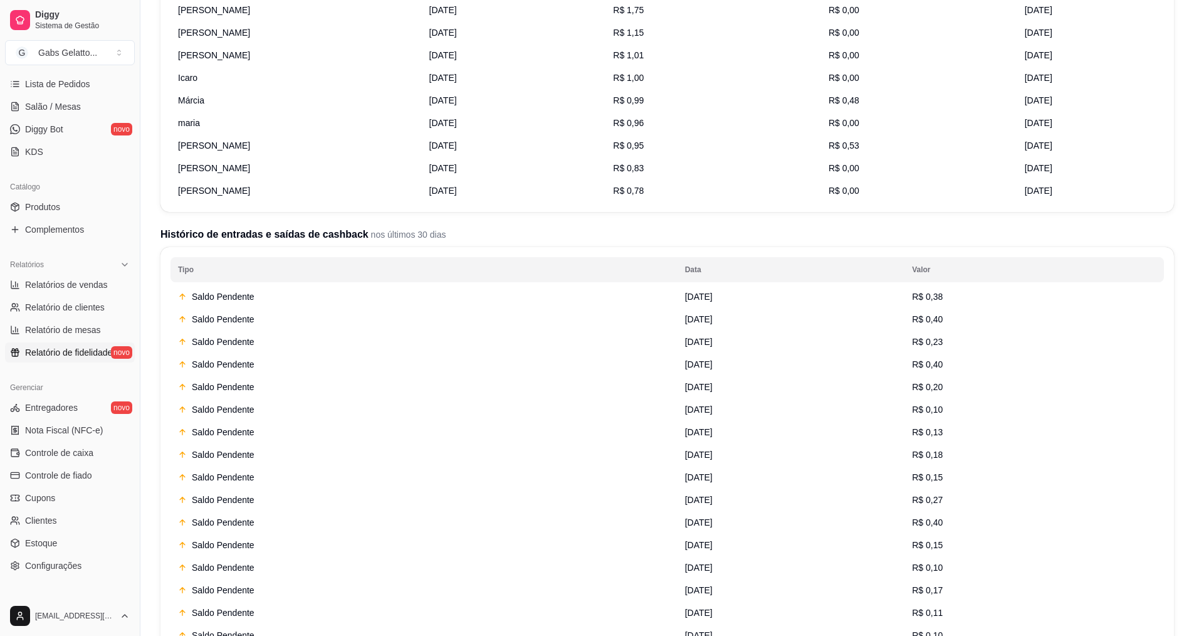
click at [226, 291] on div "Saldo Pendente" at bounding box center [424, 296] width 492 height 13
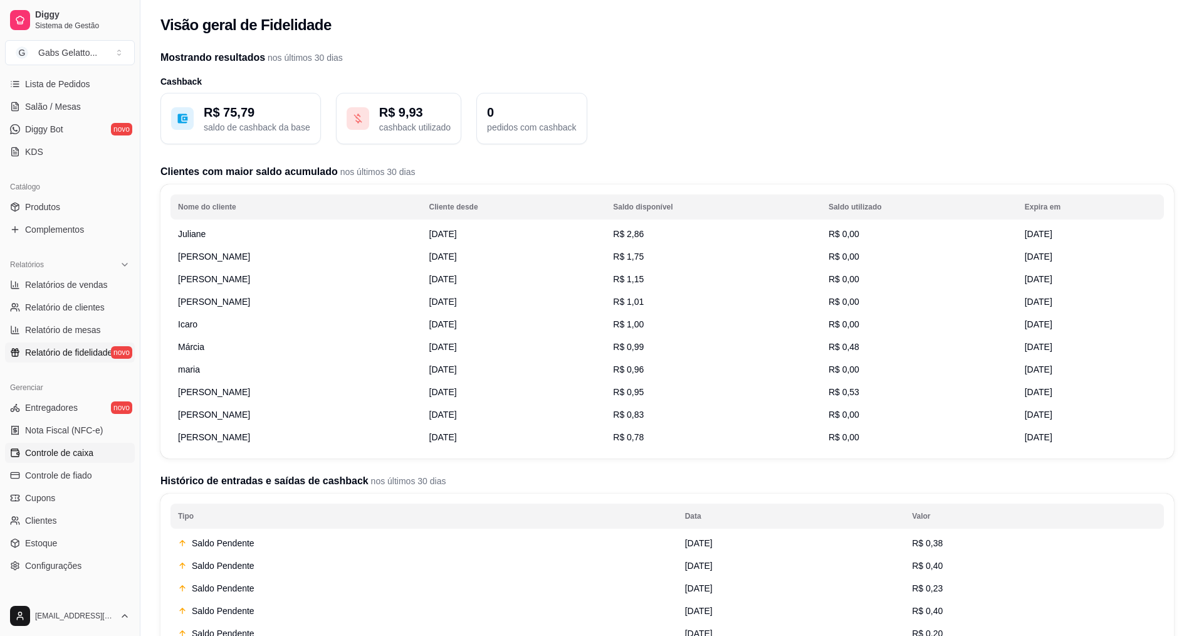
scroll to position [266, 0]
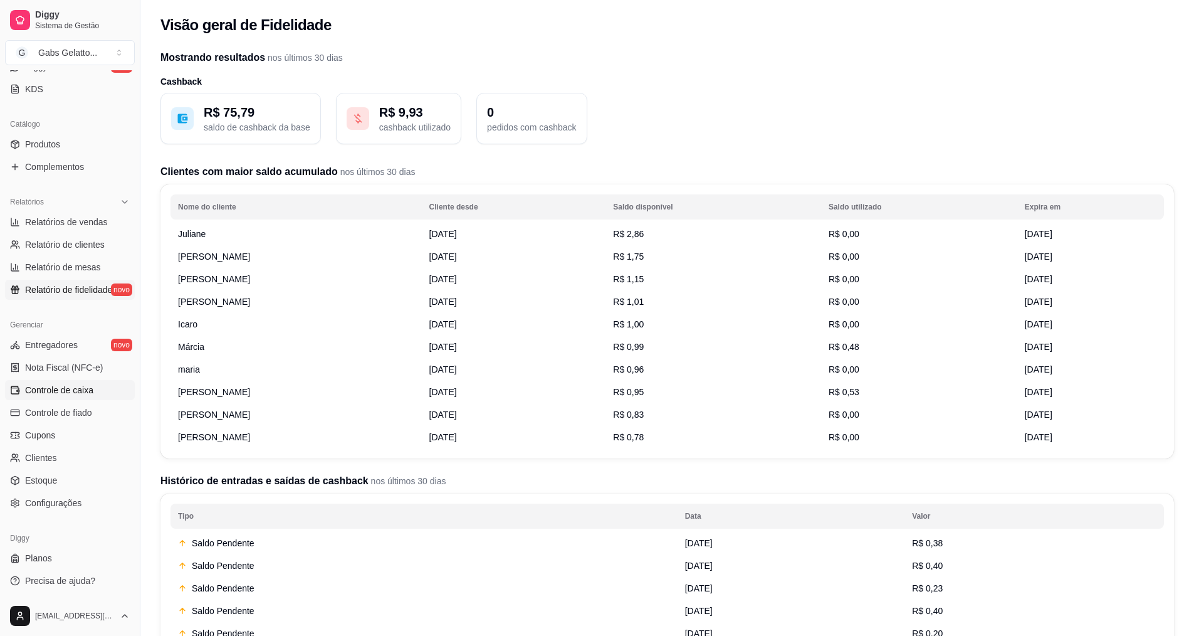
click at [76, 388] on span "Controle de caixa" at bounding box center [59, 390] width 68 height 13
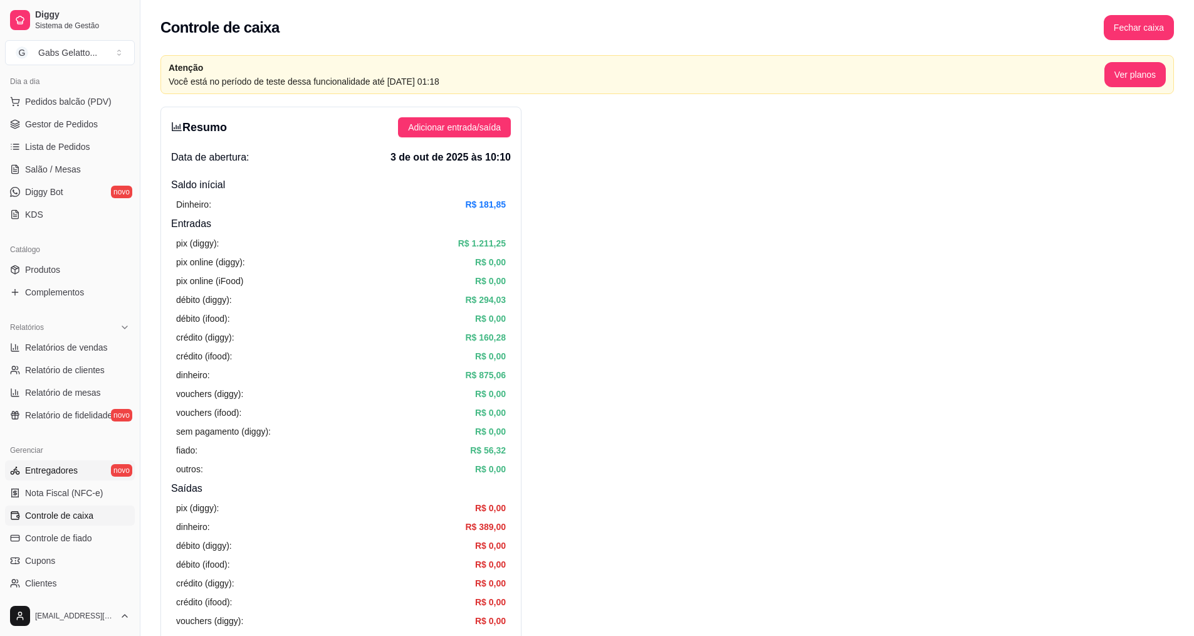
scroll to position [78, 0]
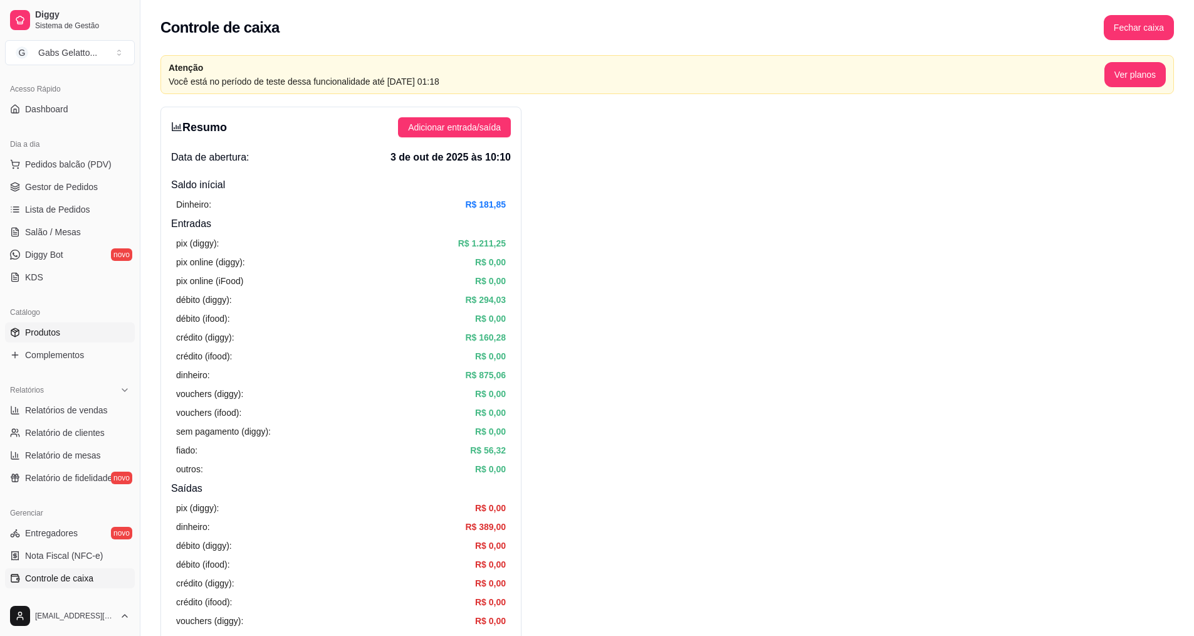
click at [76, 328] on link "Produtos" at bounding box center [70, 332] width 130 height 20
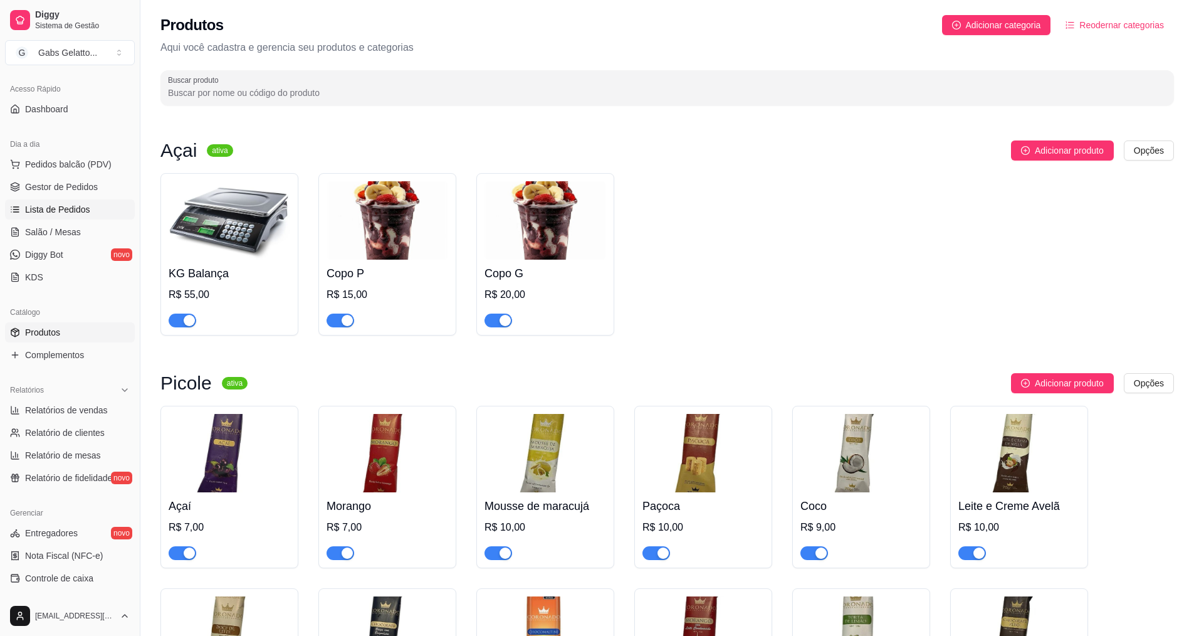
click at [77, 218] on link "Lista de Pedidos" at bounding box center [70, 209] width 130 height 20
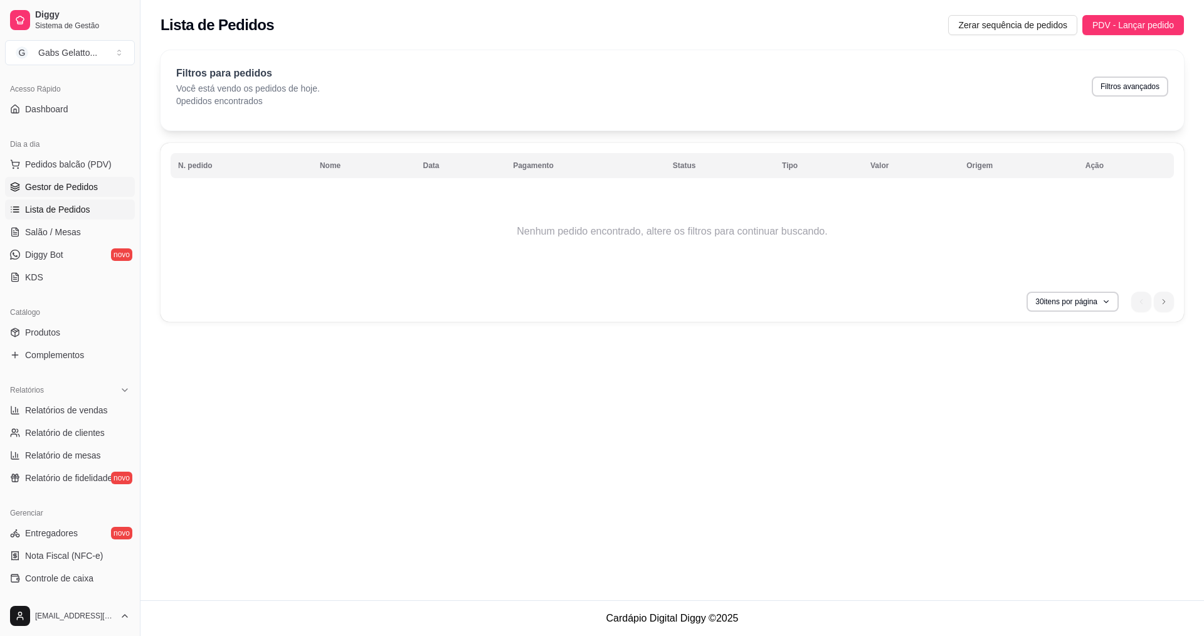
click at [92, 191] on span "Gestor de Pedidos" at bounding box center [61, 187] width 73 height 13
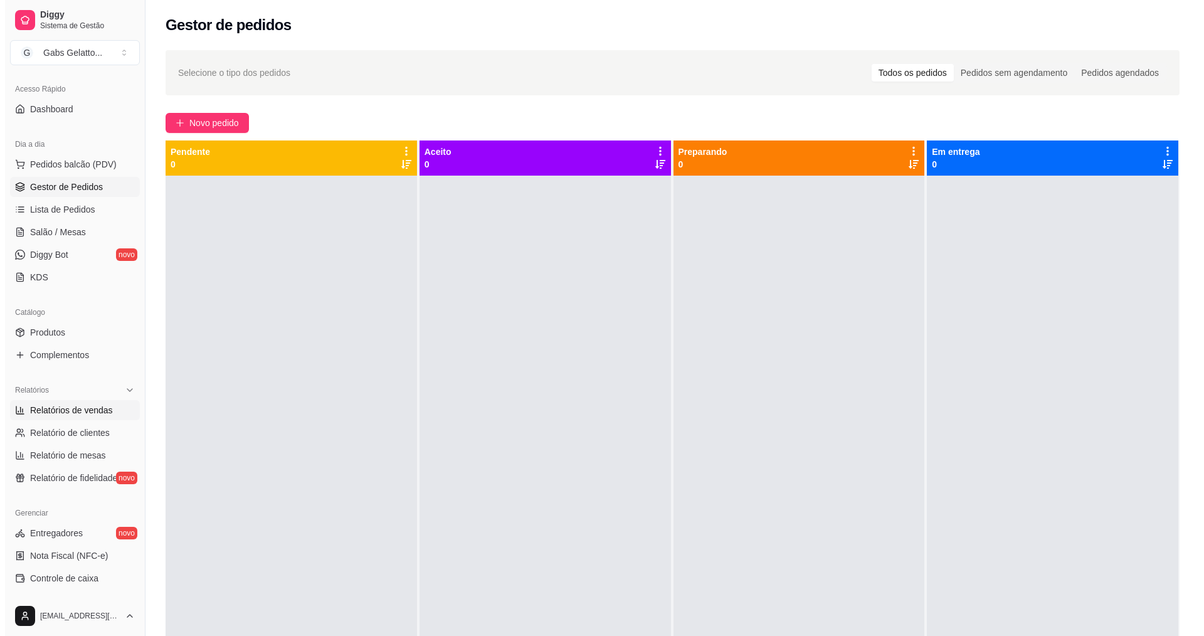
scroll to position [204, 0]
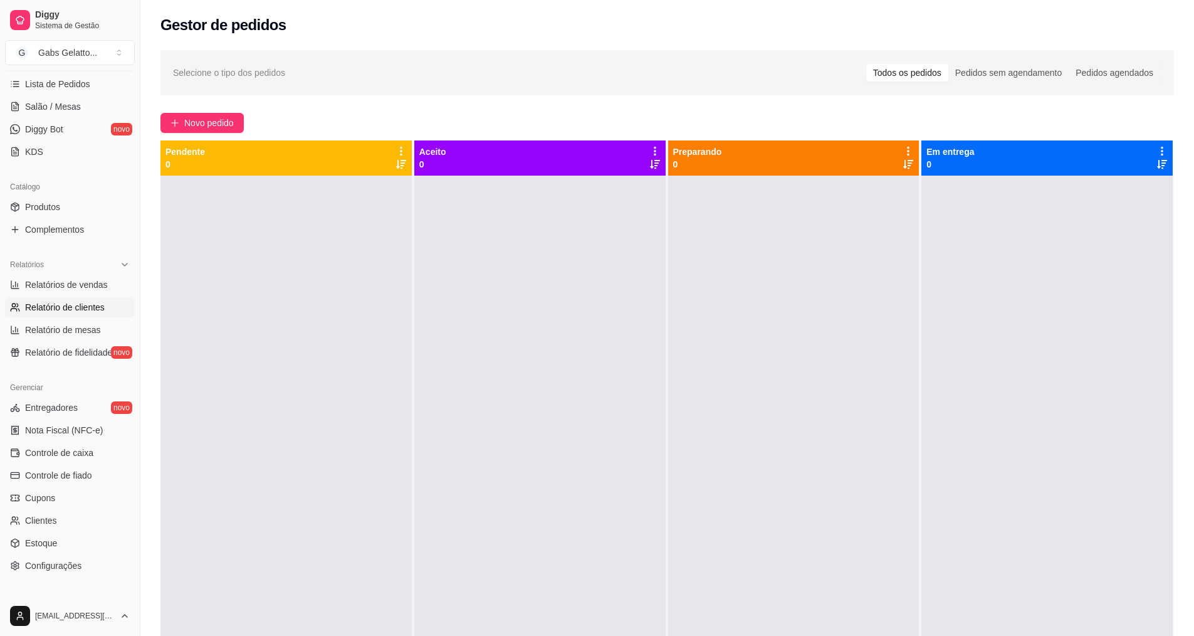
click at [62, 311] on span "Relatório de clientes" at bounding box center [65, 307] width 80 height 13
select select "30"
select select "HIGHEST_TOTAL_SPENT_WITH_ORDERS"
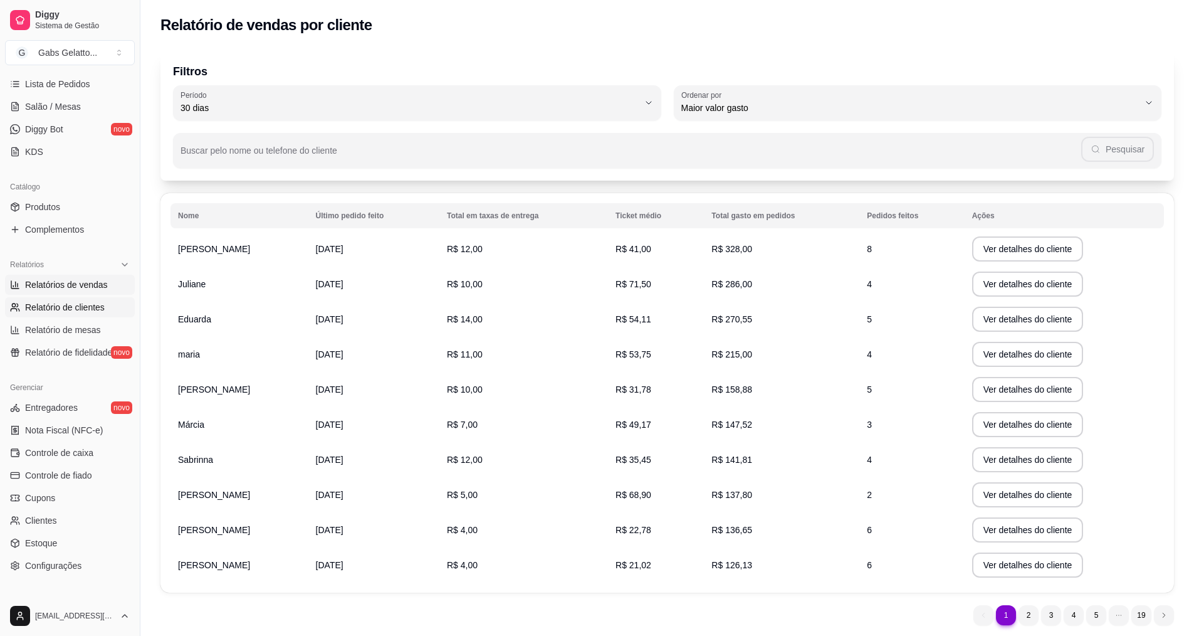
click at [71, 286] on span "Relatórios de vendas" at bounding box center [66, 284] width 83 height 13
select select "ALL"
select select "0"
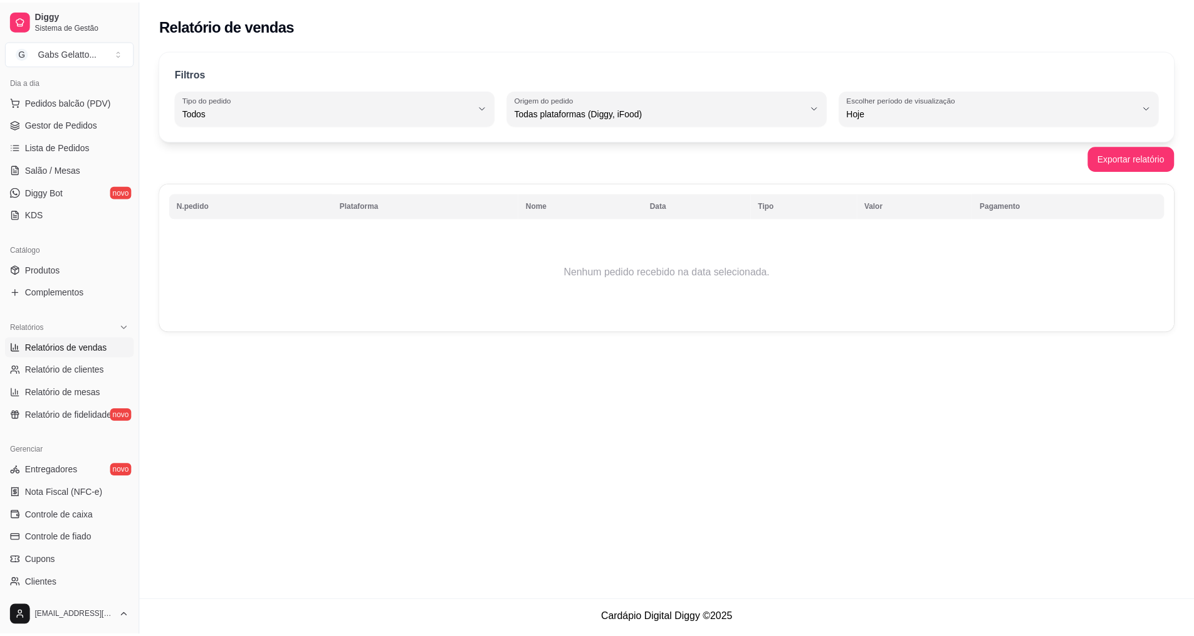
scroll to position [16, 0]
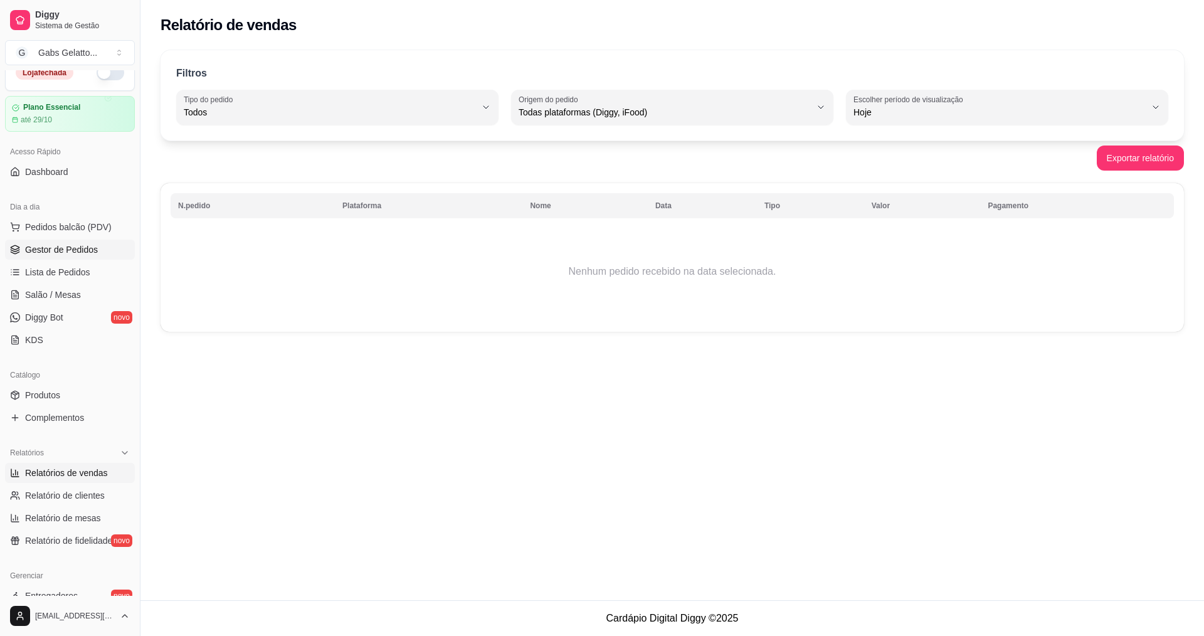
click at [59, 250] on span "Gestor de Pedidos" at bounding box center [61, 249] width 73 height 13
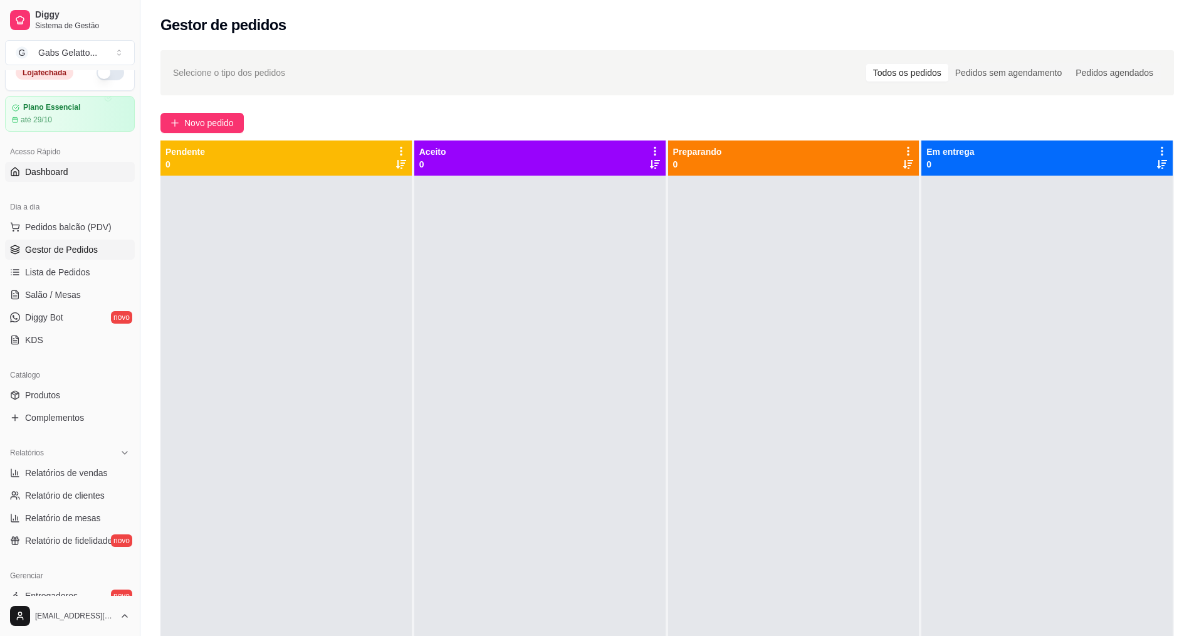
click at [81, 166] on link "Dashboard" at bounding box center [70, 172] width 130 height 20
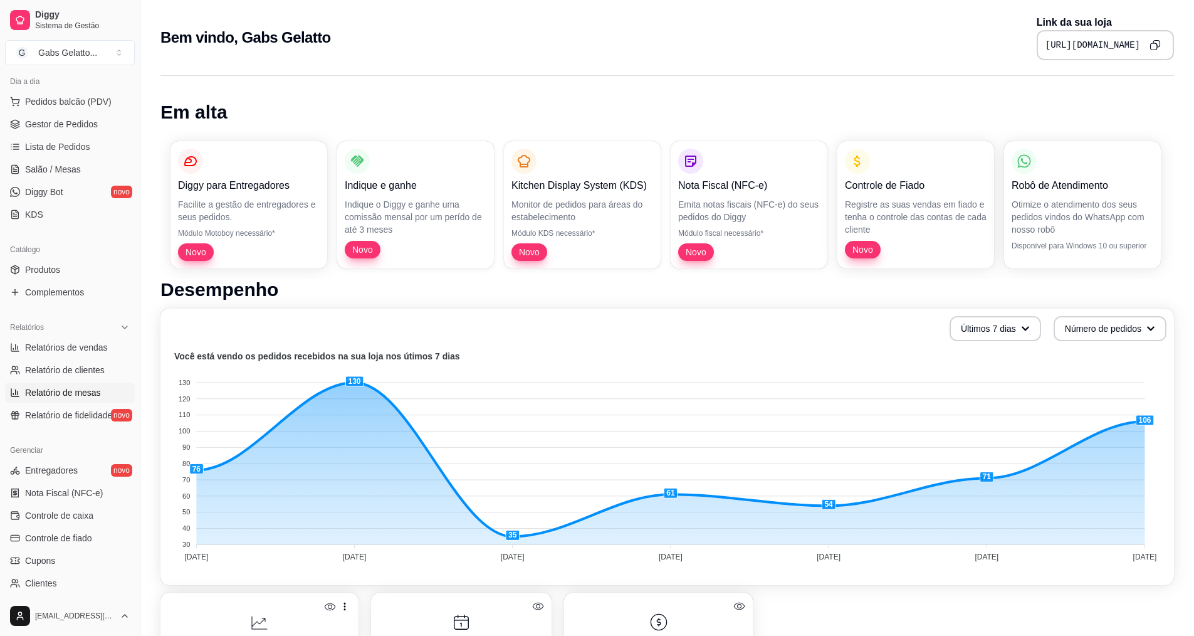
scroll to position [204, 0]
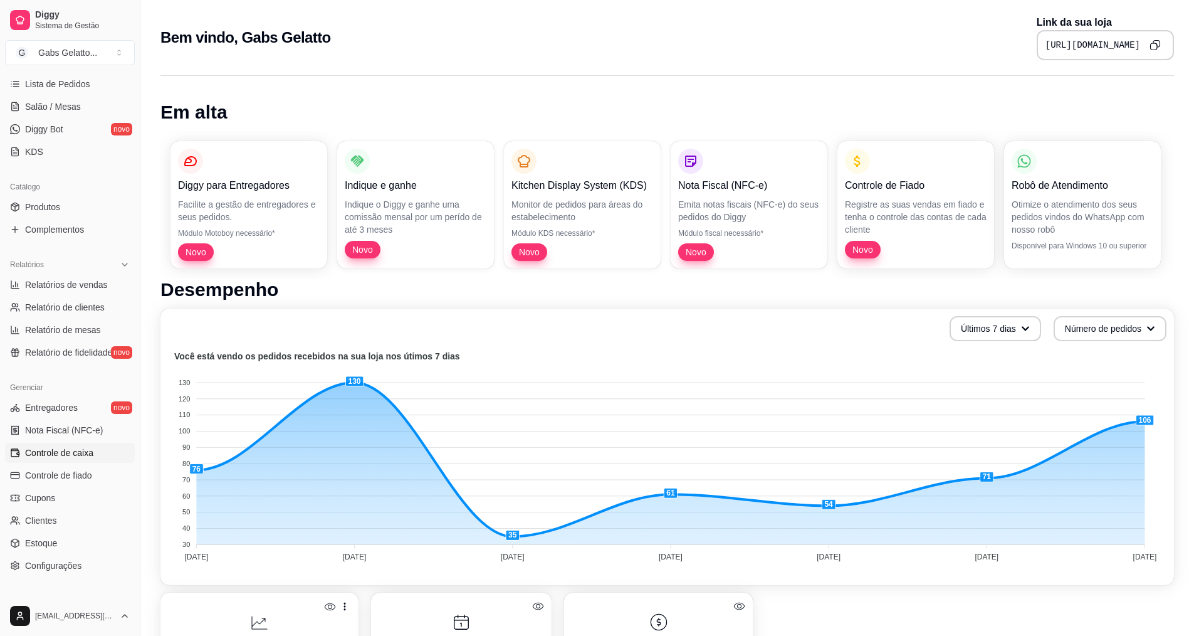
click at [71, 458] on span "Controle de caixa" at bounding box center [59, 452] width 68 height 13
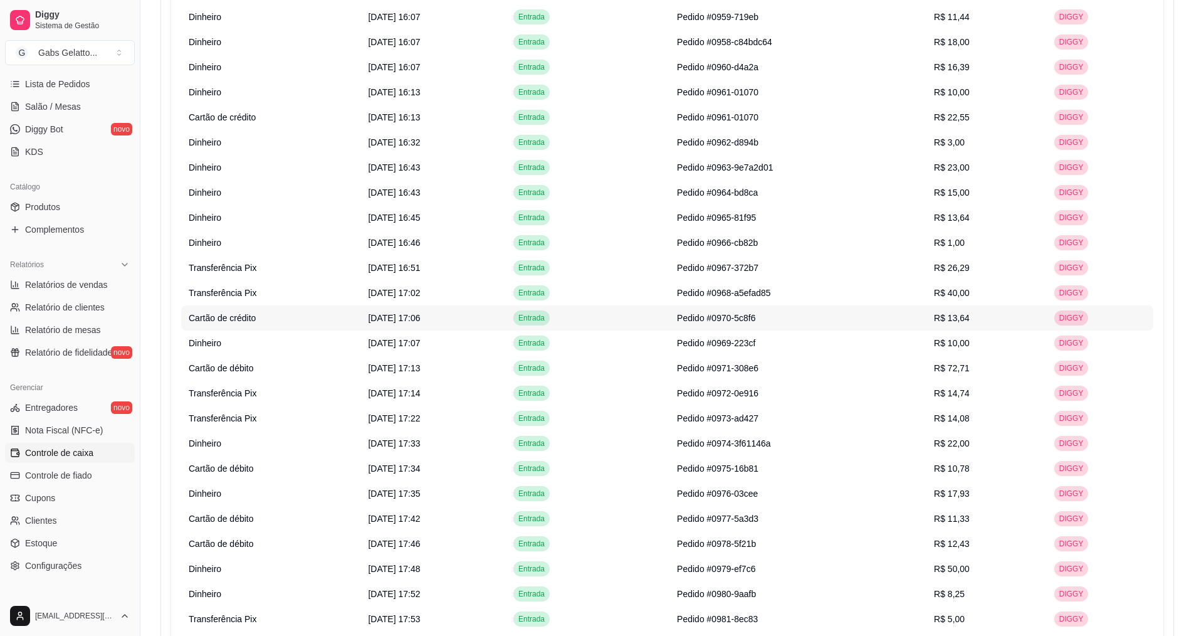
scroll to position [2194, 0]
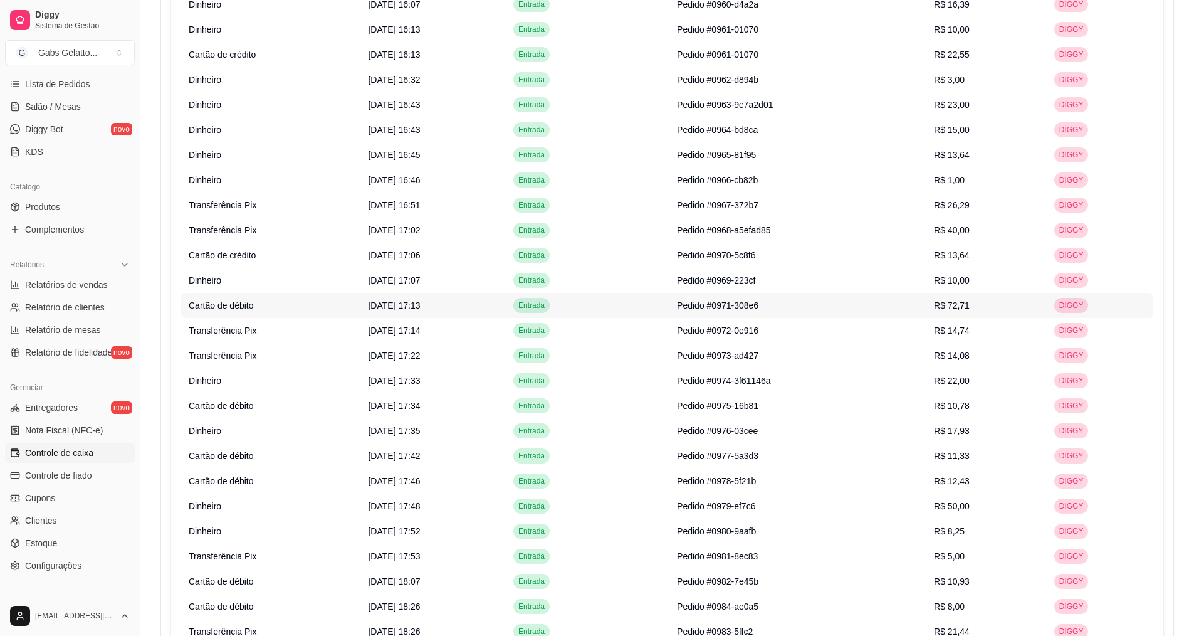
click at [349, 309] on td "Cartão de débito" at bounding box center [270, 305] width 179 height 25
click at [254, 310] on td "Cartão de débito" at bounding box center [270, 305] width 179 height 25
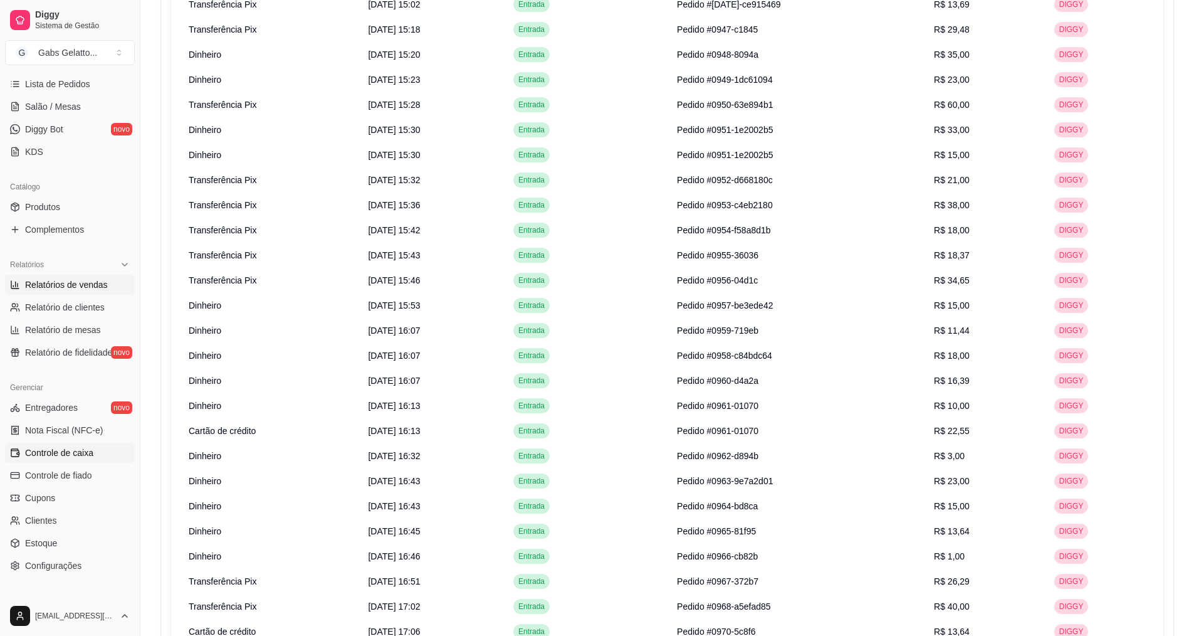
scroll to position [78, 0]
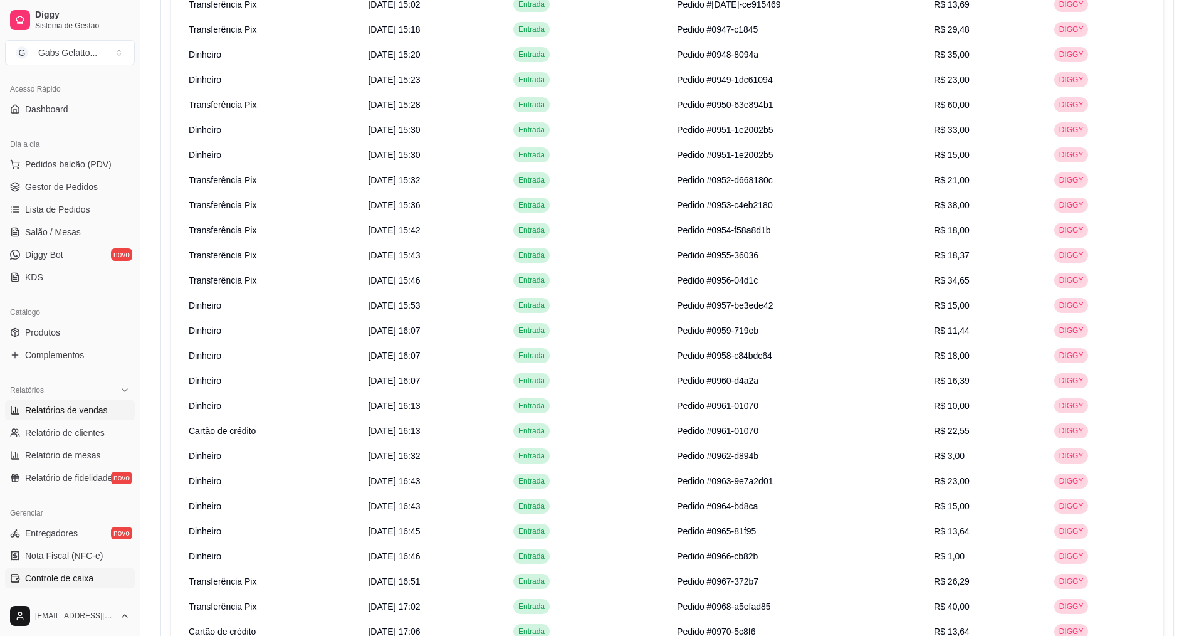
click at [88, 409] on span "Relatórios de vendas" at bounding box center [66, 410] width 83 height 13
select select "ALL"
select select "0"
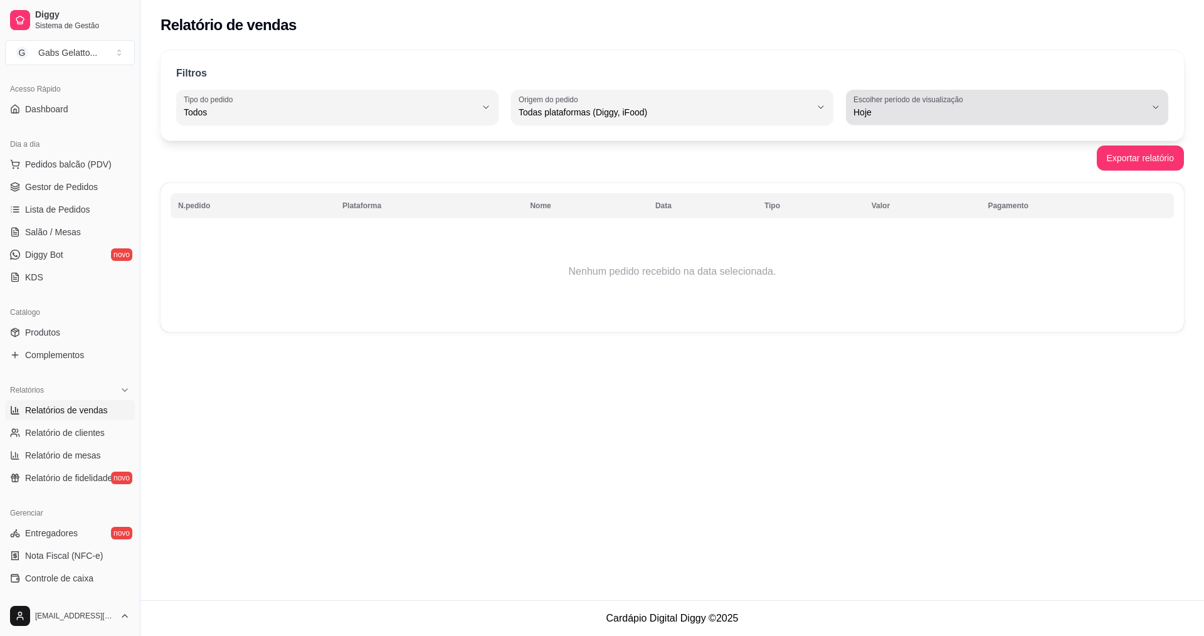
click at [904, 98] on label "Escolher período de visualização" at bounding box center [909, 99] width 113 height 11
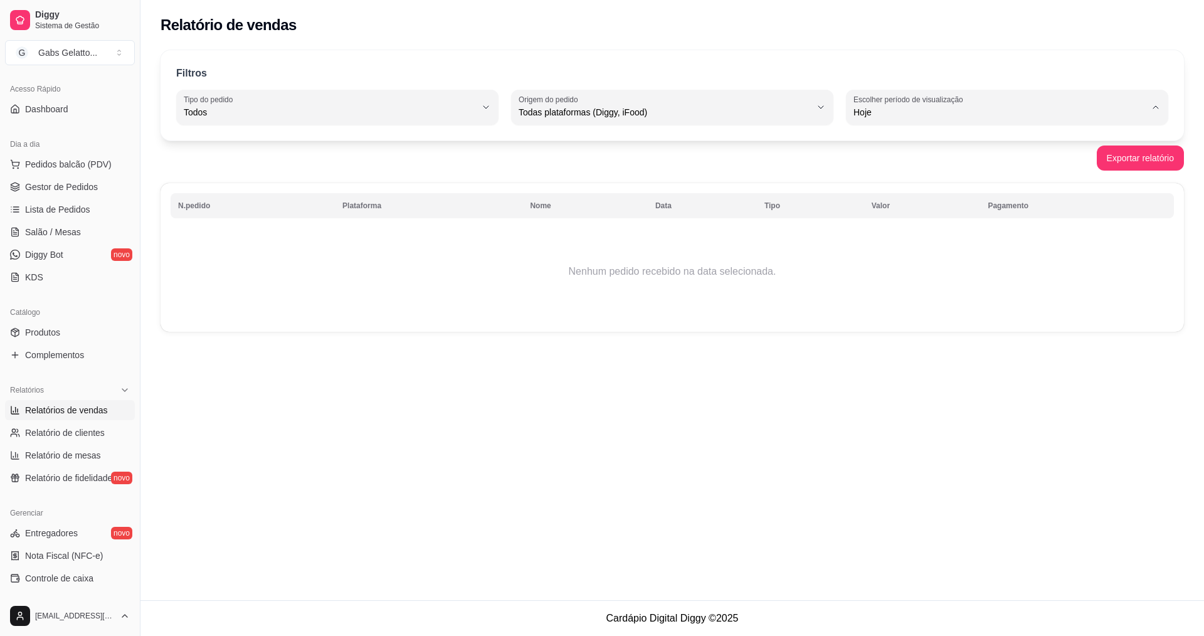
click at [899, 167] on span "Ontem" at bounding box center [1001, 163] width 278 height 12
type input "1"
select select "1"
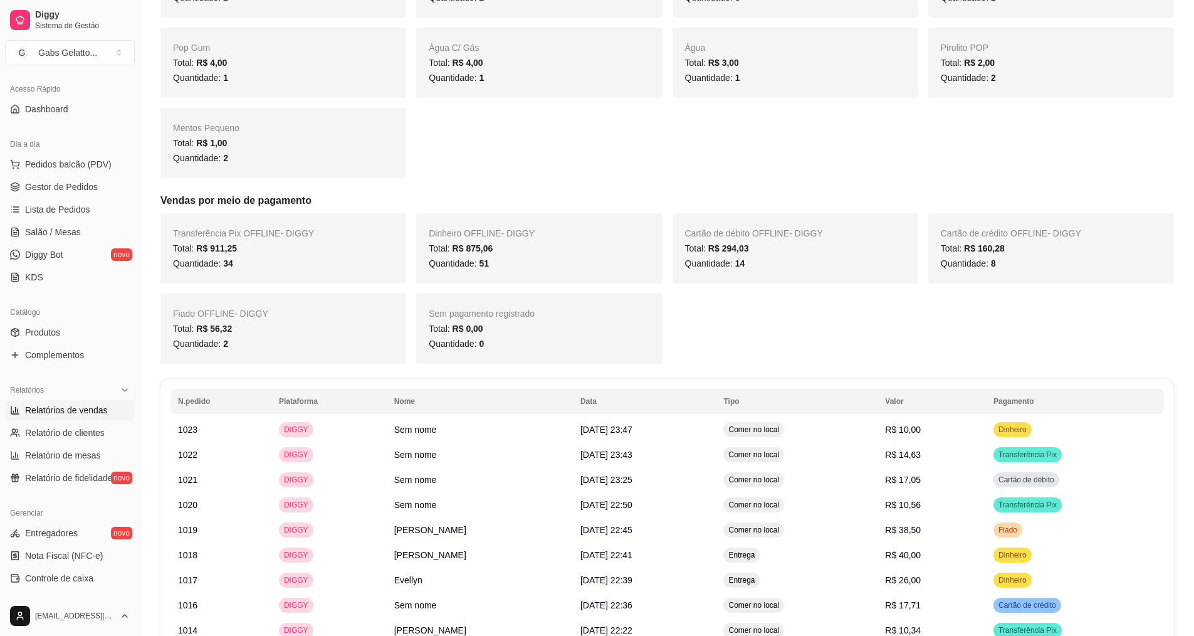
scroll to position [627, 0]
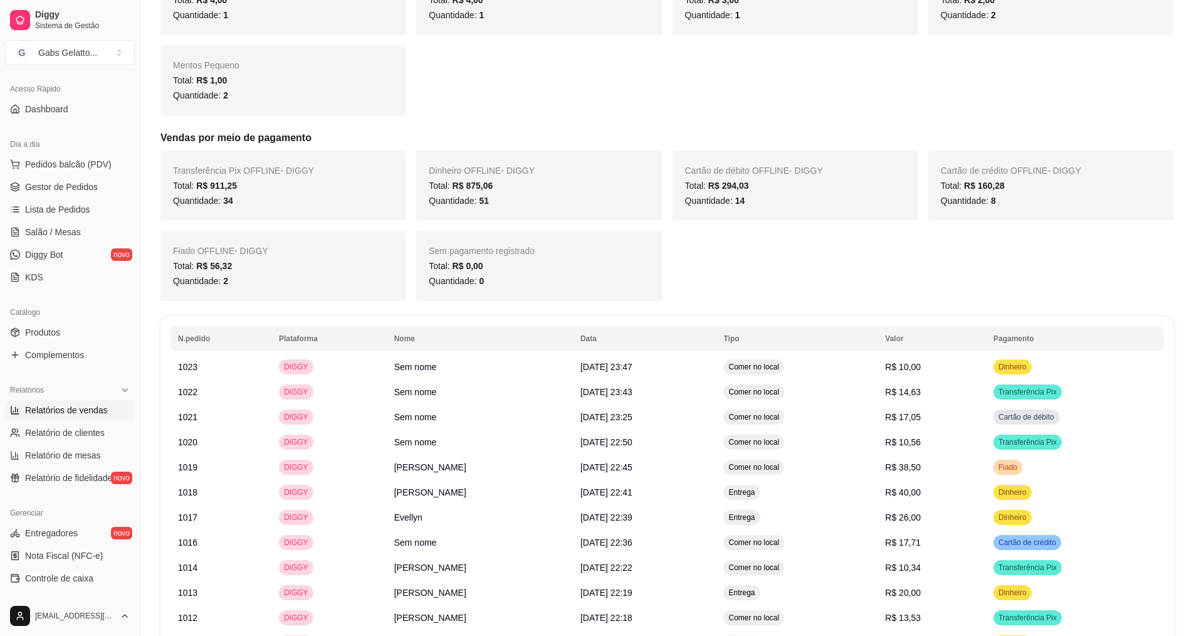
click at [428, 303] on div "Filtros ALL Tipo do pedido Todos Entrega Retirada Mesa Consumo local Tipo do pe…" at bounding box center [667, 289] width 1054 height 1746
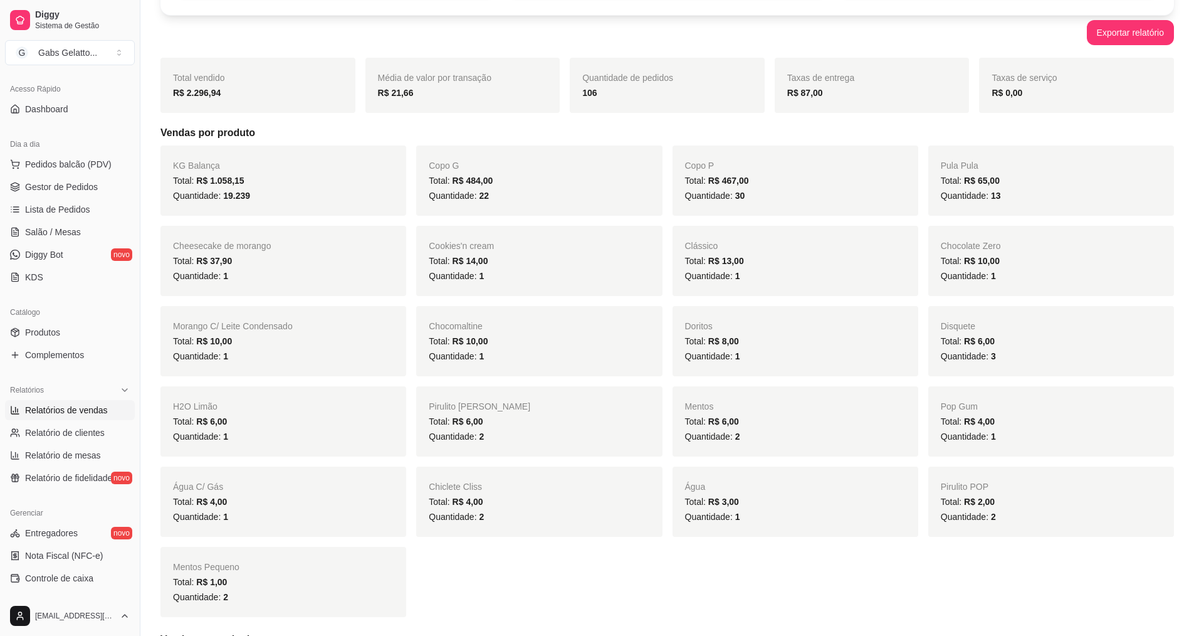
scroll to position [0, 0]
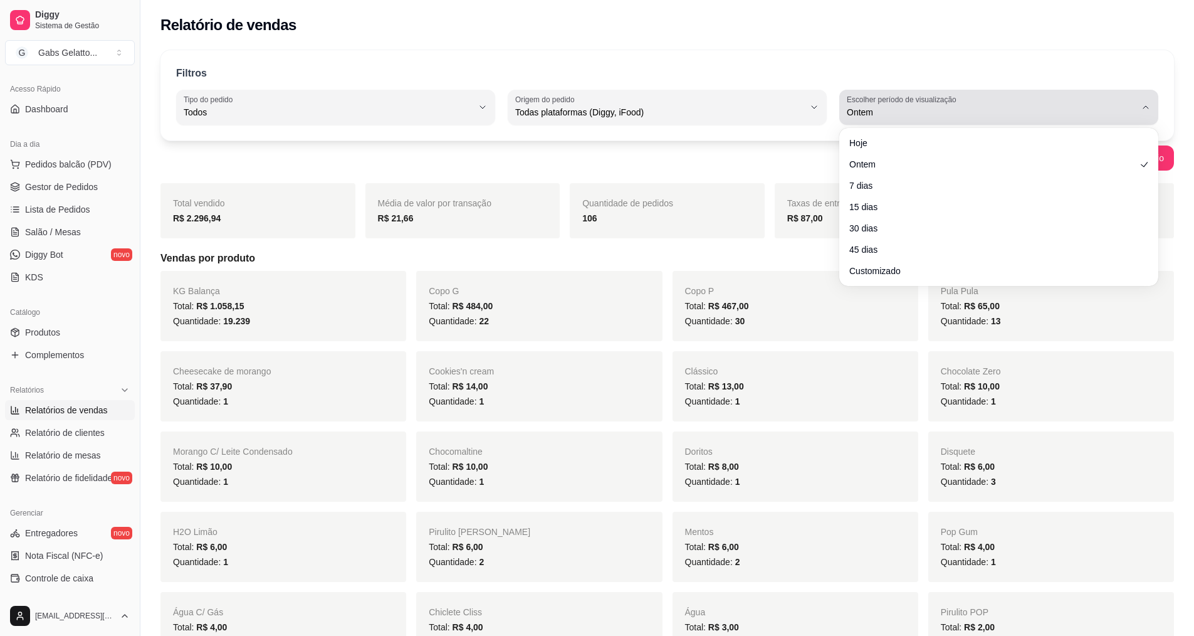
click at [1091, 105] on div "Ontem" at bounding box center [991, 107] width 289 height 25
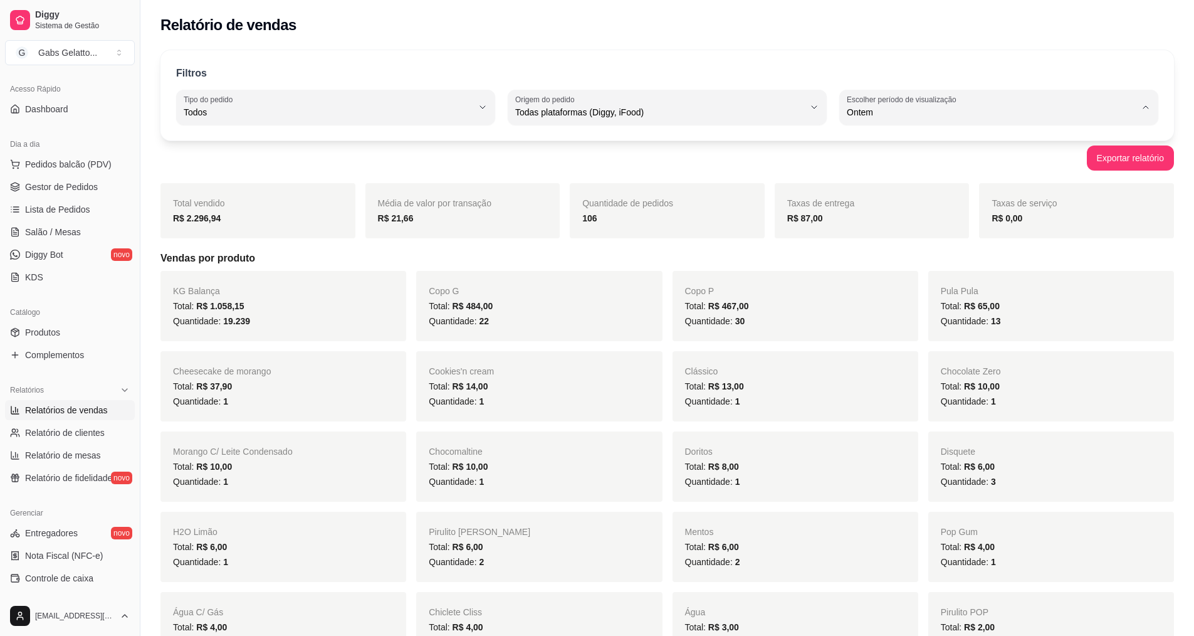
click at [937, 142] on span "Hoje" at bounding box center [993, 142] width 275 height 12
type input "0"
select select "0"
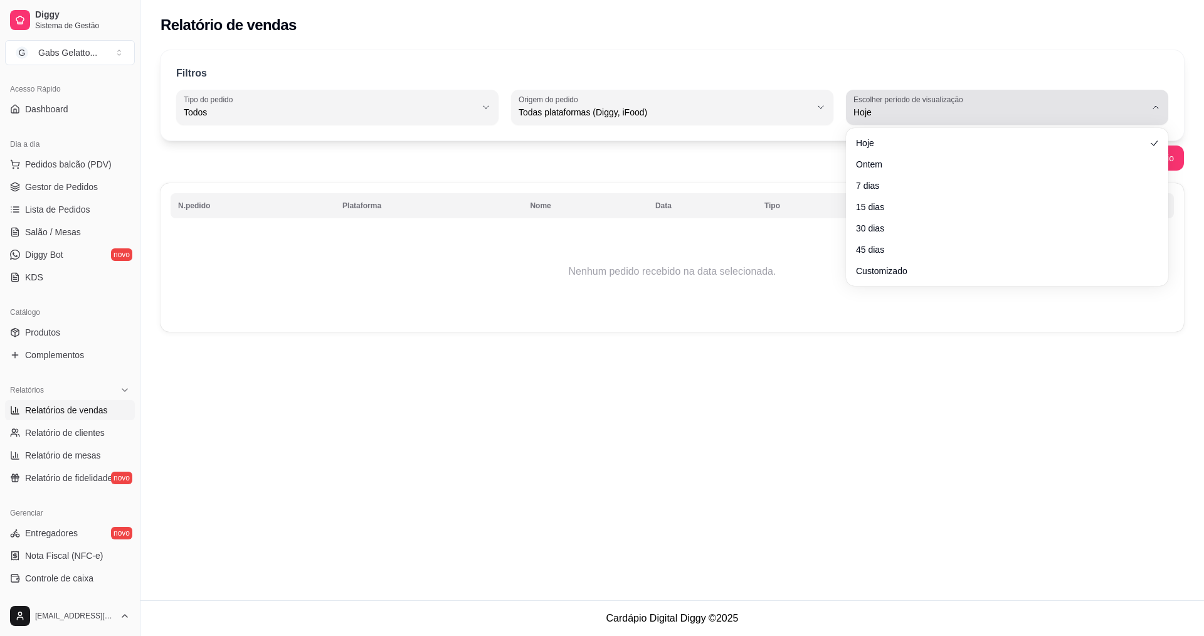
click at [957, 106] on span "Hoje" at bounding box center [999, 112] width 292 height 13
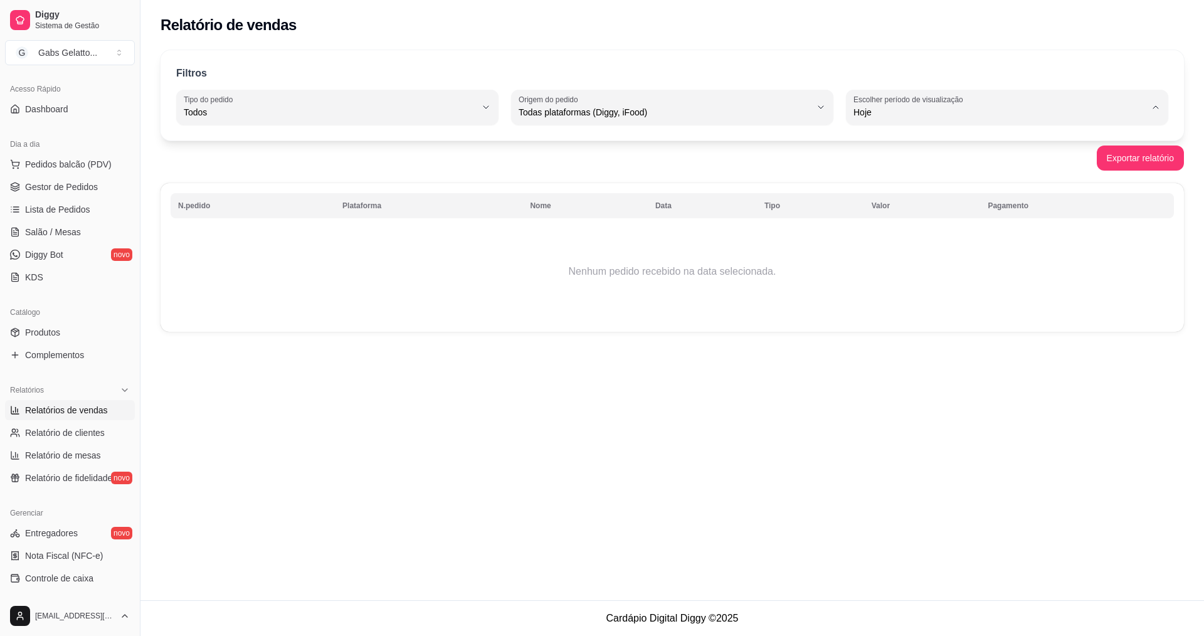
click at [887, 154] on li "Ontem" at bounding box center [1007, 162] width 300 height 19
type input "1"
select select "1"
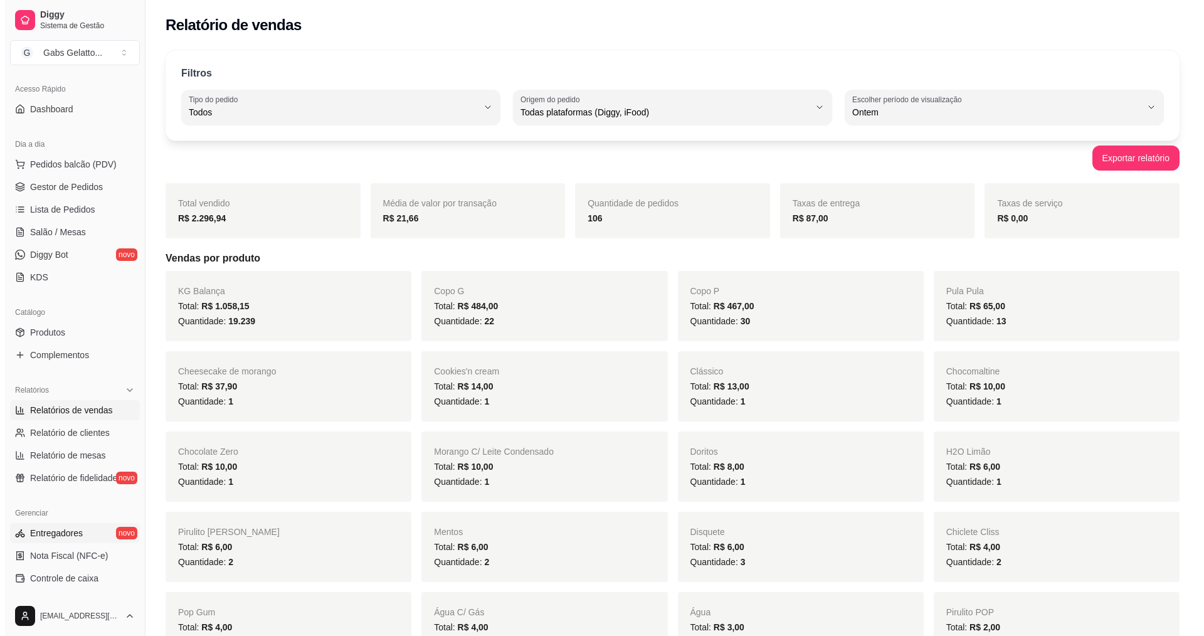
scroll to position [266, 0]
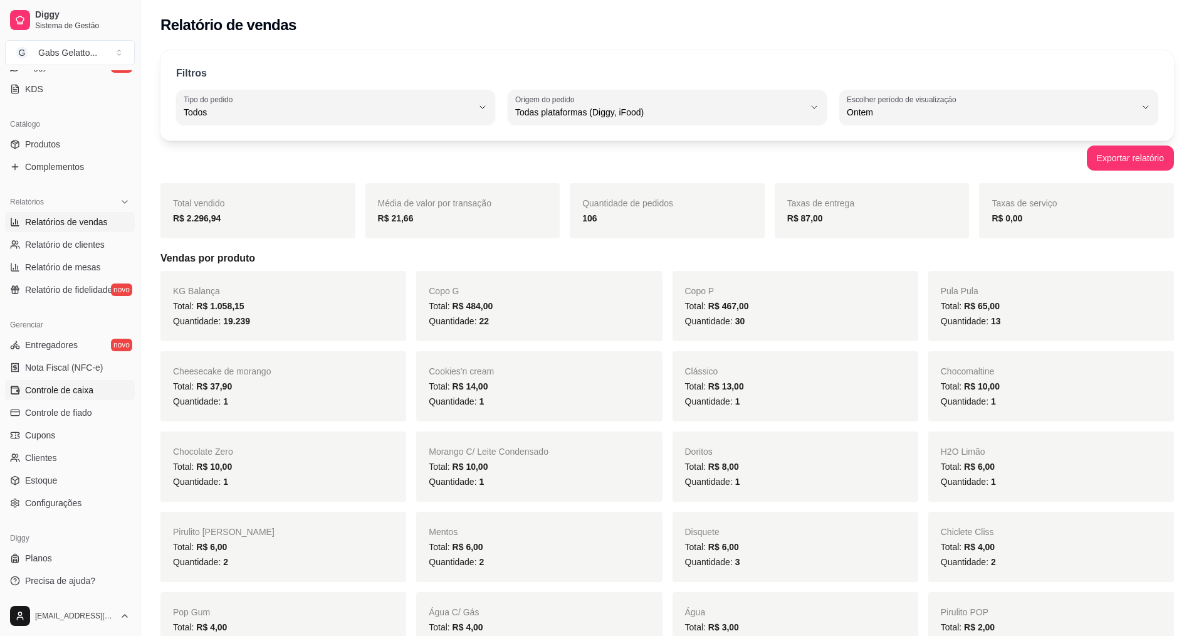
click at [85, 387] on span "Controle de caixa" at bounding box center [59, 390] width 68 height 13
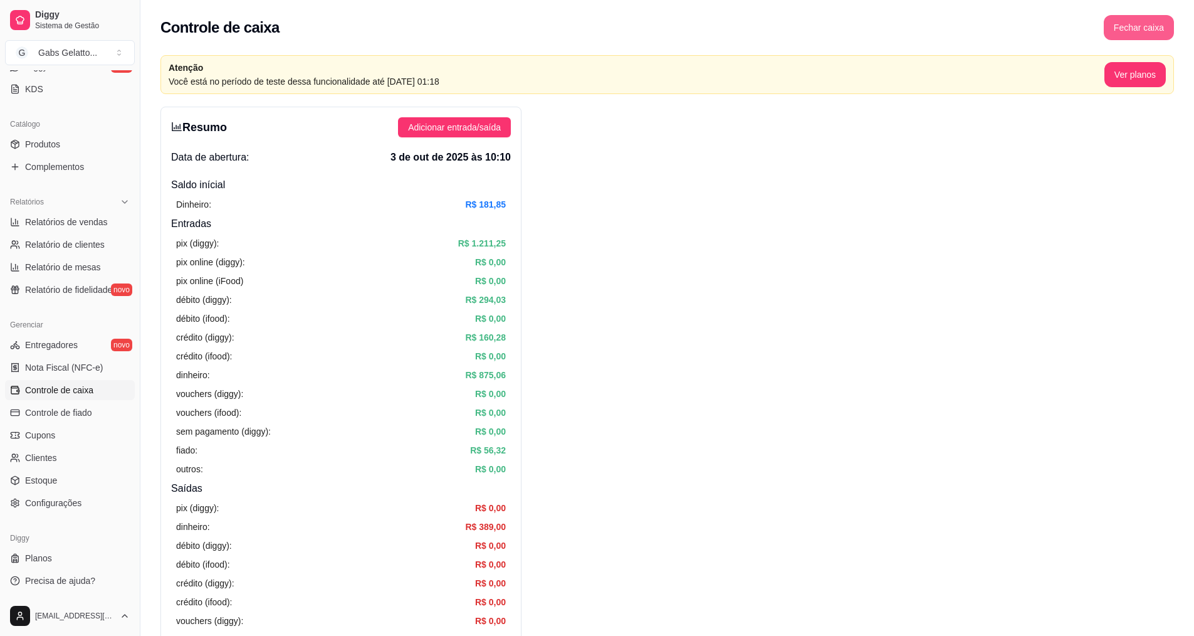
click at [1126, 15] on button "Fechar caixa" at bounding box center [1139, 27] width 70 height 25
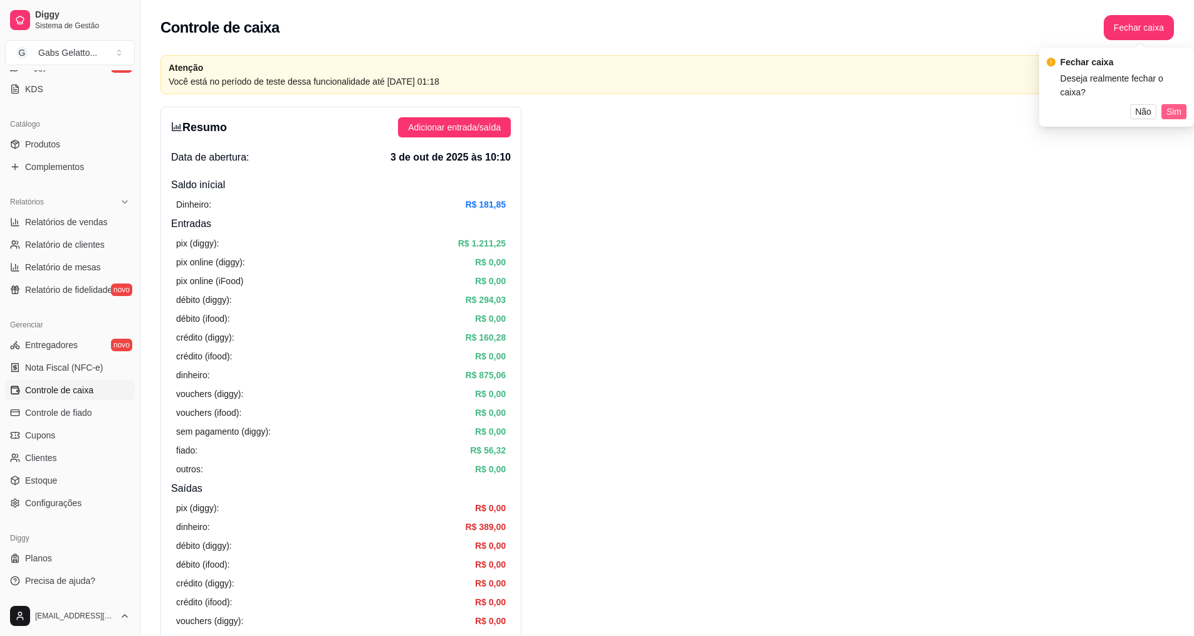
click at [1184, 104] on button "Sim" at bounding box center [1174, 111] width 25 height 15
